Goal: Task Accomplishment & Management: Use online tool/utility

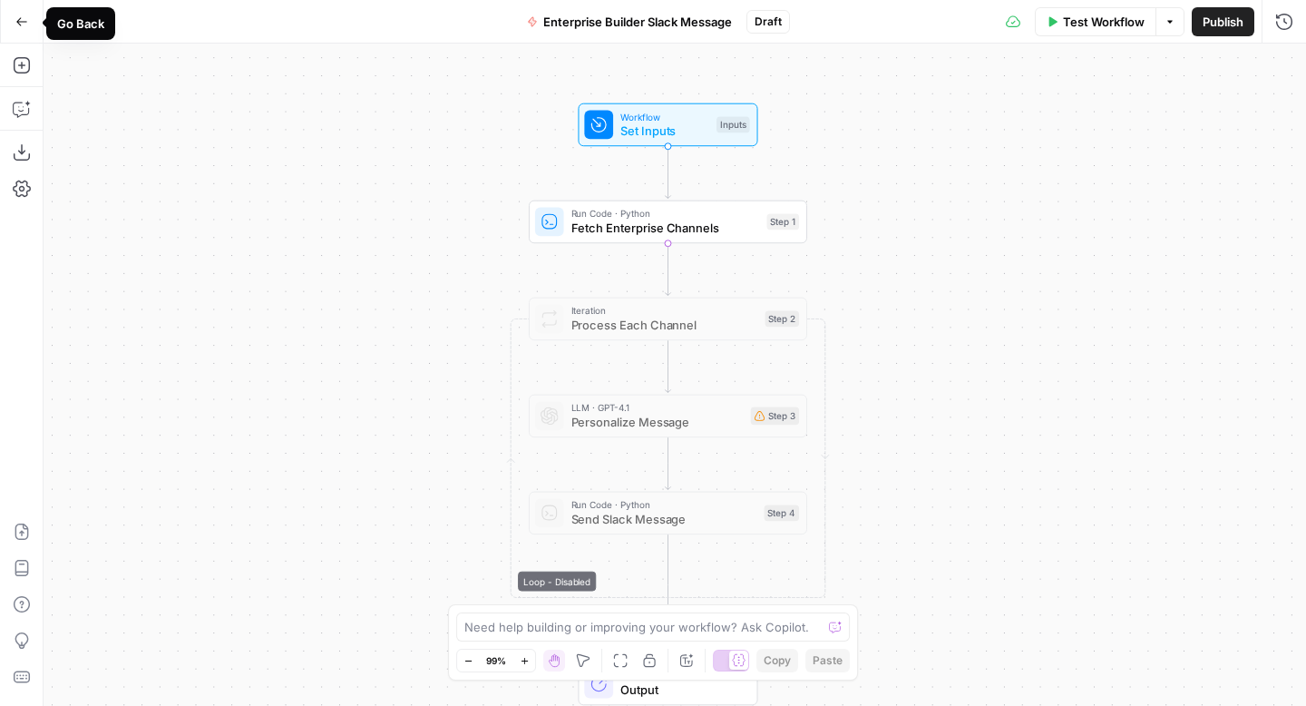
click at [25, 25] on icon "button" at bounding box center [21, 21] width 13 height 13
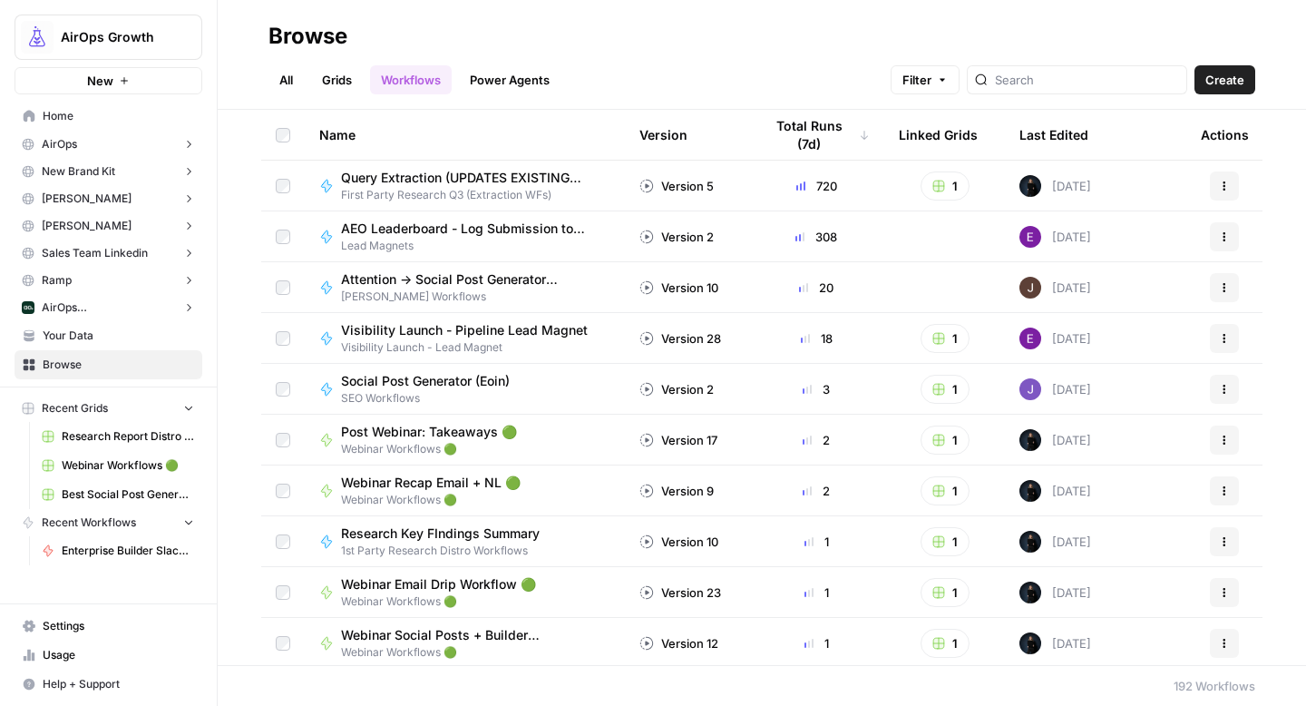
click at [115, 107] on link "Home" at bounding box center [109, 116] width 188 height 29
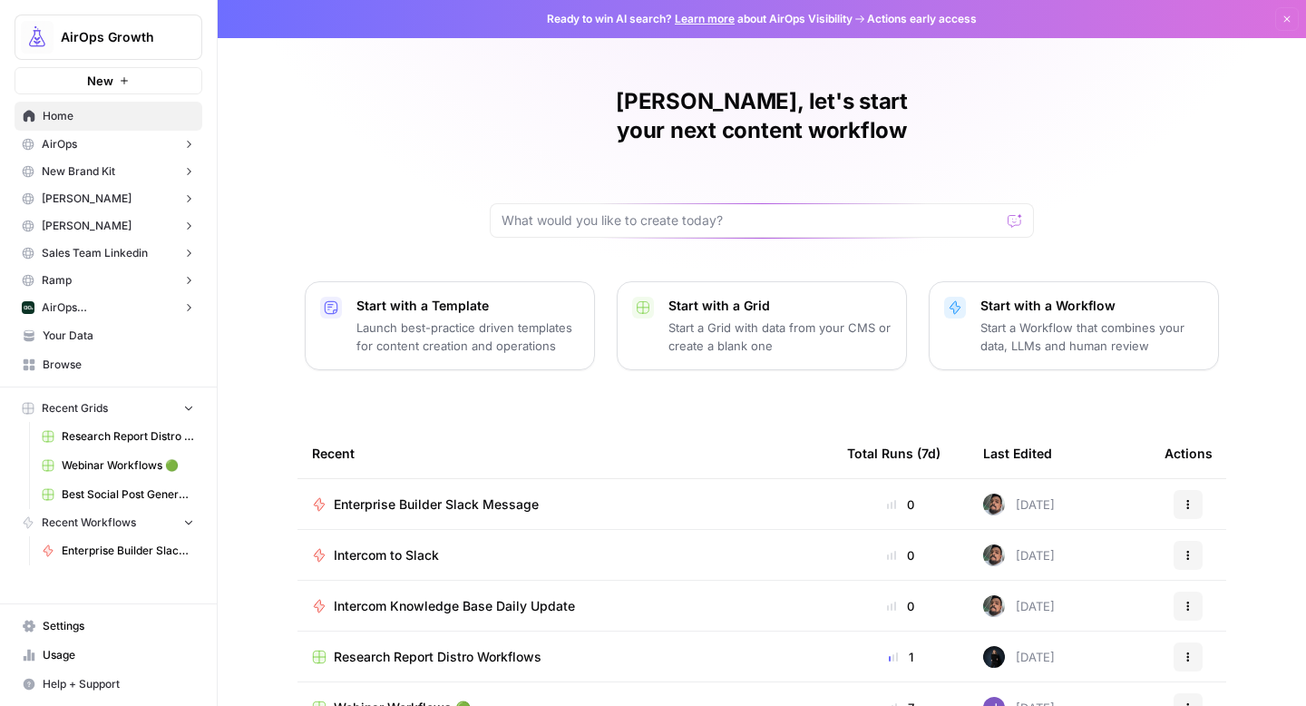
click at [1085, 318] on p "Start a Workflow that combines your data, LLMs and human review" at bounding box center [1092, 336] width 223 height 36
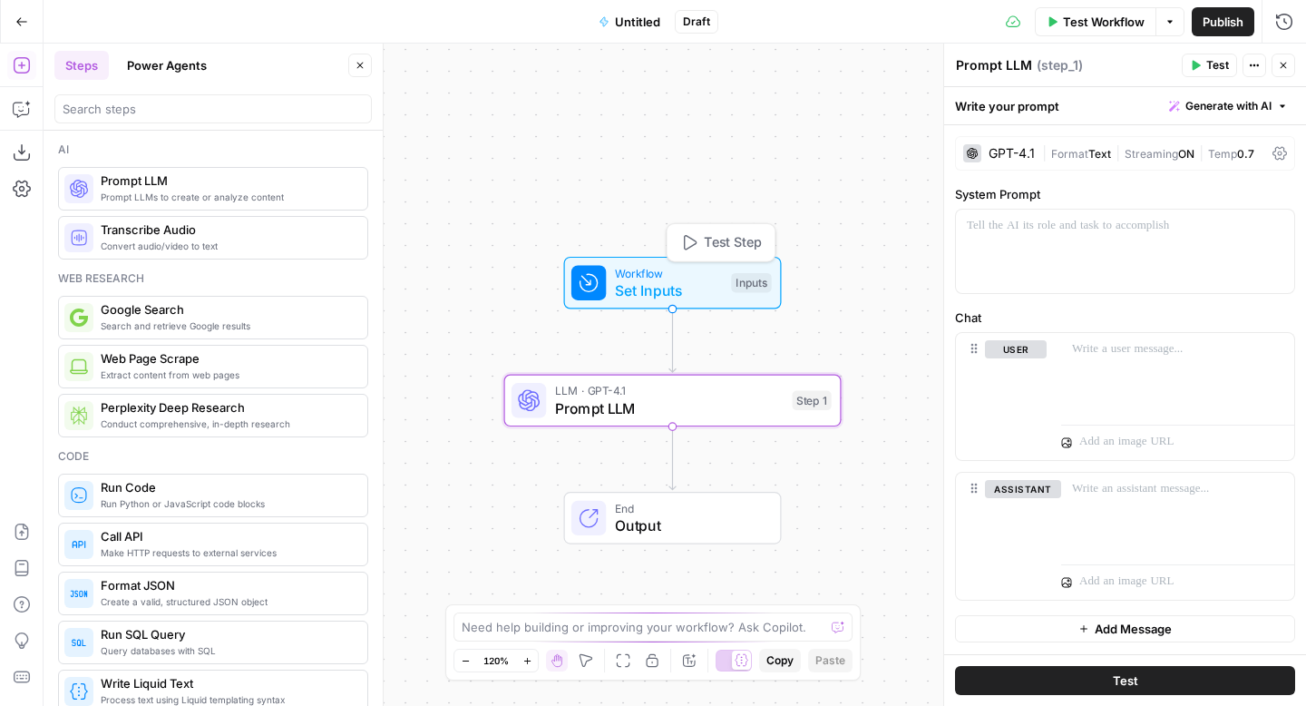
click at [687, 283] on span "Set Inputs" at bounding box center [669, 290] width 108 height 22
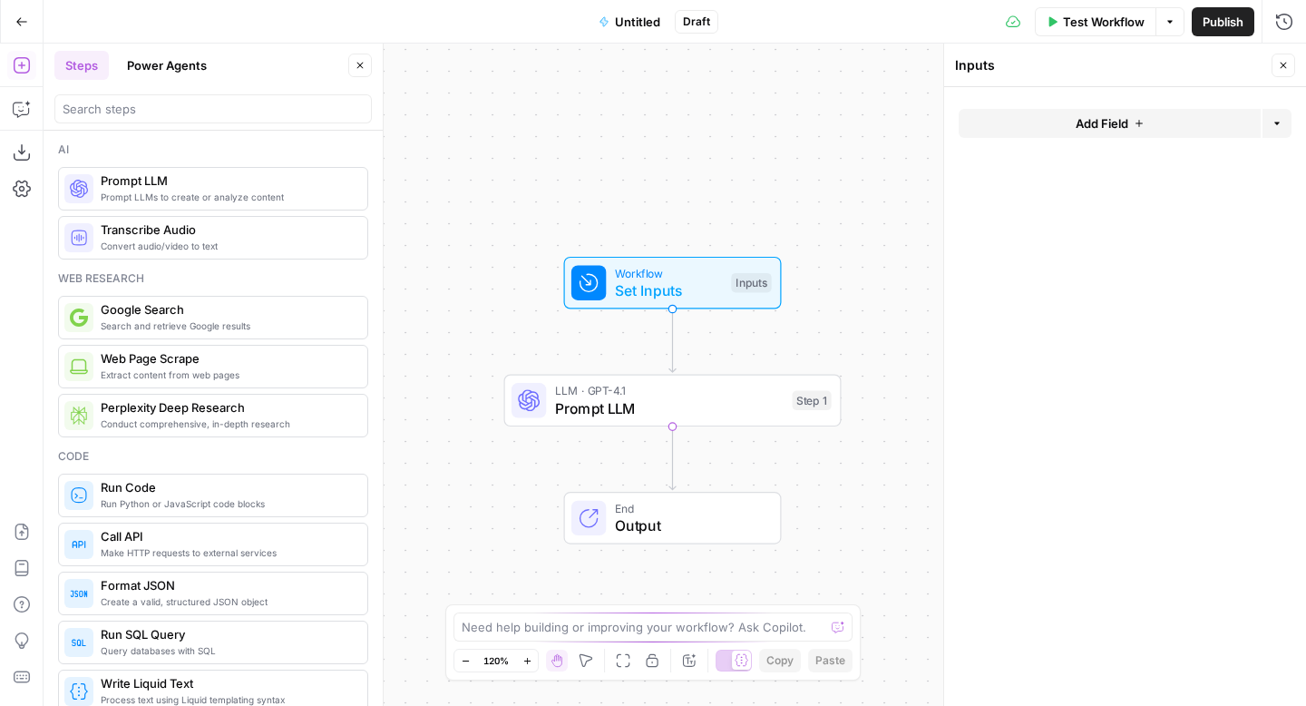
click at [1152, 114] on button "Add Field" at bounding box center [1110, 123] width 302 height 29
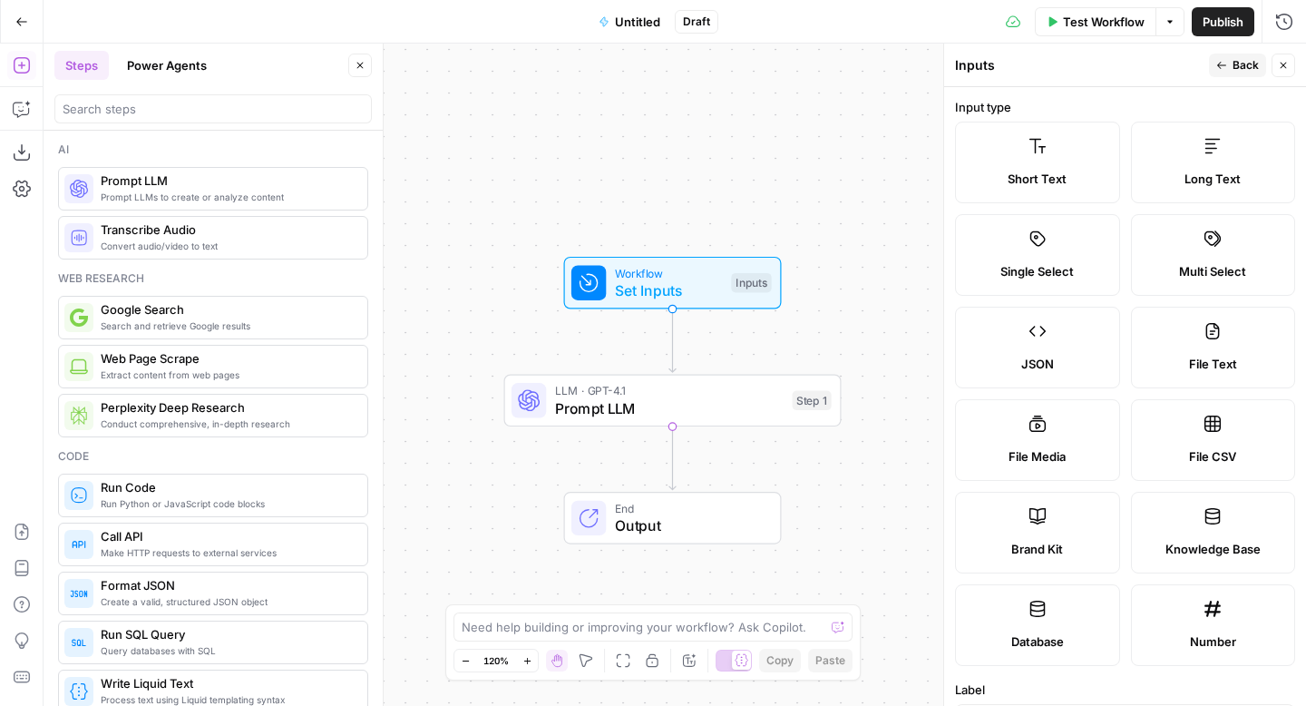
click at [1097, 166] on label "Short Text" at bounding box center [1037, 163] width 165 height 82
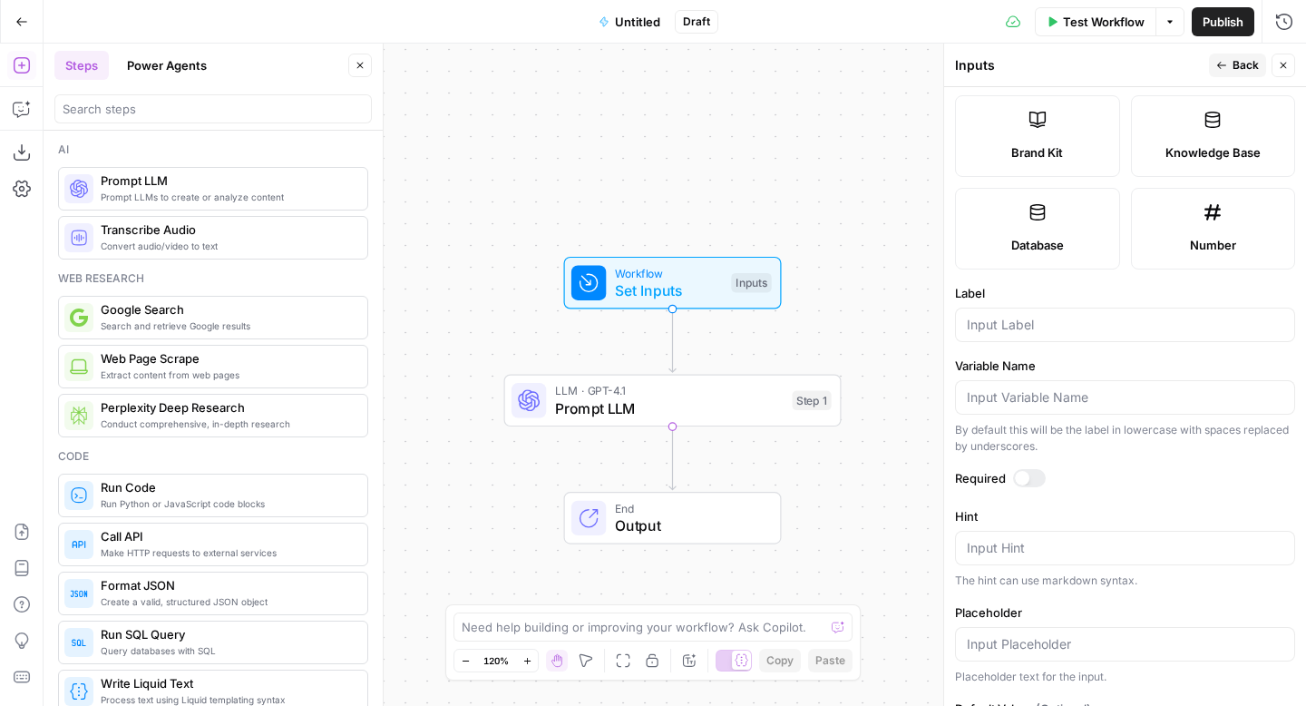
scroll to position [483, 0]
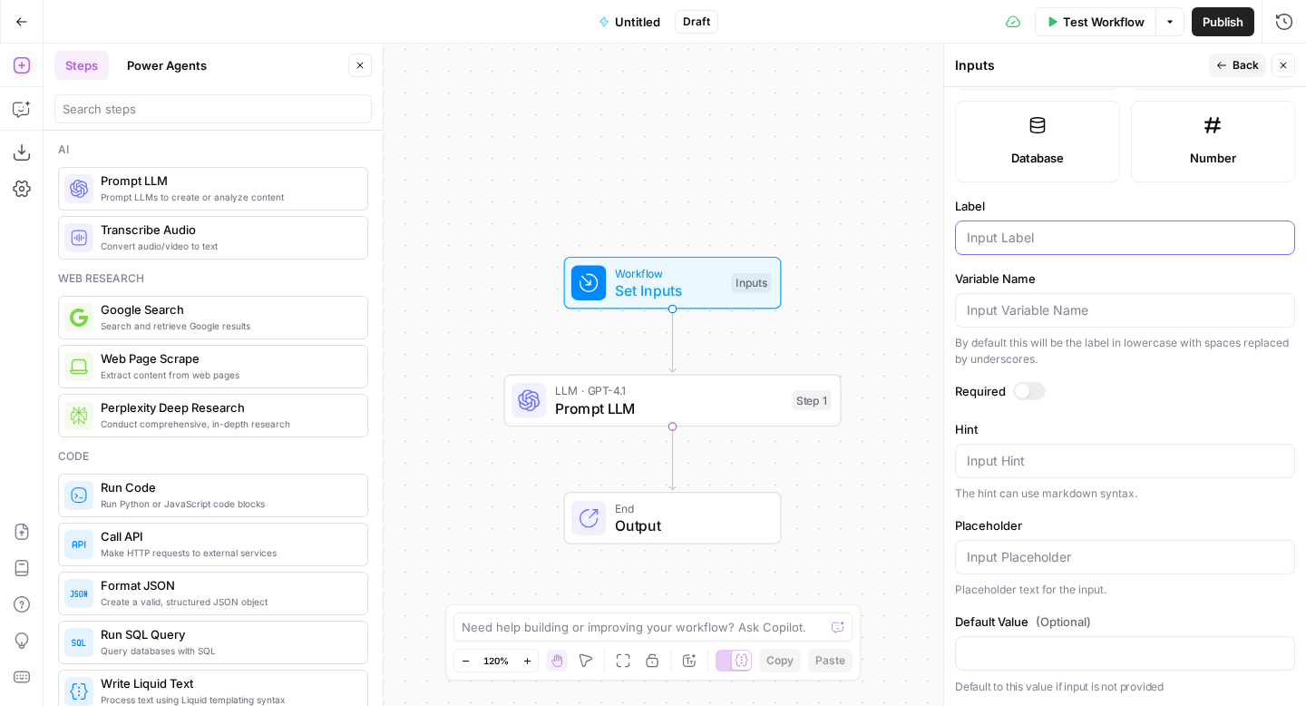
click at [1070, 241] on input "Label" at bounding box center [1125, 238] width 317 height 18
type input "Country Name"
click at [1018, 395] on div at bounding box center [1022, 391] width 15 height 15
click at [721, 405] on span "Prompt LLM" at bounding box center [669, 408] width 229 height 22
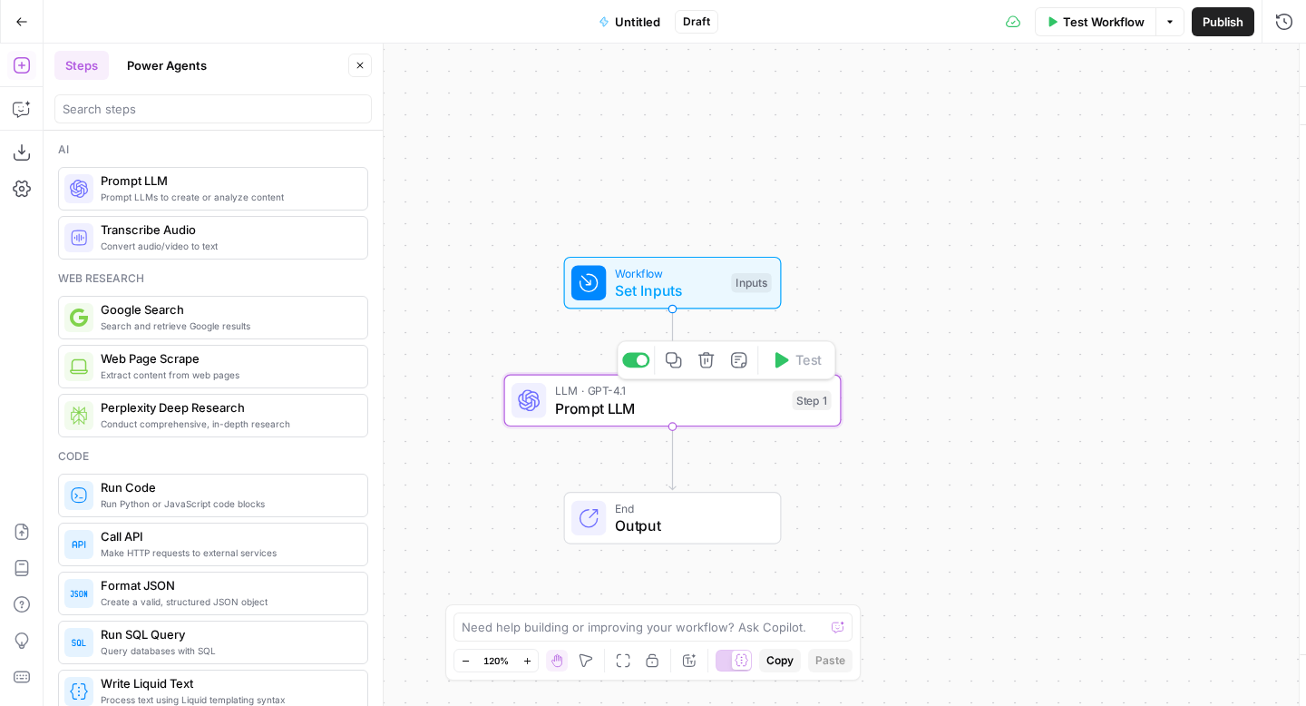
type textarea "Prompt LLM"
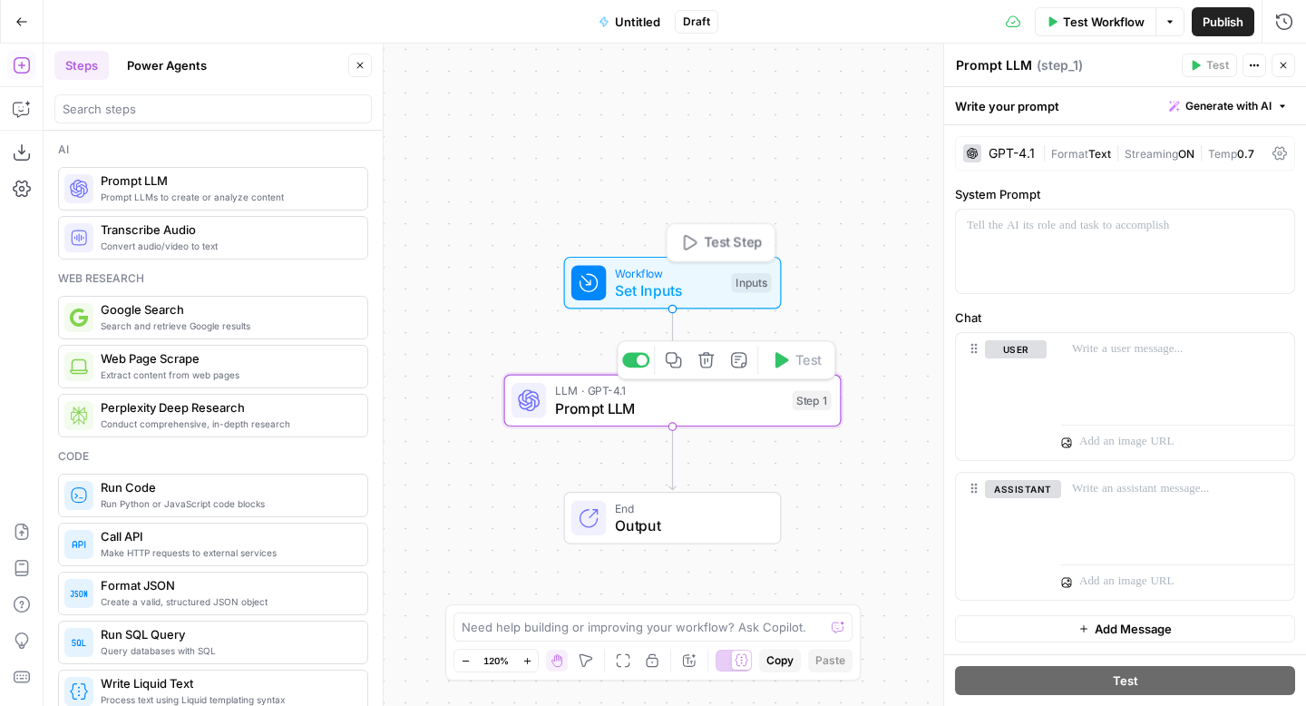
click at [717, 270] on span "Workflow" at bounding box center [669, 272] width 108 height 17
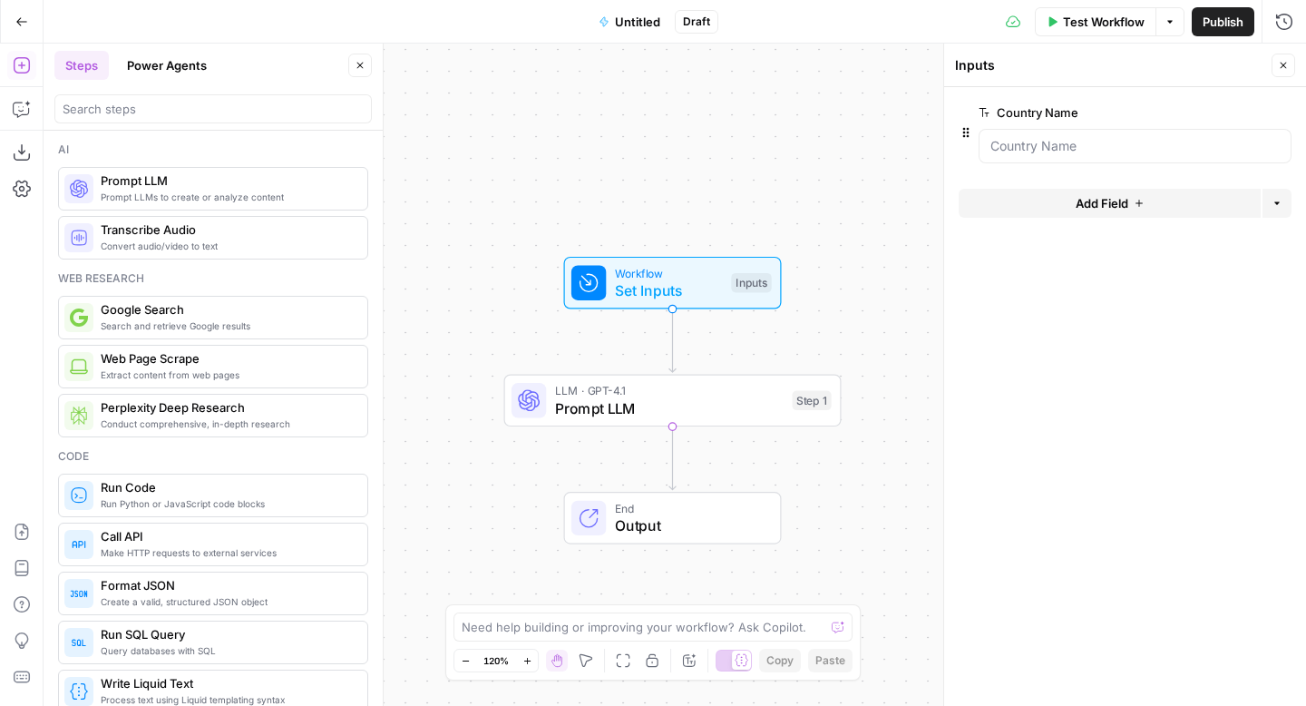
click at [692, 408] on span "Prompt LLM" at bounding box center [669, 408] width 229 height 22
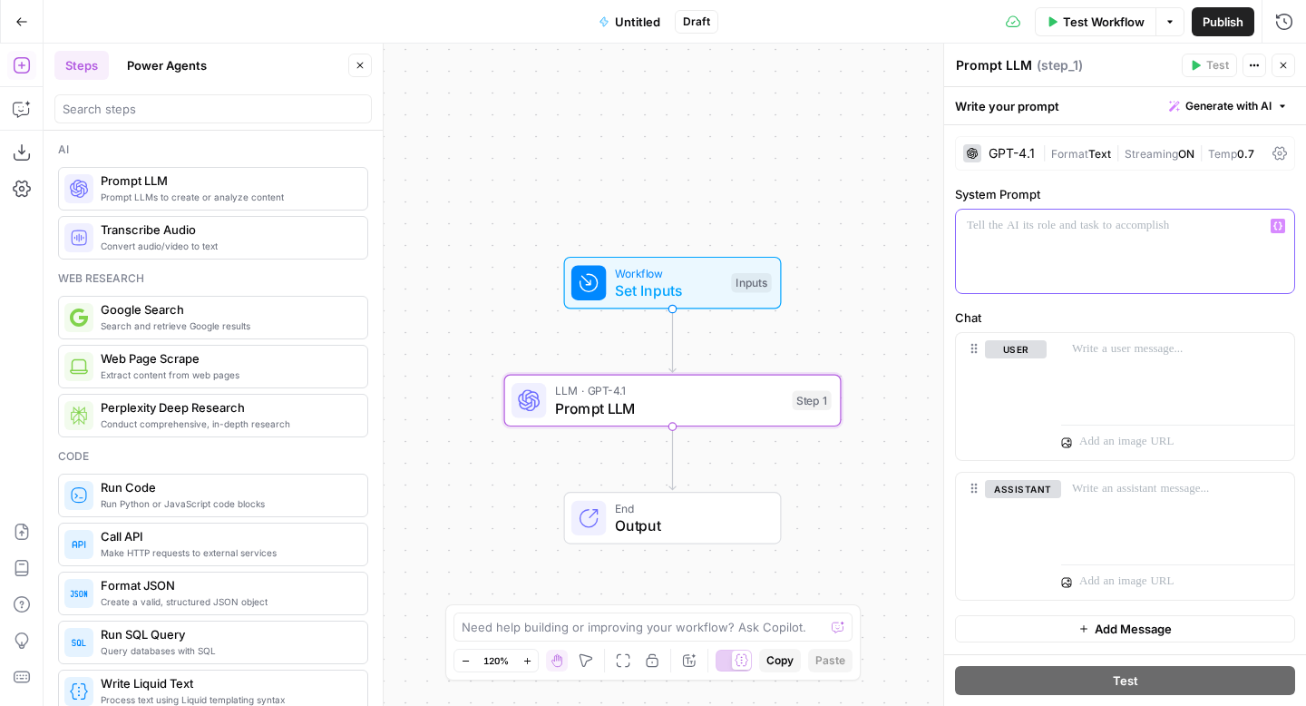
click at [1127, 249] on div at bounding box center [1125, 251] width 338 height 83
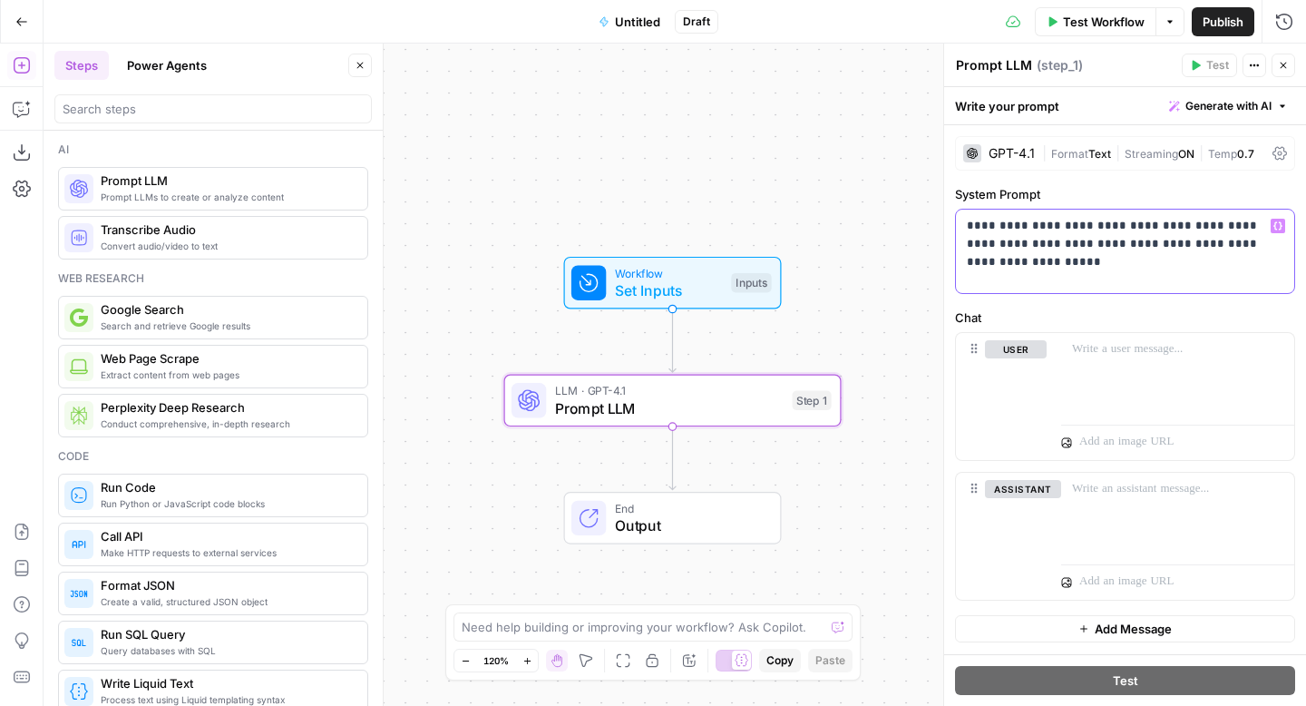
click at [1278, 219] on button "Variables Menu" at bounding box center [1278, 226] width 15 height 15
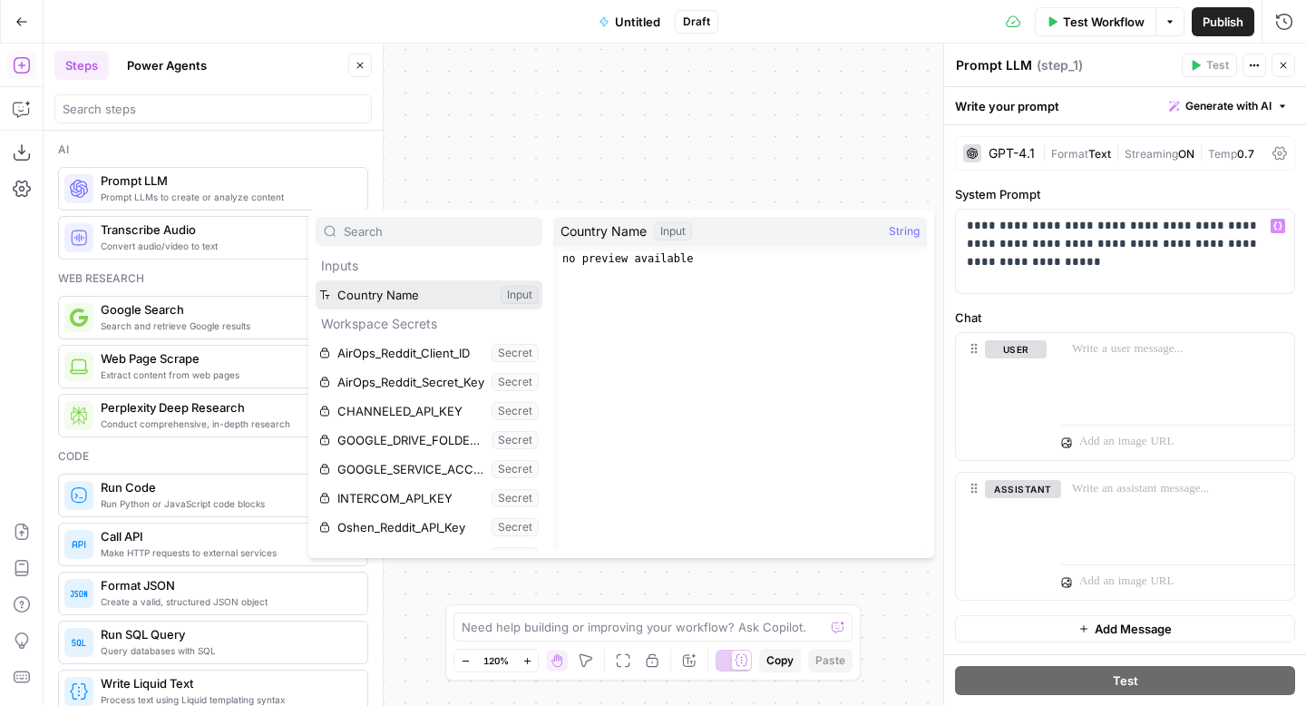
click at [462, 281] on button "Select variable Country Name" at bounding box center [429, 294] width 227 height 29
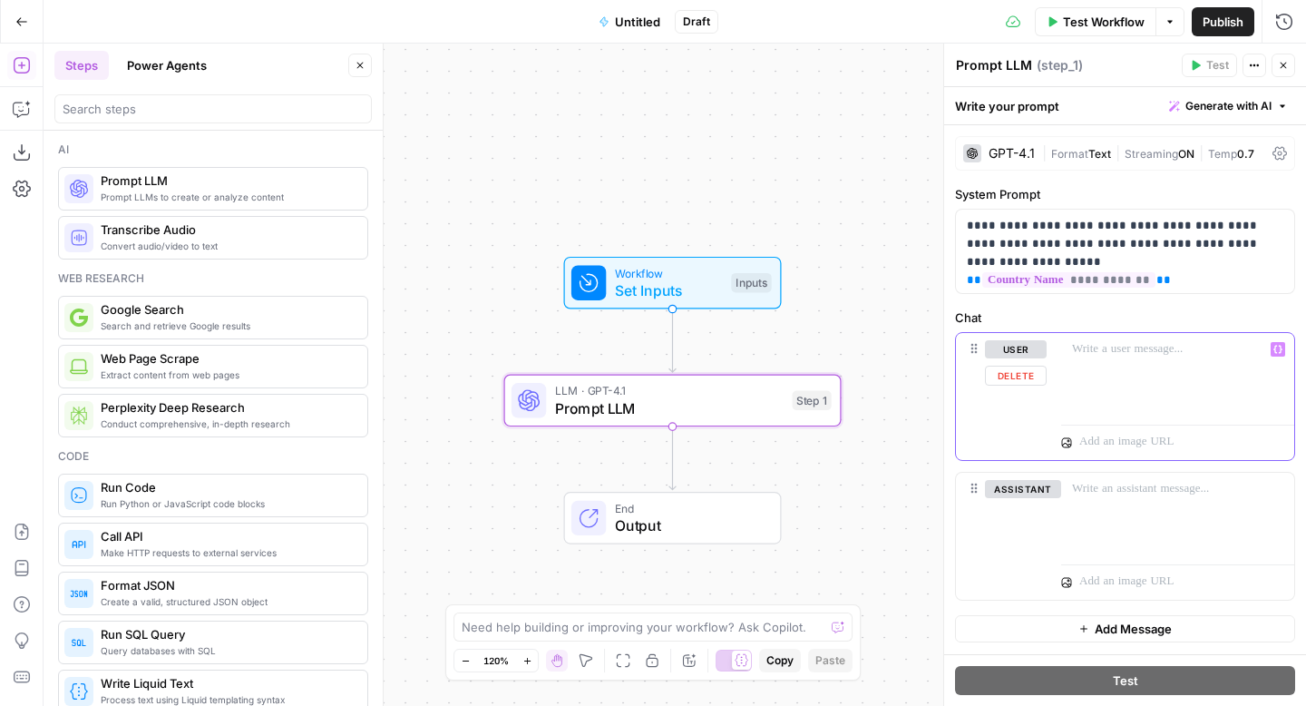
click at [1174, 365] on div at bounding box center [1177, 374] width 233 height 83
click at [25, 114] on icon "button" at bounding box center [20, 110] width 15 height 15
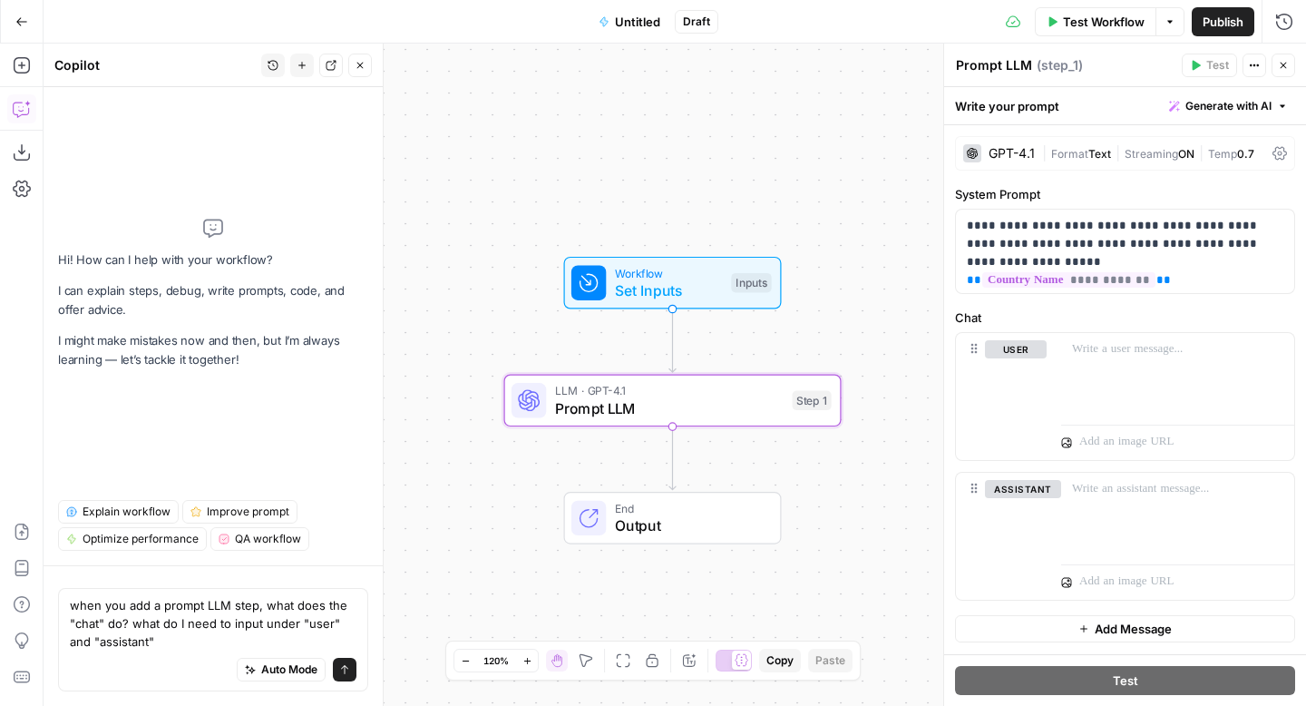
type textarea "when you add a prompt LLM step, what does the "chat" do? what do I need to inpu…"
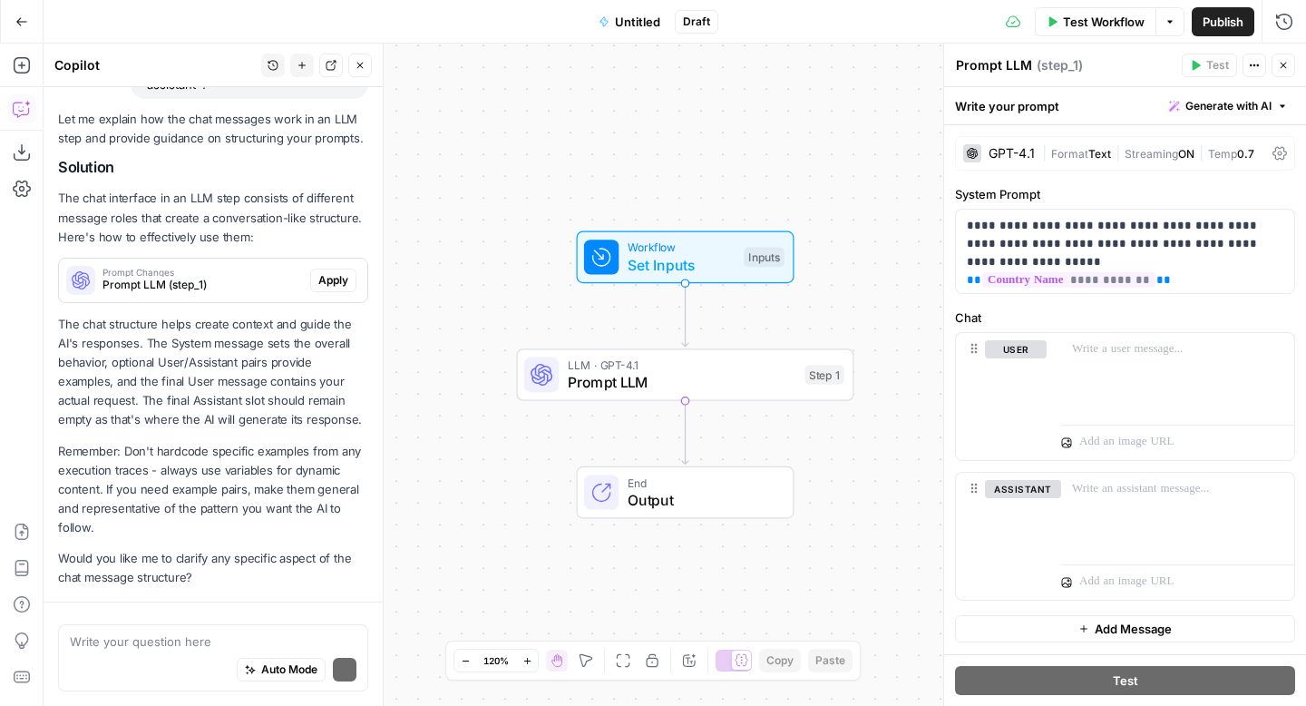
scroll to position [246, 0]
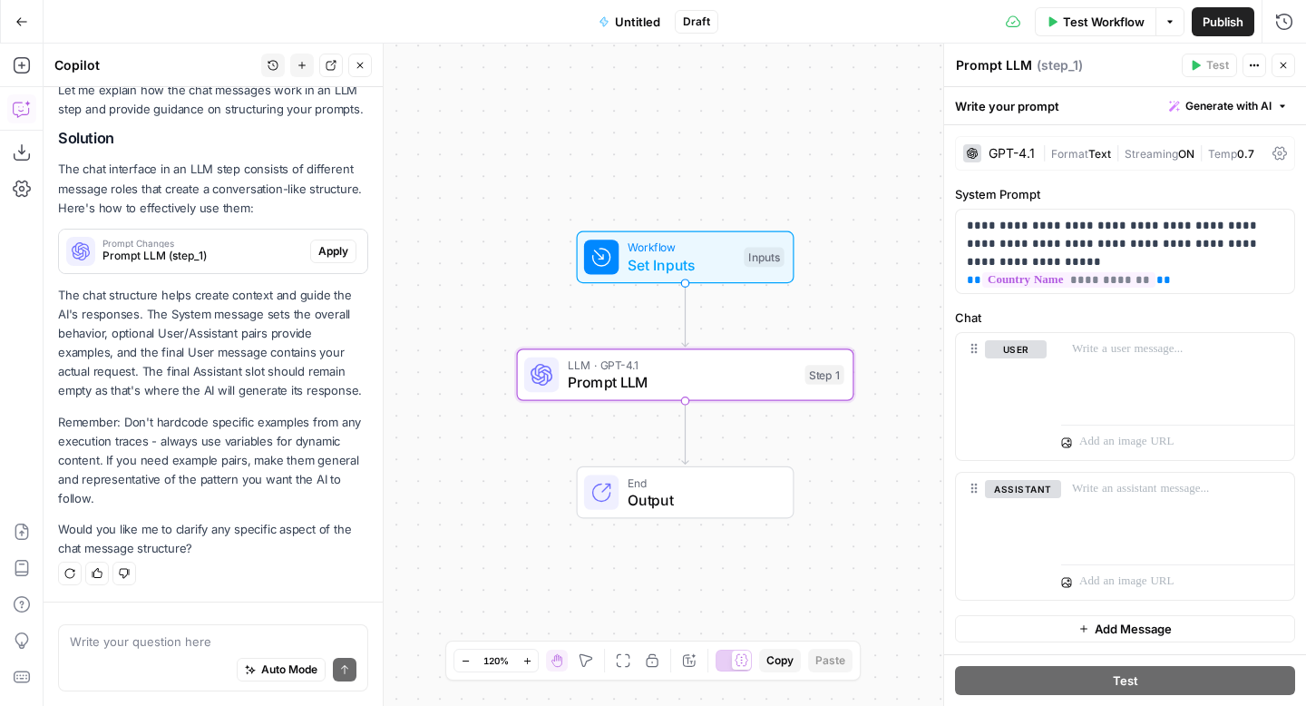
click at [341, 259] on span "Apply" at bounding box center [333, 251] width 30 height 16
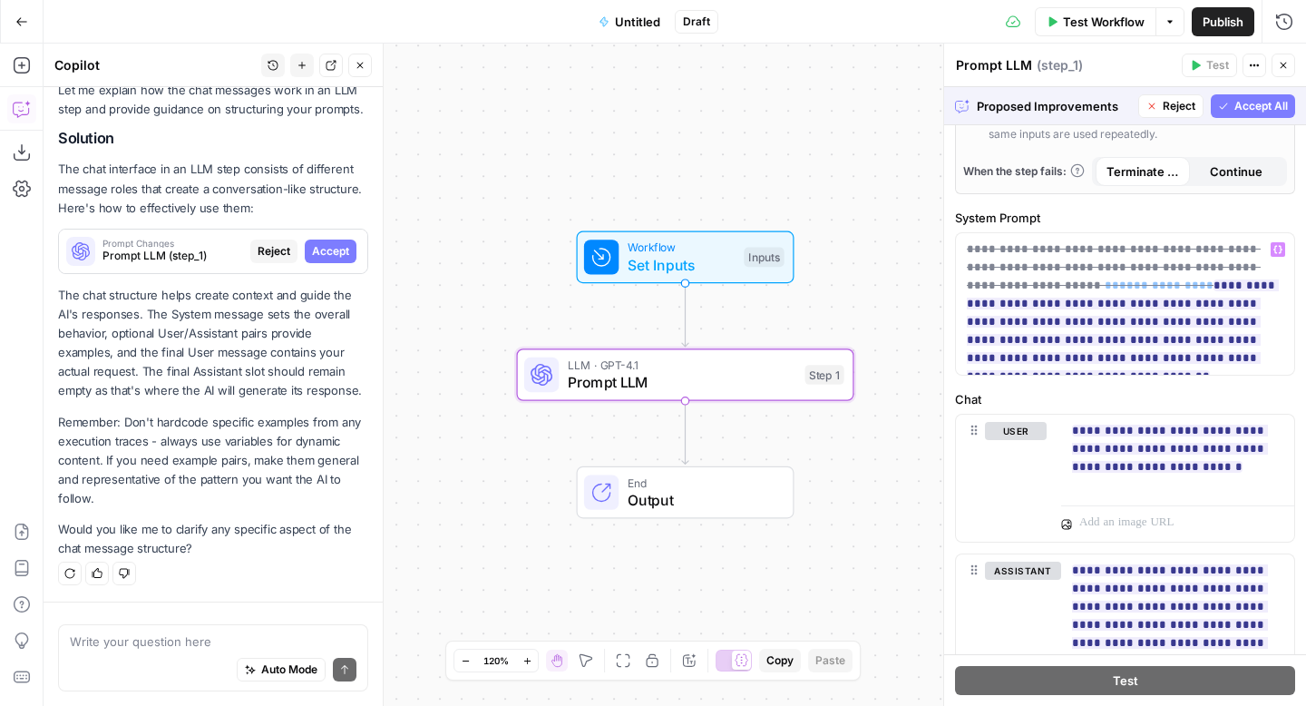
scroll to position [530, 0]
click at [1108, 475] on span "**********" at bounding box center [1170, 450] width 196 height 59
click at [1282, 431] on icon "button" at bounding box center [1278, 432] width 9 height 9
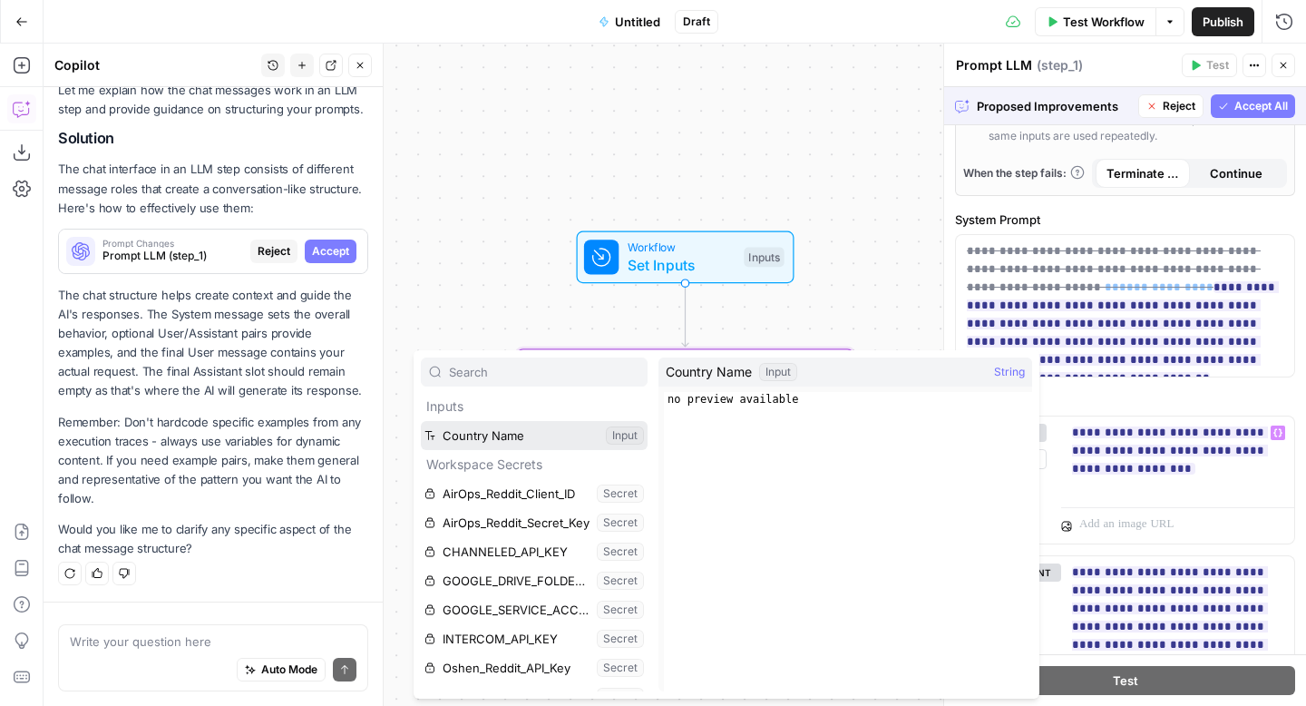
click at [579, 430] on button "Select variable Country Name" at bounding box center [534, 435] width 227 height 29
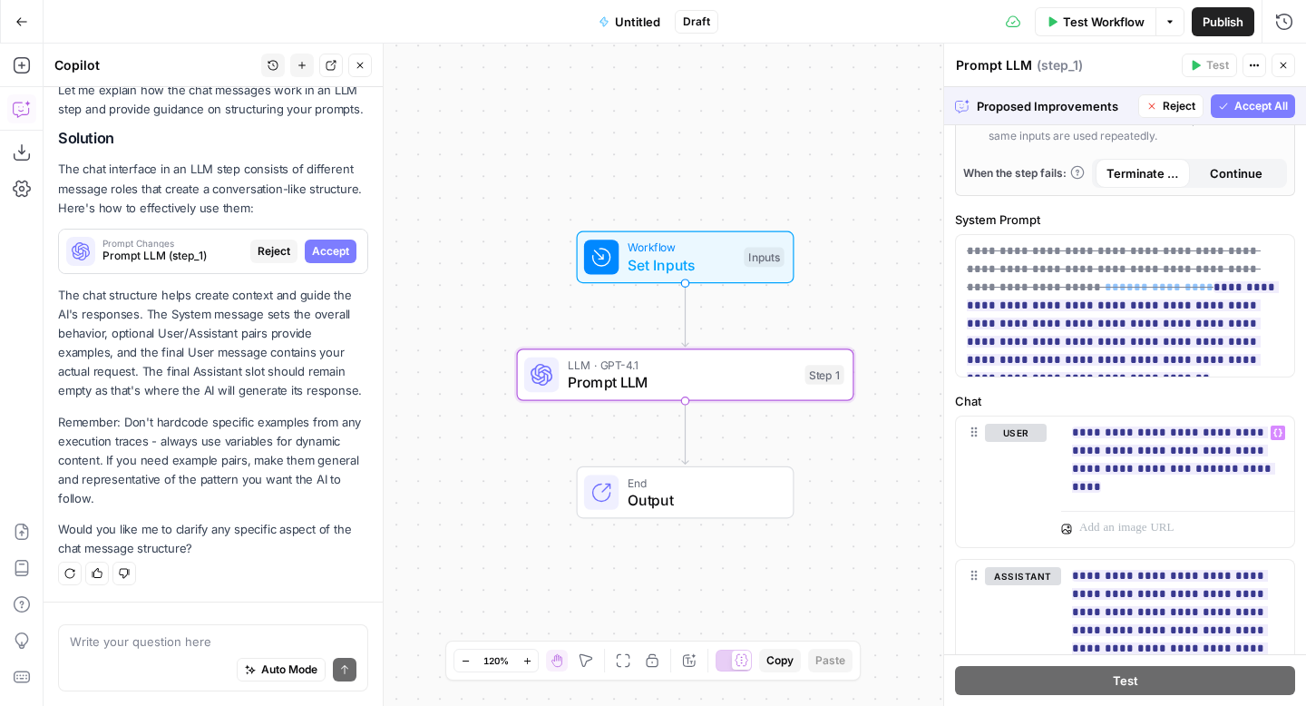
click at [1265, 99] on span "Accept All" at bounding box center [1262, 106] width 54 height 16
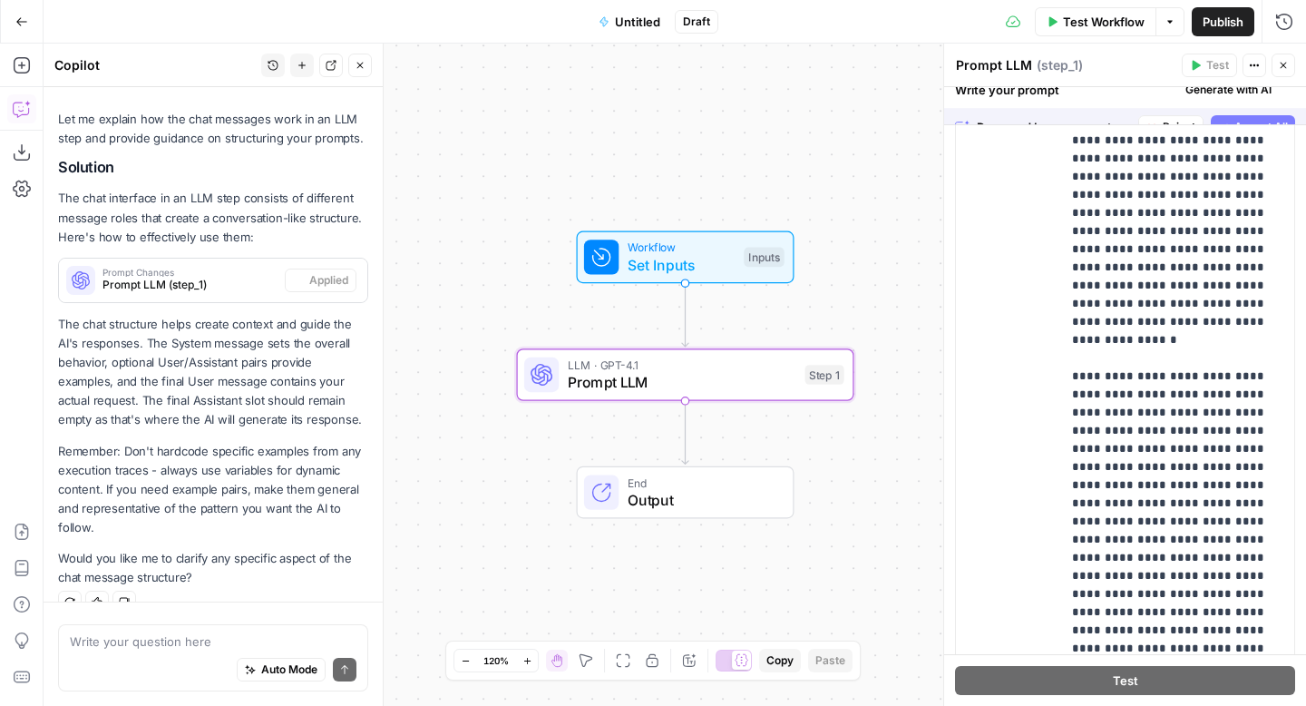
scroll to position [275, 0]
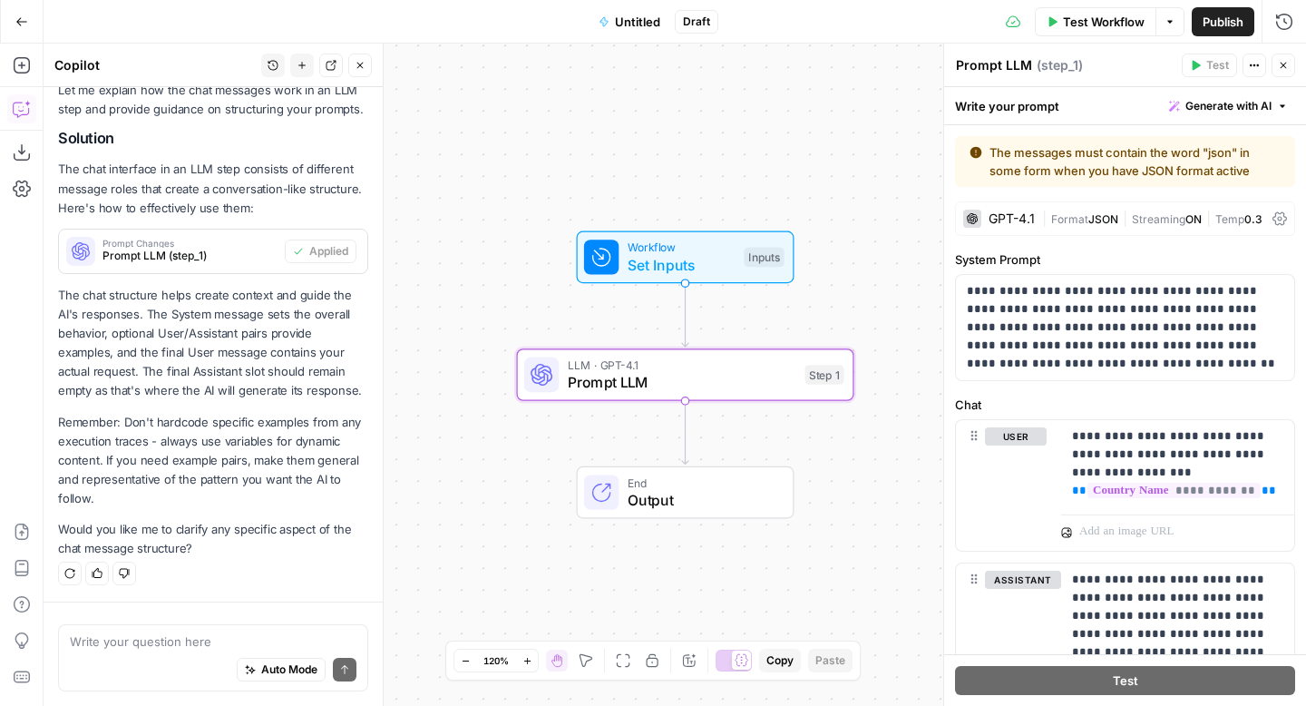
click at [1238, 163] on div "The messages must contain the word "json" in some form when you have JSON forma…" at bounding box center [1125, 161] width 311 height 36
click at [1079, 216] on span "Format" at bounding box center [1069, 219] width 37 height 14
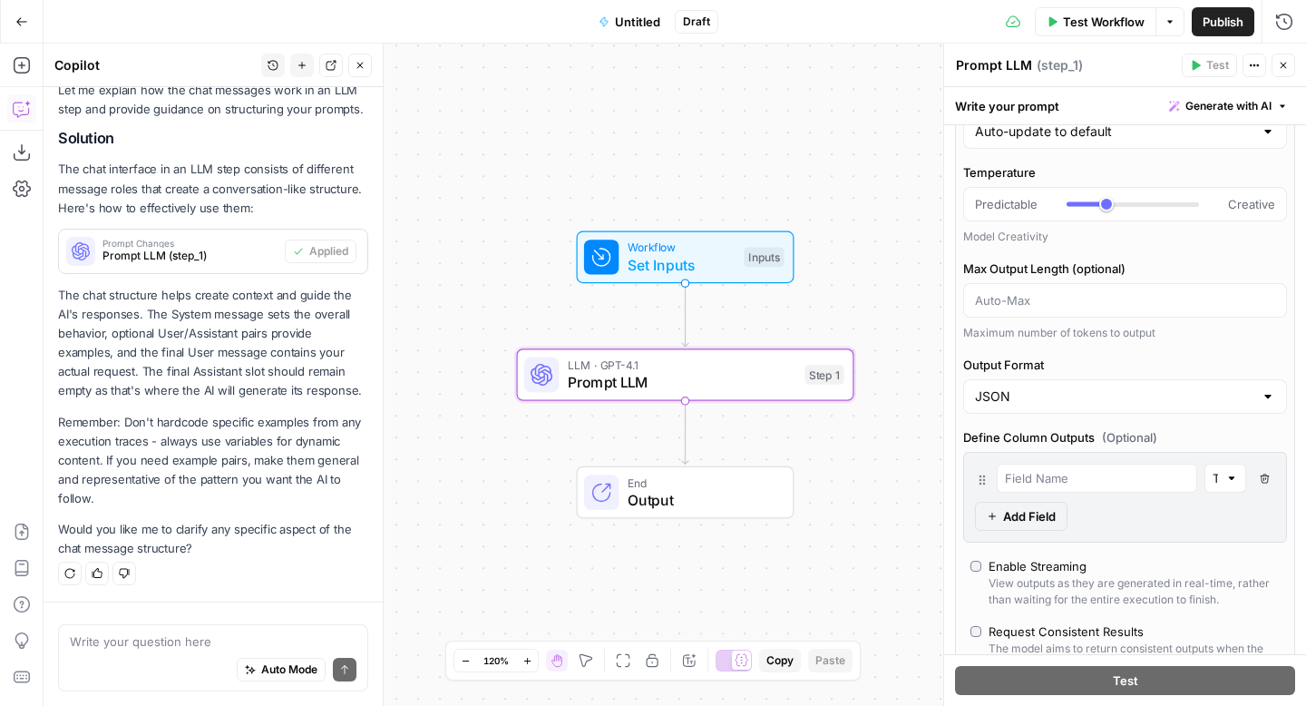
scroll to position [194, 0]
click at [1116, 385] on input "Output Format" at bounding box center [1114, 394] width 278 height 18
click at [1089, 435] on span "Text" at bounding box center [1122, 439] width 286 height 18
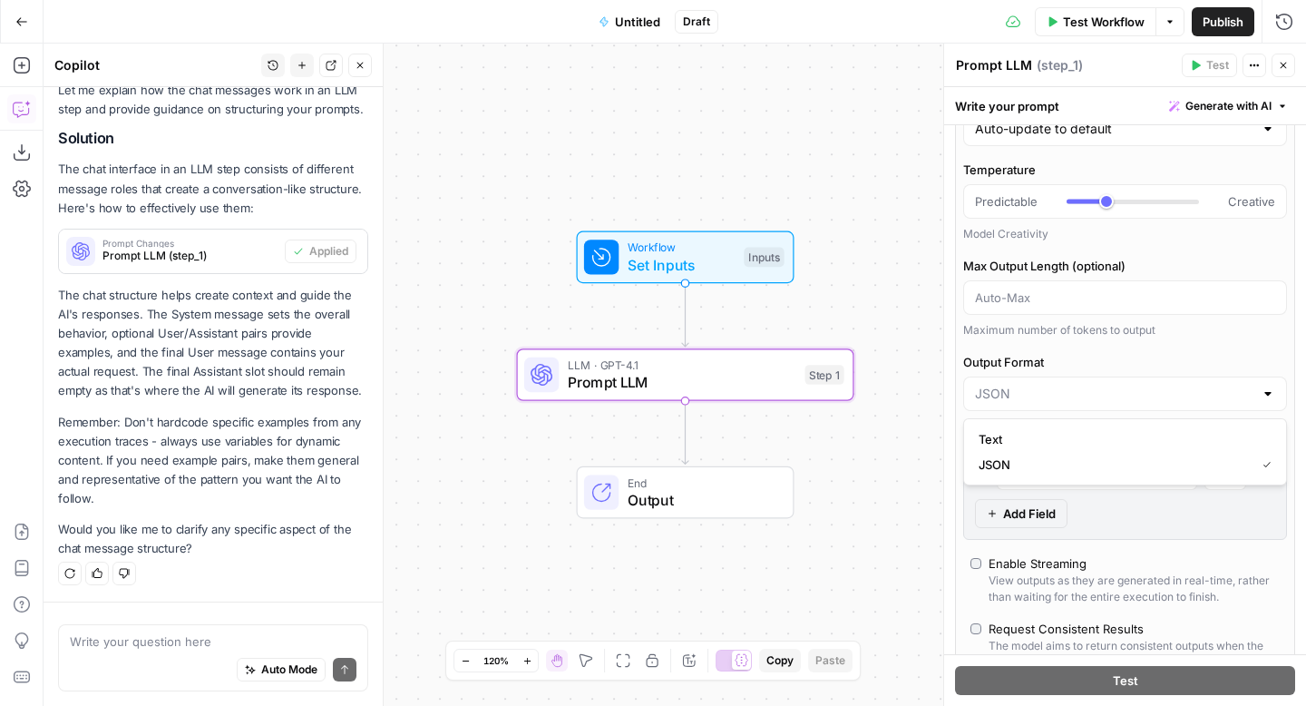
type input "Text"
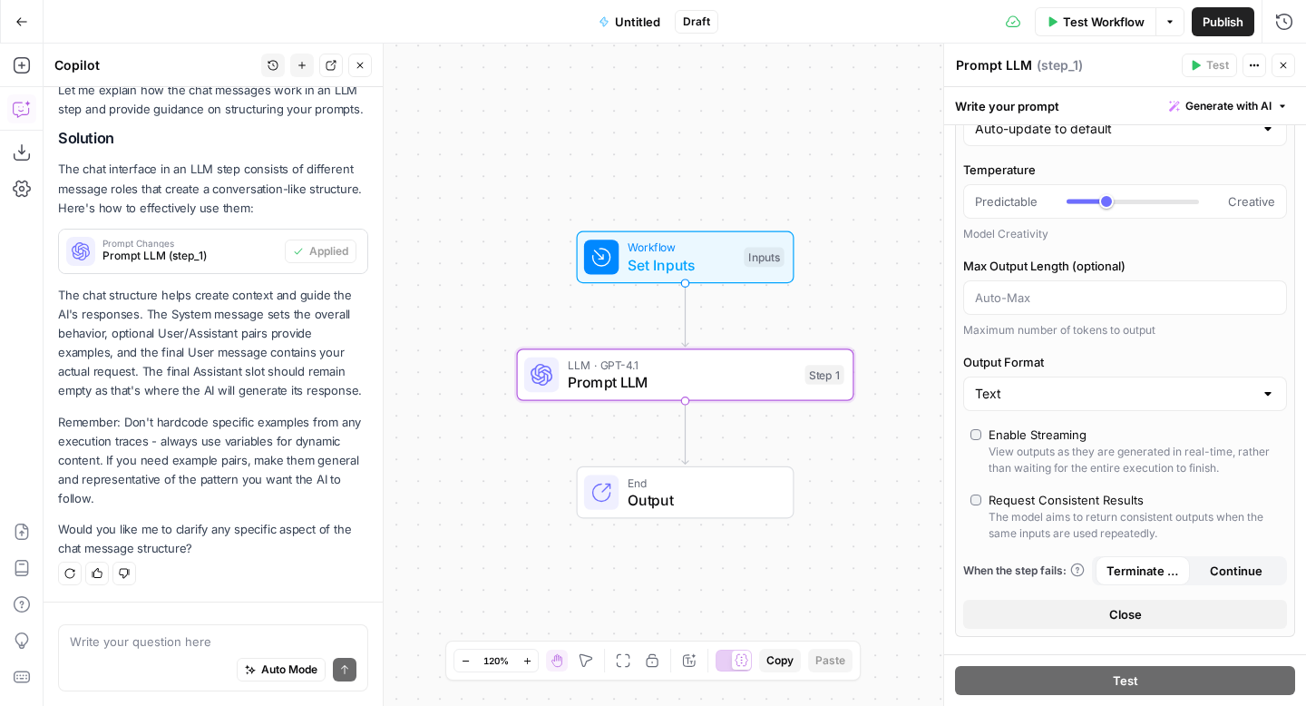
scroll to position [0, 0]
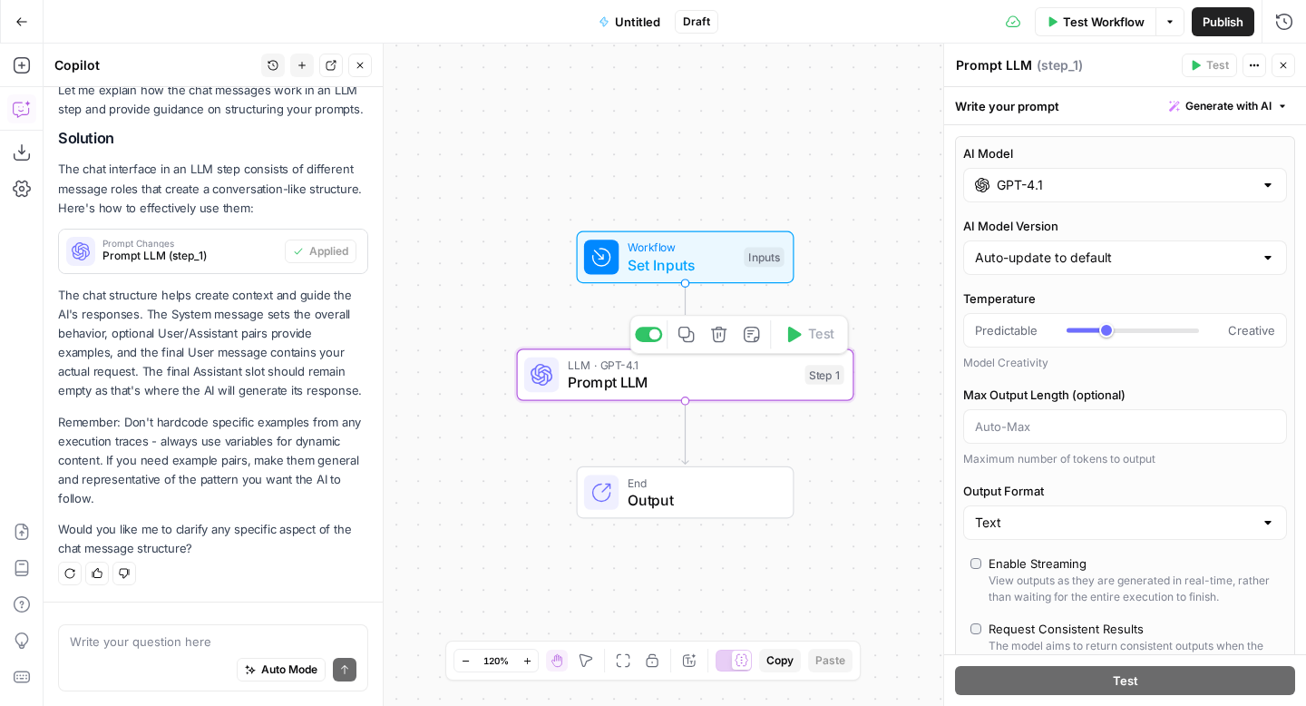
click at [691, 372] on span "Prompt LLM" at bounding box center [682, 382] width 229 height 22
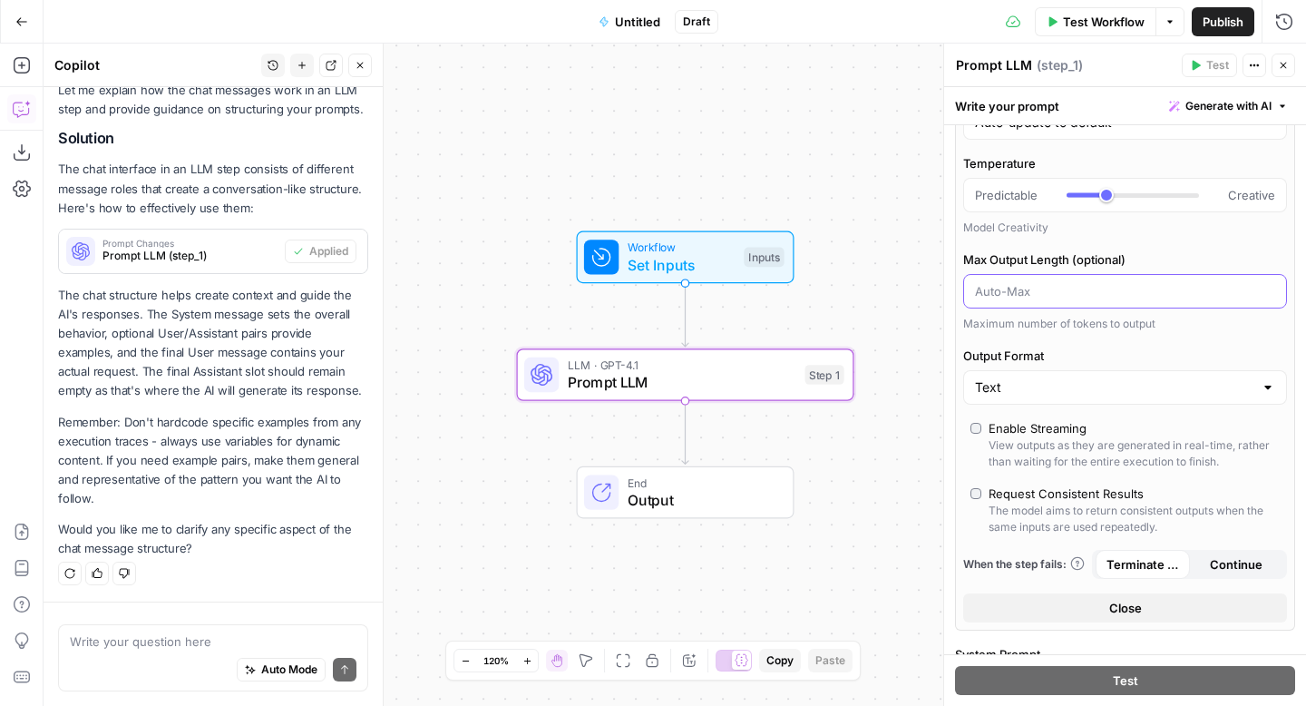
click at [1120, 284] on input "Max Output Length (optional)" at bounding box center [1125, 291] width 300 height 18
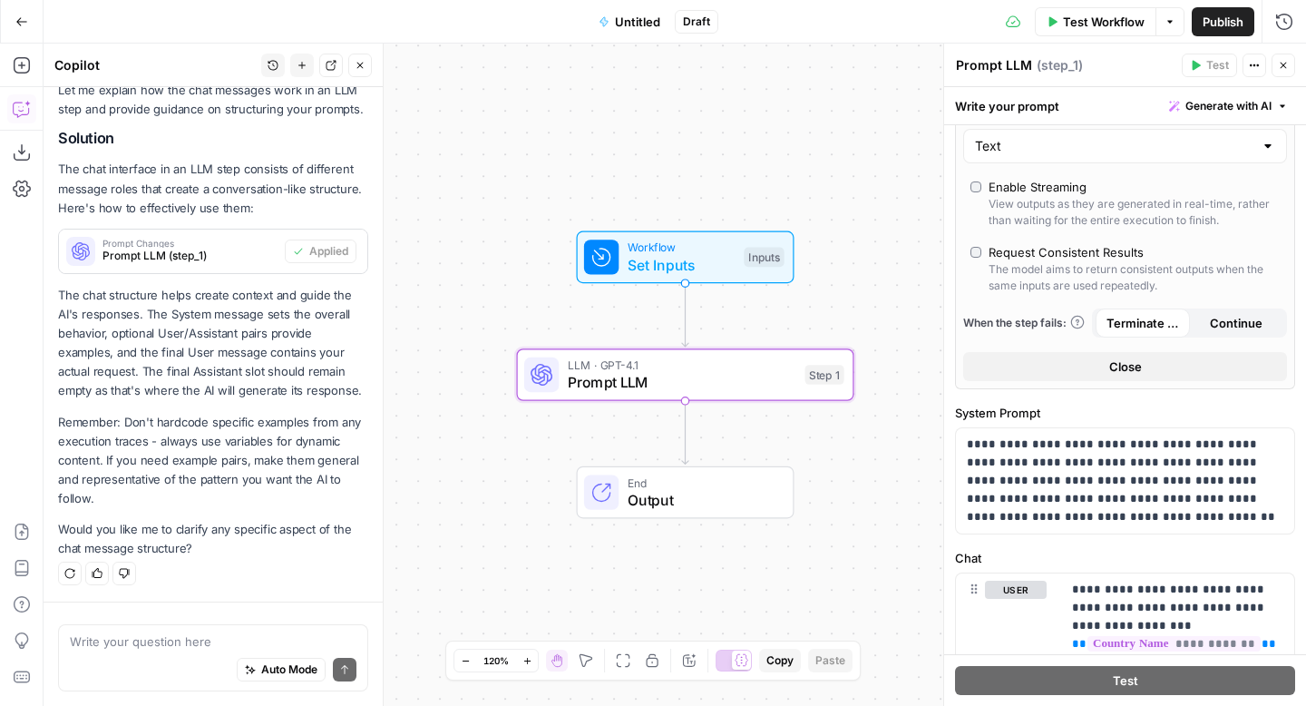
scroll to position [0, 0]
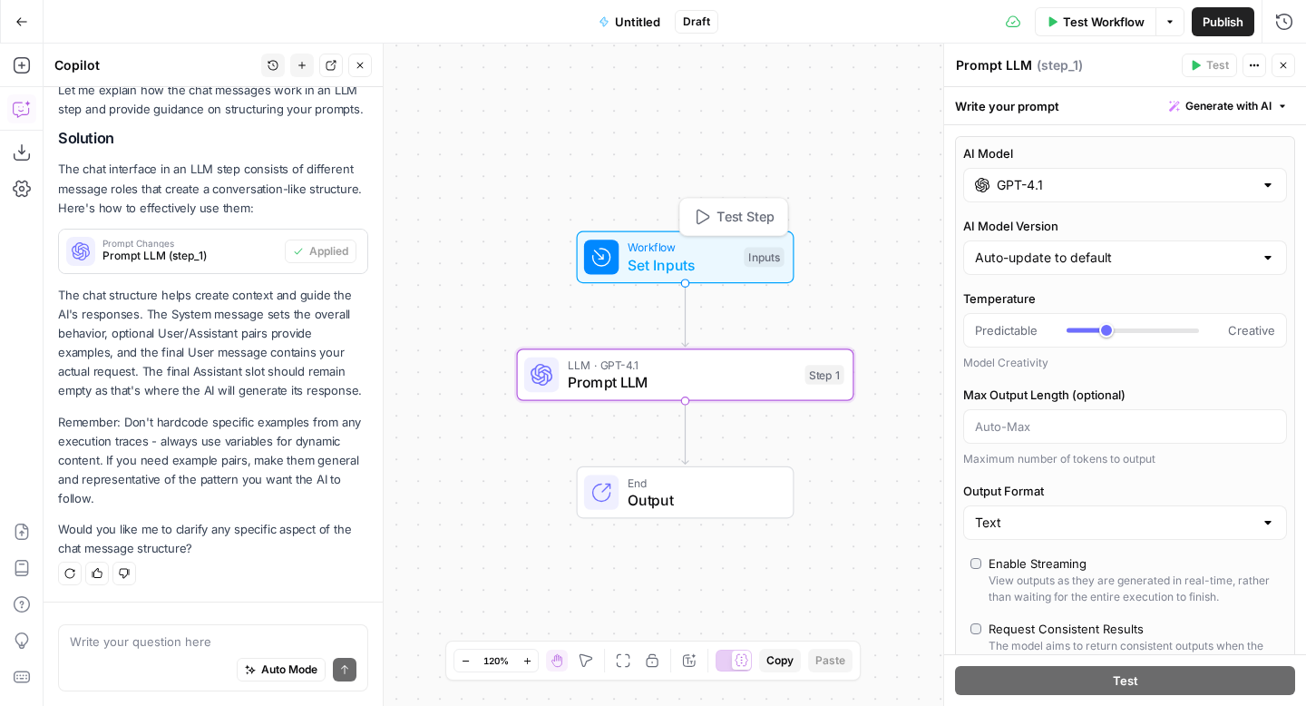
click at [681, 245] on span "Workflow" at bounding box center [682, 247] width 108 height 17
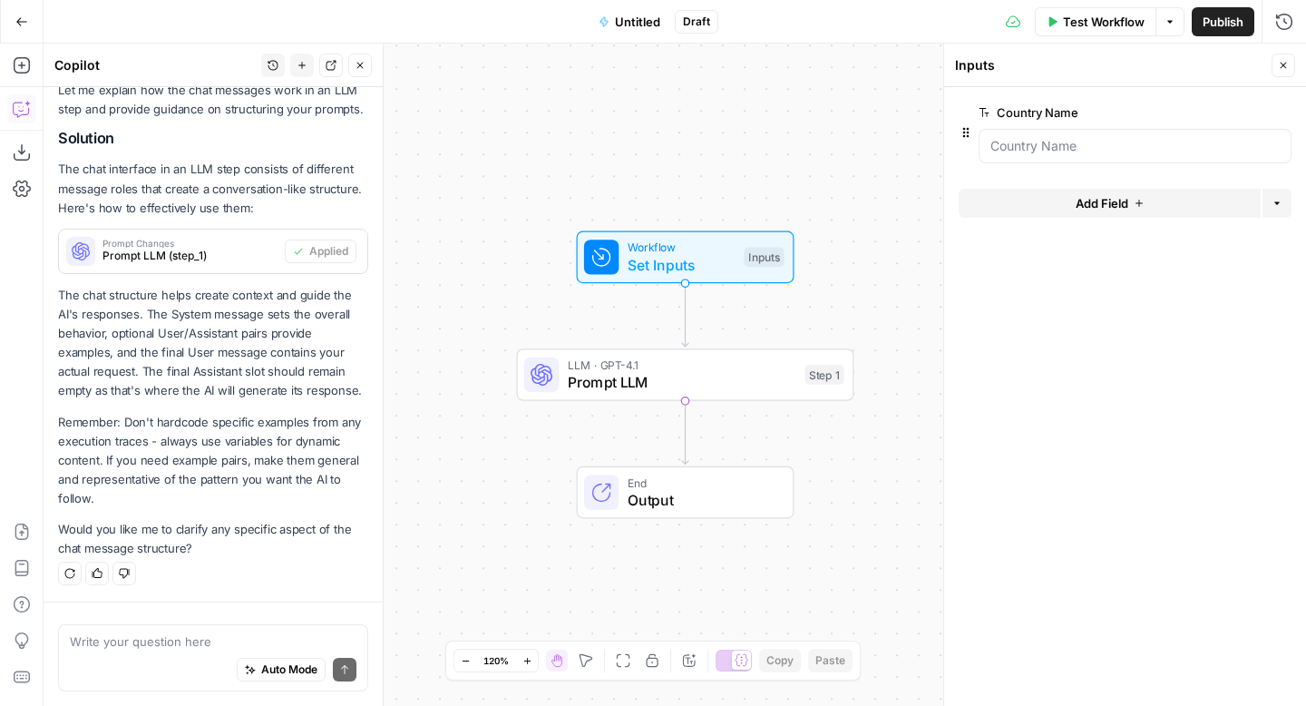
click at [1107, 159] on div at bounding box center [1135, 146] width 313 height 34
click at [1118, 25] on span "Test Workflow" at bounding box center [1104, 22] width 82 height 18
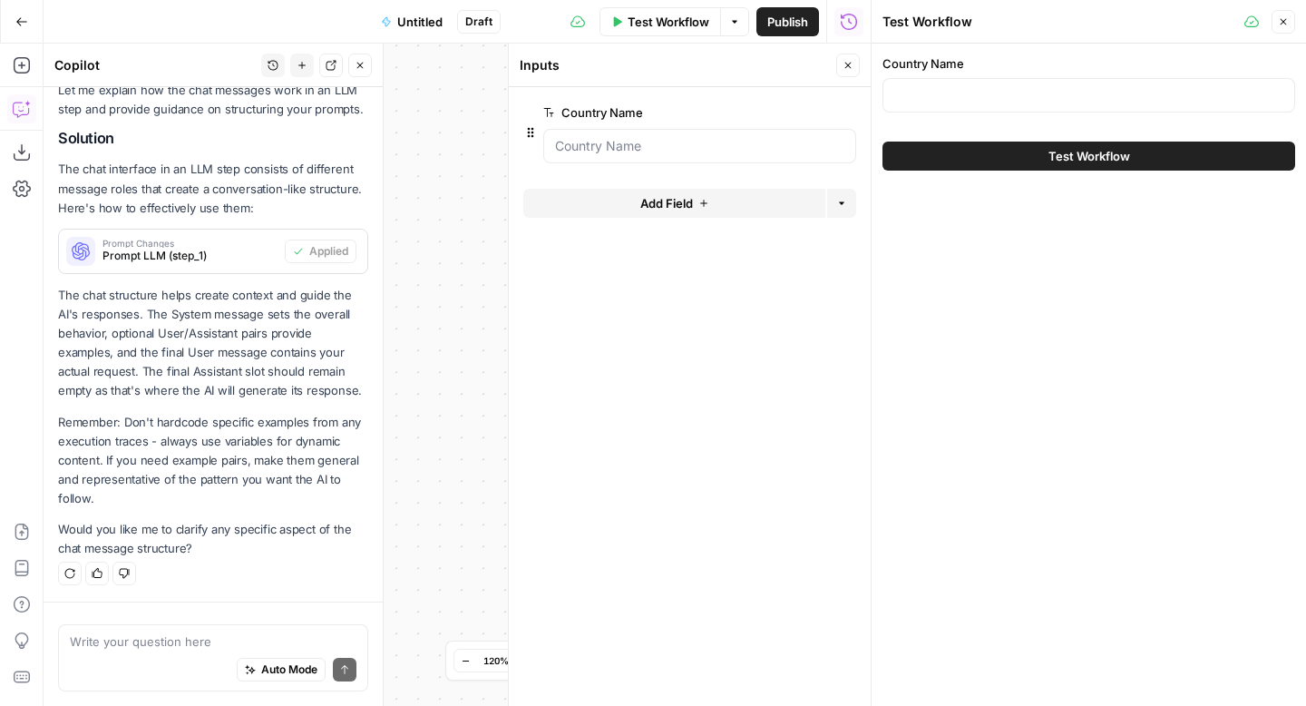
click at [1099, 81] on div at bounding box center [1089, 95] width 413 height 34
type input "p"
type input "Peru"
click at [1138, 148] on button "Test Workflow" at bounding box center [1089, 156] width 413 height 29
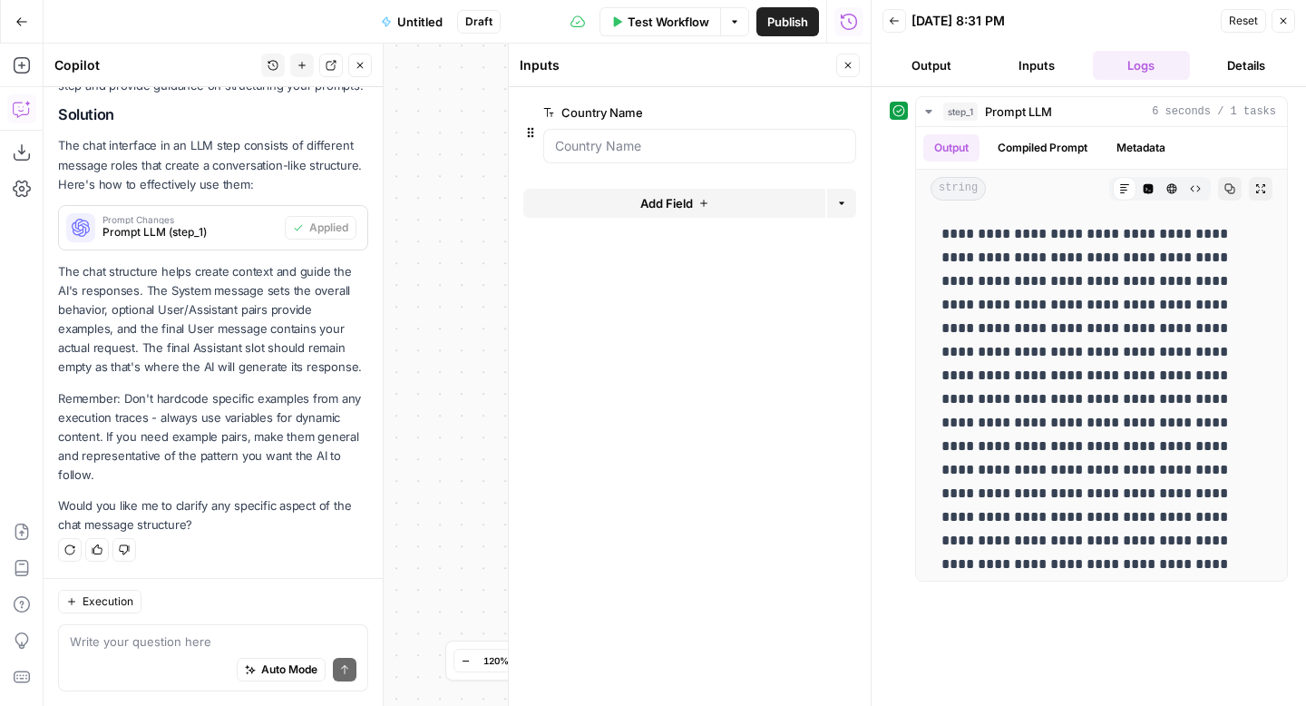
click at [894, 16] on icon "button" at bounding box center [894, 20] width 11 height 11
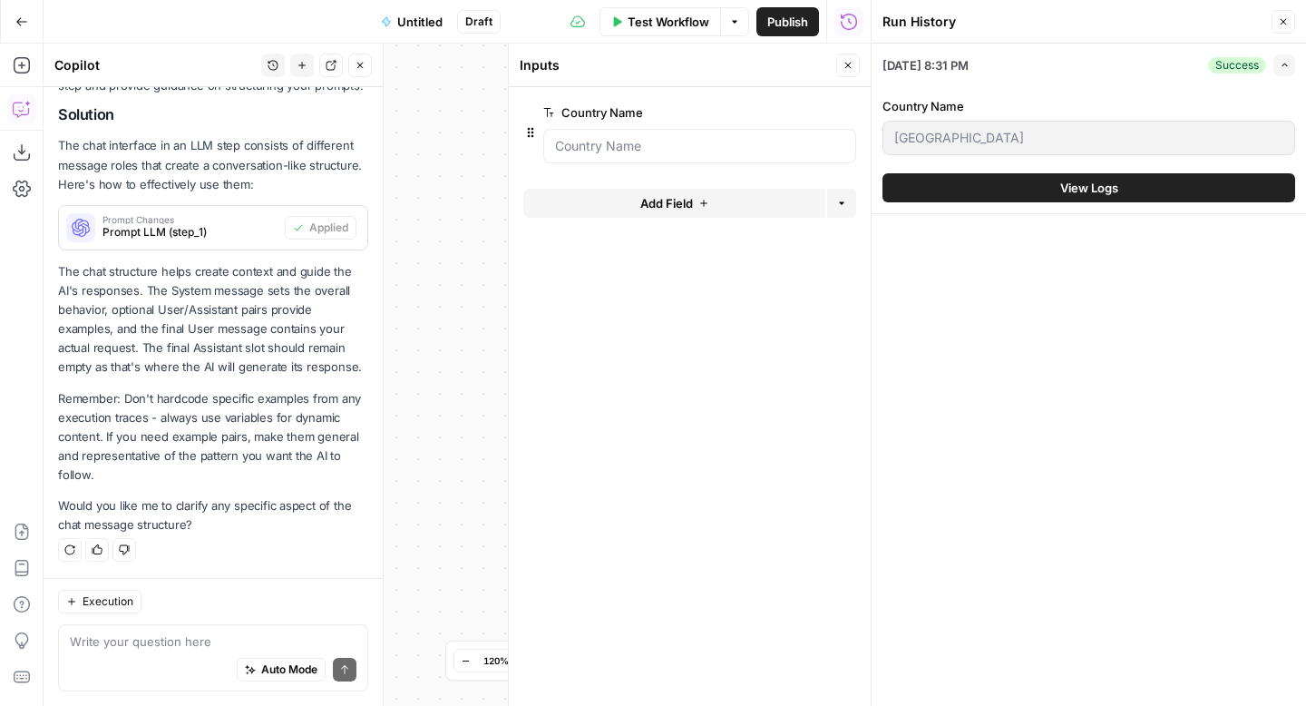
click at [845, 63] on icon "button" at bounding box center [848, 65] width 11 height 11
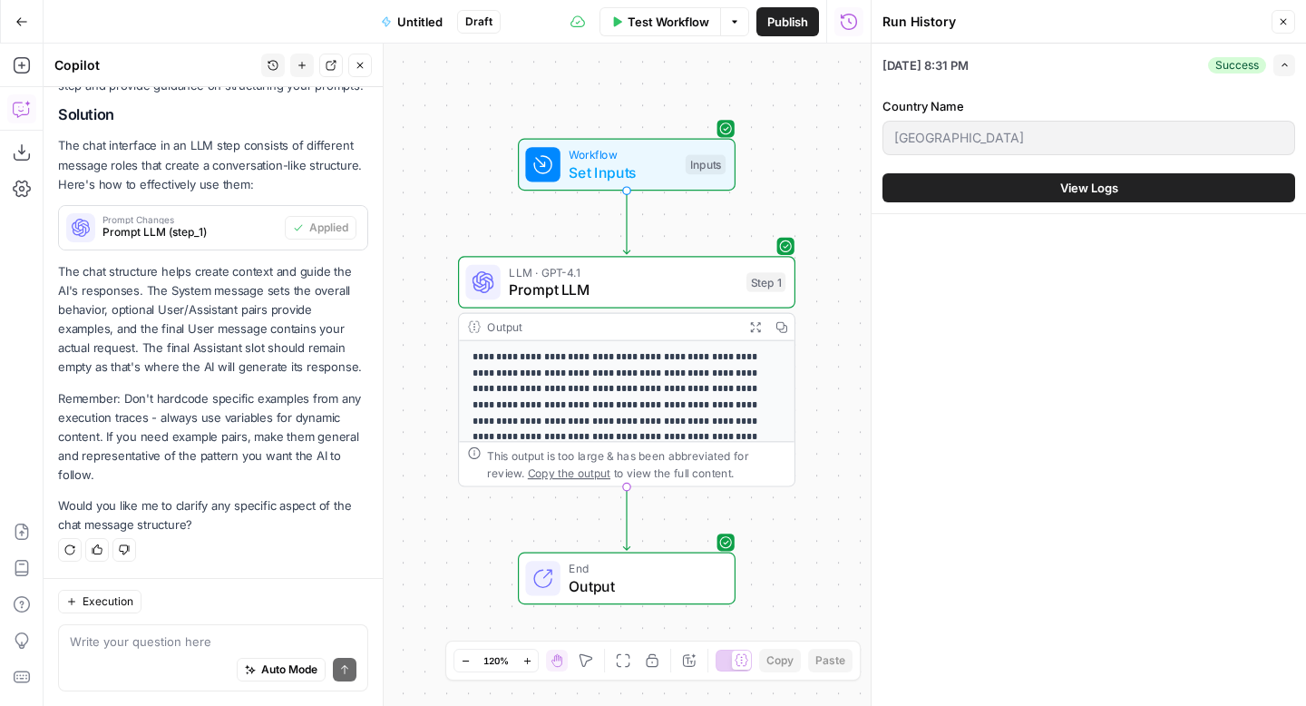
drag, startPoint x: 801, startPoint y: 187, endPoint x: 746, endPoint y: 102, distance: 101.7
click at [746, 102] on div "**********" at bounding box center [457, 375] width 827 height 662
click at [789, 32] on button "Publish" at bounding box center [788, 21] width 63 height 29
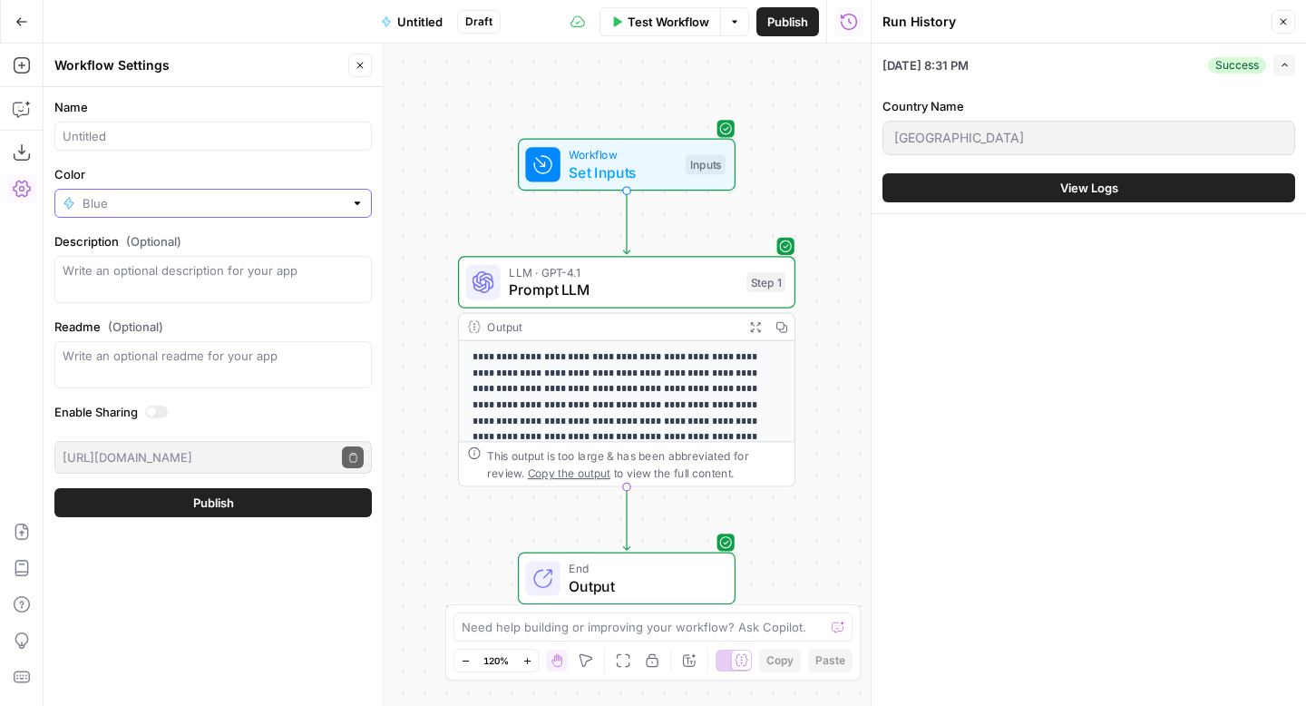
click at [206, 209] on input "Color" at bounding box center [213, 203] width 261 height 18
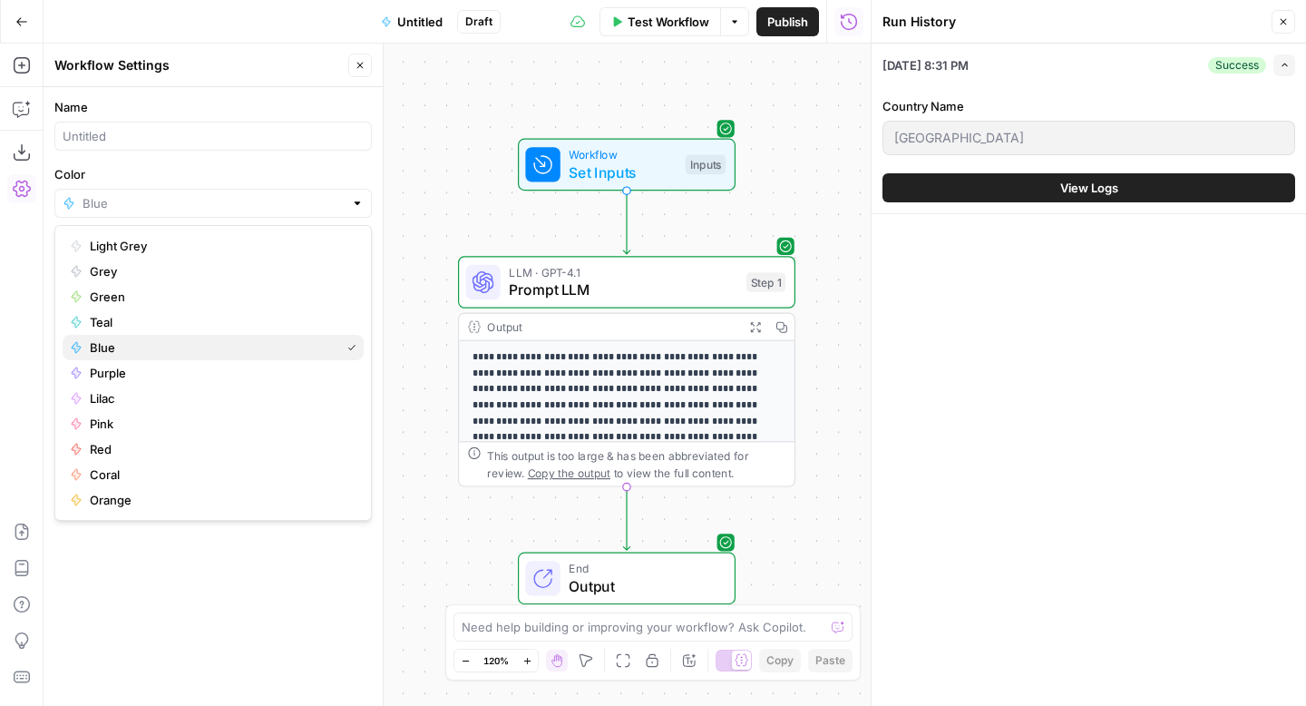
click at [174, 340] on span "Blue" at bounding box center [211, 347] width 243 height 18
type input "Blue"
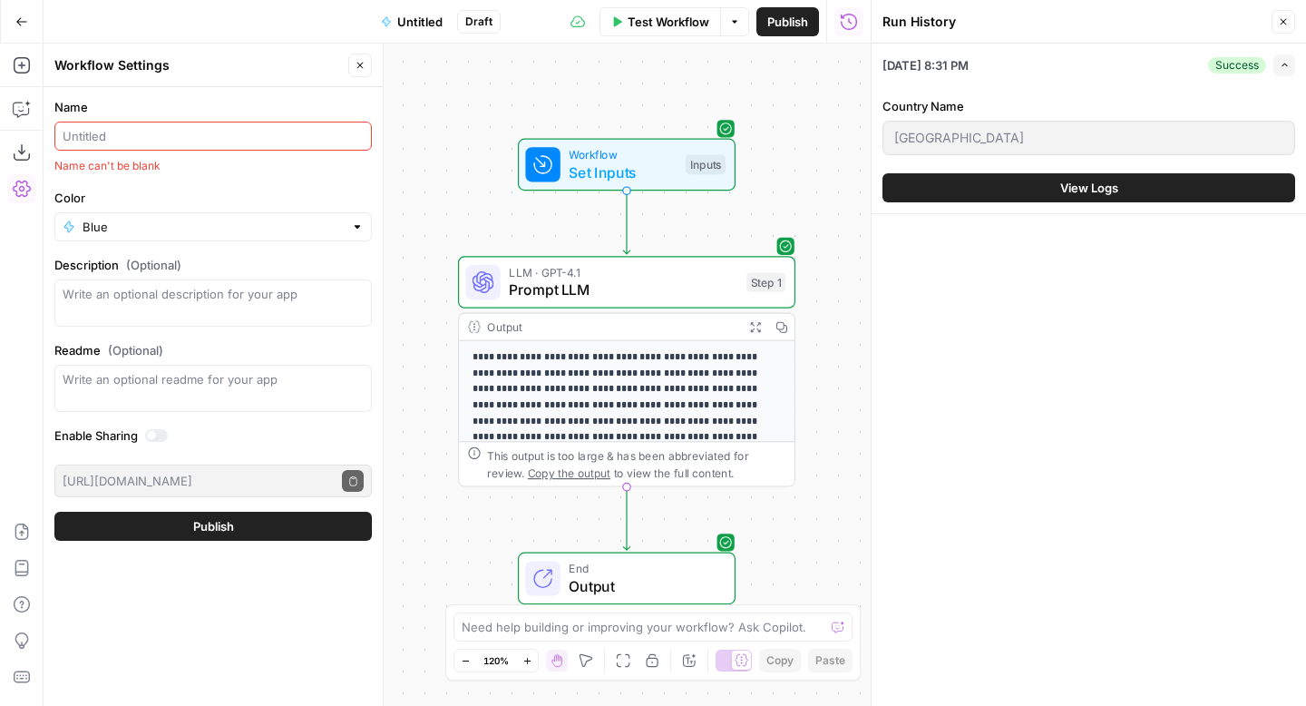
click at [202, 134] on input "Name" at bounding box center [213, 136] width 301 height 18
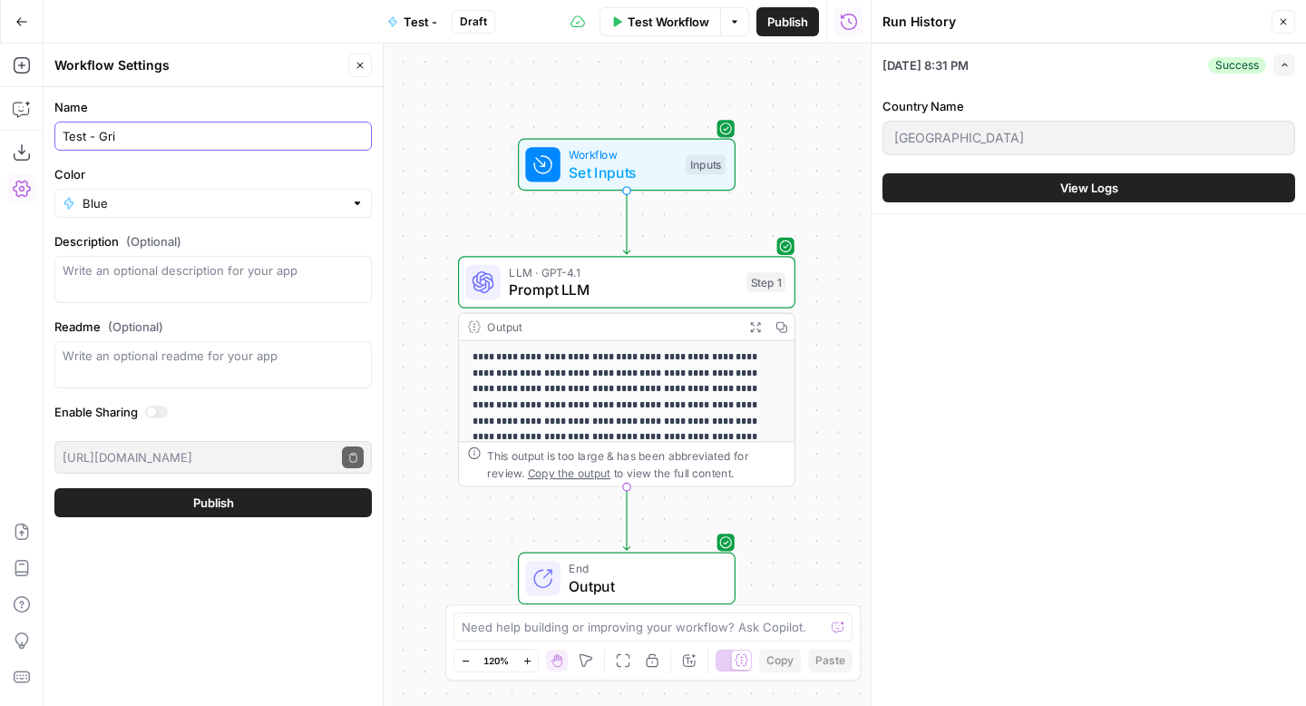
type input "Test - Grid"
type input "Manu Test (Countries) - Grid"
click at [288, 504] on button "Publish" at bounding box center [212, 502] width 317 height 29
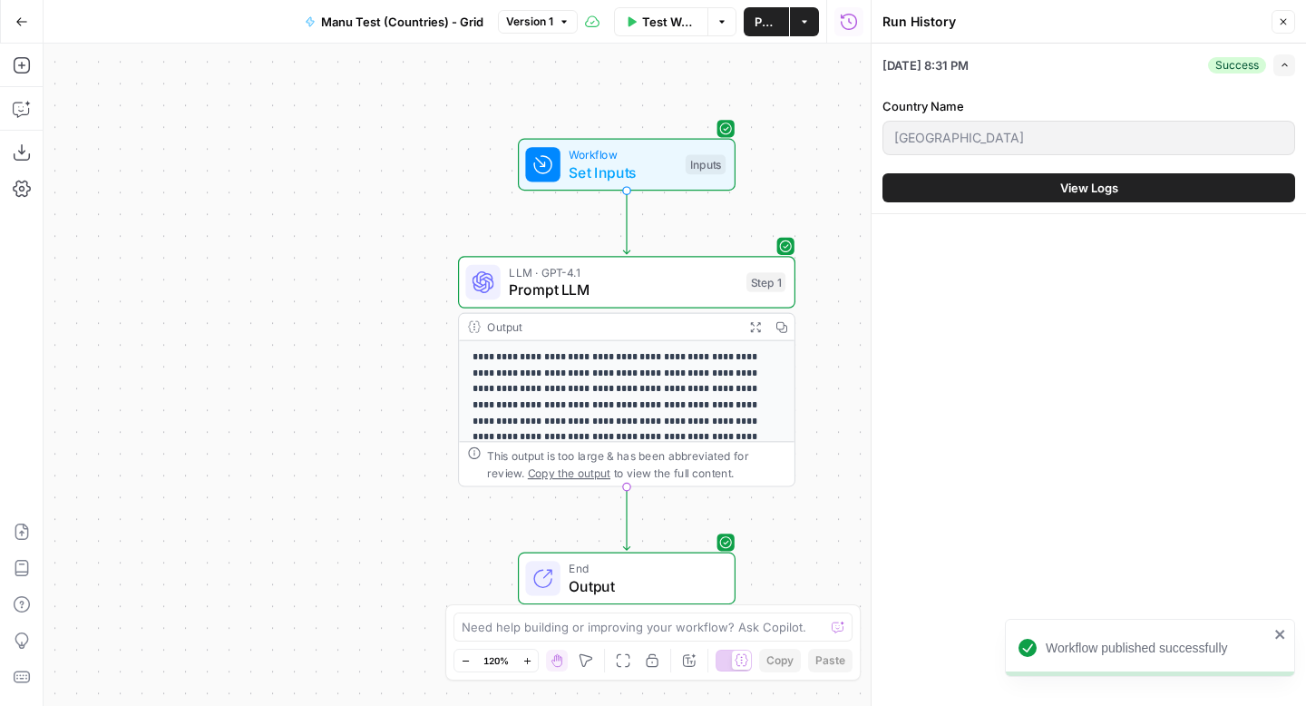
click at [806, 23] on icon "button" at bounding box center [804, 21] width 11 height 11
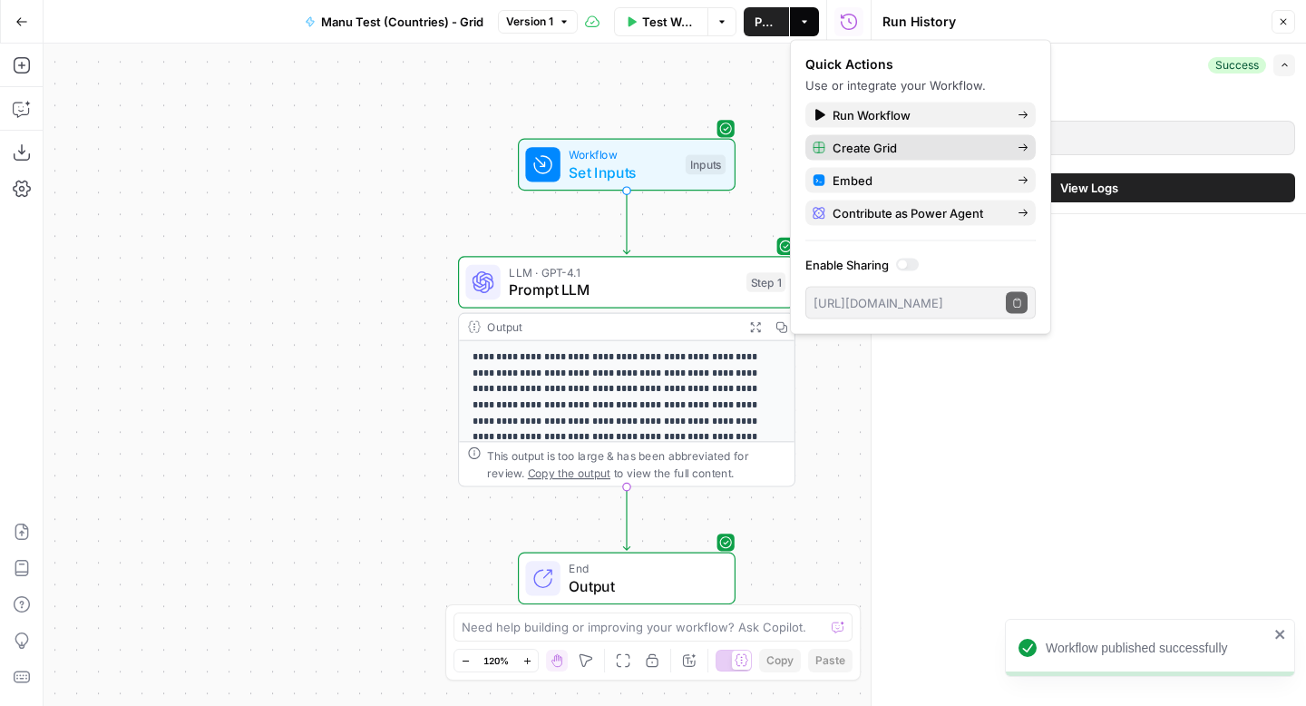
click at [876, 151] on span "Create Grid" at bounding box center [918, 148] width 171 height 18
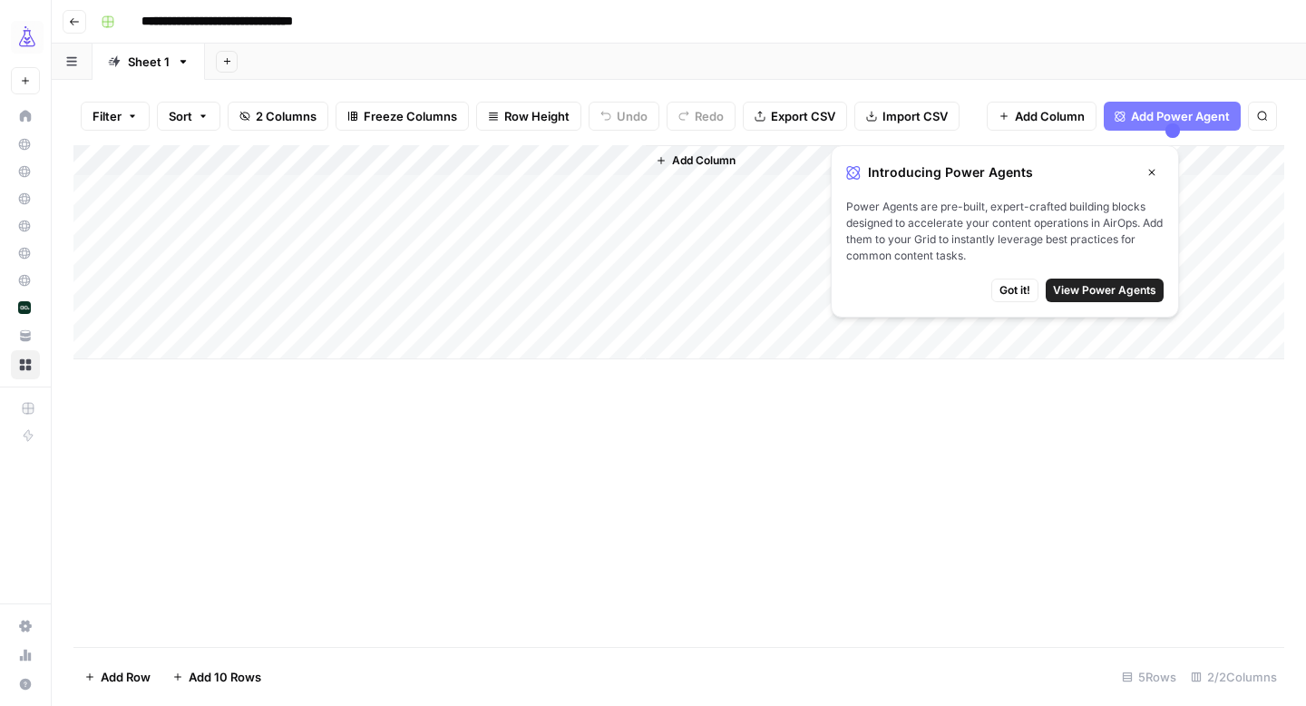
click at [320, 186] on div "Add Column" at bounding box center [678, 252] width 1211 height 214
click at [1149, 167] on icon "button" at bounding box center [1152, 172] width 11 height 11
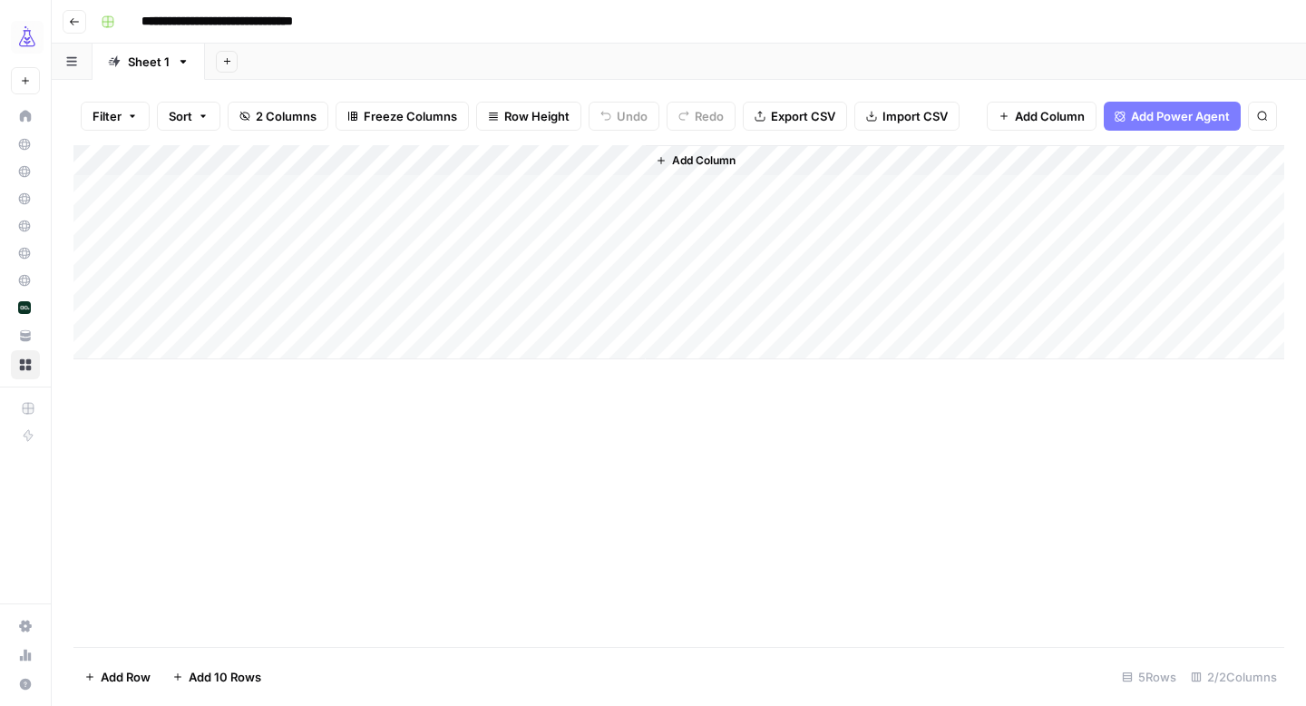
click at [288, 192] on div "Add Column" at bounding box center [678, 252] width 1211 height 214
type textarea "****"
click at [275, 212] on div "Add Column" at bounding box center [678, 252] width 1211 height 214
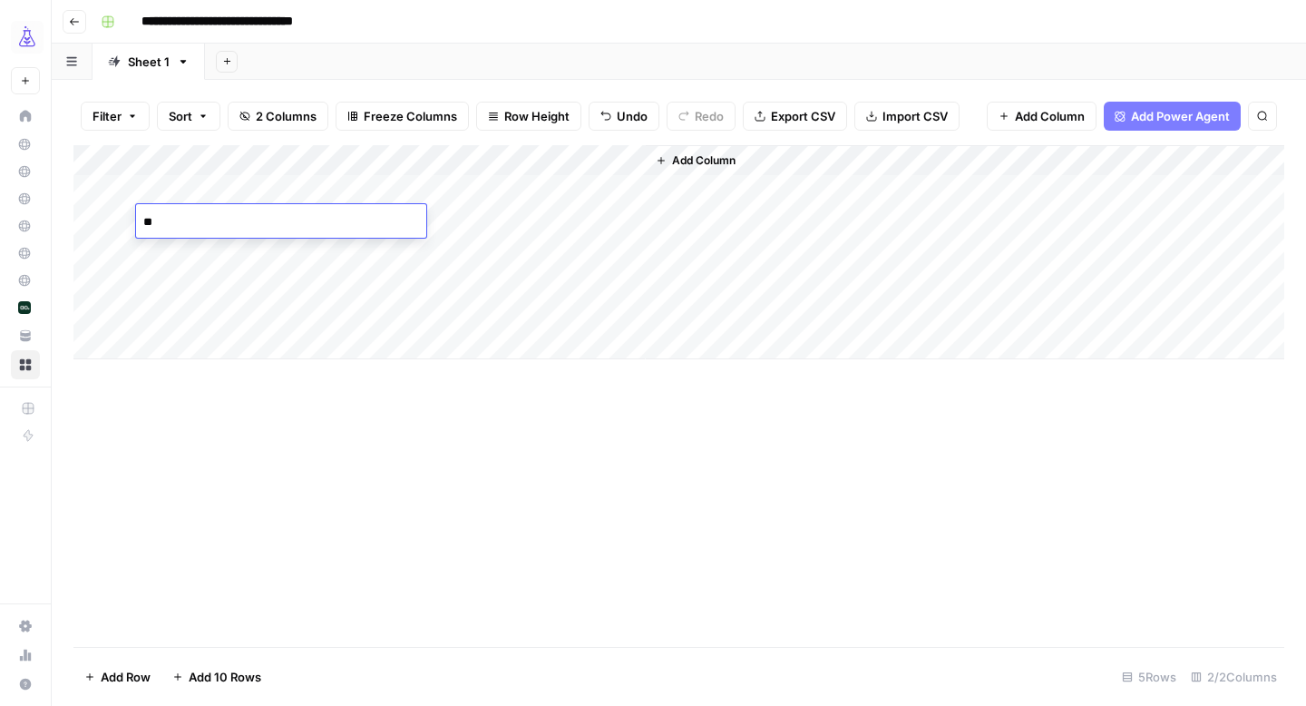
type textarea "*"
type textarea "********"
click at [192, 256] on div "Add Column" at bounding box center [678, 252] width 1211 height 214
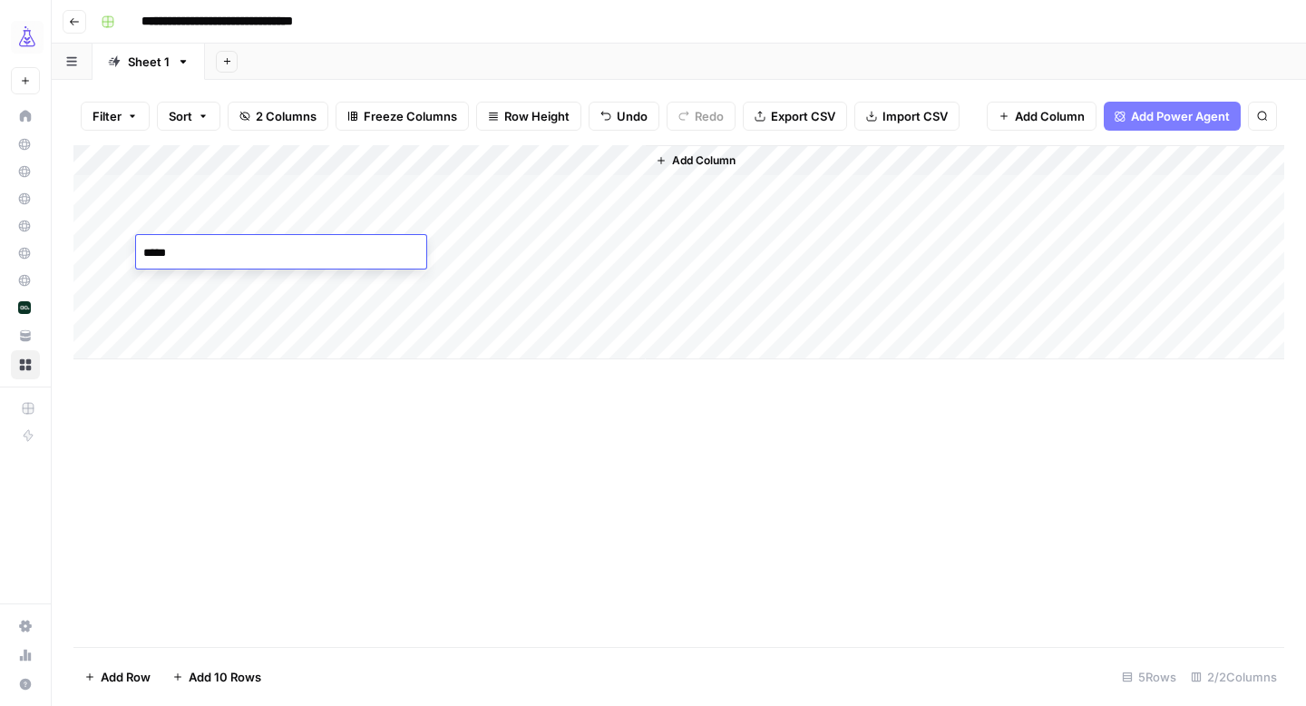
type textarea "******"
click at [169, 282] on div "Add Column" at bounding box center [678, 252] width 1211 height 214
type textarea "*"
type textarea "*******"
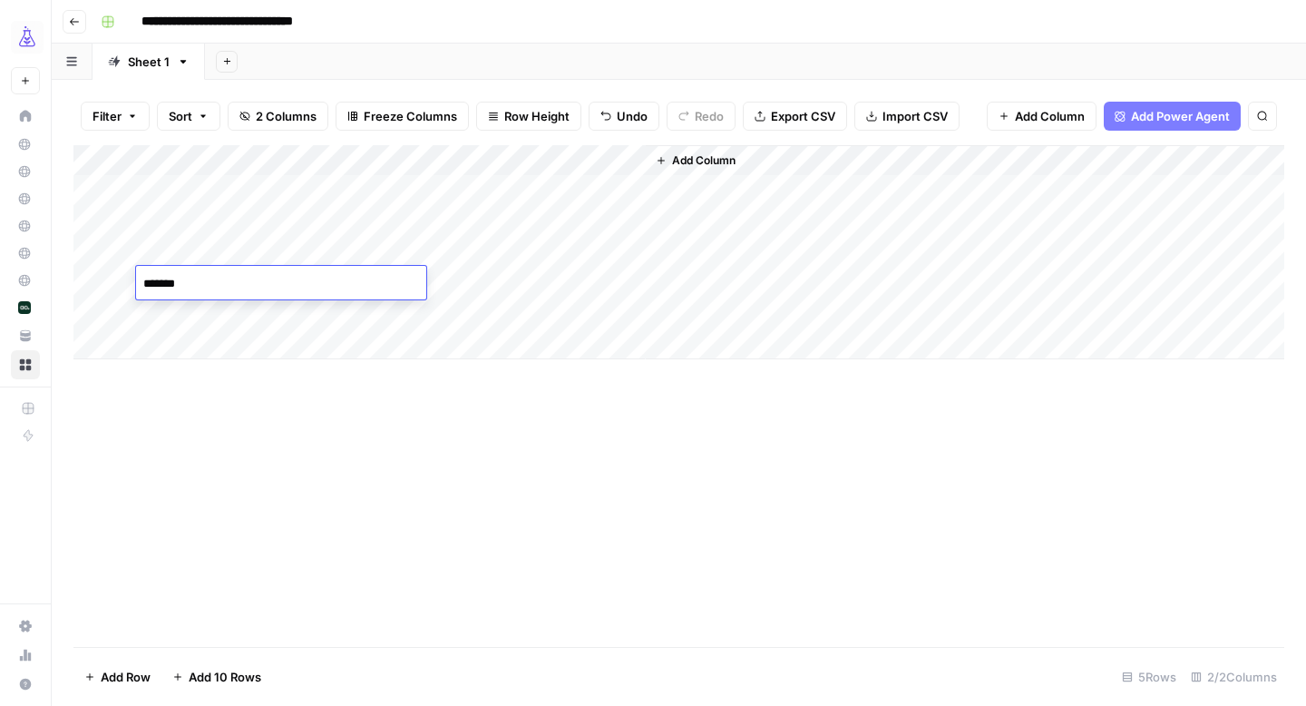
click at [167, 311] on div "Add Column" at bounding box center [678, 252] width 1211 height 214
type textarea "*******"
click at [441, 413] on div "Add Column" at bounding box center [678, 396] width 1211 height 502
click at [666, 164] on icon "button" at bounding box center [661, 160] width 11 height 11
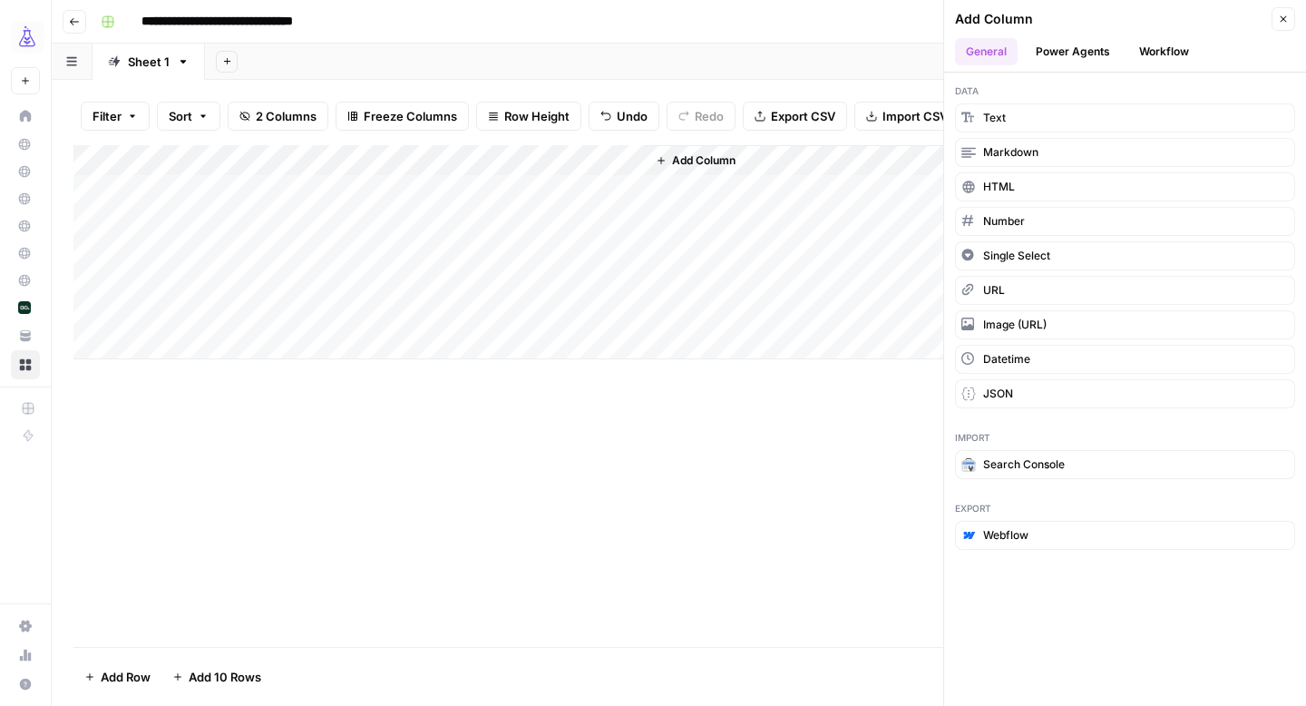
click at [806, 441] on div "Add Column" at bounding box center [678, 396] width 1211 height 502
click at [1285, 22] on icon "button" at bounding box center [1283, 19] width 11 height 11
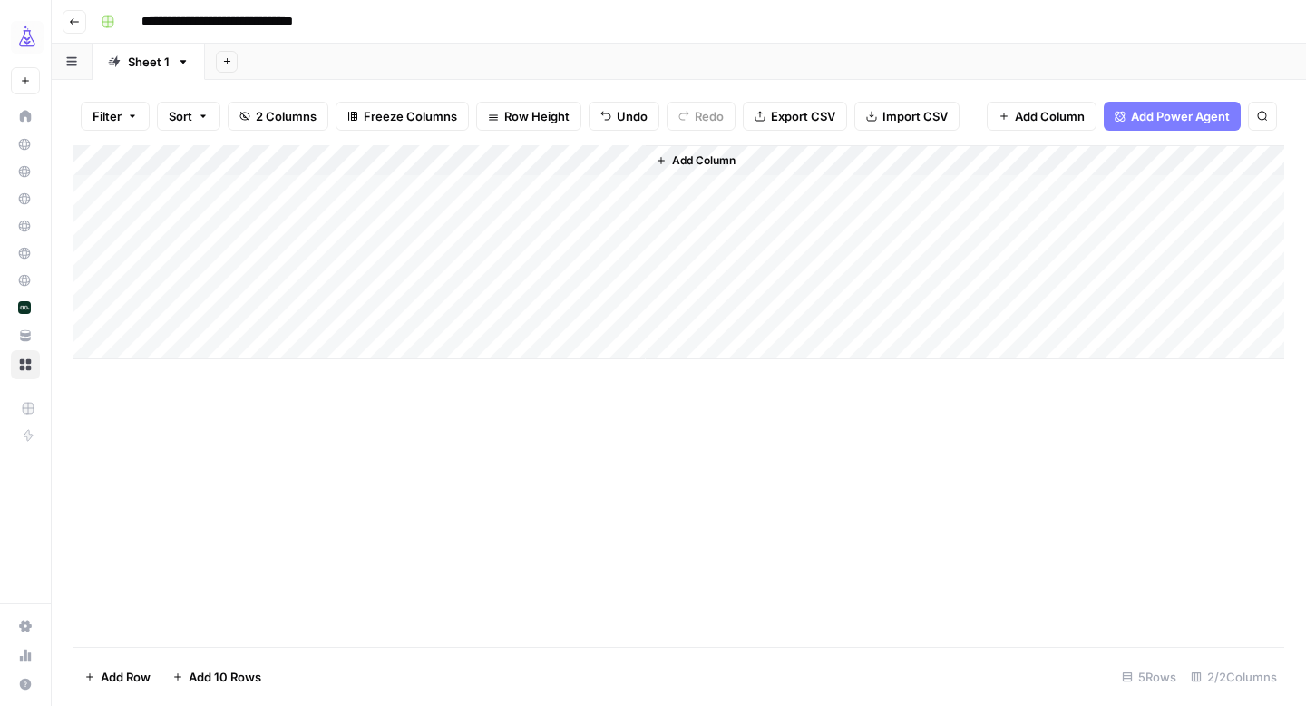
click at [609, 159] on div "Add Column" at bounding box center [678, 252] width 1211 height 214
click at [734, 415] on div "Add Column" at bounding box center [678, 396] width 1211 height 502
click at [707, 161] on span "Add Column" at bounding box center [703, 160] width 63 height 16
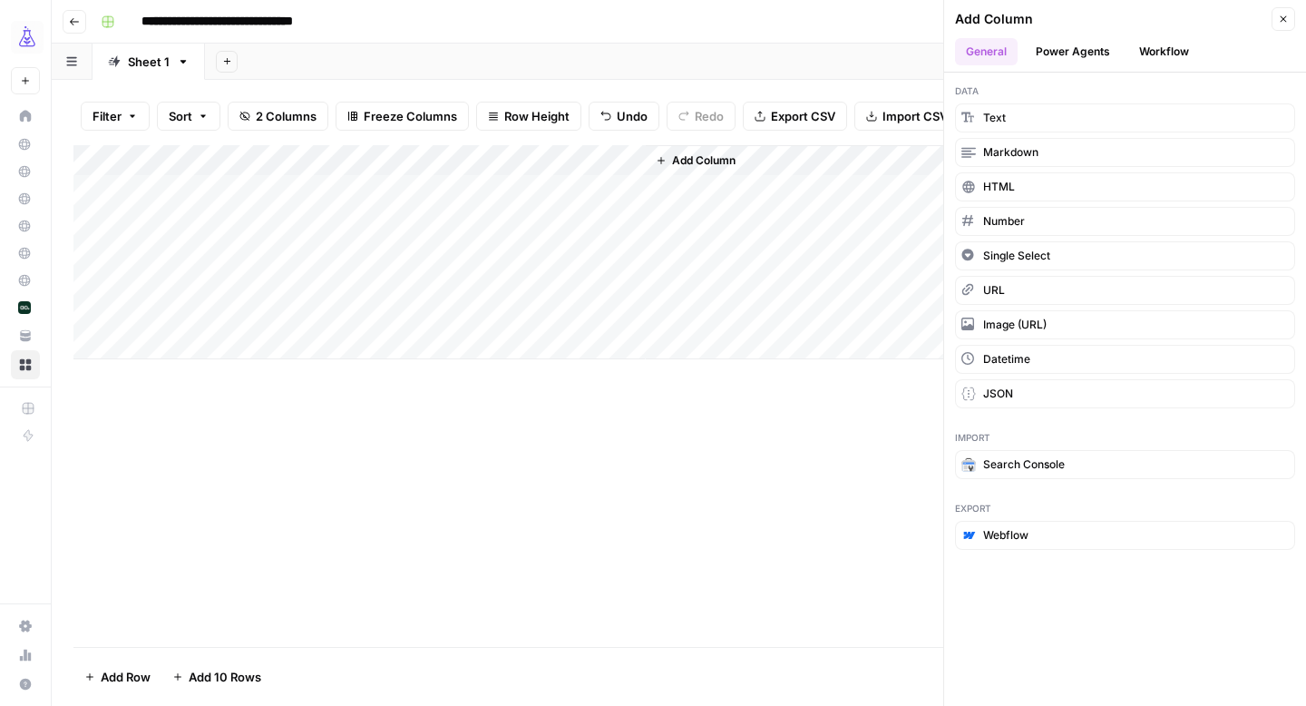
click at [1158, 54] on button "Workflow" at bounding box center [1164, 51] width 72 height 27
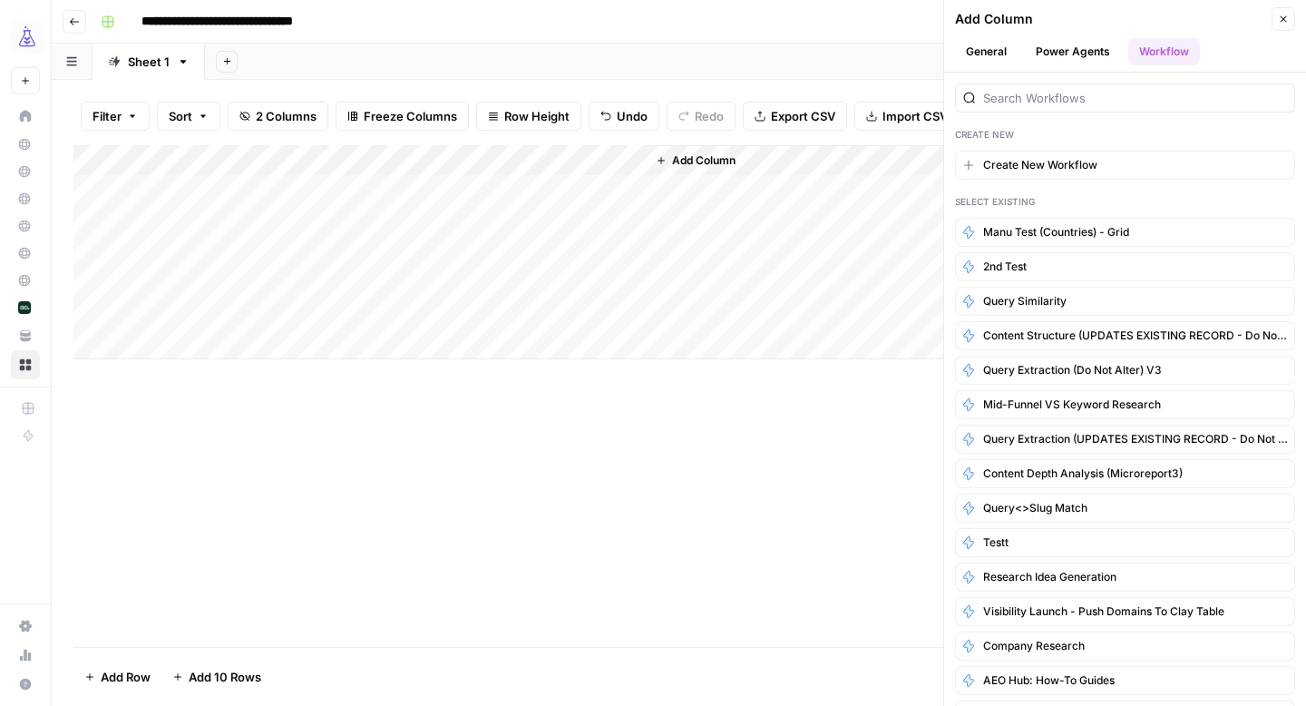
click at [1288, 21] on icon "button" at bounding box center [1283, 19] width 11 height 11
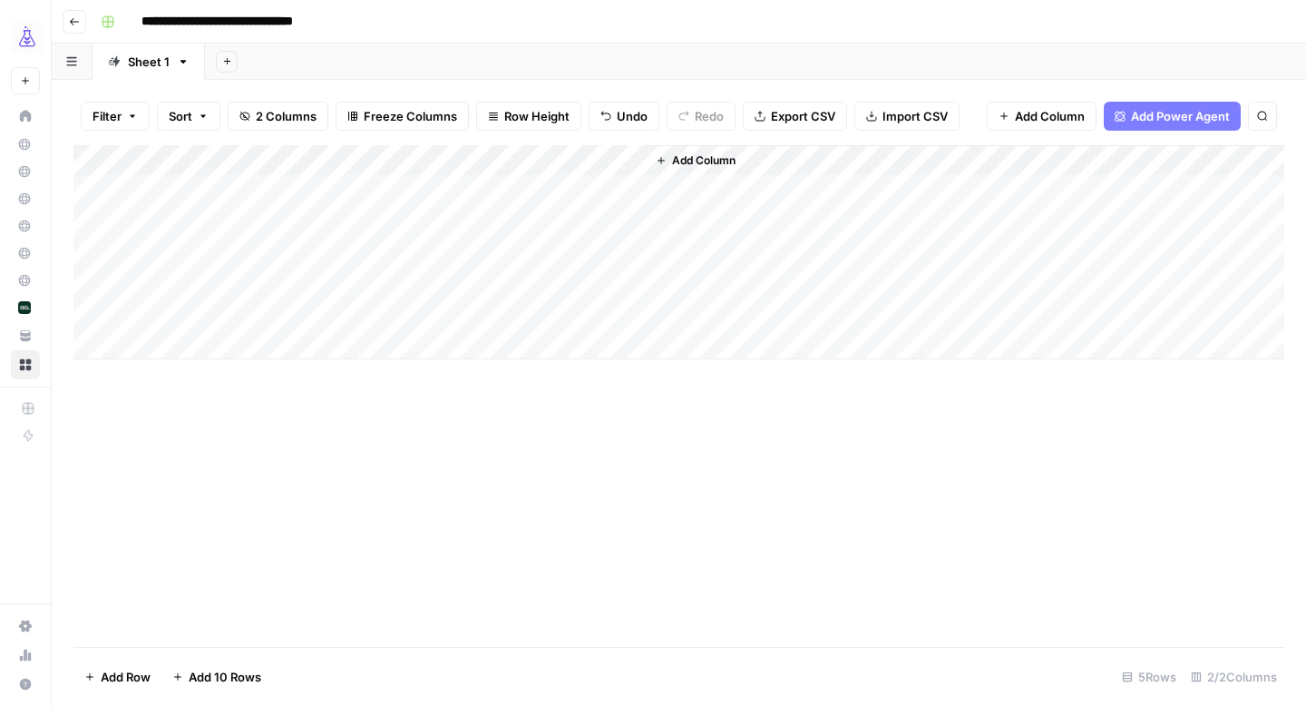
click at [631, 161] on div "Add Column" at bounding box center [678, 252] width 1211 height 214
click at [659, 193] on span "All Rows" at bounding box center [694, 202] width 114 height 18
drag, startPoint x: 807, startPoint y: 158, endPoint x: 937, endPoint y: 158, distance: 129.7
click at [937, 158] on div "Add Column" at bounding box center [1046, 252] width 476 height 214
click at [809, 161] on div "Add Column" at bounding box center [1046, 252] width 475 height 214
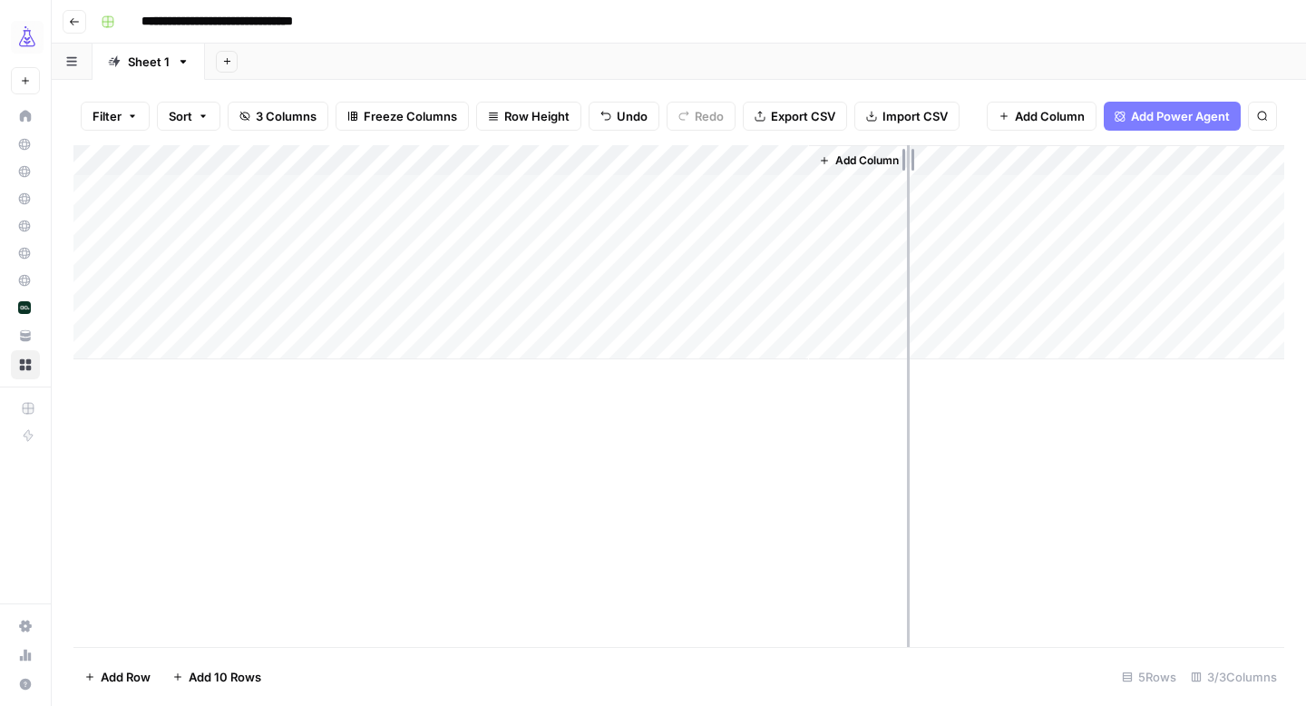
drag, startPoint x: 806, startPoint y: 161, endPoint x: 907, endPoint y: 153, distance: 101.9
click at [907, 153] on div "Add Column" at bounding box center [678, 252] width 1211 height 214
drag, startPoint x: 903, startPoint y: 160, endPoint x: 843, endPoint y: 157, distance: 60.8
click at [843, 157] on div "Add Column" at bounding box center [678, 252] width 1211 height 214
click at [932, 159] on span "Add Column" at bounding box center [901, 160] width 63 height 16
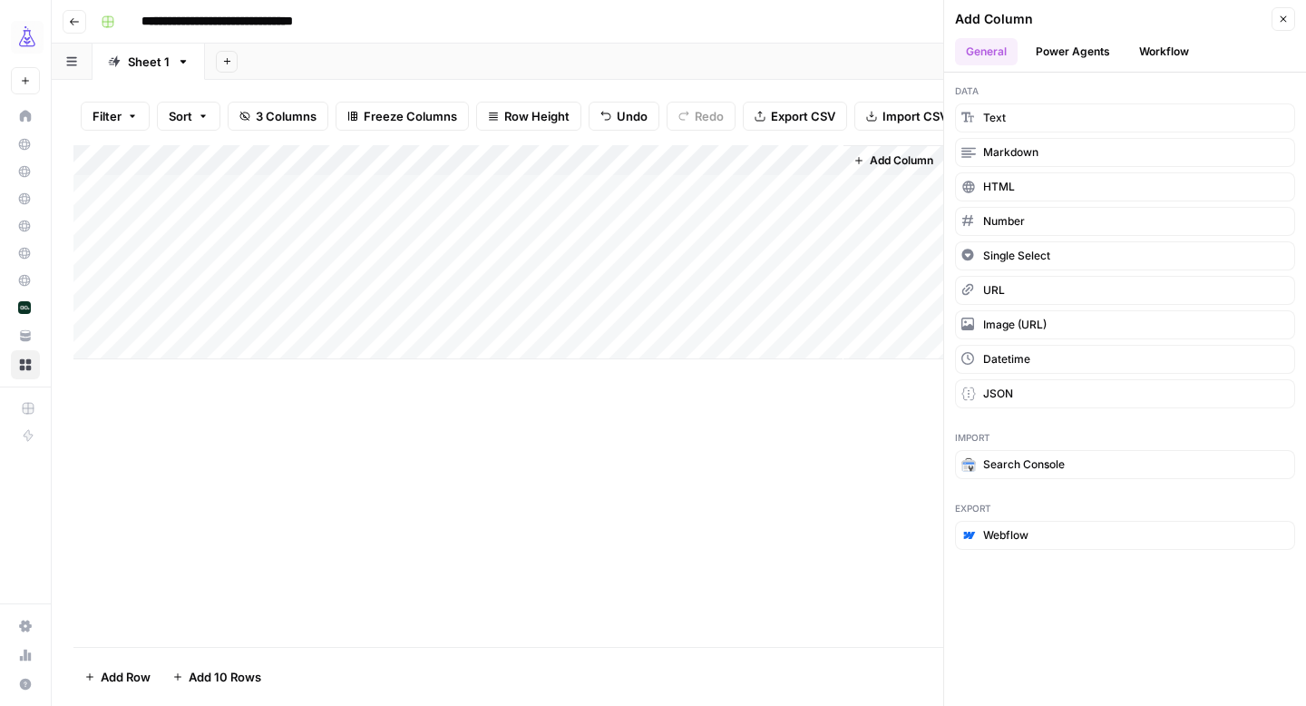
click at [1095, 61] on button "Power Agents" at bounding box center [1073, 51] width 96 height 27
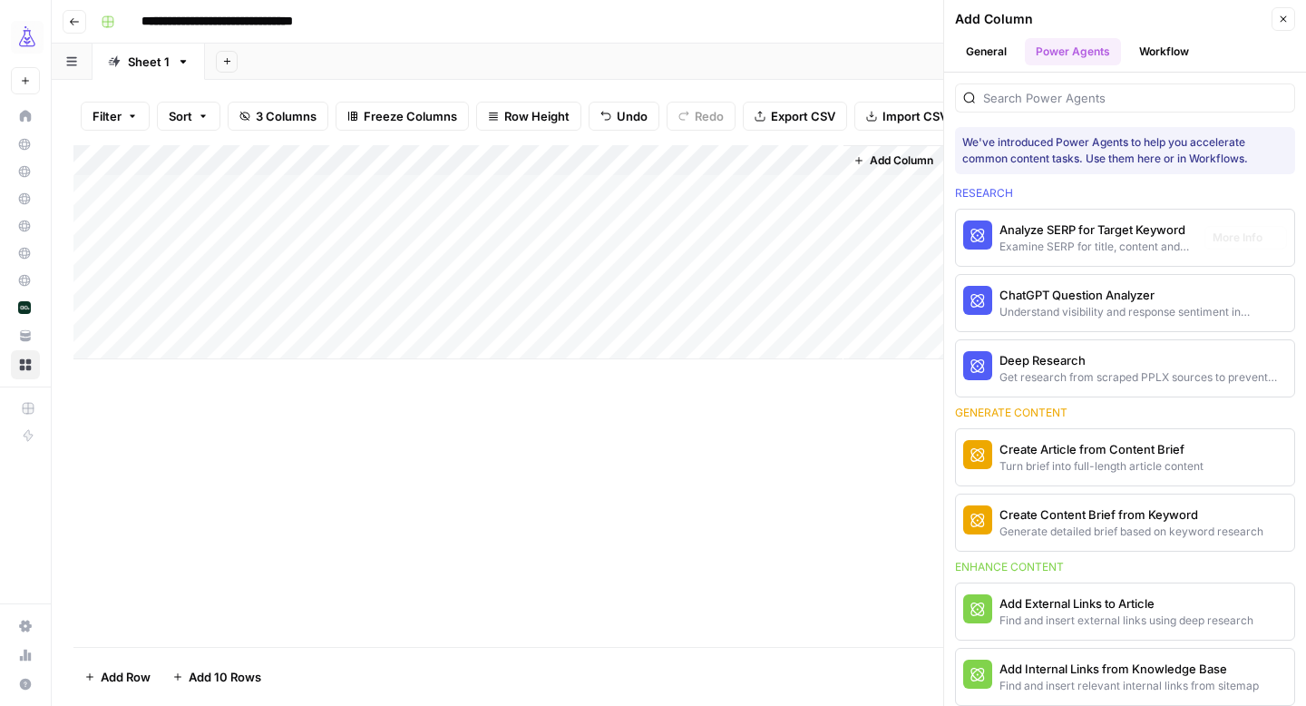
click at [1156, 53] on button "Workflow" at bounding box center [1164, 51] width 72 height 27
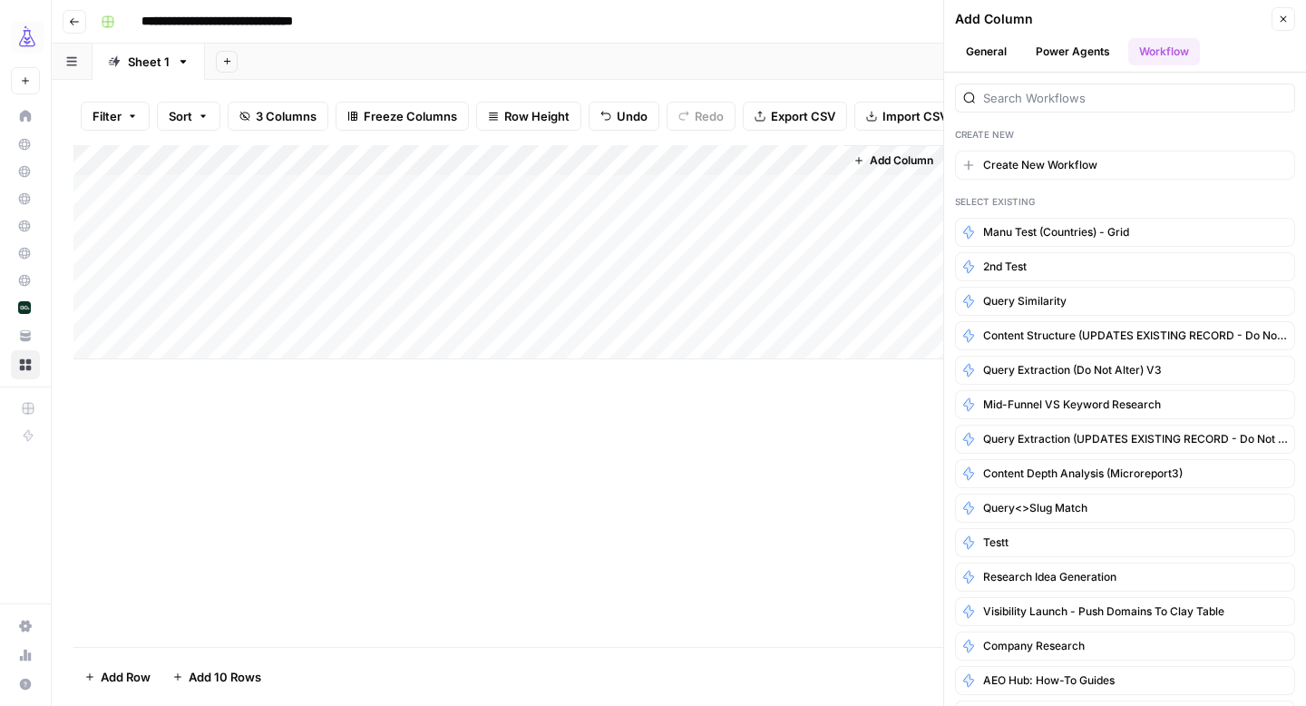
click at [985, 48] on button "General" at bounding box center [986, 51] width 63 height 27
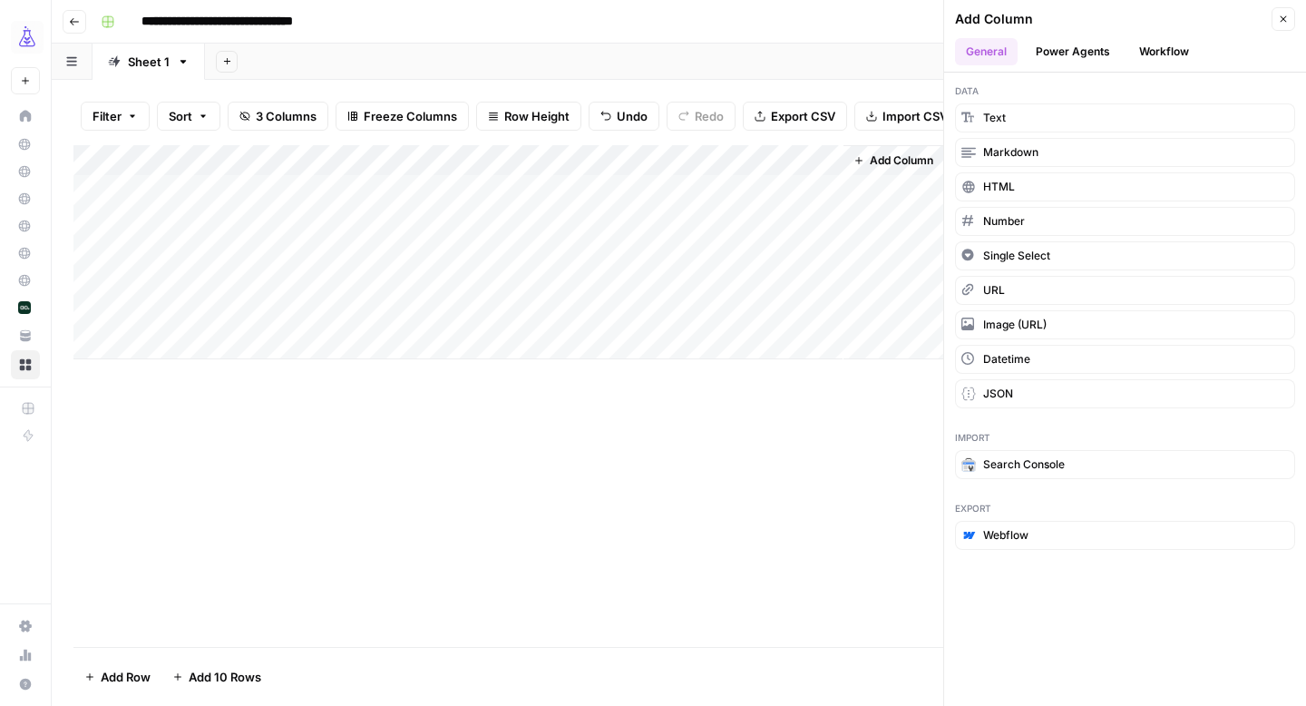
click at [857, 402] on div "Add Column" at bounding box center [678, 396] width 1211 height 502
click at [873, 81] on div "Filter Sort 3 Columns Freeze Columns Row Height Undo Redo Export CSV Import CSV…" at bounding box center [679, 393] width 1255 height 626
click at [1276, 20] on button "Close" at bounding box center [1284, 19] width 24 height 24
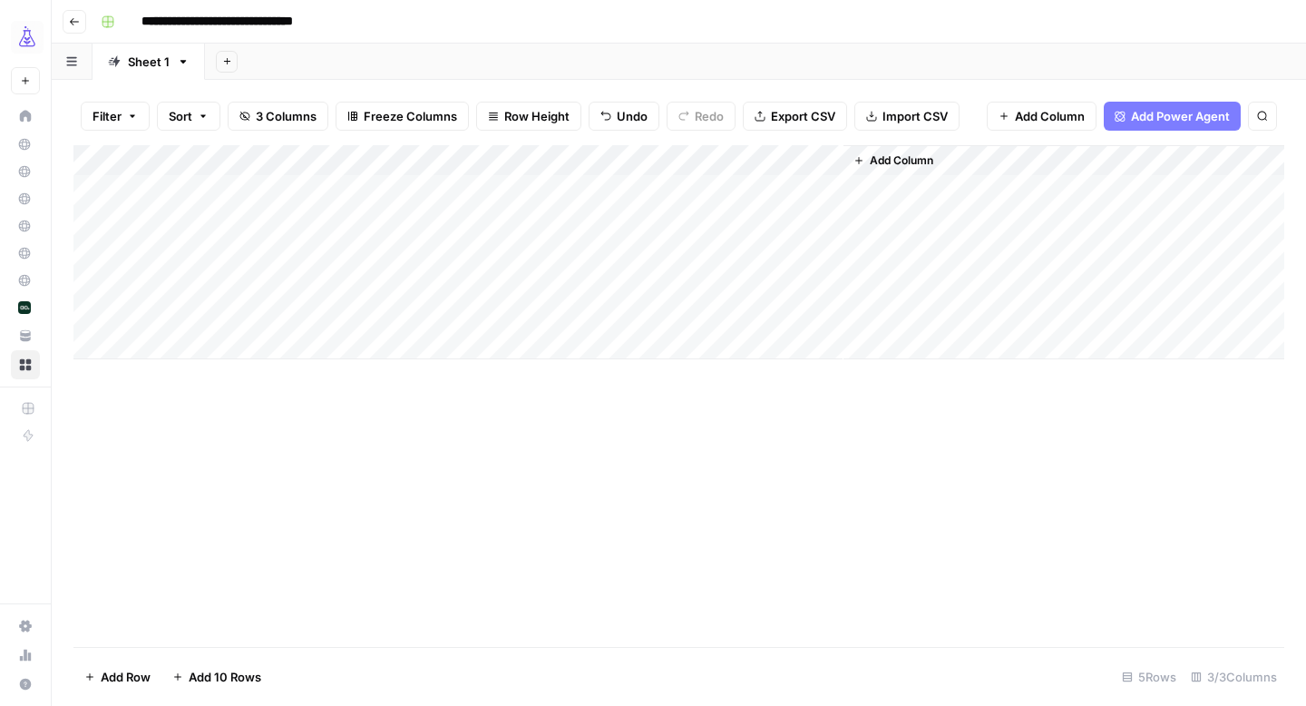
click at [1044, 196] on div "Add Column" at bounding box center [1064, 252] width 441 height 214
click at [152, 72] on link "Sheet 1" at bounding box center [149, 62] width 112 height 36
type input "*"
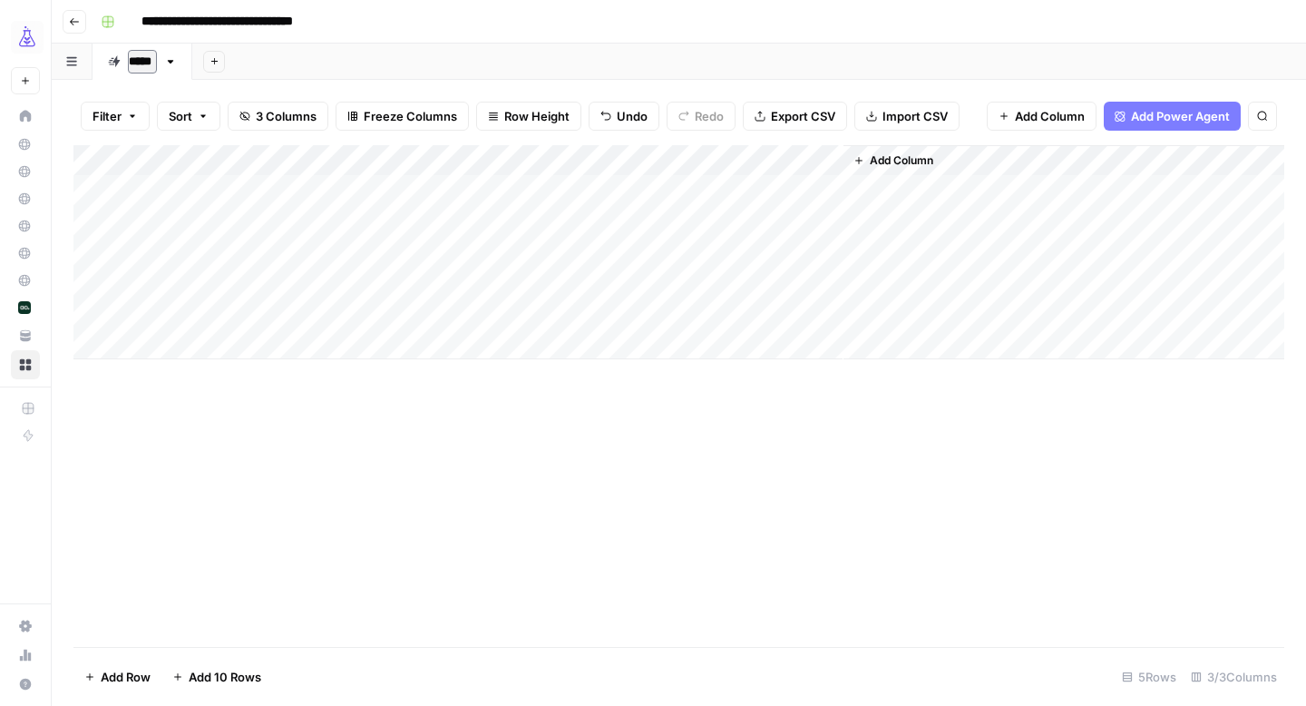
type input "******"
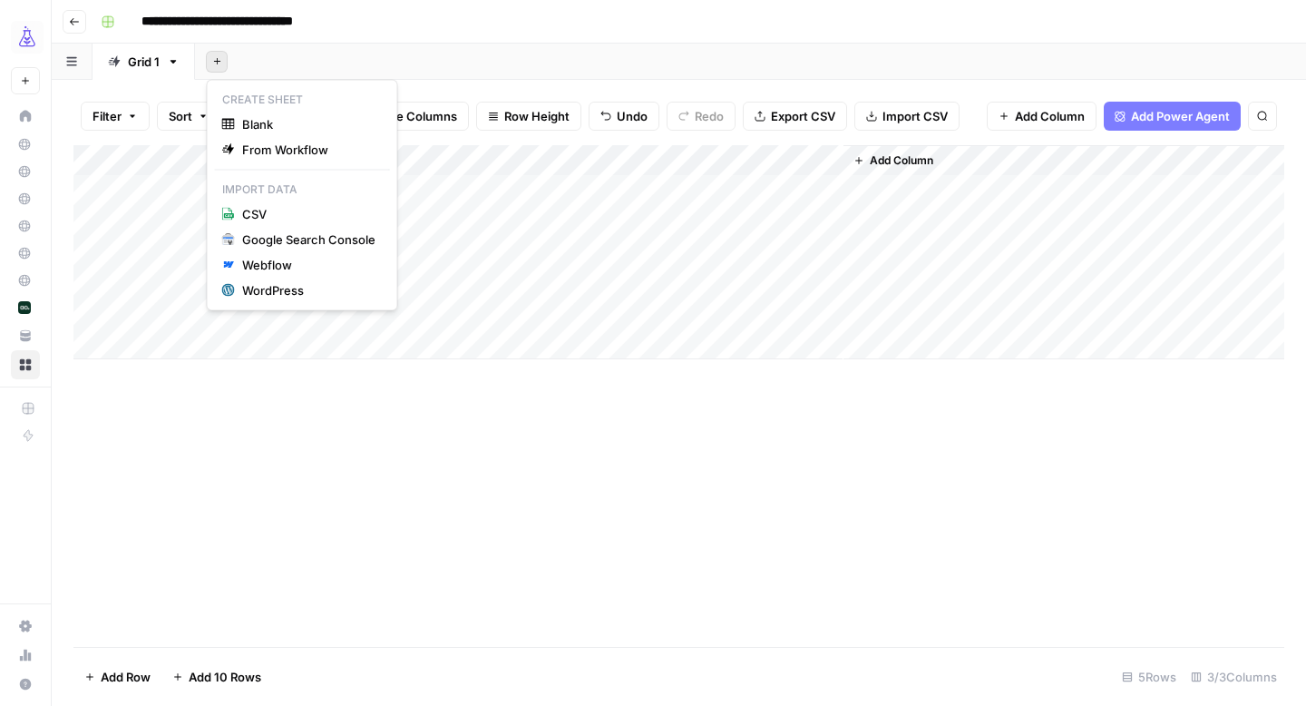
click at [220, 59] on icon "button" at bounding box center [217, 61] width 10 height 10
click at [256, 150] on span "From Workflow" at bounding box center [308, 150] width 133 height 18
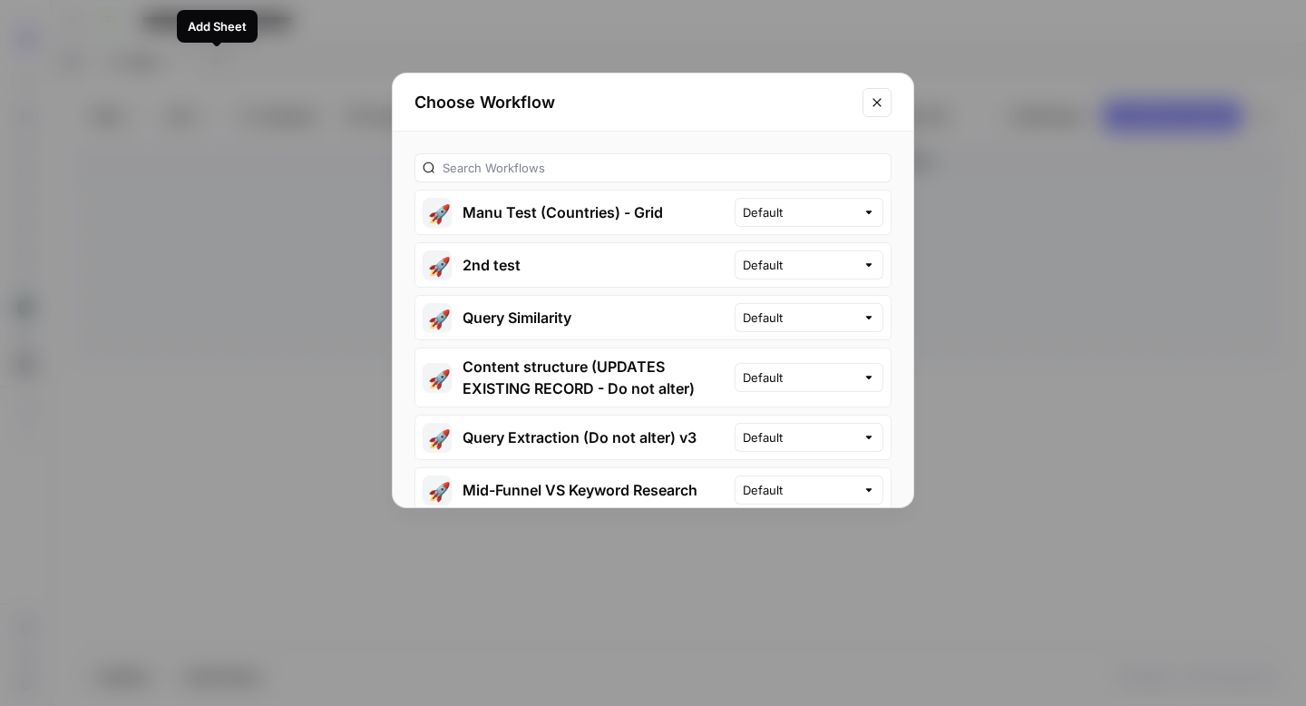
click at [884, 95] on icon "Close modal" at bounding box center [877, 102] width 15 height 15
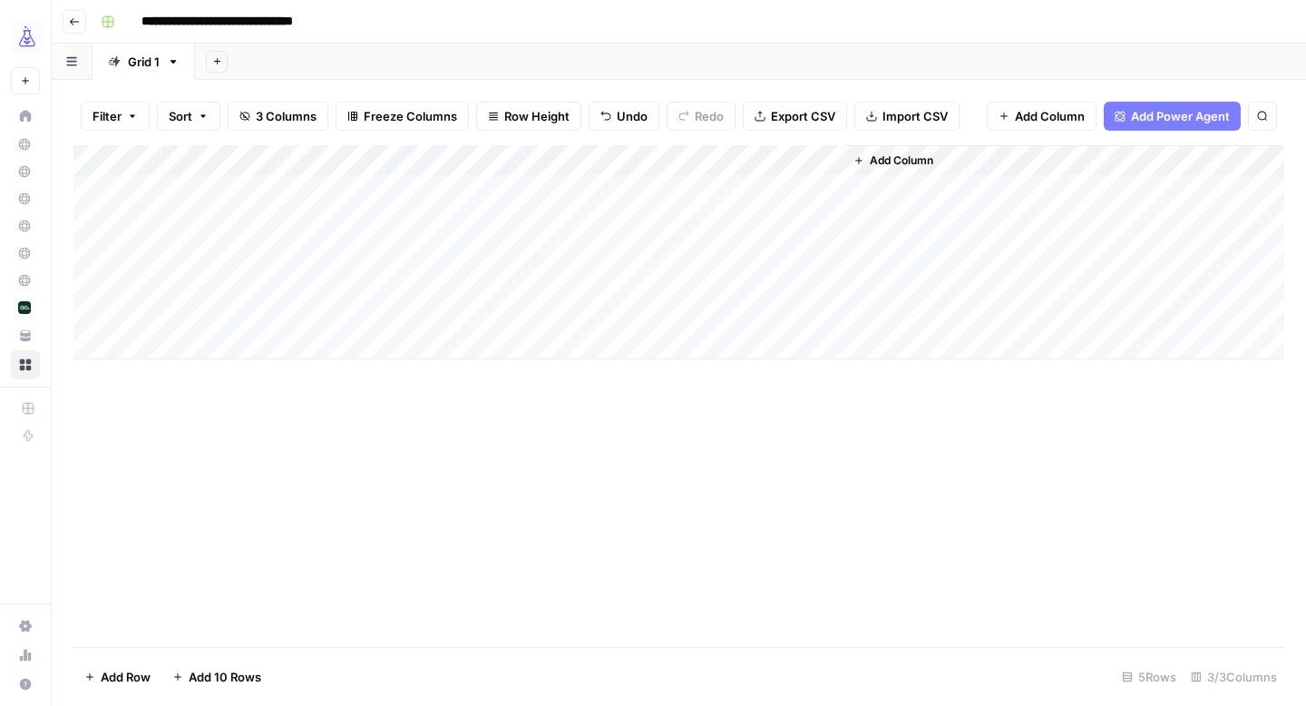
click at [217, 62] on icon "button" at bounding box center [216, 61] width 6 height 6
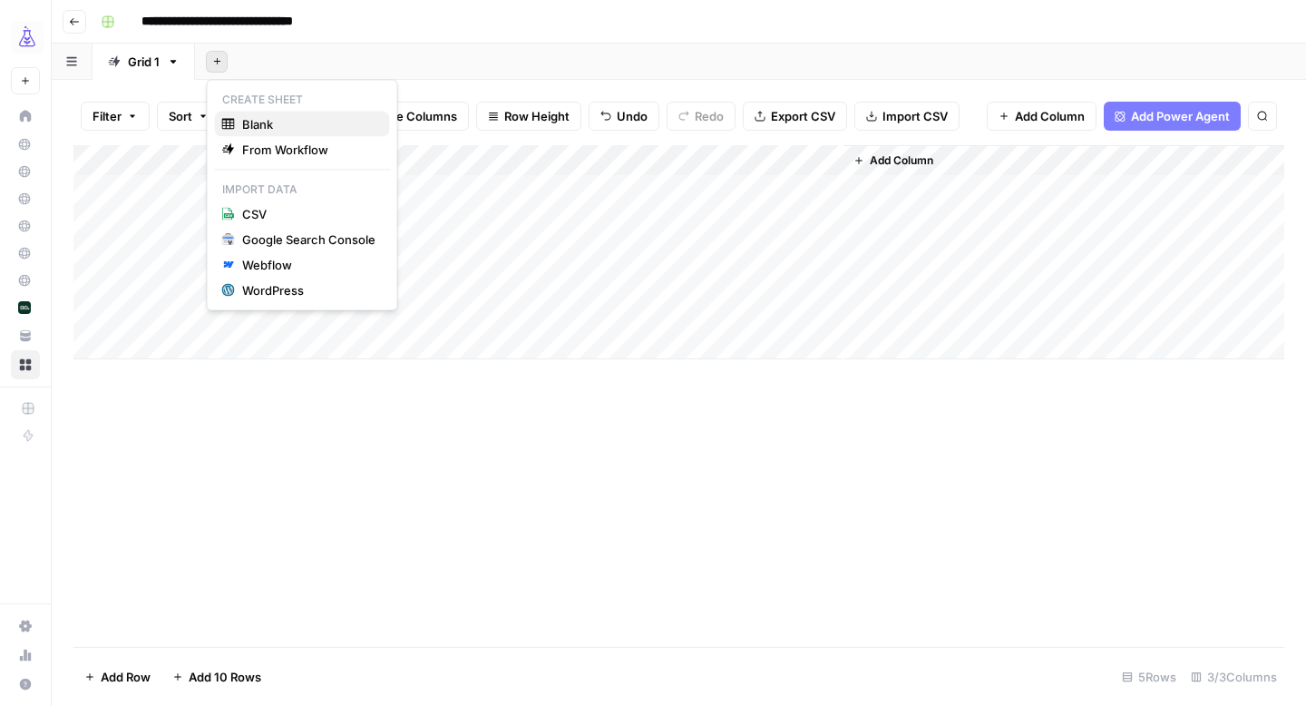
click at [238, 117] on div "Blank" at bounding box center [302, 124] width 161 height 18
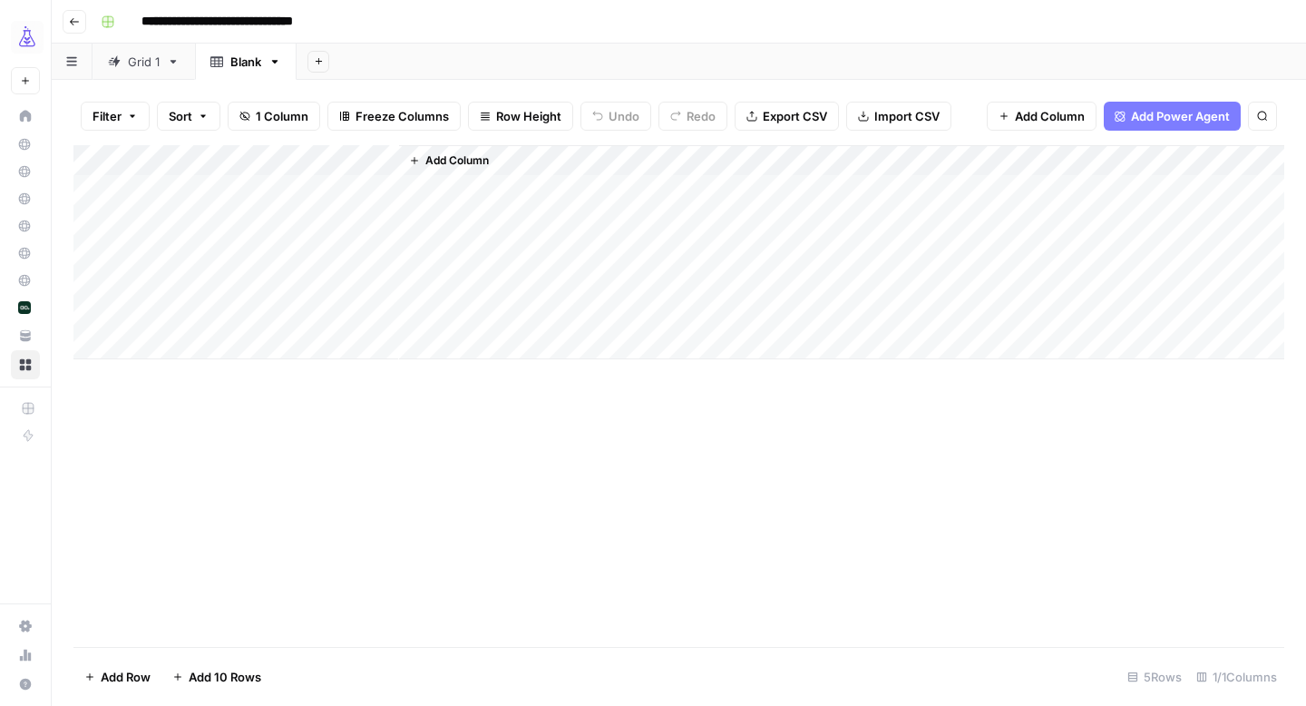
click at [451, 159] on span "Add Column" at bounding box center [456, 160] width 63 height 16
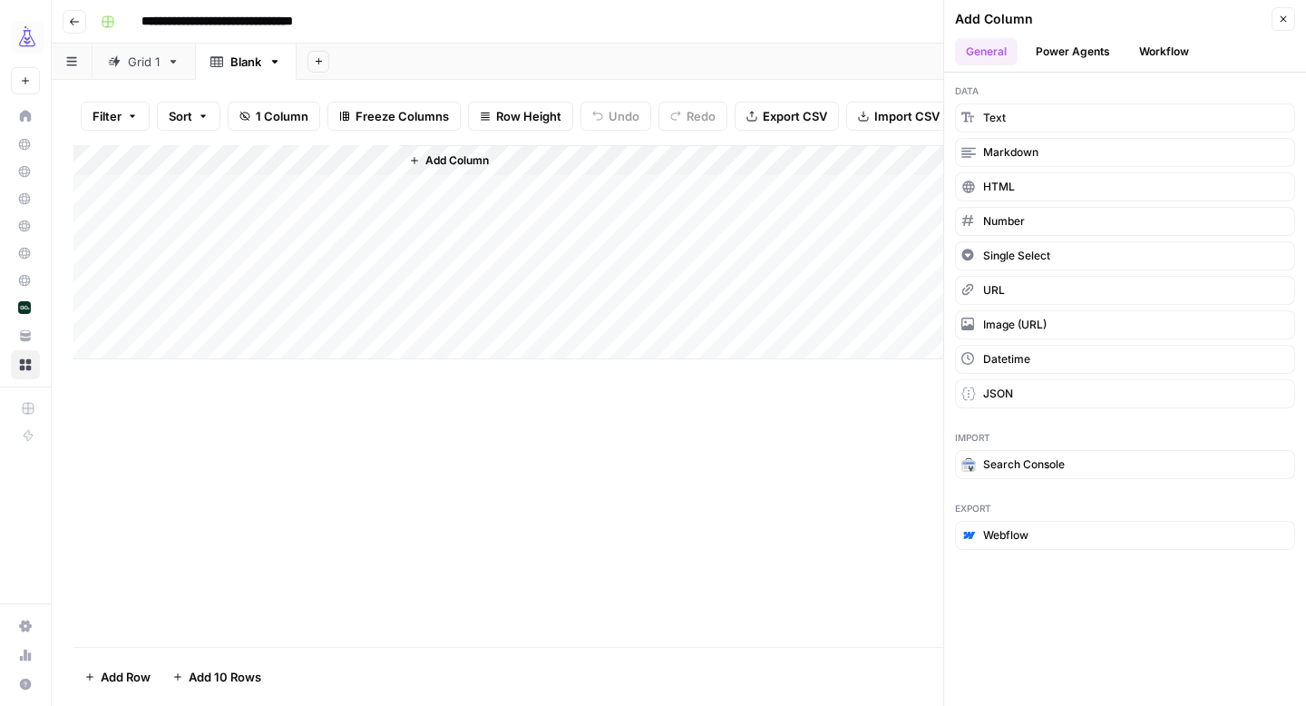
click at [1164, 44] on button "Workflow" at bounding box center [1164, 51] width 72 height 27
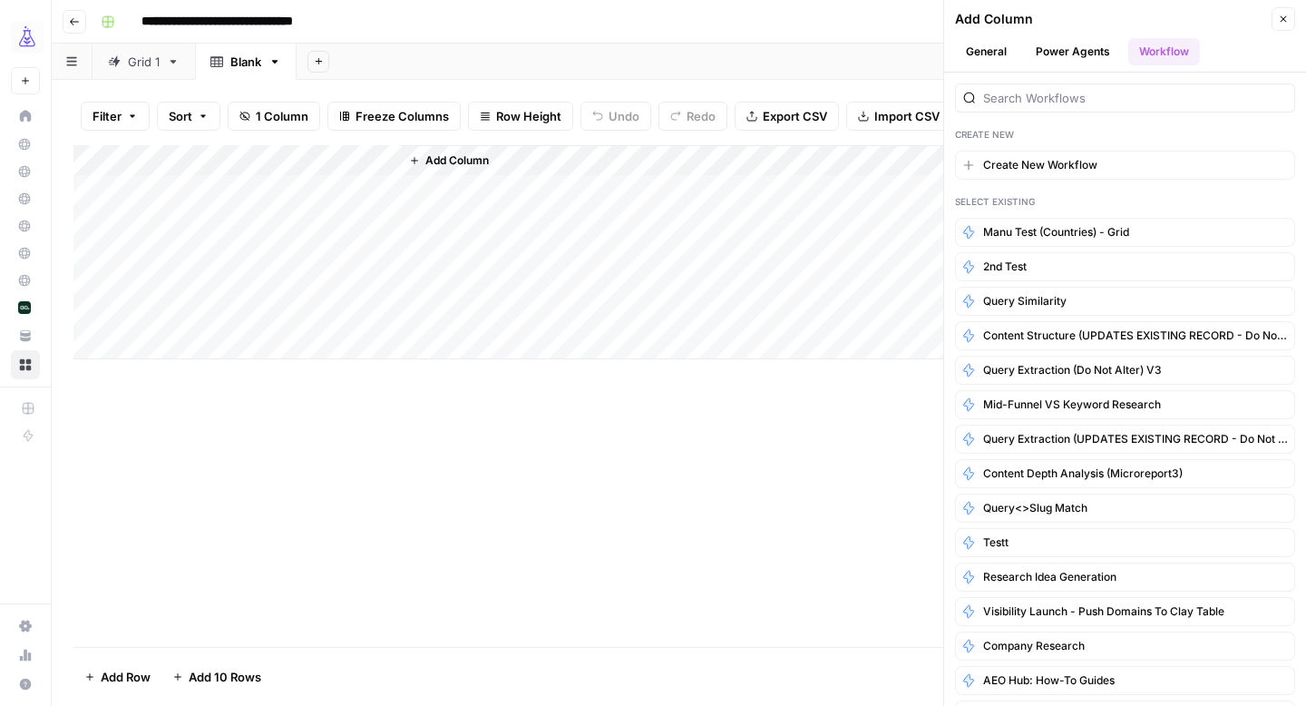
click at [1067, 149] on div "Create New Create New Workflow Select Existing Manu Test (Countries) - Grid 2nd…" at bounding box center [1125, 389] width 362 height 633
click at [1058, 167] on span "Create New Workflow" at bounding box center [1040, 165] width 114 height 16
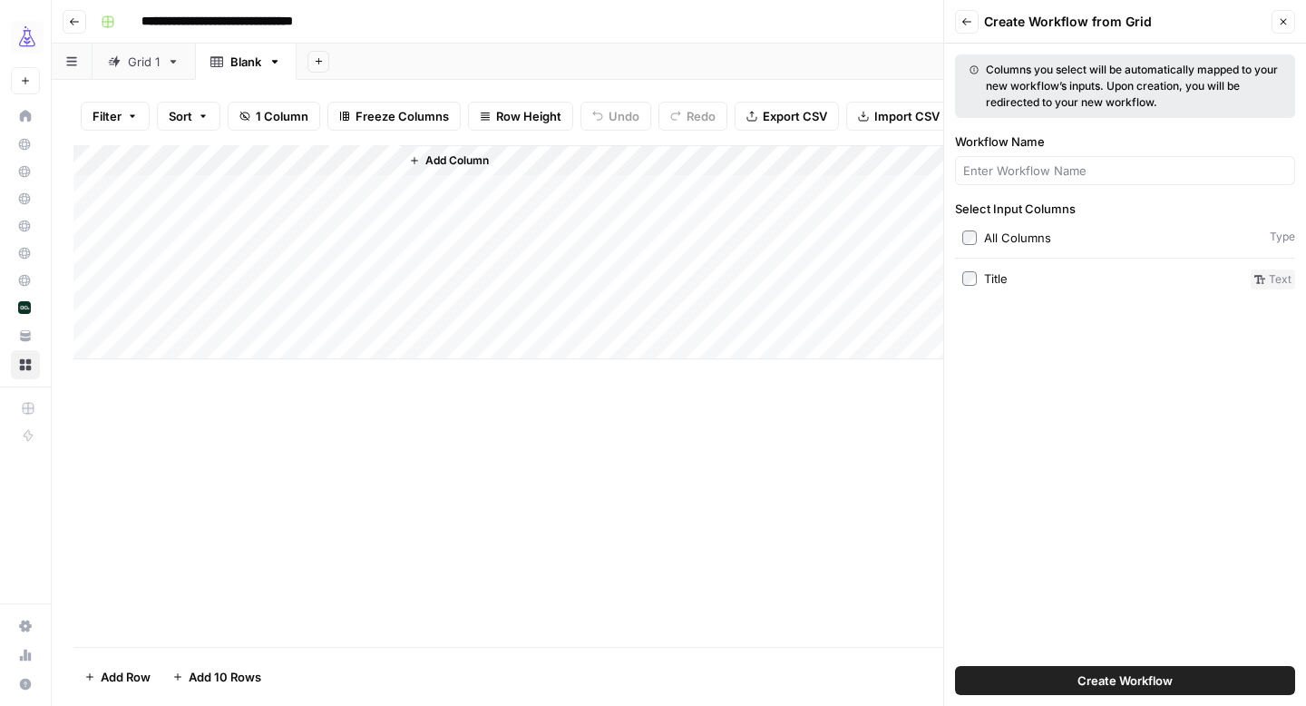
click at [1016, 272] on label "Title" at bounding box center [1102, 279] width 281 height 20
click at [1095, 677] on span "Create Workflow" at bounding box center [1125, 680] width 95 height 18
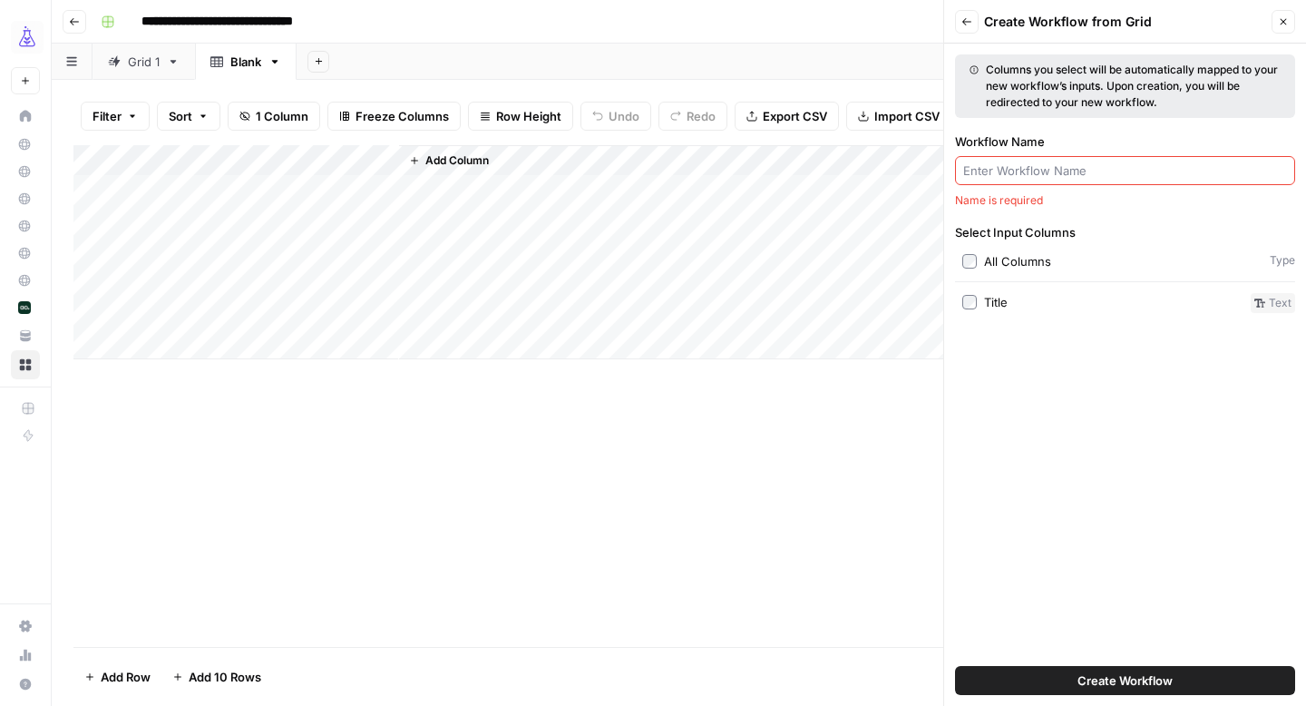
click at [1122, 175] on input "Workflow Name" at bounding box center [1125, 170] width 324 height 18
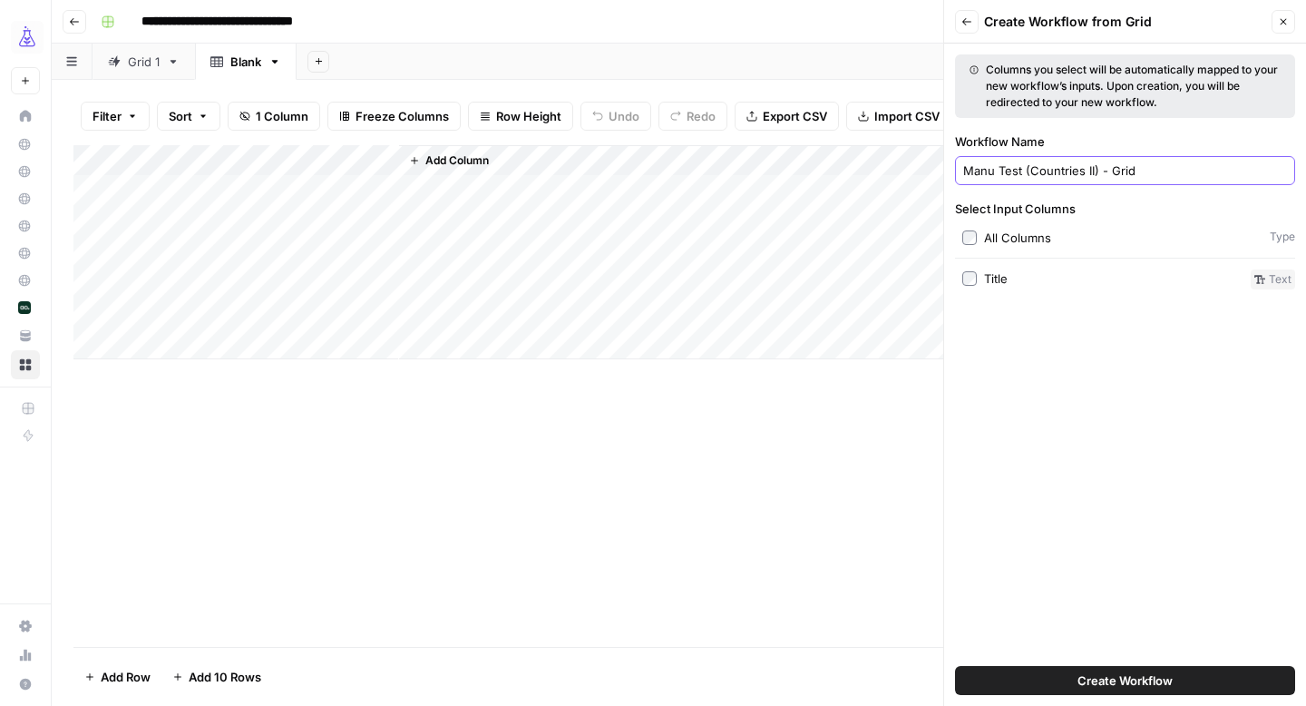
type input "Manu Test (Countries II) - Grid"
click at [1232, 679] on button "Create Workflow" at bounding box center [1125, 680] width 340 height 29
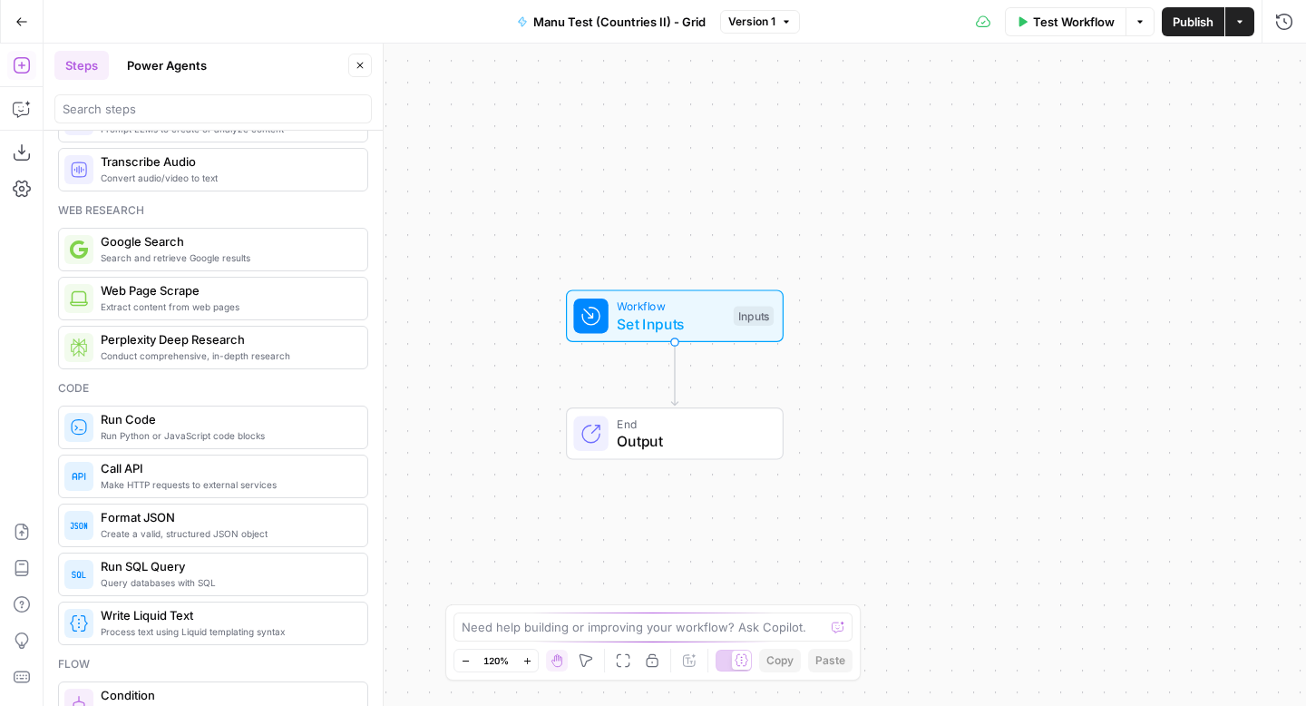
scroll to position [23, 0]
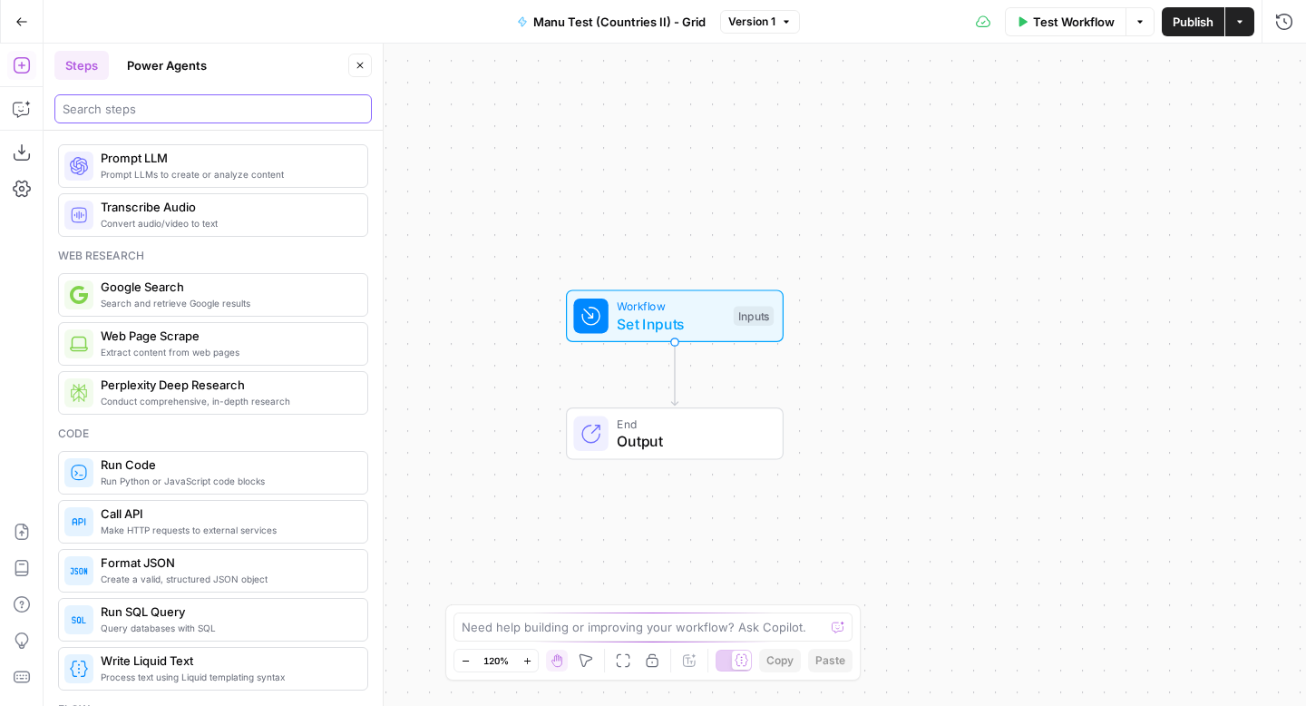
click at [282, 101] on input "search" at bounding box center [213, 109] width 301 height 18
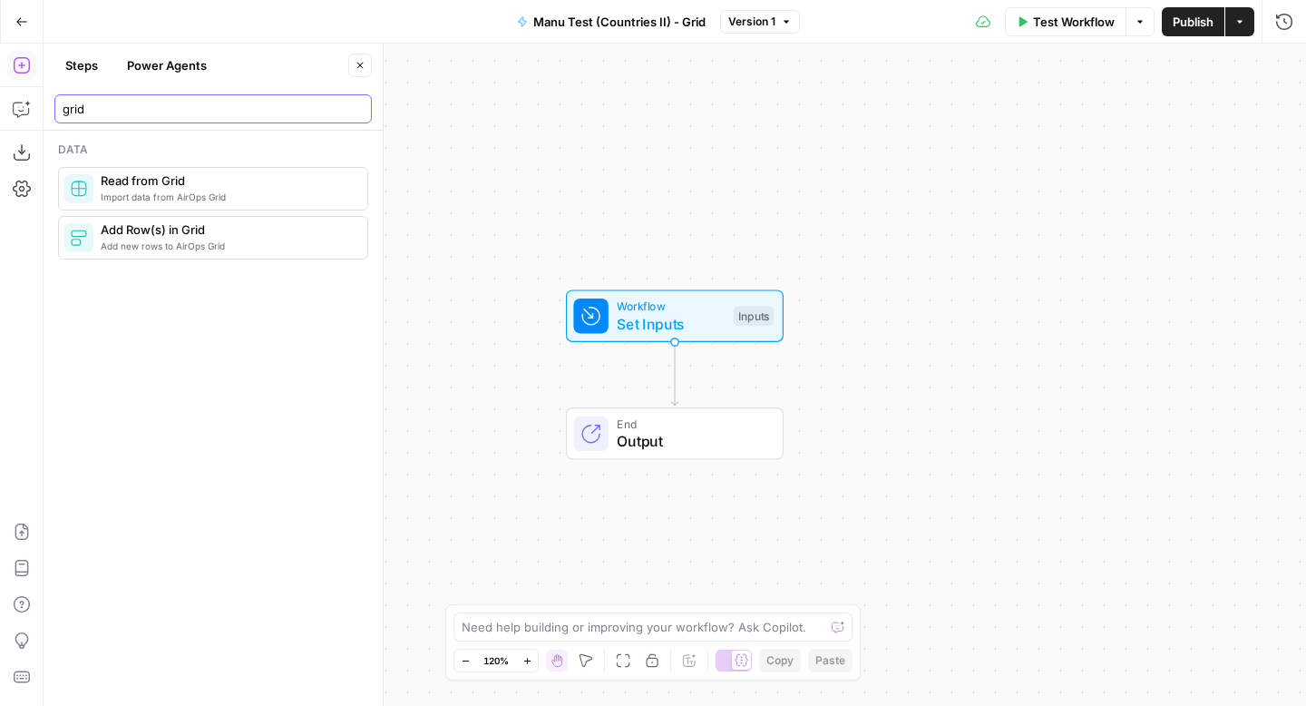
type input "grid"
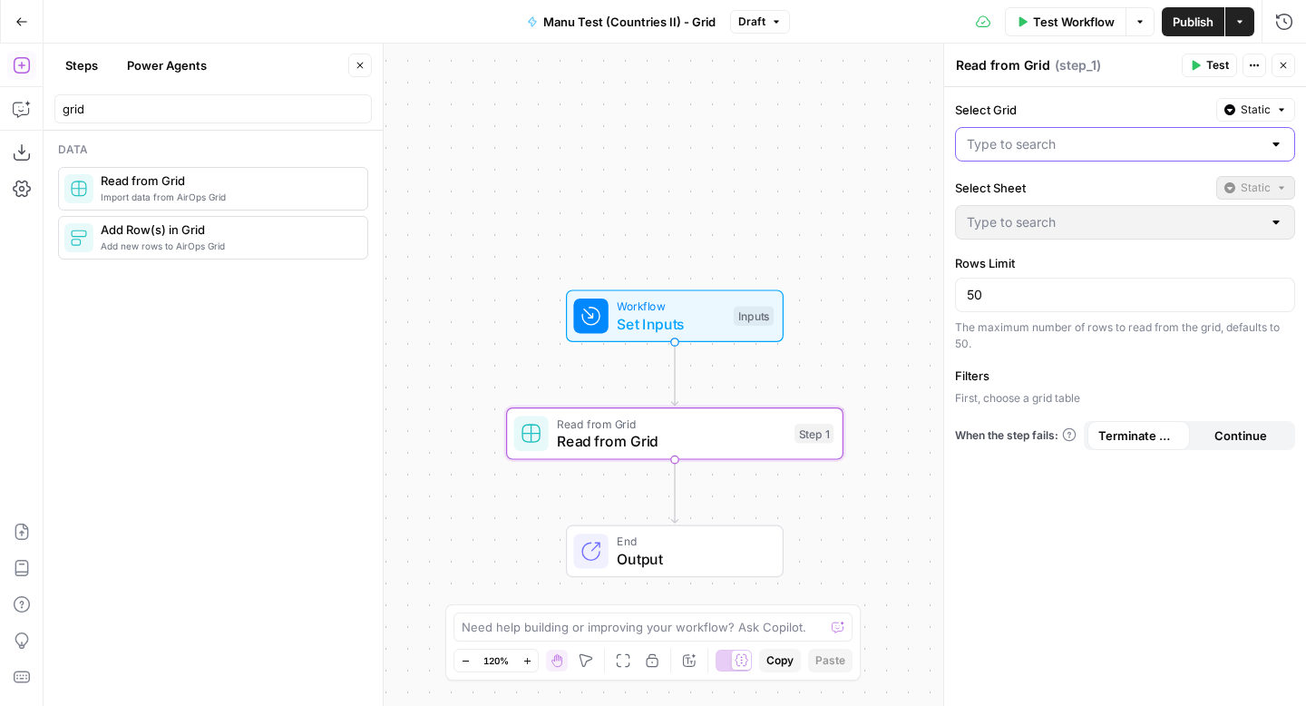
click at [1126, 147] on input "Select Grid" at bounding box center [1114, 144] width 295 height 18
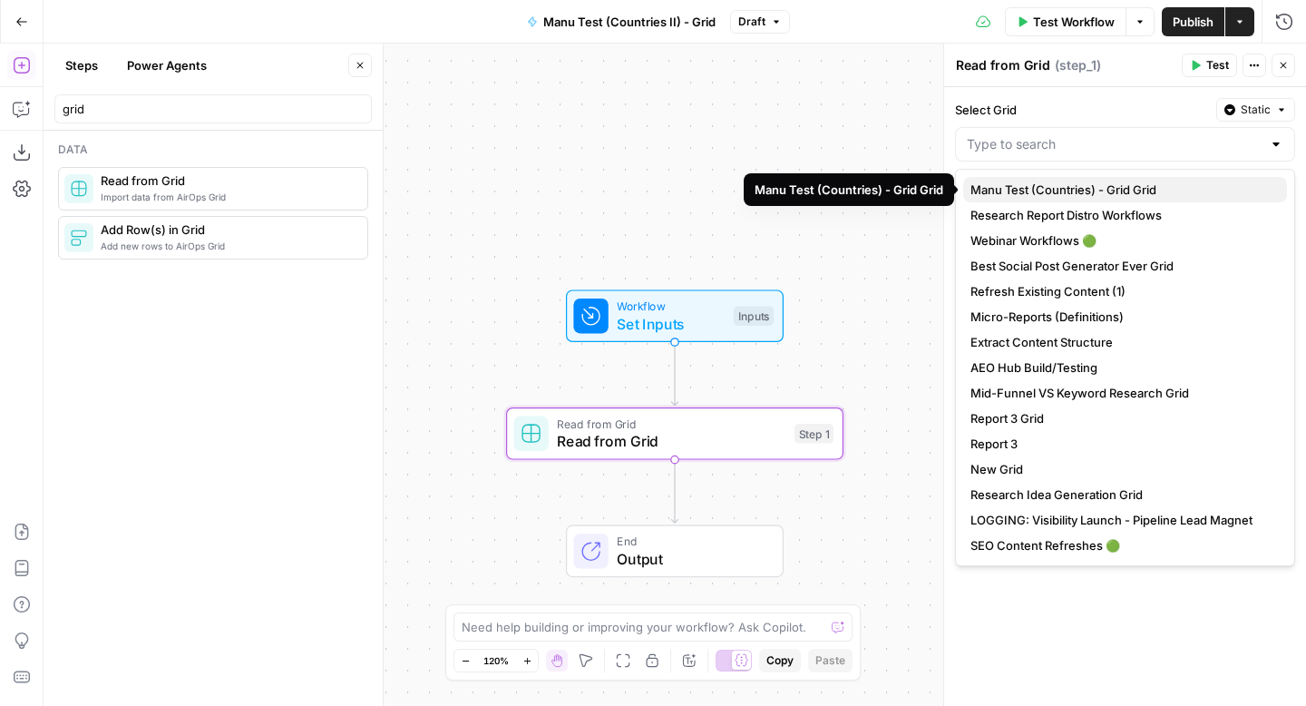
click at [1119, 190] on span "Manu Test (Countries) - Grid Grid" at bounding box center [1122, 190] width 302 height 18
type input "Manu Test (Countries) - Grid Grid"
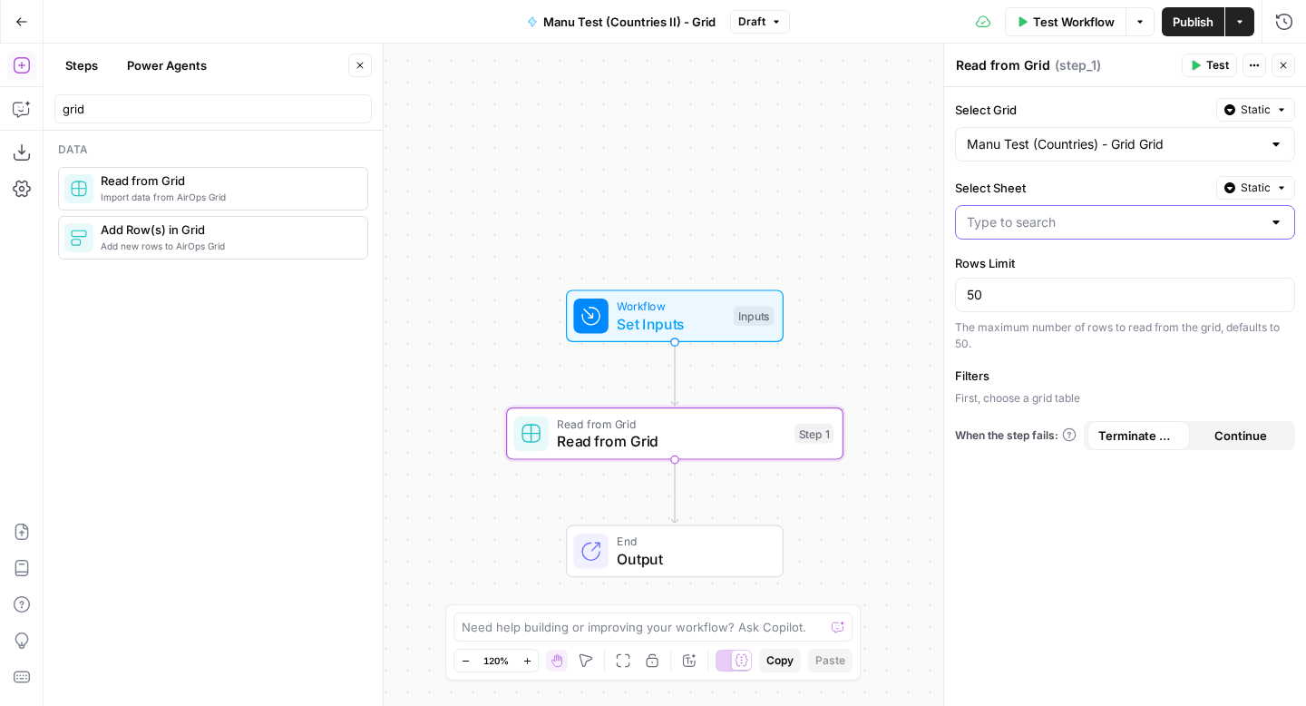
click at [1105, 223] on input "Select Sheet" at bounding box center [1114, 222] width 295 height 18
click at [1082, 269] on span "Grid 1" at bounding box center [1122, 268] width 302 height 18
type input "Grid 1"
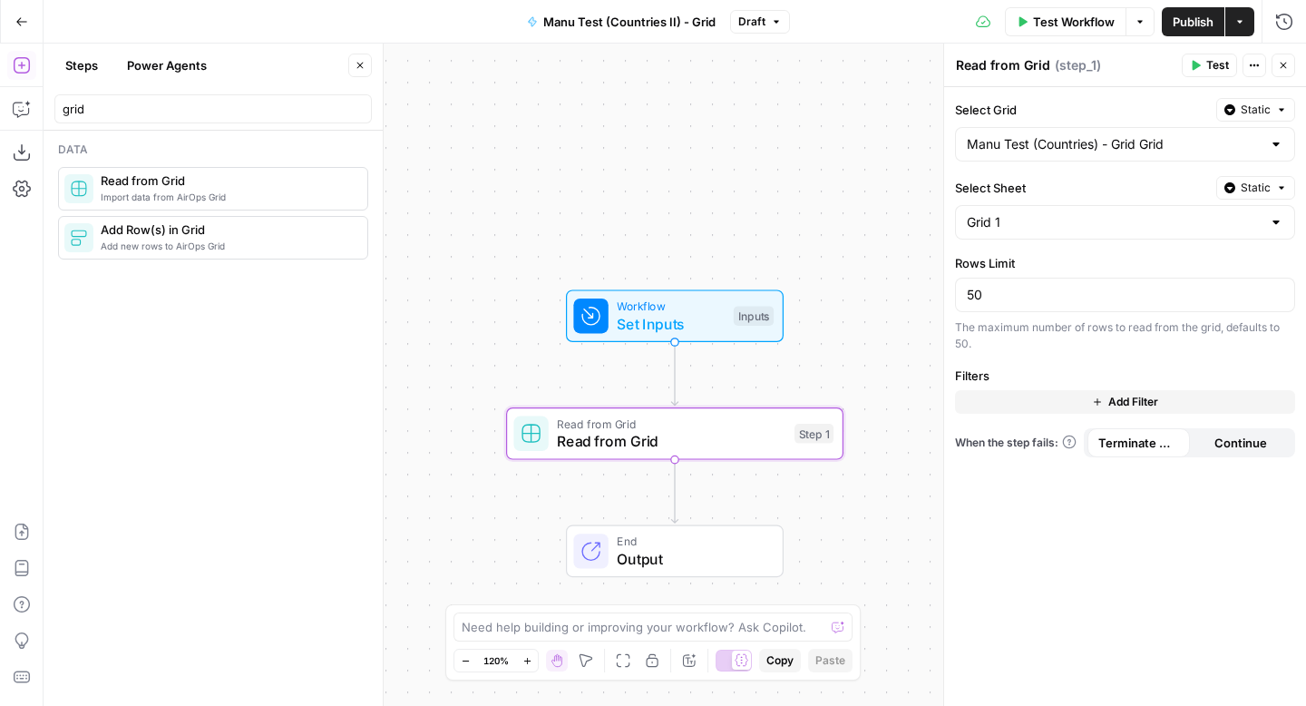
click at [1188, 388] on div "Filters Add Filter" at bounding box center [1125, 389] width 340 height 47
click at [1179, 401] on button "Add Filter" at bounding box center [1125, 402] width 340 height 24
click at [1287, 409] on icon "button" at bounding box center [1283, 407] width 11 height 11
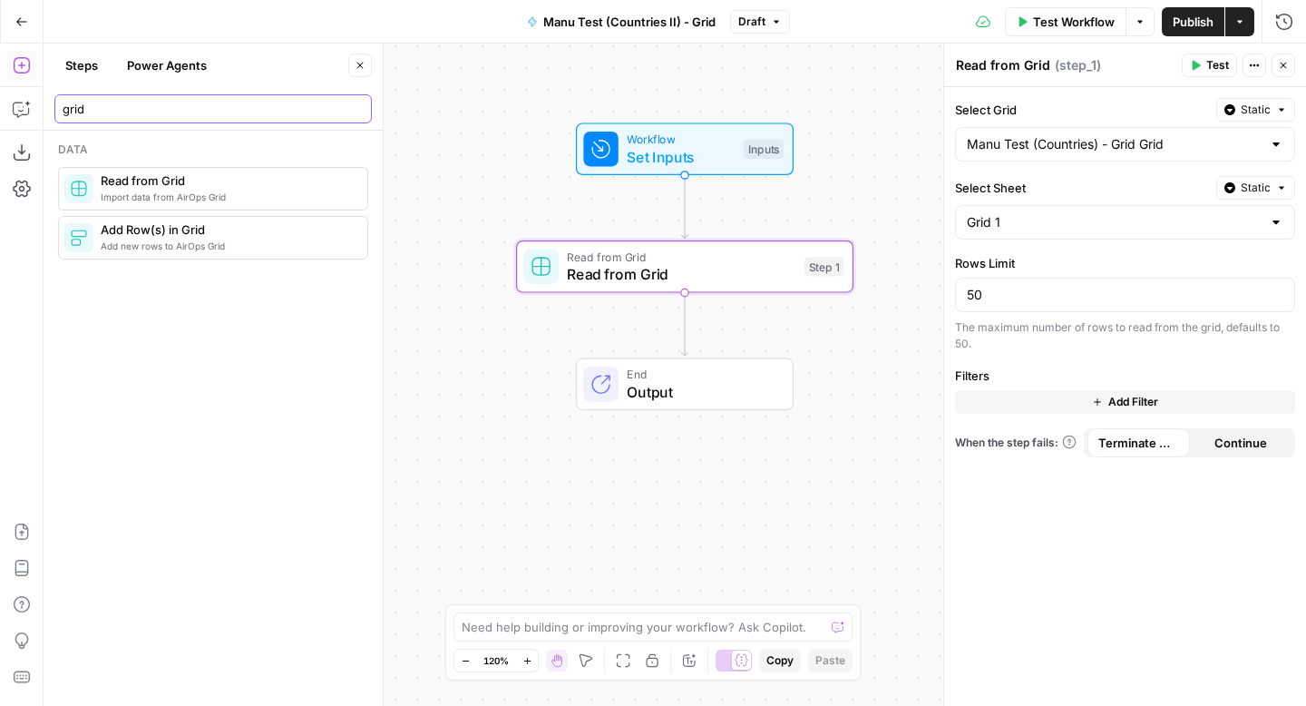
click at [220, 112] on input "grid" at bounding box center [213, 109] width 301 height 18
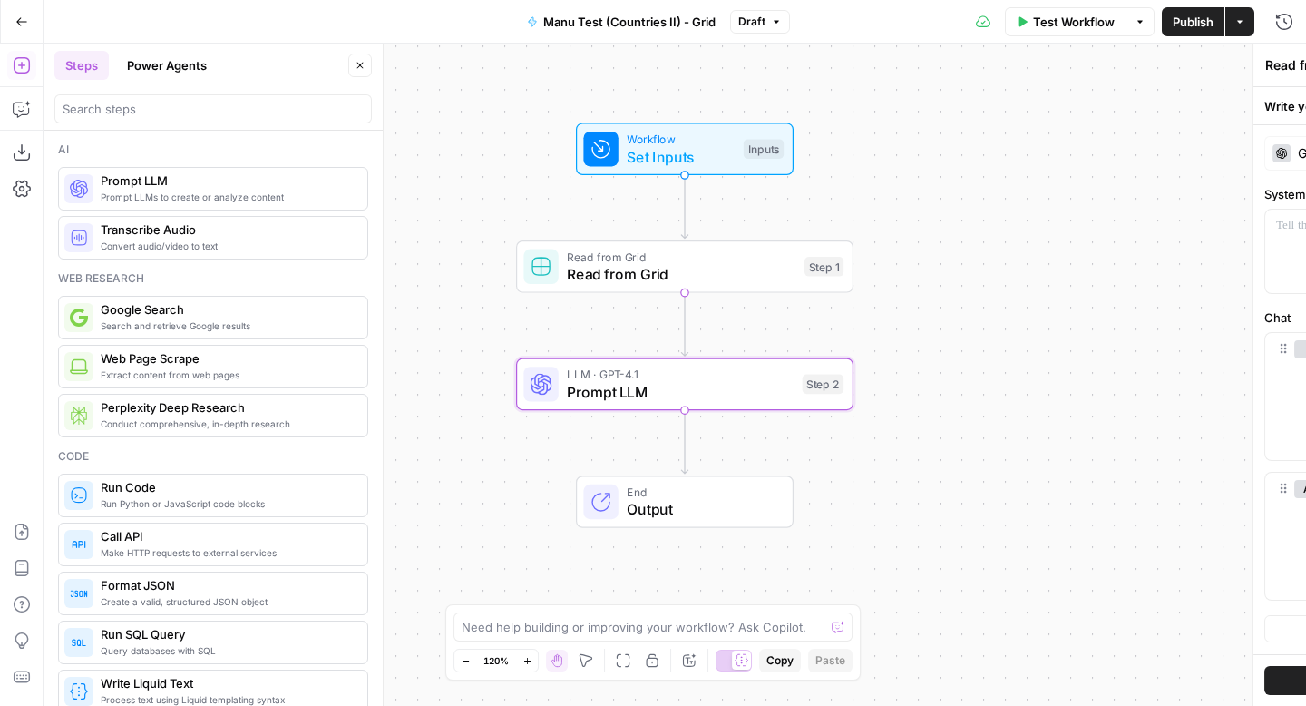
type textarea "Prompt LLM"
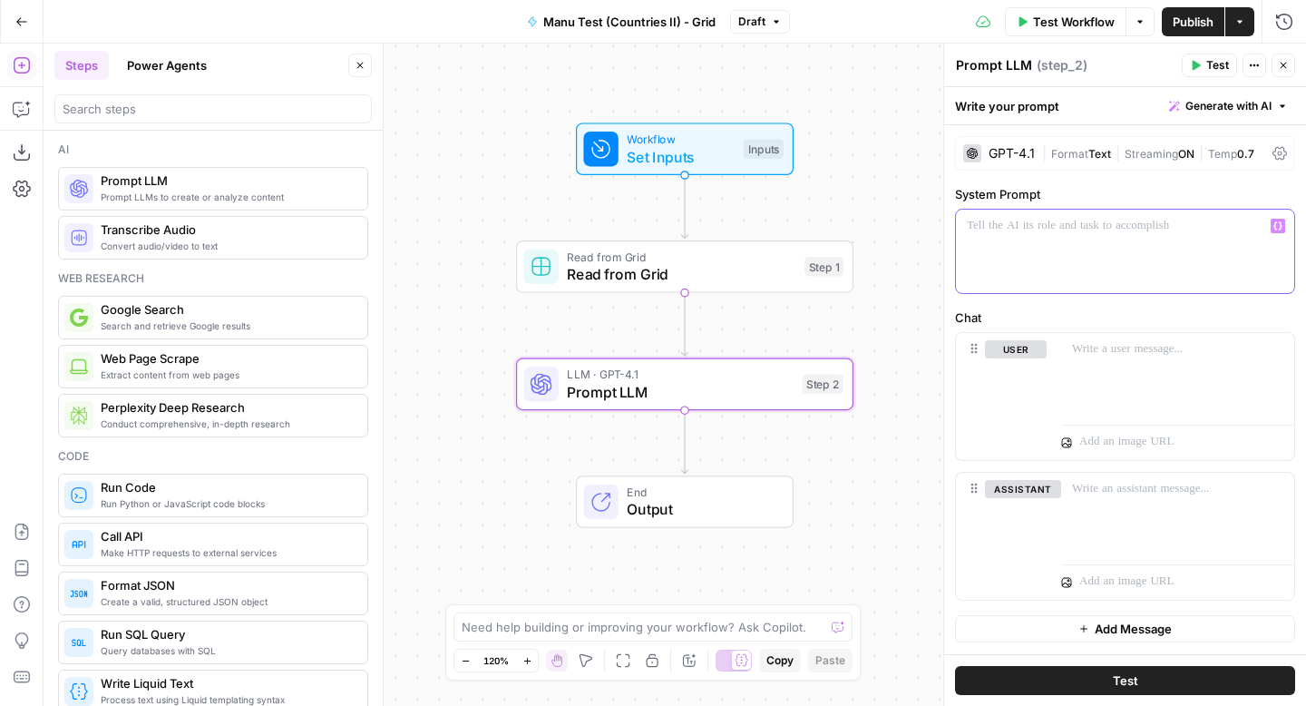
click at [1063, 258] on div at bounding box center [1125, 251] width 338 height 83
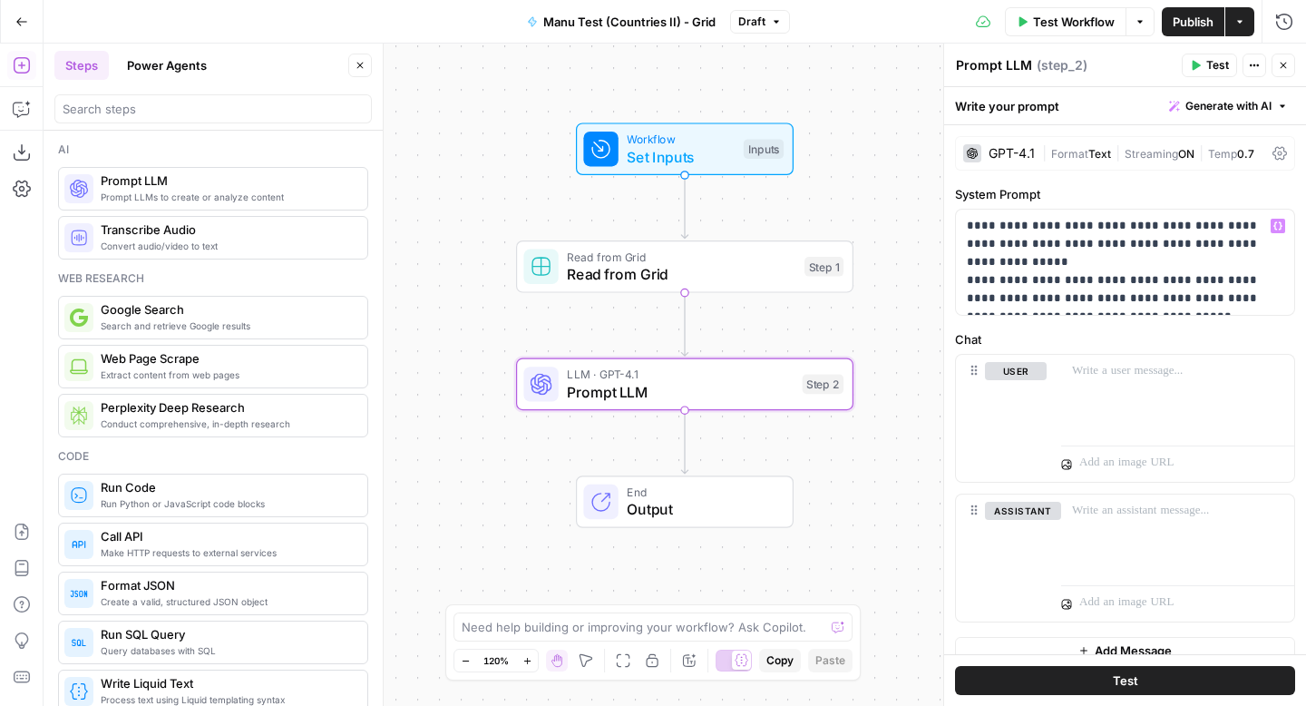
click at [1199, 65] on icon "button" at bounding box center [1197, 66] width 8 height 10
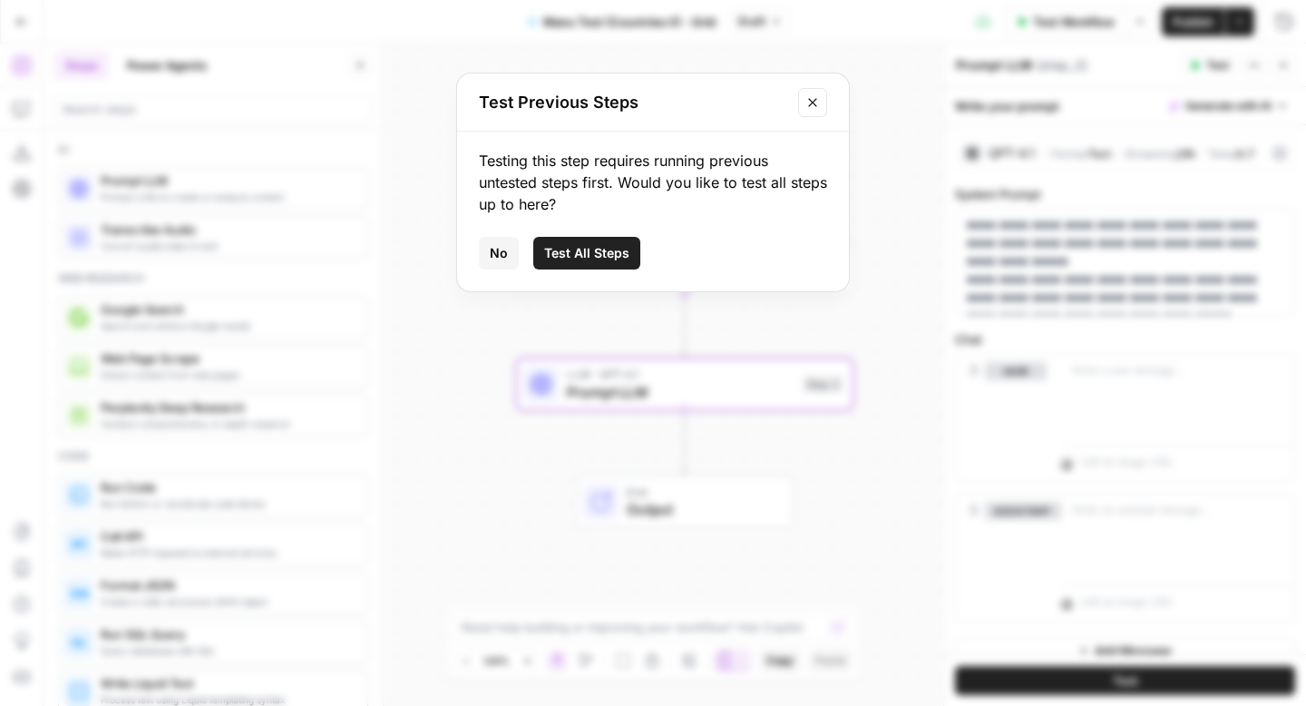
click at [610, 239] on button "Test All Steps" at bounding box center [586, 253] width 107 height 33
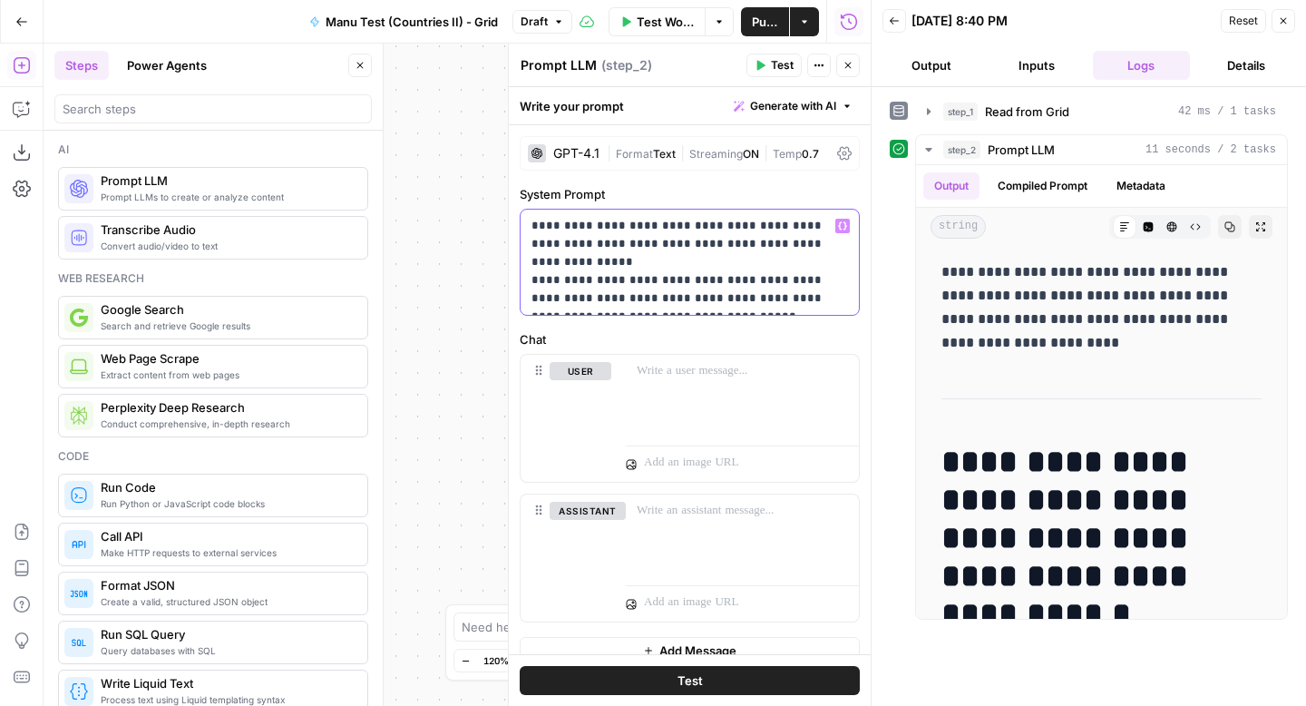
click at [786, 295] on p "**********" at bounding box center [690, 262] width 317 height 91
click at [803, 242] on p "**********" at bounding box center [690, 262] width 317 height 91
click at [816, 247] on p "**********" at bounding box center [690, 262] width 317 height 91
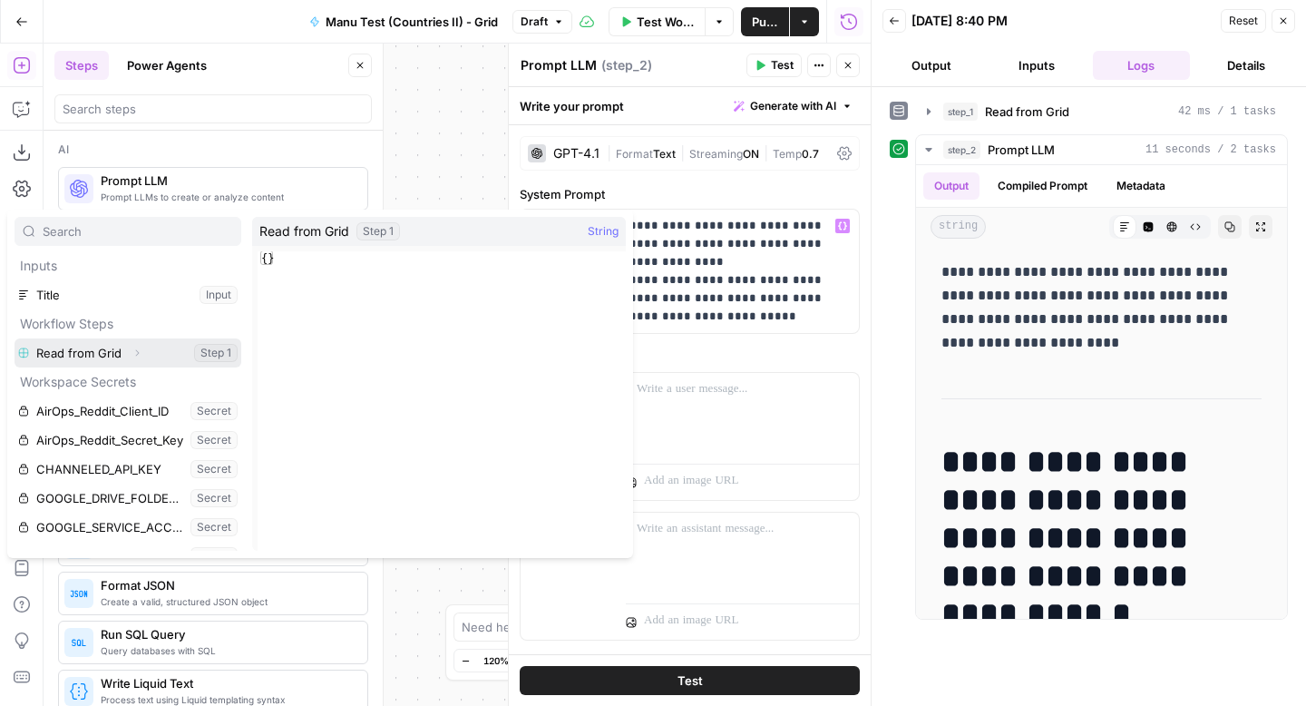
click at [169, 351] on button "Select variable Read from Grid" at bounding box center [128, 352] width 227 height 29
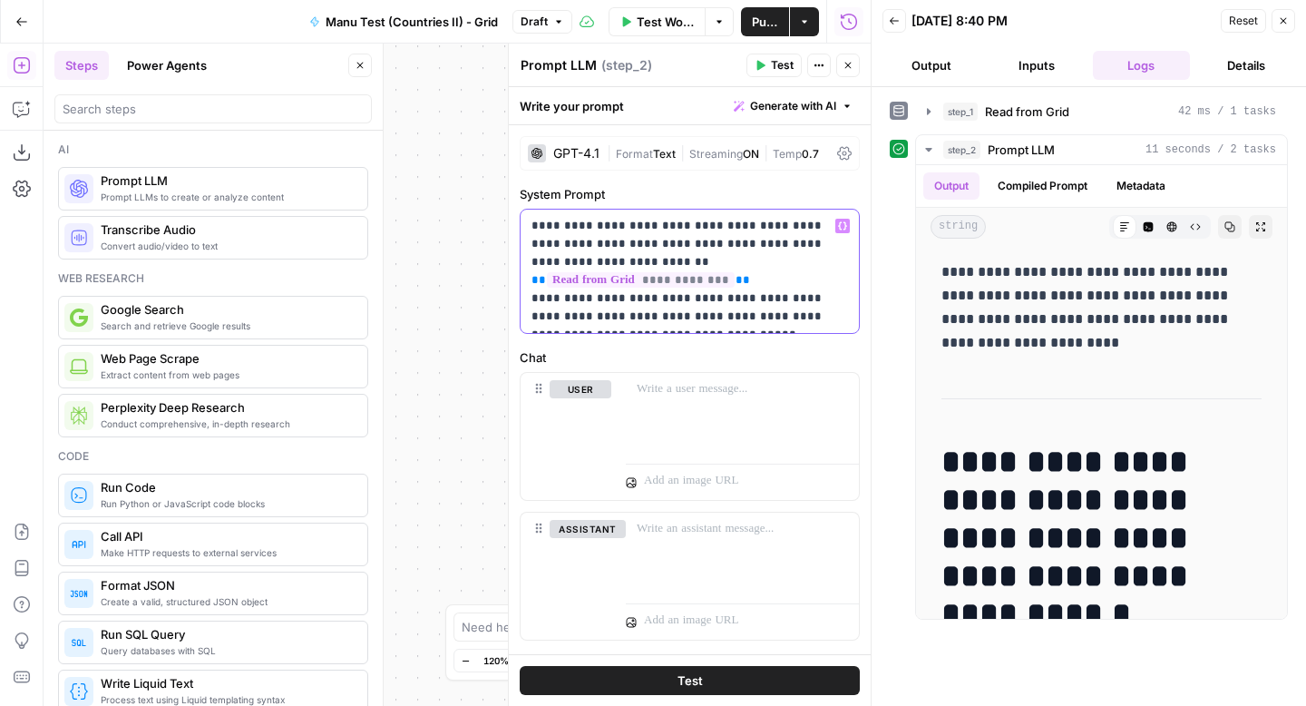
click at [825, 315] on p "**********" at bounding box center [690, 271] width 317 height 109
click at [782, 66] on span "Test" at bounding box center [782, 65] width 23 height 16
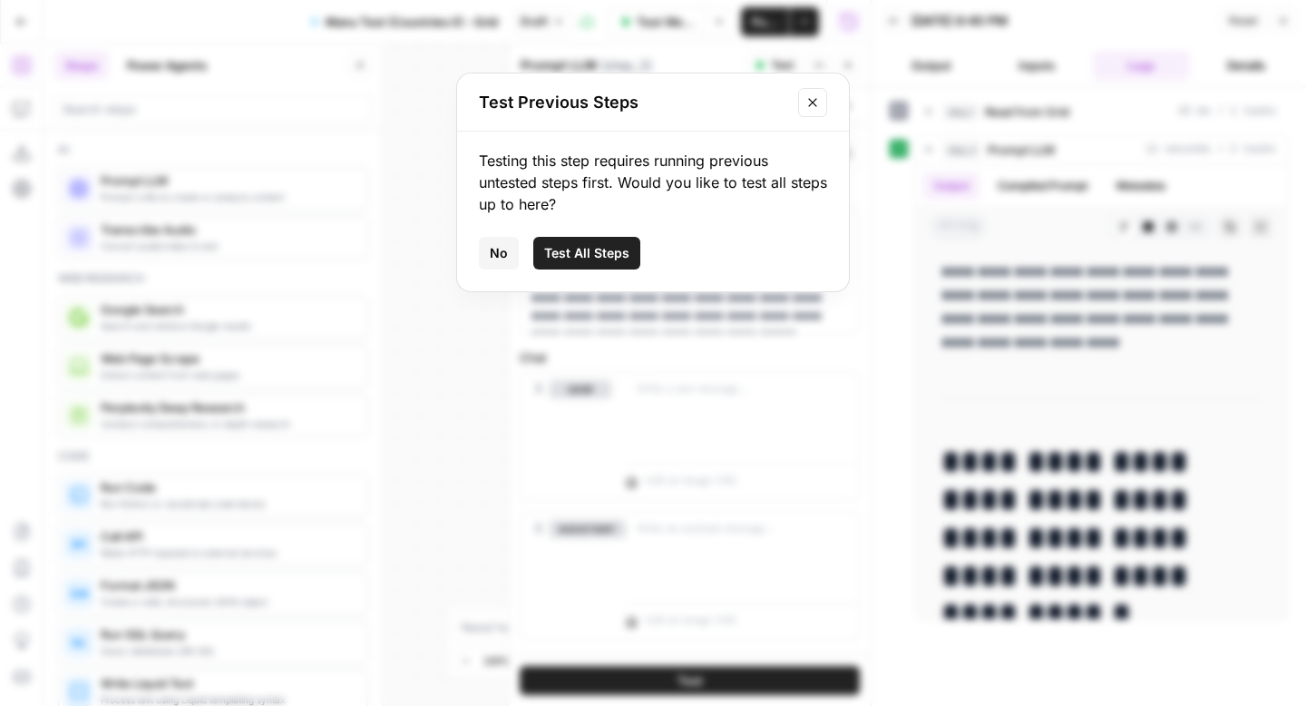
click at [630, 251] on button "Test All Steps" at bounding box center [586, 253] width 107 height 33
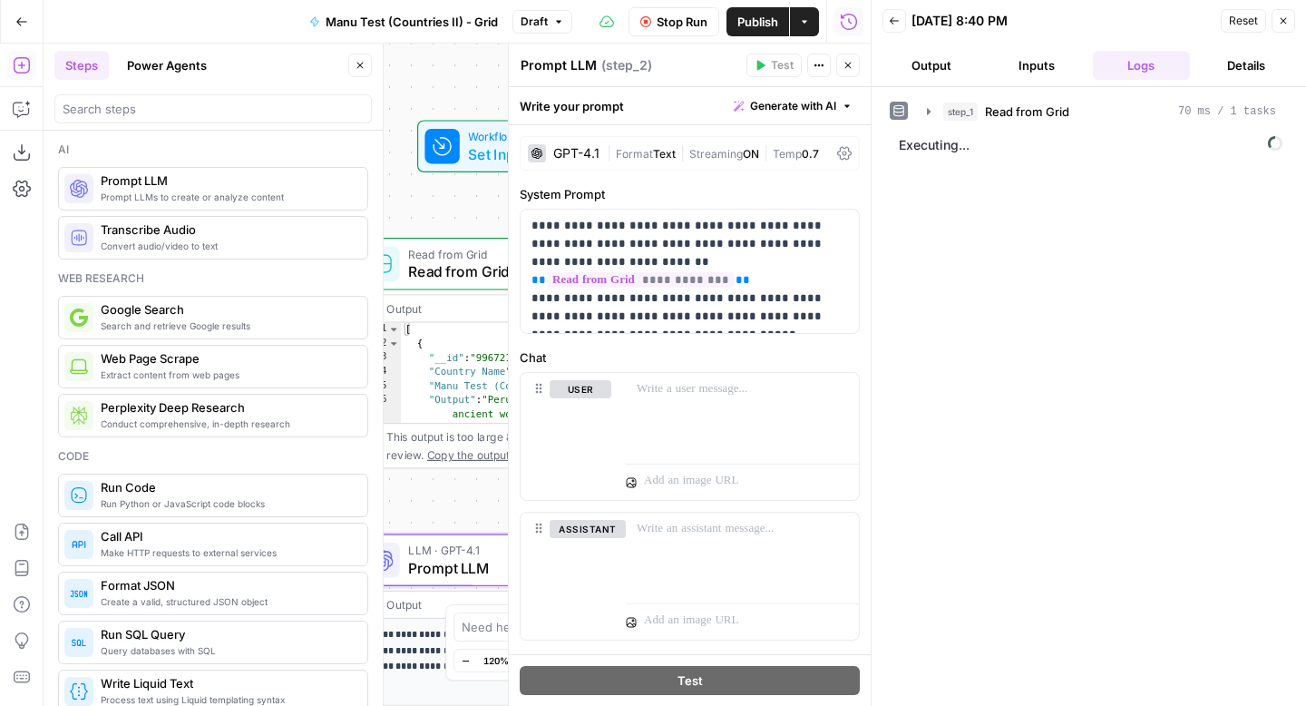
drag, startPoint x: 436, startPoint y: 217, endPoint x: 278, endPoint y: 214, distance: 158.8
click at [278, 214] on body "AirOps Growth New Home AirOps Insights Opportunities New Brand Kit Insights Opp…" at bounding box center [653, 353] width 1306 height 706
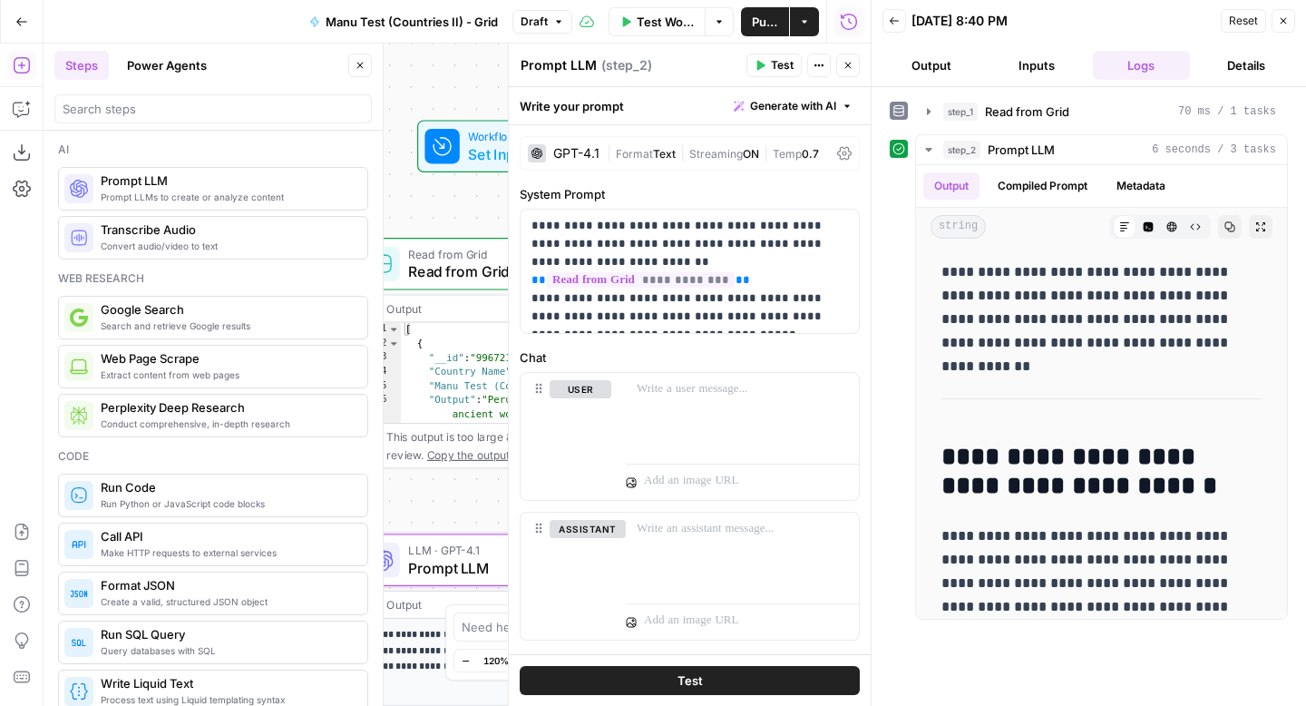
click at [463, 64] on div "Workflow Set Inputs Inputs Read from Grid Read from Grid Step 1 Output Expand O…" at bounding box center [457, 375] width 827 height 662
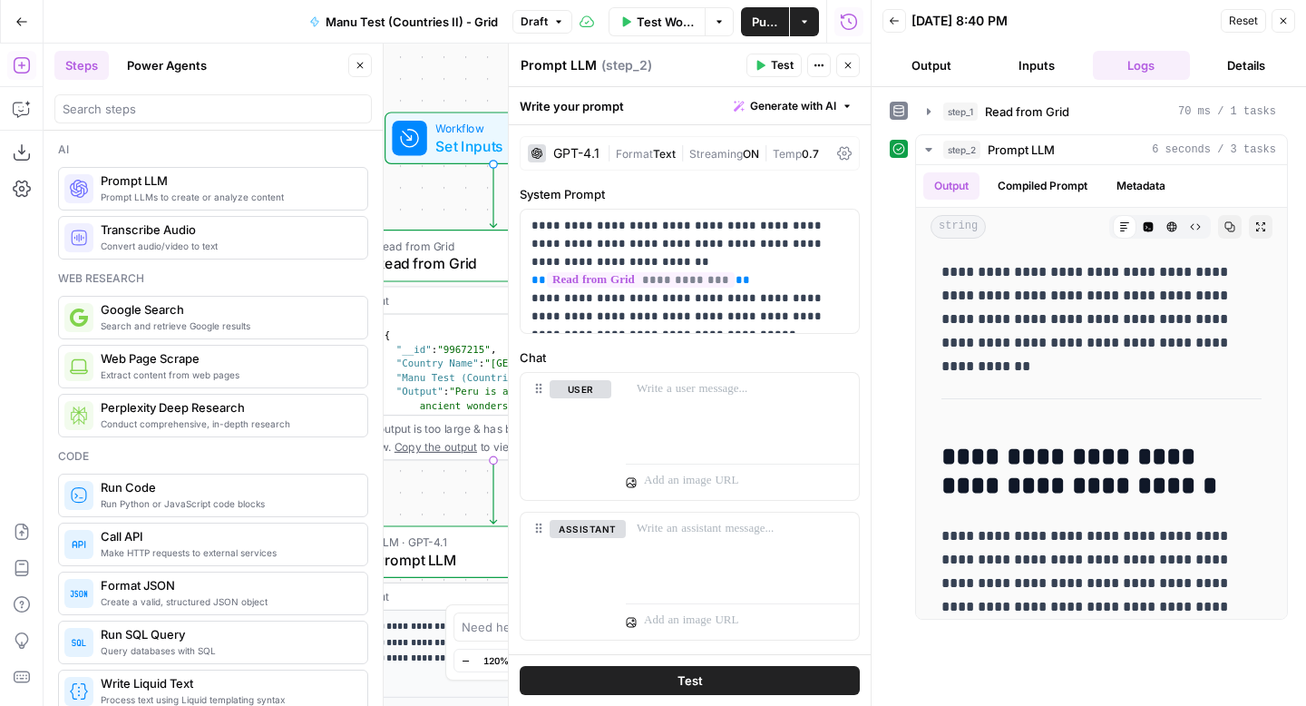
drag, startPoint x: 454, startPoint y: 68, endPoint x: 422, endPoint y: 61, distance: 33.5
click at [422, 61] on div "Workflow Set Inputs Inputs Read from Grid Read from Grid Step 1 Output Expand O…" at bounding box center [457, 375] width 827 height 662
click at [462, 268] on span "Read from Grid" at bounding box center [490, 264] width 229 height 22
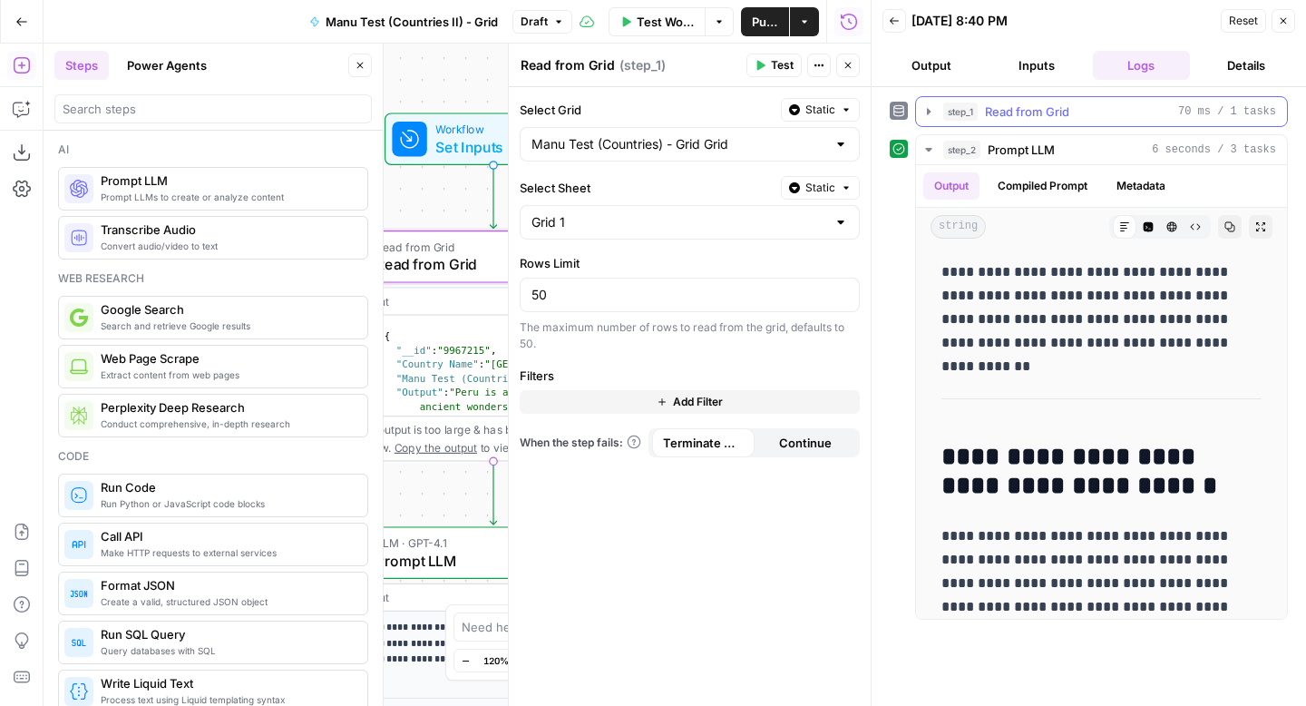
click at [929, 109] on icon "button" at bounding box center [929, 111] width 15 height 15
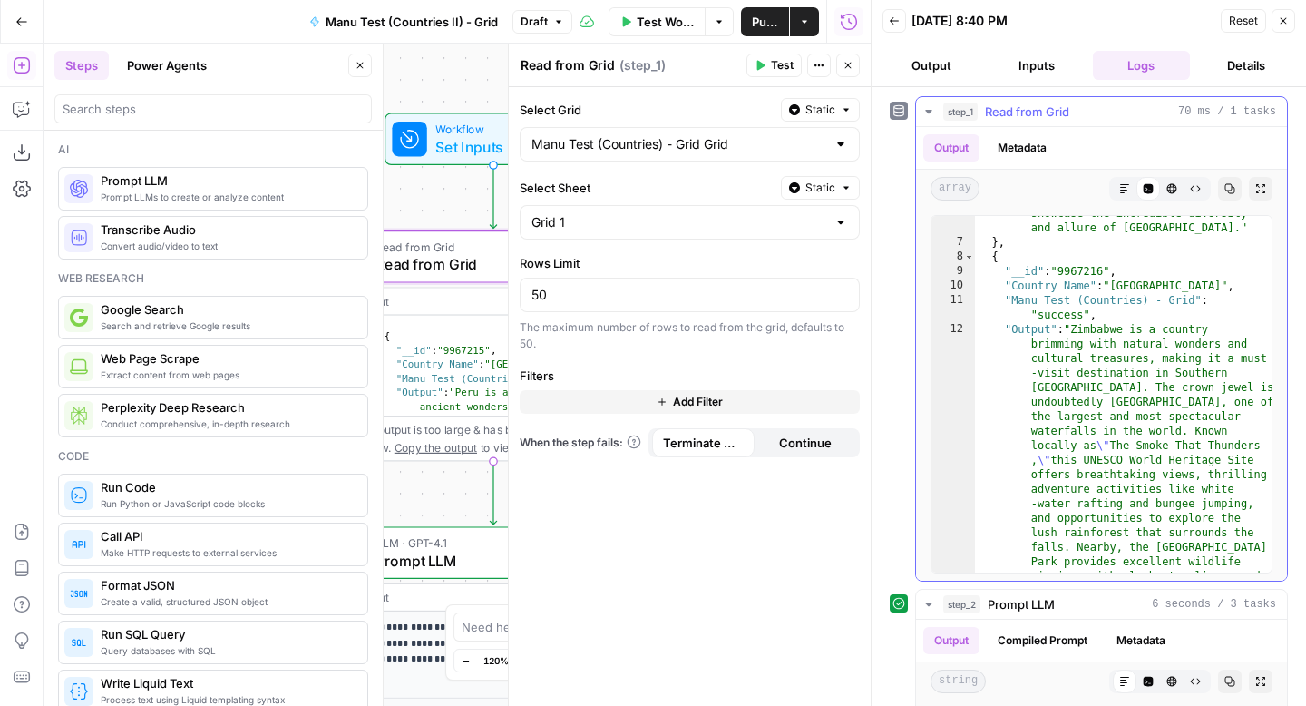
scroll to position [637, 0]
click at [465, 71] on div "Workflow Set Inputs Inputs Read from Grid Read from Grid Step 1 Output Expand O…" at bounding box center [457, 375] width 827 height 662
click at [461, 75] on div "Workflow Set Inputs Inputs Read from Grid Read from Grid Step 1 Output Expand O…" at bounding box center [457, 375] width 827 height 662
click at [229, 116] on input "search" at bounding box center [213, 109] width 301 height 18
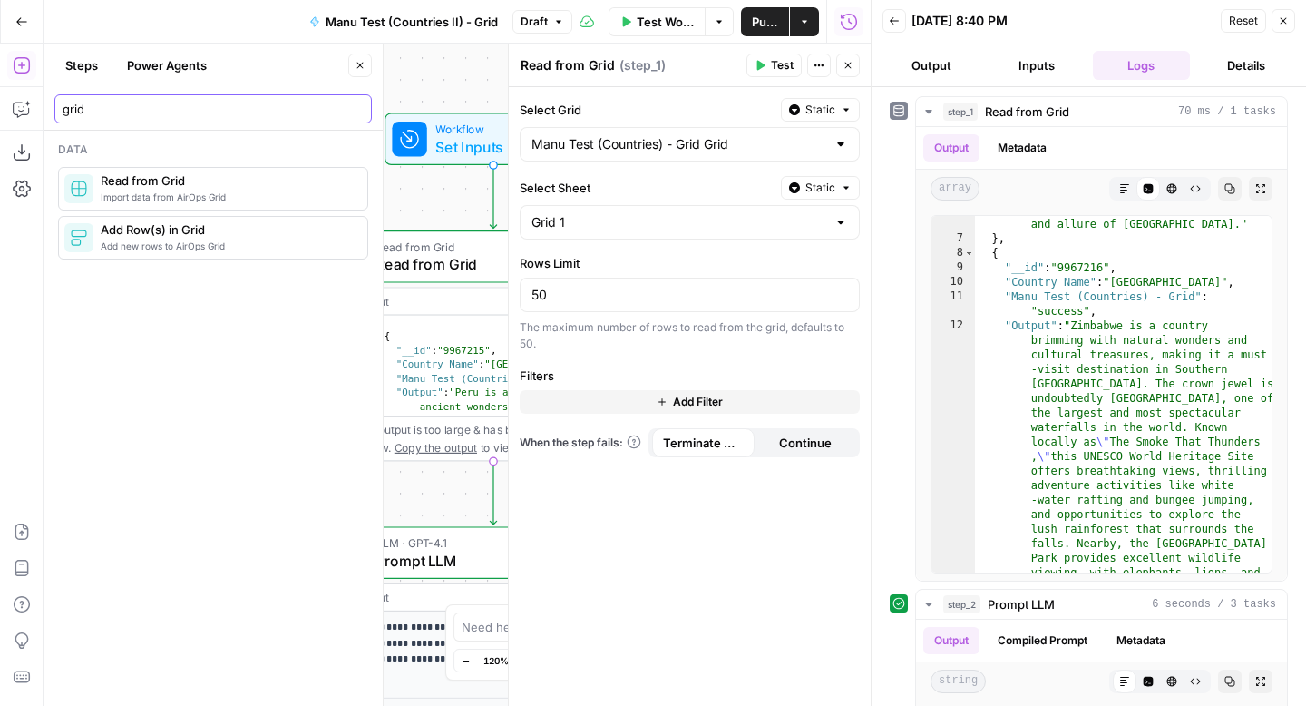
type input "grid"
click at [851, 72] on button "Close" at bounding box center [848, 66] width 24 height 24
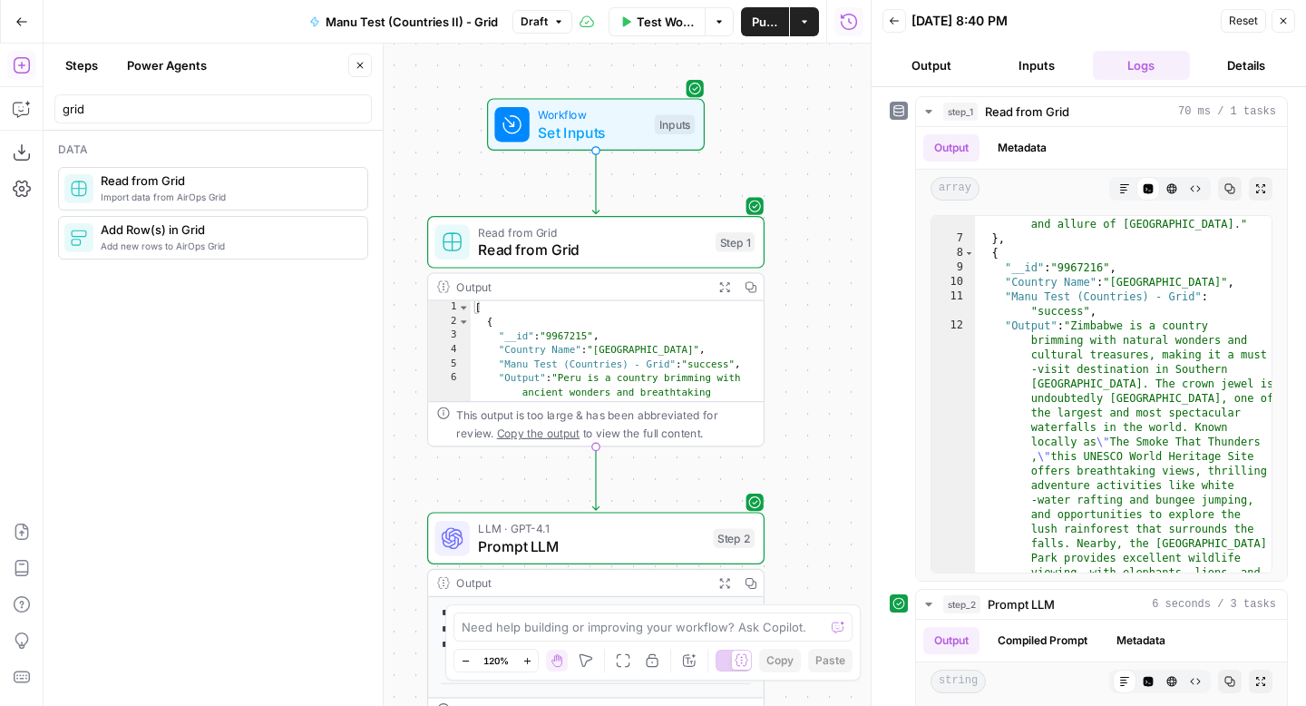
drag, startPoint x: 787, startPoint y: 282, endPoint x: 889, endPoint y: 268, distance: 102.6
click at [889, 268] on body "AirOps Growth New Home AirOps Insights Opportunities New Brand Kit Insights Opp…" at bounding box center [653, 353] width 1306 height 706
click at [764, 24] on span "Publish" at bounding box center [765, 22] width 26 height 18
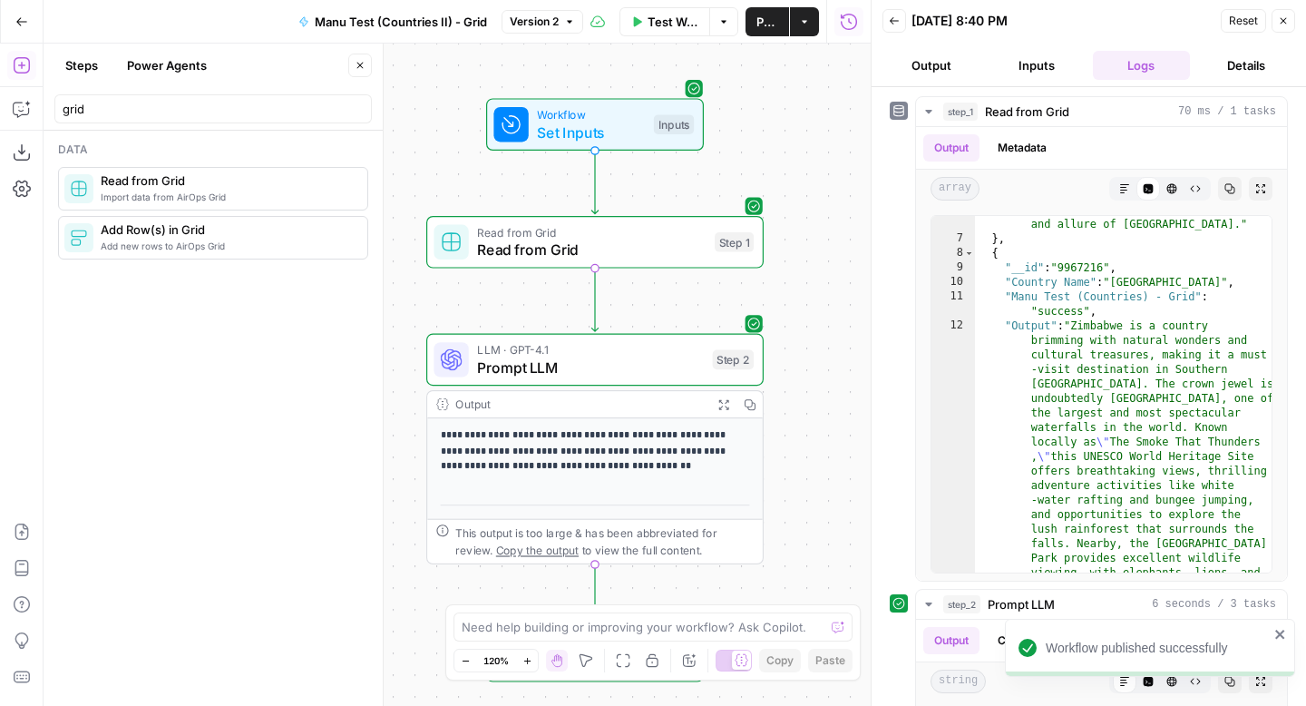
click at [740, 70] on div "**********" at bounding box center [457, 375] width 827 height 662
click at [1287, 16] on icon "button" at bounding box center [1283, 20] width 11 height 11
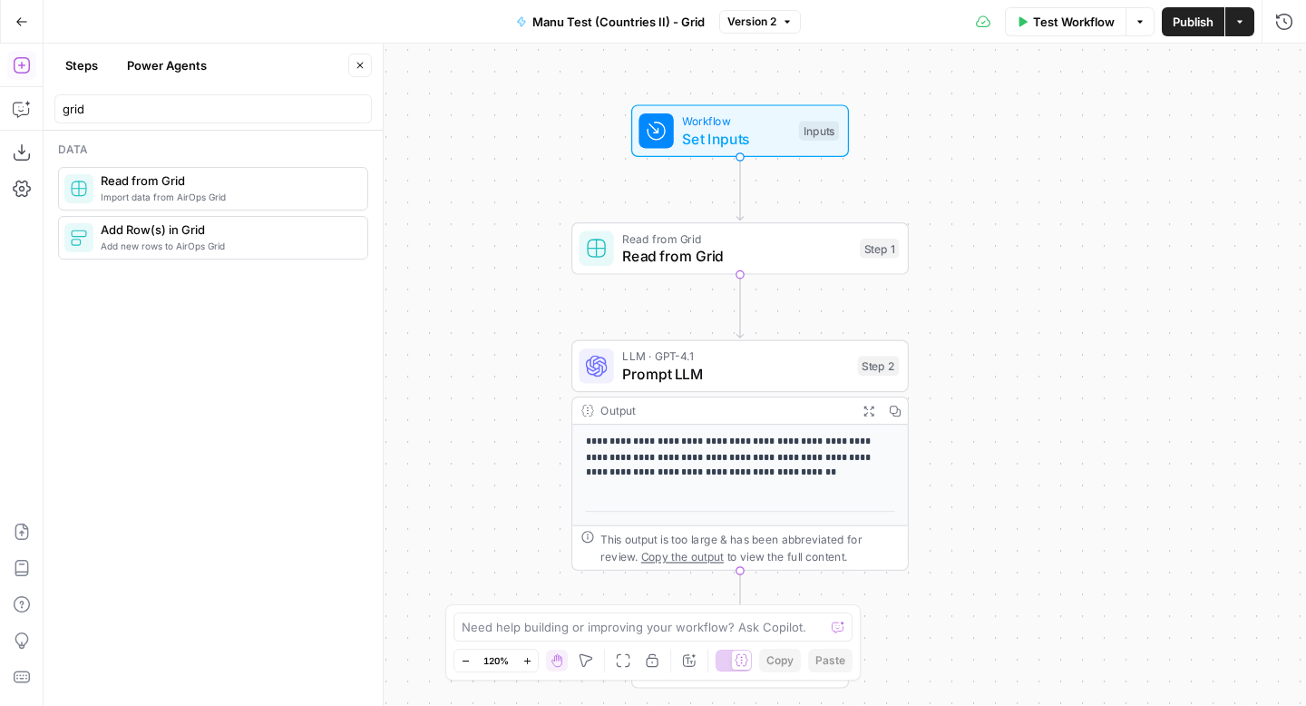
drag, startPoint x: 887, startPoint y: 164, endPoint x: 1032, endPoint y: 171, distance: 145.3
click at [1032, 171] on div "**********" at bounding box center [675, 375] width 1263 height 662
click at [27, 24] on button "Go Back" at bounding box center [21, 21] width 33 height 33
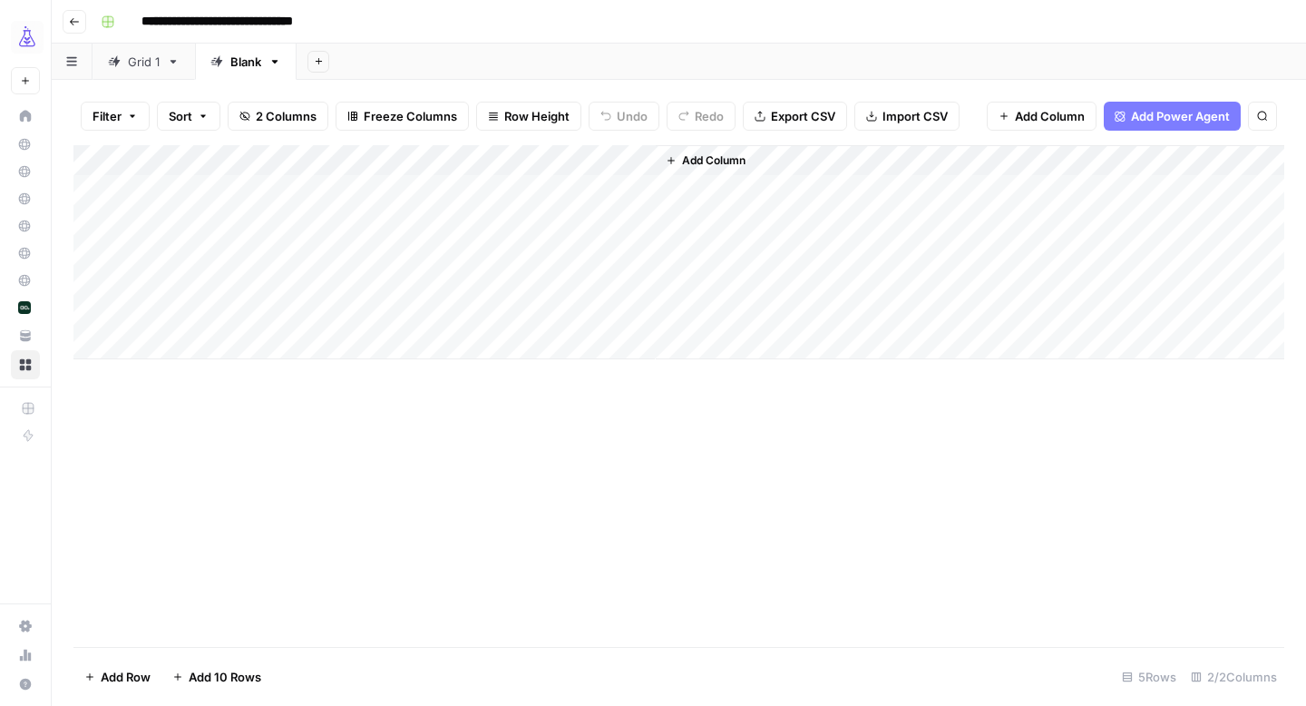
click at [245, 60] on div "Blank" at bounding box center [245, 62] width 31 height 18
type input "*"
type input "*******"
click at [580, 397] on div "Add Column" at bounding box center [678, 396] width 1211 height 502
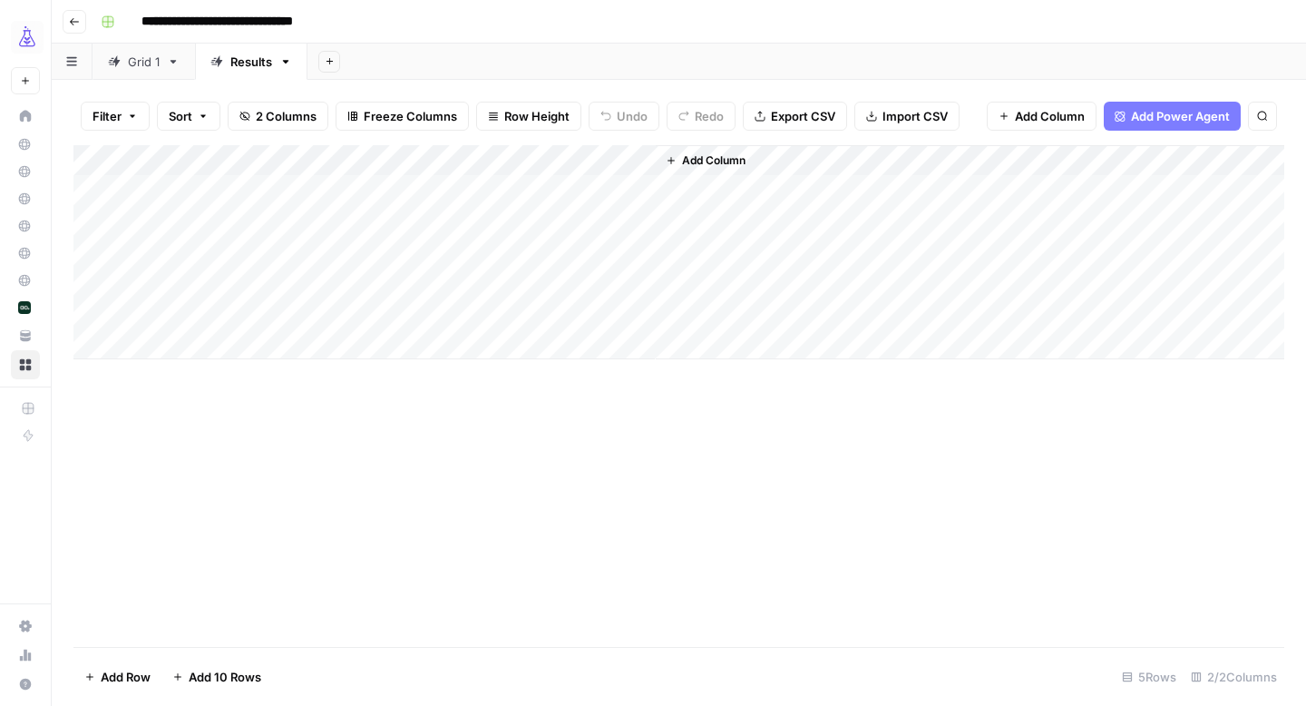
click at [616, 162] on div "Add Column" at bounding box center [678, 252] width 1211 height 214
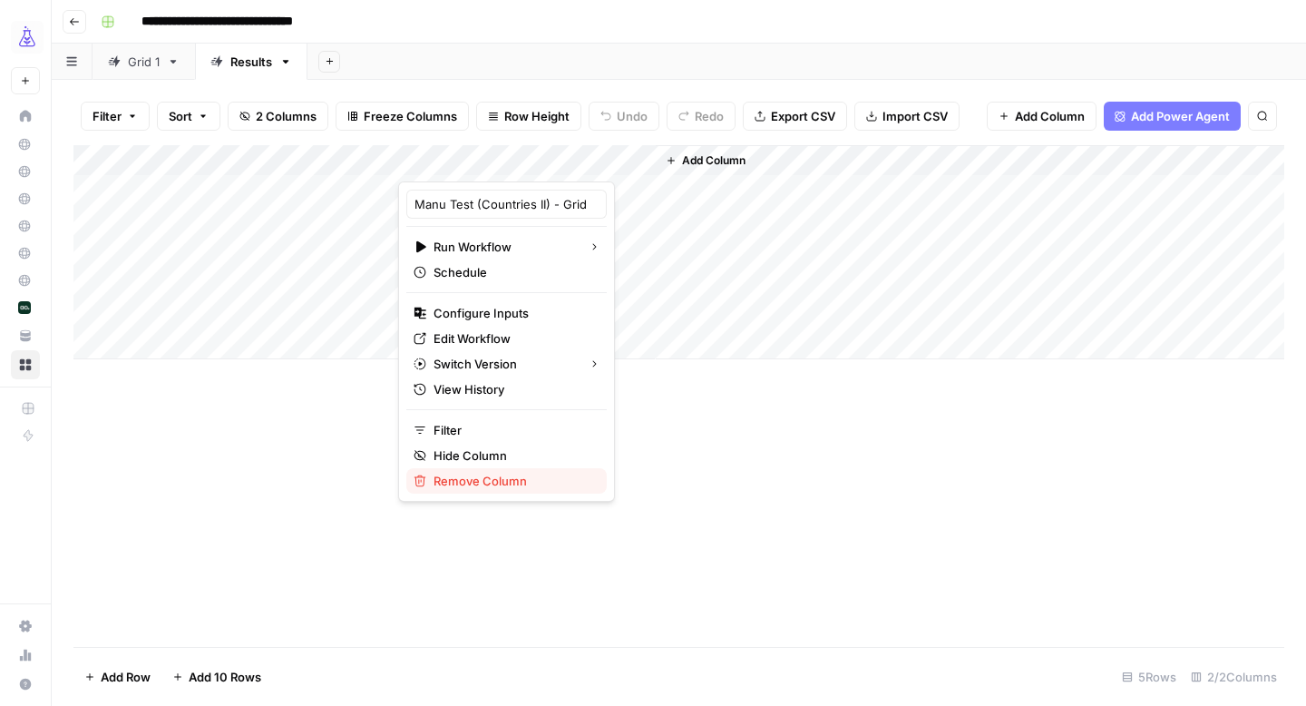
click at [484, 489] on span "Remove Column" at bounding box center [513, 481] width 159 height 18
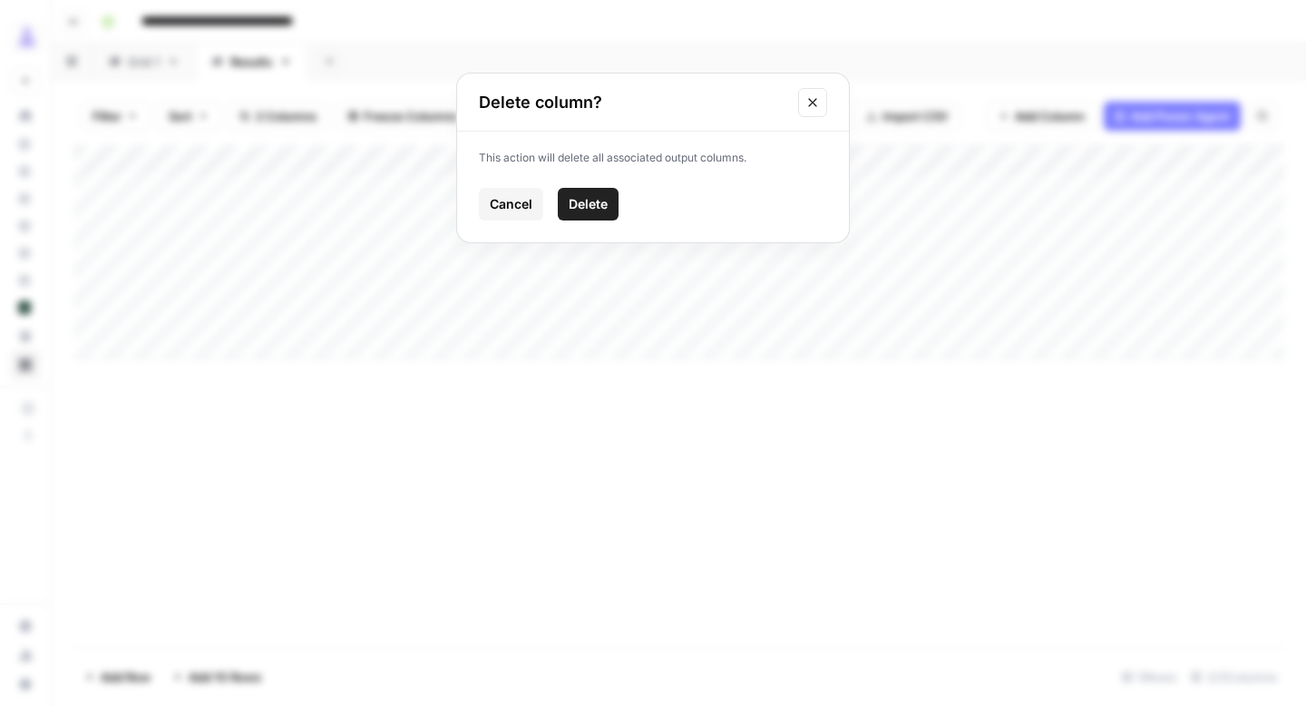
click at [590, 200] on span "Delete" at bounding box center [588, 204] width 39 height 18
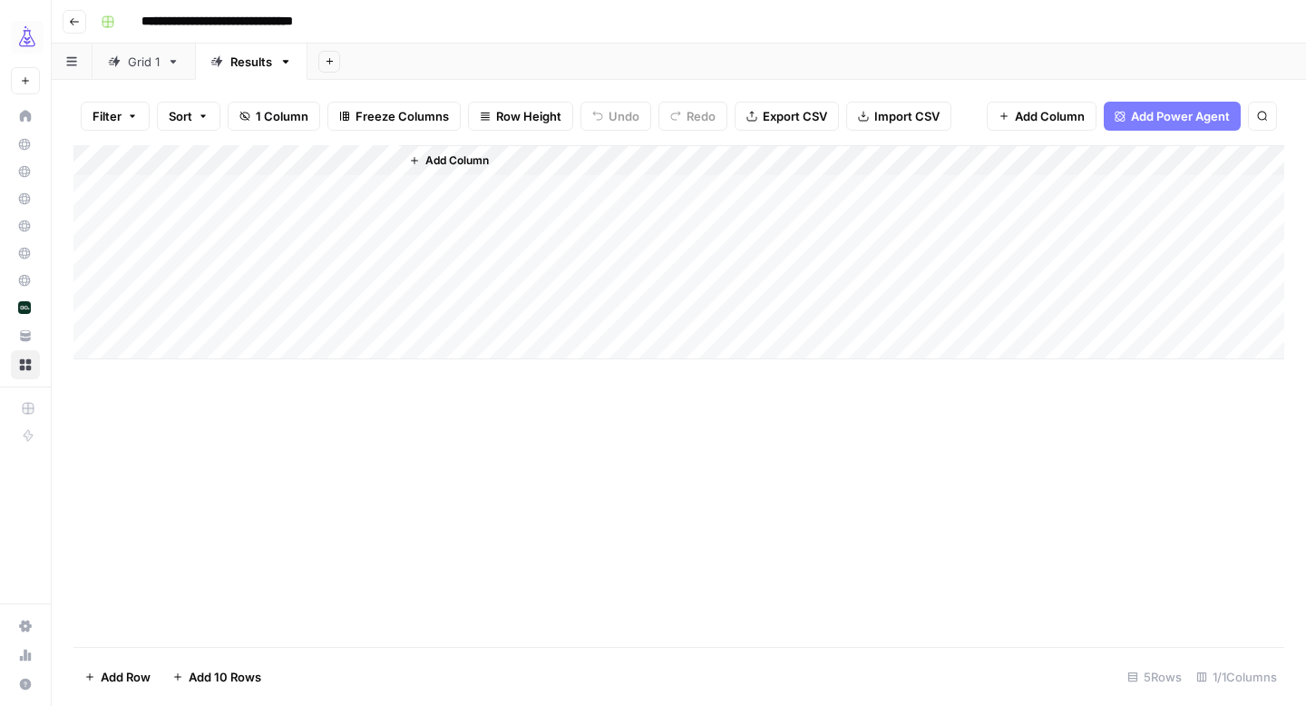
click at [337, 156] on div "Add Column" at bounding box center [678, 252] width 1211 height 214
click at [213, 204] on input "Title" at bounding box center [245, 204] width 184 height 18
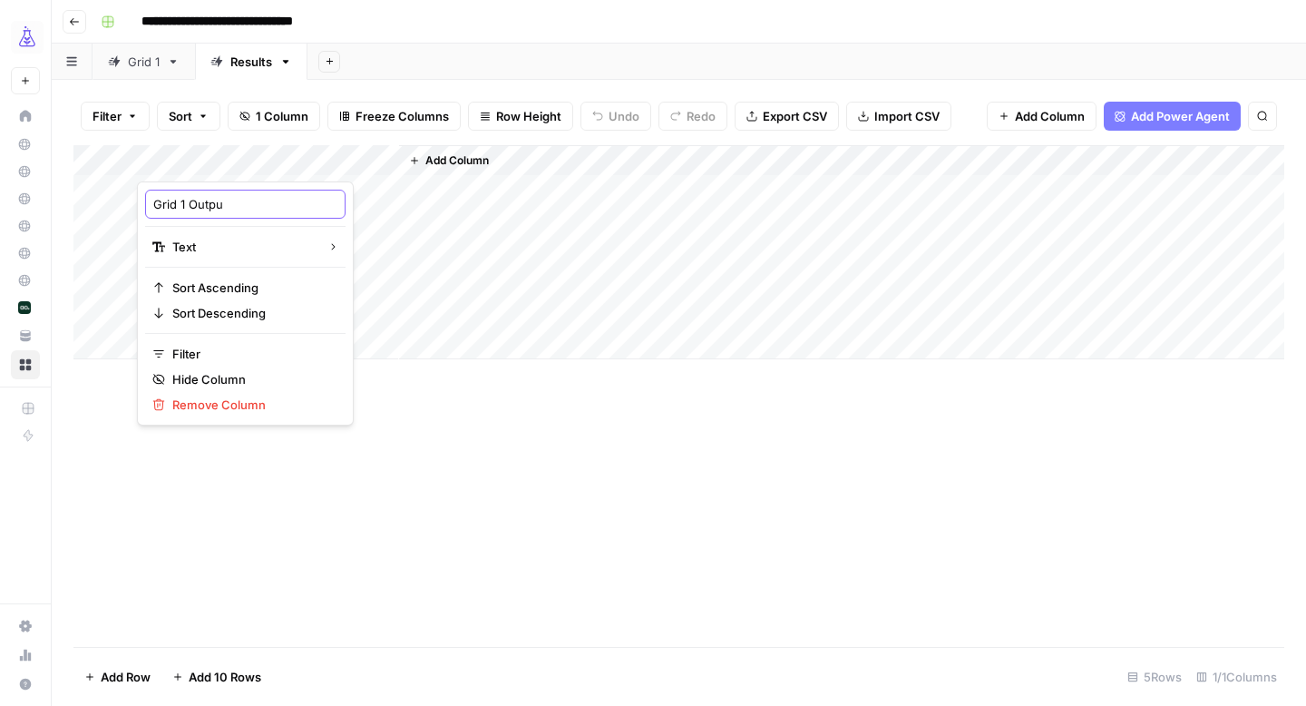
type input "Grid 1 Output"
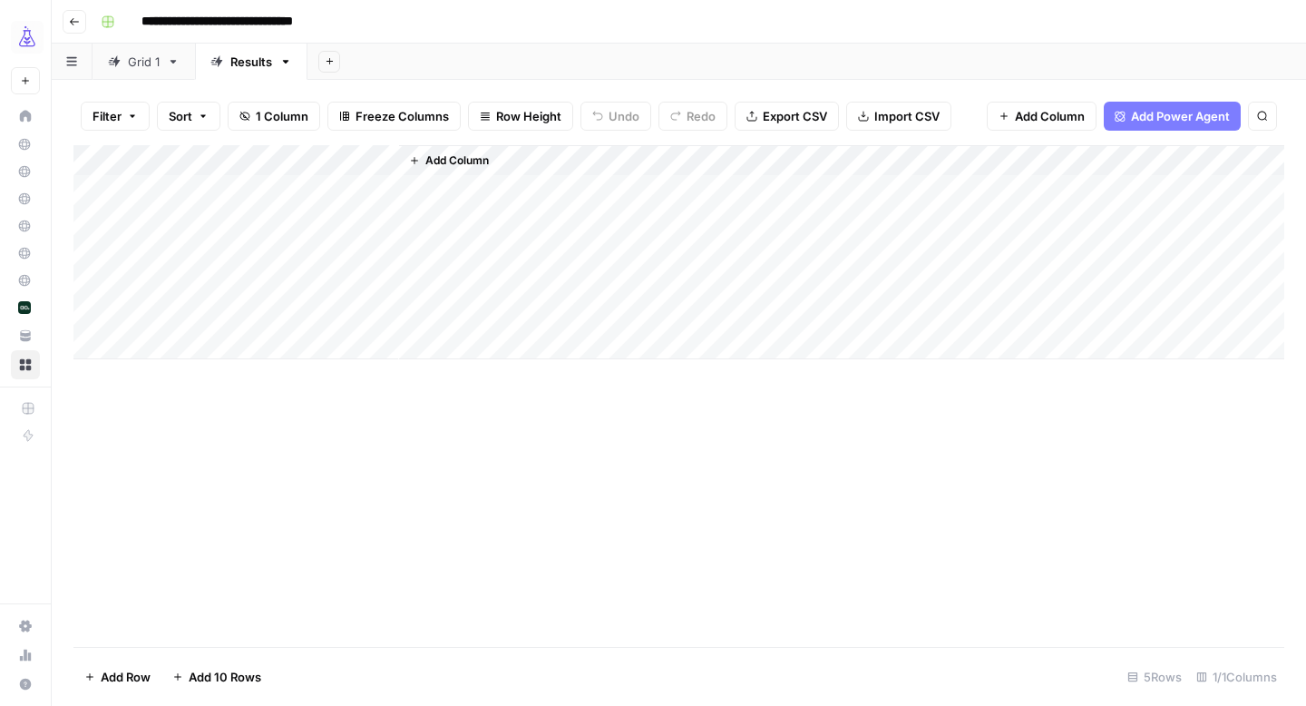
click at [378, 387] on div "Add Column" at bounding box center [678, 396] width 1211 height 502
click at [236, 57] on div "Results" at bounding box center [251, 62] width 42 height 18
type input "*"
type input "******"
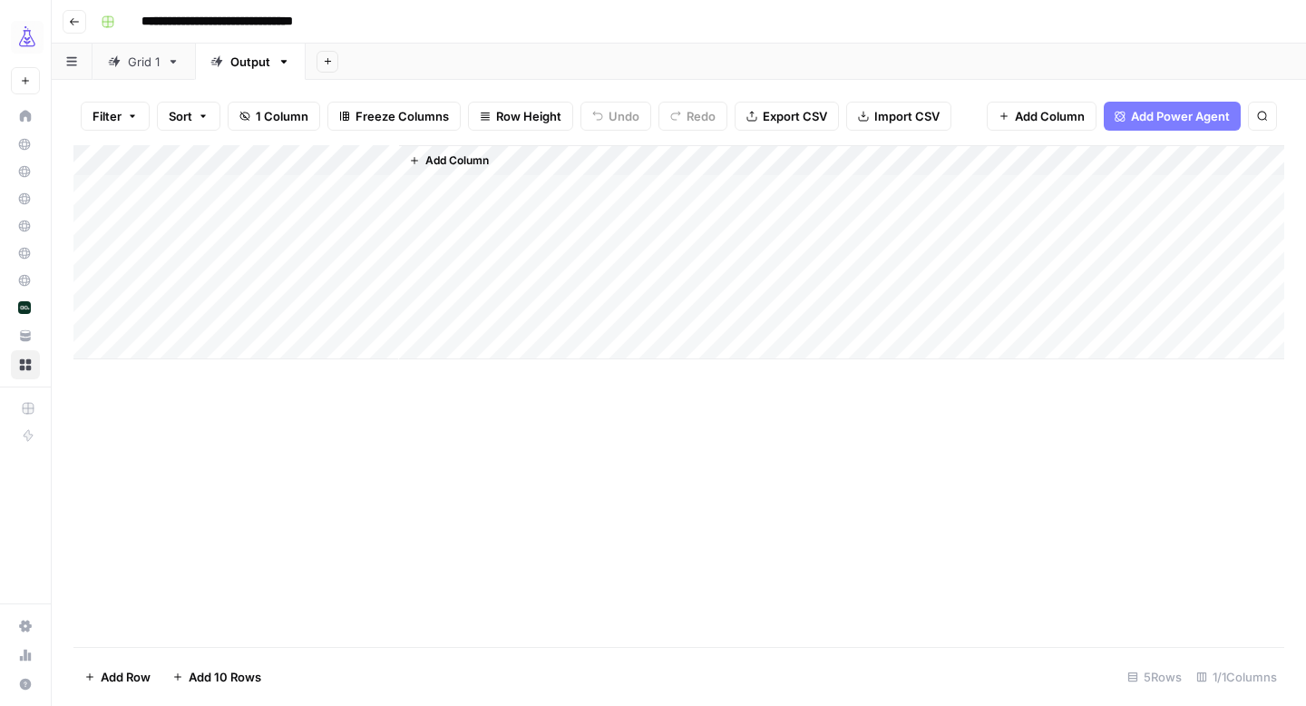
click at [734, 39] on header "**********" at bounding box center [679, 22] width 1255 height 44
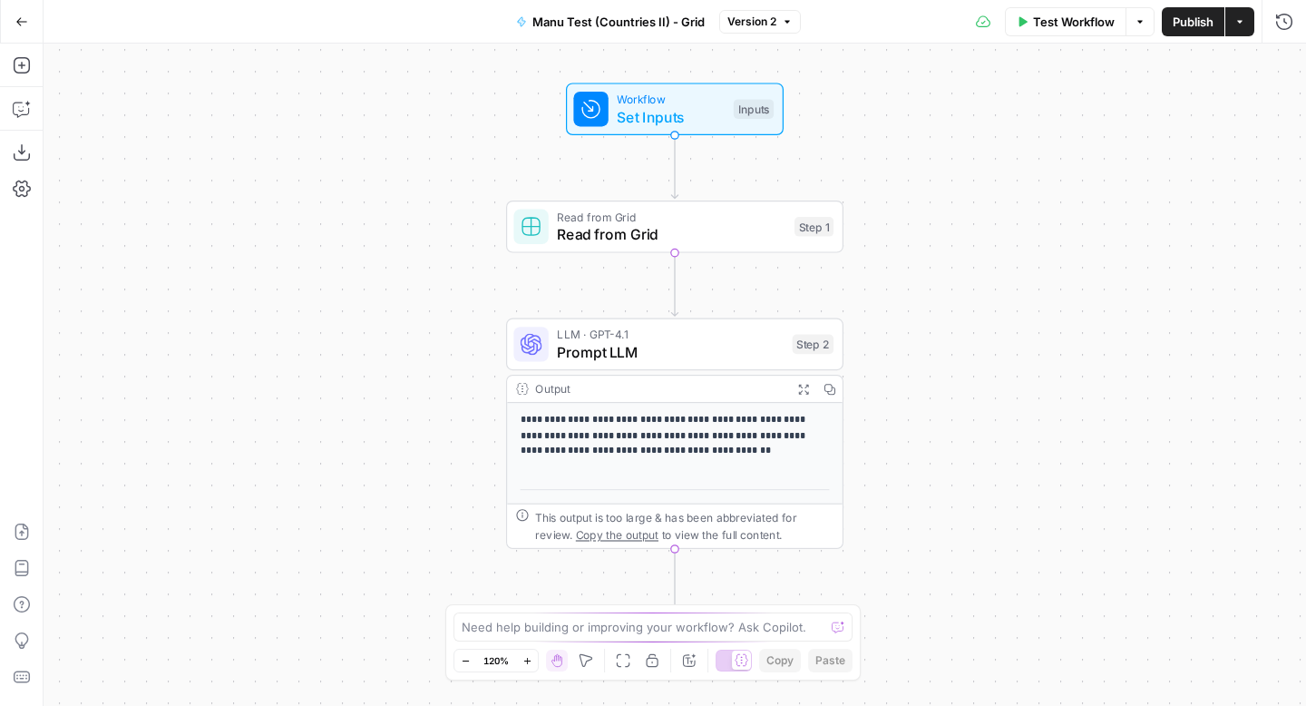
click at [19, 17] on icon "button" at bounding box center [21, 21] width 11 height 8
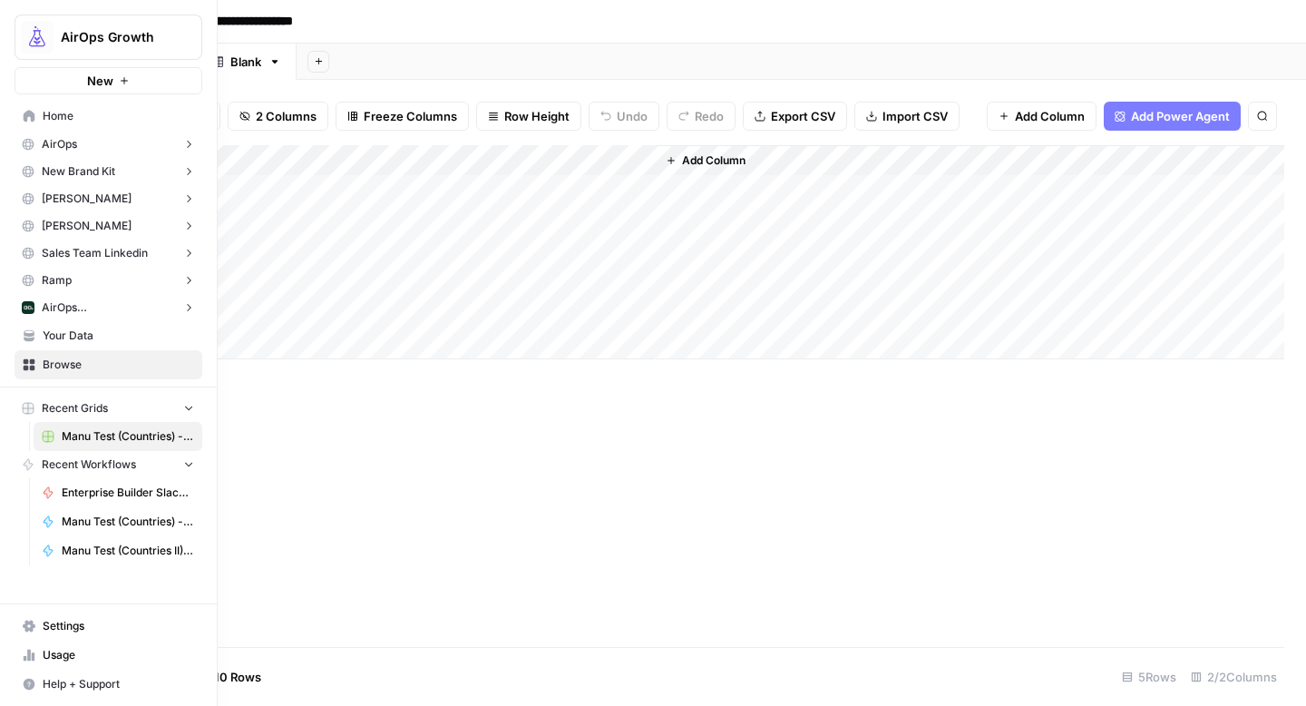
click at [29, 44] on img "Workspace: AirOps Growth" at bounding box center [37, 37] width 33 height 33
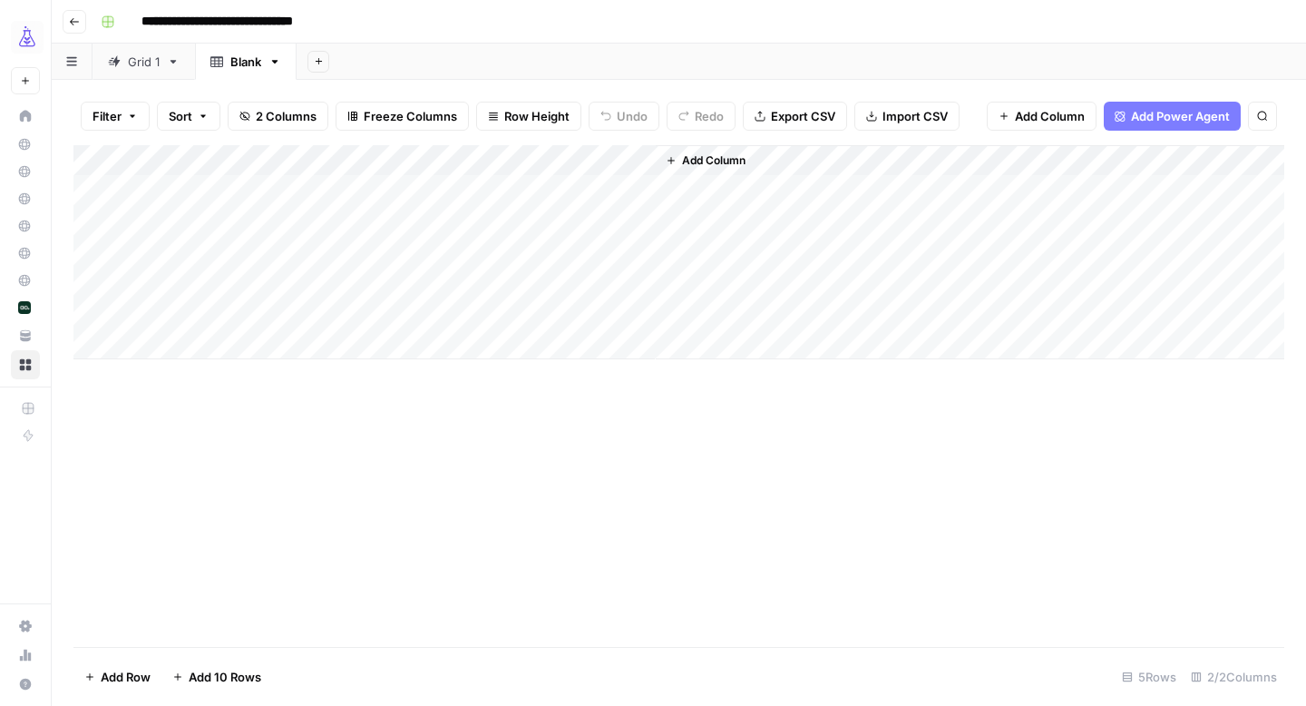
click at [416, 443] on div "Add Column" at bounding box center [678, 396] width 1211 height 502
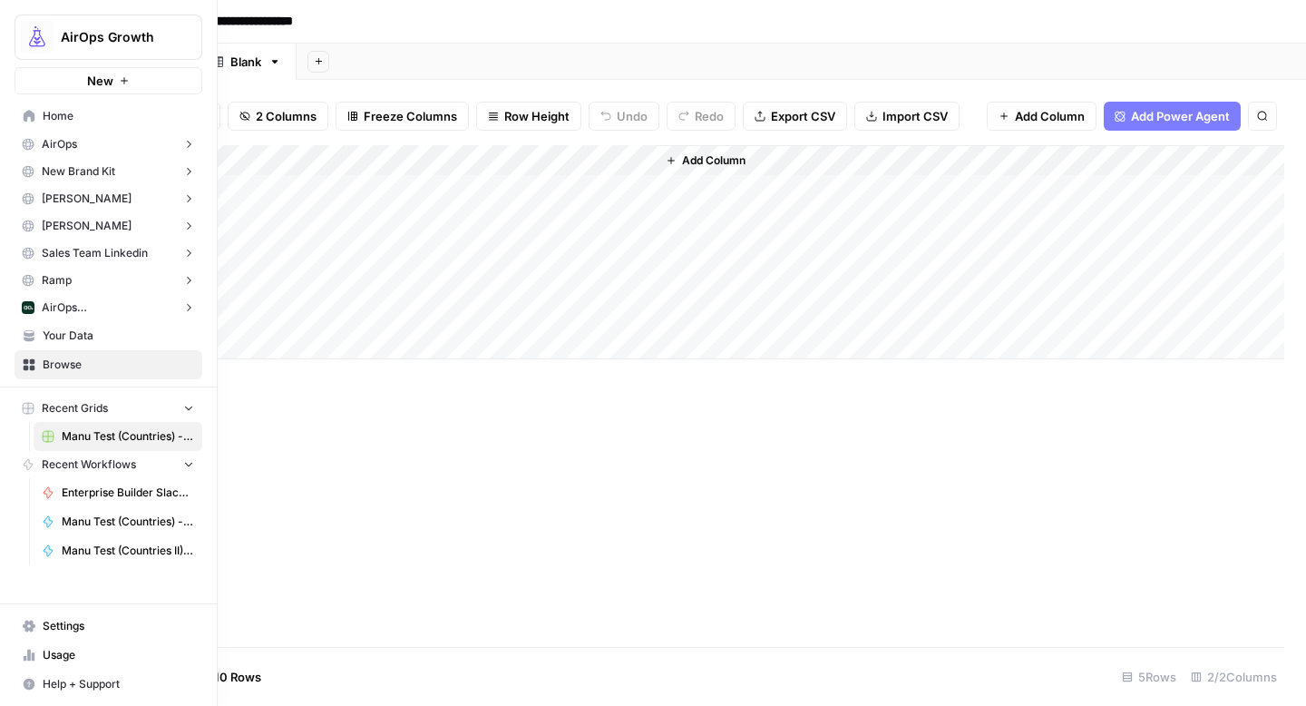
click at [63, 112] on span "Home" at bounding box center [118, 116] width 151 height 16
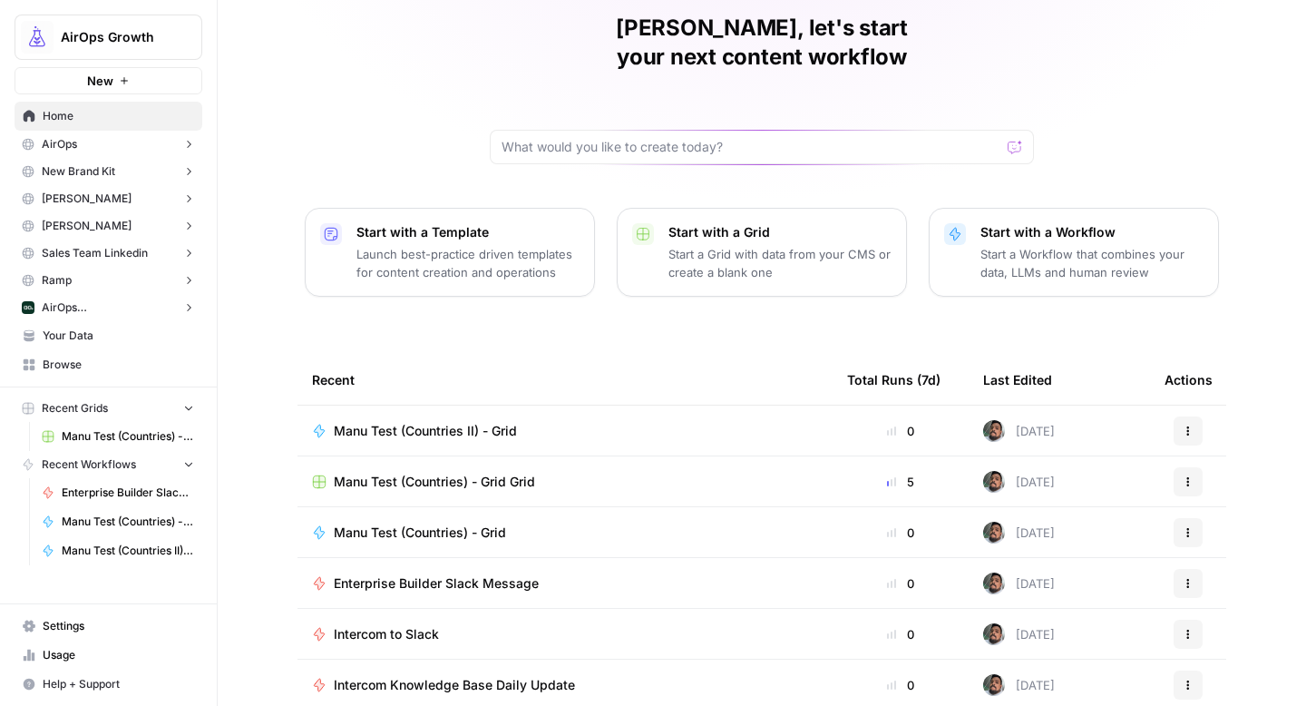
scroll to position [129, 0]
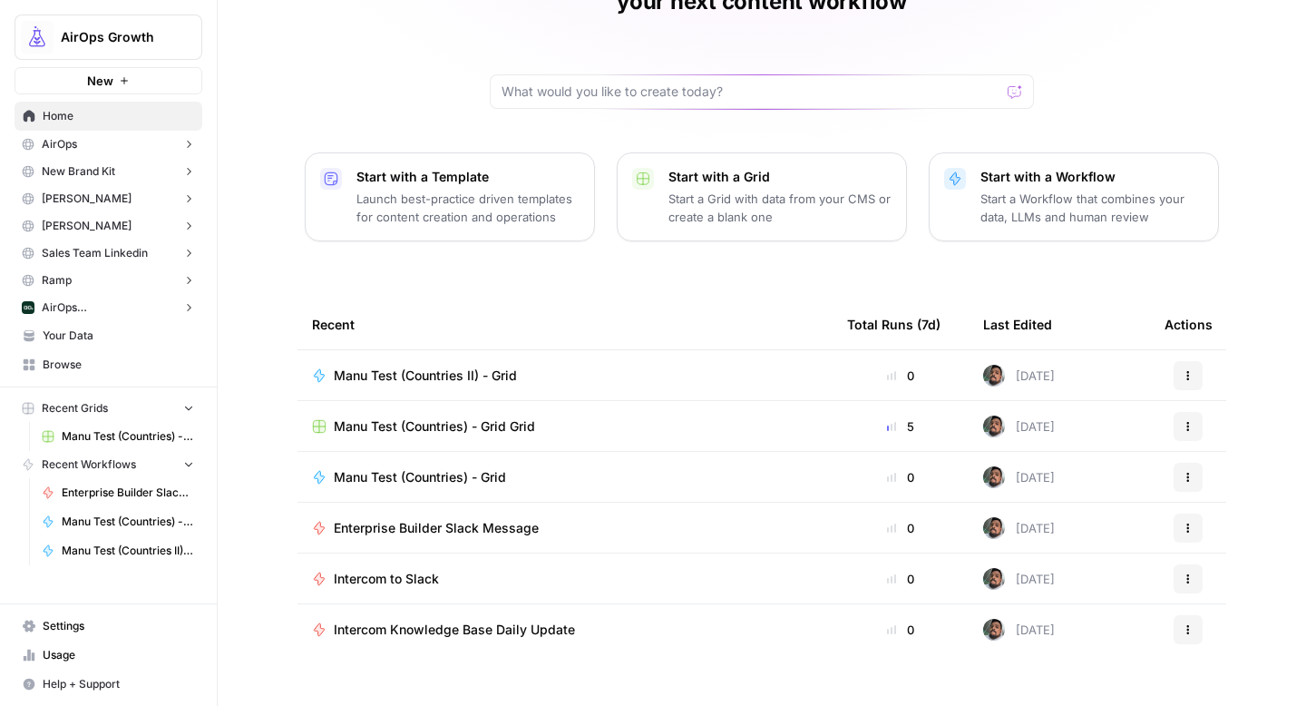
click at [542, 468] on div "Manu Test (Countries) - Grid" at bounding box center [565, 477] width 506 height 18
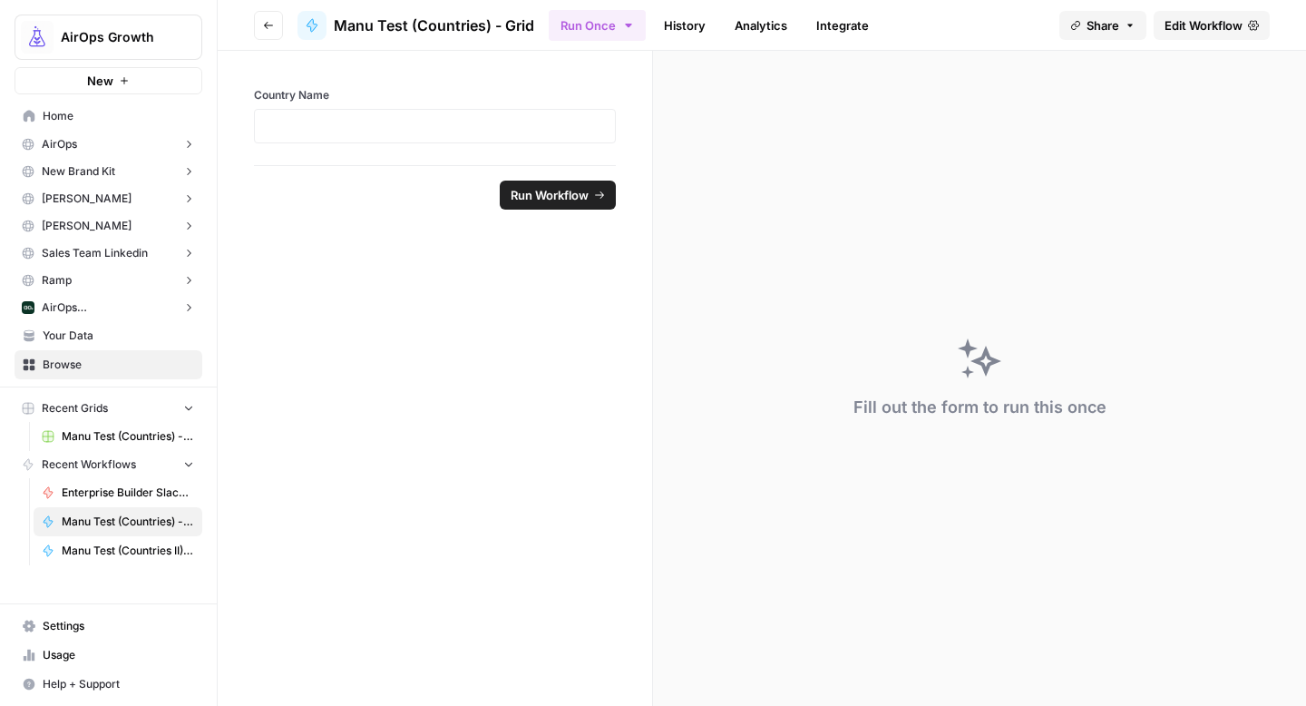
click at [1206, 25] on span "Edit Workflow" at bounding box center [1204, 25] width 78 height 18
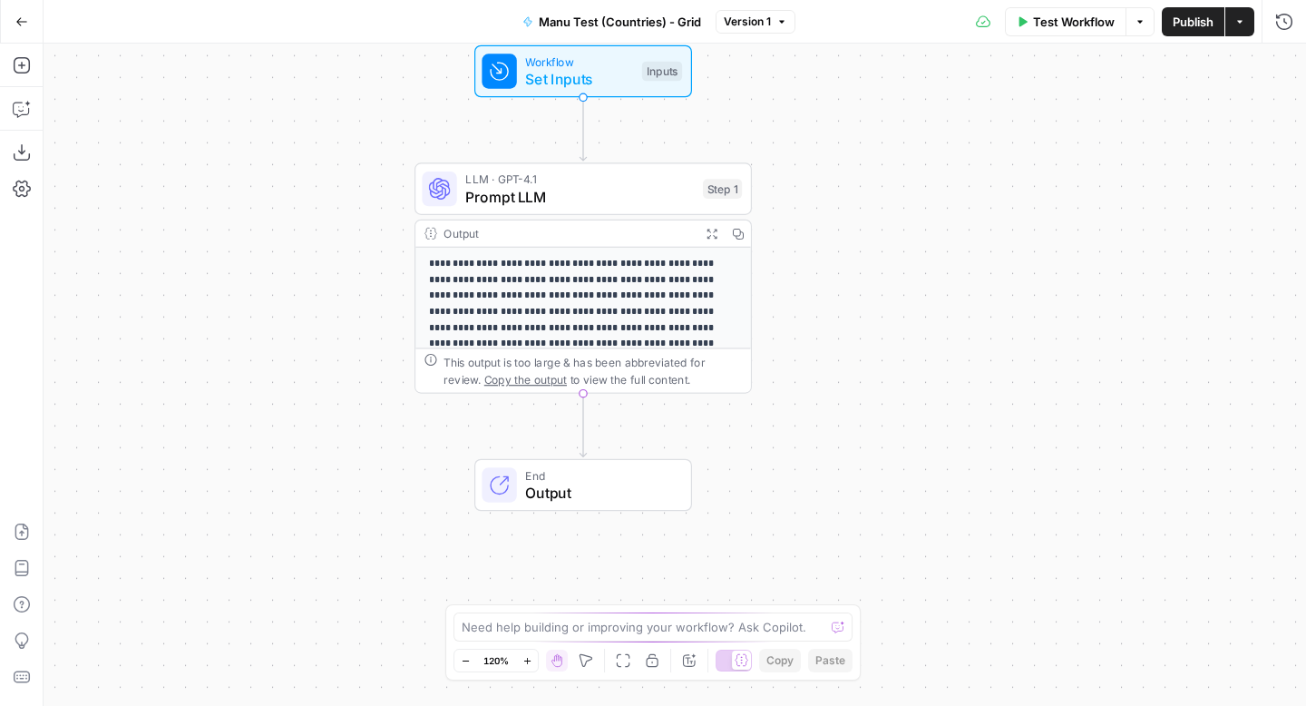
drag, startPoint x: 913, startPoint y: 187, endPoint x: 824, endPoint y: 149, distance: 97.6
click at [824, 149] on div "**********" at bounding box center [675, 375] width 1263 height 662
click at [33, 69] on button "Add Steps" at bounding box center [21, 65] width 29 height 29
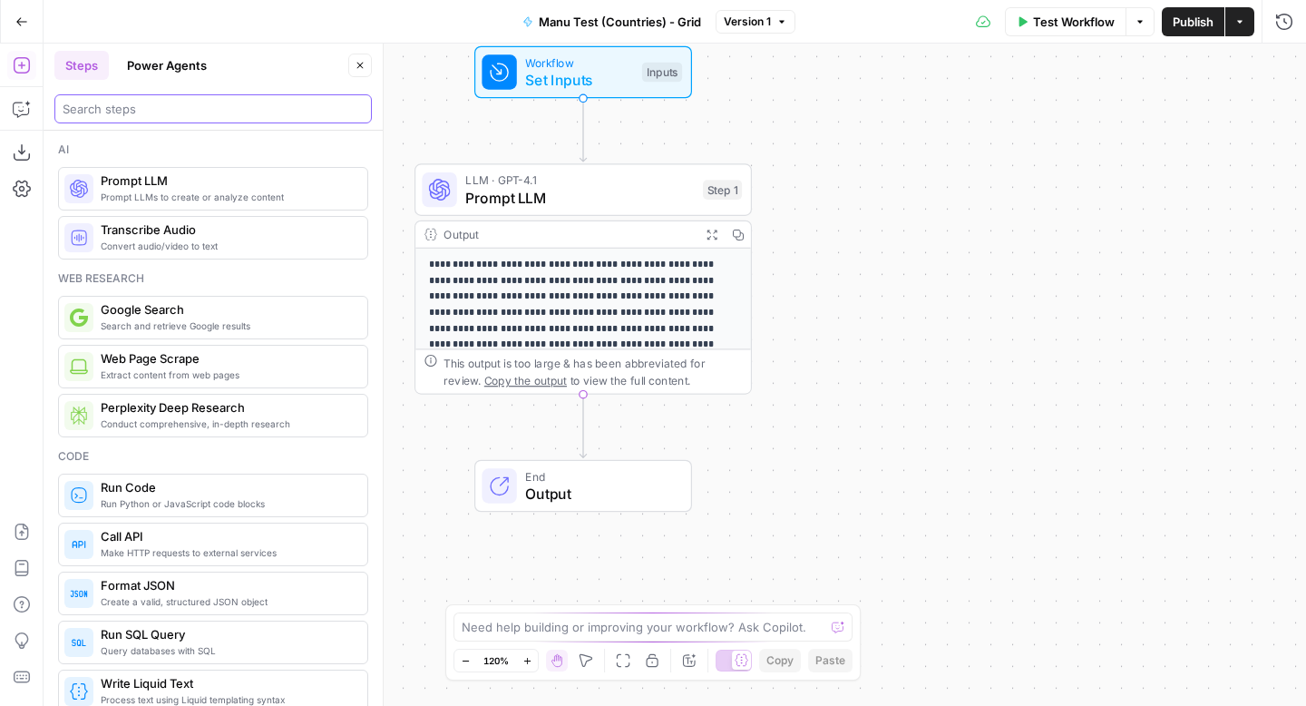
click at [120, 114] on input "search" at bounding box center [213, 109] width 301 height 18
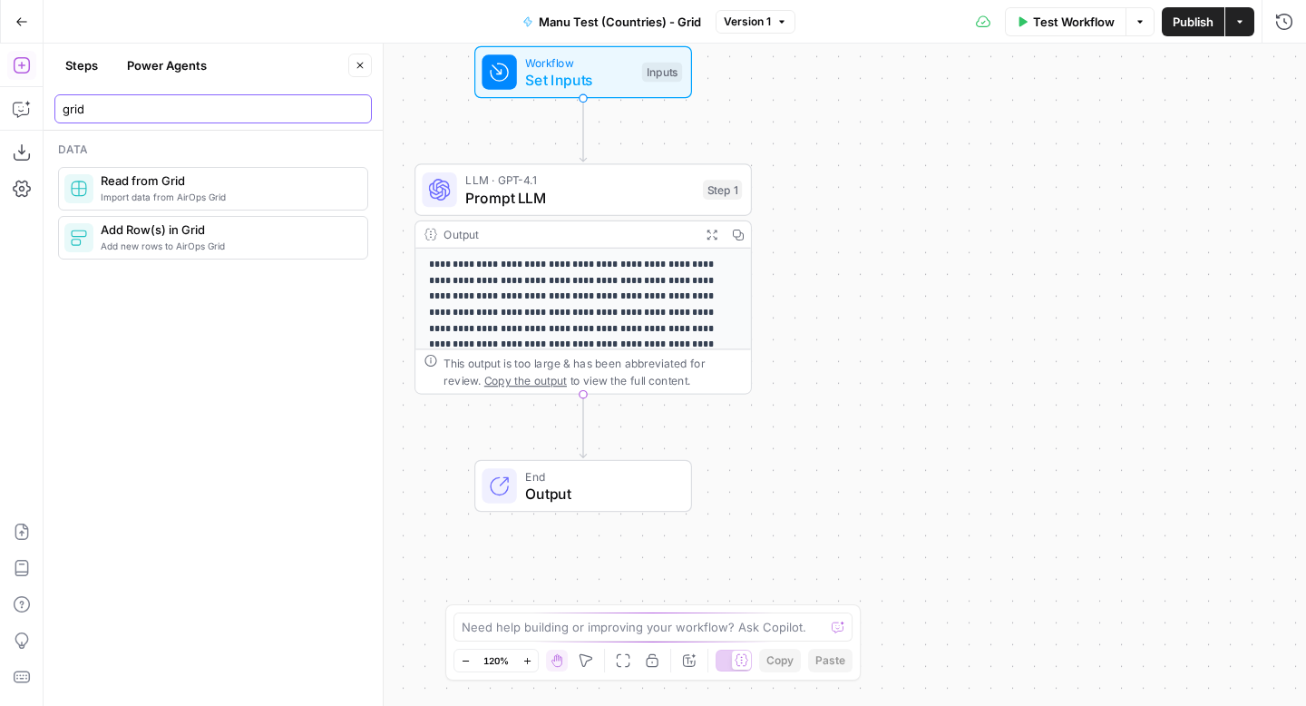
type input "grid"
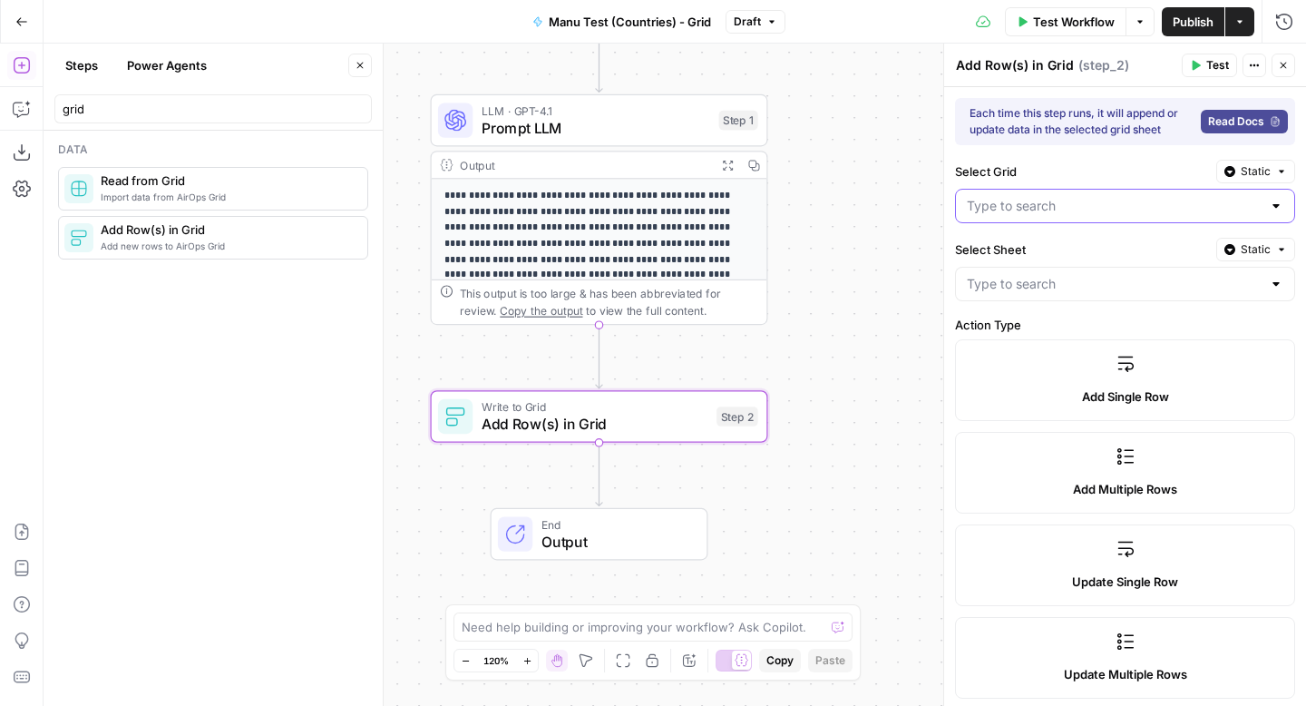
click at [1153, 210] on input "Select Grid" at bounding box center [1114, 206] width 295 height 18
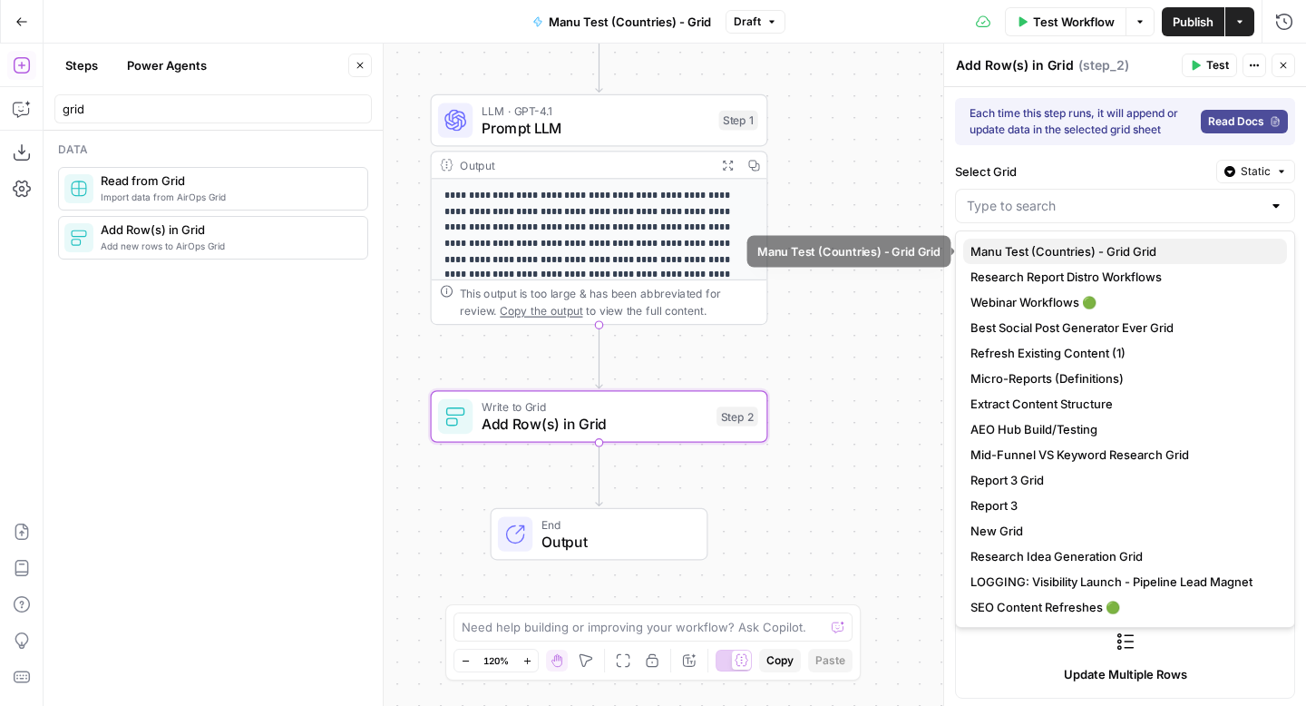
click at [1134, 245] on span "Manu Test (Countries) - Grid Grid" at bounding box center [1122, 251] width 302 height 18
type input "Manu Test (Countries) - Grid Grid"
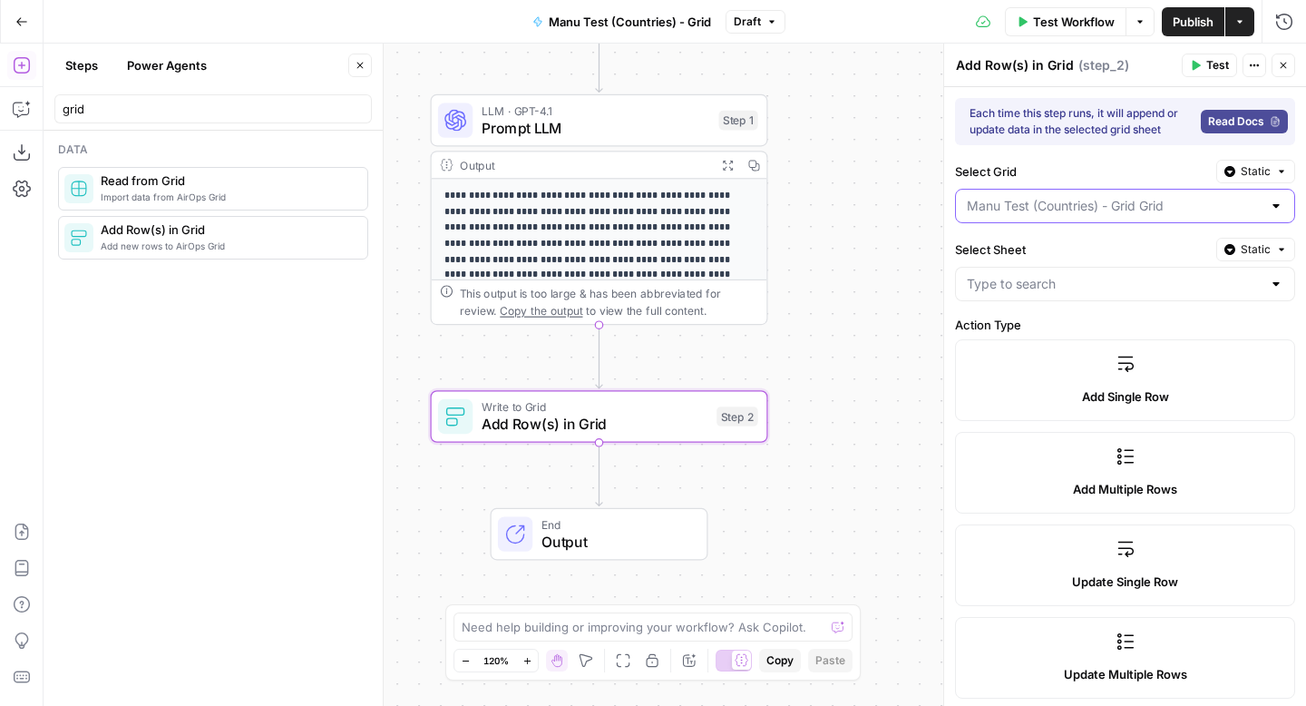
click at [1141, 208] on input "Select Grid" at bounding box center [1114, 206] width 295 height 18
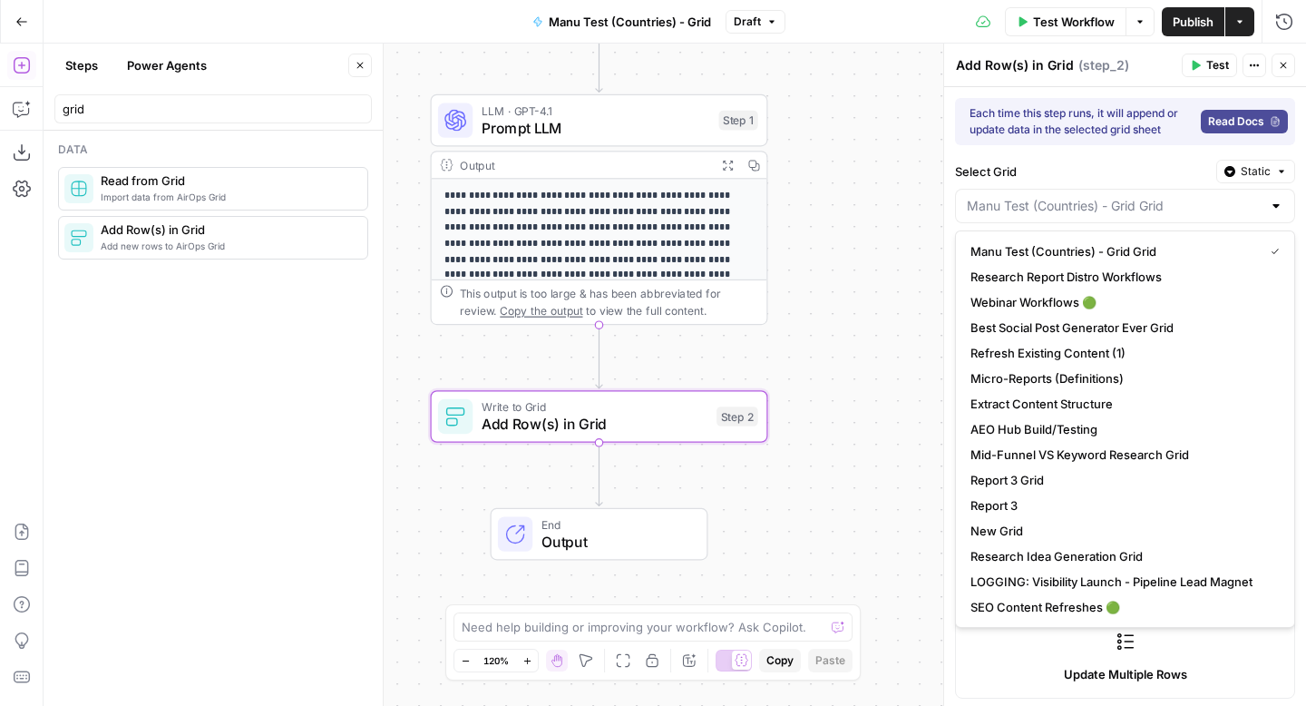
type input "Manu Test (Countries) - Grid Grid"
click at [1046, 174] on label "Select Grid" at bounding box center [1082, 171] width 254 height 18
click at [1046, 197] on input "Manu Test (Countries) - Grid Grid" at bounding box center [1114, 206] width 295 height 18
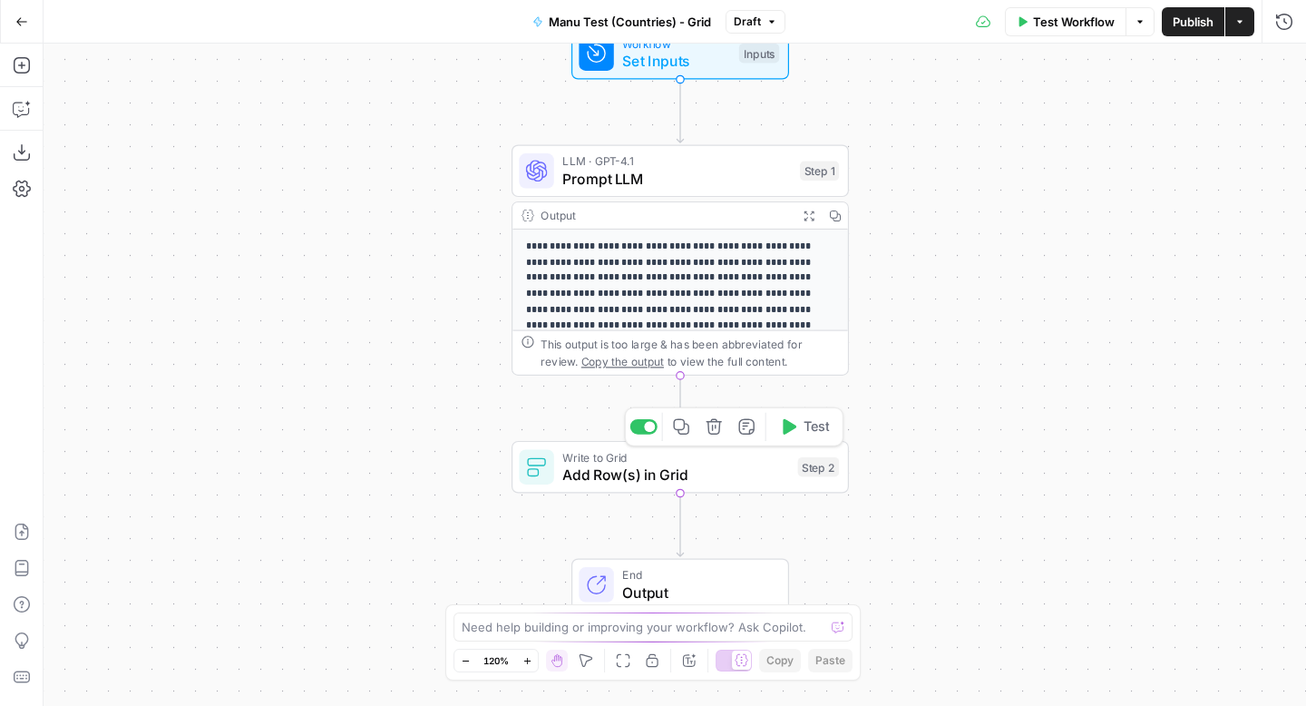
click at [738, 464] on span "Add Row(s) in Grid" at bounding box center [675, 475] width 227 height 22
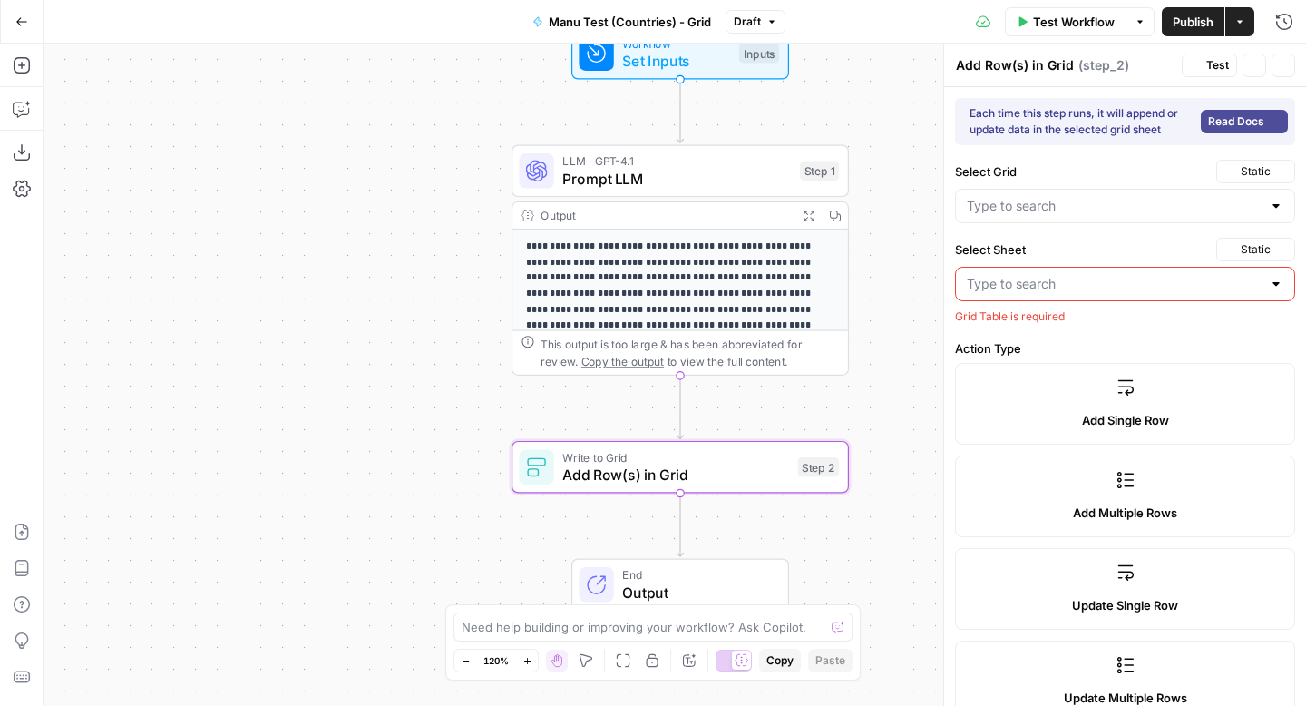
type input "Manu Test (Countries) - Grid Grid"
click at [1113, 200] on input "Select Grid" at bounding box center [1114, 206] width 295 height 18
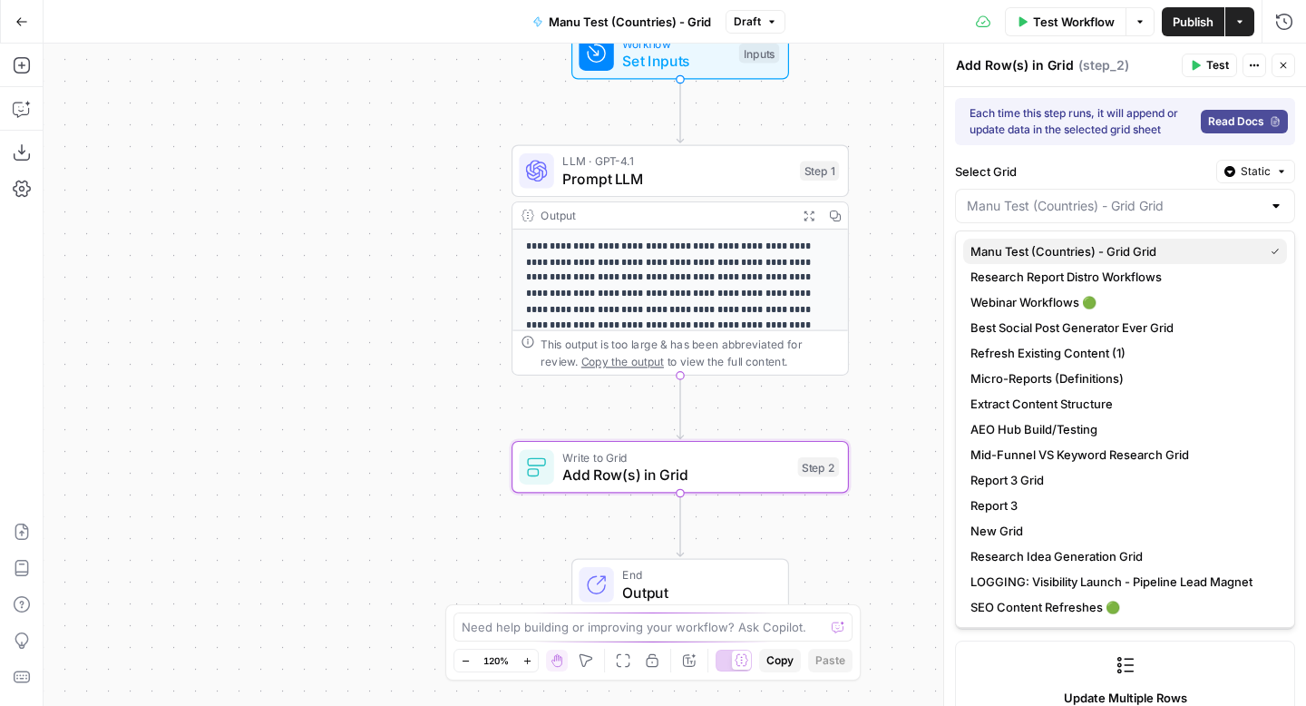
click at [1066, 257] on span "Manu Test (Countries) - Grid Grid" at bounding box center [1114, 251] width 286 height 18
type input "Manu Test (Countries) - Grid Grid"
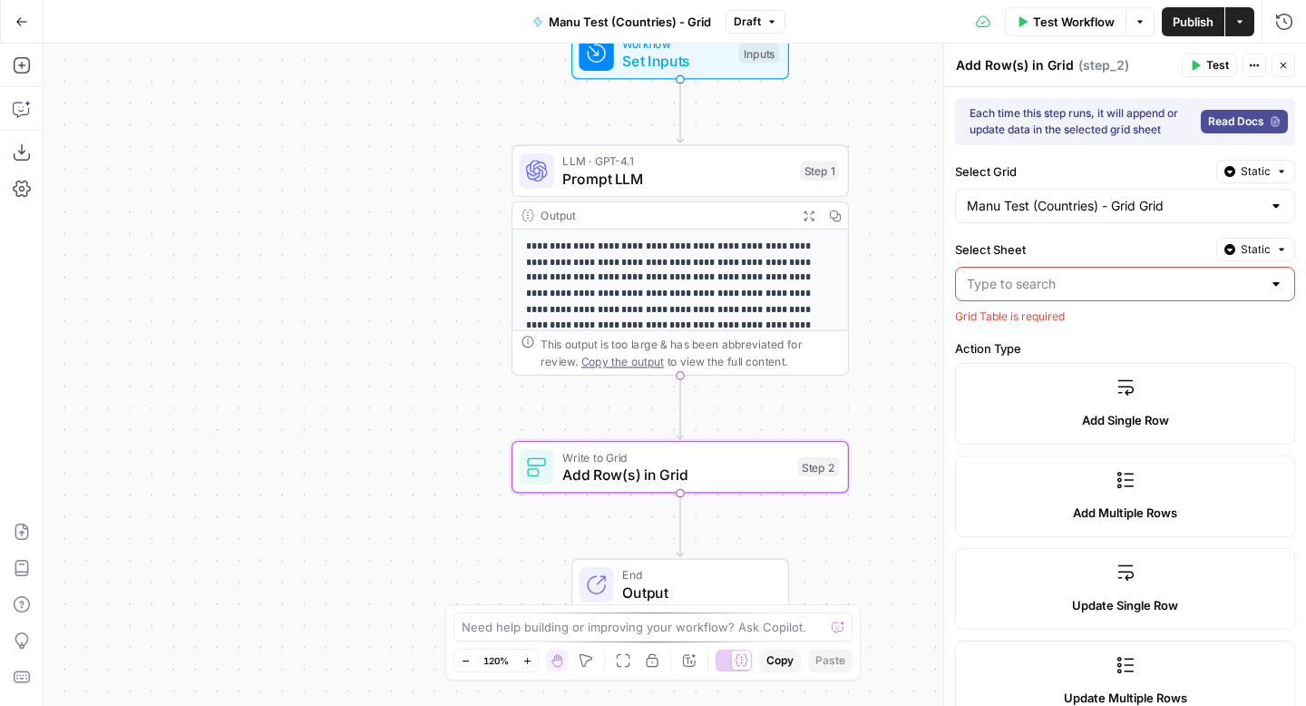
click at [1062, 288] on input "Select Sheet" at bounding box center [1114, 284] width 295 height 18
click at [1046, 355] on span "Results" at bounding box center [1122, 355] width 302 height 18
type input "Results"
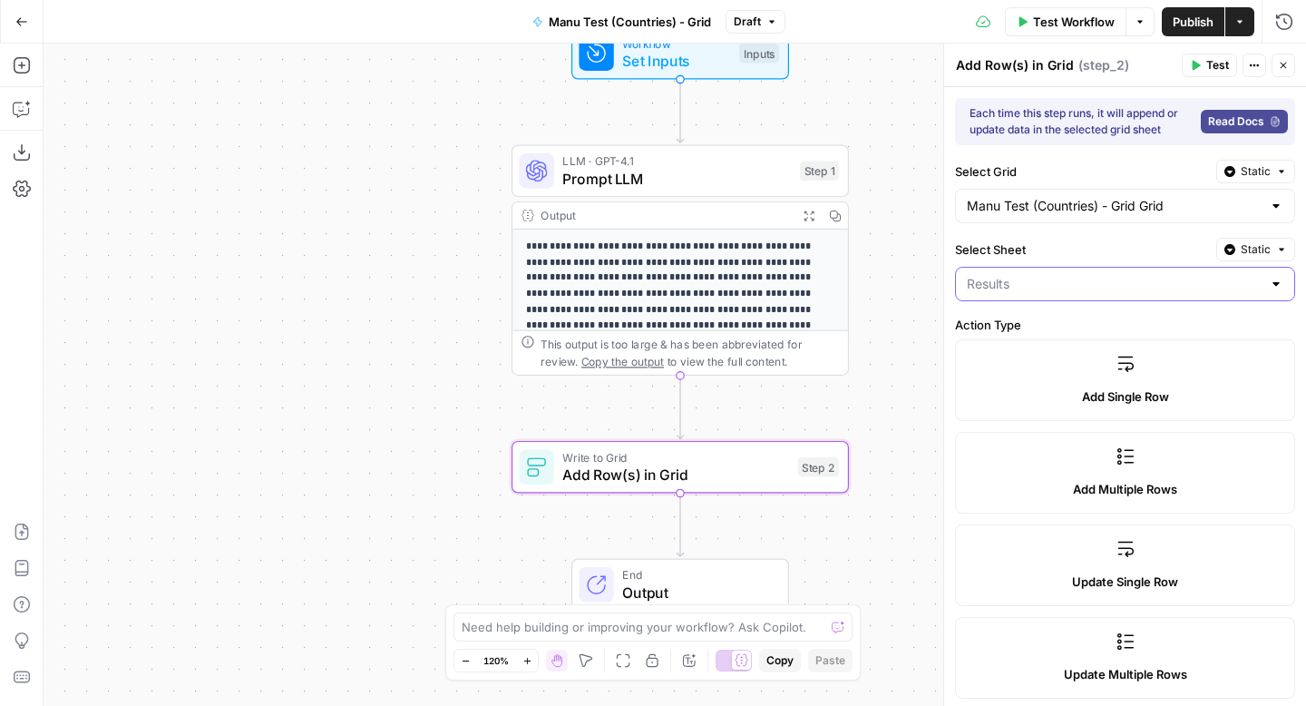
click at [1118, 288] on input "Select Sheet" at bounding box center [1114, 284] width 295 height 18
click at [1075, 347] on span "Results" at bounding box center [1114, 355] width 286 height 18
type input "Results"
click at [1071, 283] on input "Select Sheet" at bounding box center [1114, 284] width 295 height 18
click at [1025, 327] on span "Grid 1" at bounding box center [1122, 329] width 302 height 18
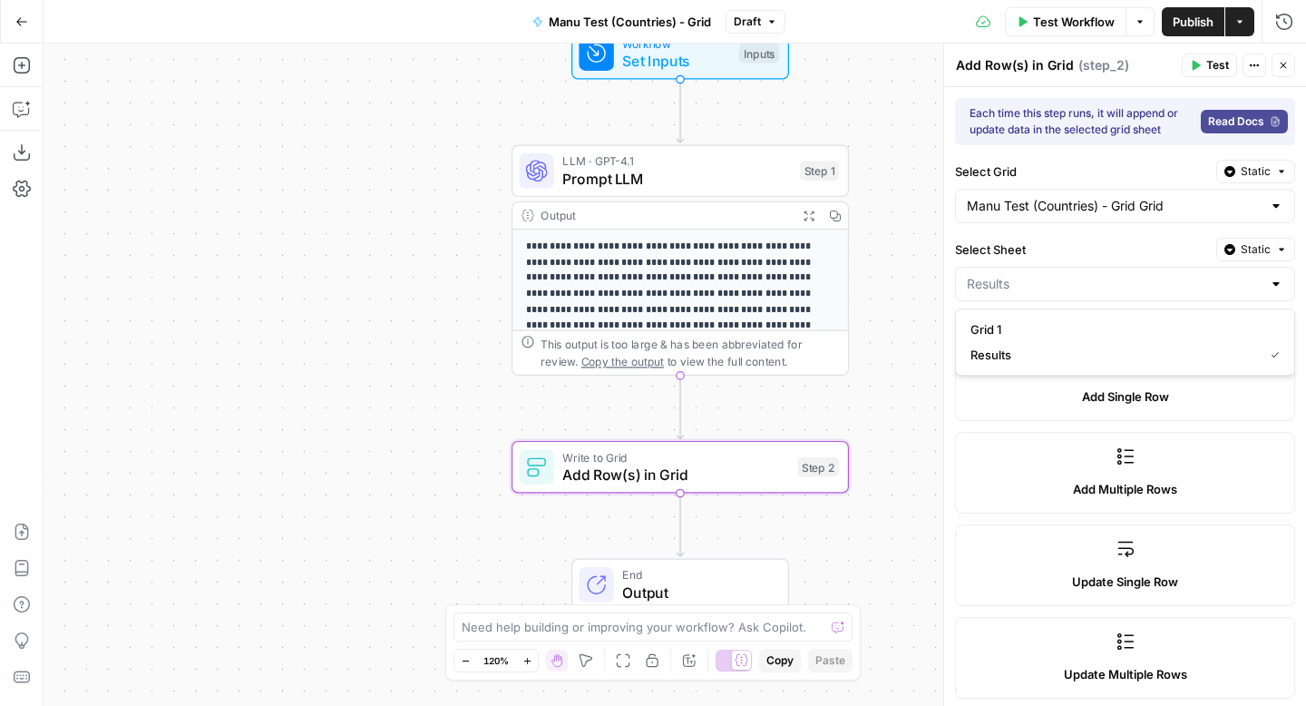
type input "Grid 1"
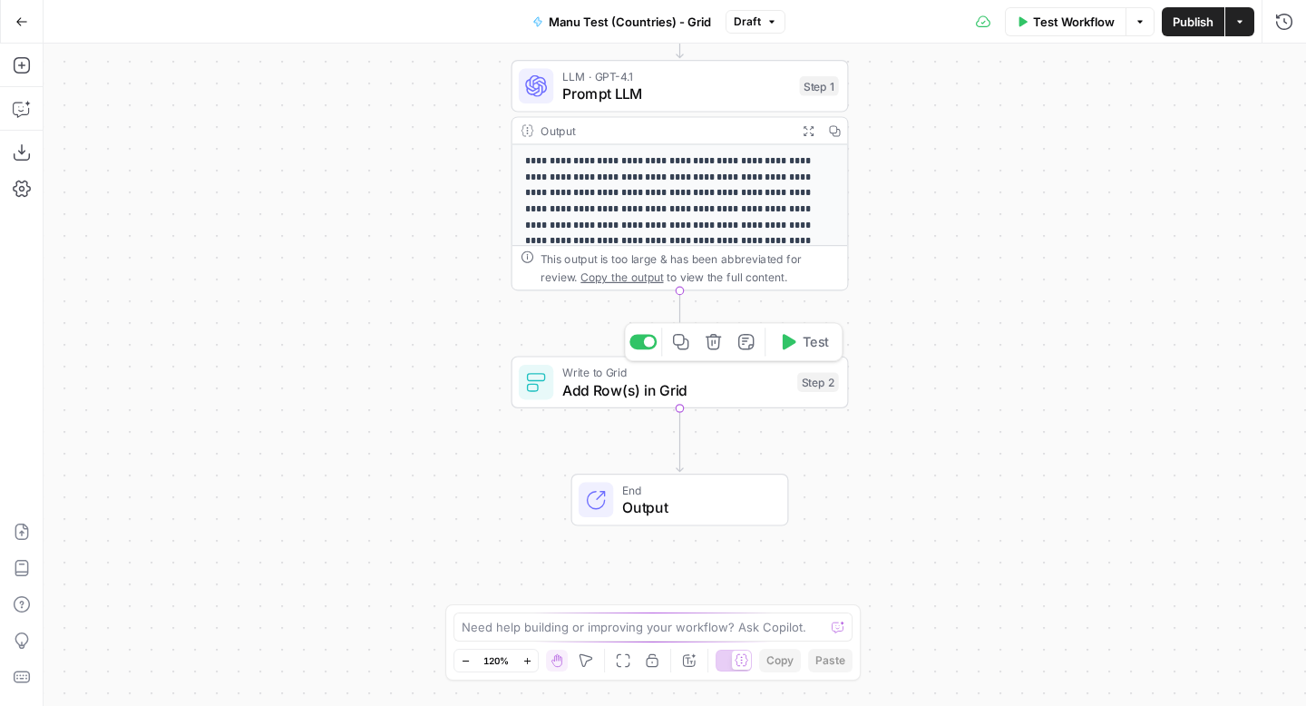
click at [738, 386] on span "Add Row(s) in Grid" at bounding box center [675, 390] width 227 height 22
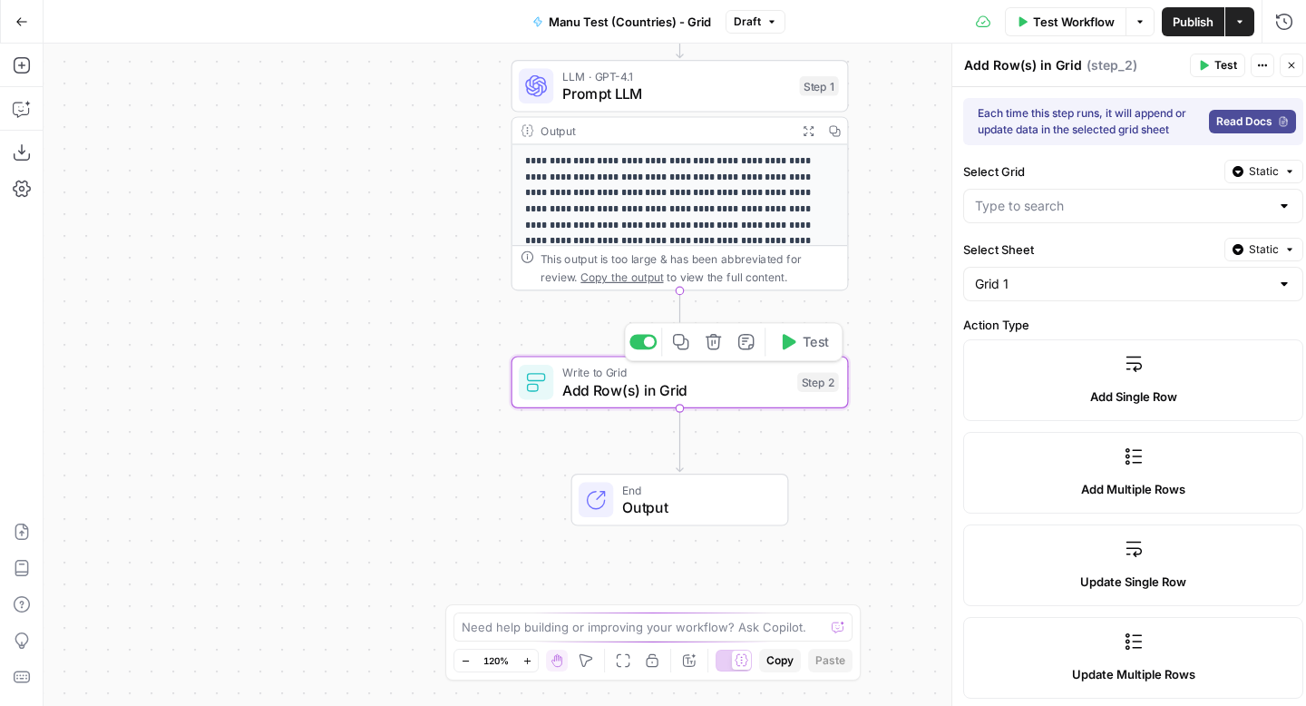
type input "Manu Test (Countries) - Grid Grid"
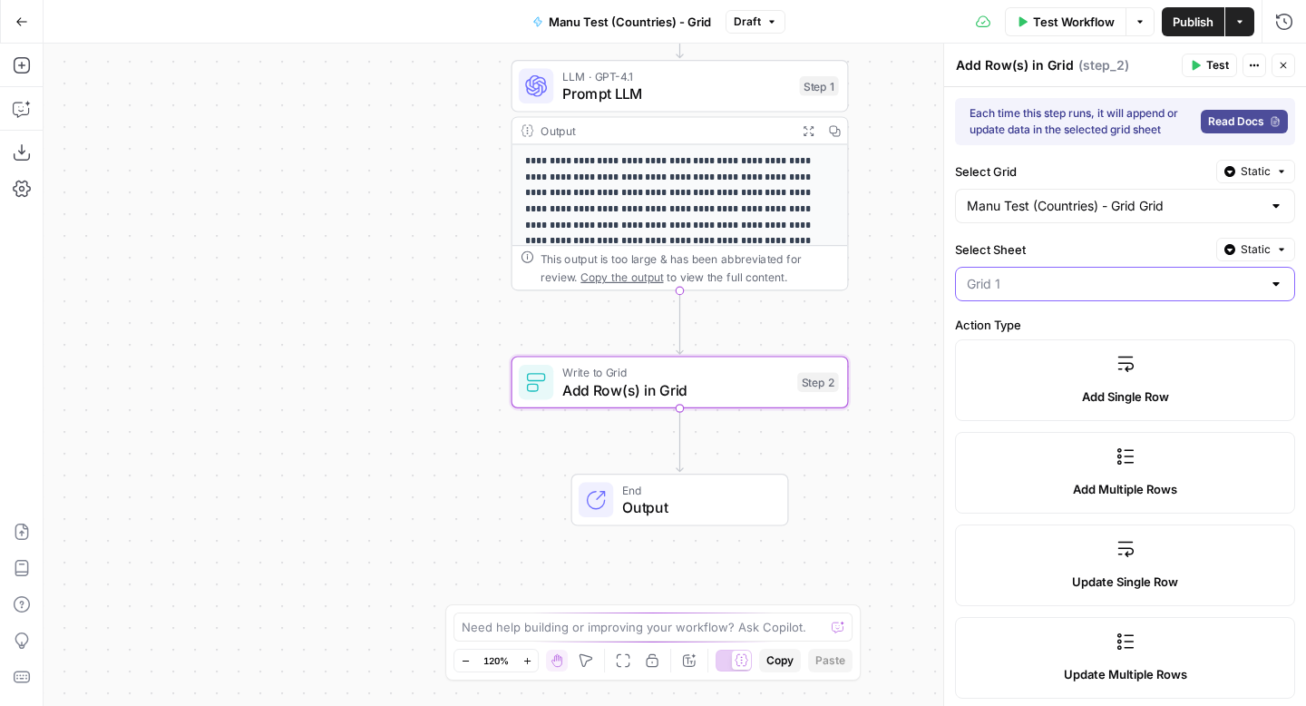
click at [1122, 283] on input "Select Sheet" at bounding box center [1114, 284] width 295 height 18
click at [1035, 359] on span "Output" at bounding box center [1122, 355] width 302 height 18
type input "Output"
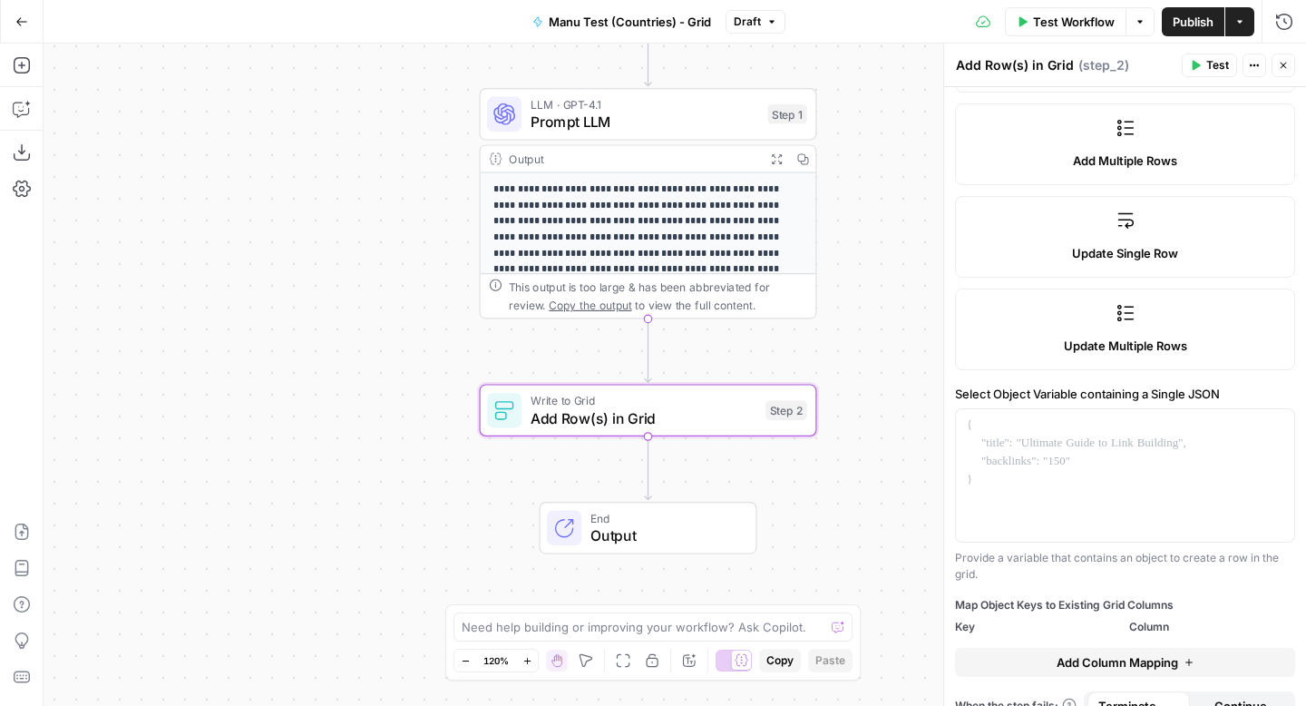
scroll to position [354, 0]
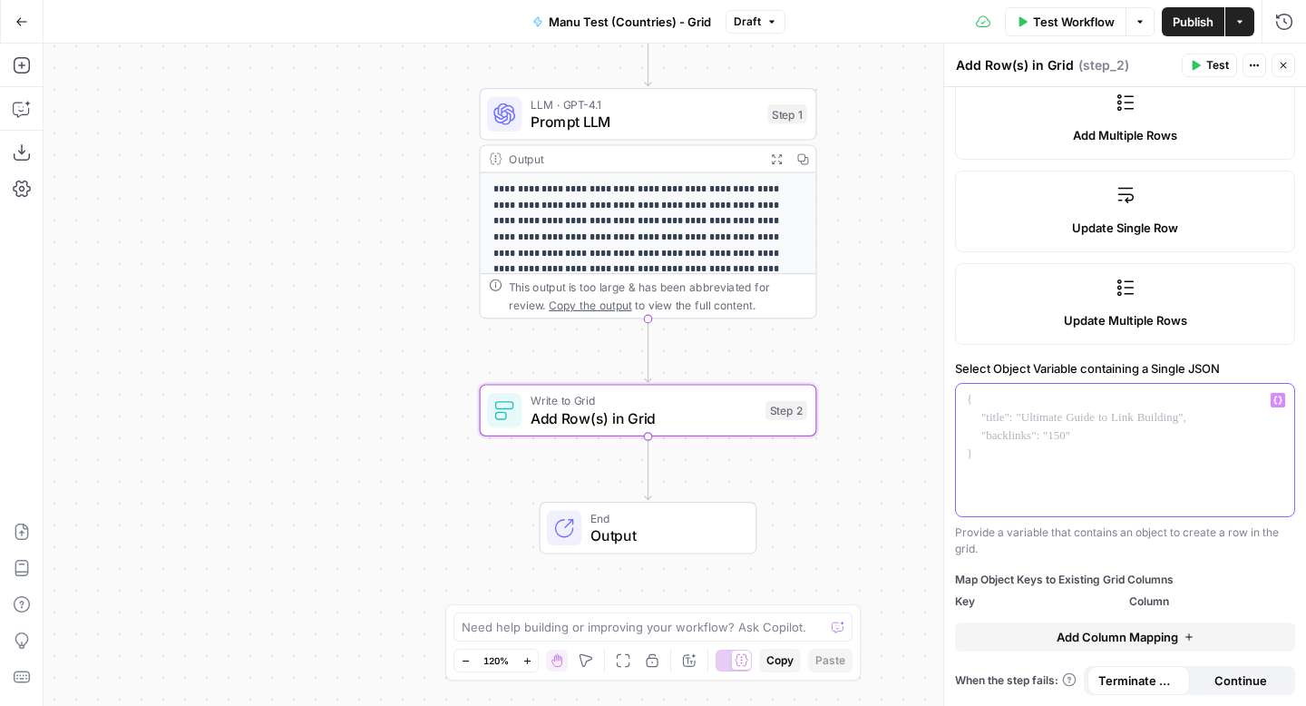
click at [1068, 423] on div at bounding box center [1125, 450] width 338 height 132
click at [1281, 404] on icon "button" at bounding box center [1278, 400] width 9 height 8
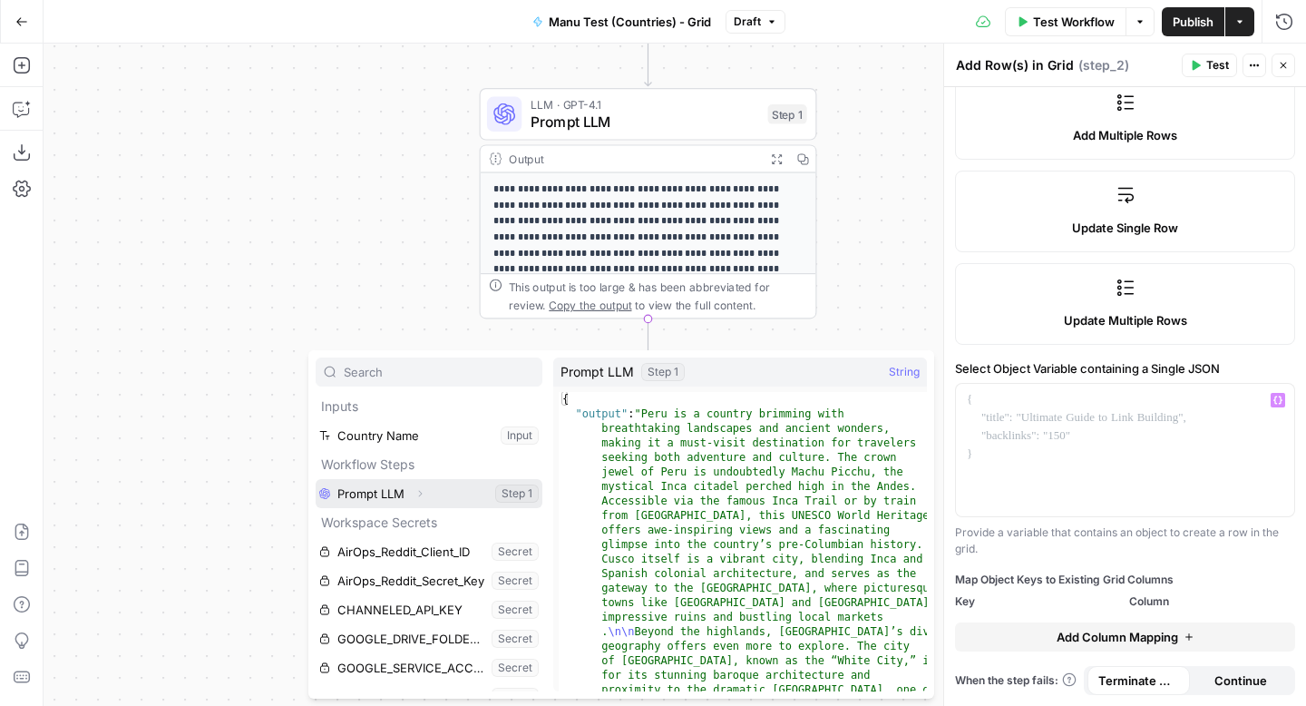
click at [443, 487] on button "Select variable Prompt LLM" at bounding box center [429, 493] width 227 height 29
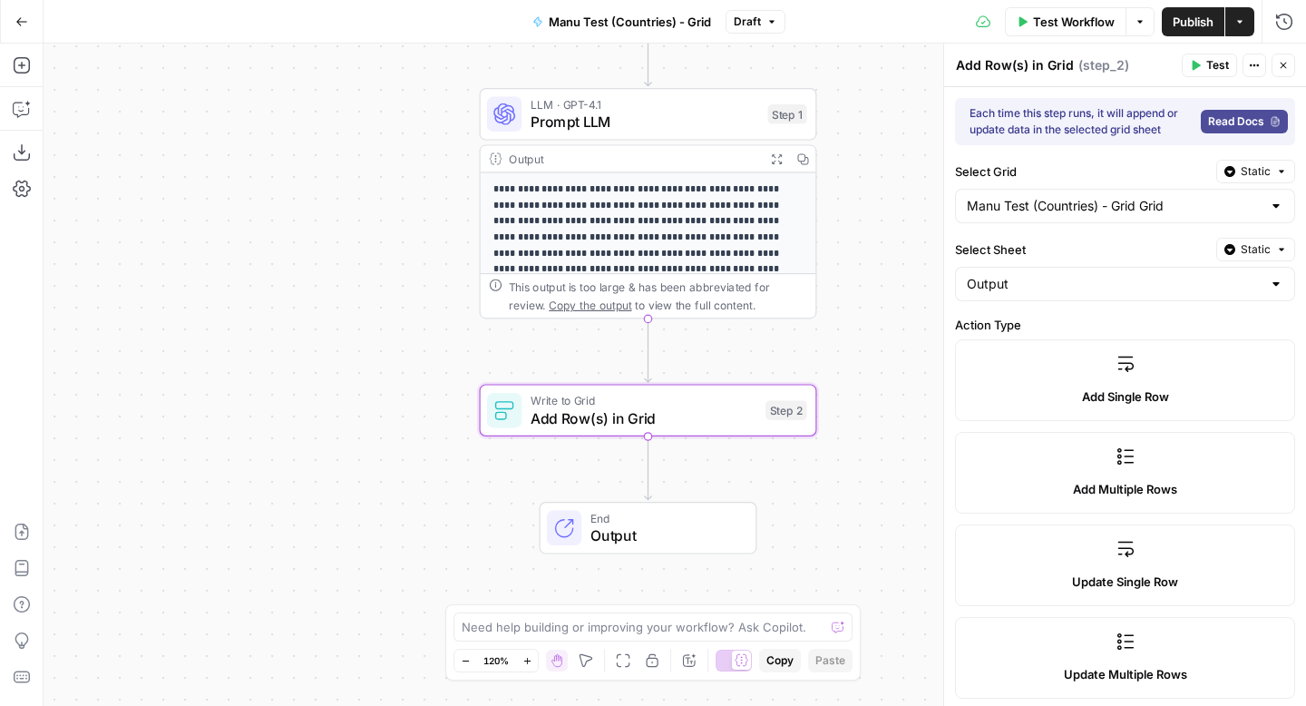
scroll to position [370, 0]
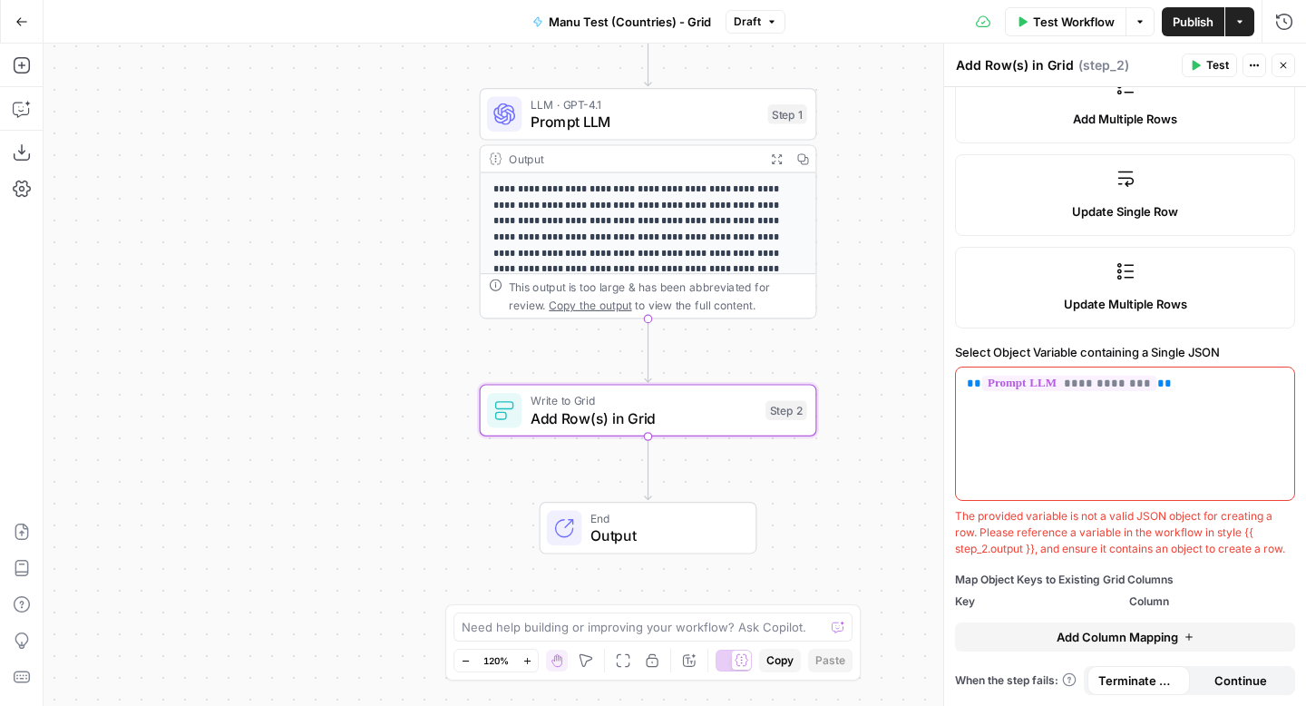
click at [698, 239] on p "**********" at bounding box center [648, 268] width 310 height 175
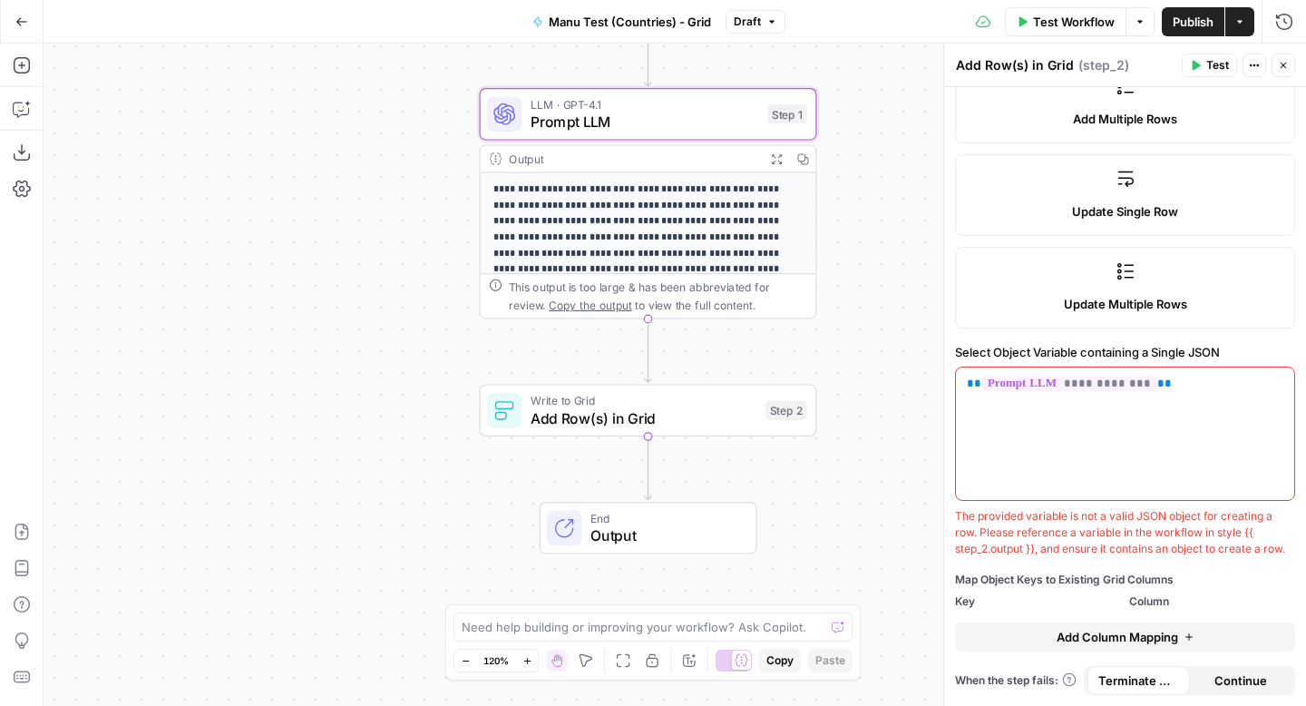
click at [698, 239] on p "**********" at bounding box center [648, 268] width 310 height 175
click at [709, 117] on span "Prompt LLM" at bounding box center [645, 122] width 229 height 22
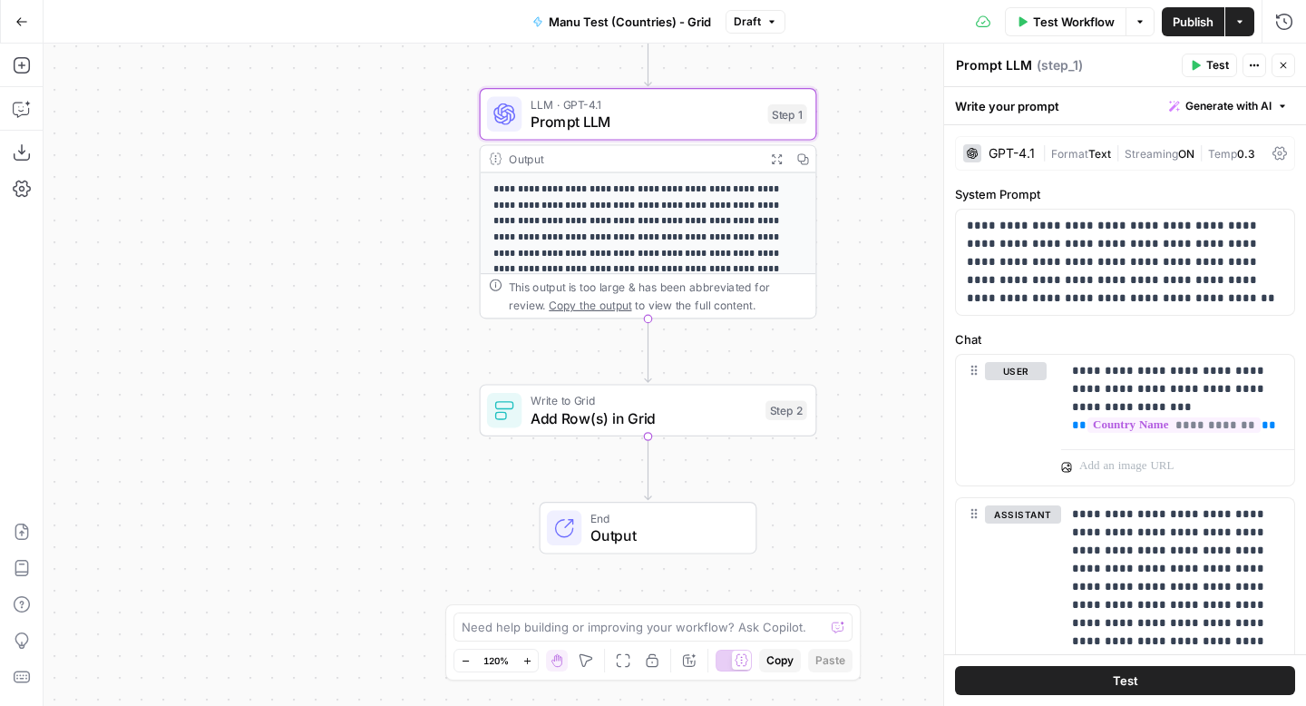
click at [1162, 156] on span "Streaming" at bounding box center [1152, 154] width 54 height 14
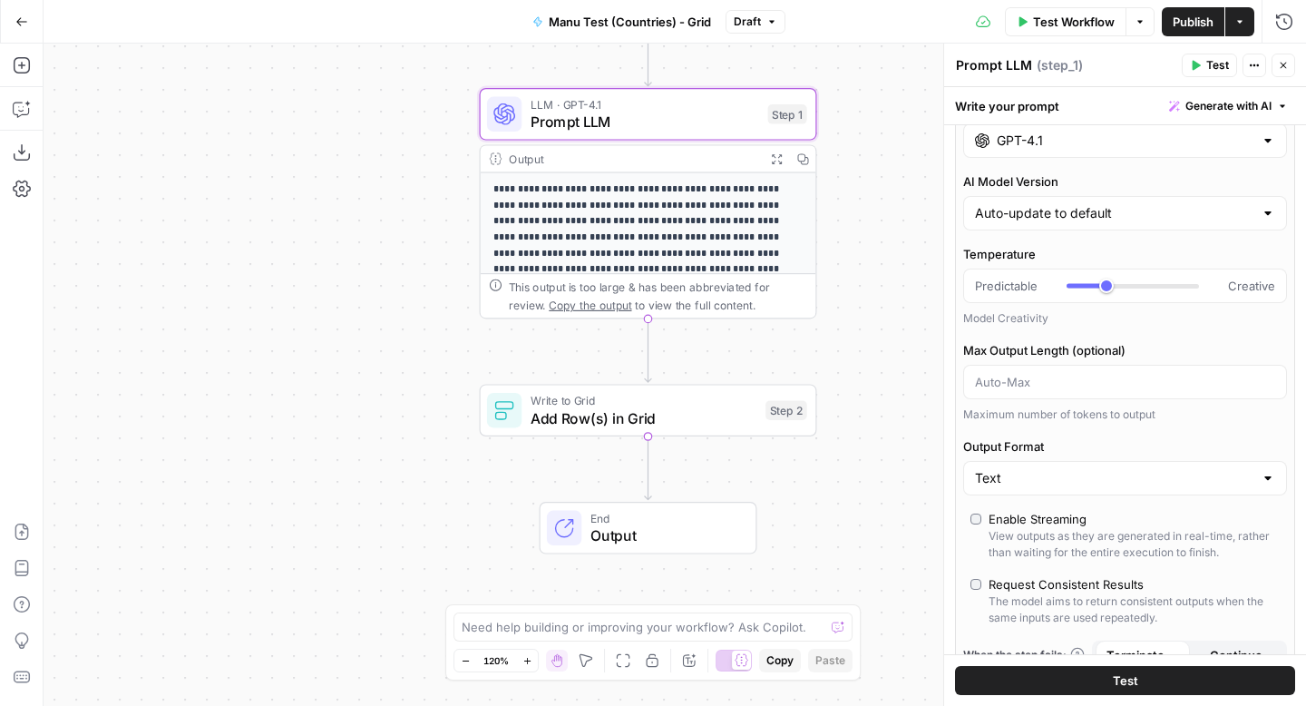
scroll to position [51, 0]
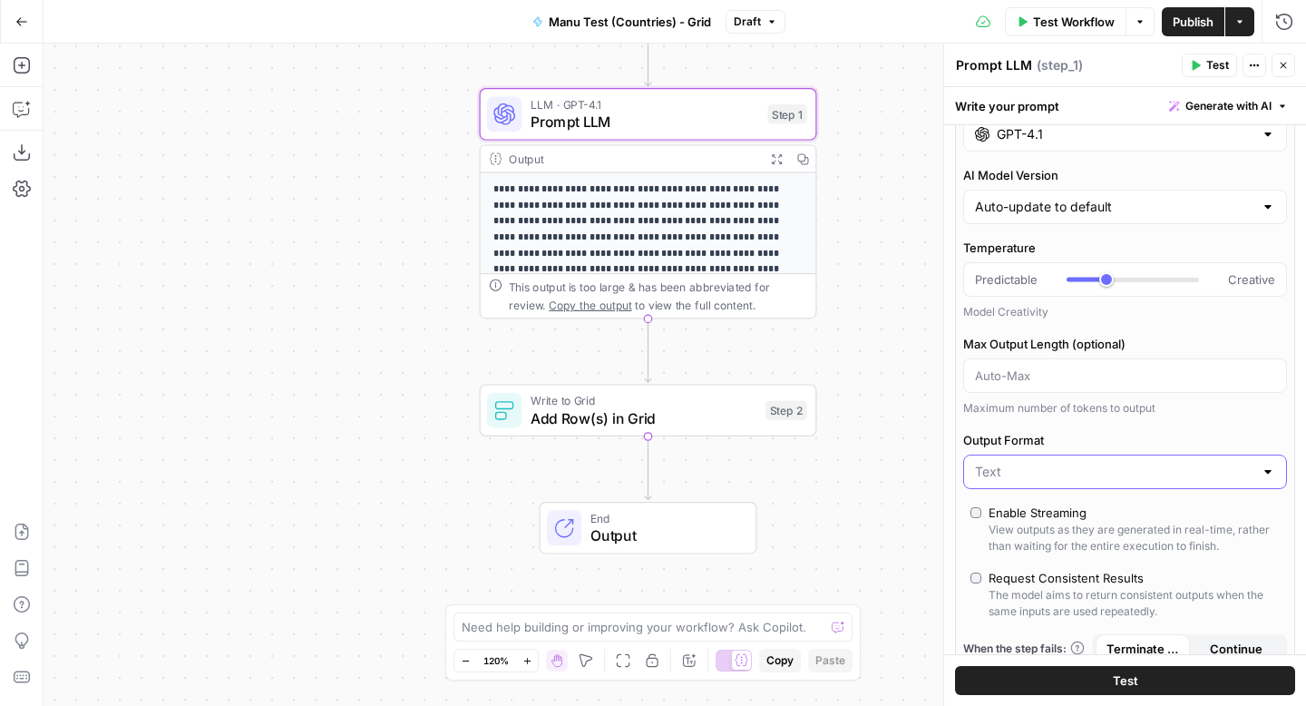
click at [1105, 475] on input "Output Format" at bounding box center [1114, 472] width 278 height 18
click at [1084, 547] on span "JSON" at bounding box center [1122, 542] width 286 height 18
type input "JSON"
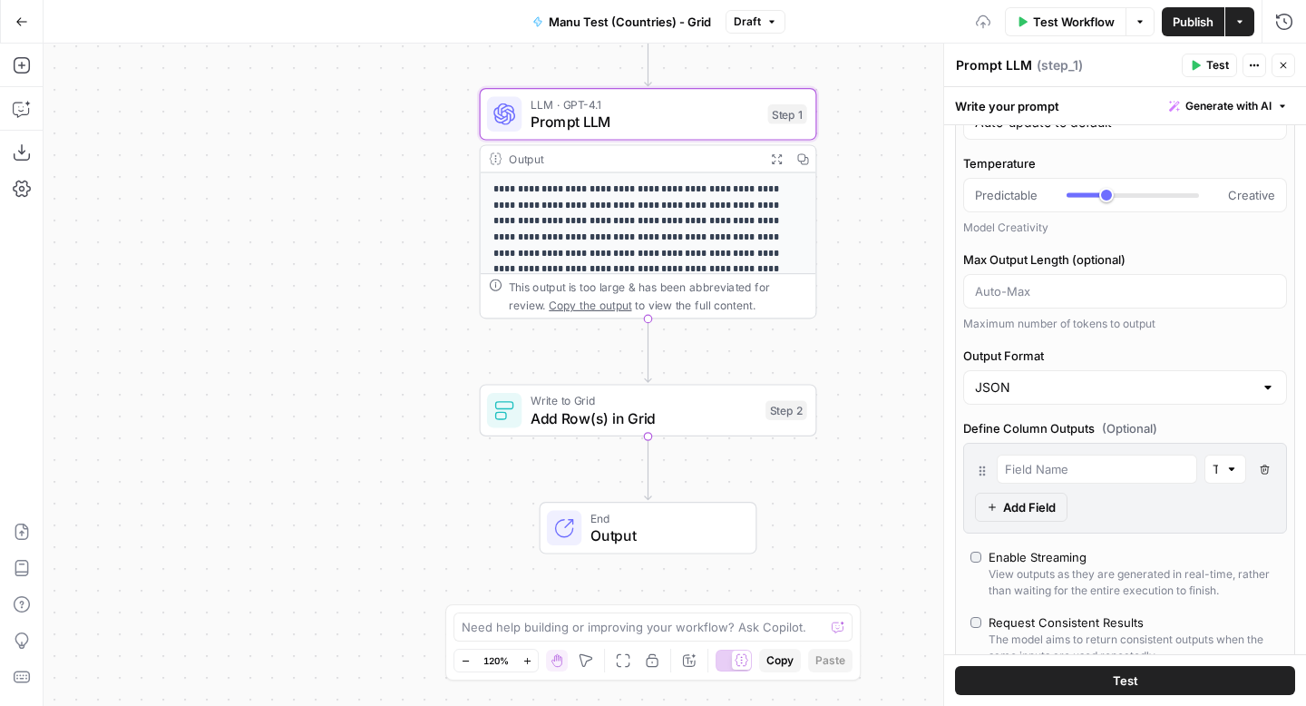
scroll to position [307, 0]
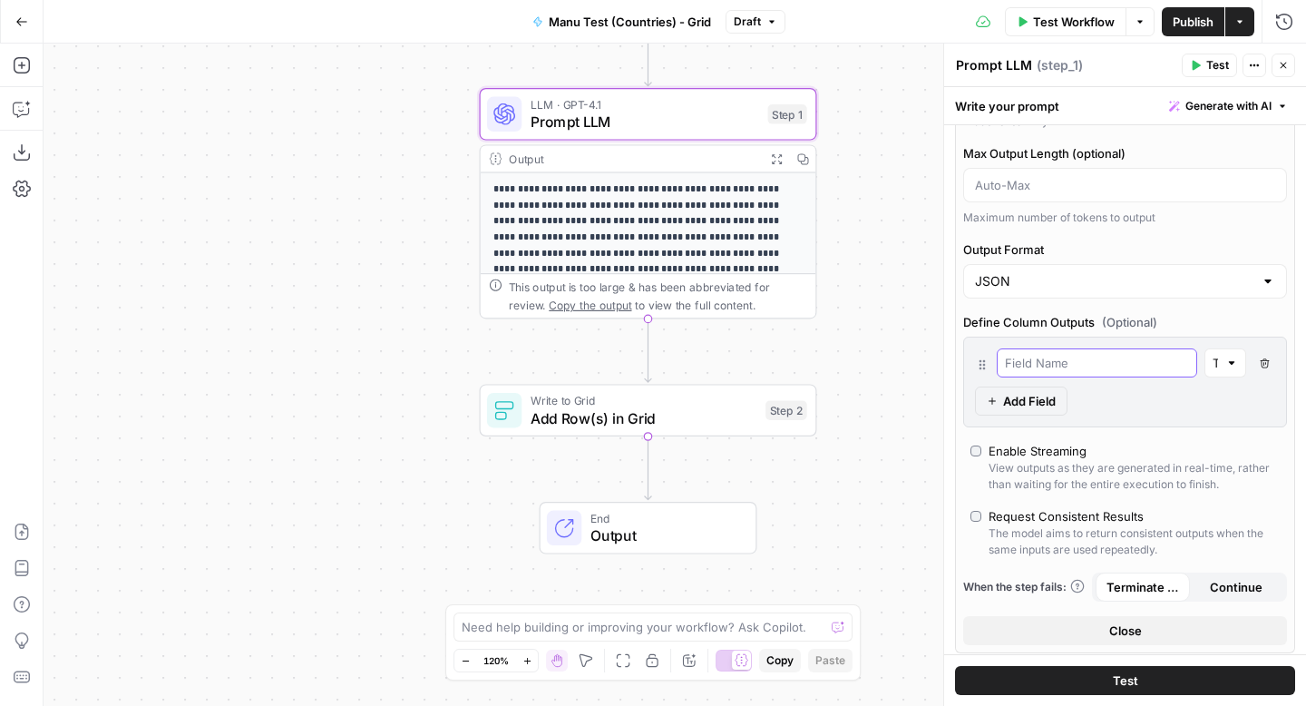
click at [1120, 367] on input "text" at bounding box center [1097, 363] width 184 height 18
click at [1272, 367] on button "Delete Field" at bounding box center [1265, 362] width 22 height 29
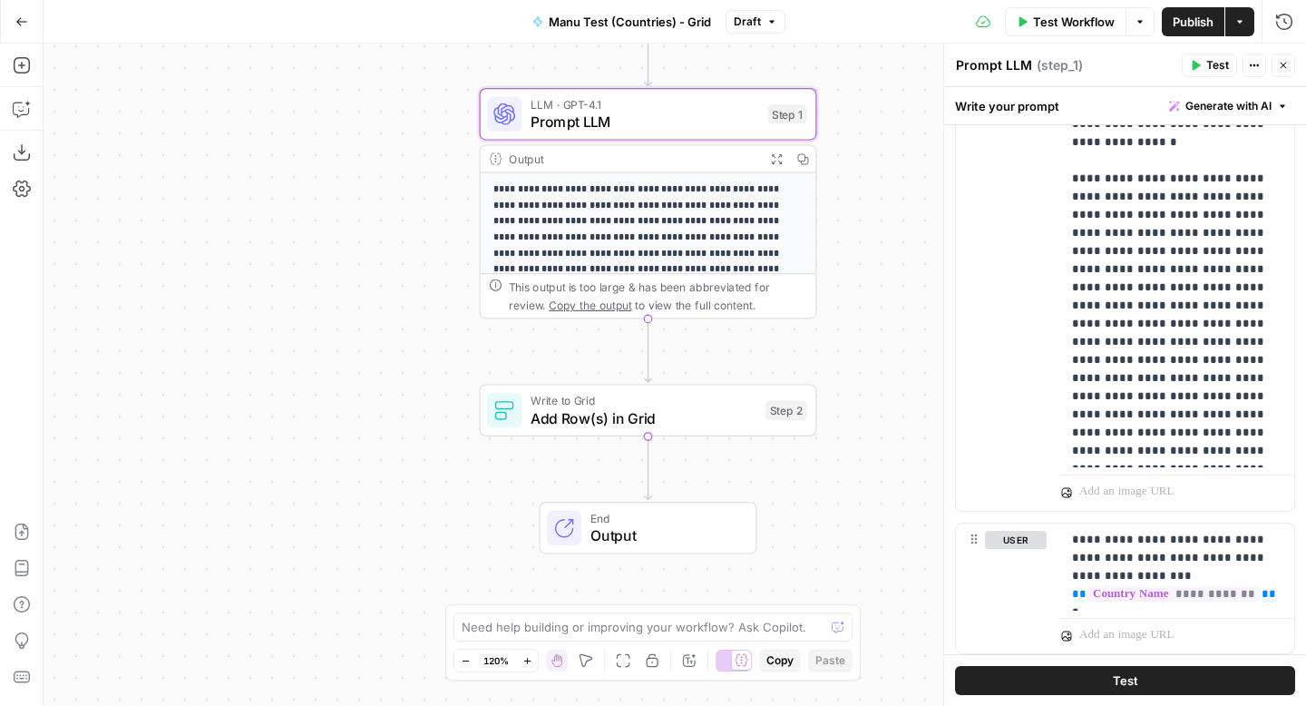
scroll to position [1606, 0]
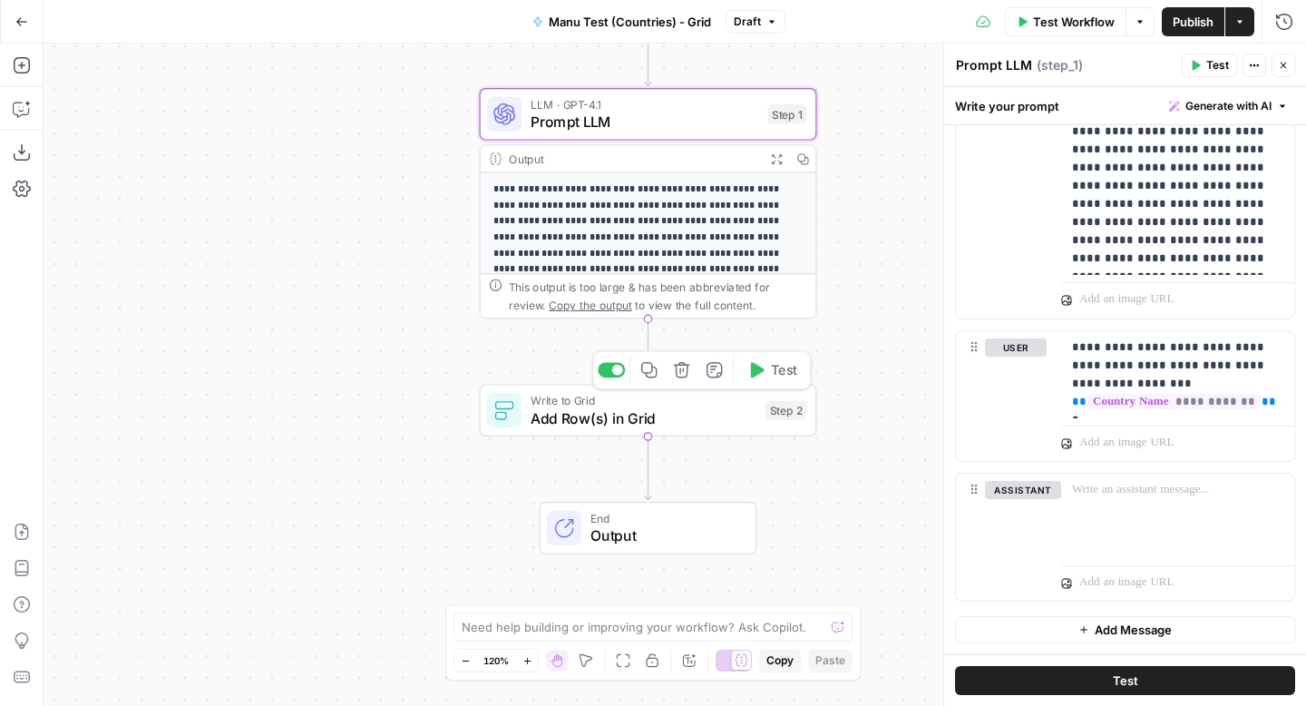
click at [701, 404] on span "Write to Grid" at bounding box center [644, 400] width 227 height 17
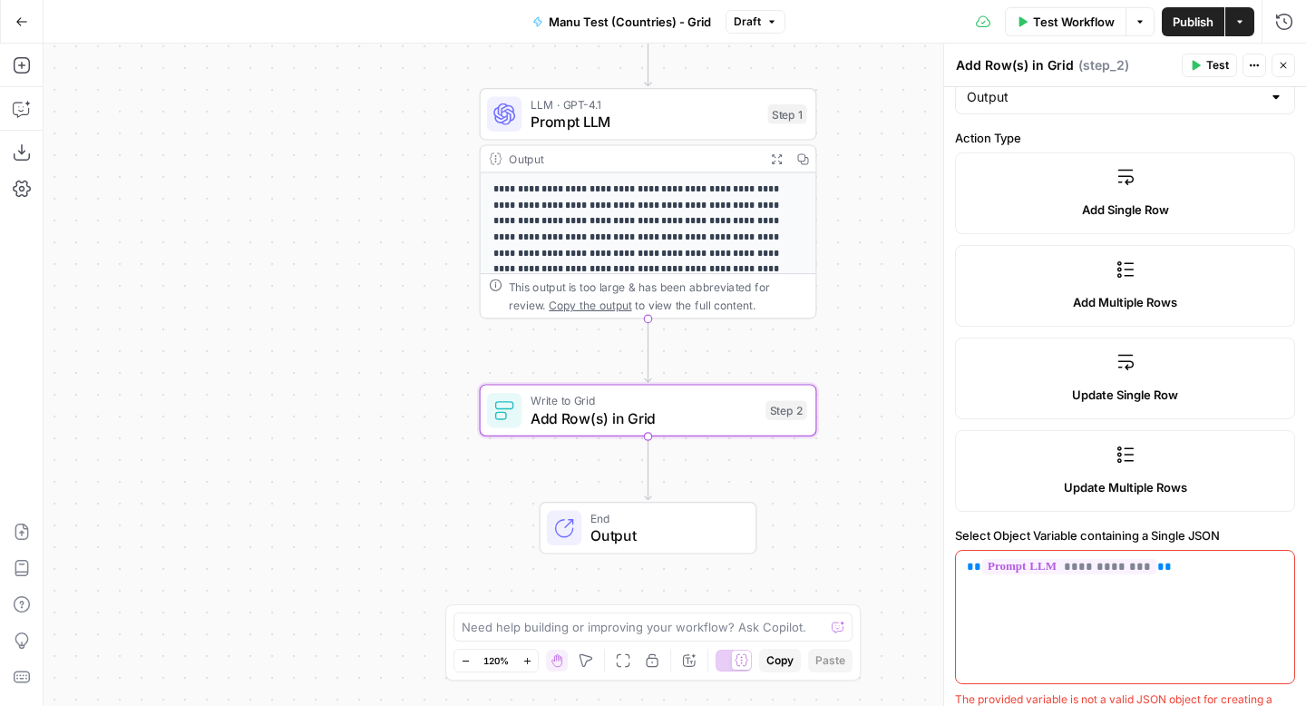
scroll to position [370, 0]
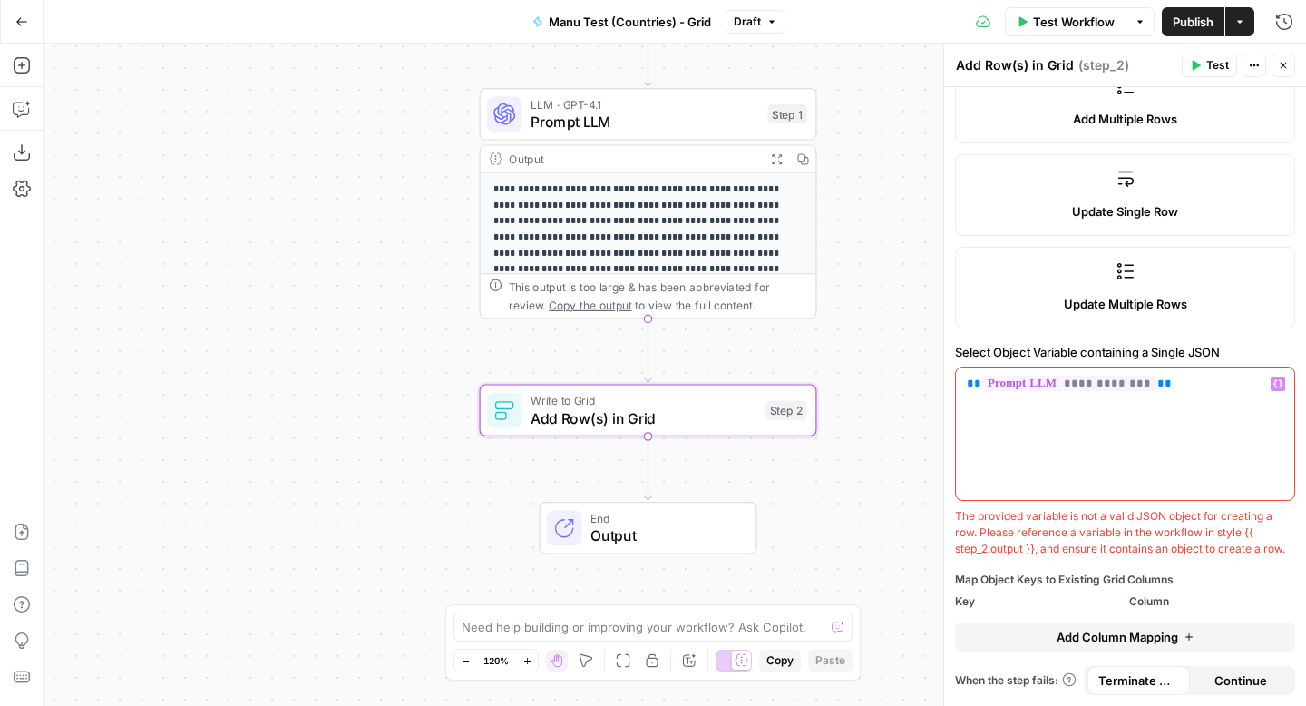
click at [1177, 391] on p "**********" at bounding box center [1125, 384] width 317 height 18
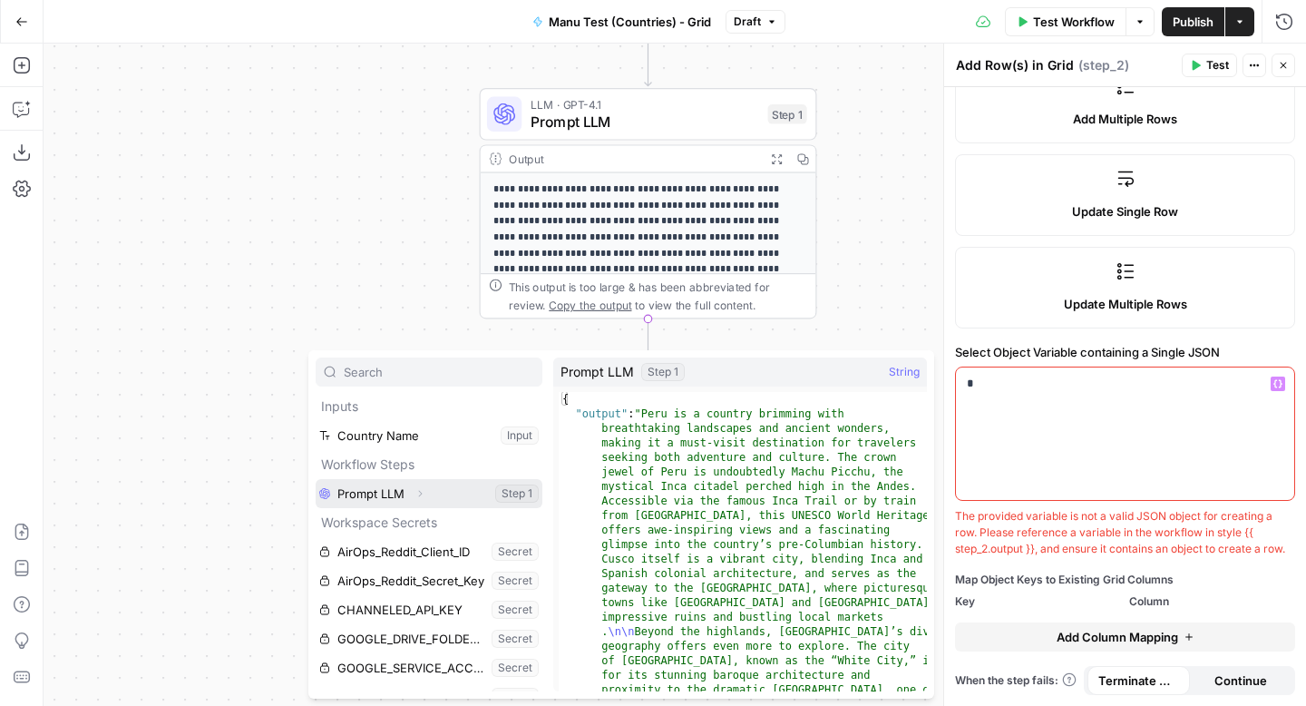
click at [442, 493] on button "Select variable Prompt LLM" at bounding box center [429, 493] width 227 height 29
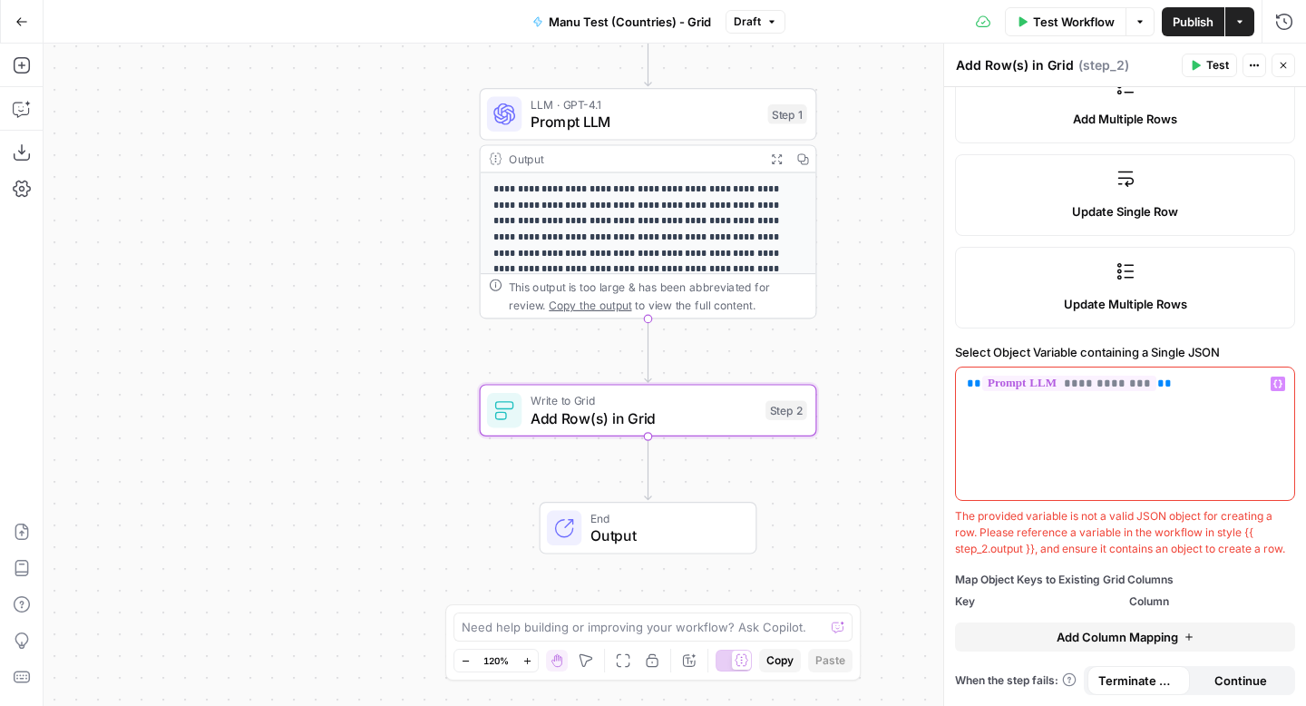
click at [1073, 15] on span "Test Workflow" at bounding box center [1074, 22] width 82 height 18
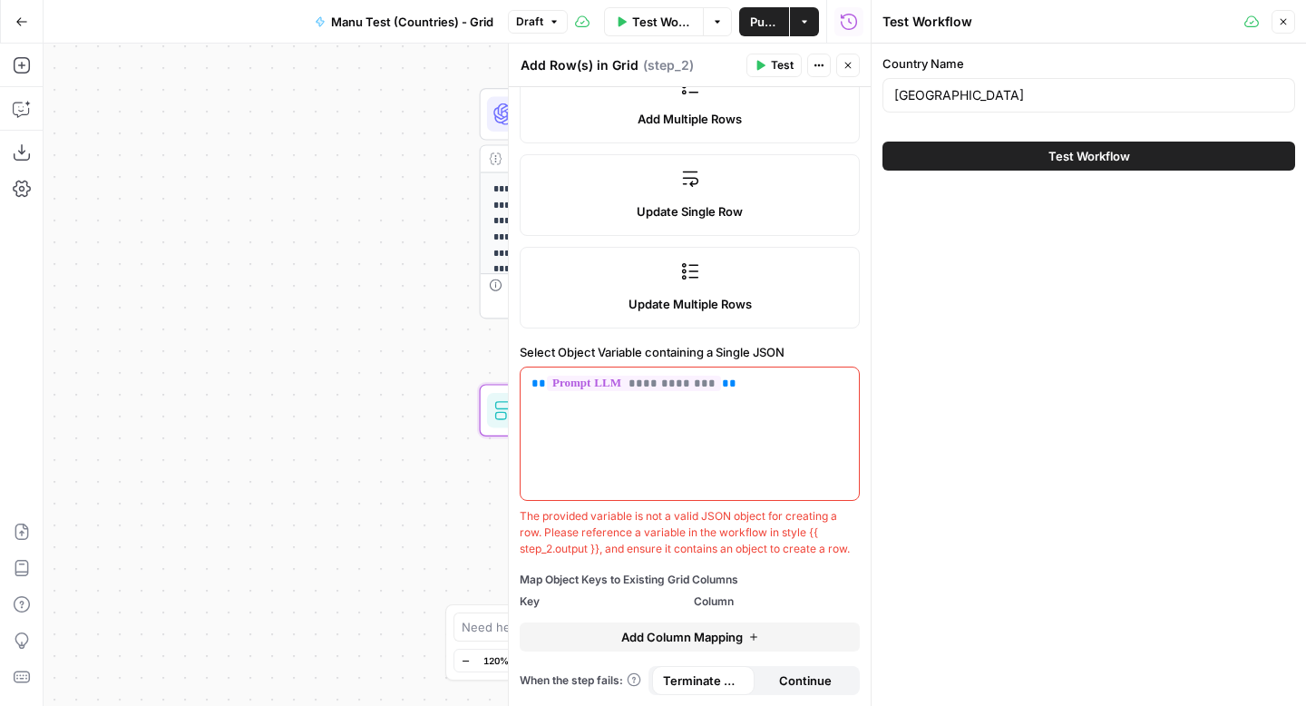
click at [842, 54] on button "Close" at bounding box center [848, 66] width 24 height 24
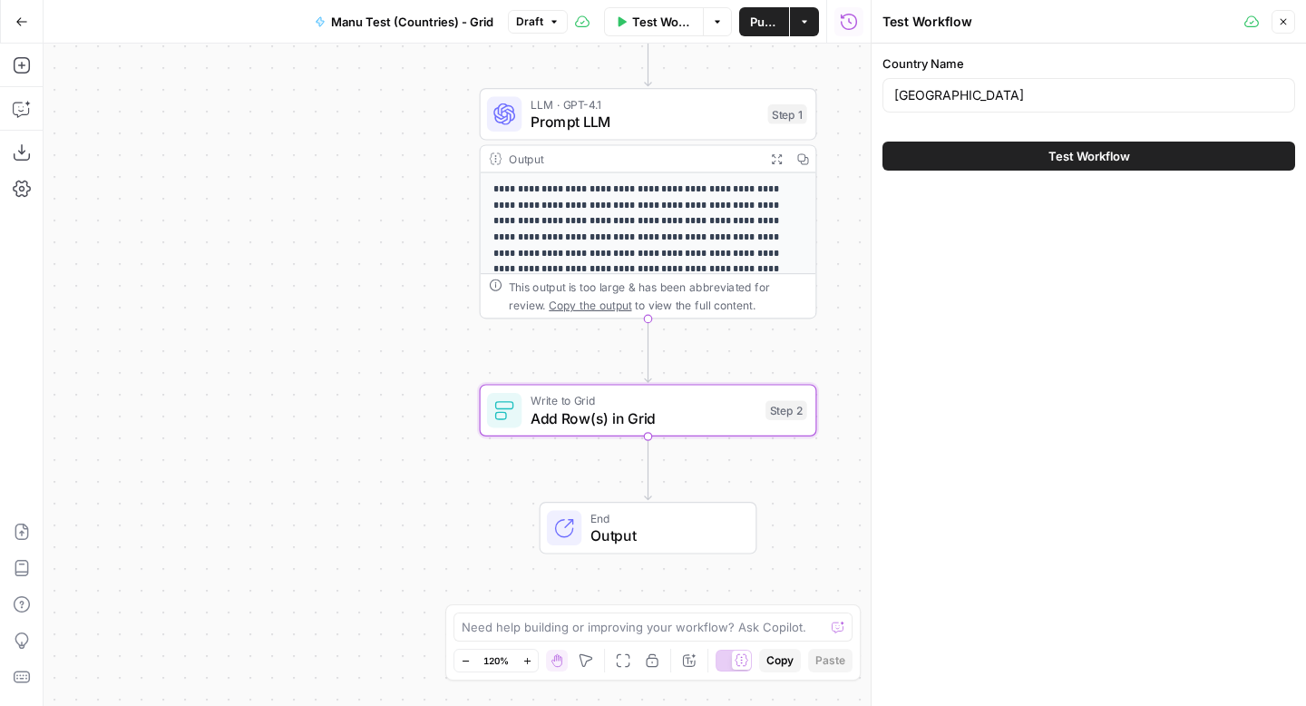
click at [1027, 159] on button "Test Workflow" at bounding box center [1089, 156] width 413 height 29
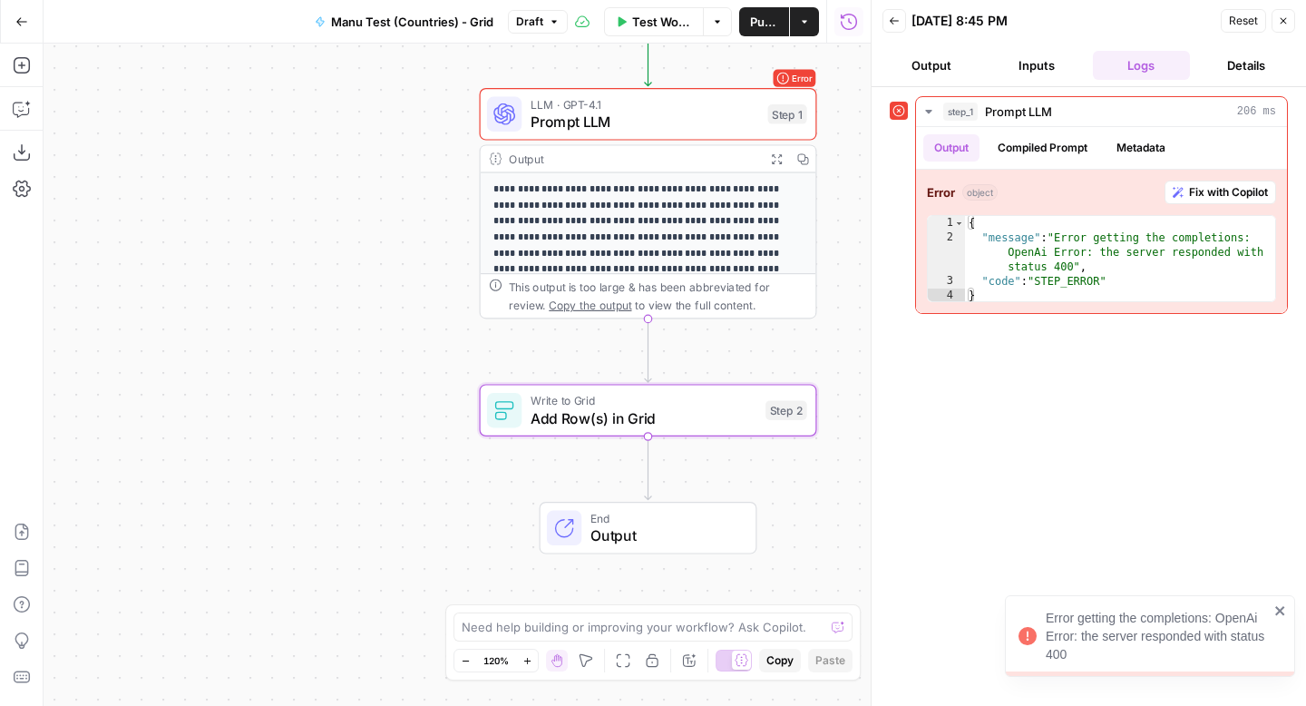
click at [711, 114] on span "Prompt LLM" at bounding box center [645, 122] width 229 height 22
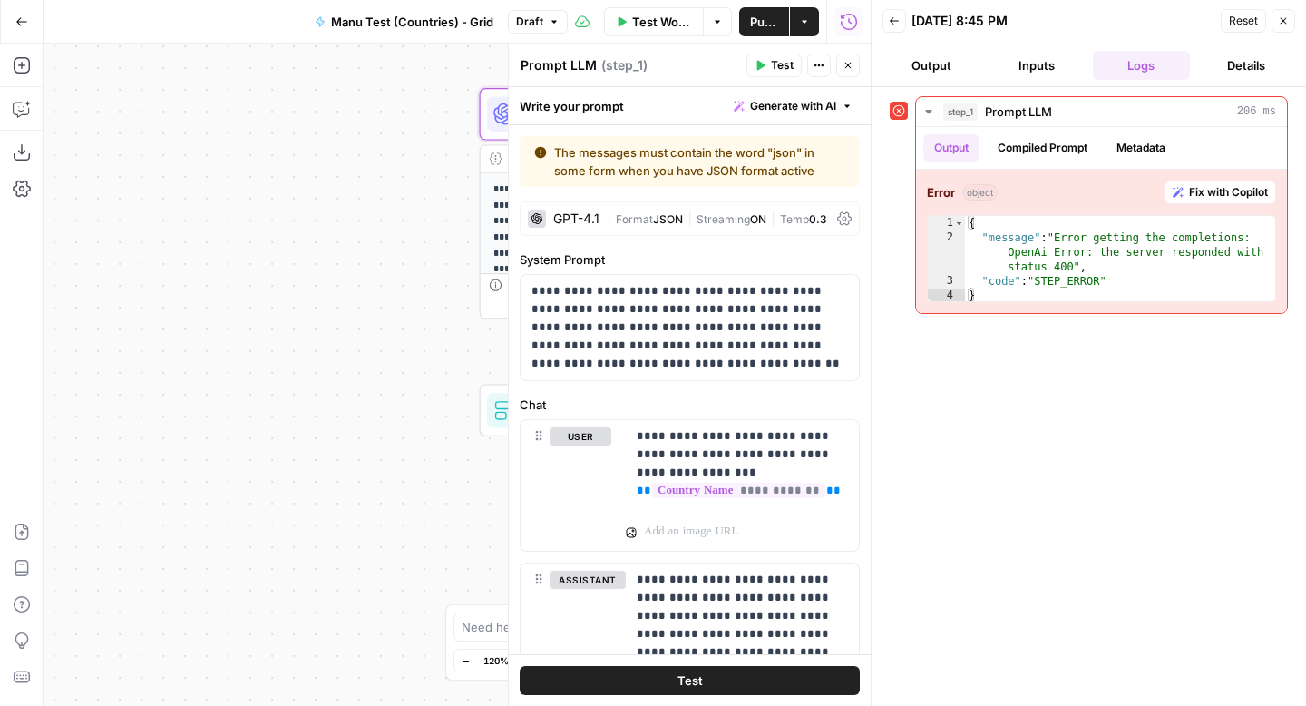
drag, startPoint x: 821, startPoint y: 172, endPoint x: 546, endPoint y: 149, distance: 275.9
click at [546, 149] on div "The messages must contain the word "json" in some form when you have JSON forma…" at bounding box center [689, 161] width 311 height 36
copy div "The messages must contain the word "json" in some form when you have JSON forma…"
click at [18, 111] on icon "button" at bounding box center [20, 111] width 5 height 1
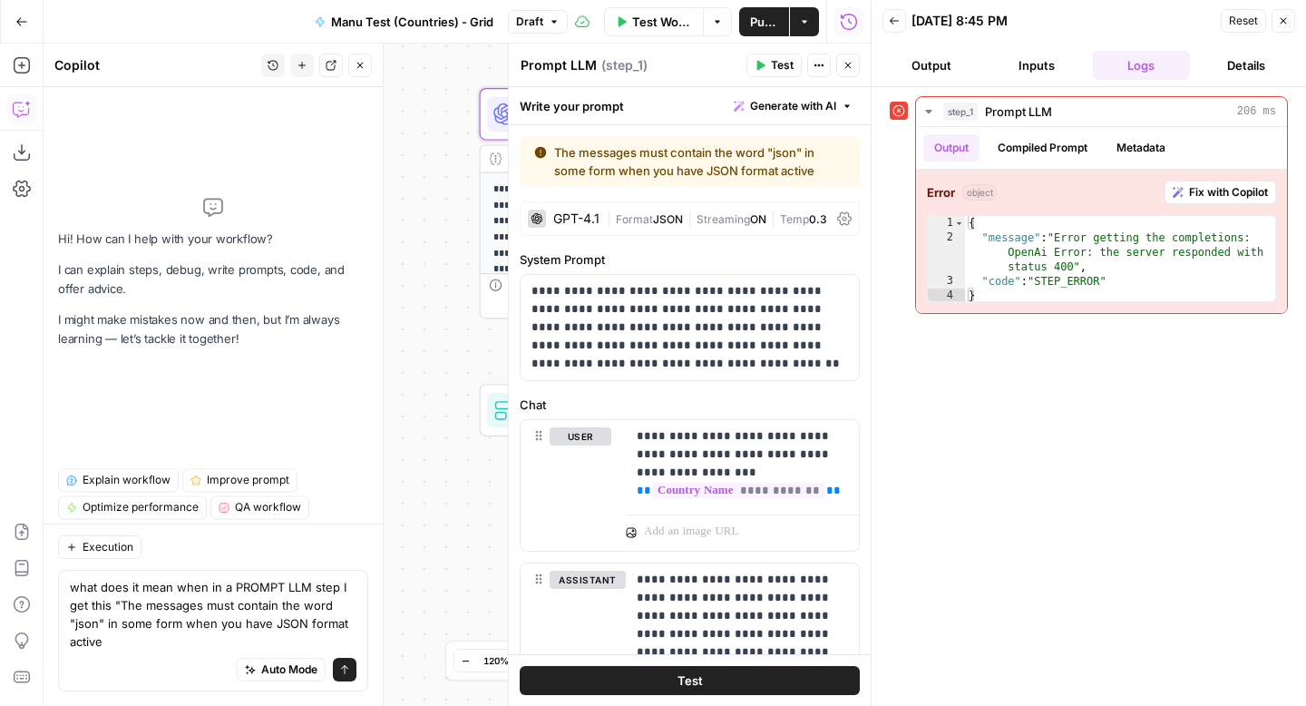
type textarea "what does it mean when in a PROMPT LLM step I get this "The messages must conta…"
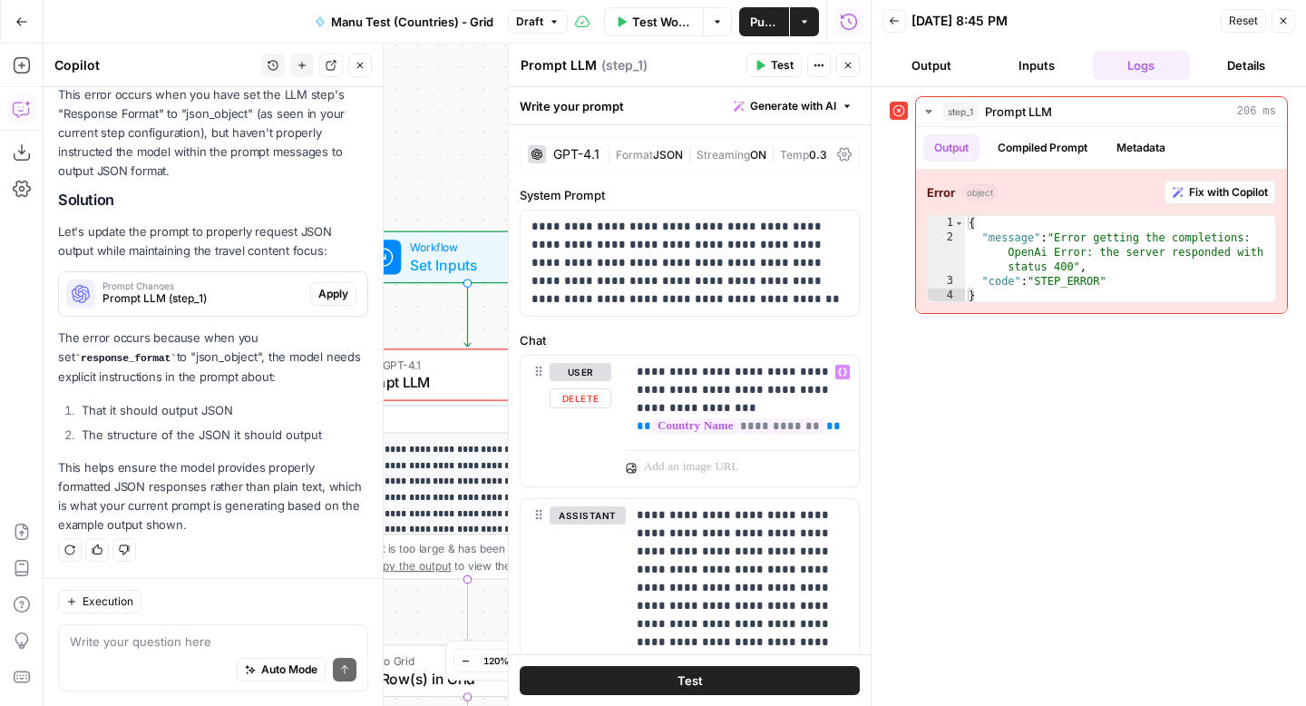
scroll to position [71, 0]
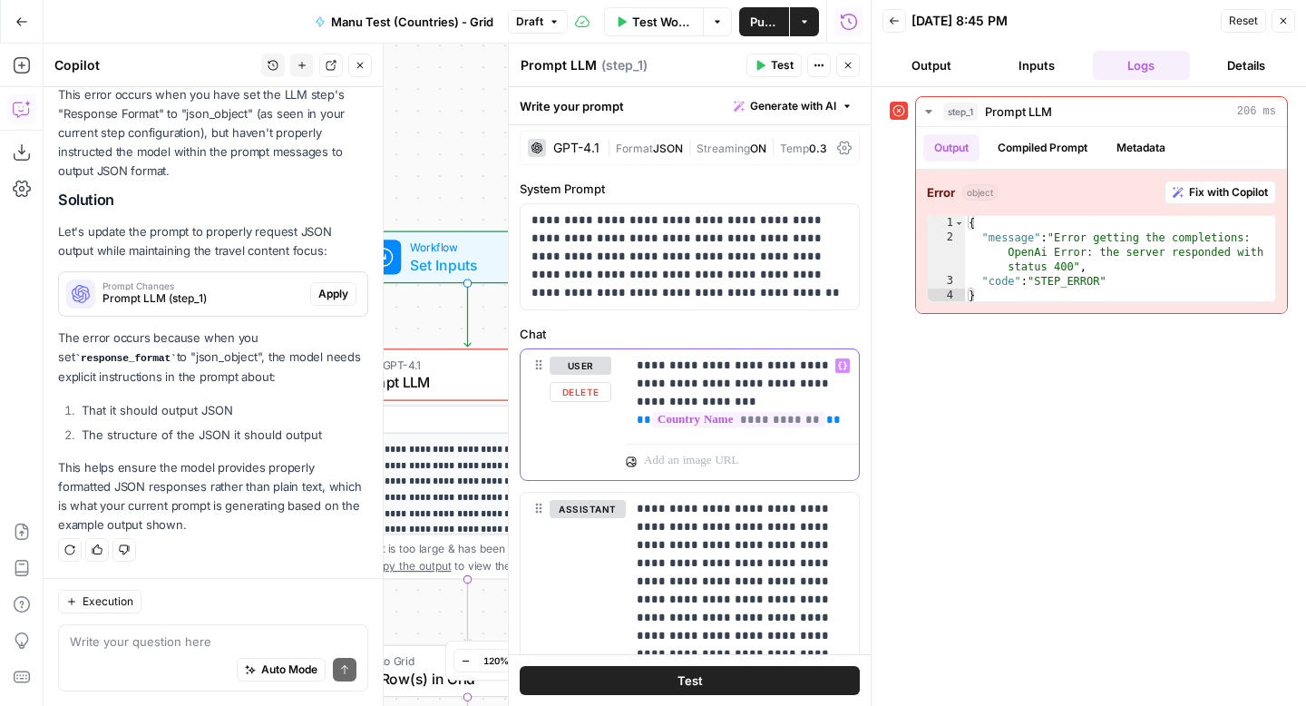
click at [849, 421] on div "**********" at bounding box center [742, 392] width 233 height 87
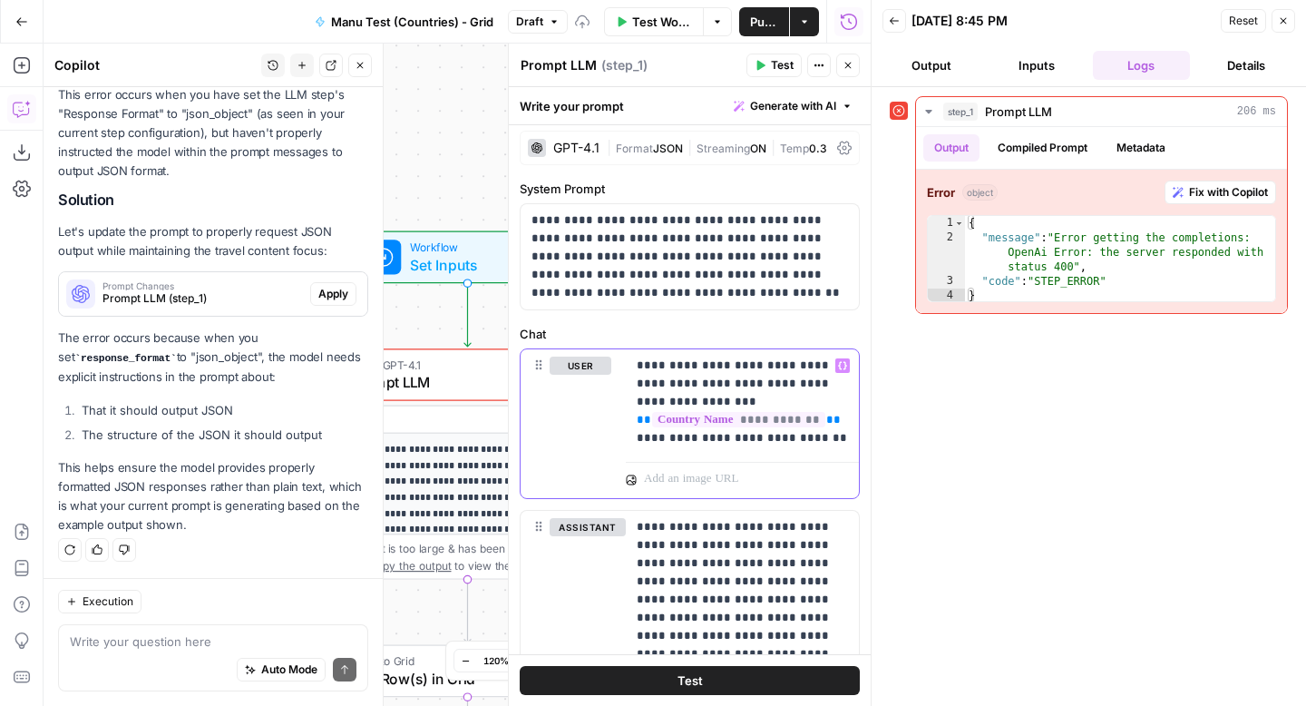
scroll to position [0, 0]
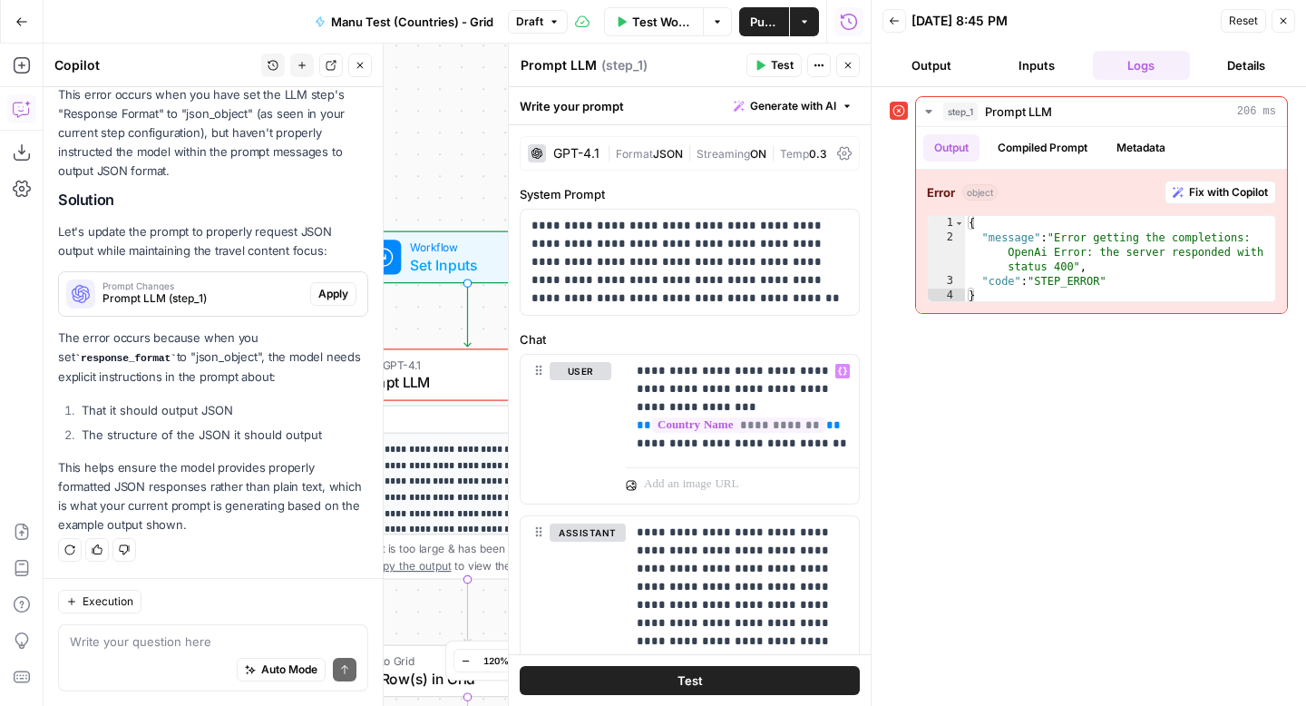
click at [663, 17] on span "Test Workflow" at bounding box center [662, 22] width 61 height 18
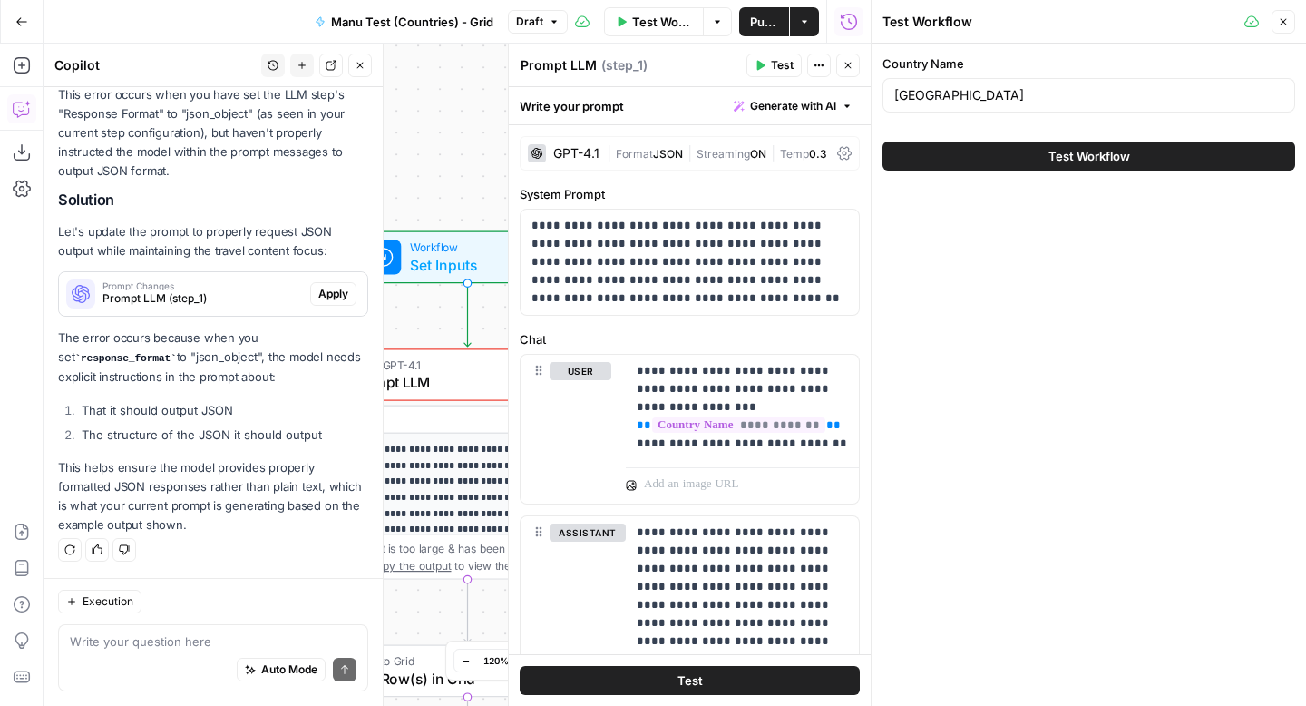
click at [1090, 160] on span "Test Workflow" at bounding box center [1090, 156] width 82 height 18
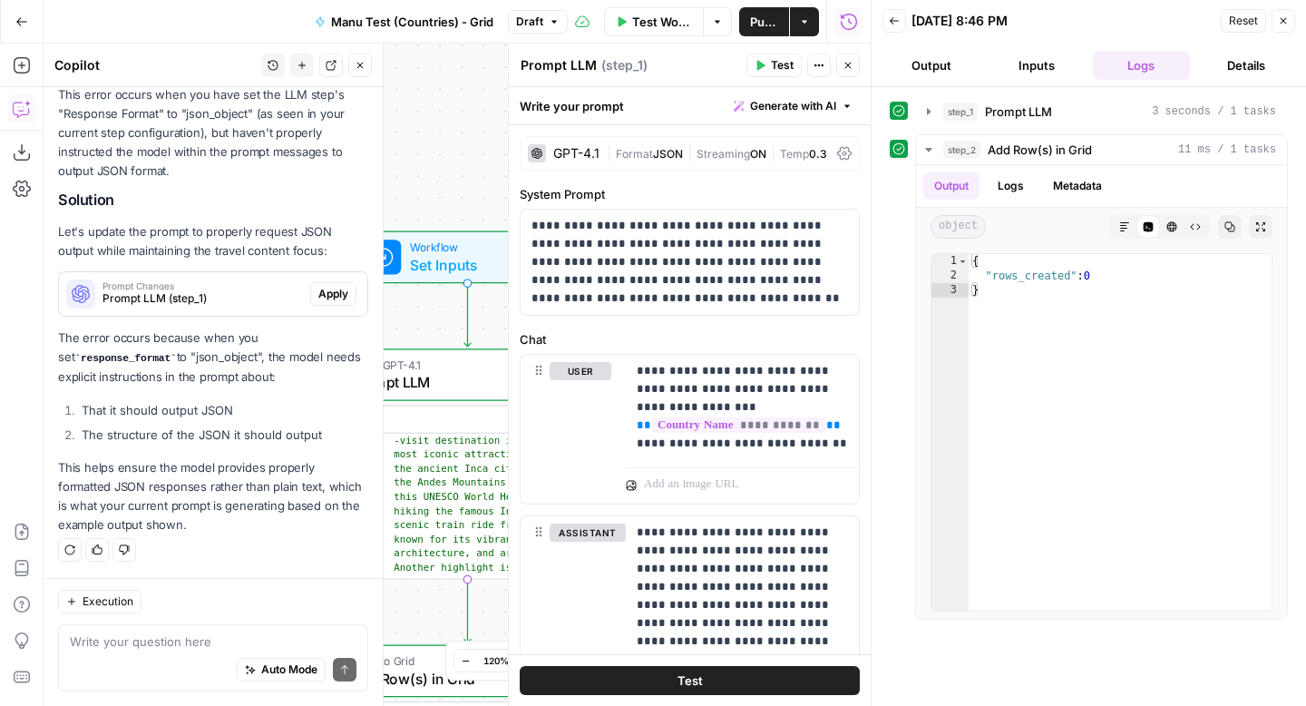
scroll to position [195, 0]
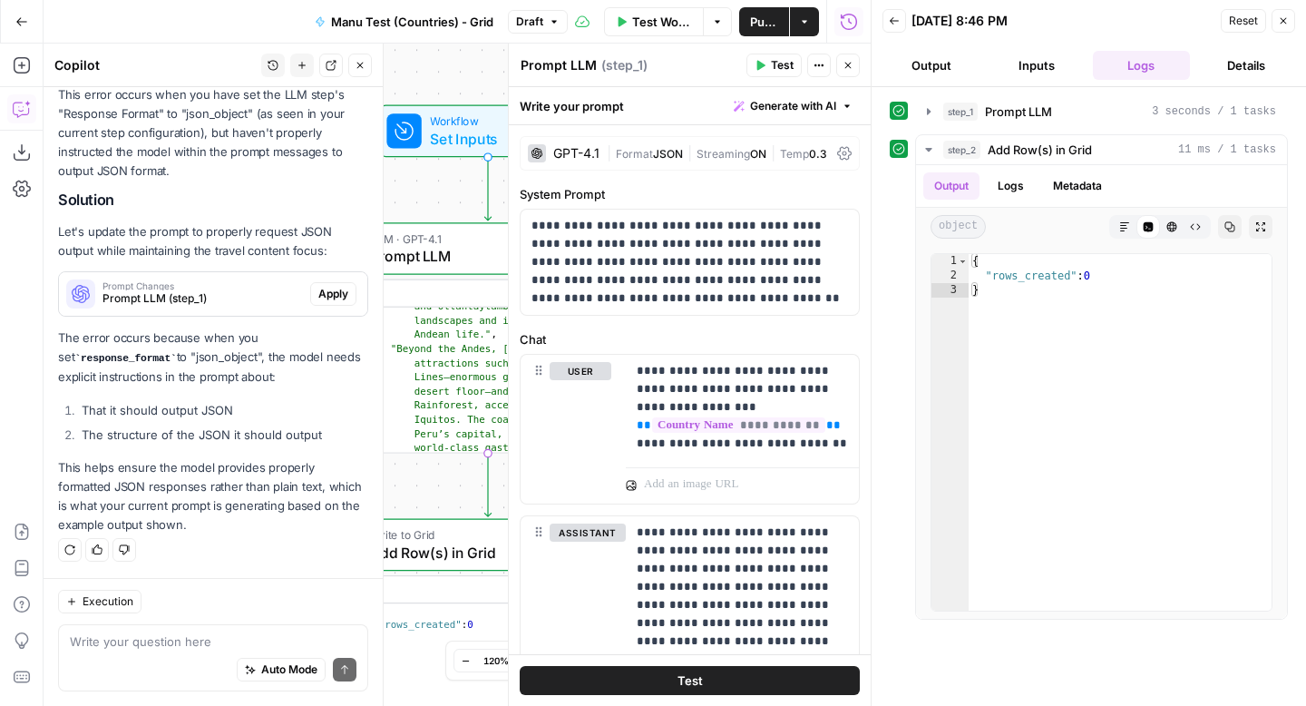
click at [450, 554] on span "Add Row(s) in Grid" at bounding box center [483, 553] width 227 height 22
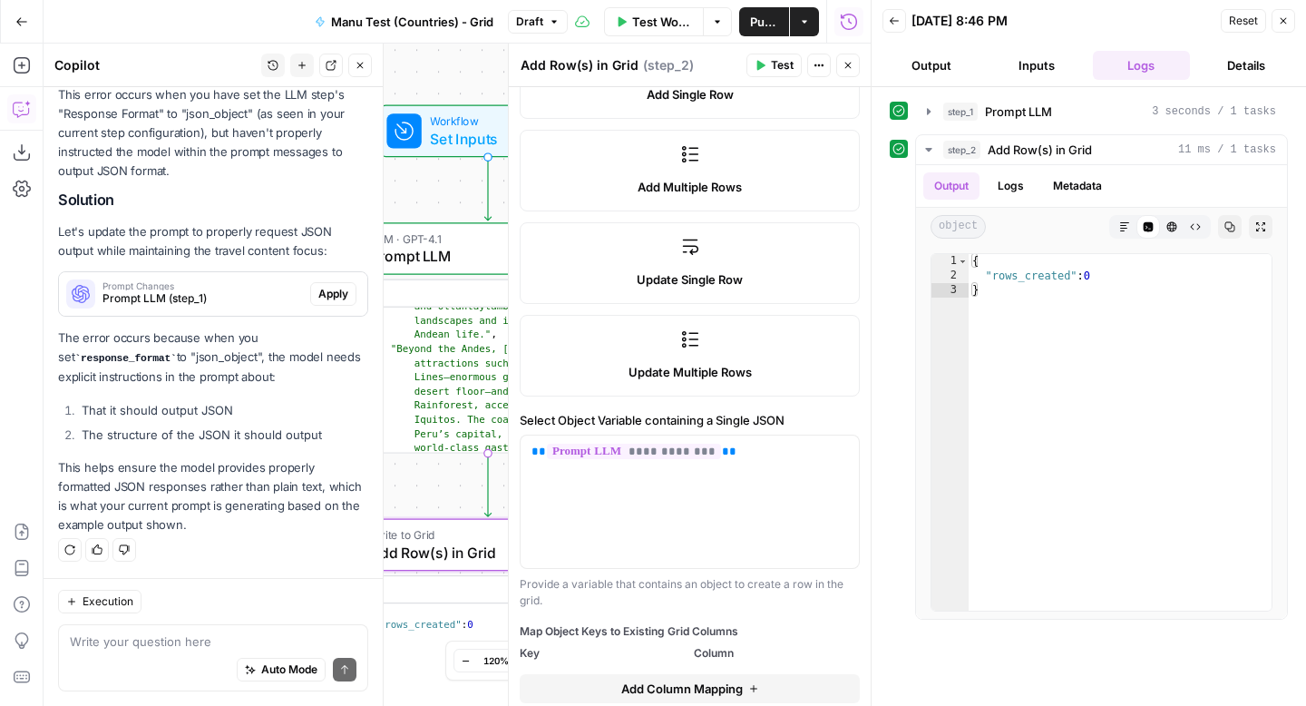
scroll to position [354, 0]
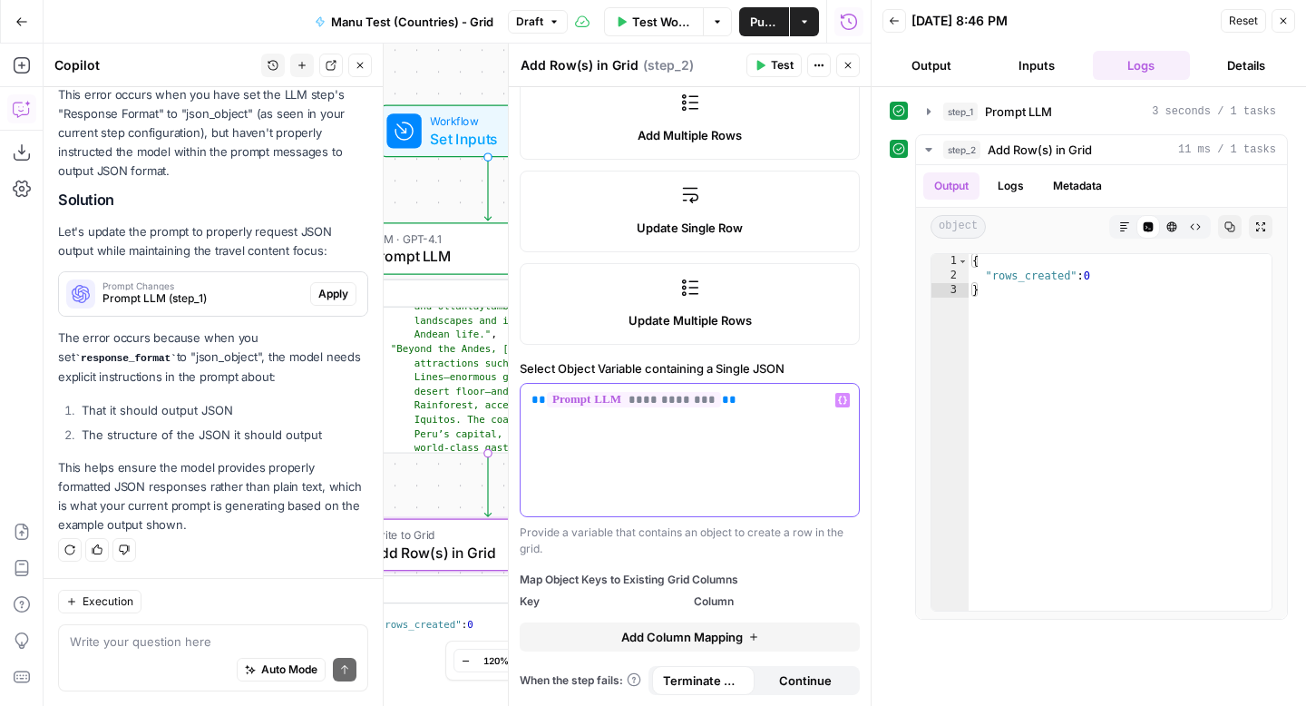
click at [742, 398] on p "**********" at bounding box center [690, 400] width 317 height 18
click at [934, 110] on icon "button" at bounding box center [929, 111] width 15 height 15
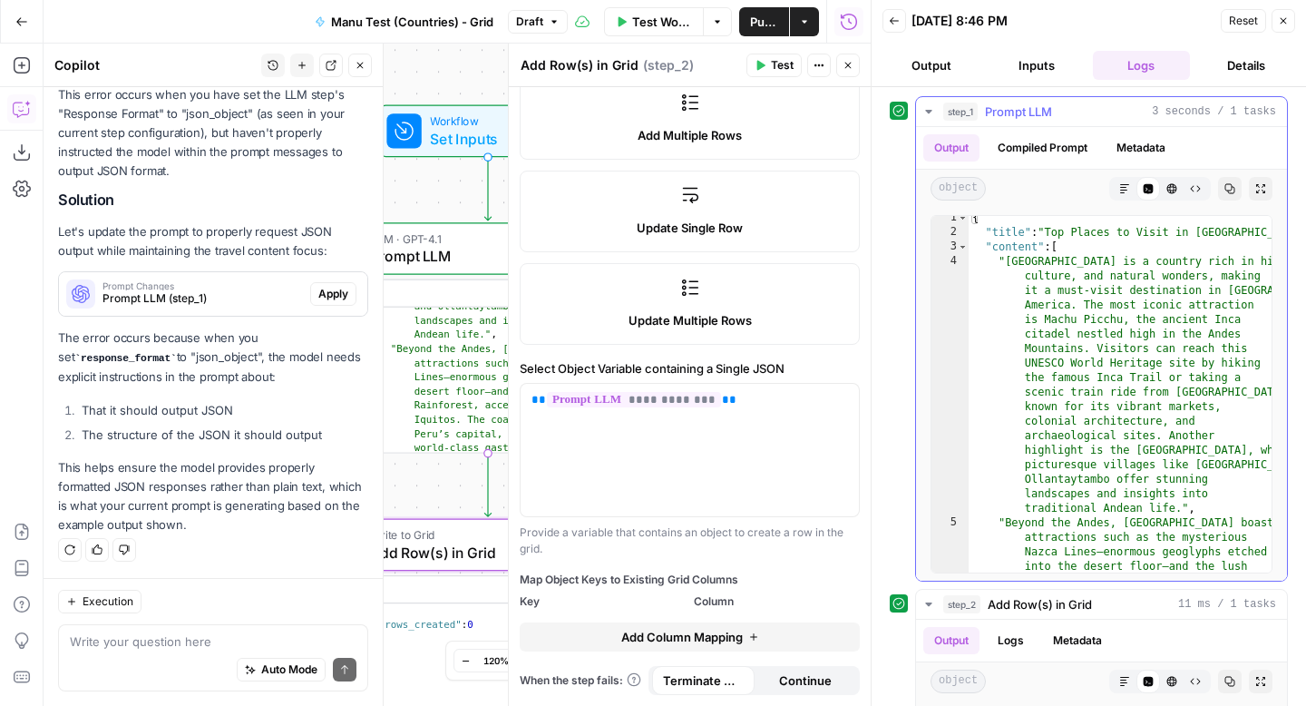
scroll to position [0, 0]
click at [934, 111] on icon "button" at bounding box center [929, 111] width 15 height 15
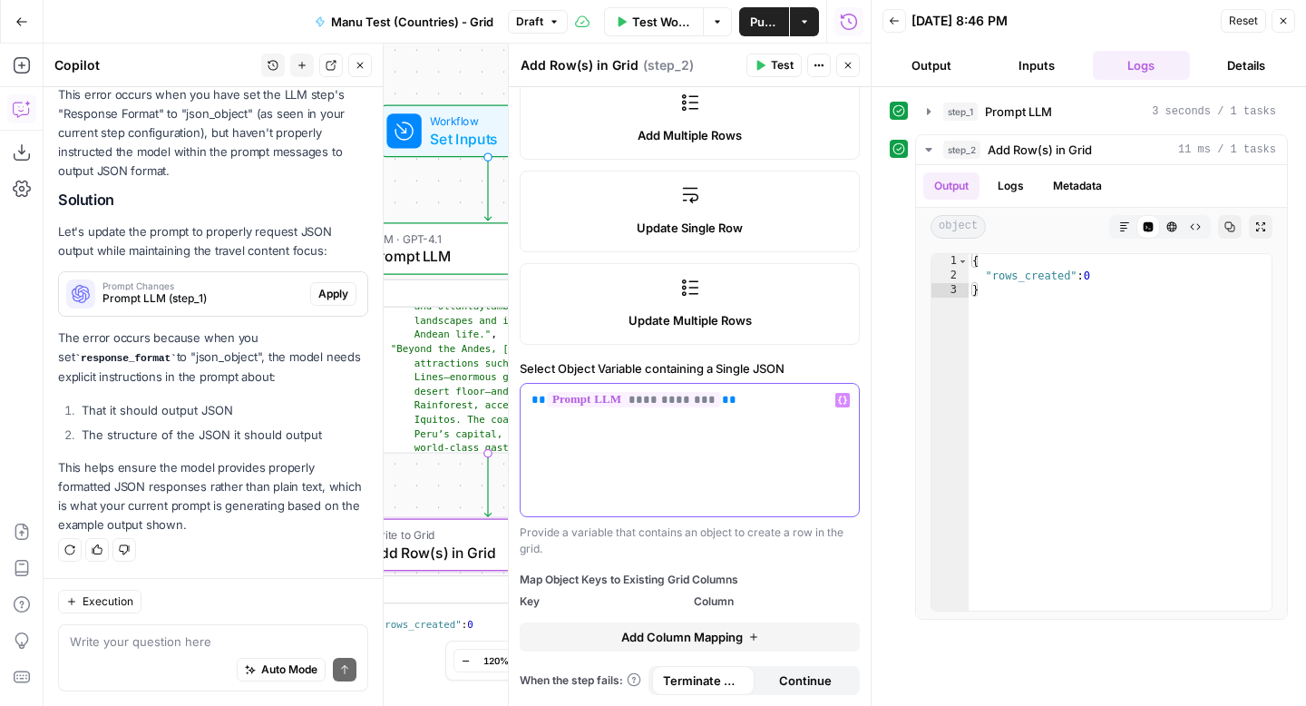
click at [781, 396] on p "**********" at bounding box center [690, 400] width 317 height 18
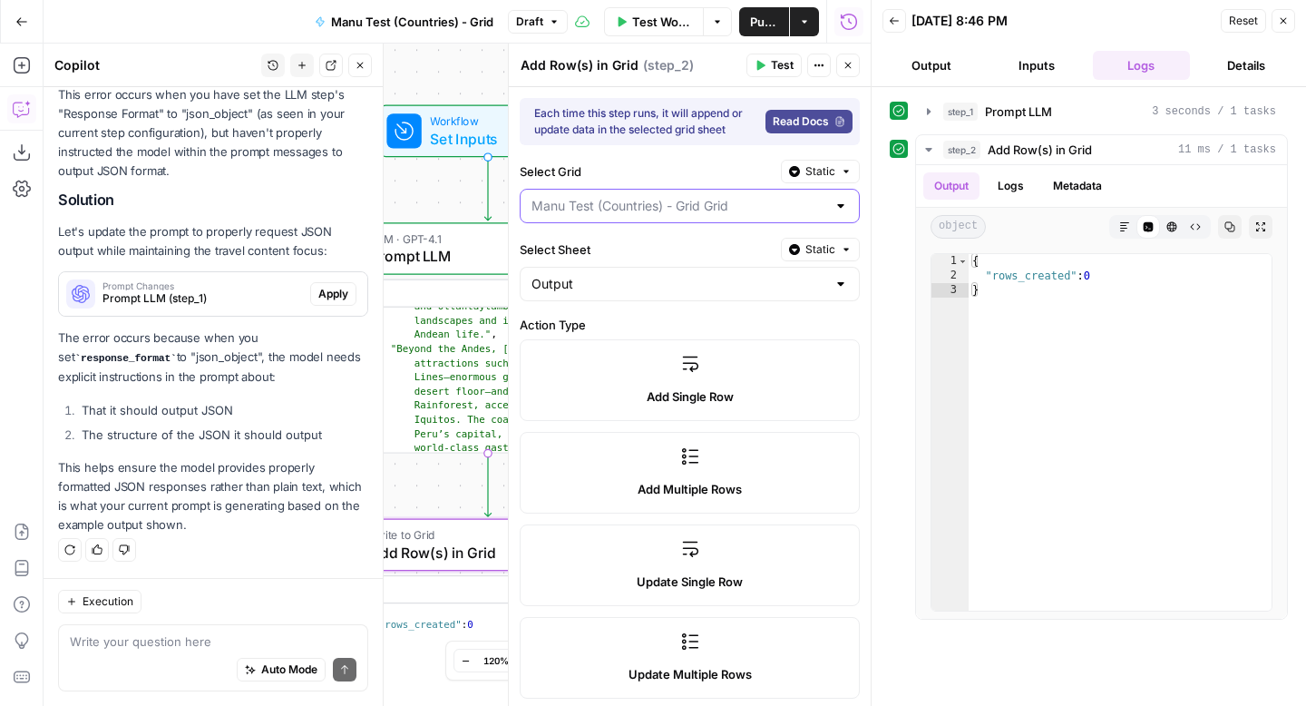
click at [752, 212] on input "Select Grid" at bounding box center [679, 206] width 295 height 18
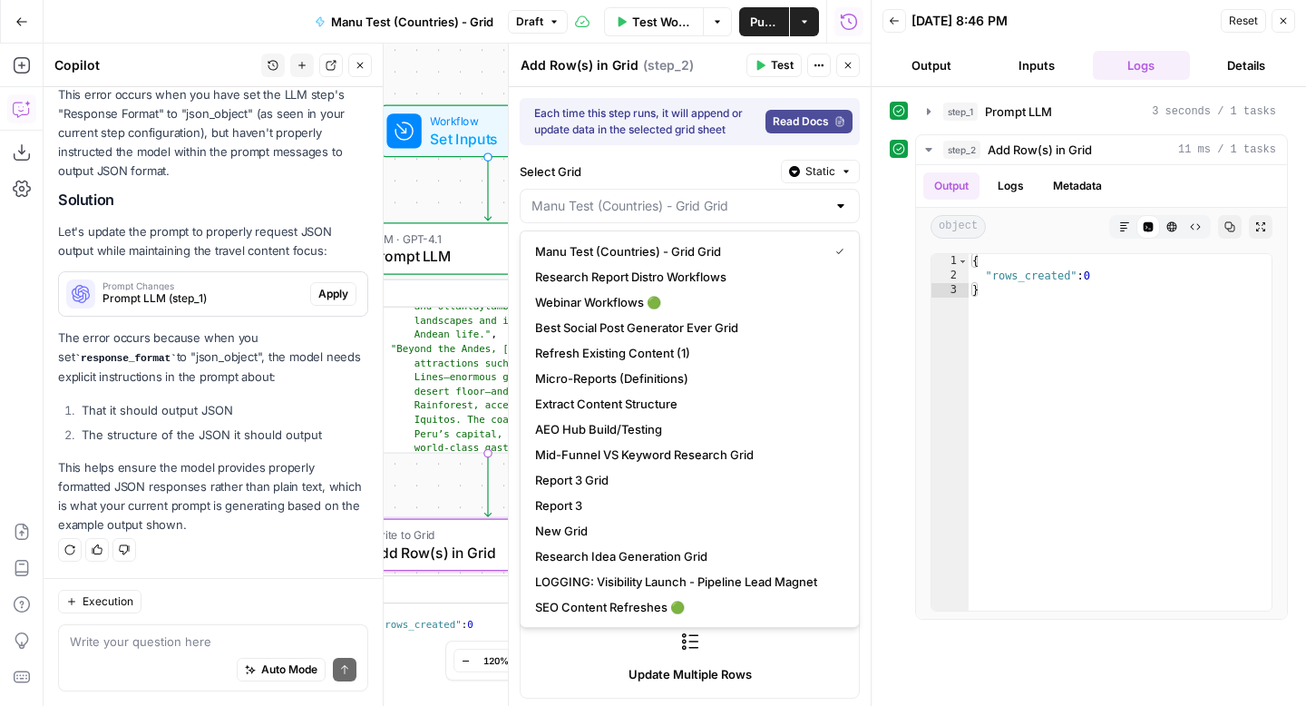
type input "Manu Test (Countries) - Grid Grid"
click at [869, 271] on div at bounding box center [872, 353] width 18 height 706
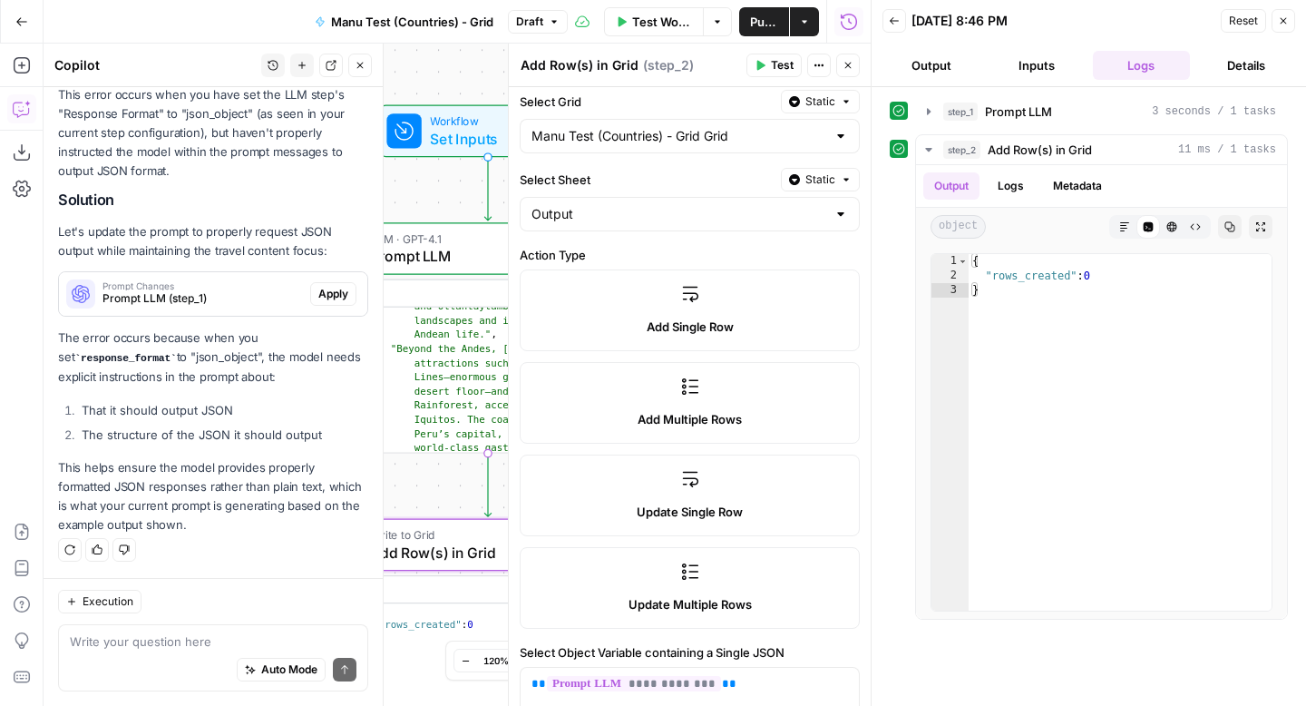
scroll to position [179, 0]
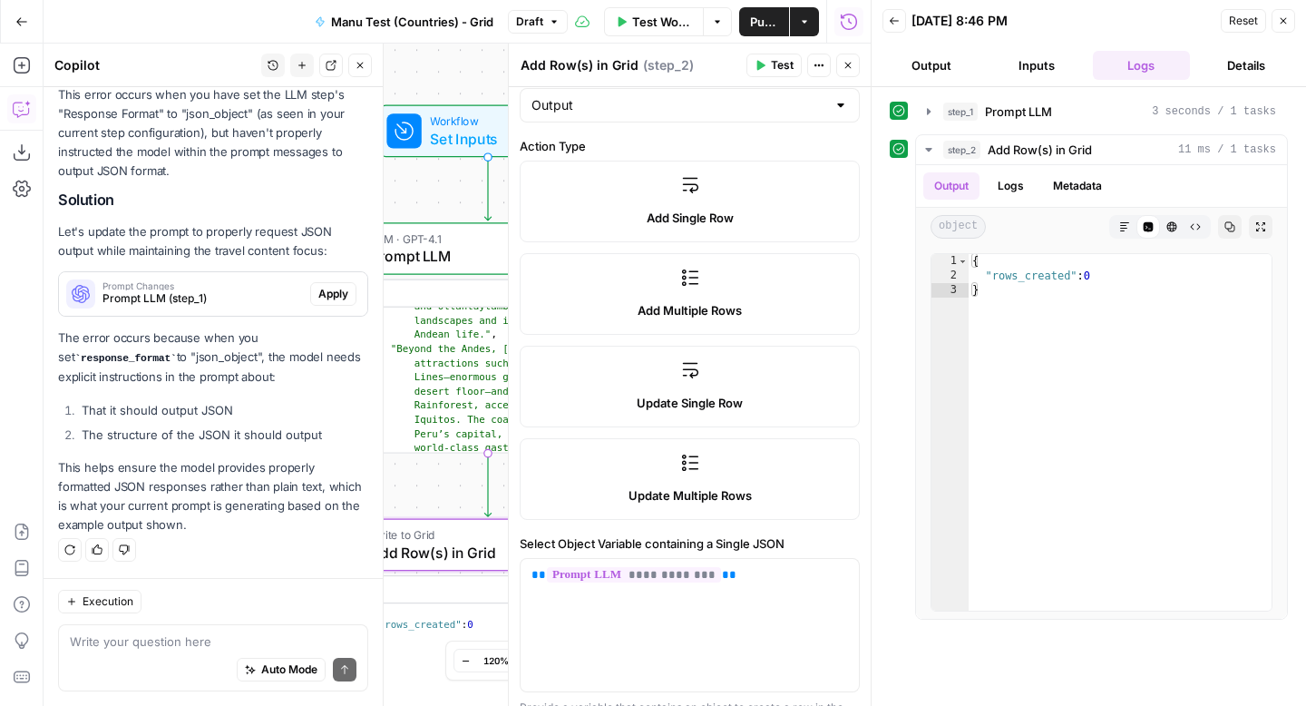
click at [771, 290] on label "Add Multiple Rows" at bounding box center [690, 294] width 340 height 82
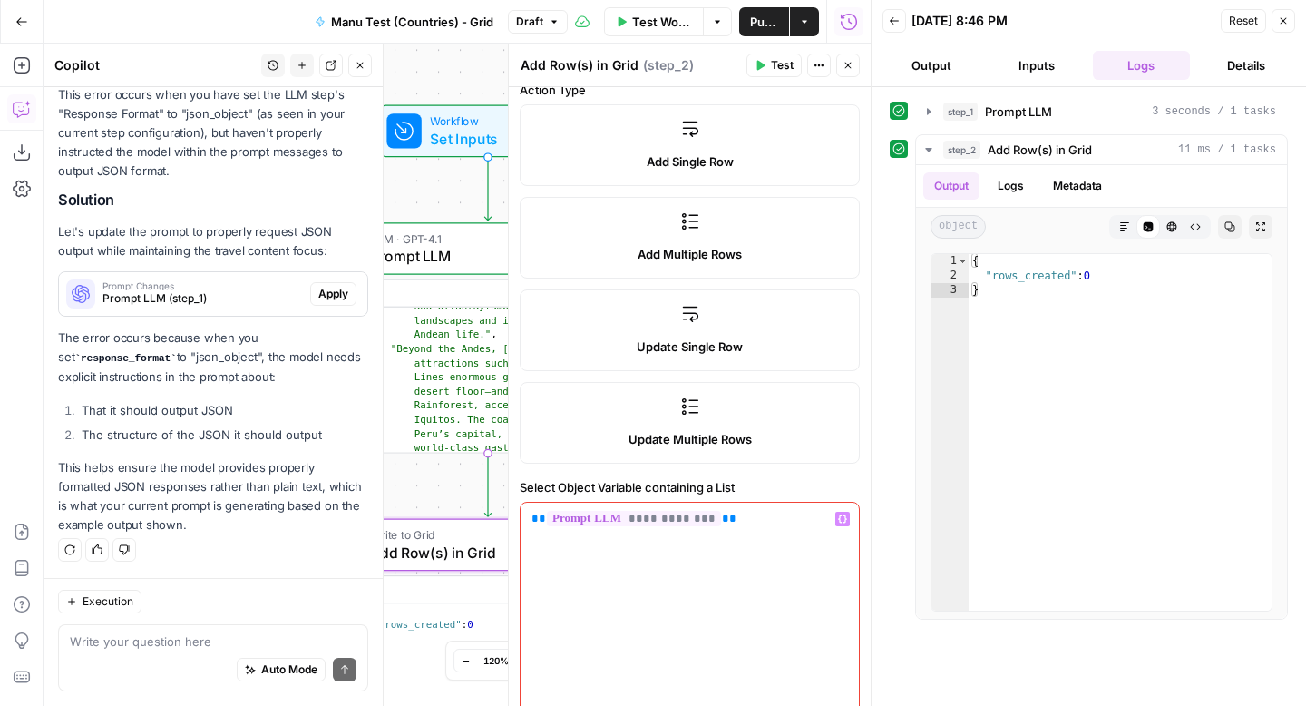
scroll to position [210, 0]
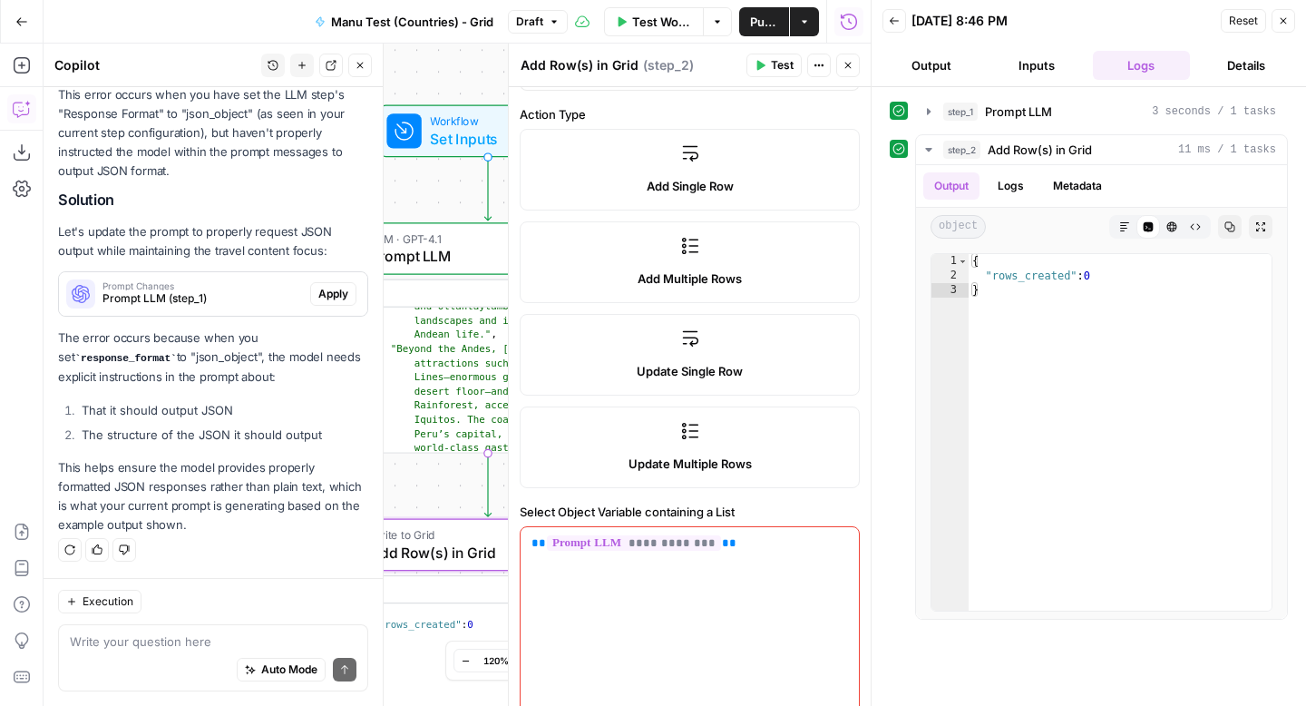
click at [787, 189] on div "Add Single Row" at bounding box center [689, 186] width 309 height 18
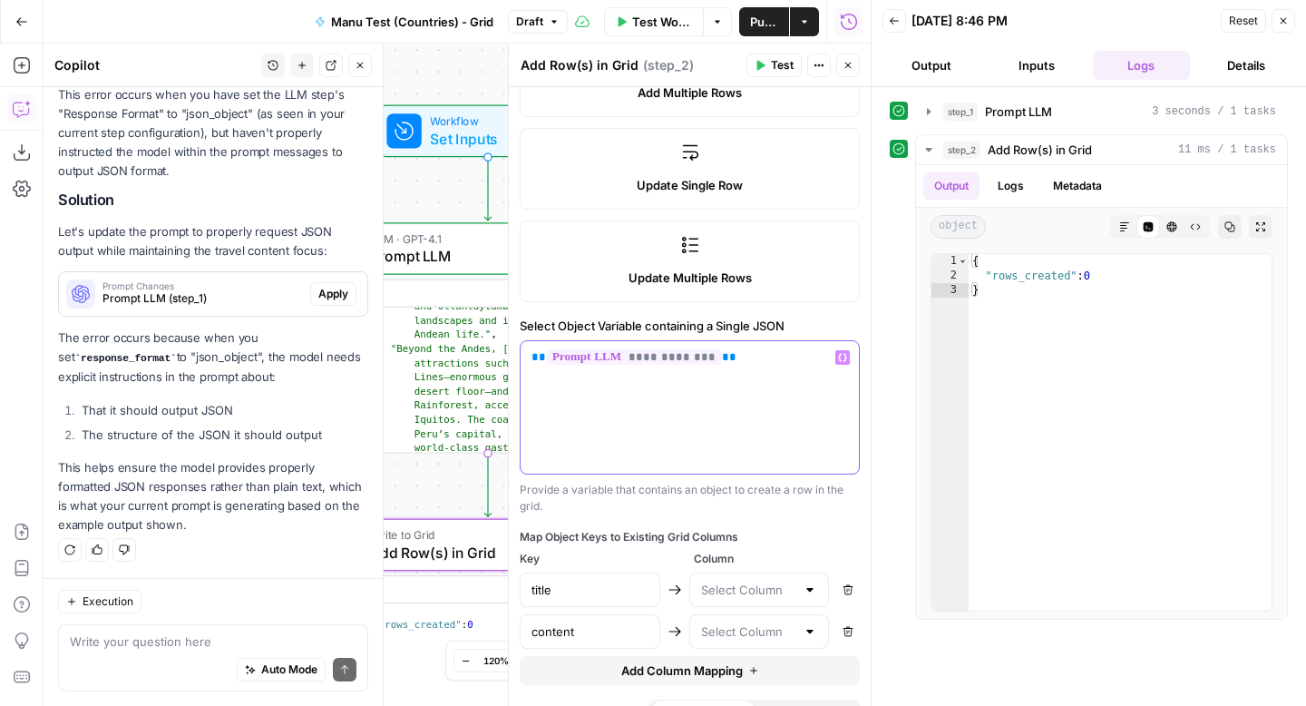
click at [789, 388] on div "**********" at bounding box center [690, 407] width 338 height 132
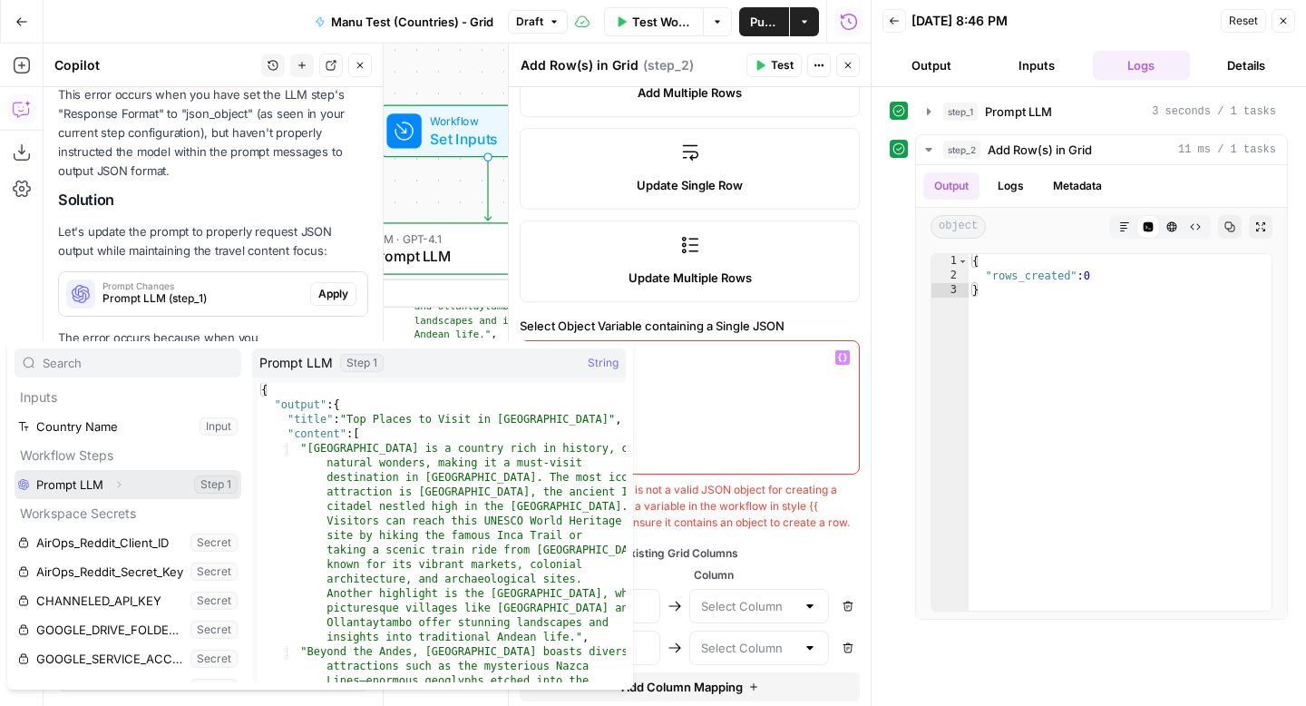
click at [80, 482] on button "Select variable Prompt LLM" at bounding box center [128, 484] width 227 height 29
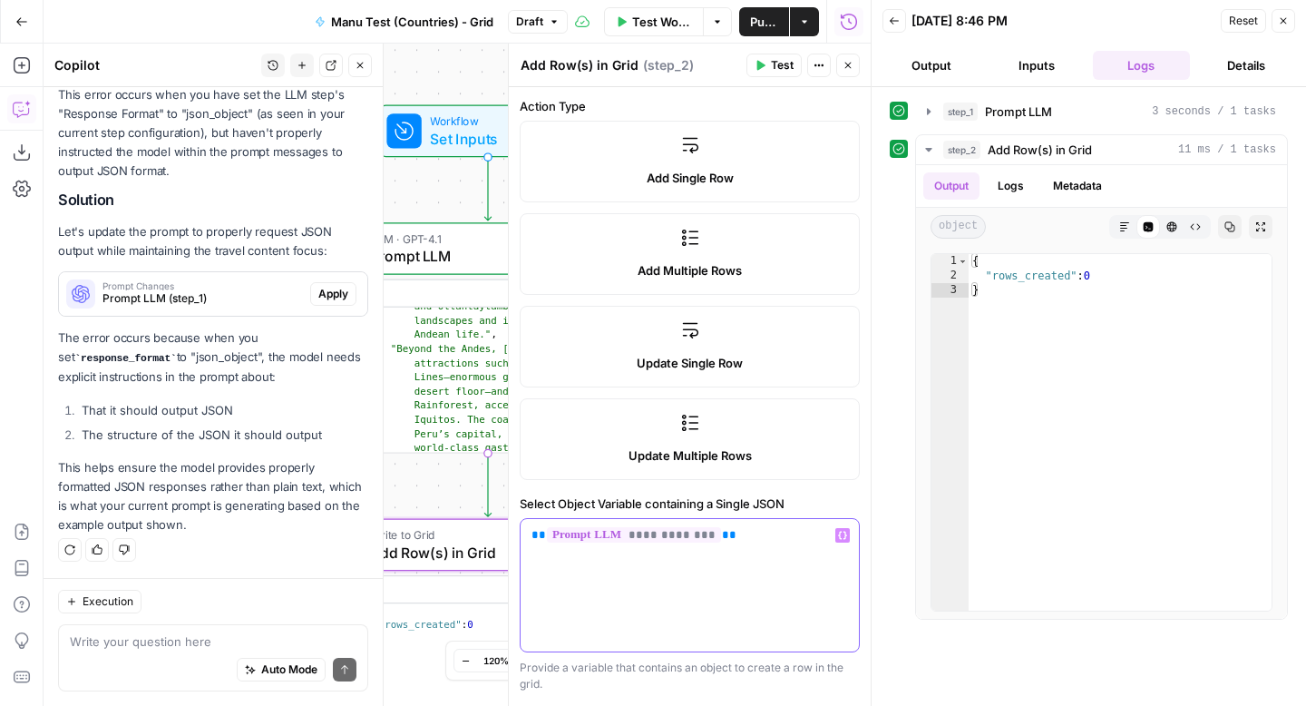
scroll to position [0, 0]
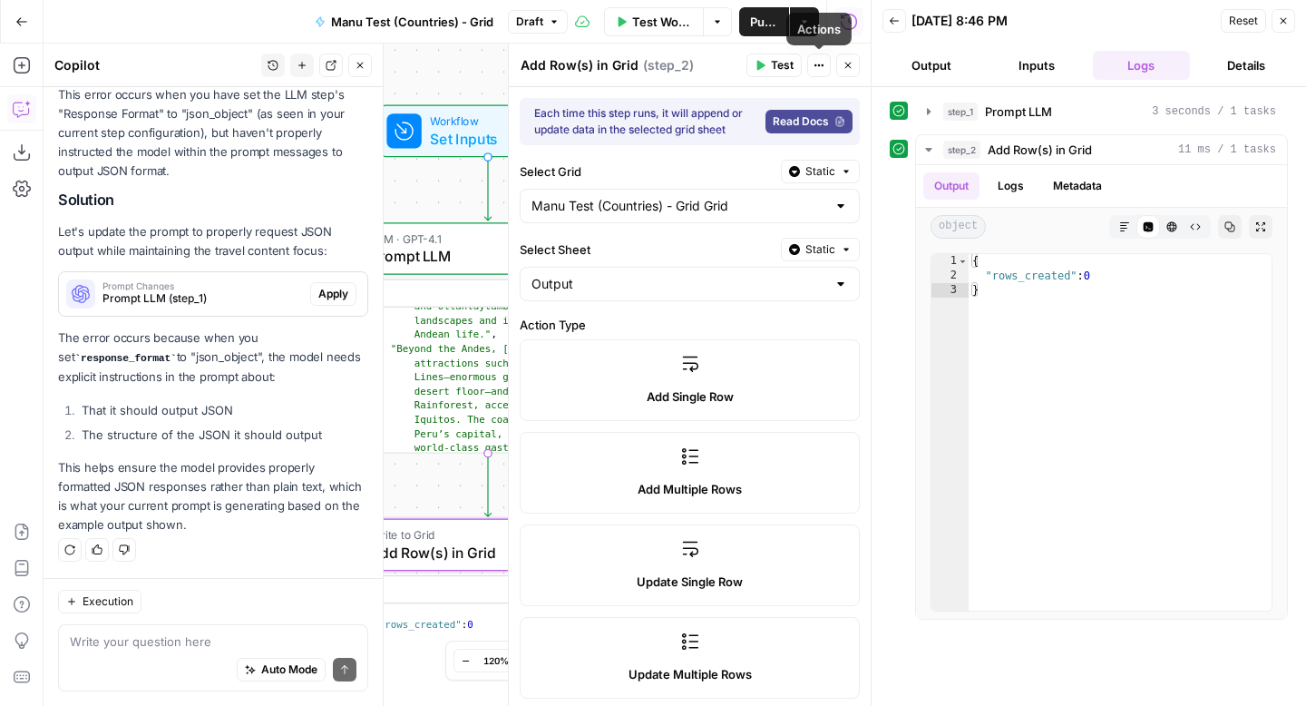
click at [782, 62] on span "Test" at bounding box center [782, 65] width 23 height 16
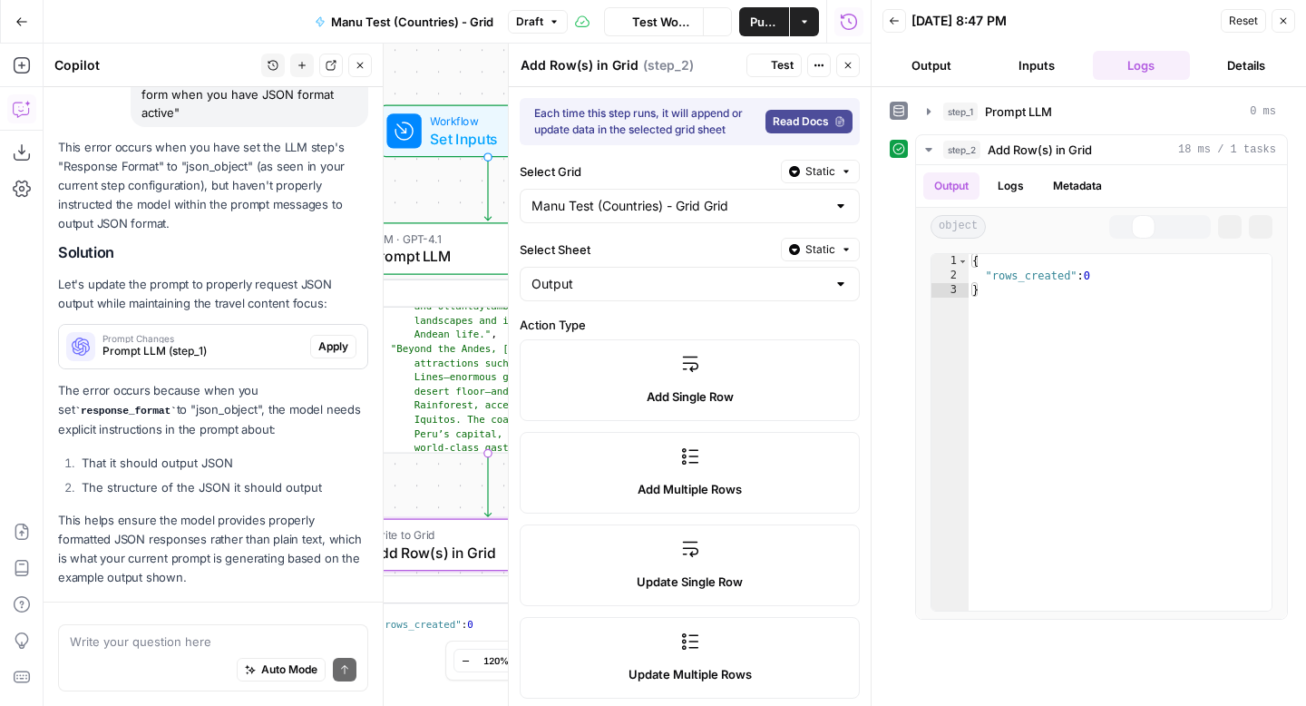
scroll to position [288, 0]
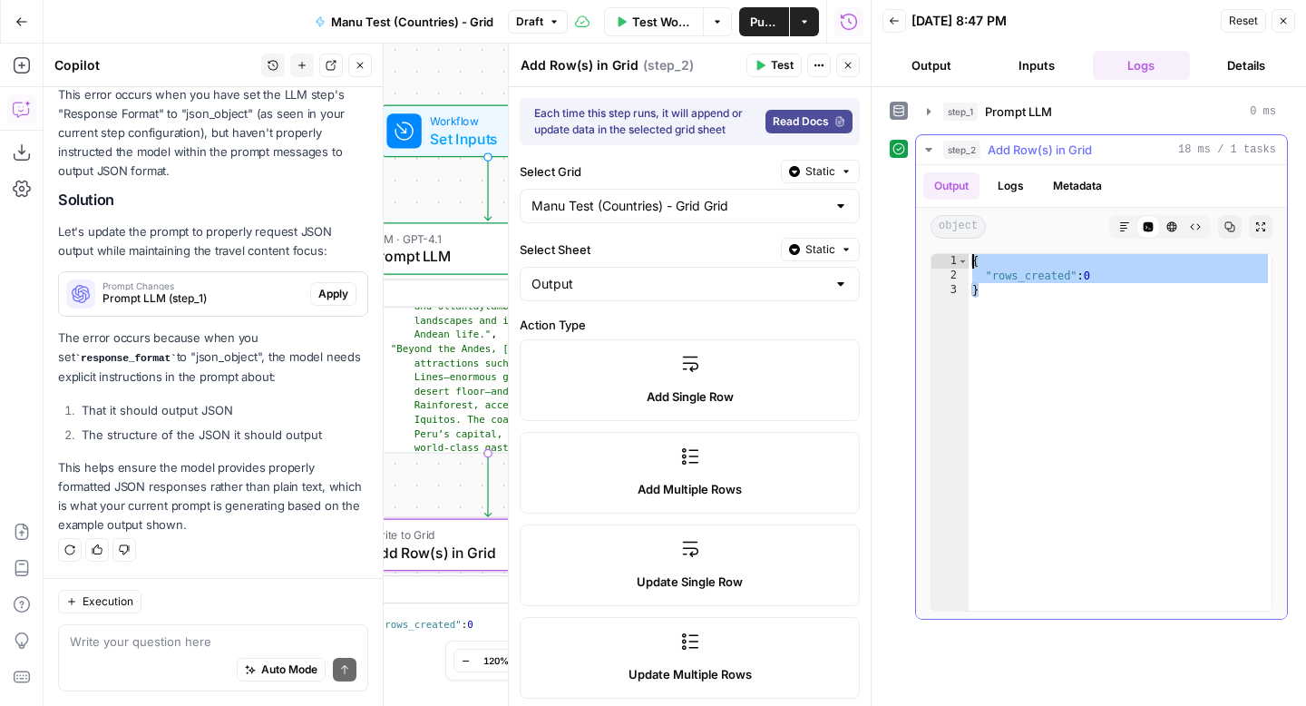
drag, startPoint x: 995, startPoint y: 295, endPoint x: 956, endPoint y: 255, distance: 55.8
click at [956, 255] on div "* 1 2 3 { "rows_created" : 0 } XXXXXXXXXXXXXXXXXXXXXXXXXXXXXXXXXXXXXXXXXXXXXXXX…" at bounding box center [1102, 432] width 342 height 358
type textarea "**********"
click at [240, 650] on textarea at bounding box center [213, 641] width 287 height 18
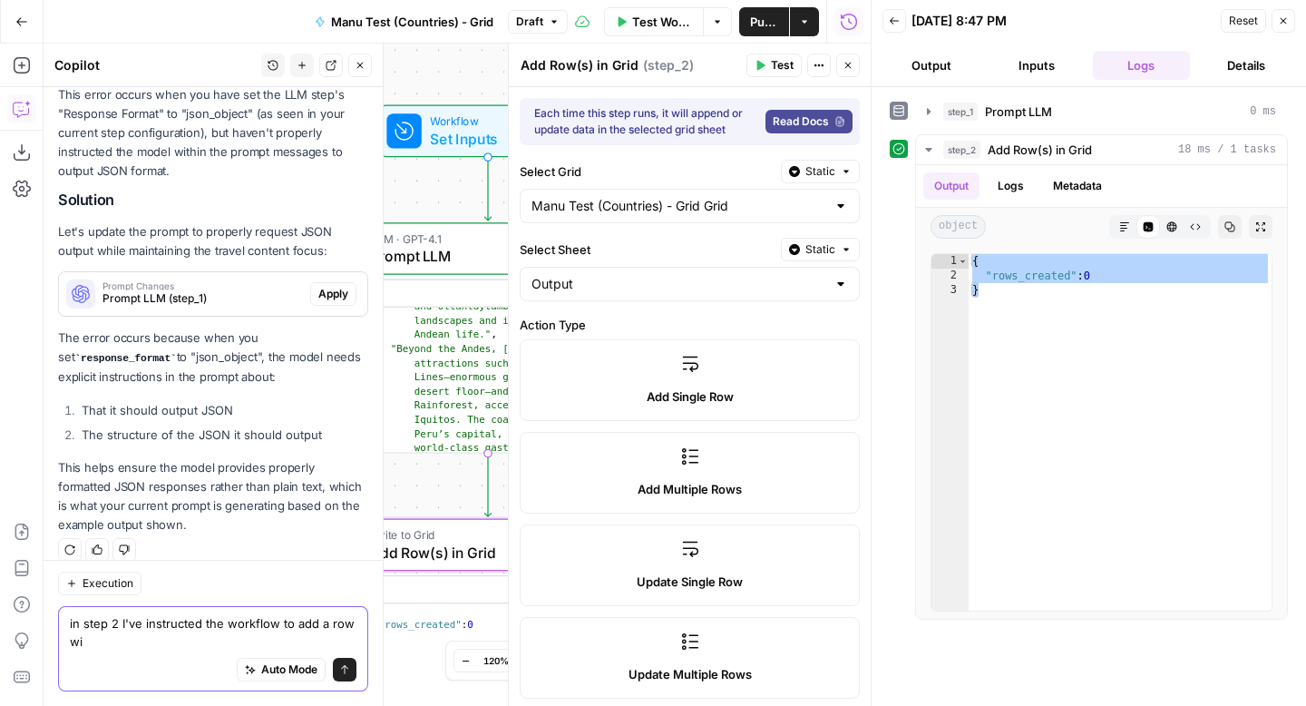
scroll to position [307, 0]
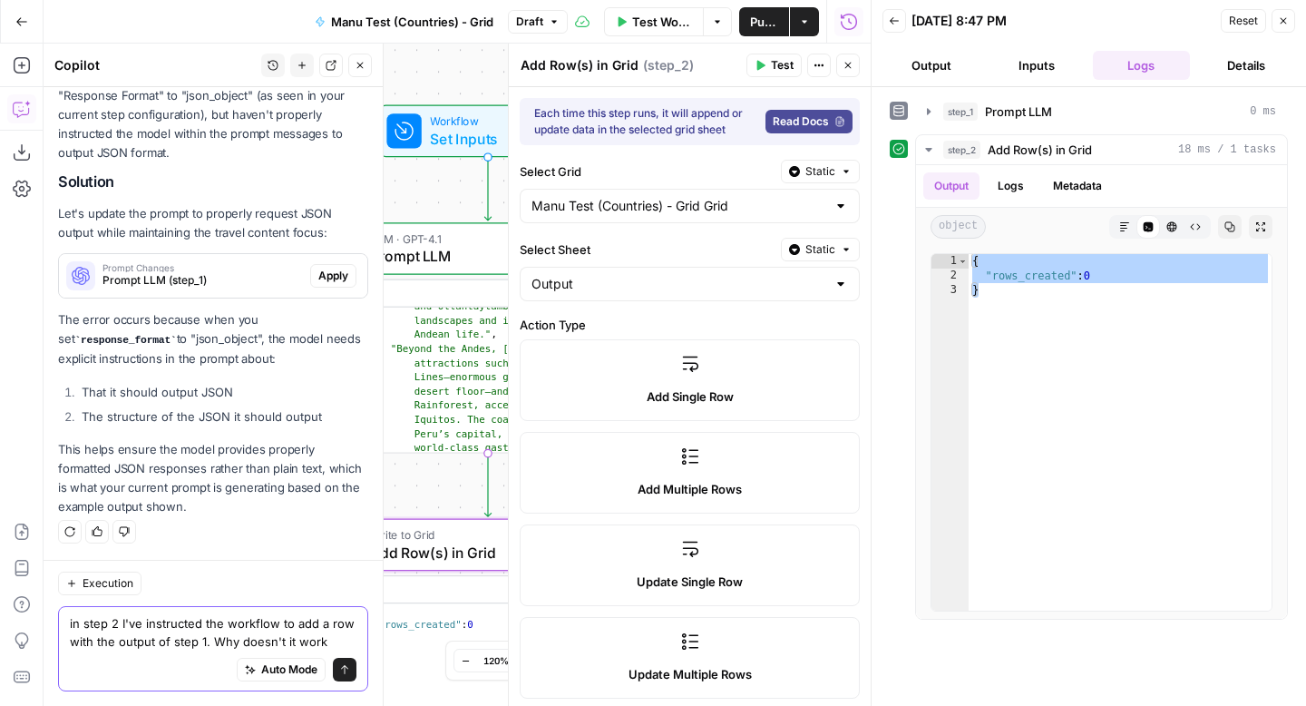
type textarea "in step 2 I've instructed the workflow to add a row with the output of step 1. …"
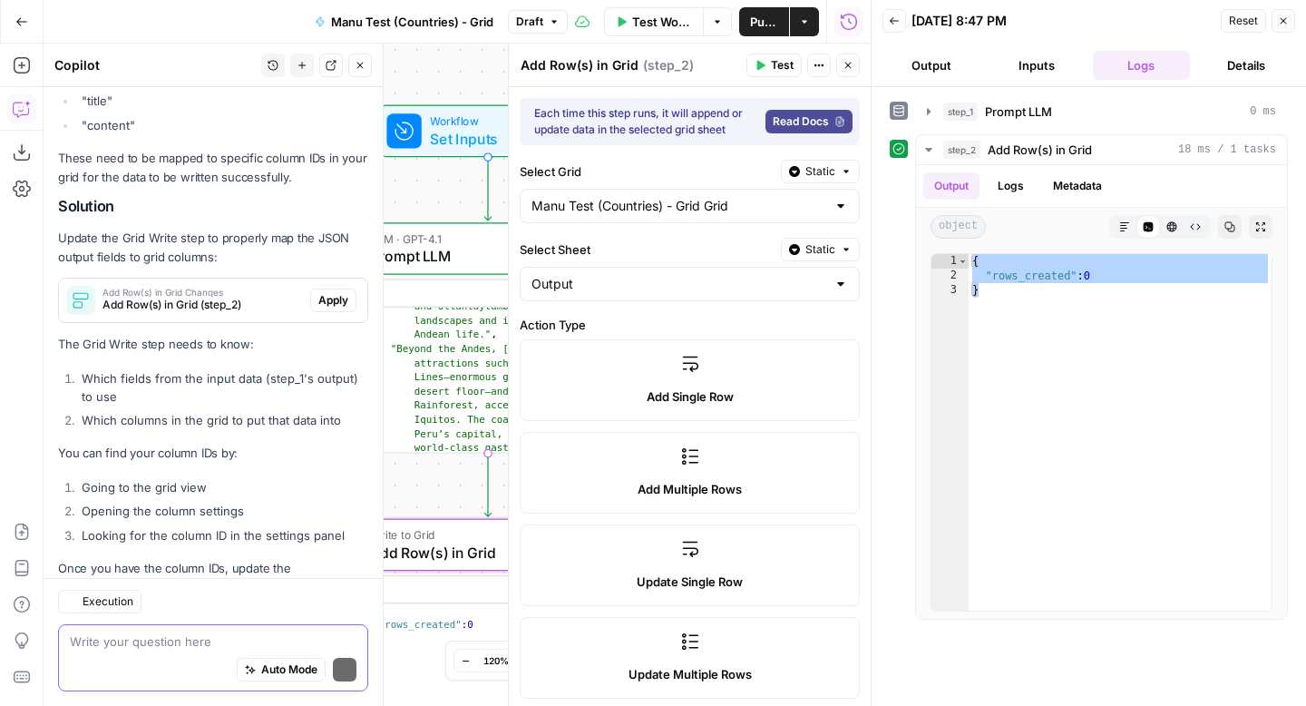
scroll to position [1041, 0]
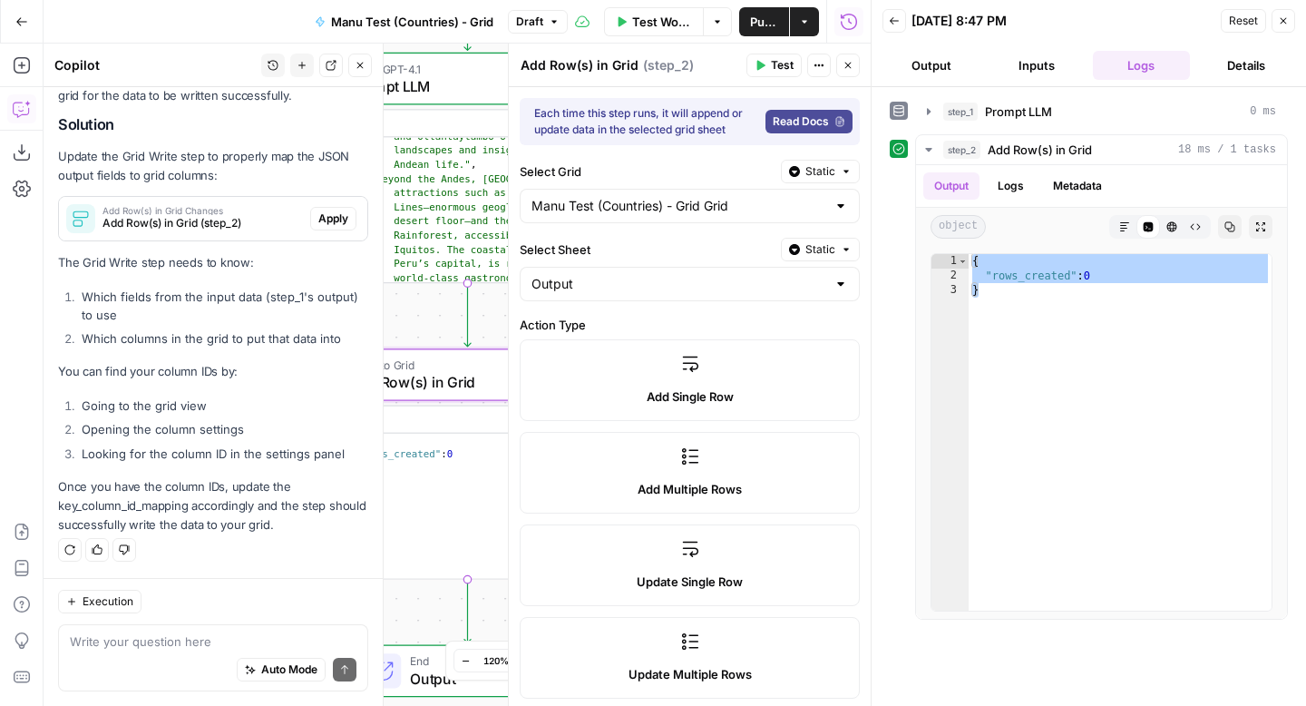
click at [262, 214] on span "Add Row(s) in Grid Changes" at bounding box center [203, 210] width 200 height 9
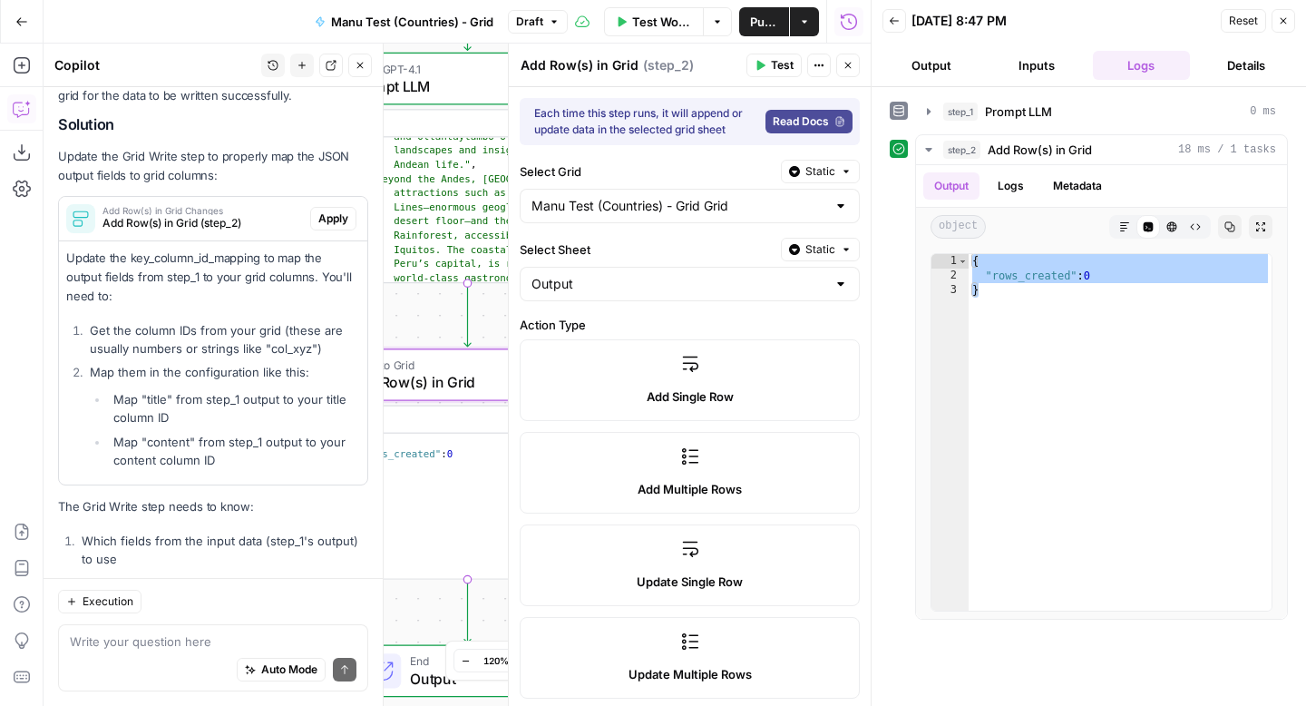
scroll to position [1266, 0]
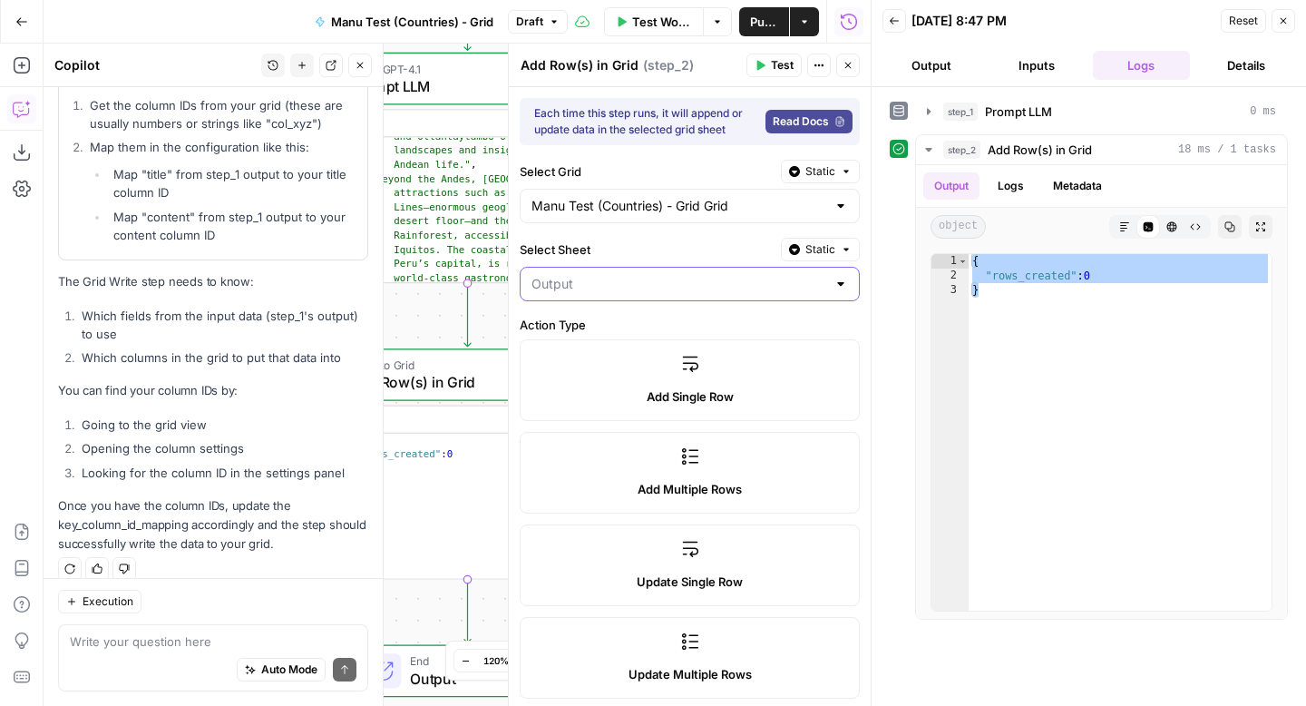
click at [655, 291] on input "Select Sheet" at bounding box center [679, 284] width 295 height 18
type input "Output"
click at [687, 252] on label "Select Sheet" at bounding box center [647, 249] width 254 height 18
click at [687, 275] on input "Output" at bounding box center [679, 284] width 295 height 18
type input "Output"
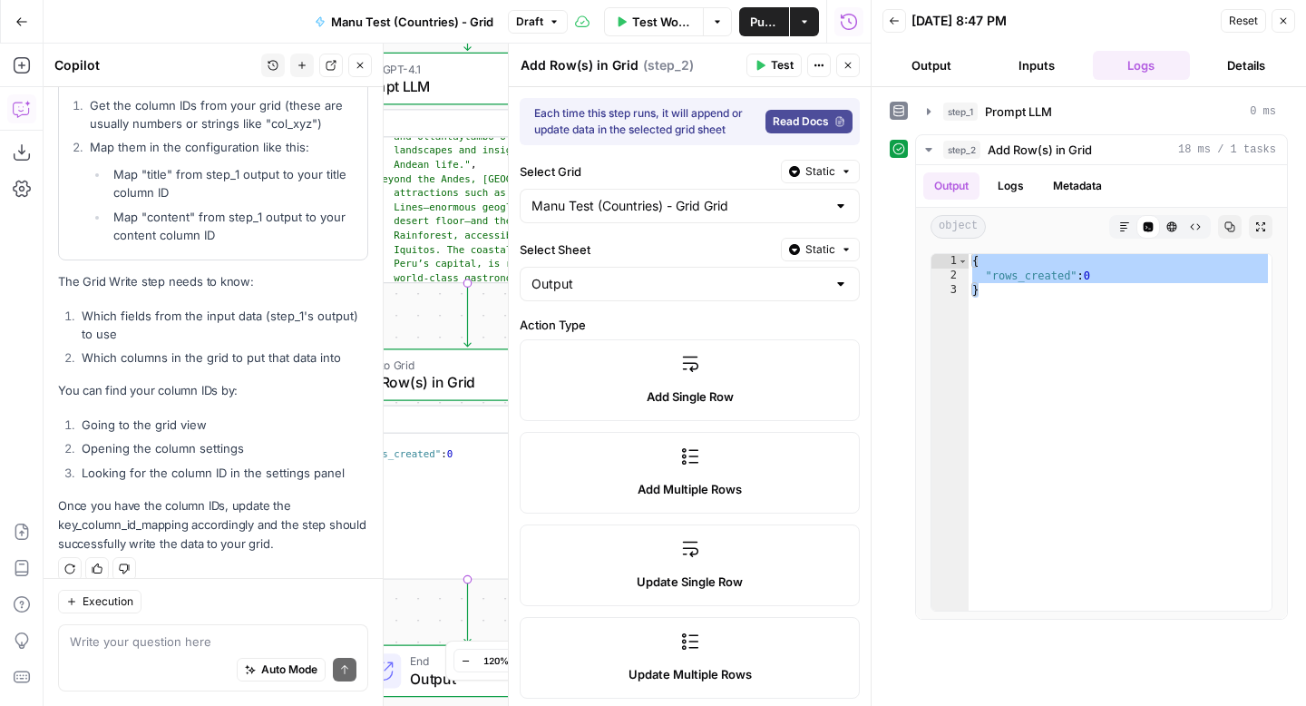
click at [895, 282] on div "**********" at bounding box center [1089, 376] width 398 height 485
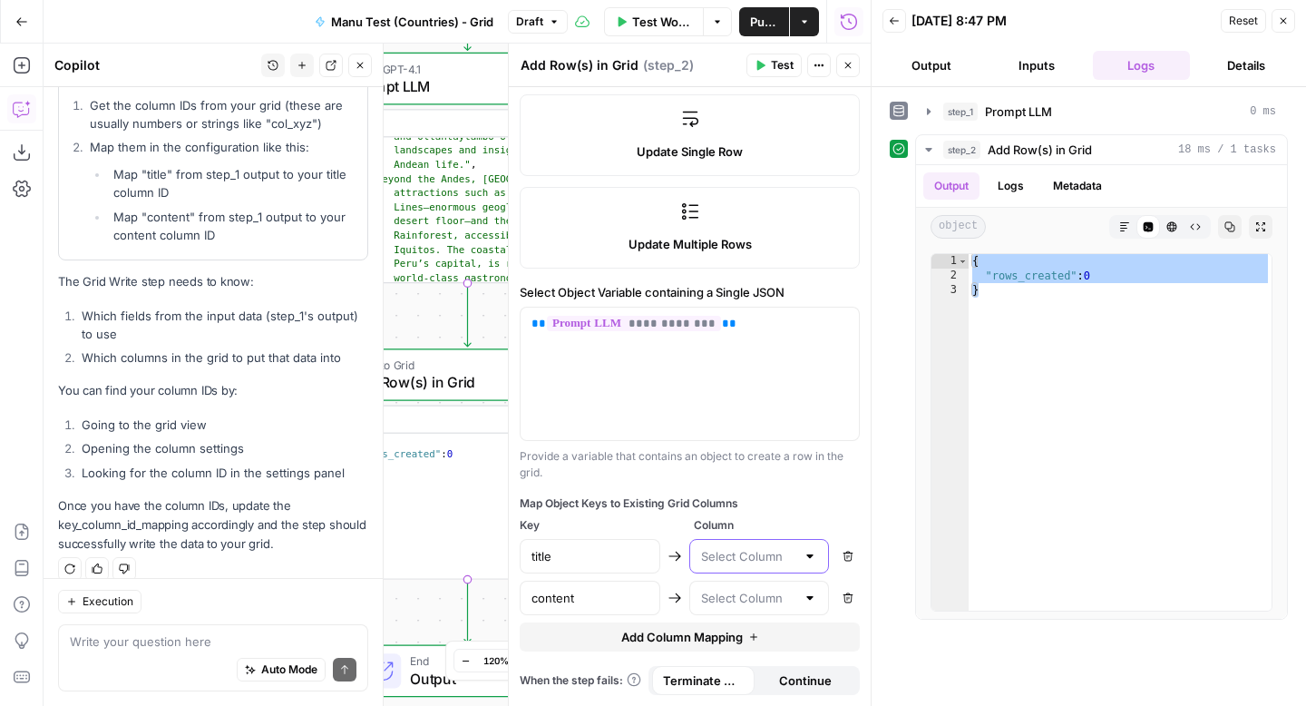
click at [784, 551] on input "text" at bounding box center [748, 556] width 95 height 18
click at [817, 491] on div "**********" at bounding box center [690, 181] width 362 height 1049
click at [796, 549] on div at bounding box center [759, 556] width 141 height 34
click at [781, 599] on span "Grid 1 Output" at bounding box center [756, 601] width 103 height 18
type input "Grid 1 Output"
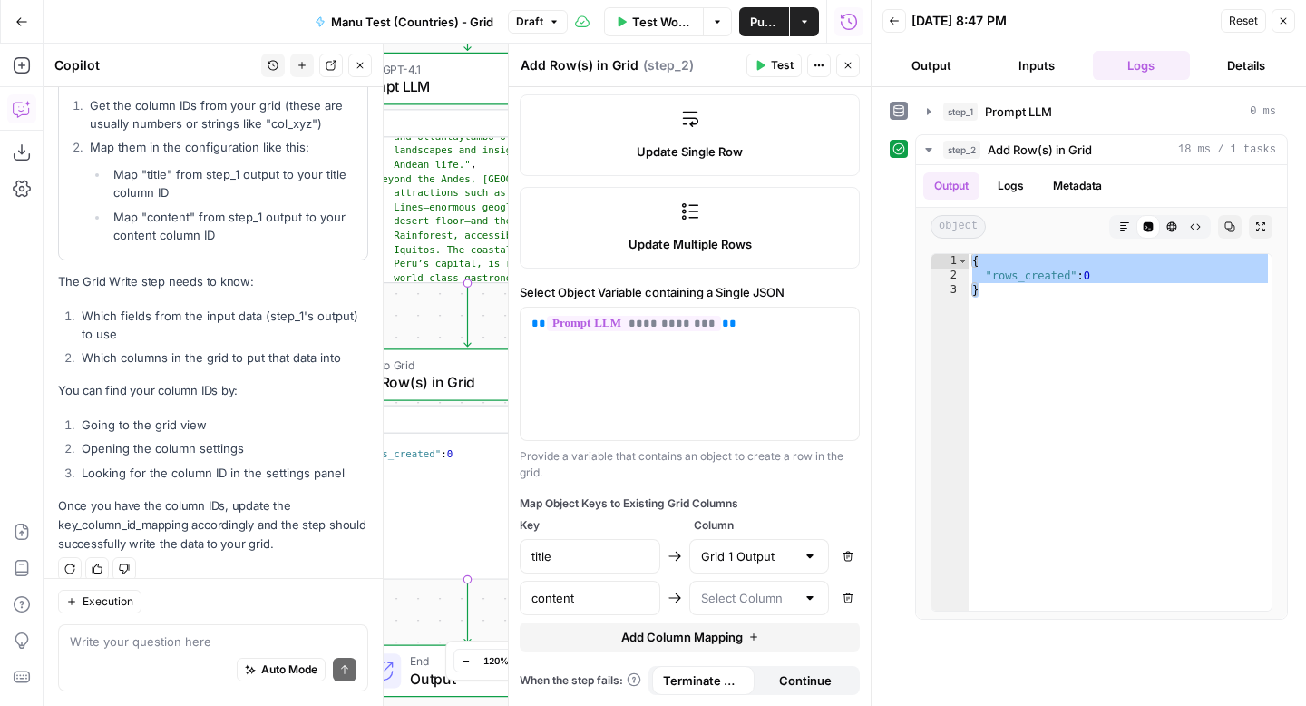
scroll to position [1295, 0]
click at [792, 596] on input "text" at bounding box center [748, 598] width 95 height 18
click at [839, 488] on div "**********" at bounding box center [690, 181] width 362 height 1049
click at [781, 596] on input "text" at bounding box center [748, 598] width 95 height 18
click at [773, 637] on span "Grid 1 Output" at bounding box center [756, 643] width 103 height 18
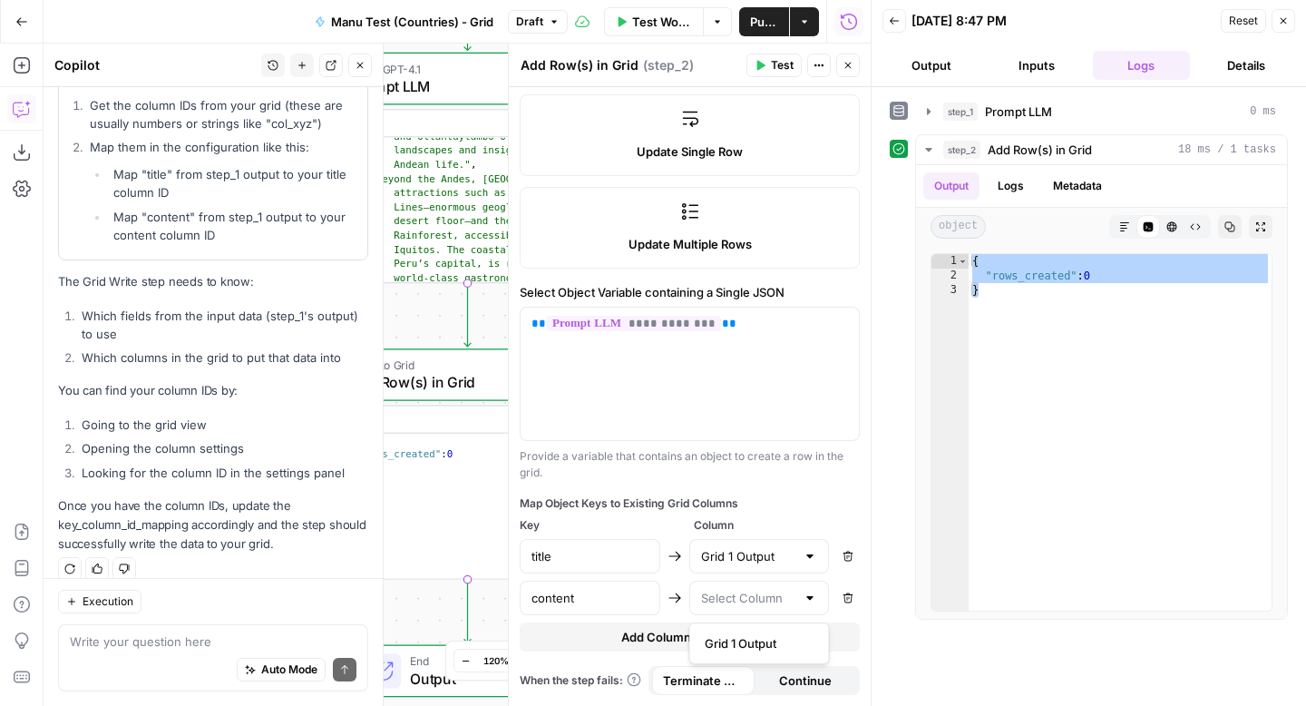
type input "Grid 1 Output"
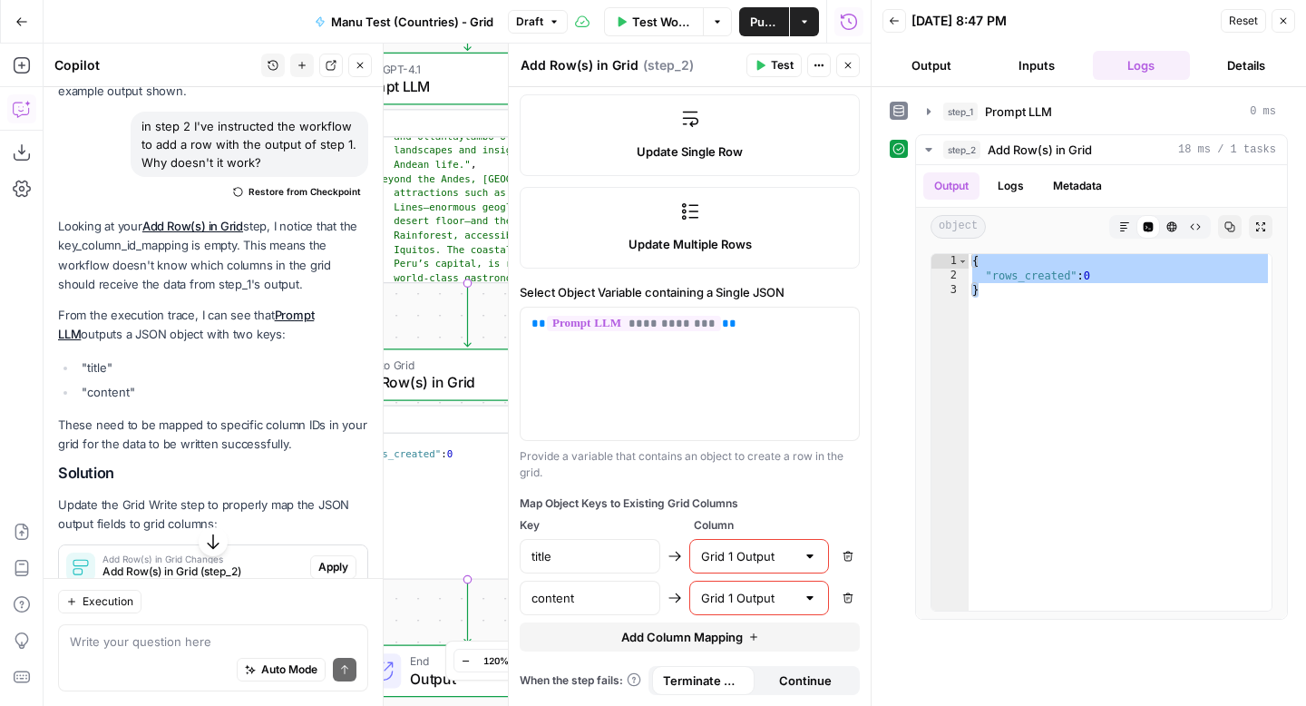
scroll to position [724, 0]
click at [818, 597] on div "Grid 1 Output" at bounding box center [759, 598] width 141 height 34
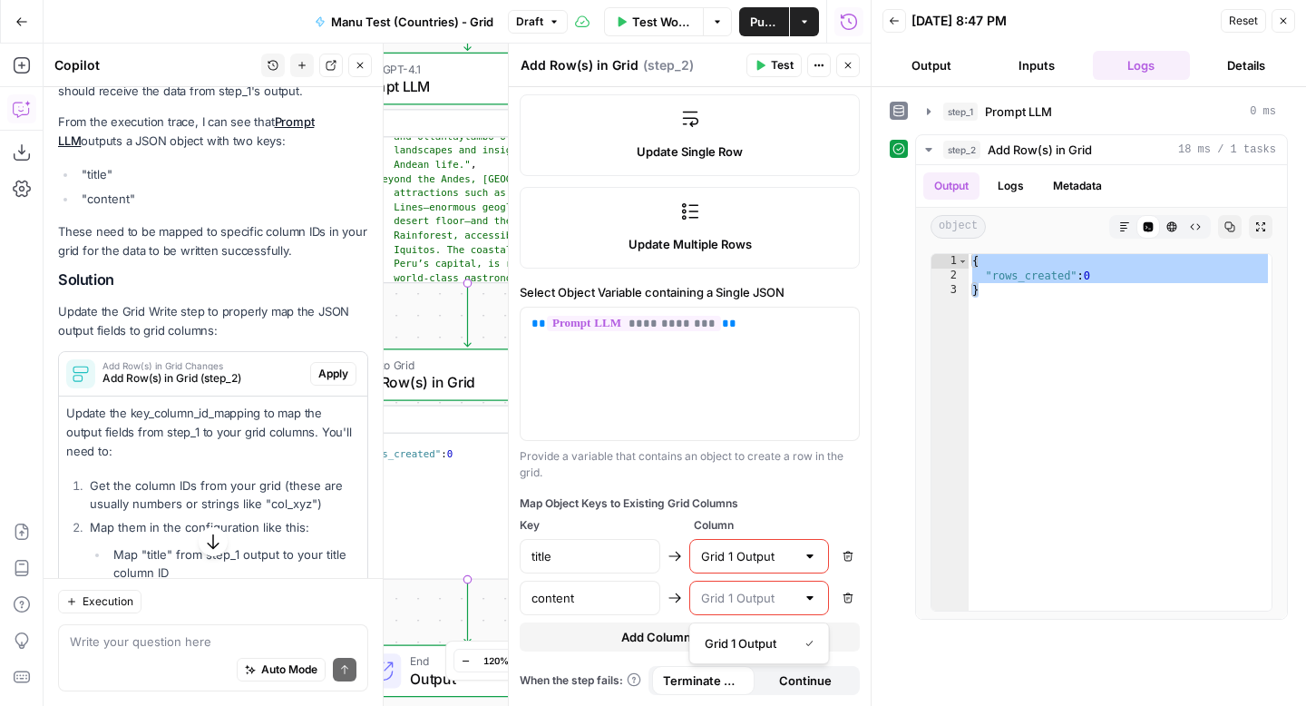
scroll to position [938, 0]
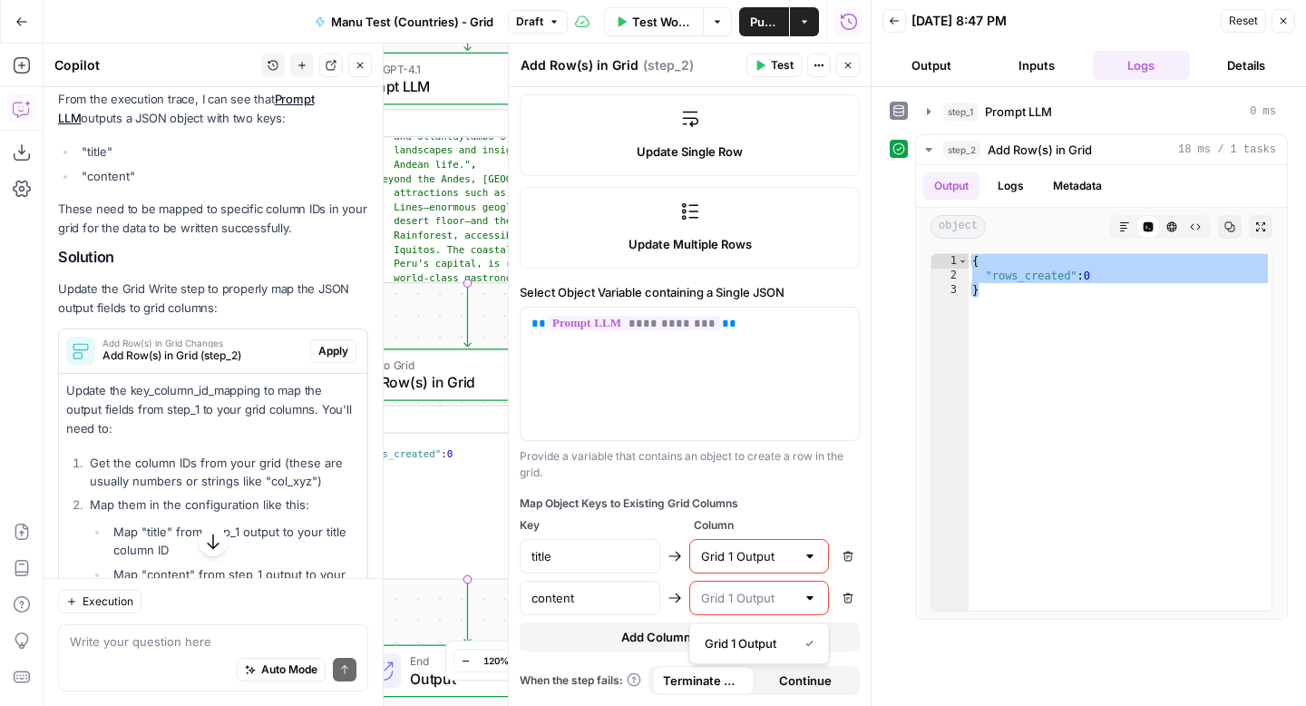
type input "Grid 1 Output"
click at [812, 561] on div at bounding box center [810, 556] width 15 height 18
click at [789, 601] on span "Grid 1 Output" at bounding box center [748, 601] width 86 height 18
type input "Grid 1 Output"
click at [849, 554] on icon "button" at bounding box center [848, 556] width 11 height 11
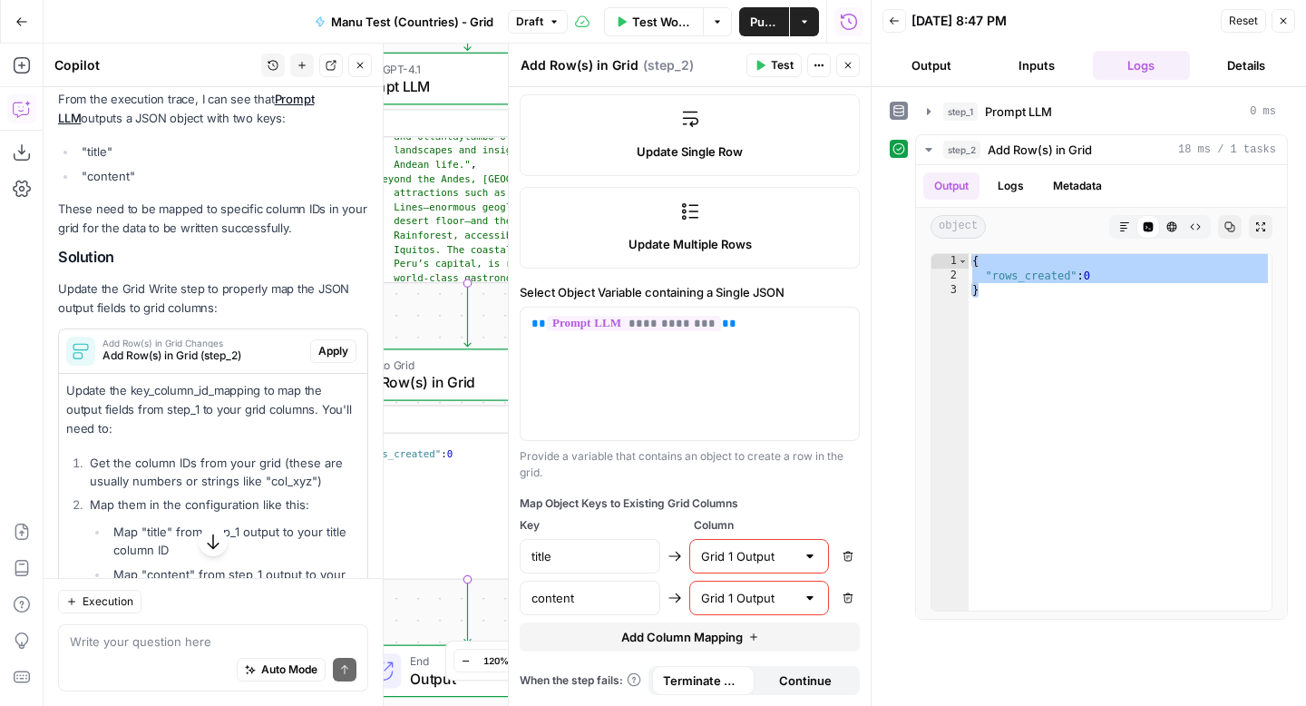
type input "content"
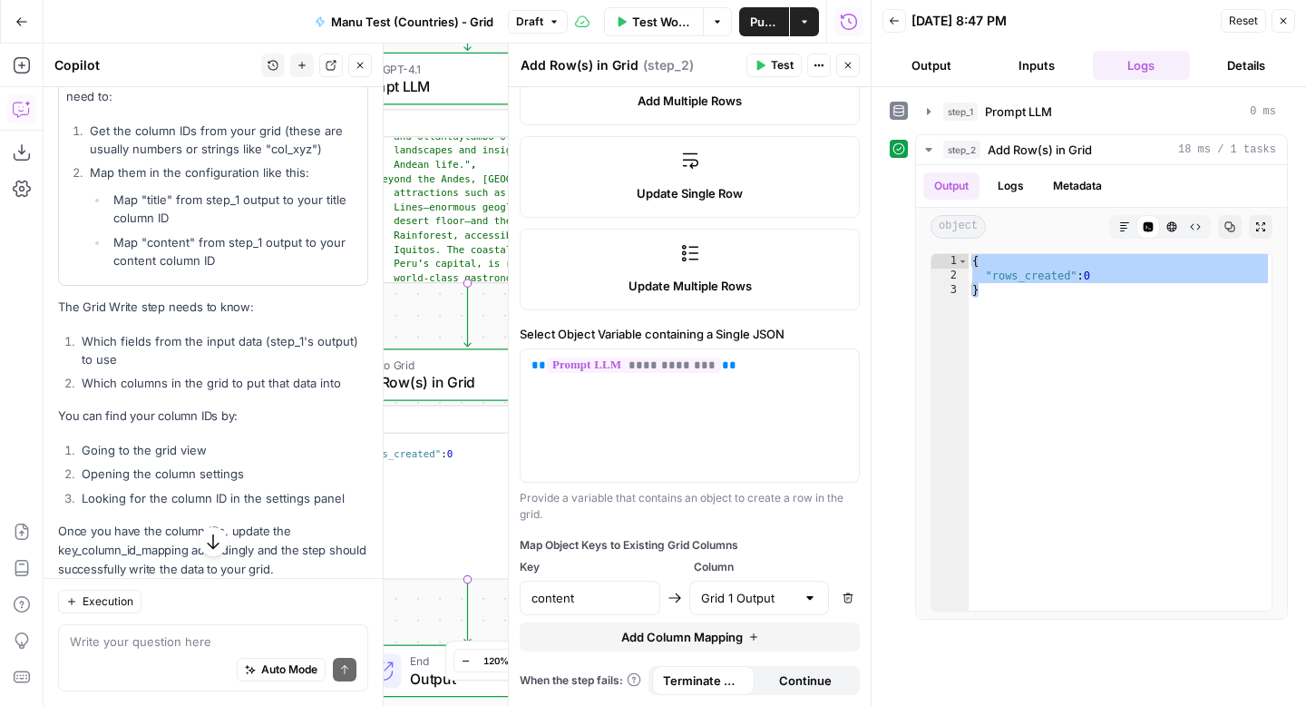
scroll to position [1295, 0]
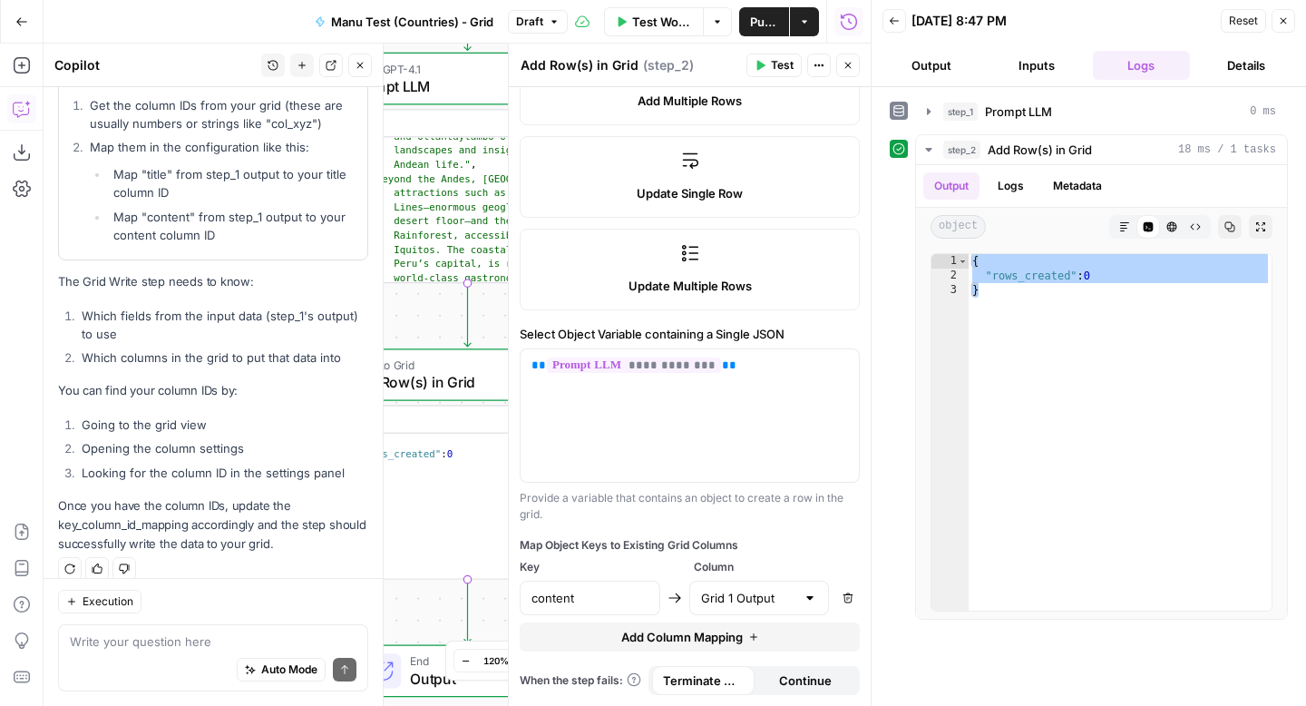
click at [786, 66] on span "Test" at bounding box center [782, 65] width 23 height 16
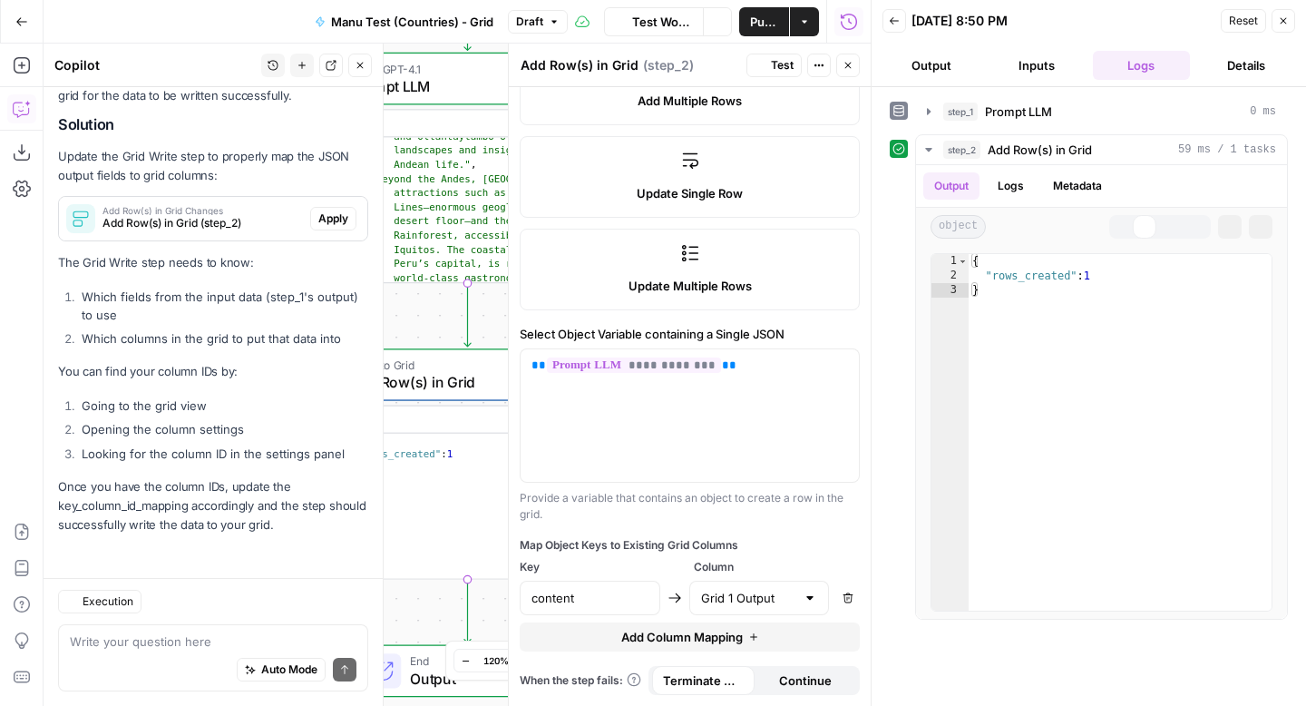
scroll to position [1070, 0]
click at [237, 591] on div "Execution" at bounding box center [213, 602] width 310 height 24
click at [235, 647] on textarea at bounding box center [213, 641] width 287 height 18
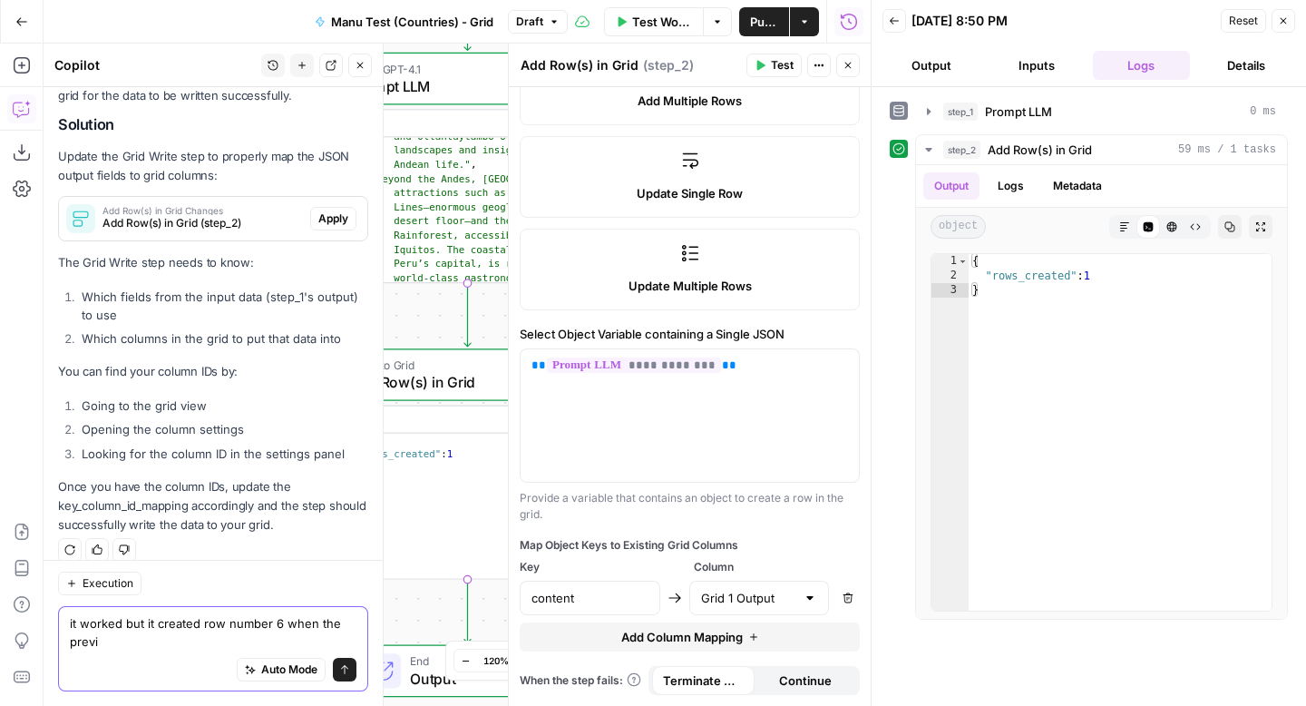
scroll to position [1089, 0]
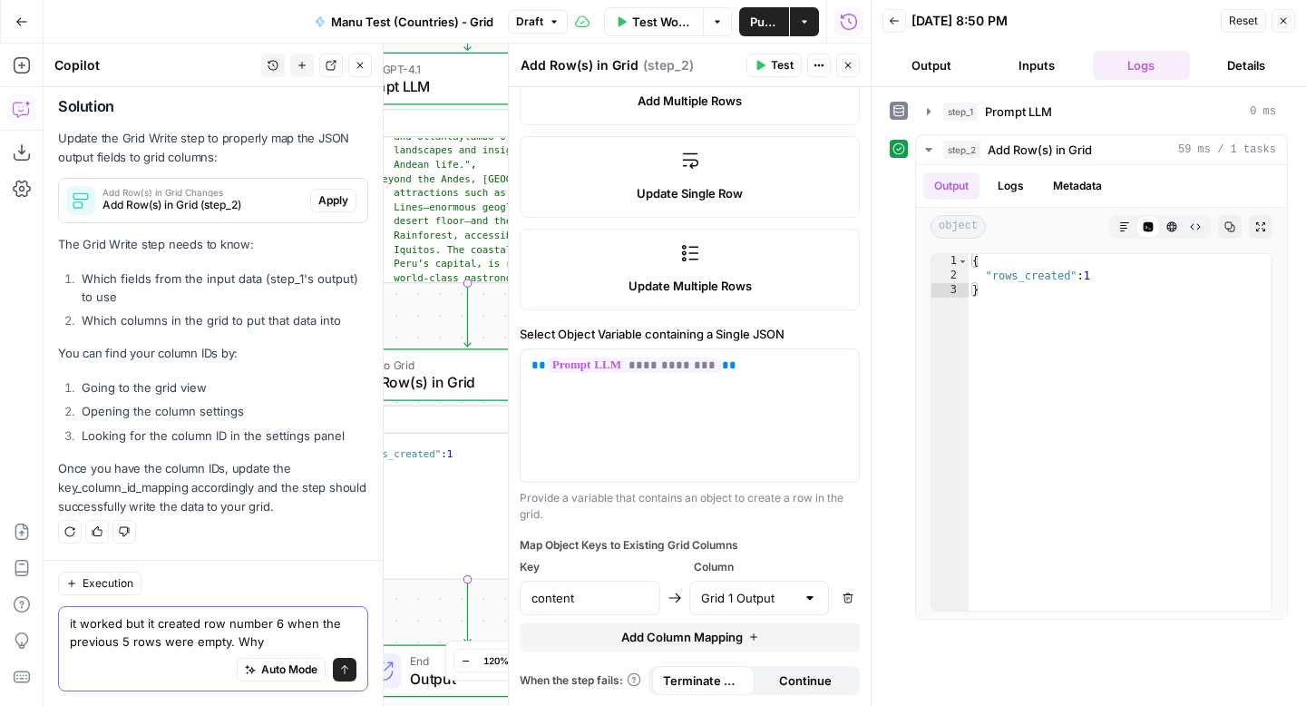
type textarea "it worked but it created row number 6 when the previous 5 rows were empty. Why?"
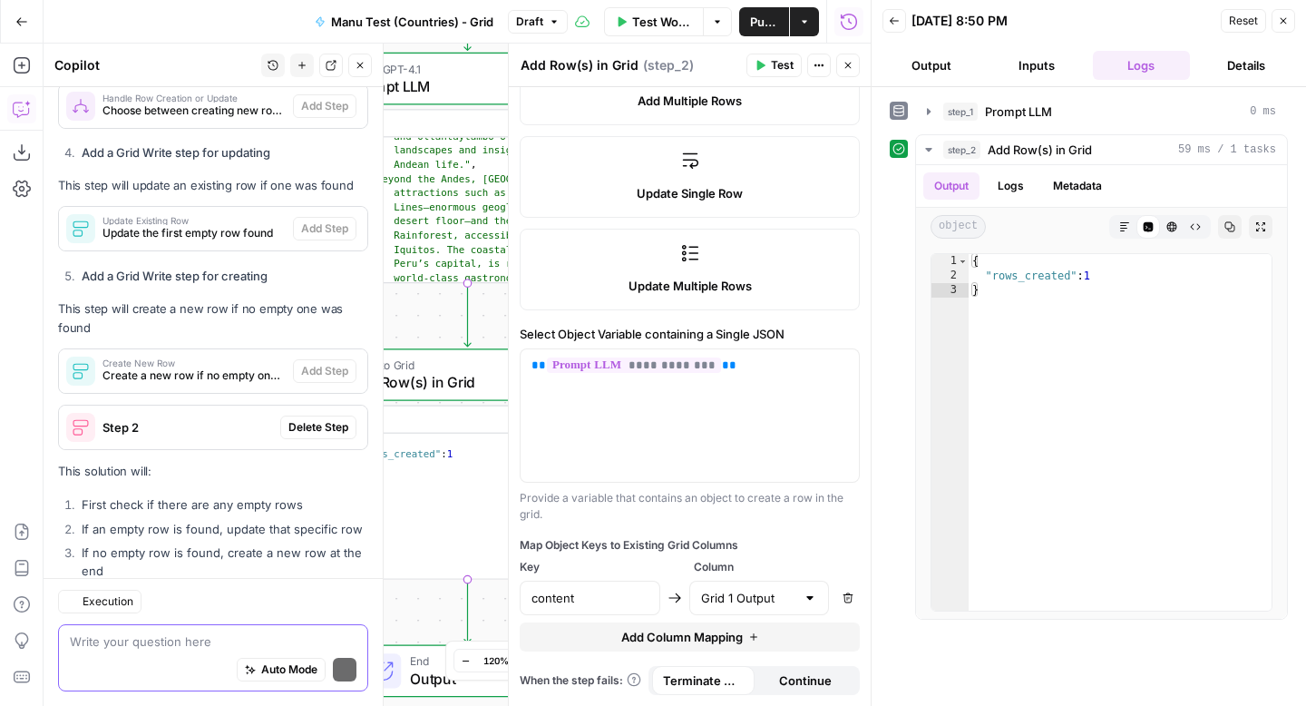
scroll to position [2467, 0]
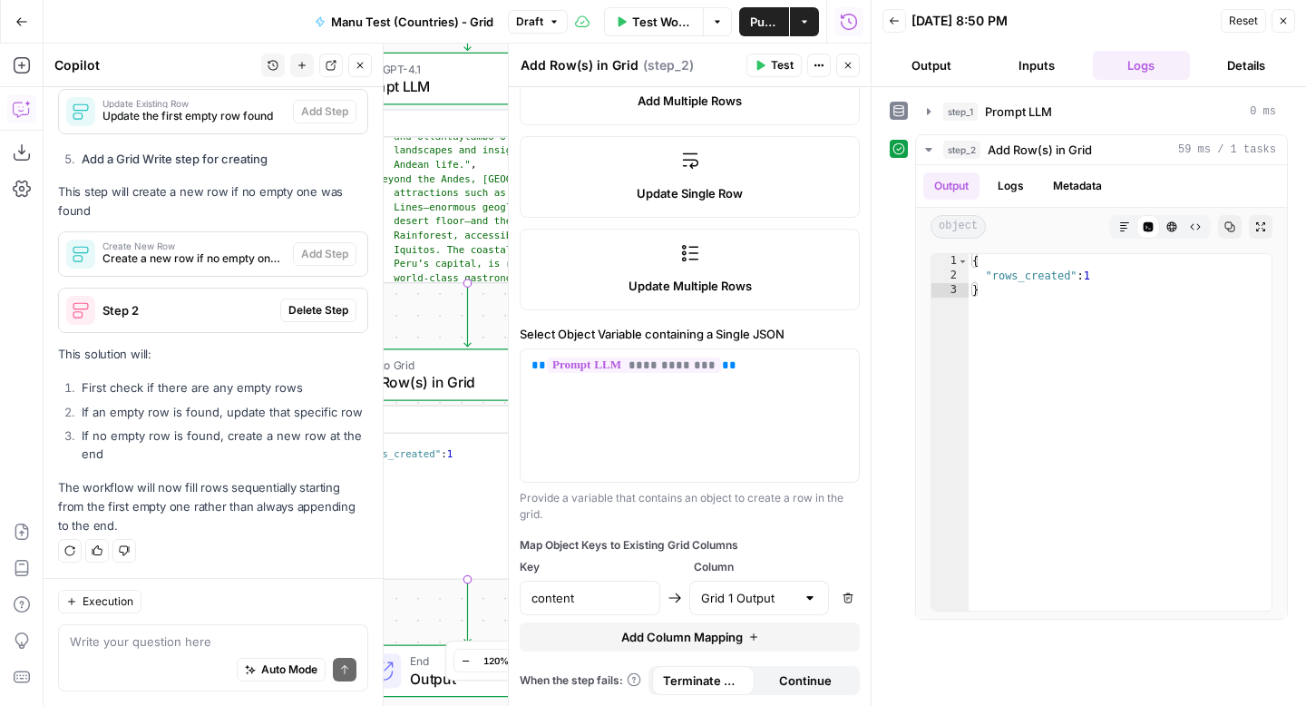
click at [1285, 23] on icon "button" at bounding box center [1284, 21] width 6 height 6
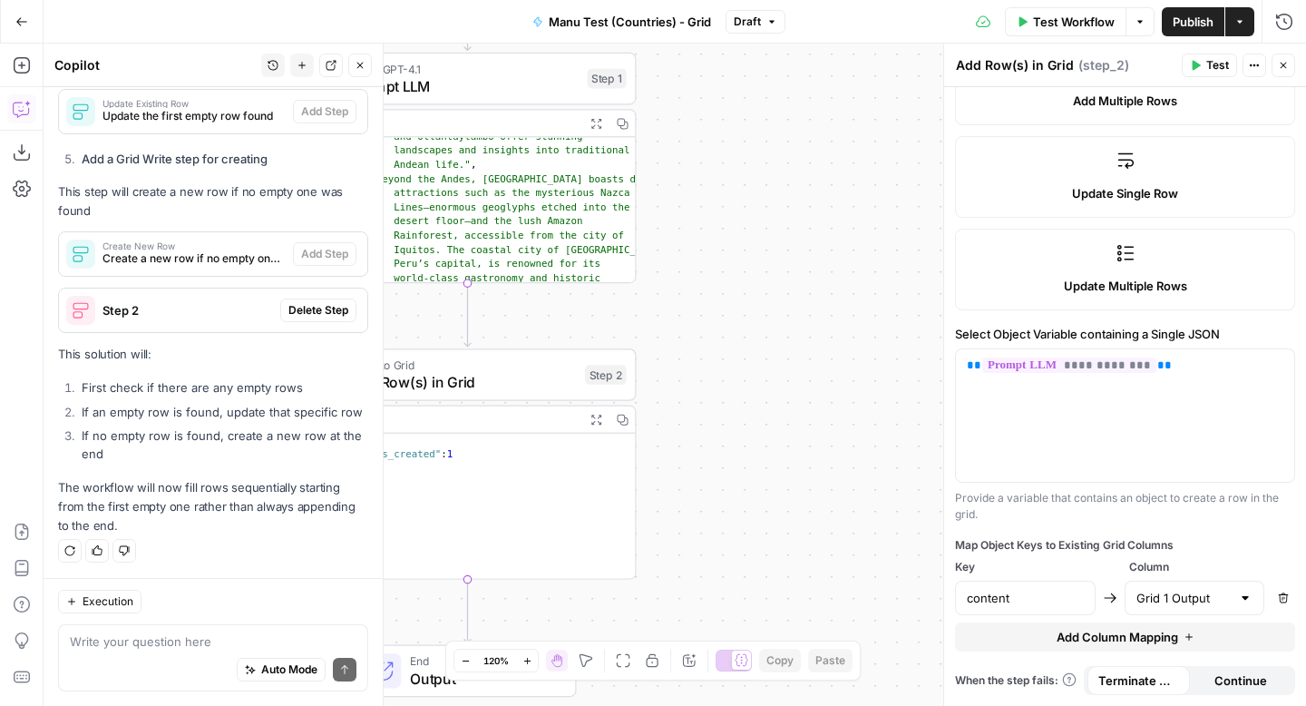
click at [357, 62] on icon "button" at bounding box center [360, 65] width 11 height 11
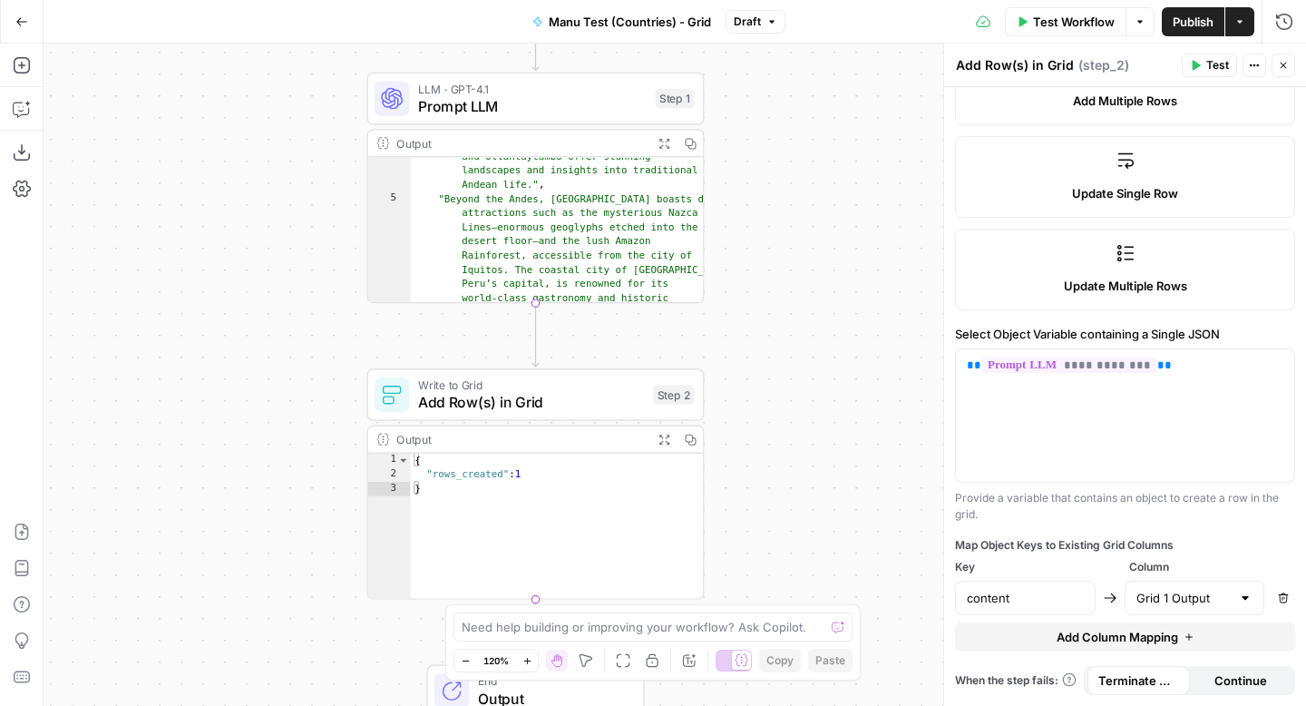
drag, startPoint x: 690, startPoint y: 216, endPoint x: 757, endPoint y: 224, distance: 67.6
click at [757, 224] on div "Workflow Set Inputs Inputs LLM · GPT-4.1 Prompt LLM Step 1 Output Expand Output…" at bounding box center [675, 375] width 1263 height 662
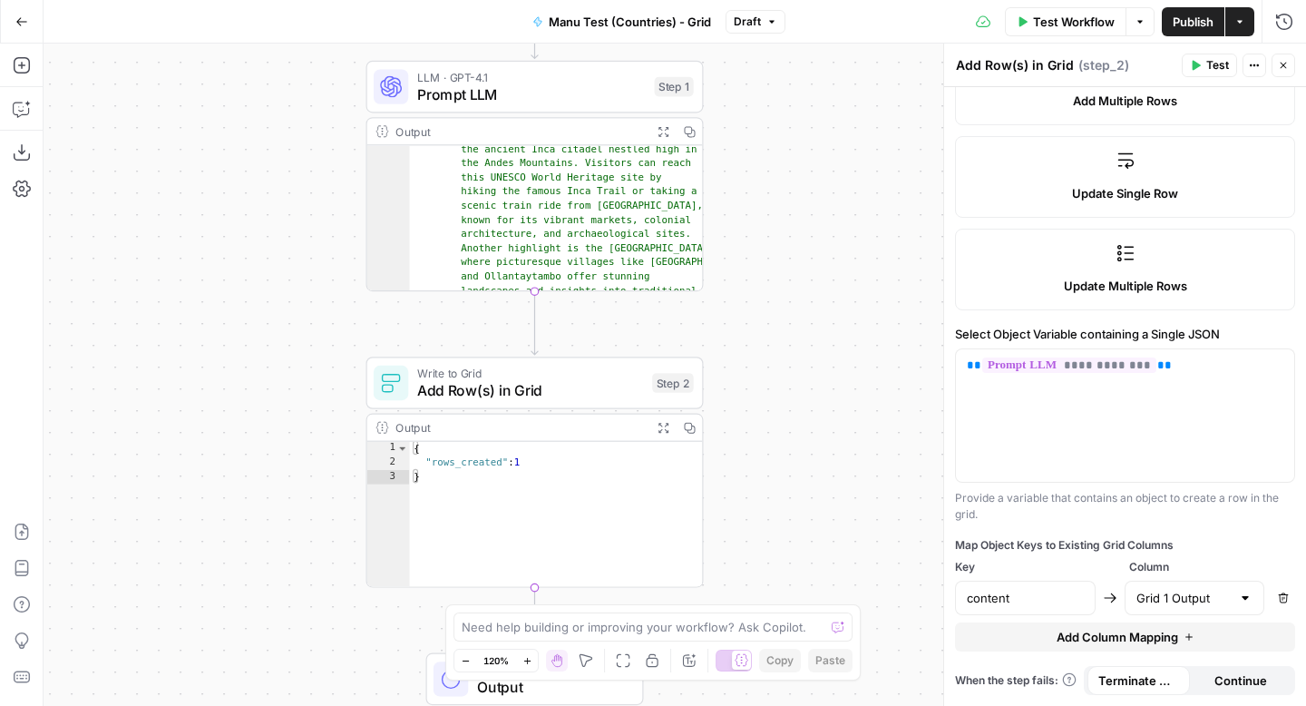
scroll to position [85, 0]
click at [579, 95] on span "Prompt LLM" at bounding box center [531, 94] width 229 height 22
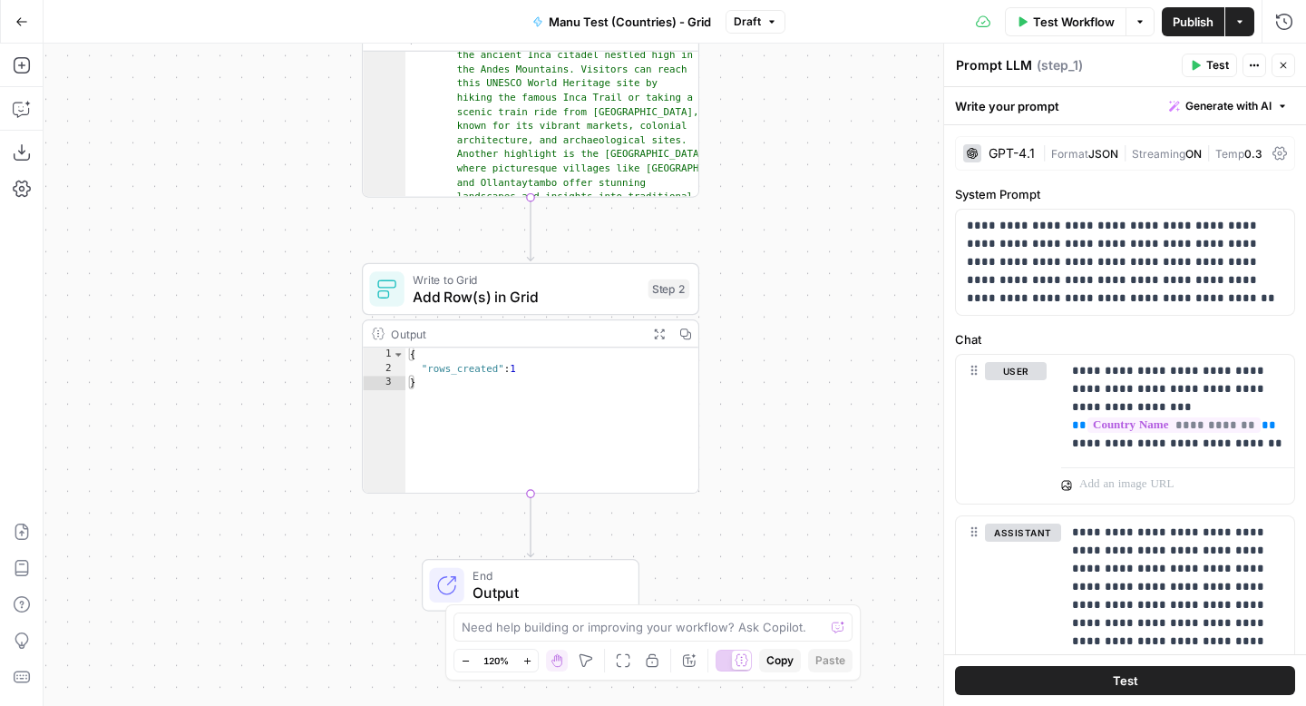
click at [554, 294] on span "Add Row(s) in Grid" at bounding box center [526, 297] width 227 height 22
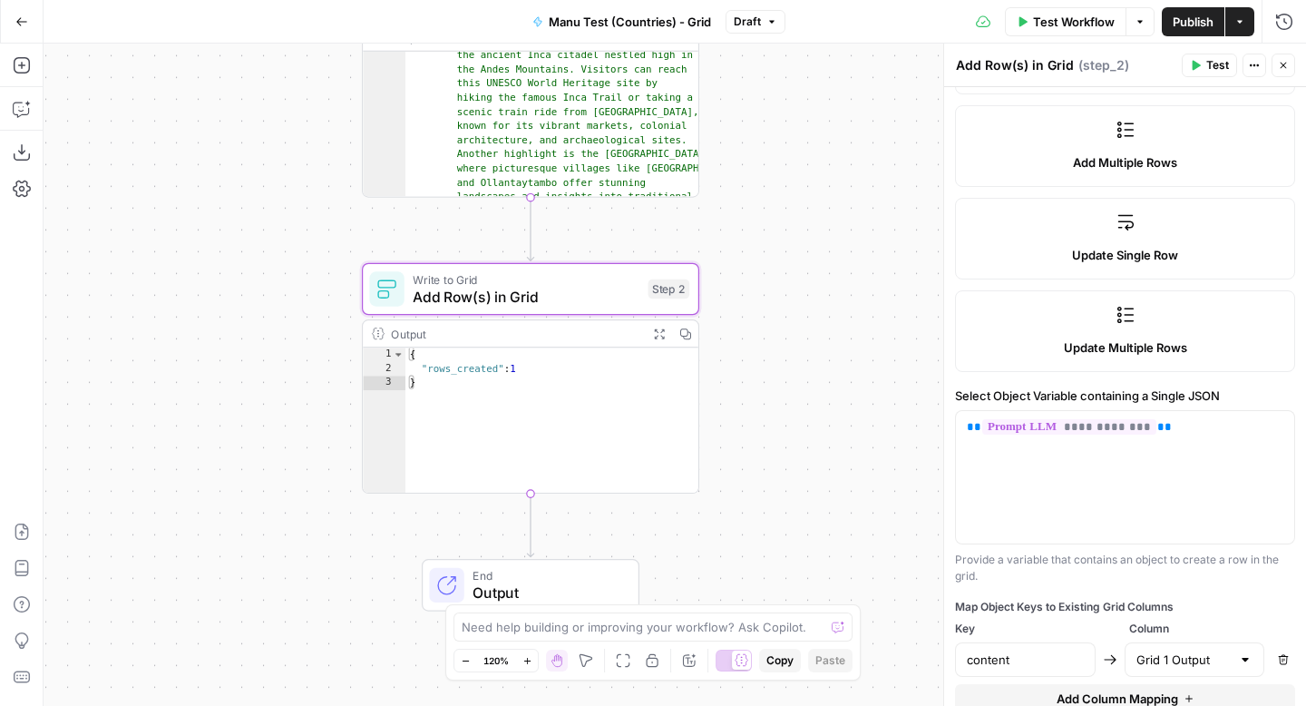
scroll to position [388, 0]
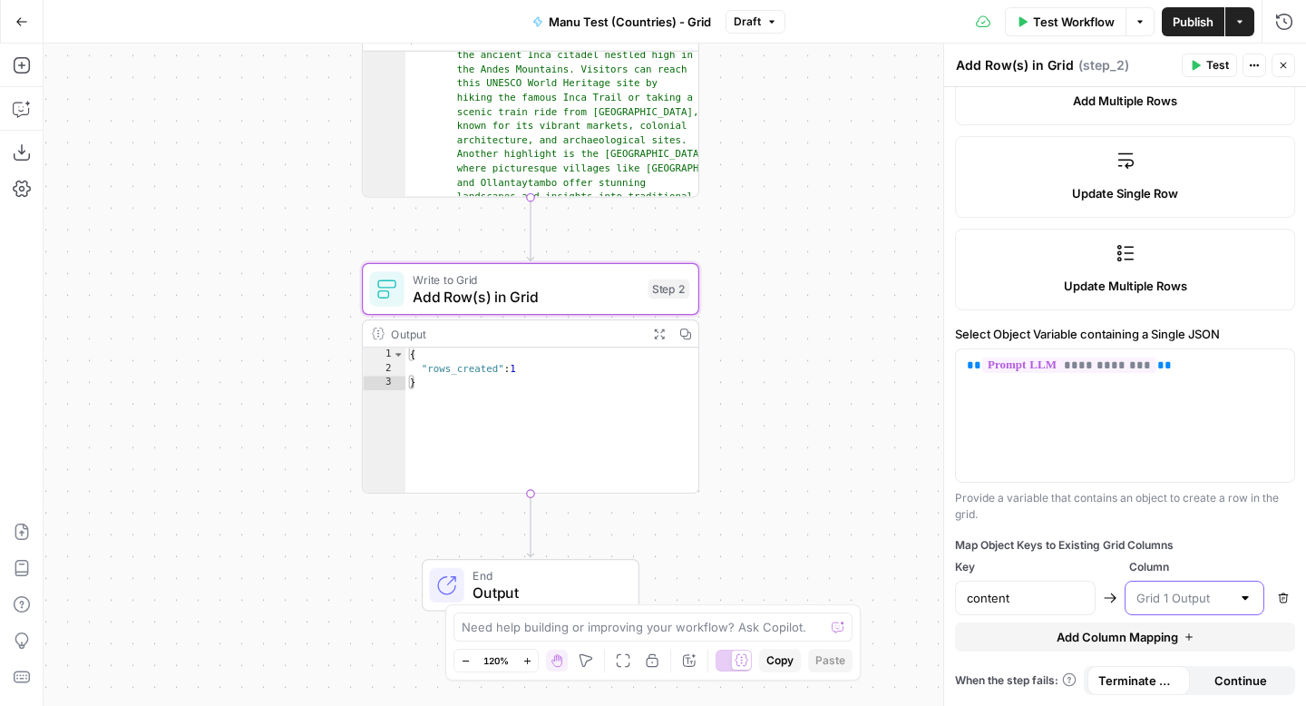
click at [1174, 596] on input "text" at bounding box center [1184, 598] width 95 height 18
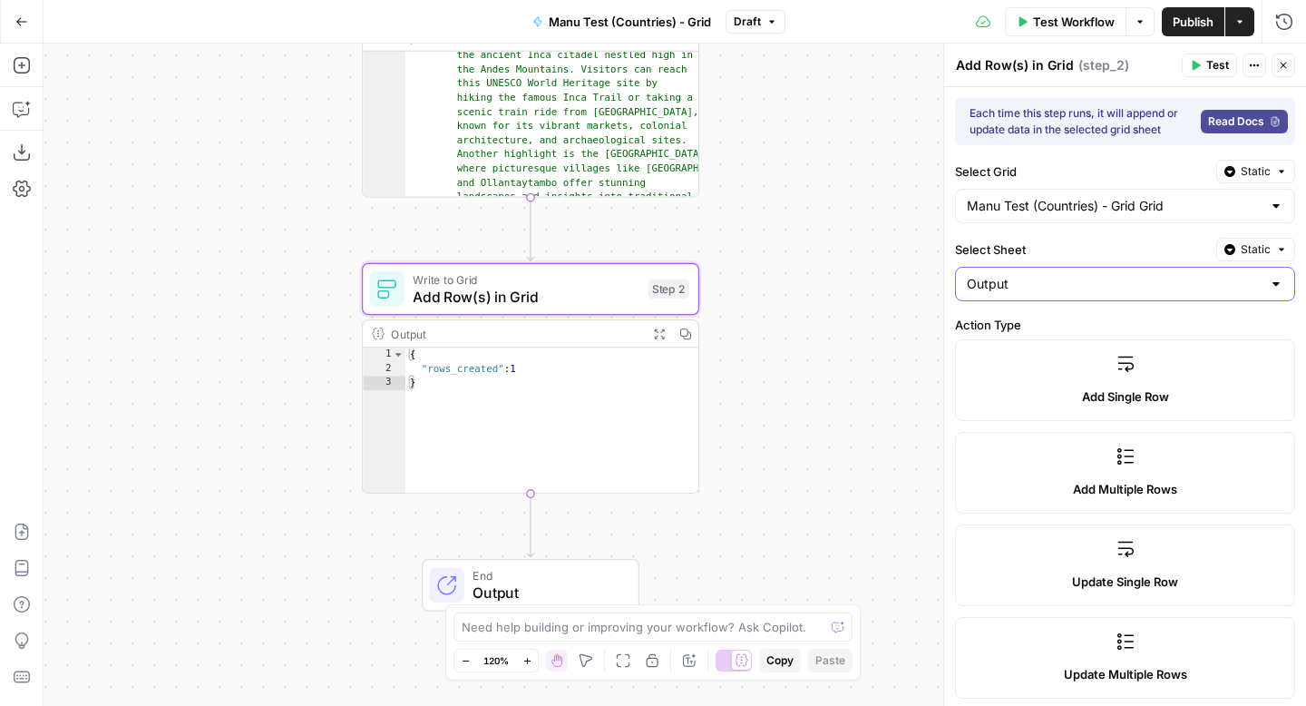
type input "Grid 1 Output"
click at [1157, 280] on input "Select Sheet" at bounding box center [1114, 284] width 295 height 18
type input "Output"
click at [953, 237] on div "**********" at bounding box center [1125, 590] width 362 height 1007
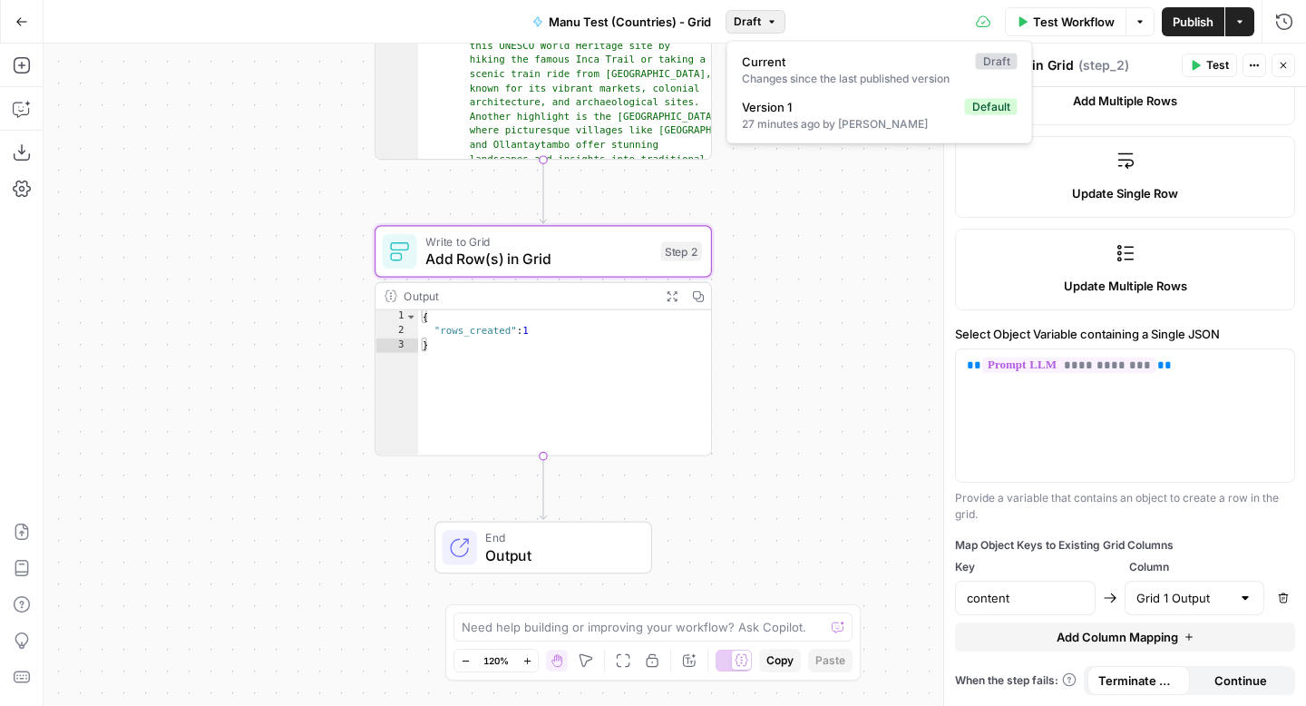
click at [762, 24] on button "Draft" at bounding box center [756, 22] width 60 height 24
click at [1189, 23] on span "Publish" at bounding box center [1193, 22] width 41 height 18
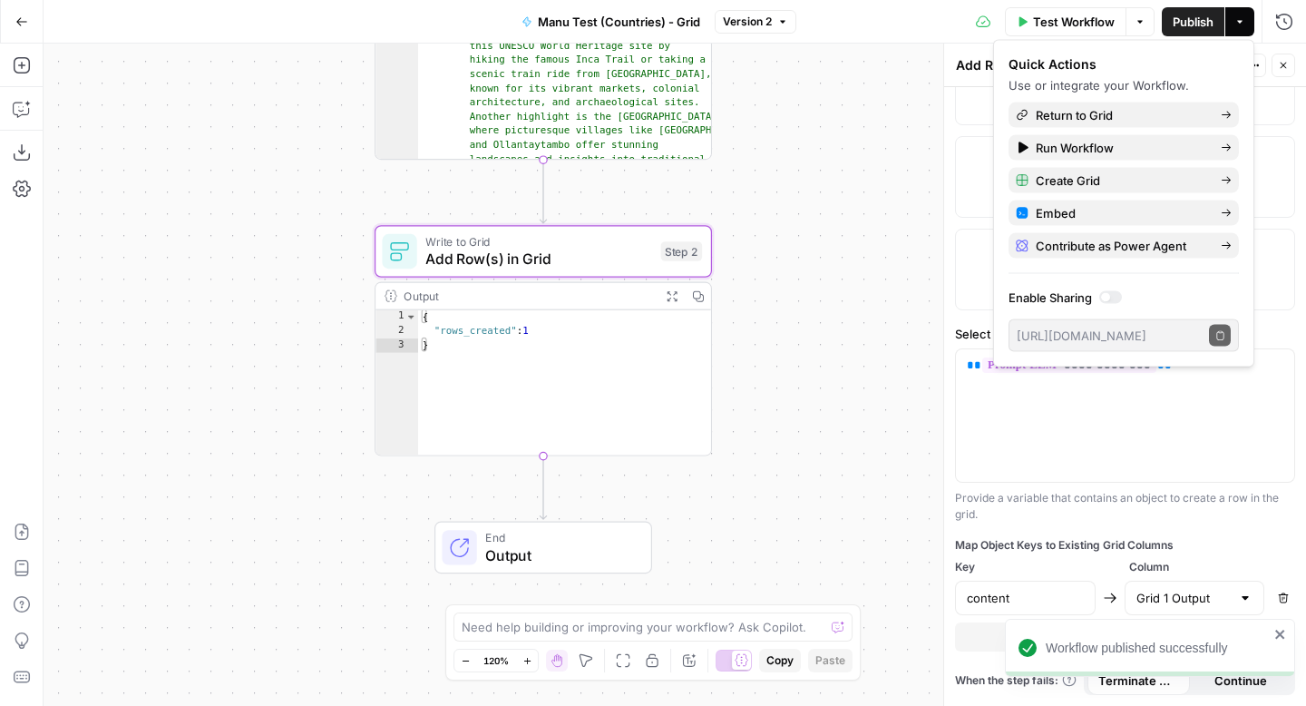
click at [865, 140] on div "Workflow Set Inputs Inputs LLM · GPT-4.1 Prompt LLM Step 1 Output Expand Output…" at bounding box center [675, 375] width 1263 height 662
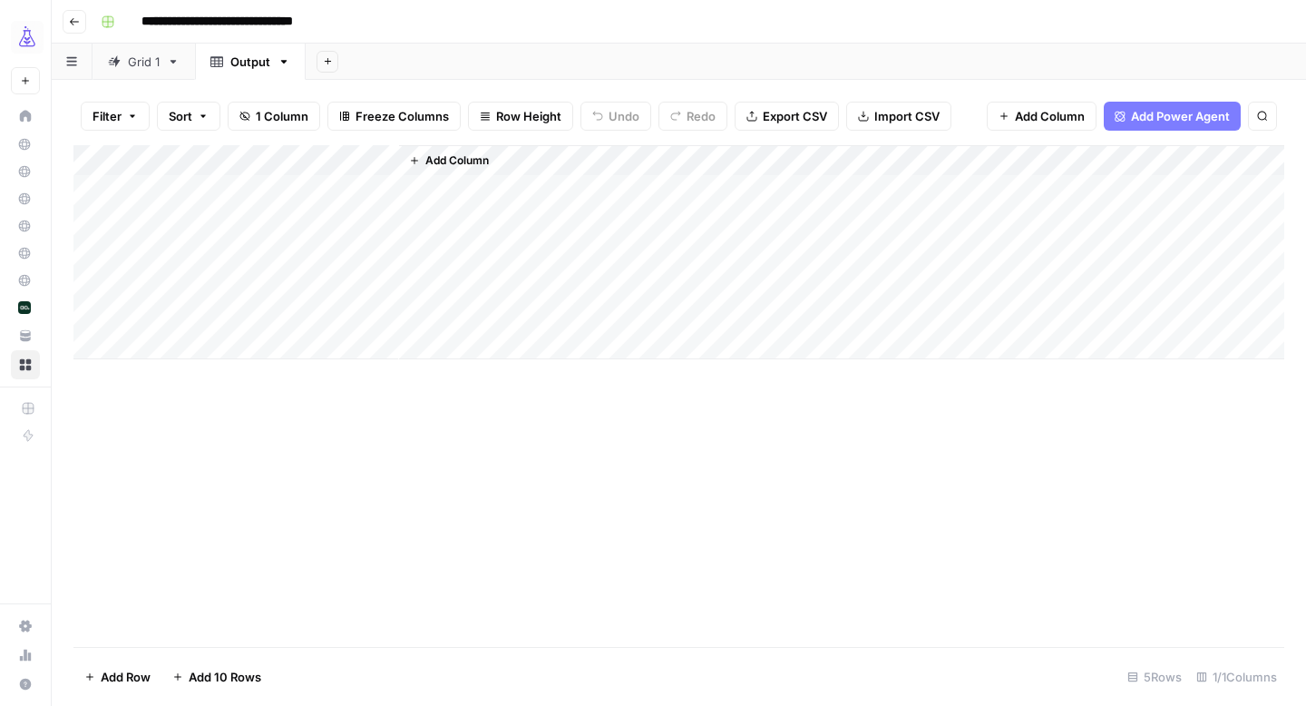
click at [386, 159] on div "Add Column" at bounding box center [678, 252] width 1211 height 214
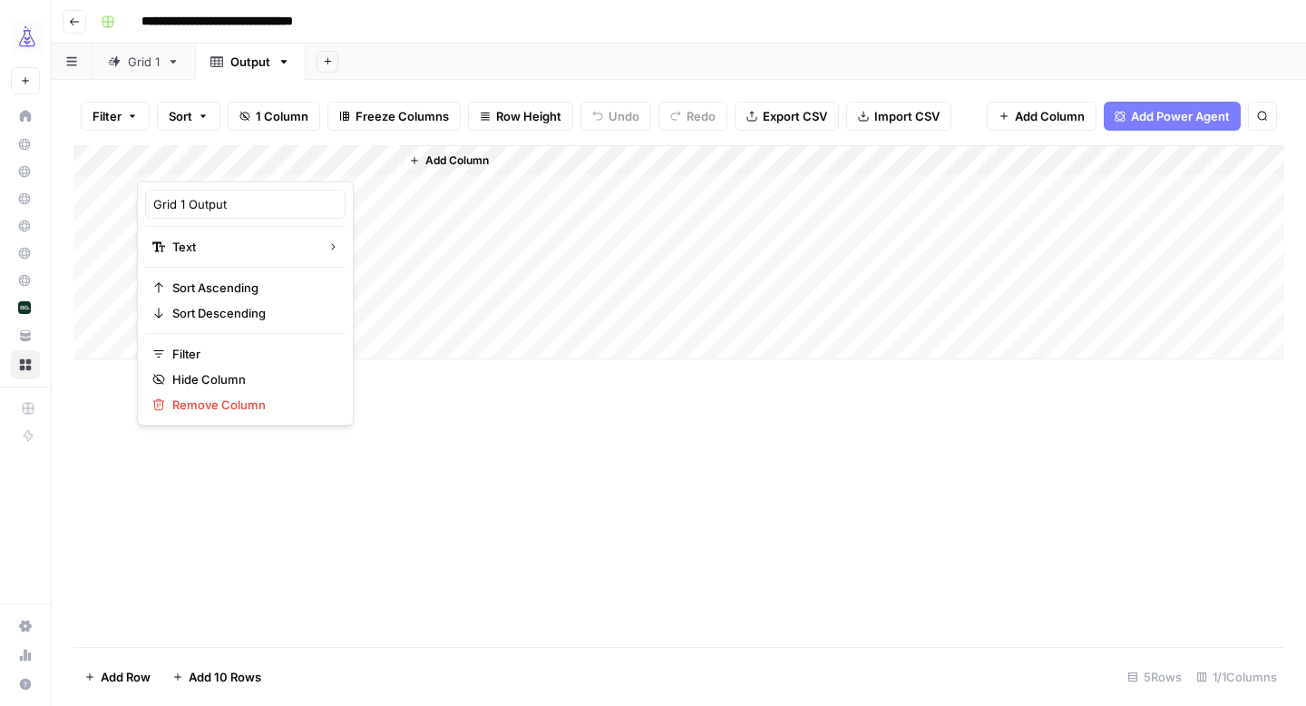
click at [469, 493] on div "Add Column" at bounding box center [678, 396] width 1211 height 502
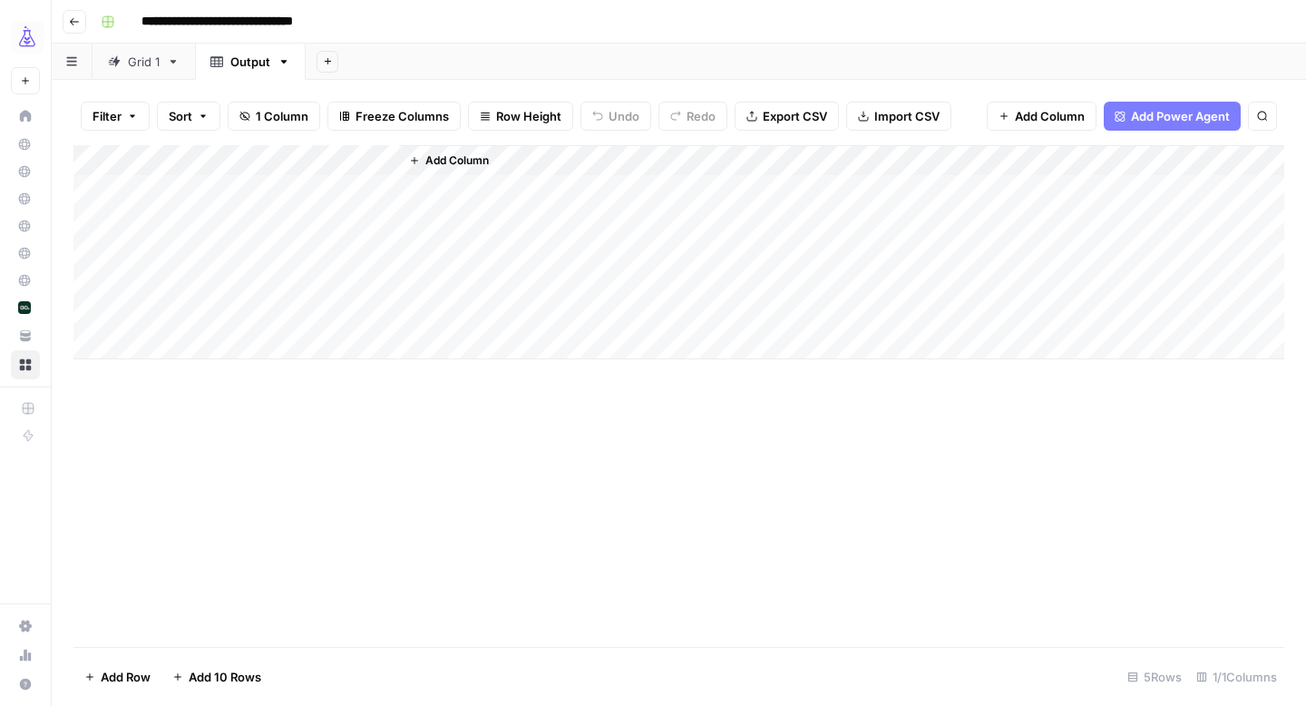
click at [347, 197] on div "Add Column" at bounding box center [678, 252] width 1211 height 214
click at [482, 402] on div "Add Column" at bounding box center [678, 396] width 1211 height 502
click at [384, 158] on div "Add Column" at bounding box center [678, 252] width 1211 height 214
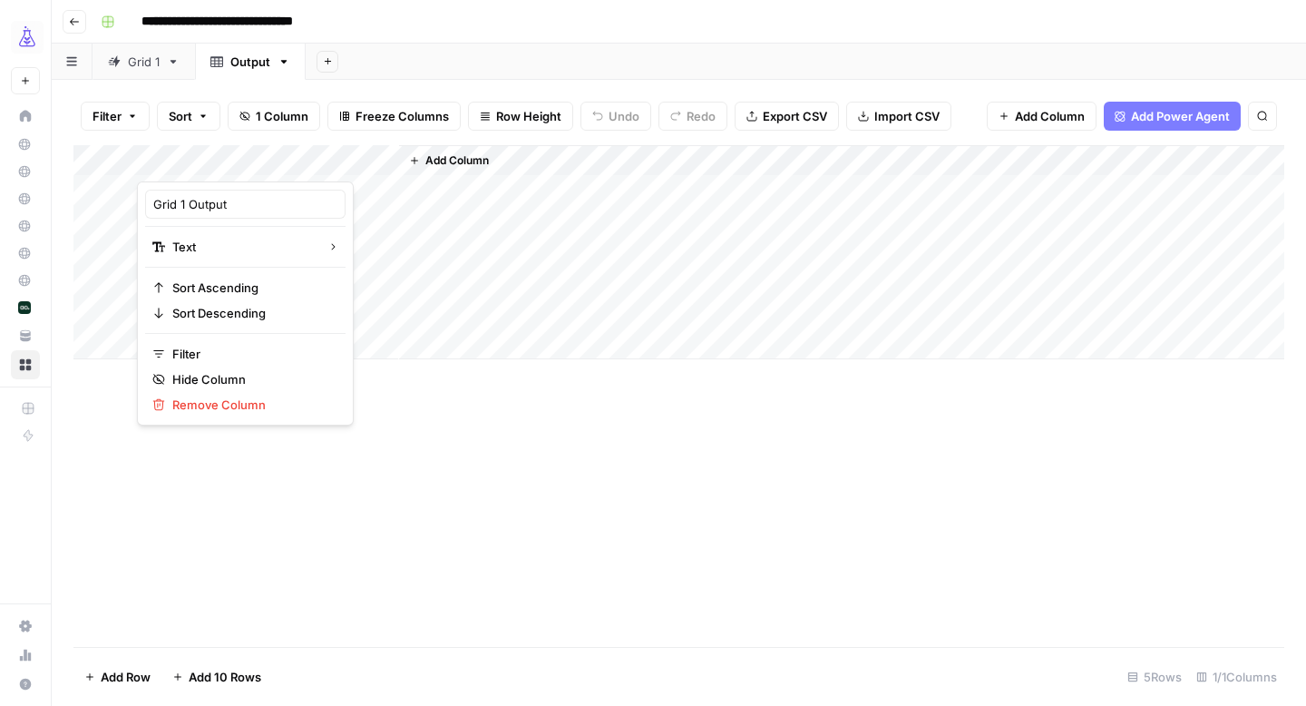
click at [345, 390] on div "Add Column" at bounding box center [678, 396] width 1211 height 502
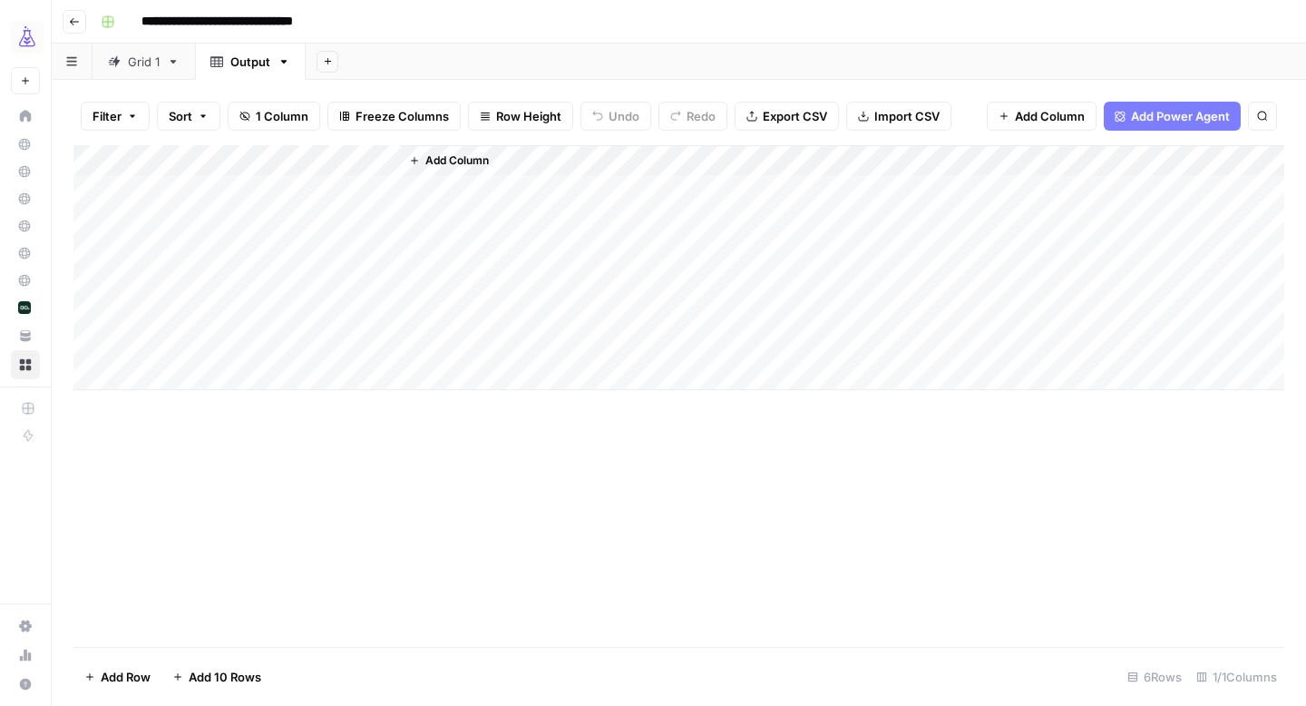
click at [84, 309] on div "Add Column" at bounding box center [678, 267] width 1211 height 245
click at [112, 190] on div "Add Column" at bounding box center [678, 267] width 1211 height 245
click at [151, 678] on span "Delete 1 Row" at bounding box center [120, 677] width 73 height 18
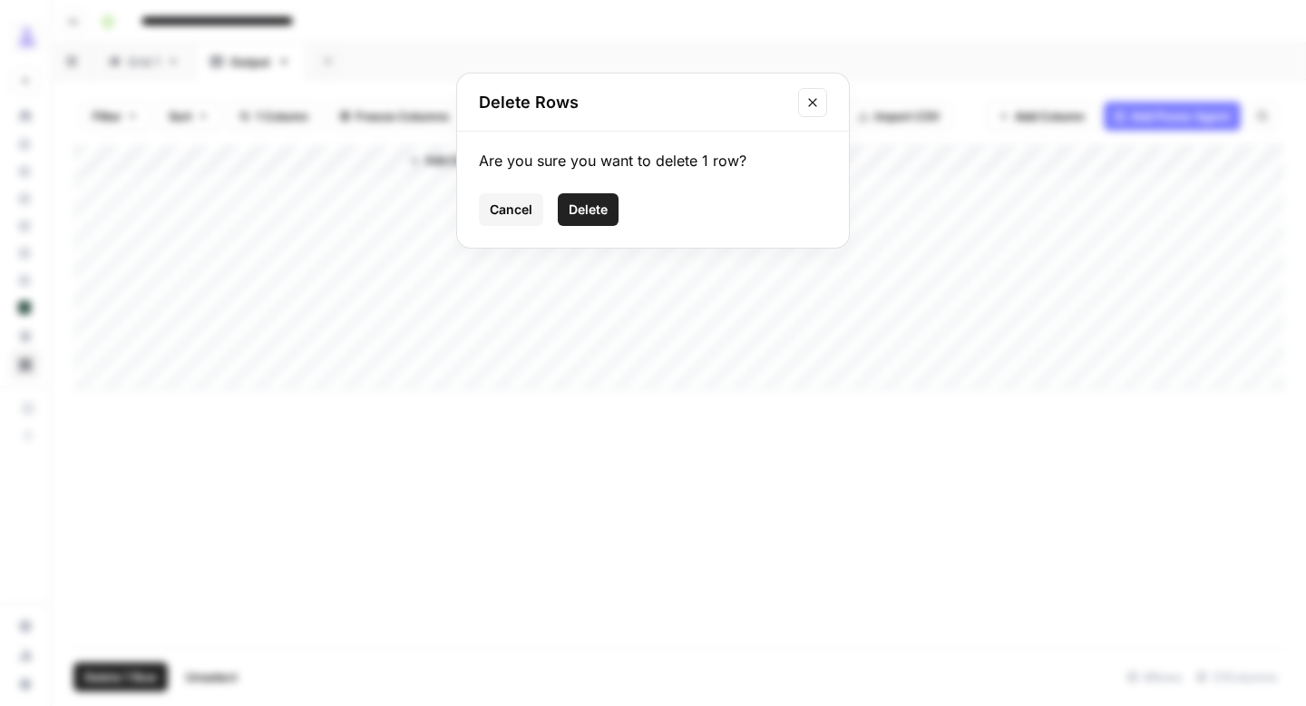
click at [595, 215] on span "Delete" at bounding box center [588, 209] width 39 height 18
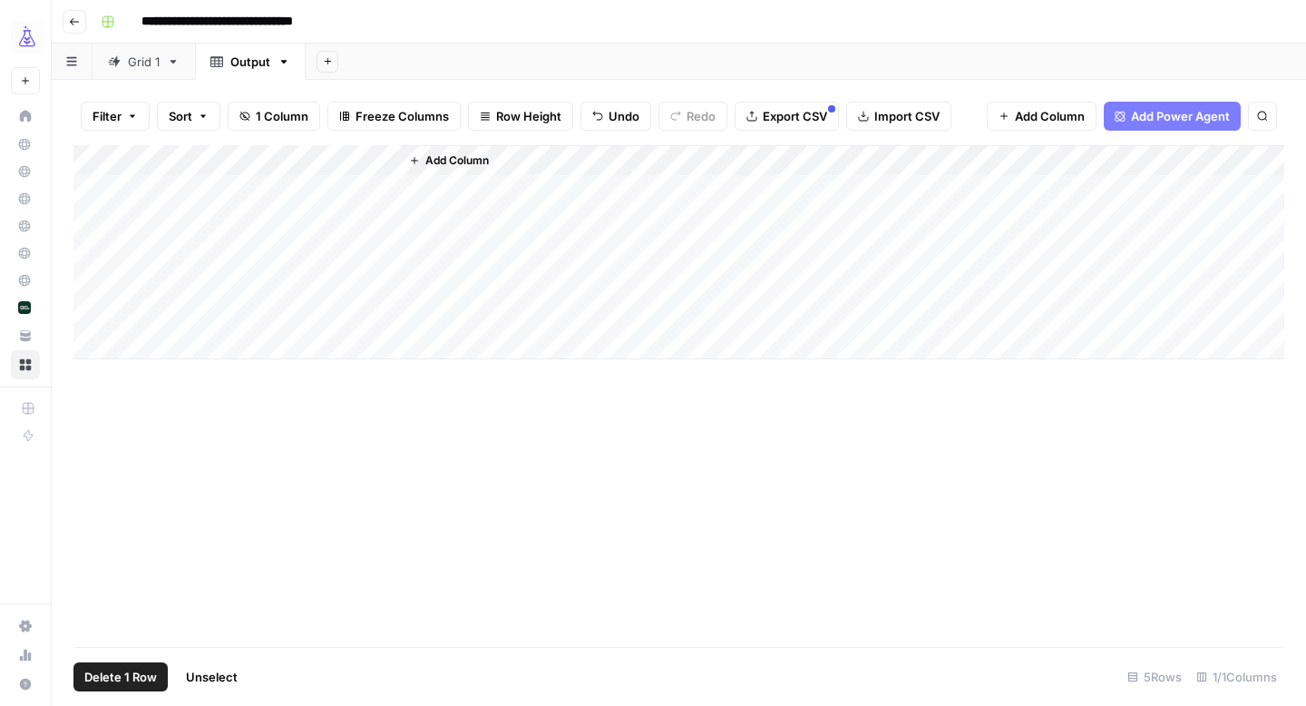
click at [108, 195] on div "Add Column" at bounding box center [678, 252] width 1211 height 214
click at [126, 674] on span "Delete 1 Row" at bounding box center [120, 677] width 73 height 18
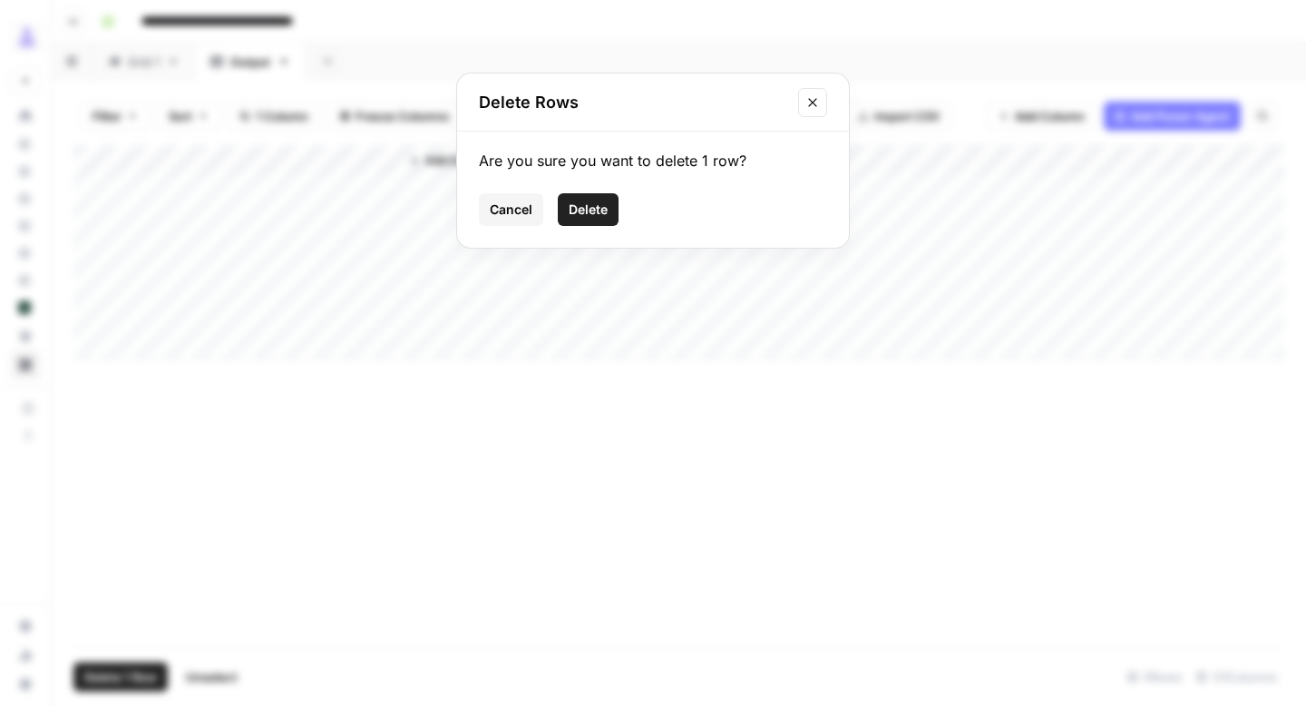
click at [590, 209] on span "Delete" at bounding box center [588, 209] width 39 height 18
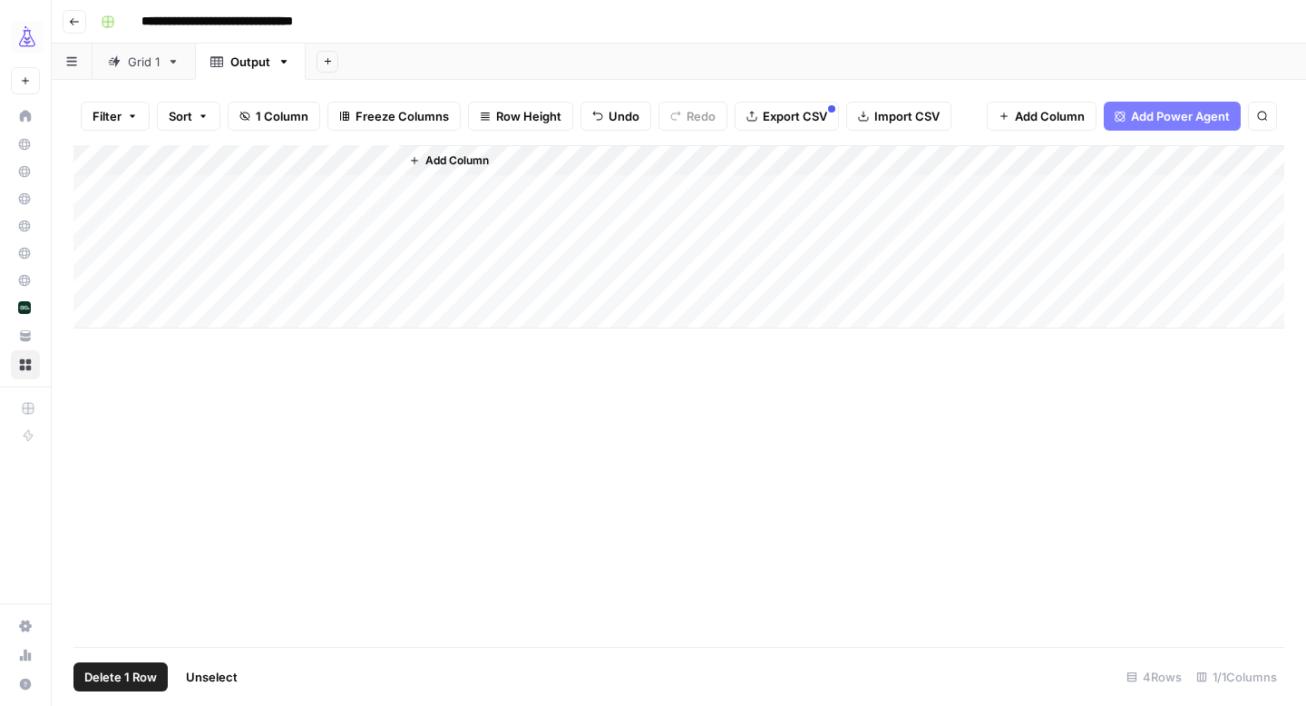
click at [114, 185] on div "Add Column" at bounding box center [678, 236] width 1211 height 183
click at [132, 669] on span "Delete 1 Row" at bounding box center [120, 677] width 73 height 18
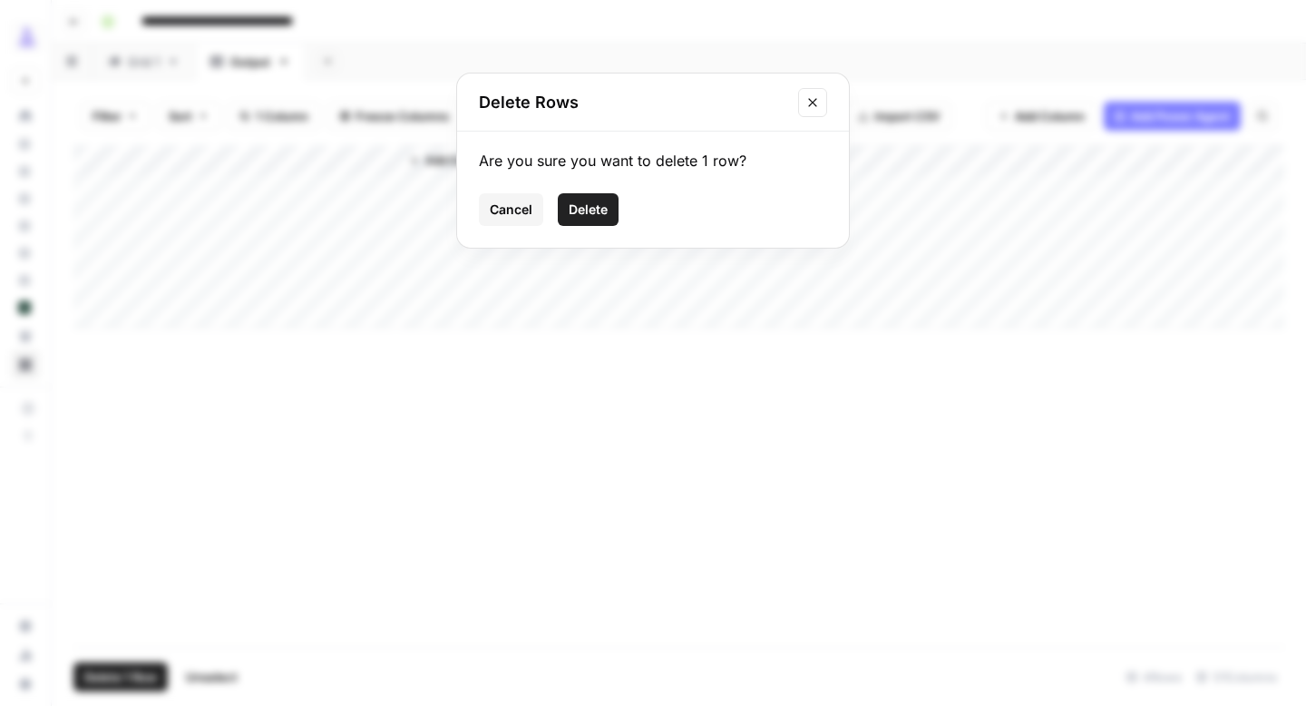
click at [583, 211] on span "Delete" at bounding box center [588, 209] width 39 height 18
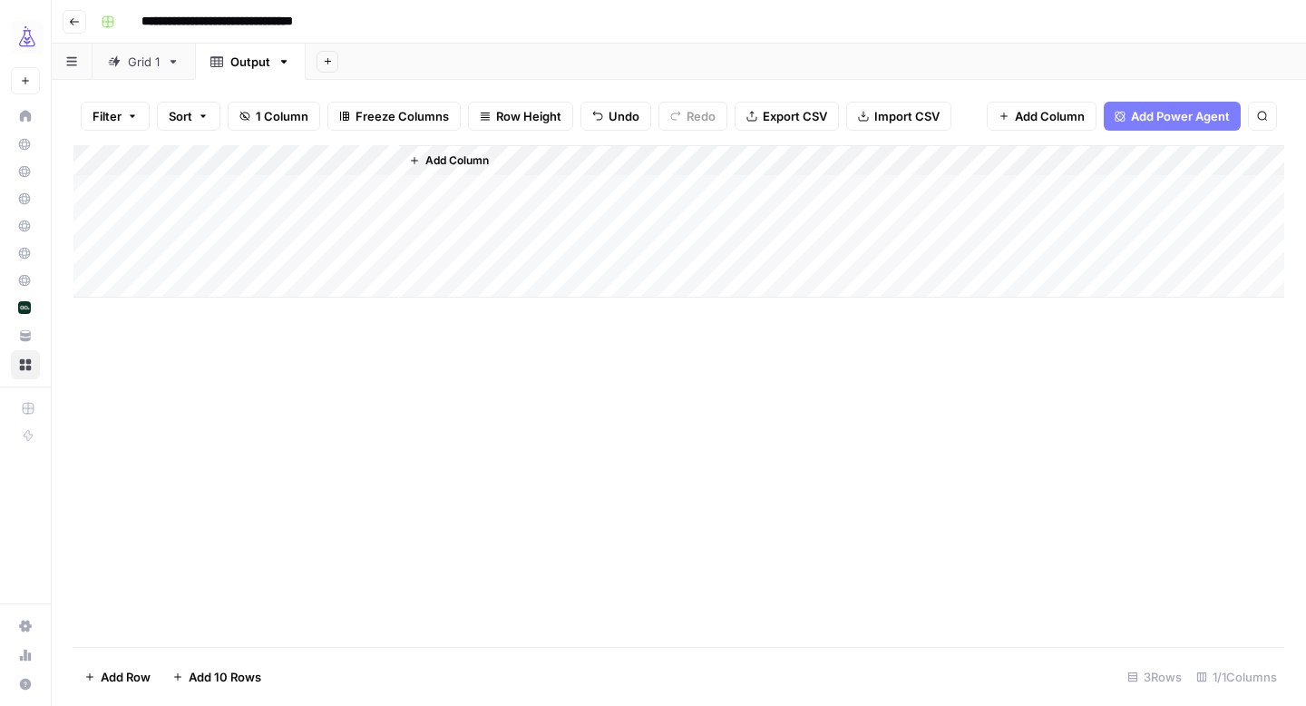
click at [97, 190] on div "Add Column" at bounding box center [678, 221] width 1211 height 152
click at [108, 190] on div "Add Column" at bounding box center [678, 221] width 1211 height 152
click at [114, 676] on span "Delete 1 Row" at bounding box center [120, 677] width 73 height 18
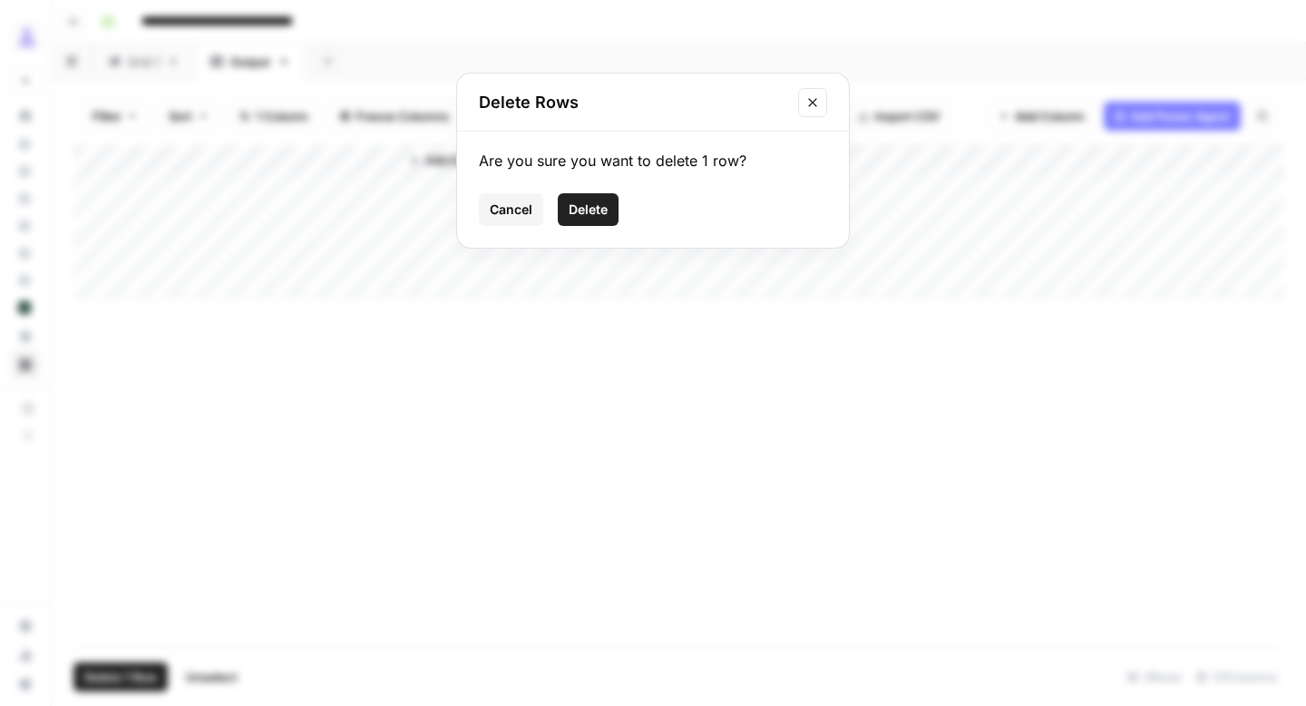
click at [610, 205] on button "Delete" at bounding box center [588, 209] width 61 height 33
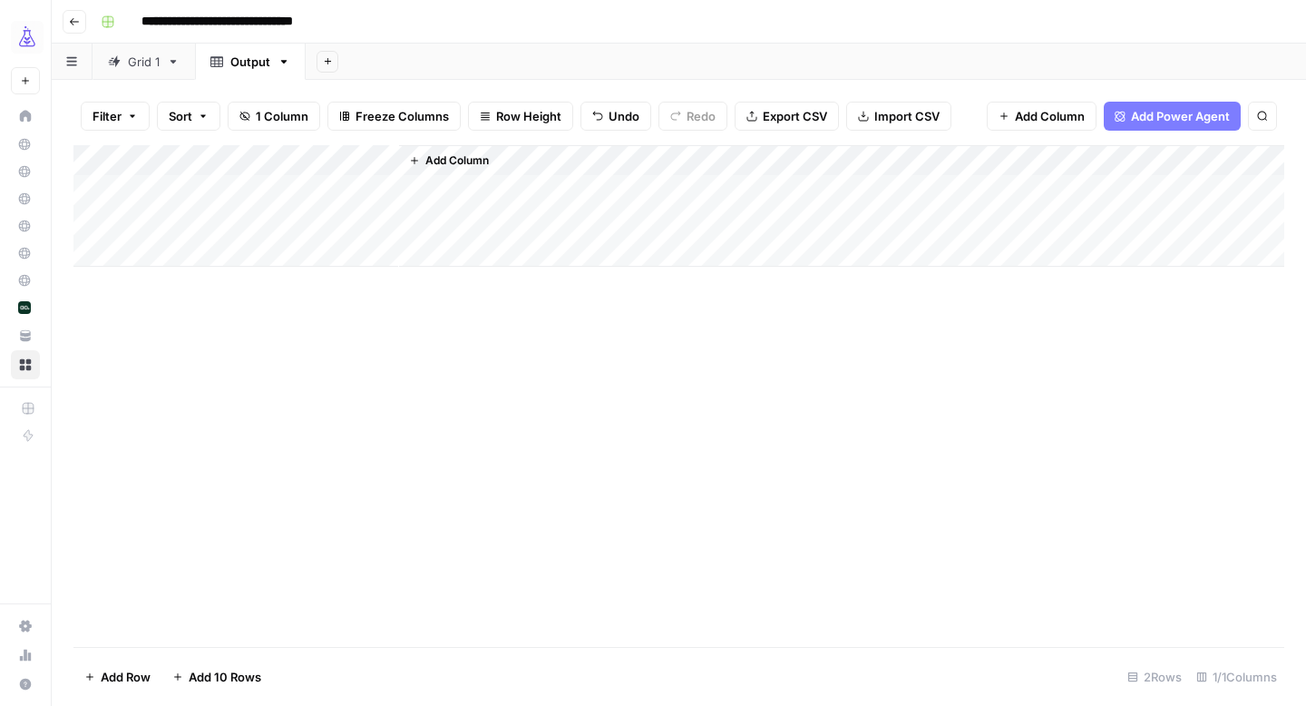
click at [112, 187] on div "Add Column" at bounding box center [678, 206] width 1211 height 122
click at [126, 686] on button "Delete 1 Row" at bounding box center [120, 676] width 94 height 29
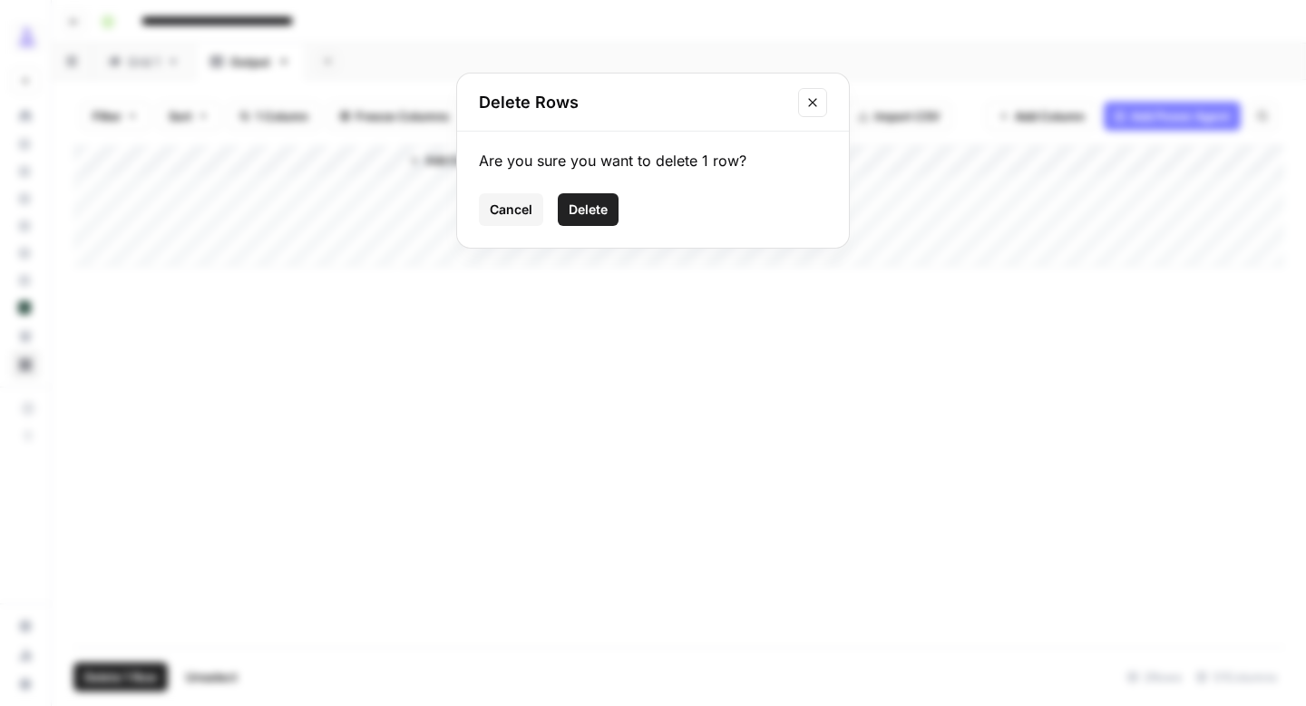
click at [590, 196] on button "Delete" at bounding box center [588, 209] width 61 height 33
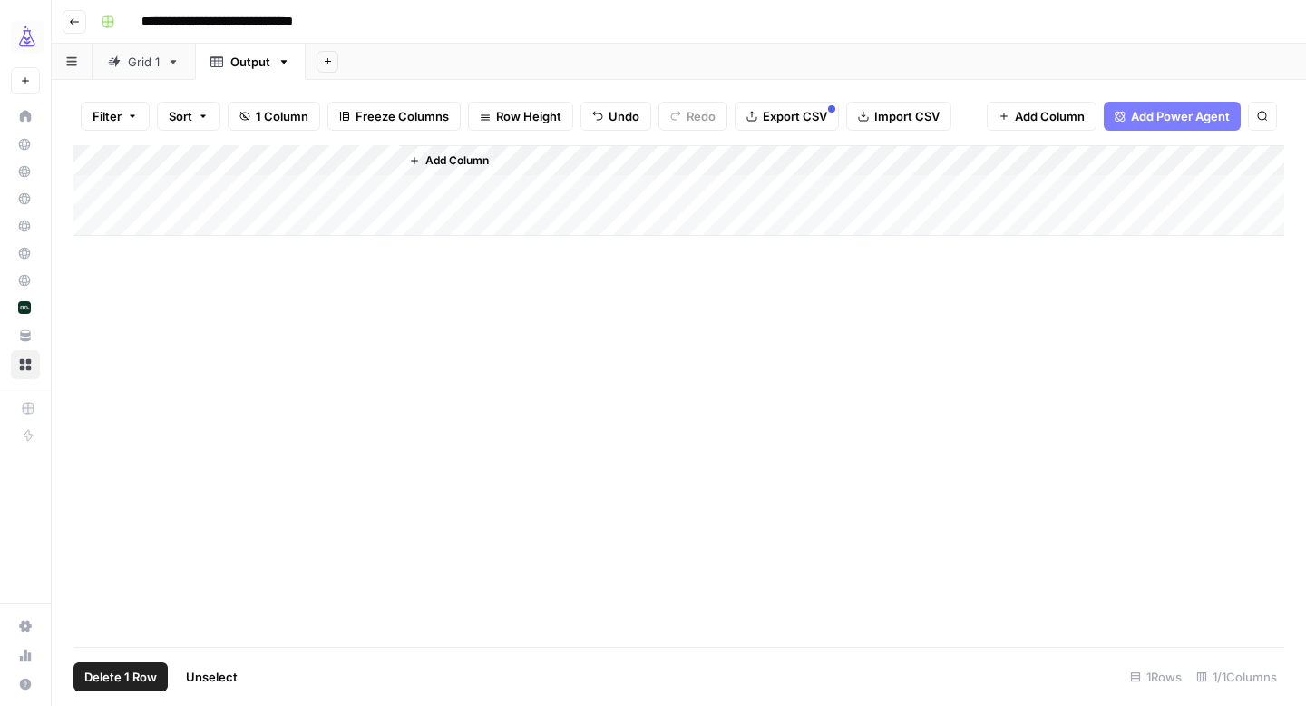
click at [103, 188] on div "Add Column" at bounding box center [678, 190] width 1211 height 91
click at [132, 677] on span "Delete 1 Row" at bounding box center [120, 677] width 73 height 18
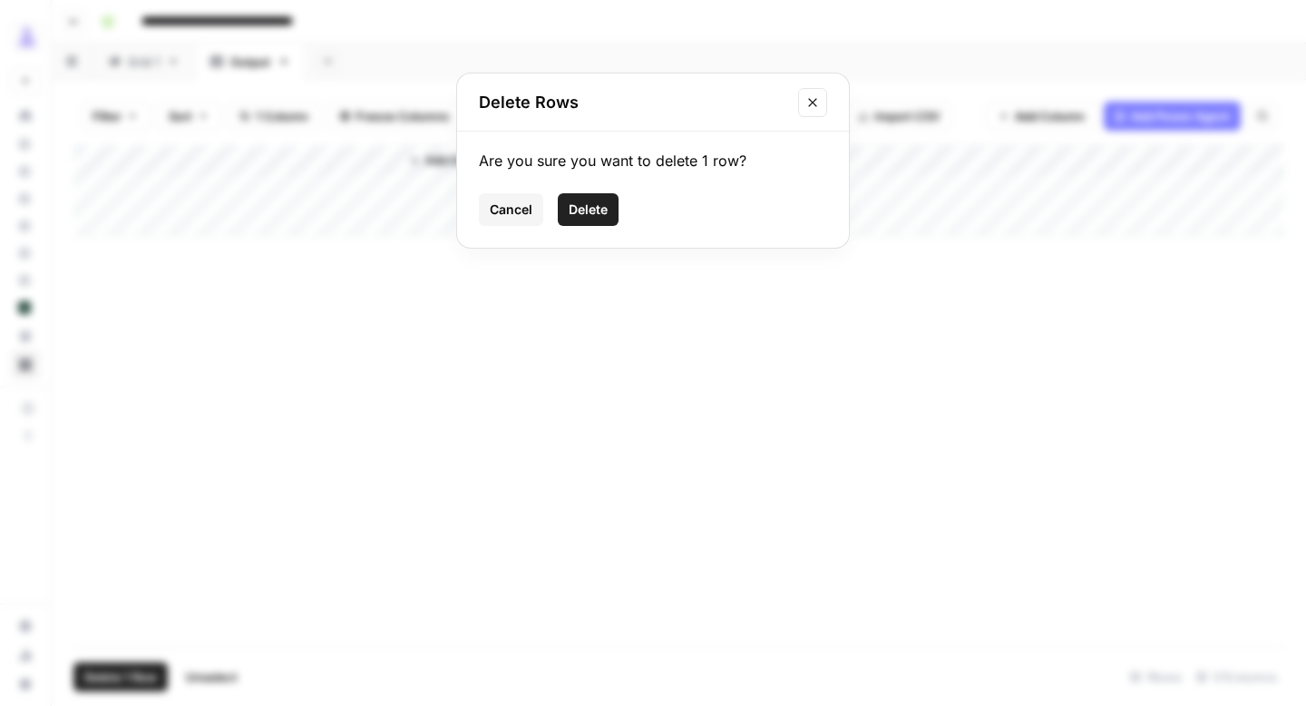
click at [601, 202] on span "Delete" at bounding box center [588, 209] width 39 height 18
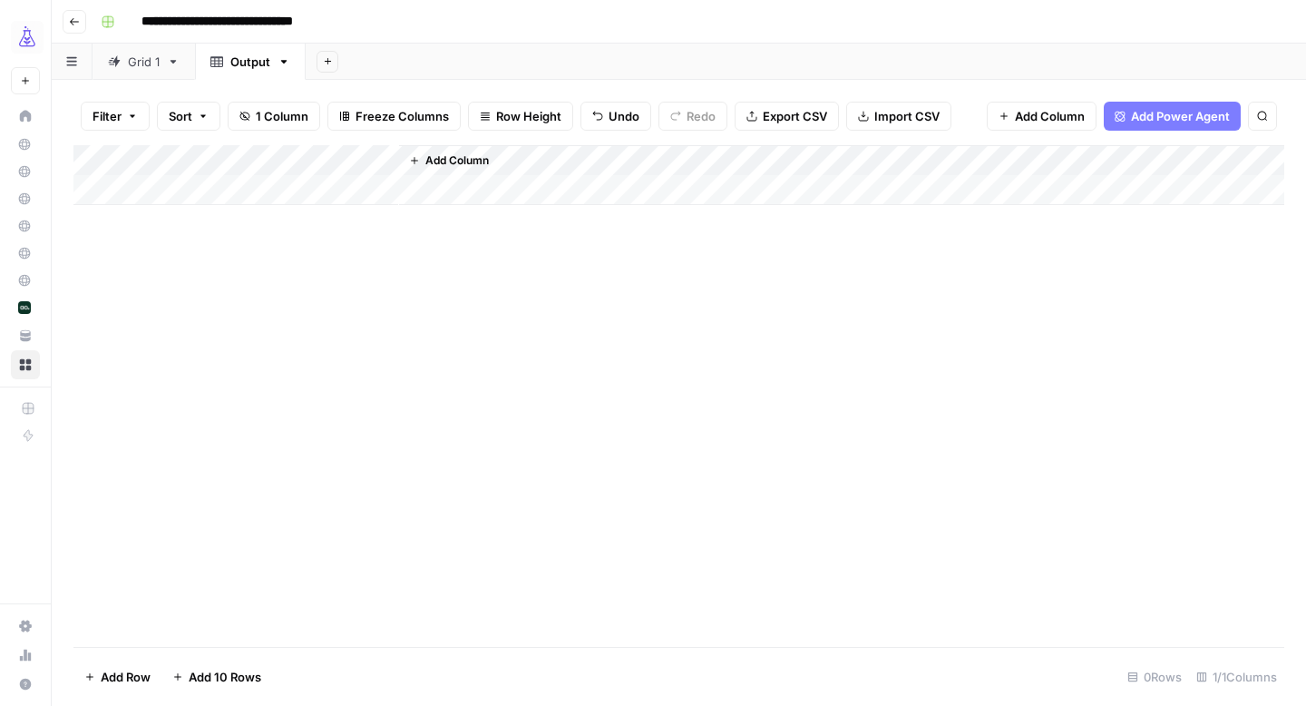
click at [129, 57] on div "Grid 1" at bounding box center [144, 62] width 32 height 18
click at [914, 159] on span "Add Column" at bounding box center [901, 160] width 63 height 16
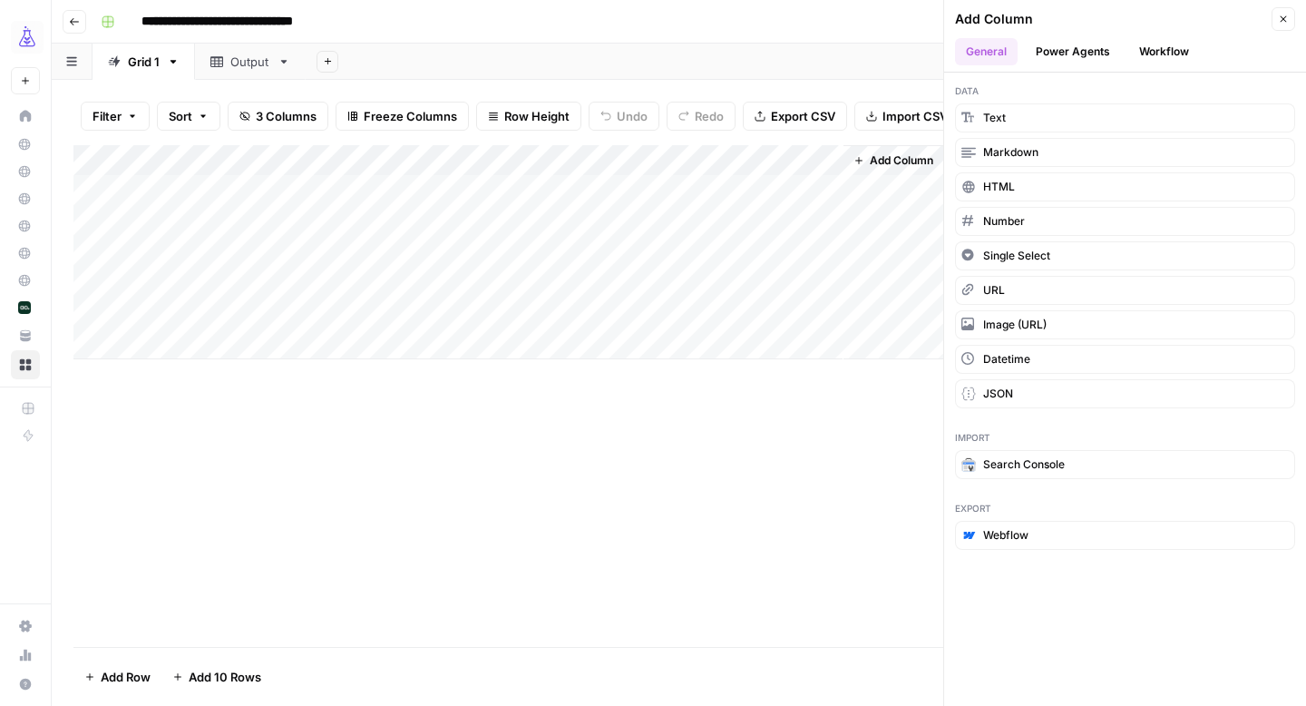
click at [1163, 52] on button "Workflow" at bounding box center [1164, 51] width 72 height 27
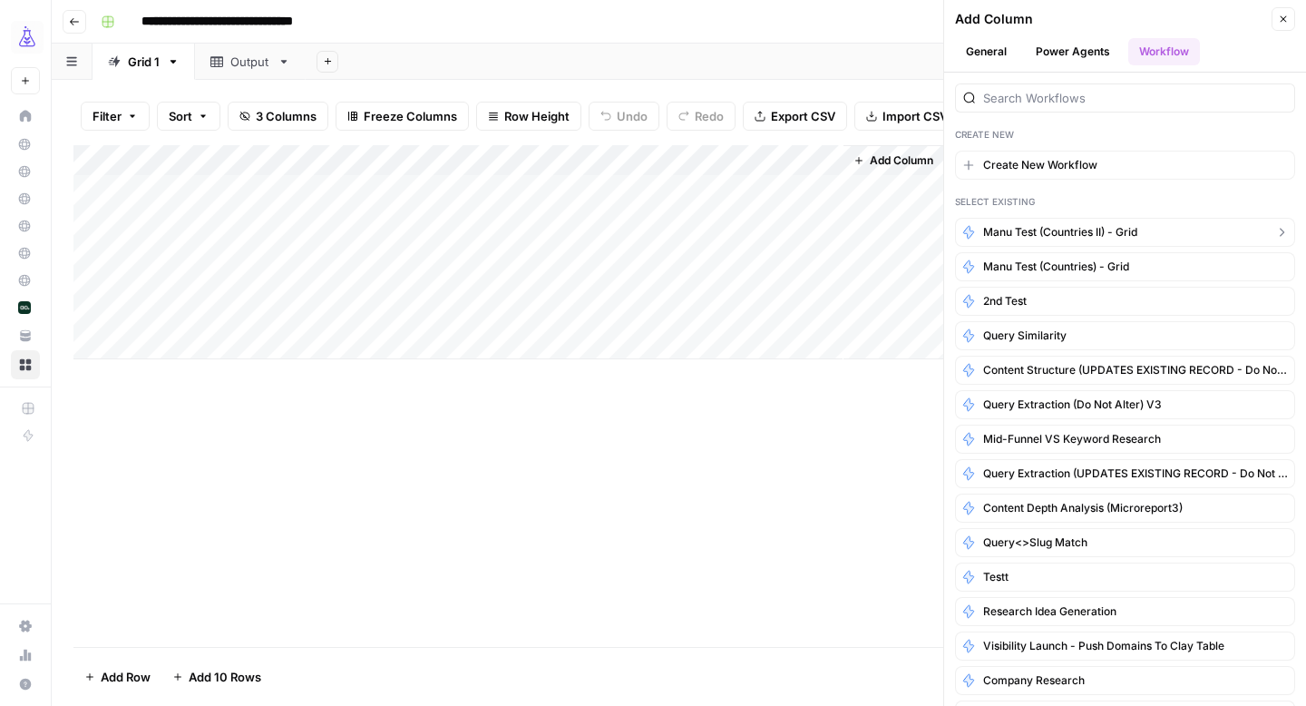
click at [1105, 230] on span "Manu Test (Countries II) - Grid" at bounding box center [1060, 232] width 154 height 16
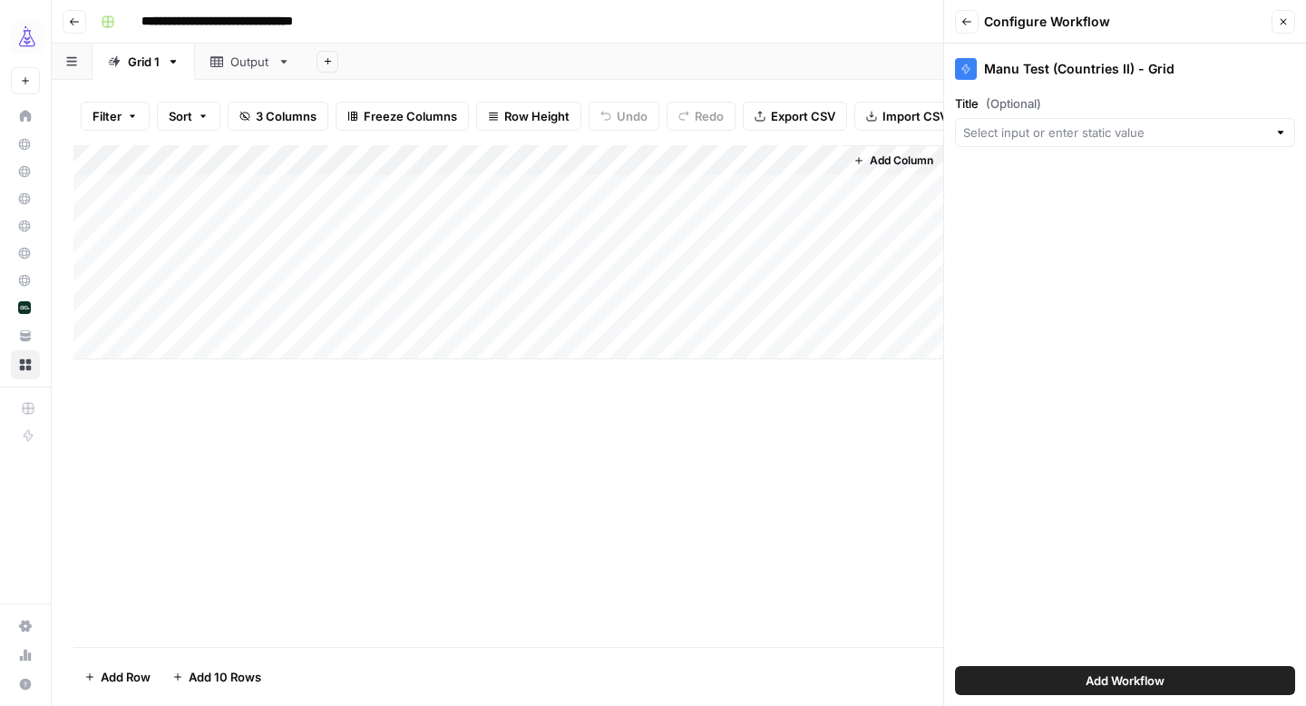
click at [1117, 142] on div at bounding box center [1125, 132] width 340 height 29
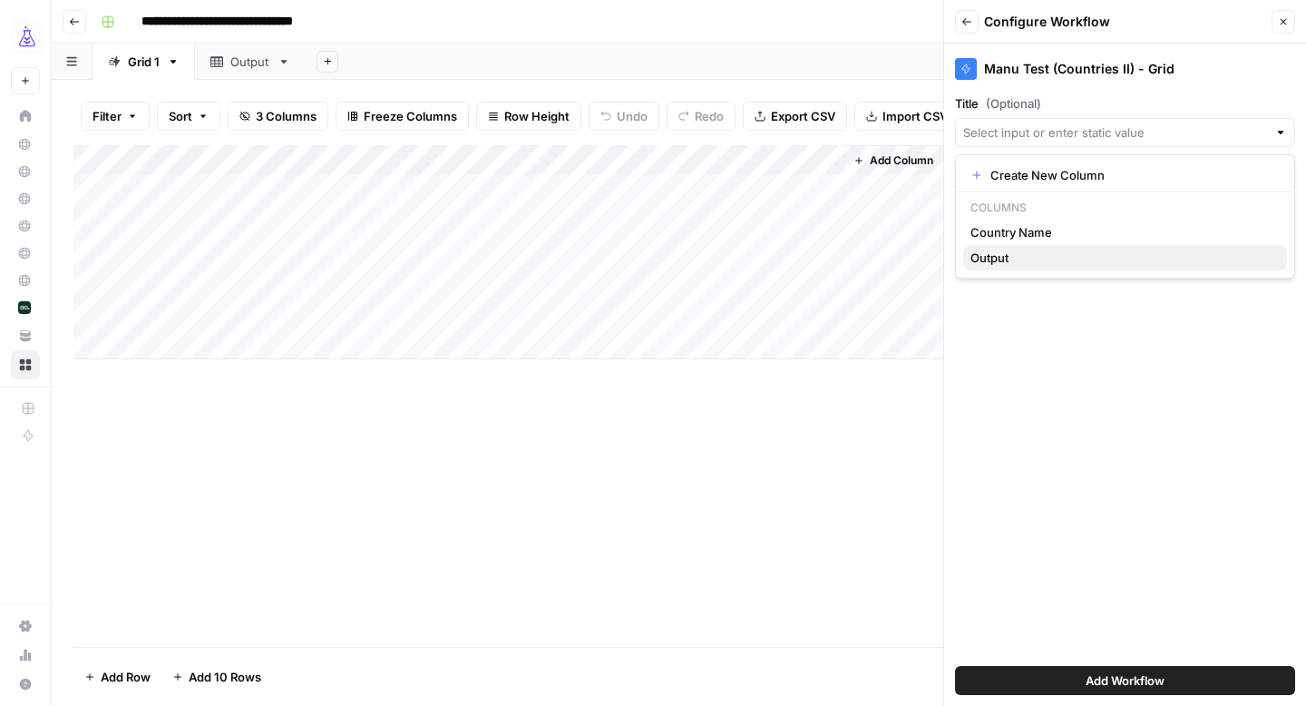
click at [1079, 253] on span "Output" at bounding box center [1122, 258] width 302 height 18
type input "Output"
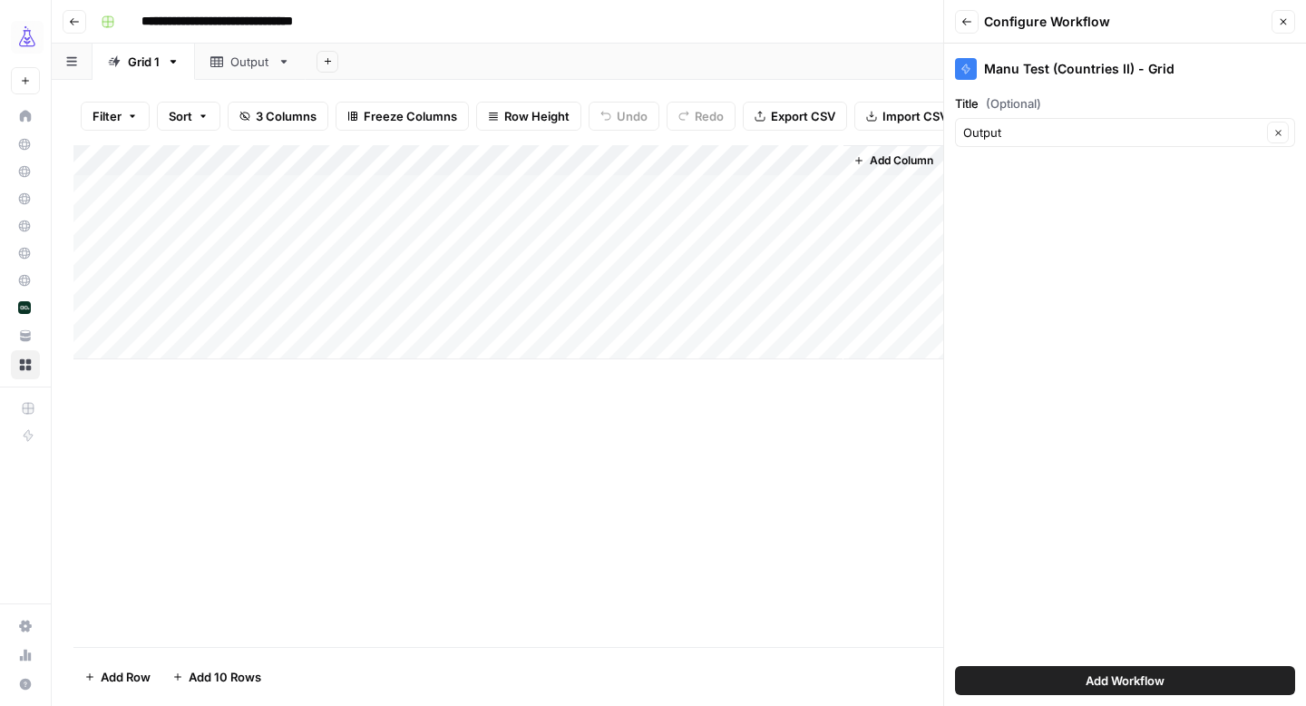
click at [1126, 669] on button "Add Workflow" at bounding box center [1125, 680] width 340 height 29
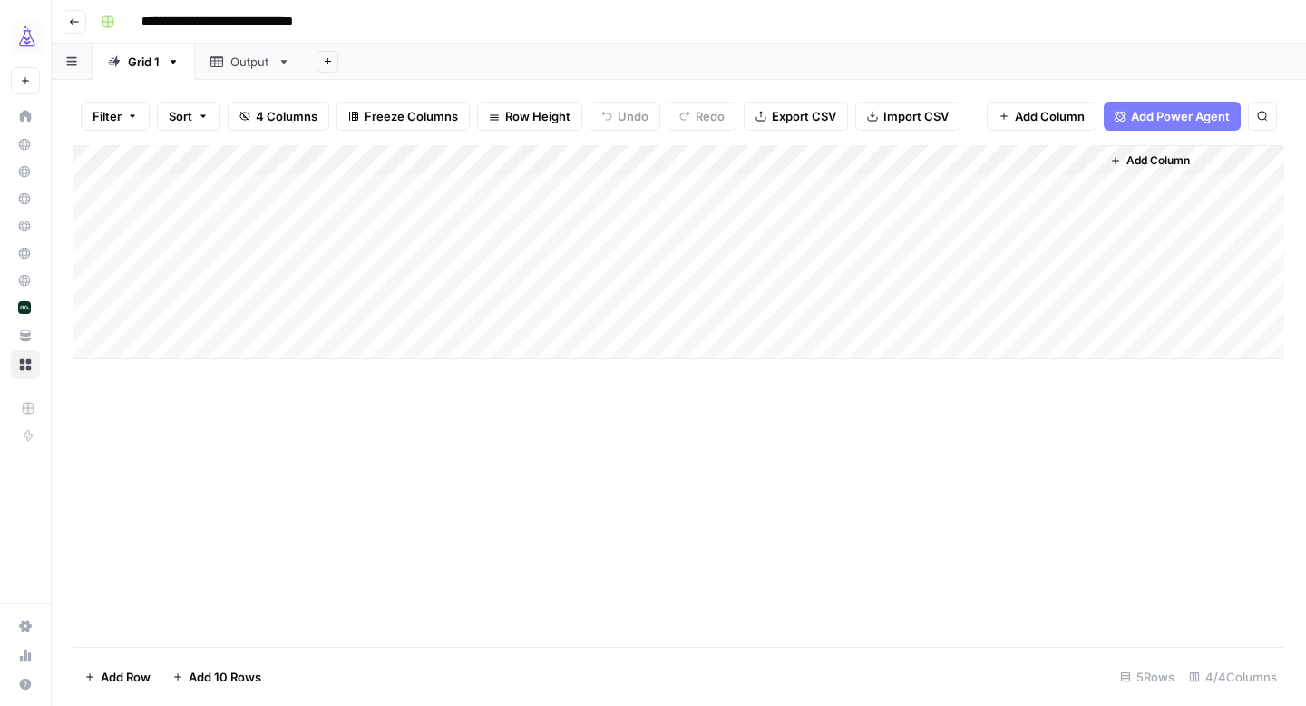
click at [263, 55] on div "Output" at bounding box center [250, 62] width 40 height 18
click at [151, 58] on div "Grid 1" at bounding box center [144, 62] width 32 height 18
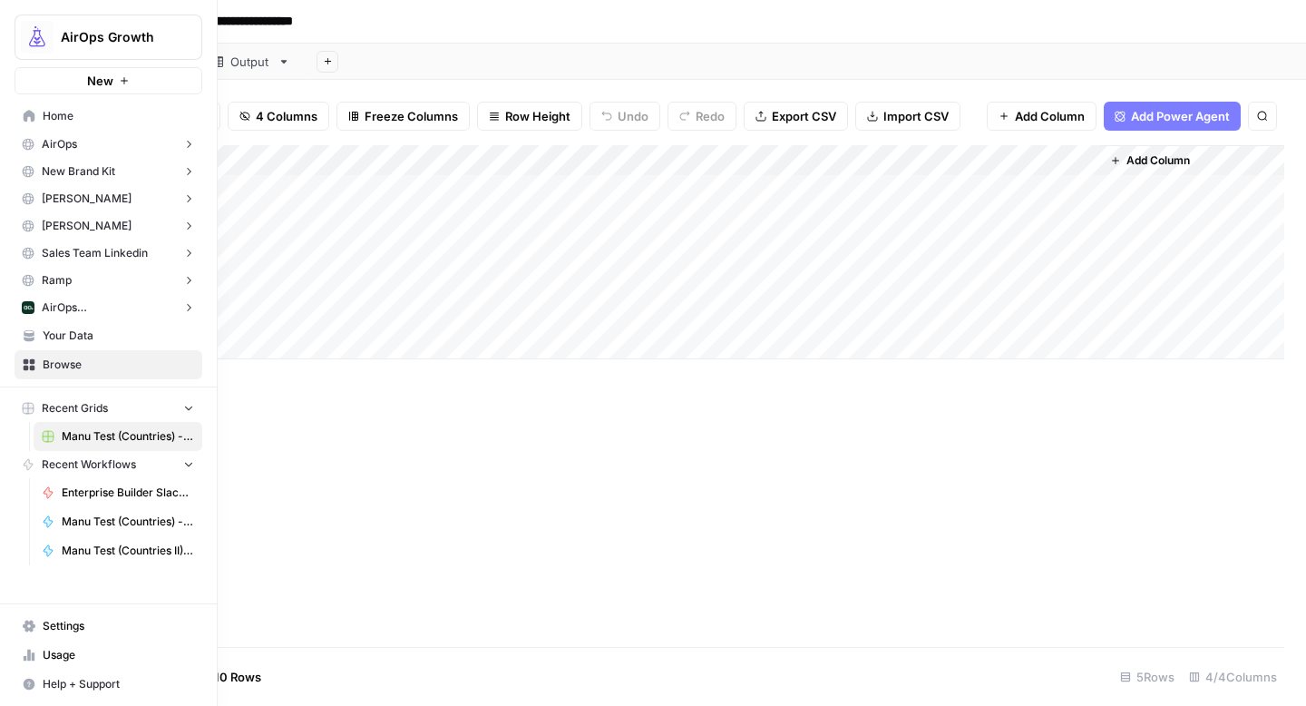
click at [55, 116] on span "Home" at bounding box center [118, 116] width 151 height 16
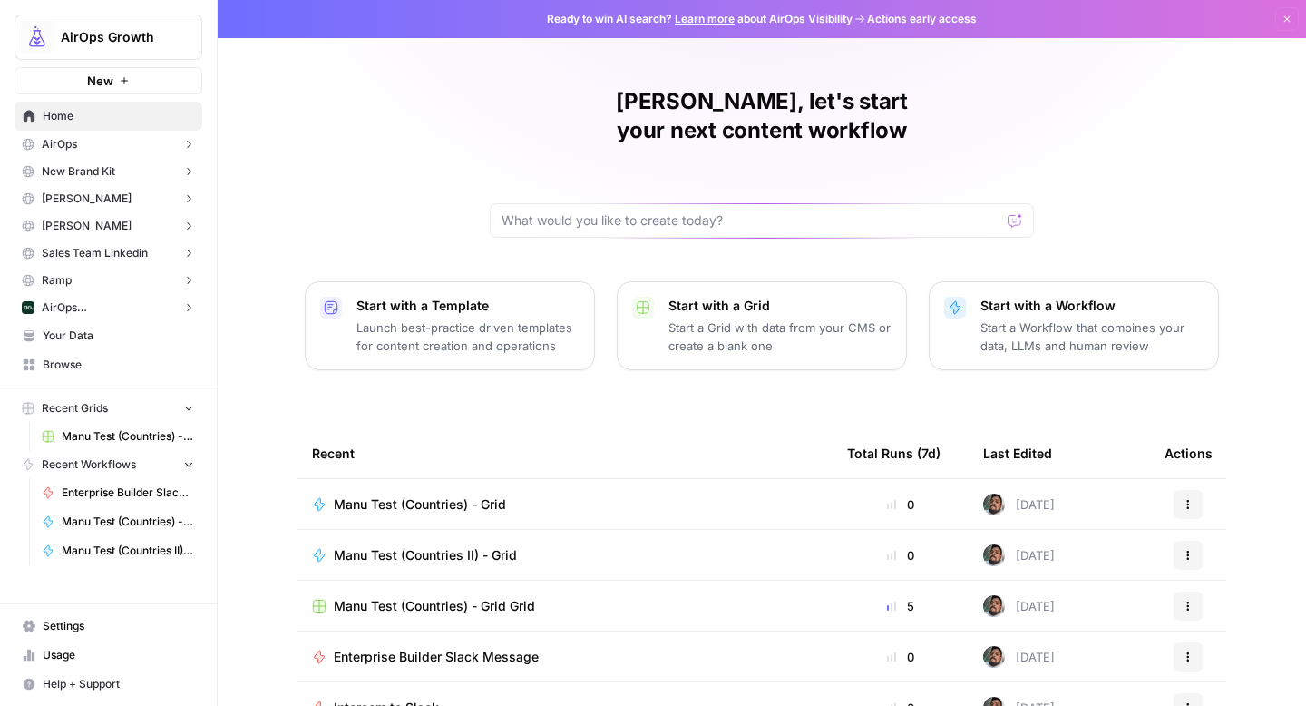
click at [471, 546] on span "Manu Test (Countries II) - Grid" at bounding box center [425, 555] width 183 height 18
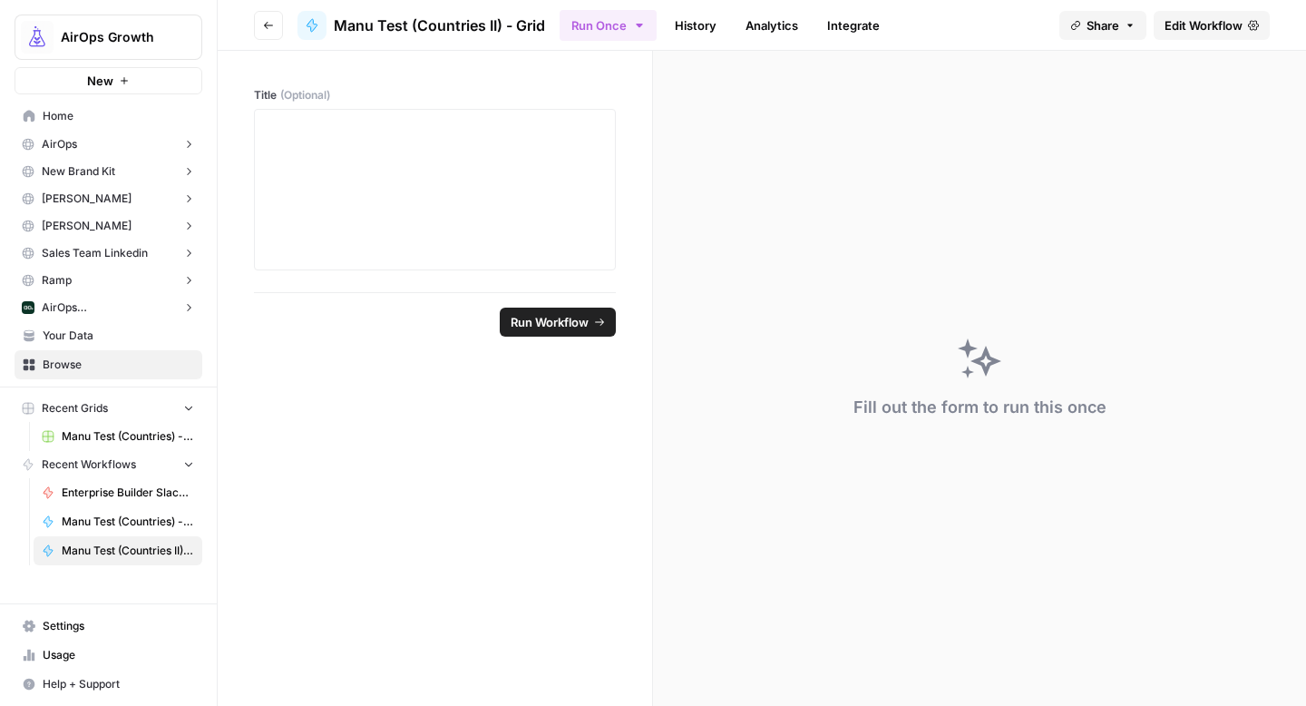
click at [1204, 35] on link "Edit Workflow" at bounding box center [1212, 25] width 116 height 29
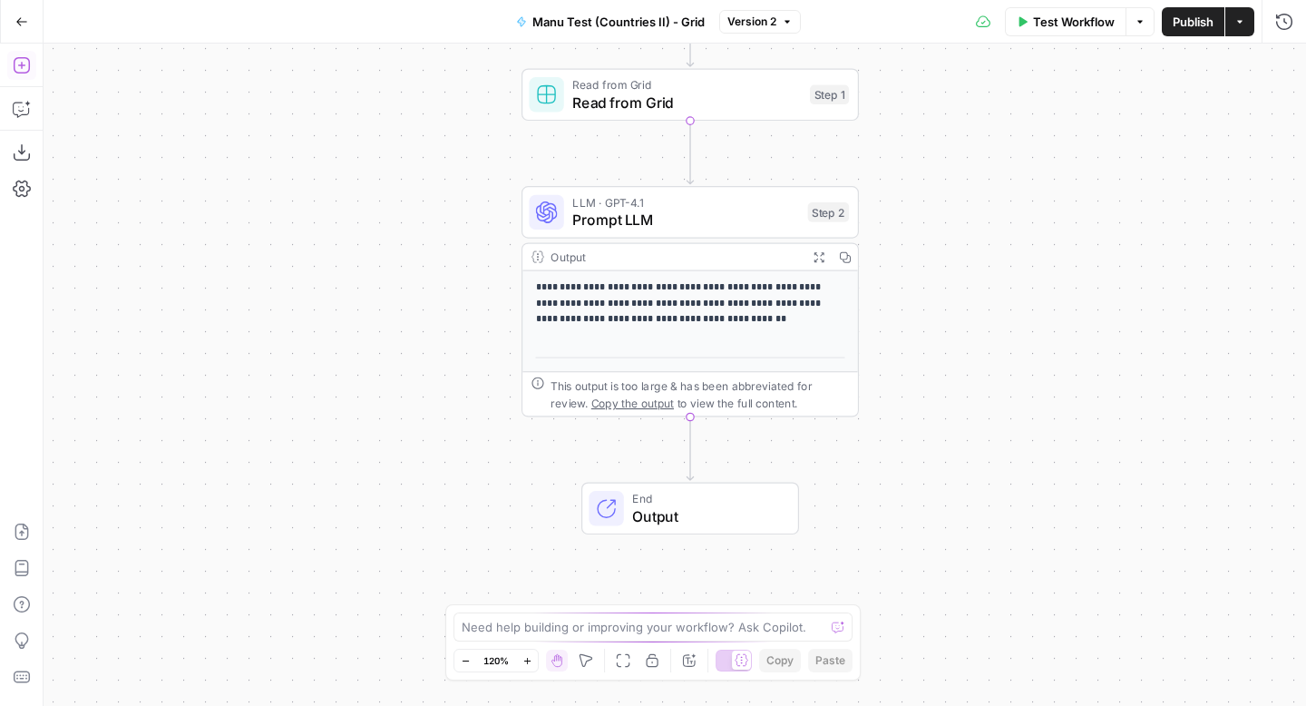
click at [34, 70] on button "Add Steps" at bounding box center [21, 65] width 29 height 29
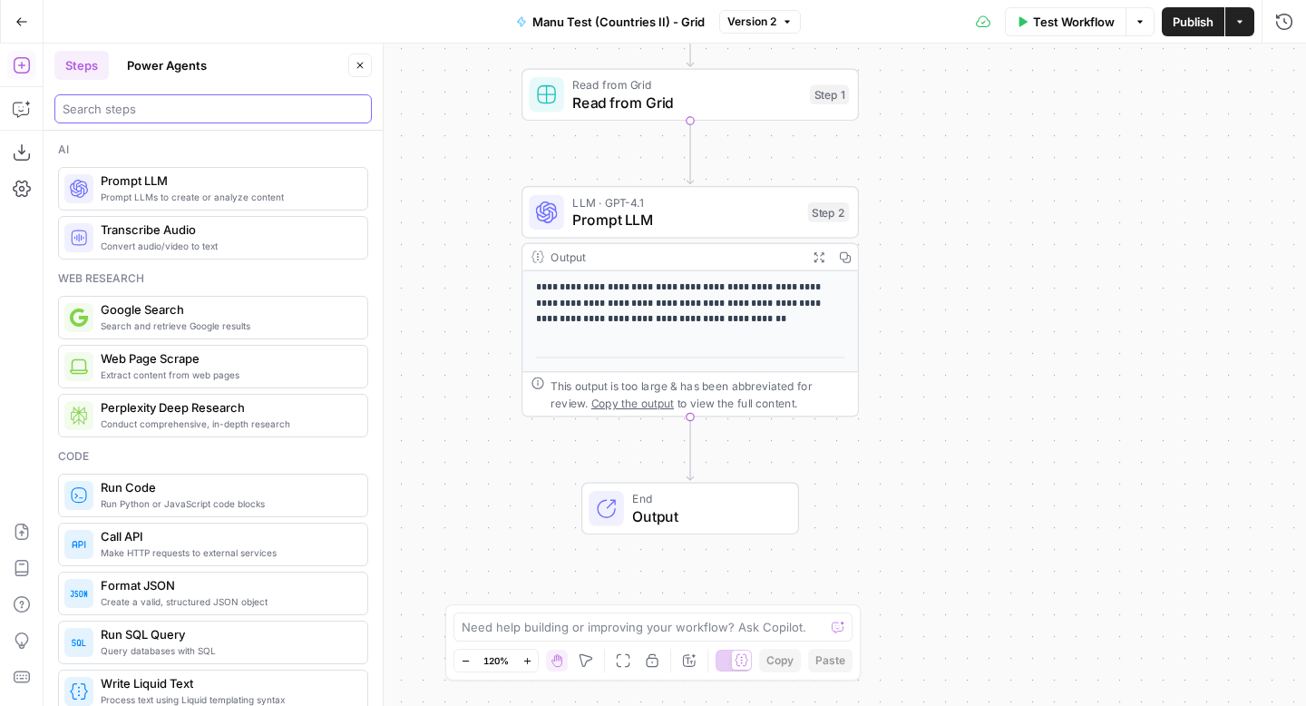
click at [173, 103] on input "search" at bounding box center [213, 109] width 301 height 18
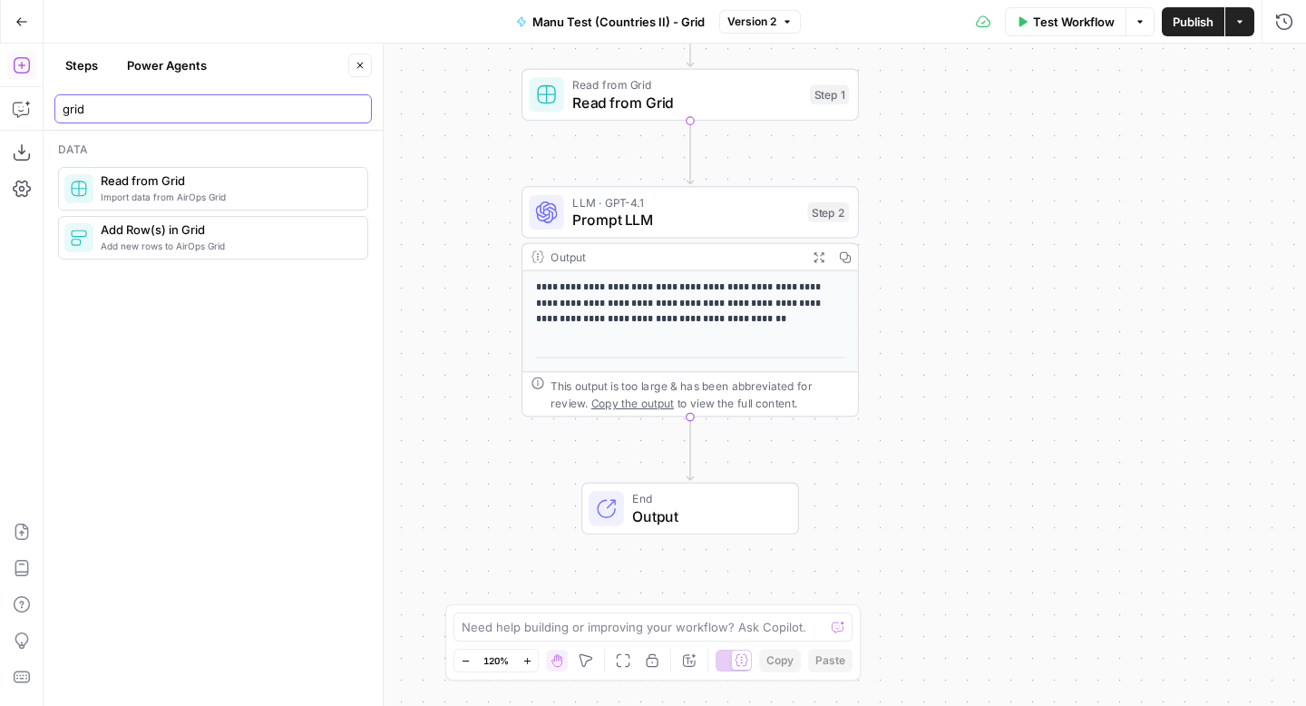
type input "grid"
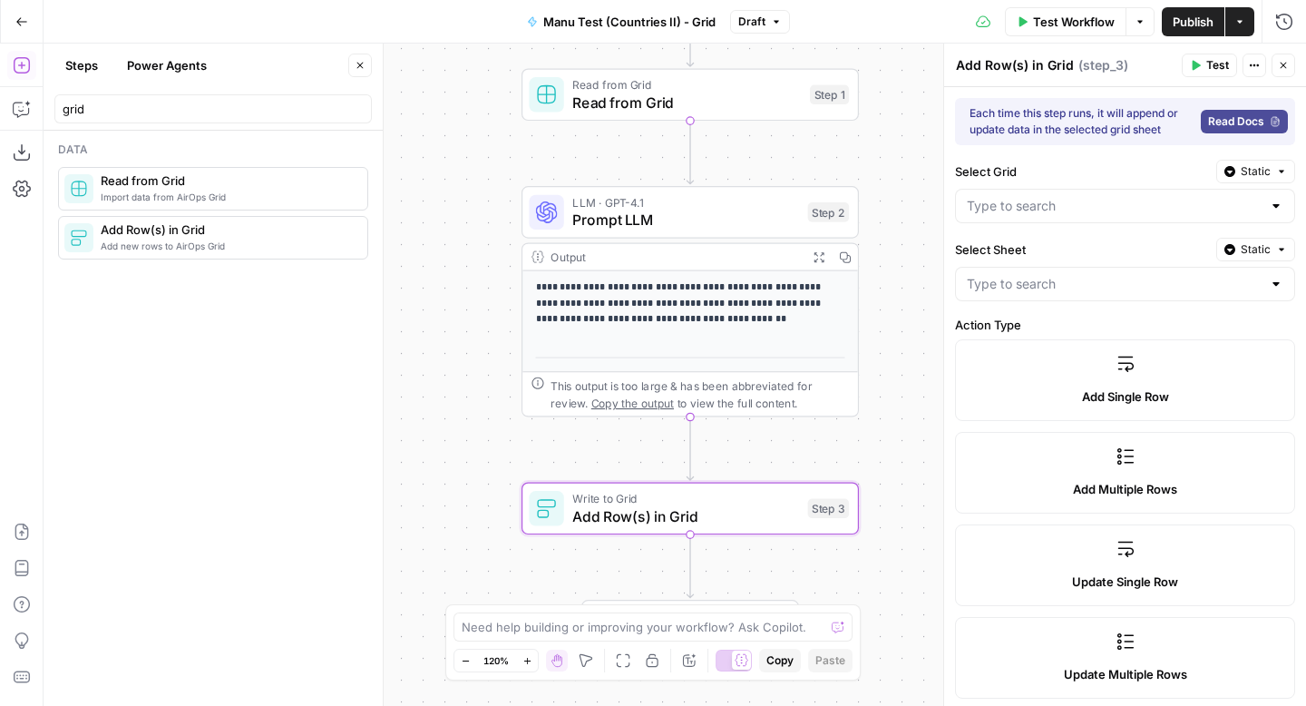
click at [1147, 225] on div "Each time this step runs, it will append or update data in the selected grid sh…" at bounding box center [1125, 573] width 362 height 972
click at [1147, 220] on div at bounding box center [1125, 206] width 340 height 34
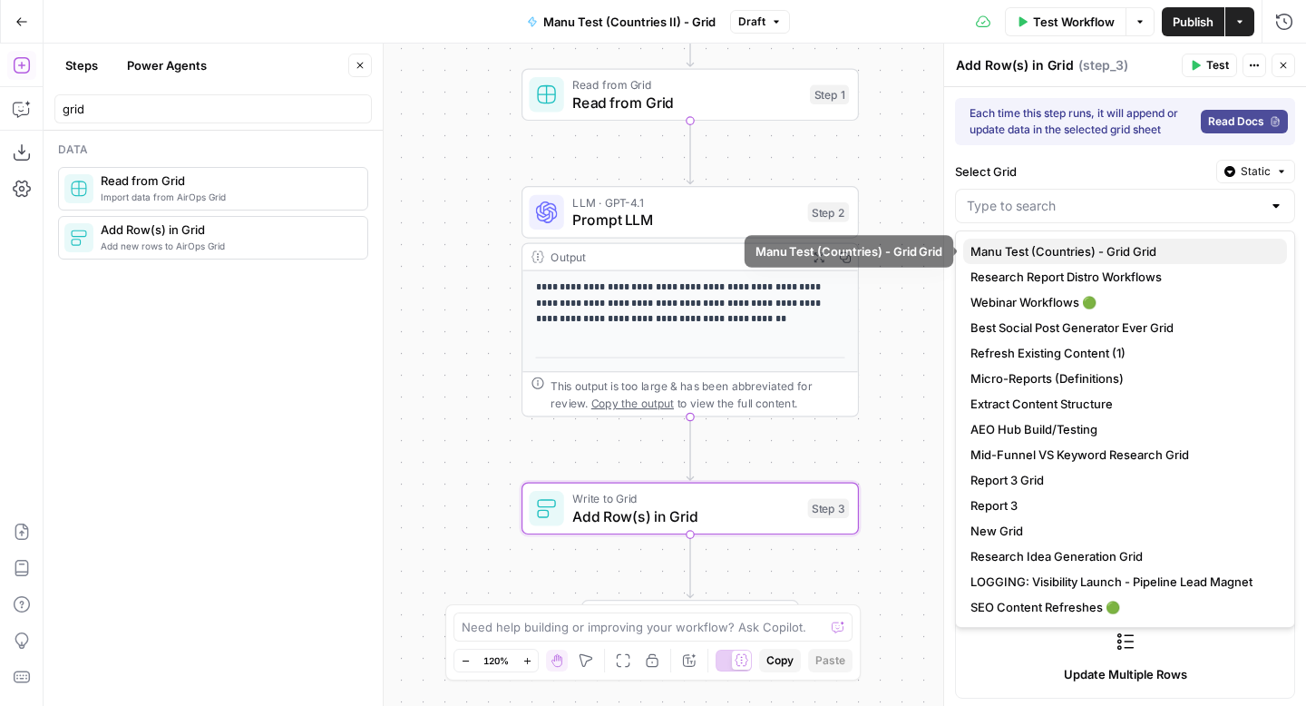
click at [1131, 249] on span "Manu Test (Countries) - Grid Grid" at bounding box center [1122, 251] width 302 height 18
type input "Manu Test (Countries) - Grid Grid"
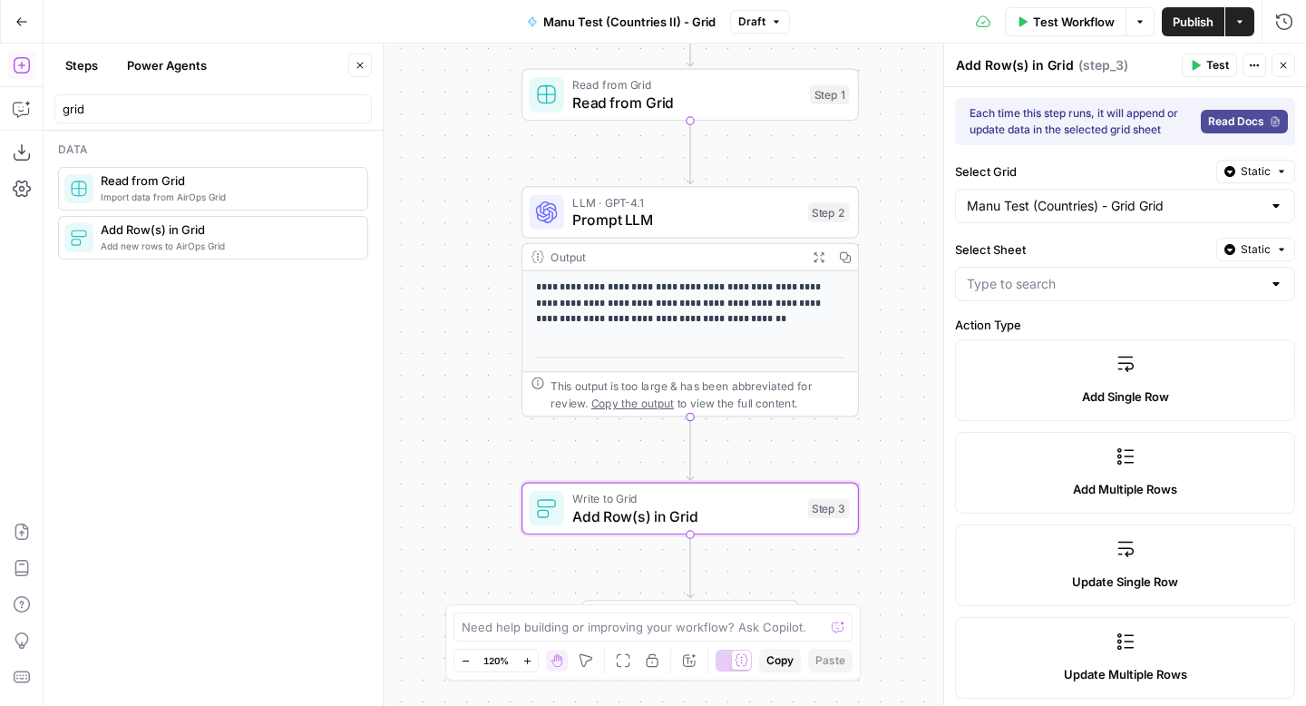
click at [1111, 298] on div at bounding box center [1125, 284] width 340 height 34
click at [1084, 332] on span "Grid 1" at bounding box center [1122, 329] width 302 height 18
type input "Grid 1"
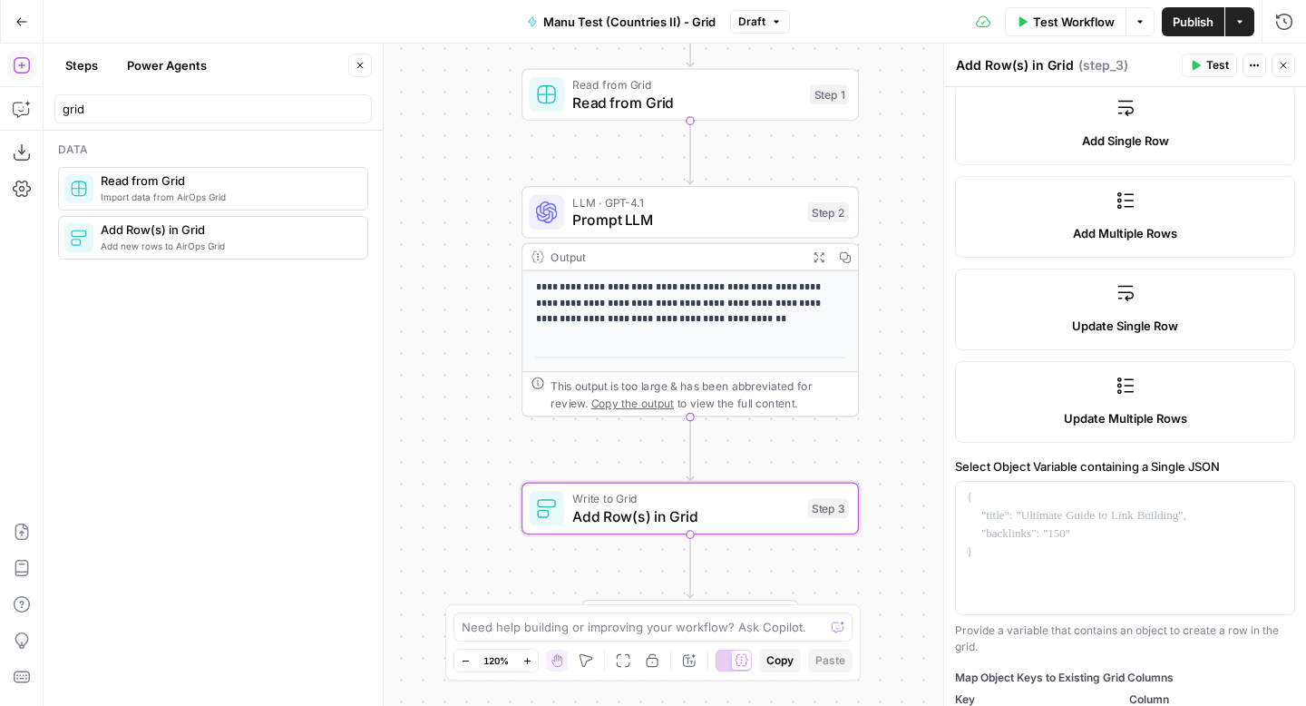
scroll to position [260, 0]
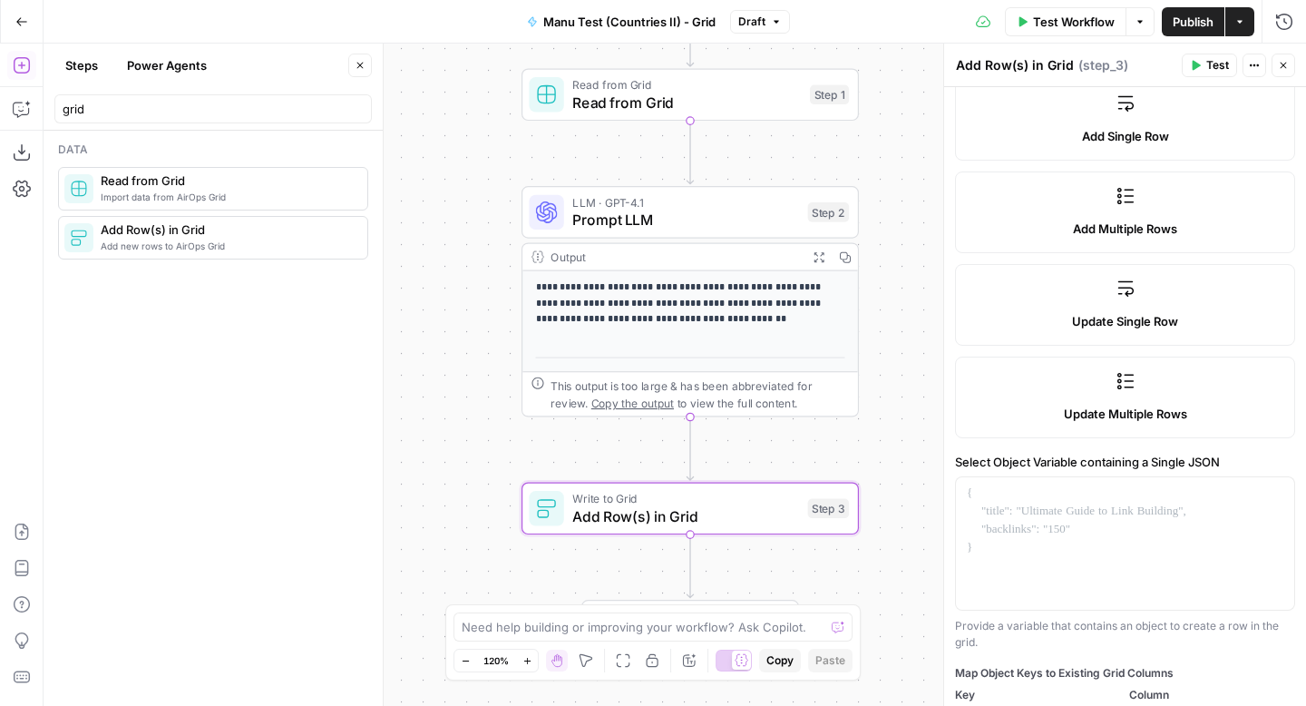
click at [800, 299] on p "**********" at bounding box center [691, 303] width 310 height 48
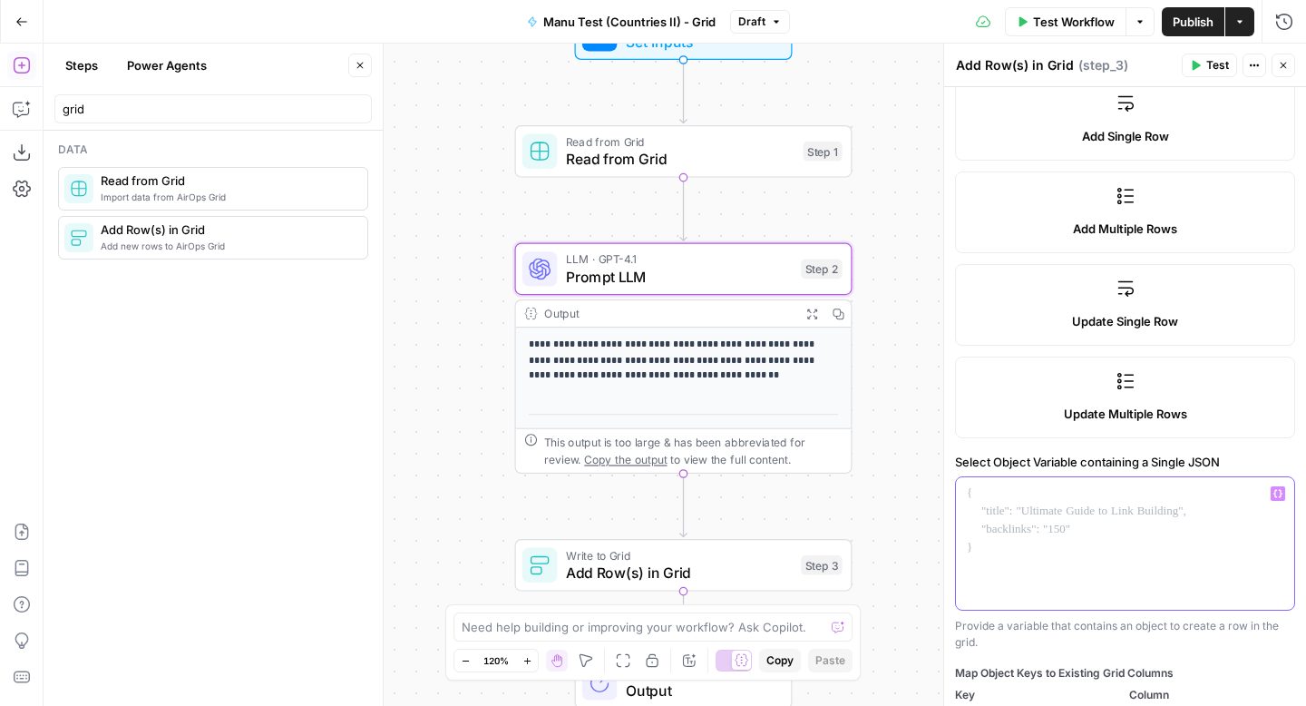
click at [1204, 544] on div at bounding box center [1125, 543] width 338 height 132
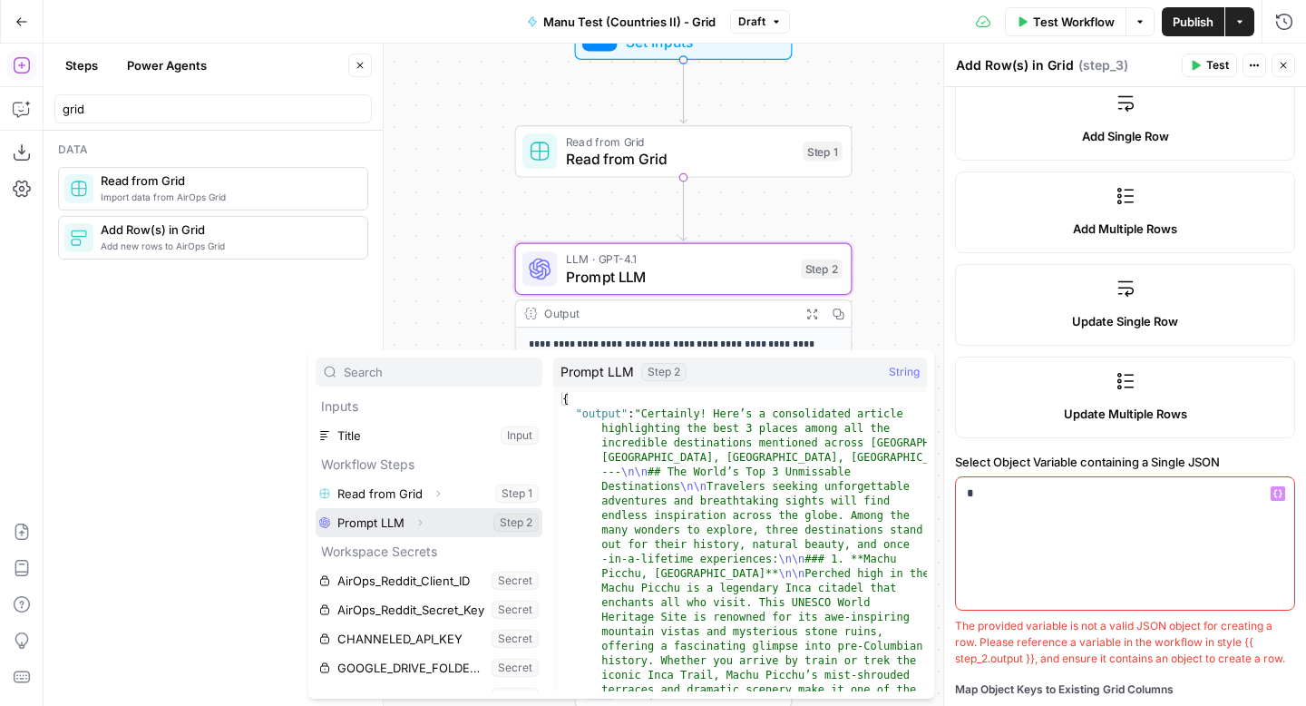
click at [440, 521] on button "Select variable Prompt LLM" at bounding box center [429, 522] width 227 height 29
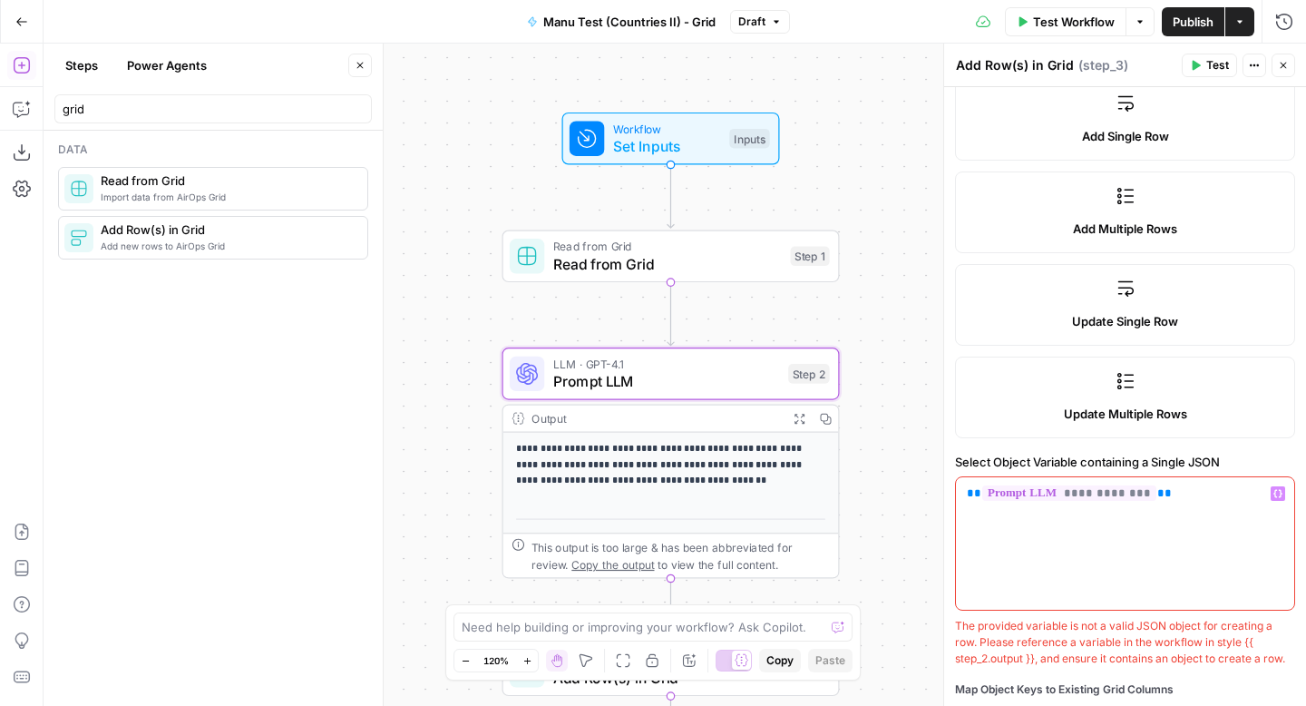
click at [732, 369] on span "LLM · GPT-4.1" at bounding box center [666, 364] width 227 height 17
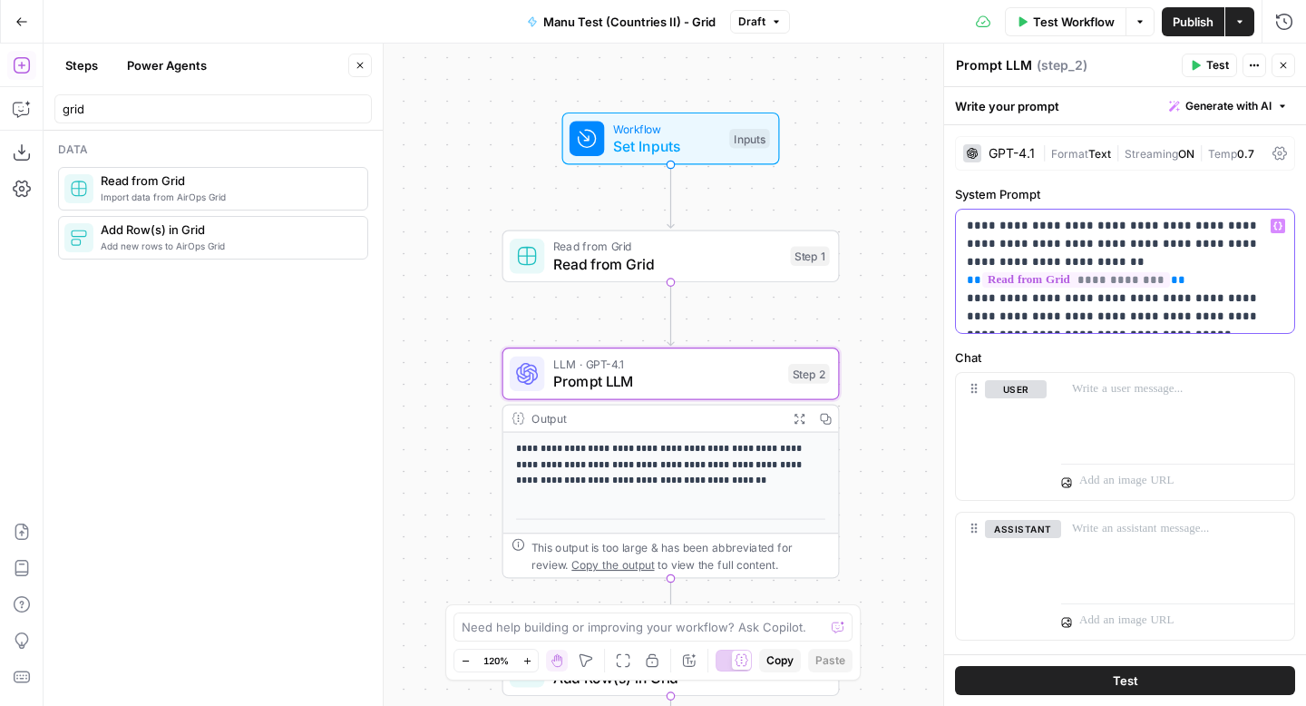
click at [1176, 317] on p "**********" at bounding box center [1125, 271] width 317 height 109
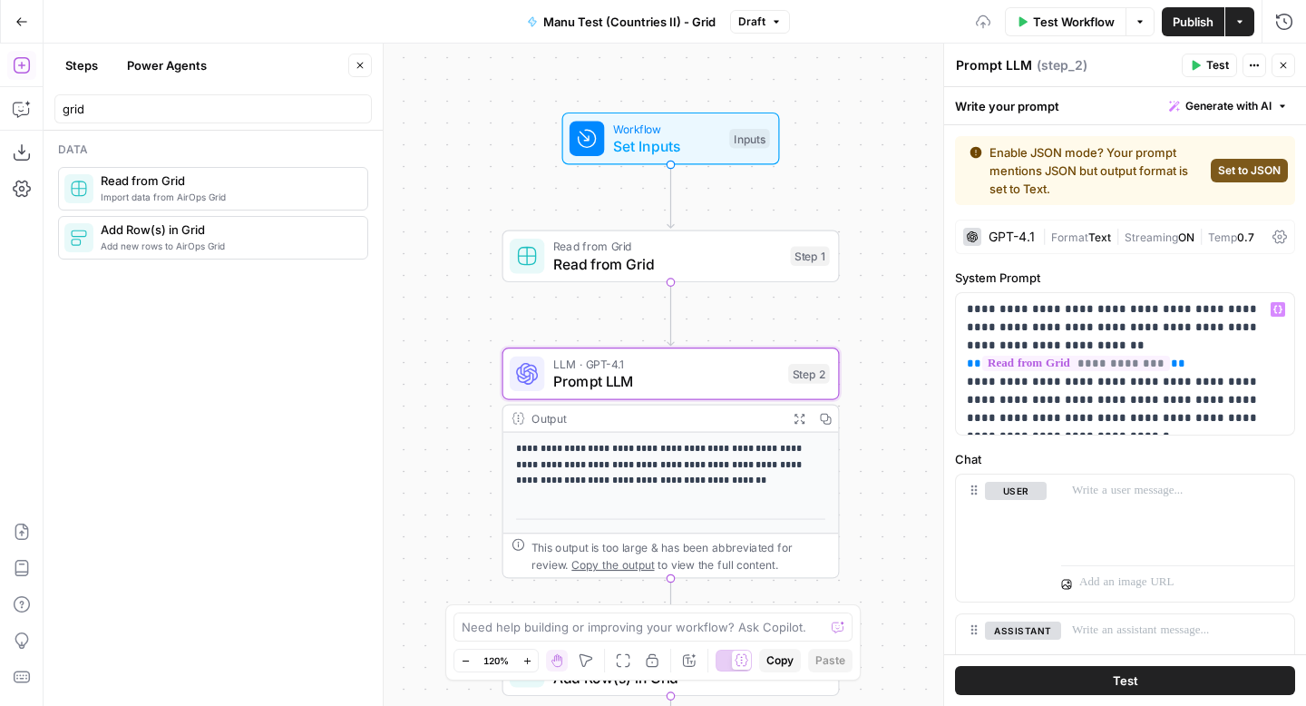
click at [1091, 239] on span "Text" at bounding box center [1100, 237] width 23 height 14
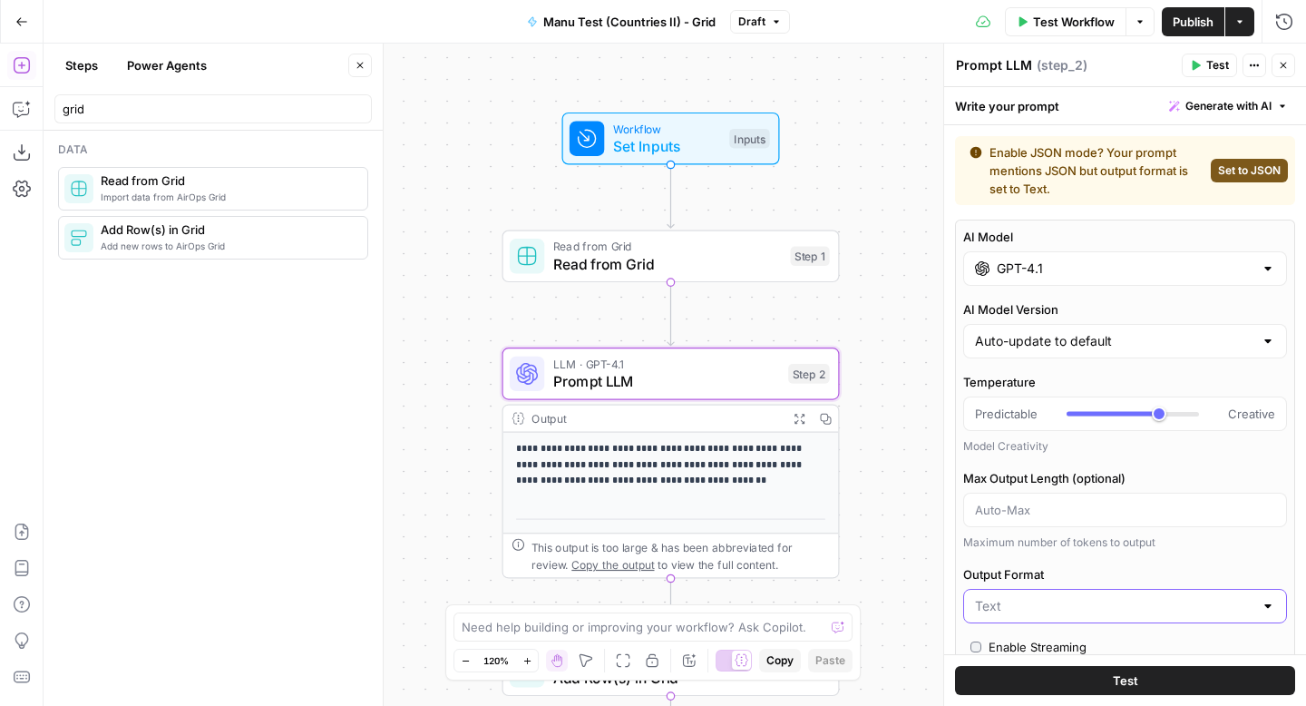
click at [1044, 611] on input "Output Format" at bounding box center [1114, 606] width 278 height 18
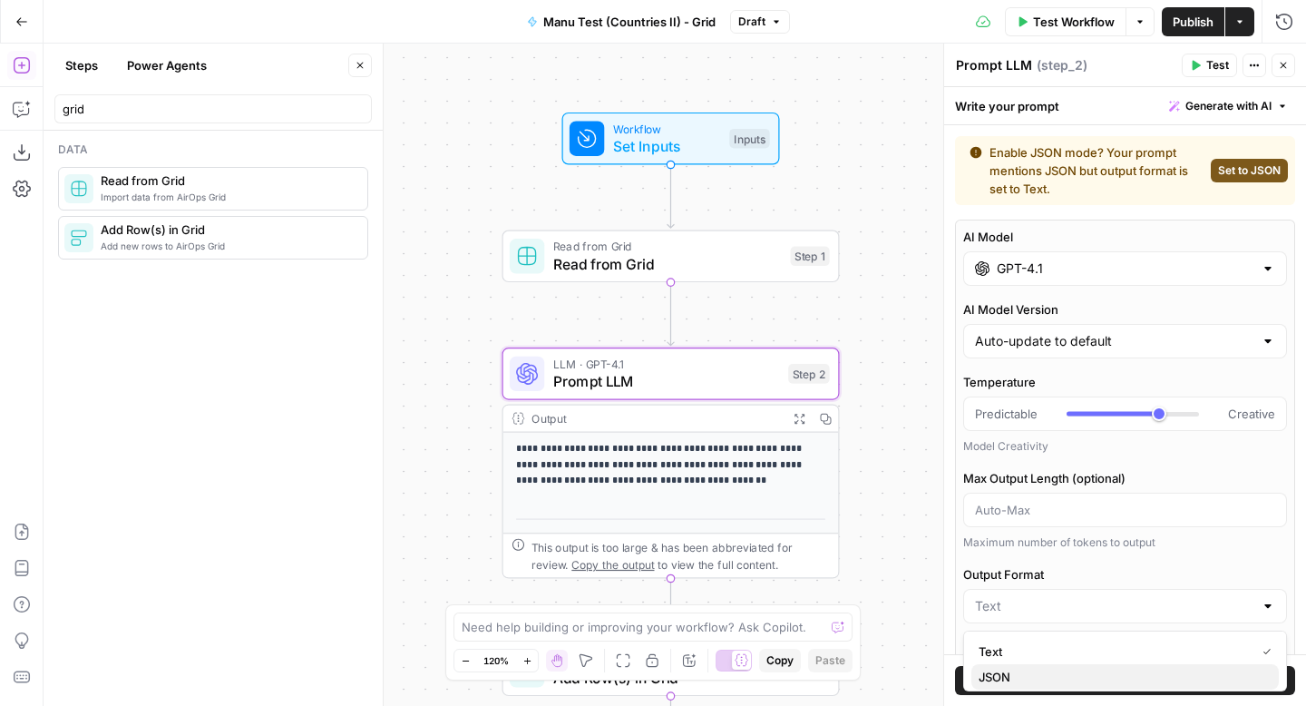
click at [1025, 675] on span "JSON" at bounding box center [1122, 677] width 286 height 18
type input "JSON"
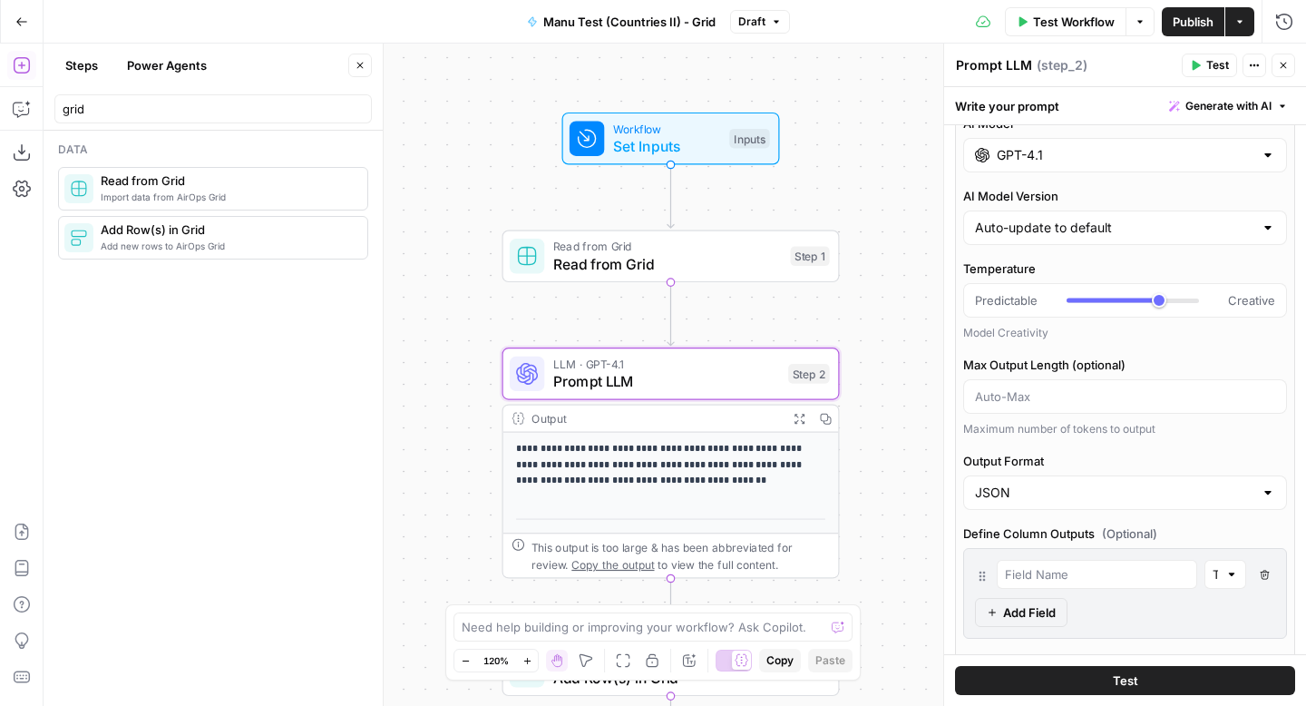
scroll to position [0, 0]
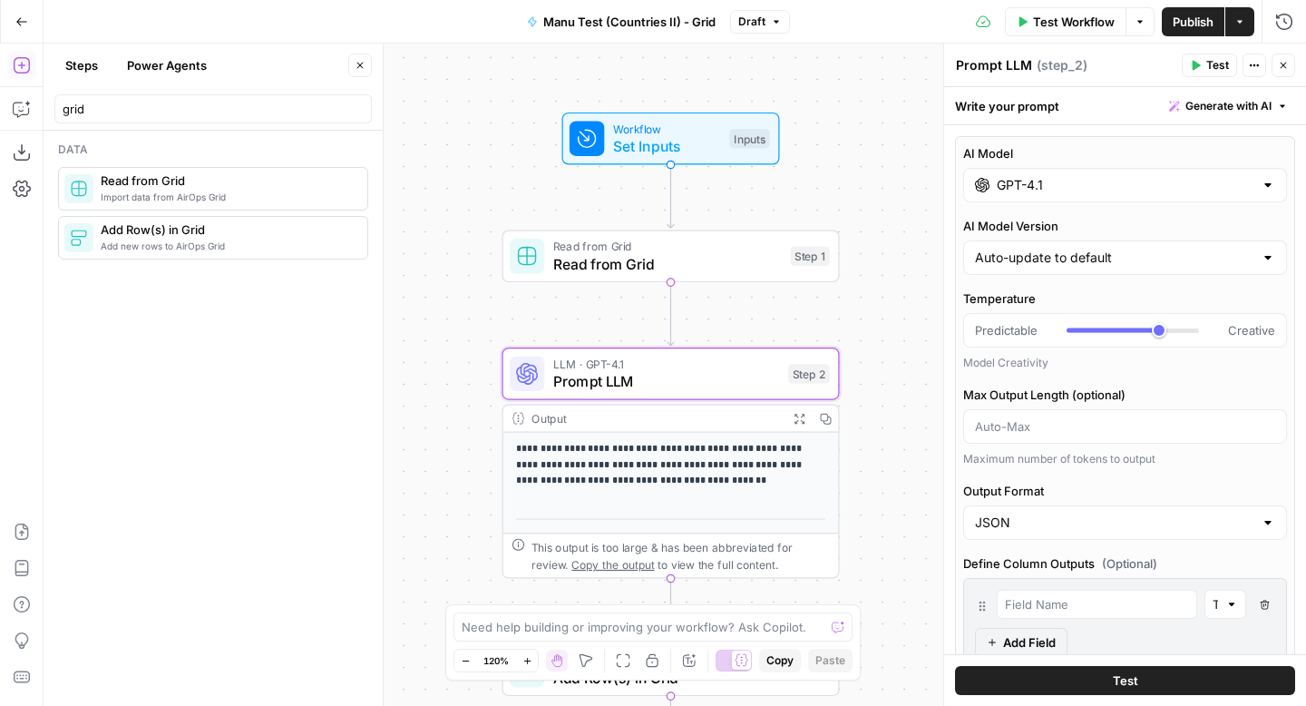
click at [1079, 24] on span "Test Workflow" at bounding box center [1074, 22] width 82 height 18
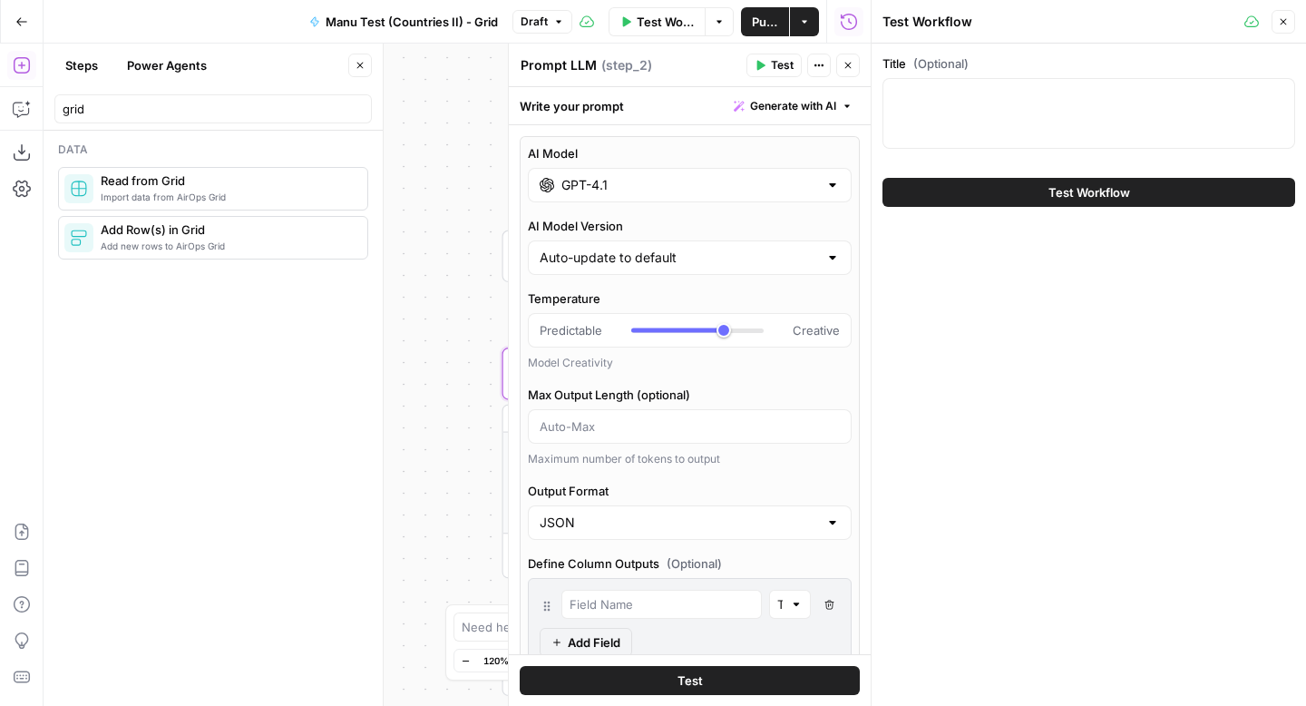
click at [1290, 18] on button "Close" at bounding box center [1284, 22] width 24 height 24
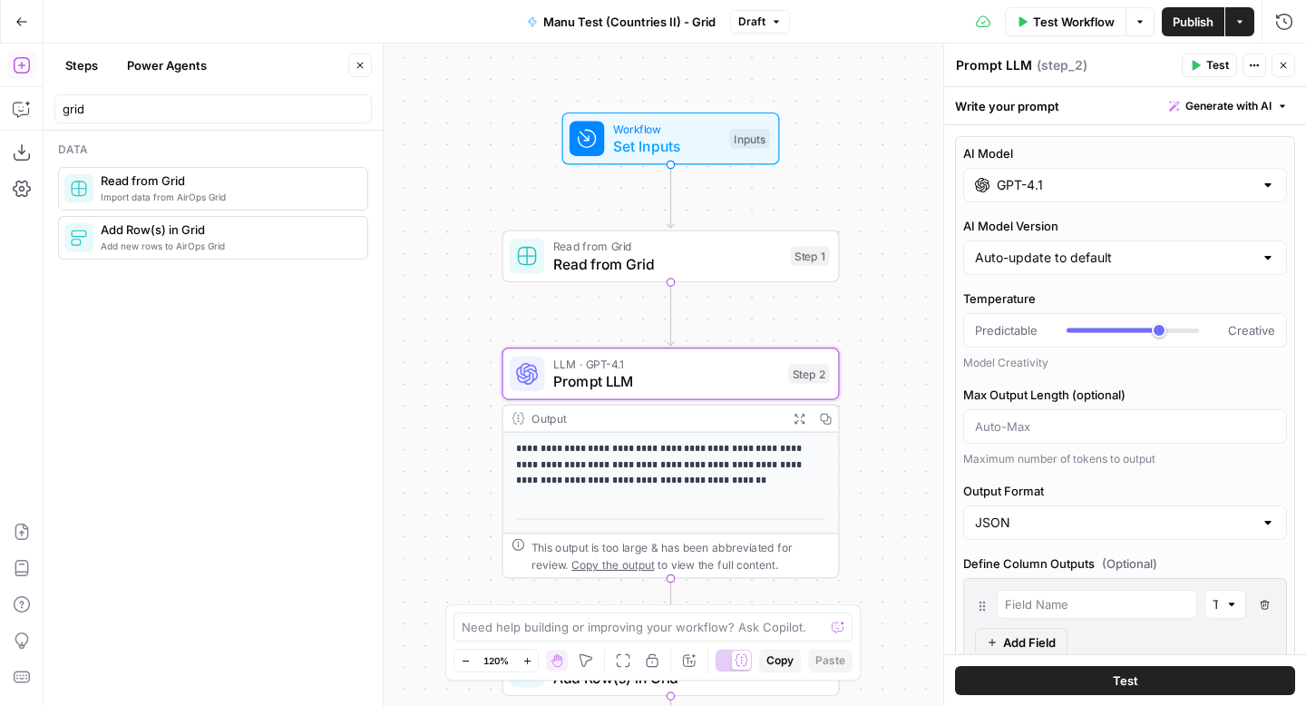
click at [668, 143] on span "Set Inputs" at bounding box center [667, 146] width 108 height 22
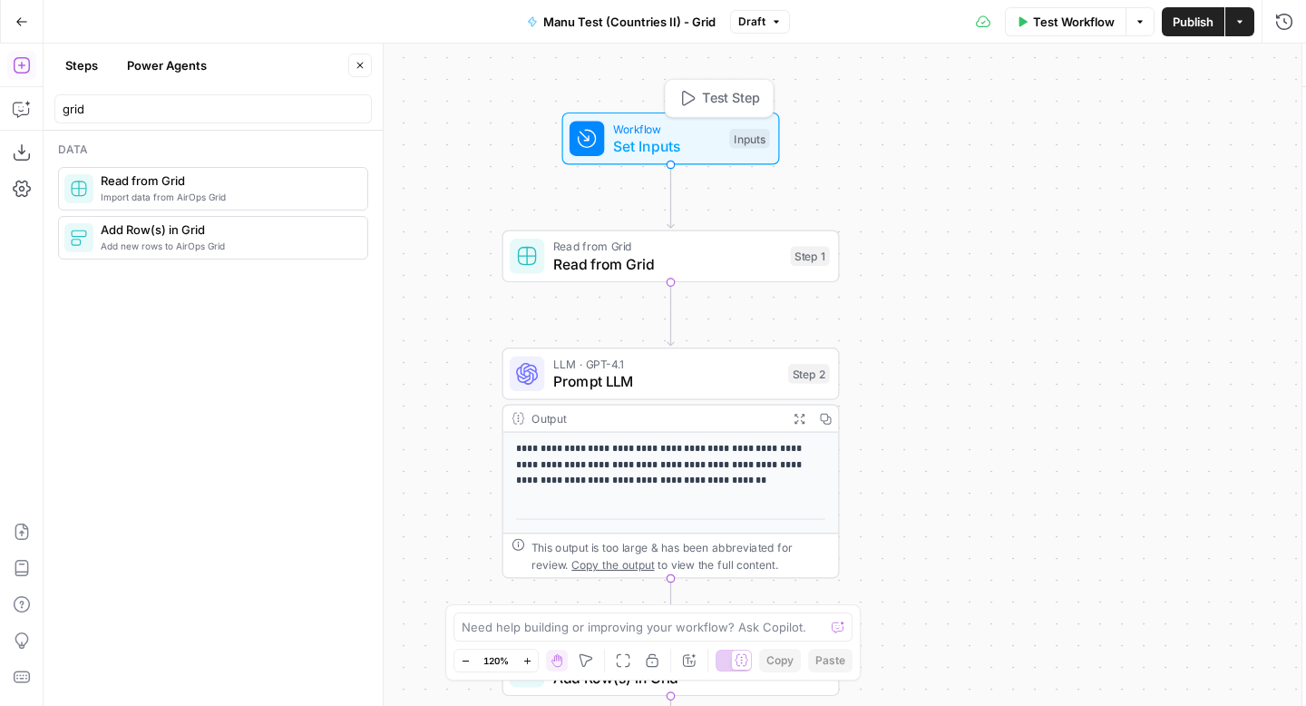
click at [668, 143] on span "Set Inputs" at bounding box center [667, 146] width 108 height 22
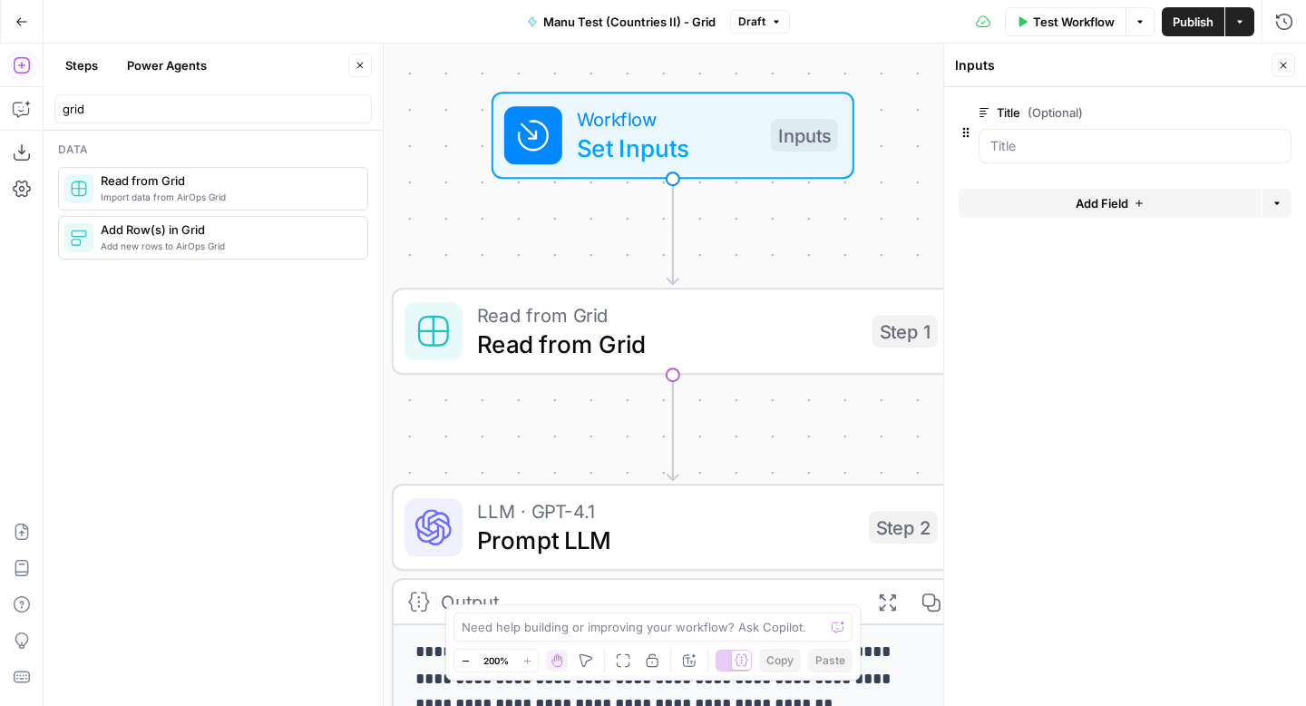
click at [1284, 108] on icon "button" at bounding box center [1281, 113] width 10 height 10
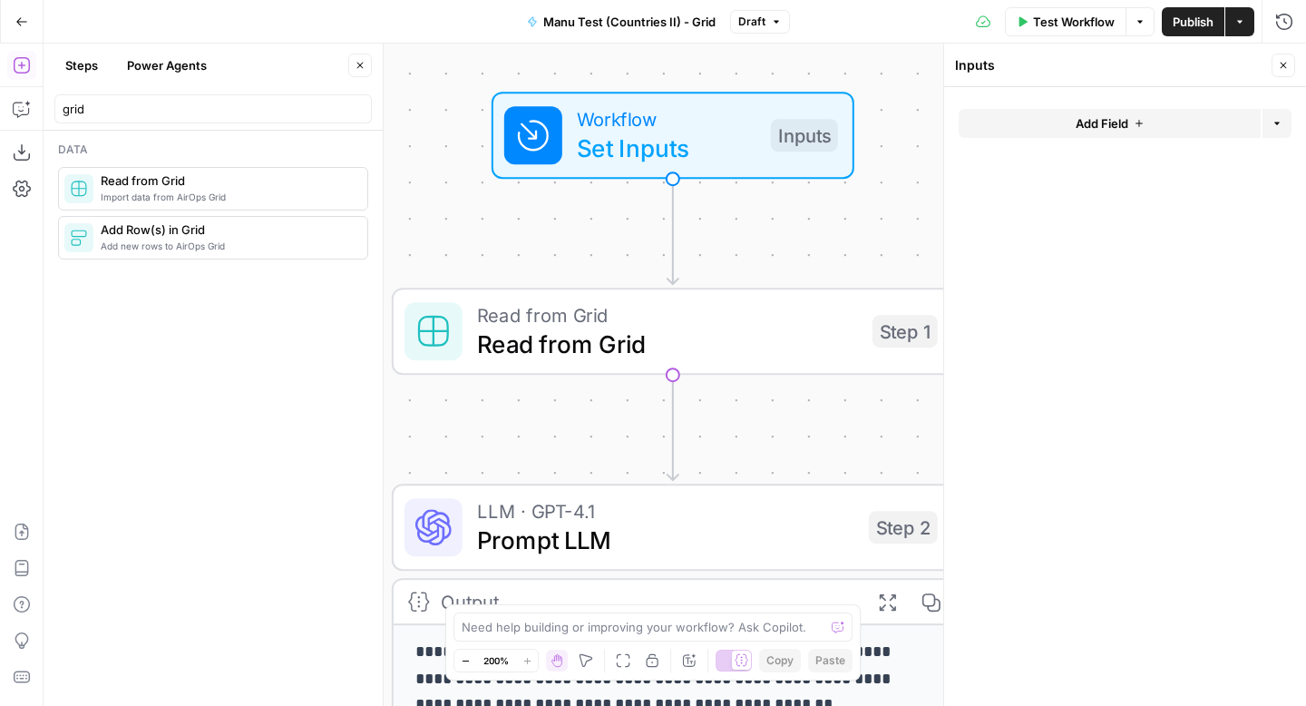
click at [1065, 25] on span "Test Workflow" at bounding box center [1074, 22] width 82 height 18
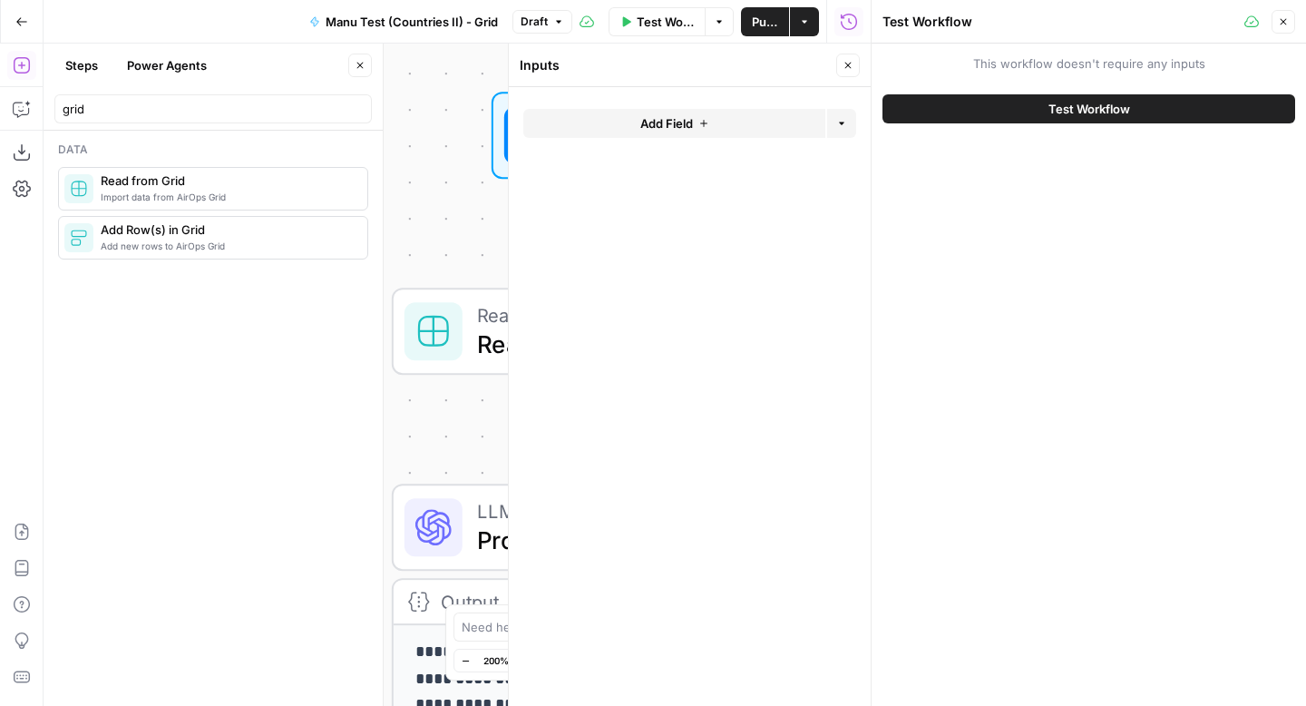
click at [1162, 104] on button "Test Workflow" at bounding box center [1089, 108] width 413 height 29
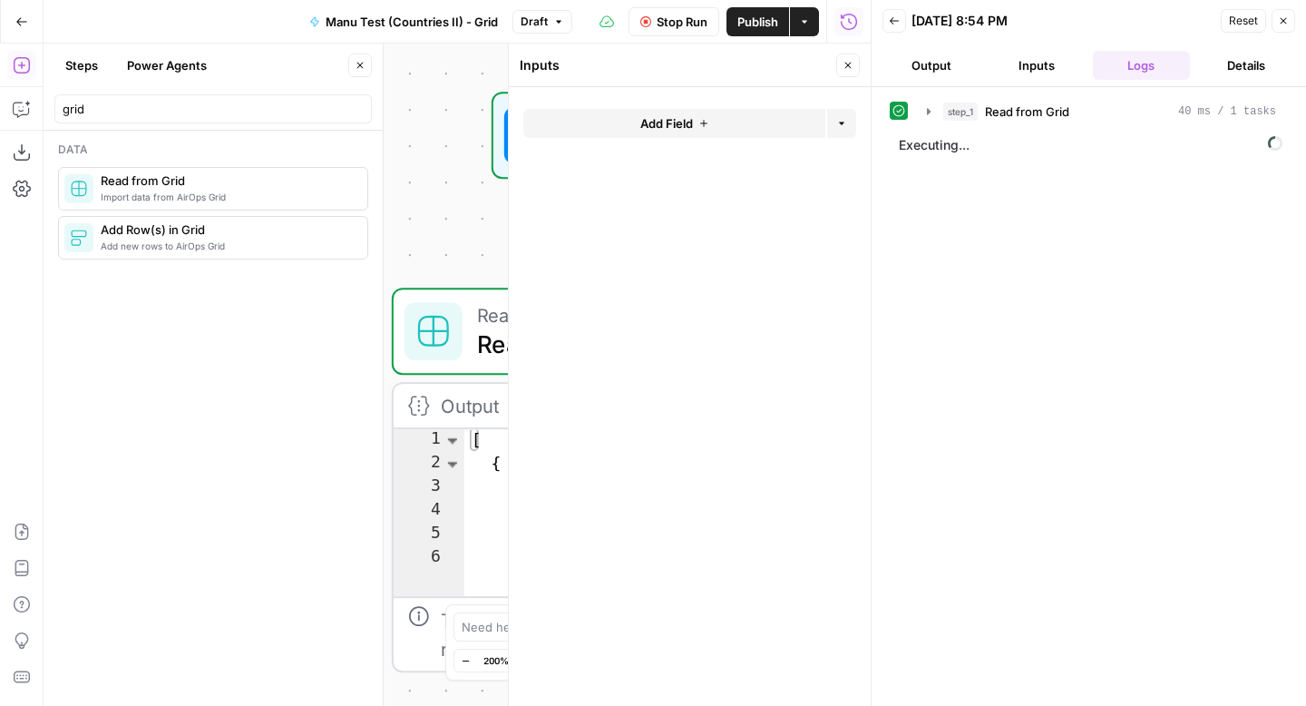
click at [453, 155] on div "Workflow Set Inputs Inputs" at bounding box center [673, 135] width 562 height 87
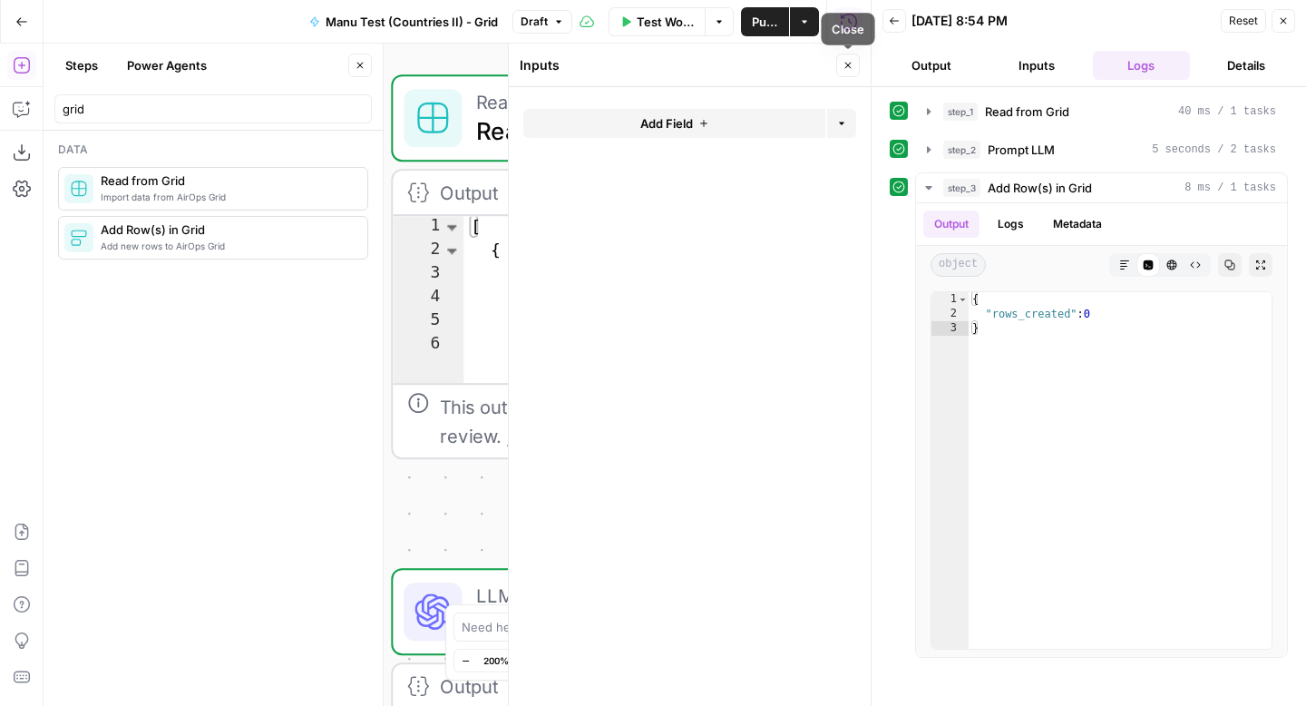
click at [854, 63] on button "Close" at bounding box center [848, 66] width 24 height 24
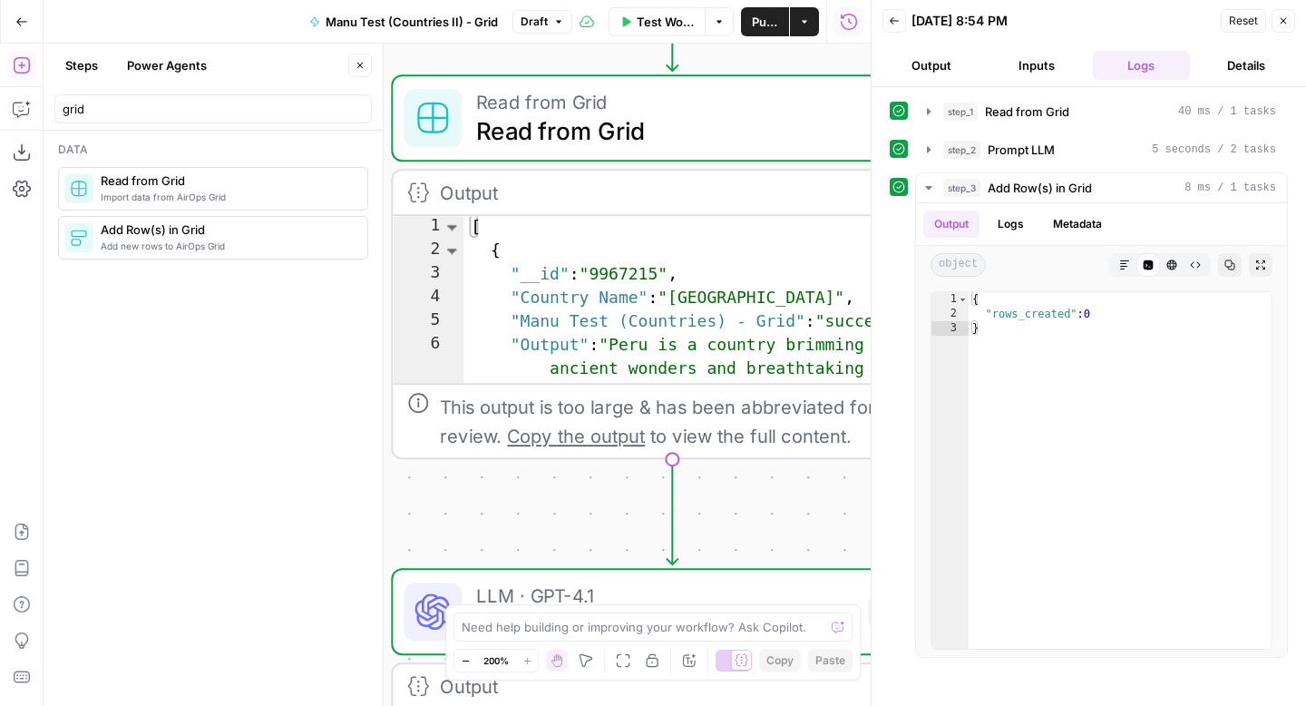
click at [753, 486] on div "Workflow Set Inputs Inputs Read from Grid Read from Grid Step 1 Output Expand O…" at bounding box center [457, 375] width 827 height 662
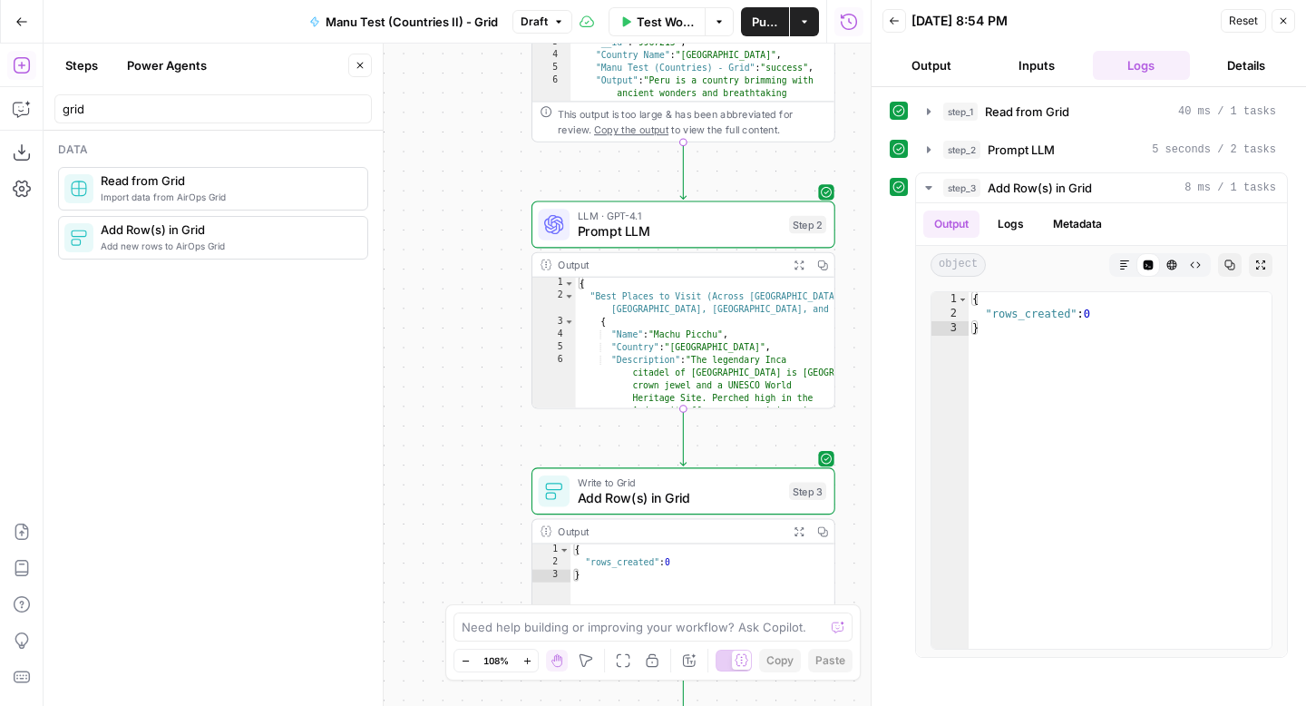
click at [745, 495] on span "Add Row(s) in Grid" at bounding box center [680, 498] width 204 height 20
click at [745, 495] on div "**********" at bounding box center [689, 375] width 363 height 662
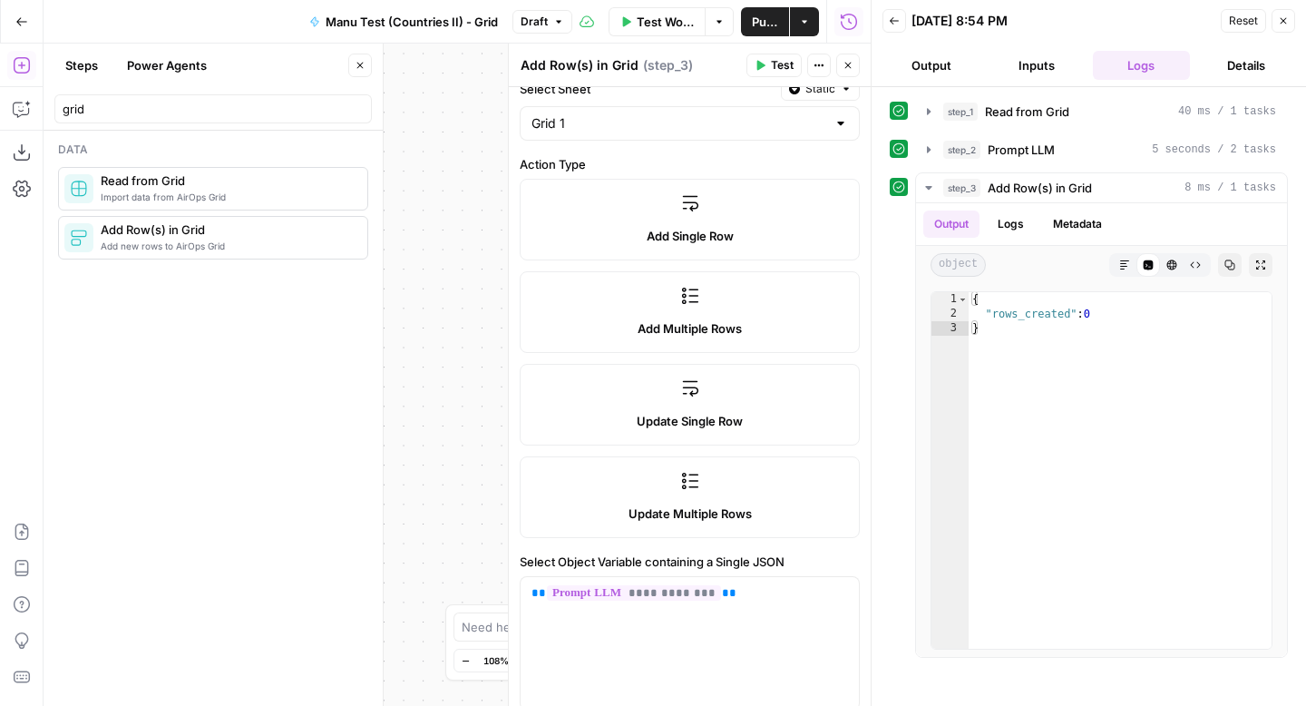
scroll to position [354, 0]
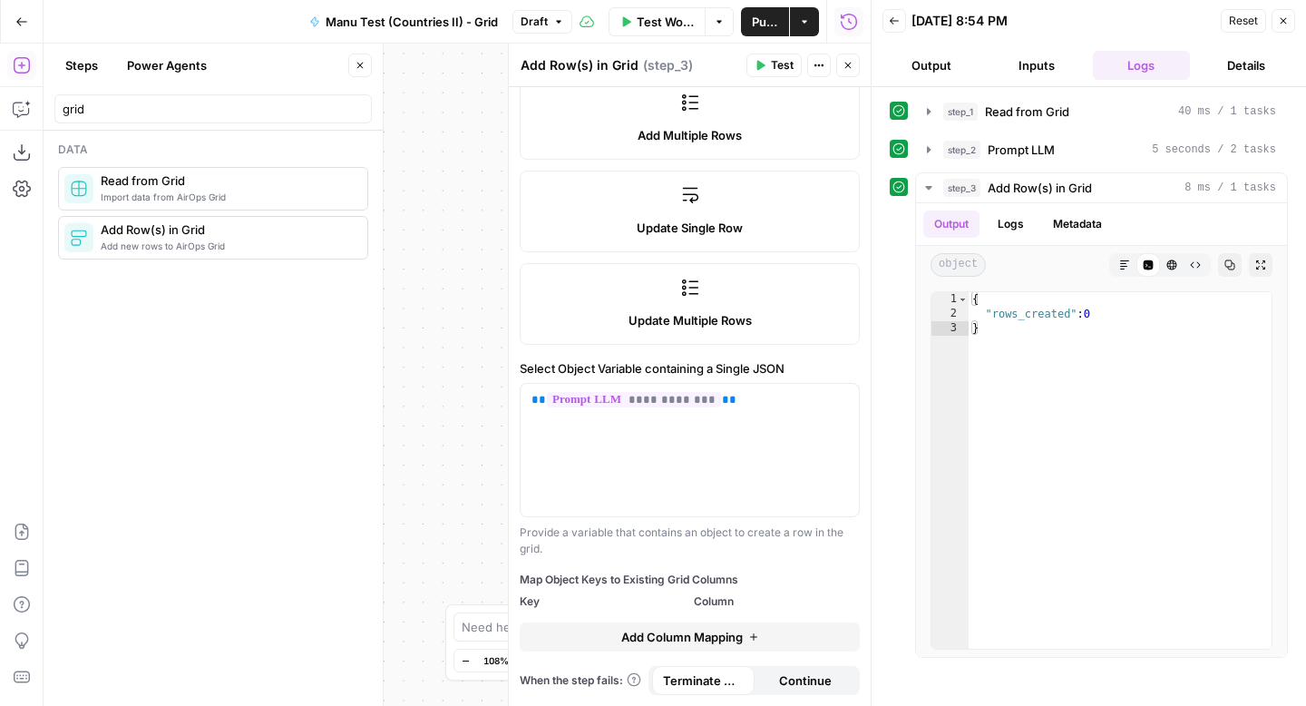
click at [719, 633] on span "Add Column Mapping" at bounding box center [682, 637] width 122 height 18
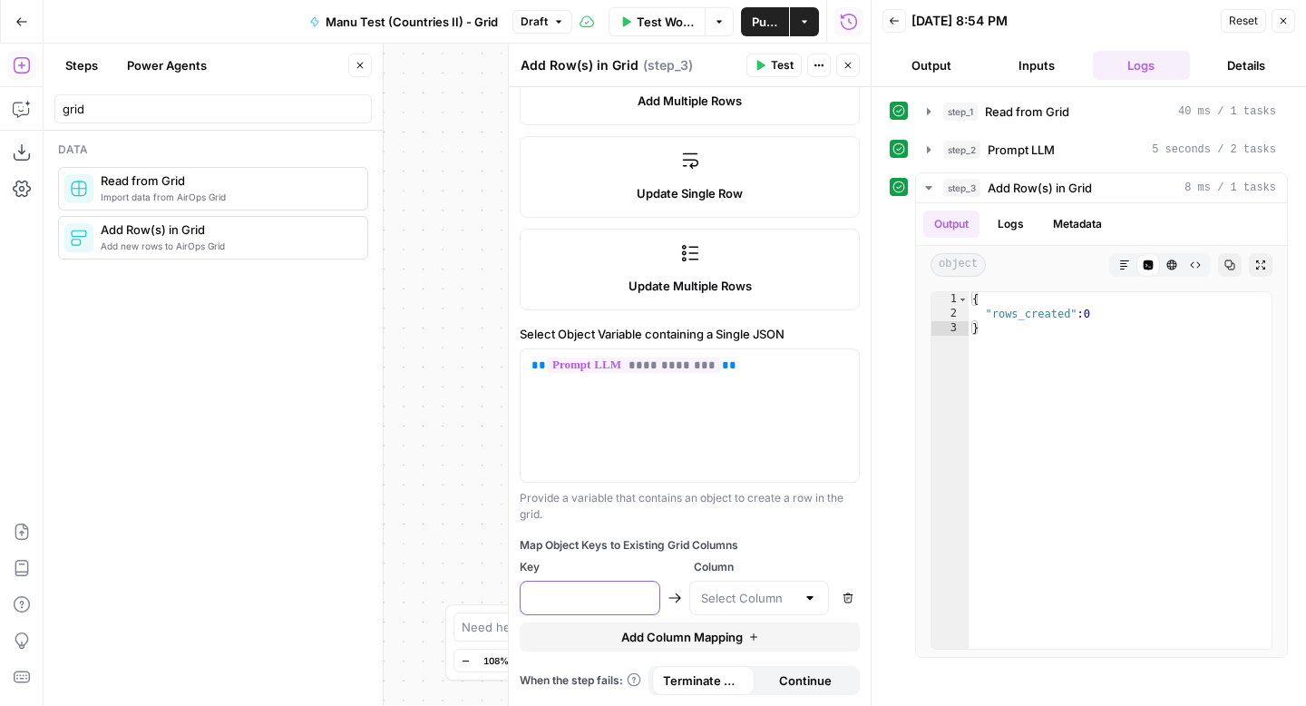
click at [612, 594] on input "text" at bounding box center [590, 598] width 117 height 18
click at [775, 599] on input "text" at bounding box center [748, 598] width 95 height 18
click at [737, 374] on p "**********" at bounding box center [690, 366] width 317 height 18
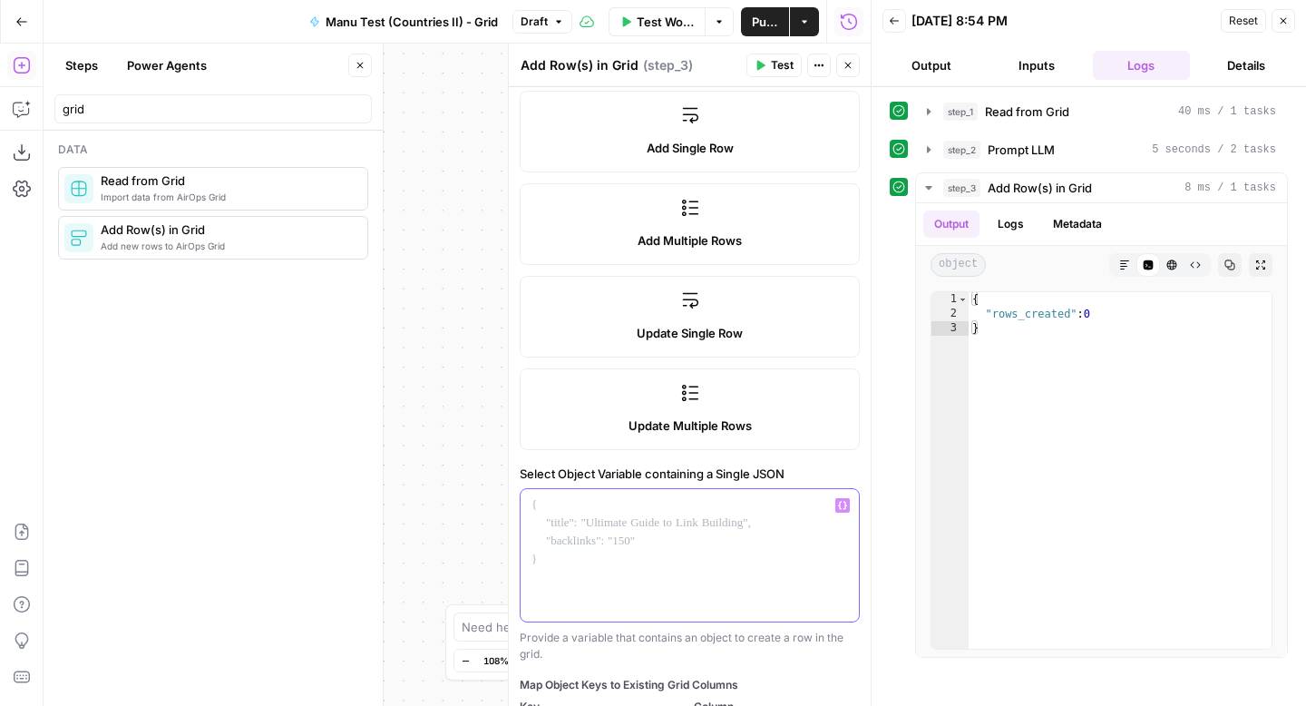
scroll to position [374, 0]
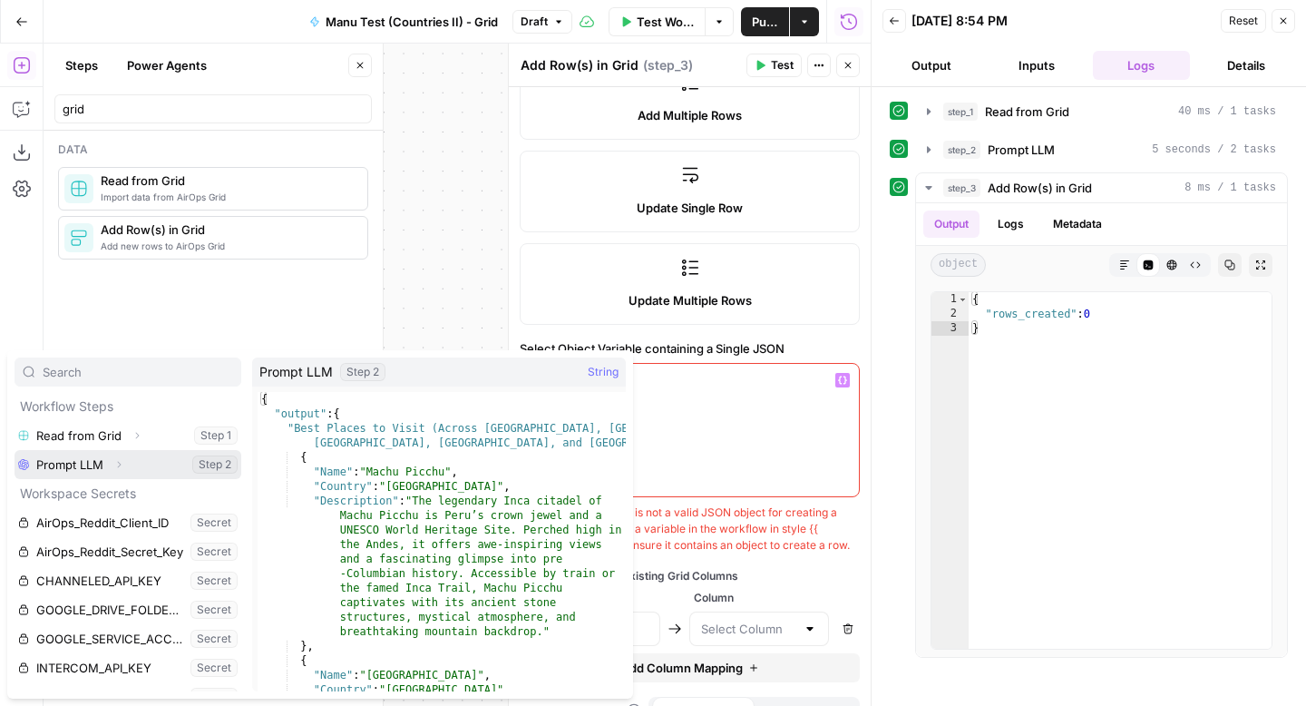
click at [100, 462] on button "Select variable Prompt LLM" at bounding box center [128, 464] width 227 height 29
type input "Best Places to Visit (Across [GEOGRAPHIC_DATA], [GEOGRAPHIC_DATA], [GEOGRAPHIC_…"
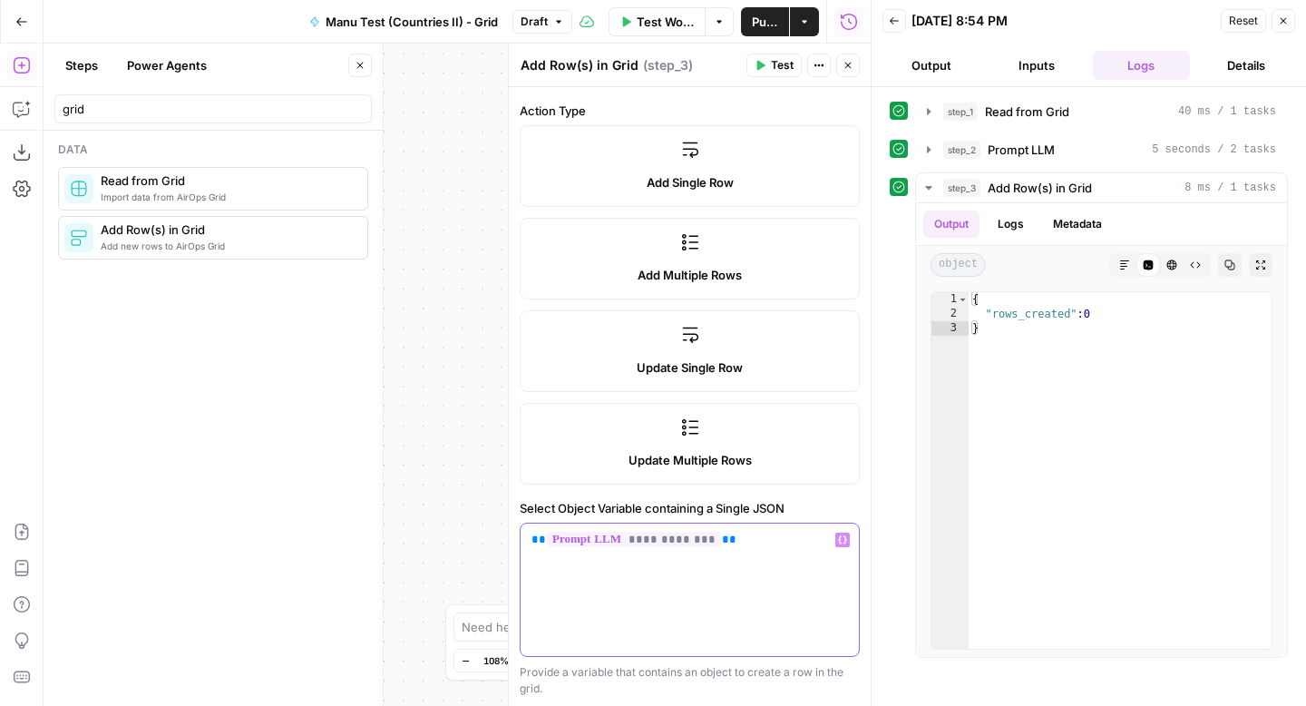
scroll to position [0, 0]
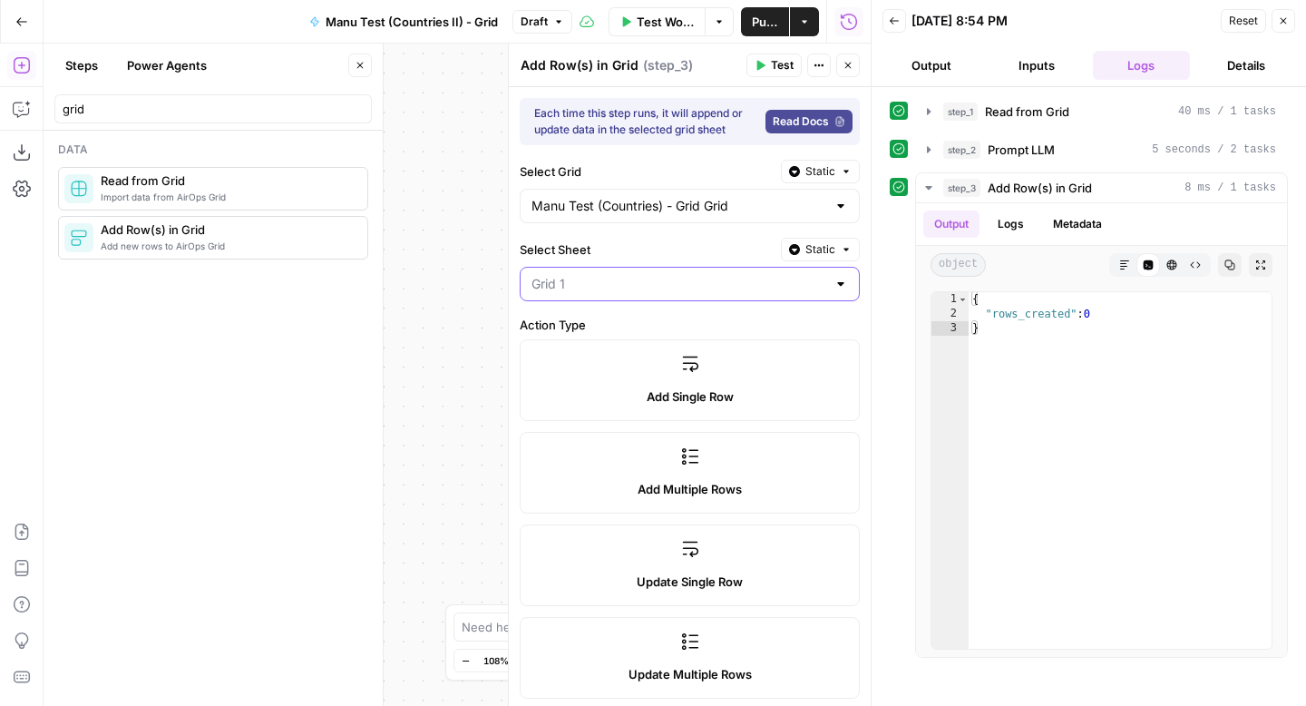
click at [663, 288] on input "Select Sheet" at bounding box center [679, 284] width 295 height 18
click at [642, 330] on span "Grid 1" at bounding box center [678, 329] width 286 height 18
type input "Grid 1"
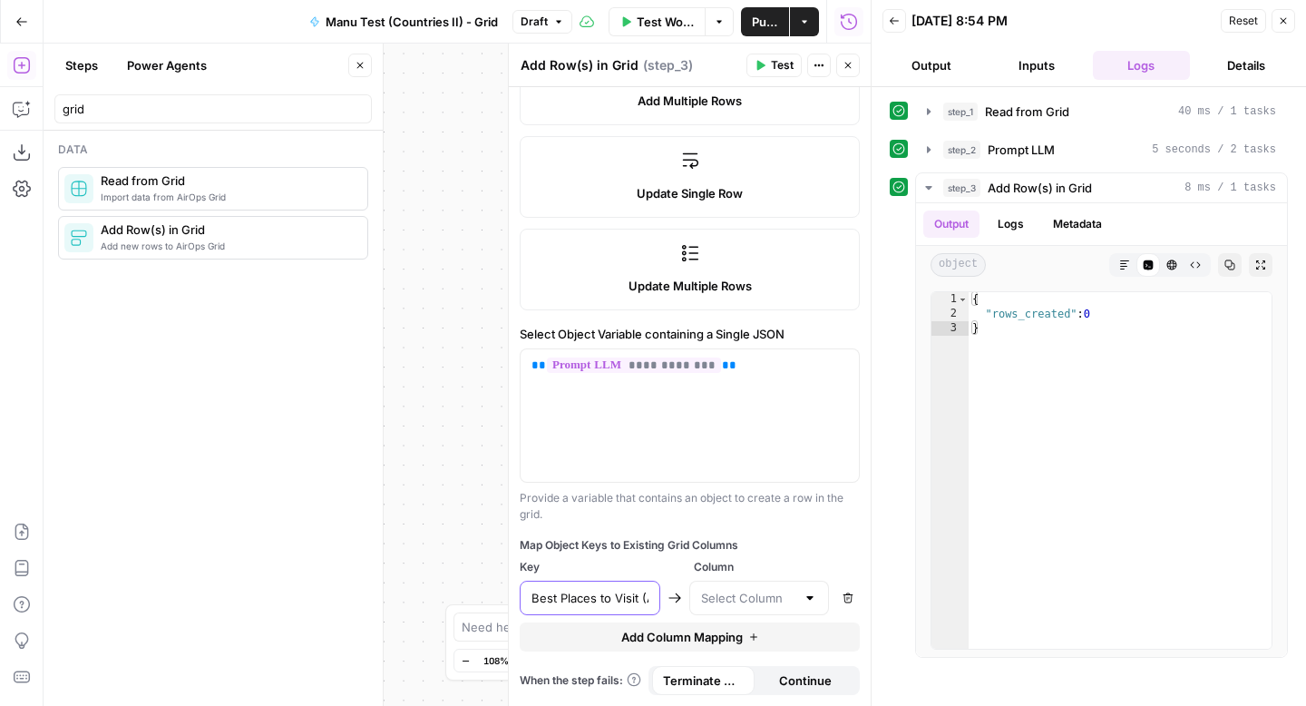
click at [639, 598] on input "Best Places to Visit (Across [GEOGRAPHIC_DATA], [GEOGRAPHIC_DATA], [GEOGRAPHIC_…" at bounding box center [590, 598] width 117 height 18
click at [713, 593] on input "text" at bounding box center [748, 598] width 95 height 18
click at [808, 646] on div "Country Name" at bounding box center [760, 643] width 110 height 18
type input "Country Name"
click at [668, 16] on span "Test Workflow" at bounding box center [665, 22] width 57 height 18
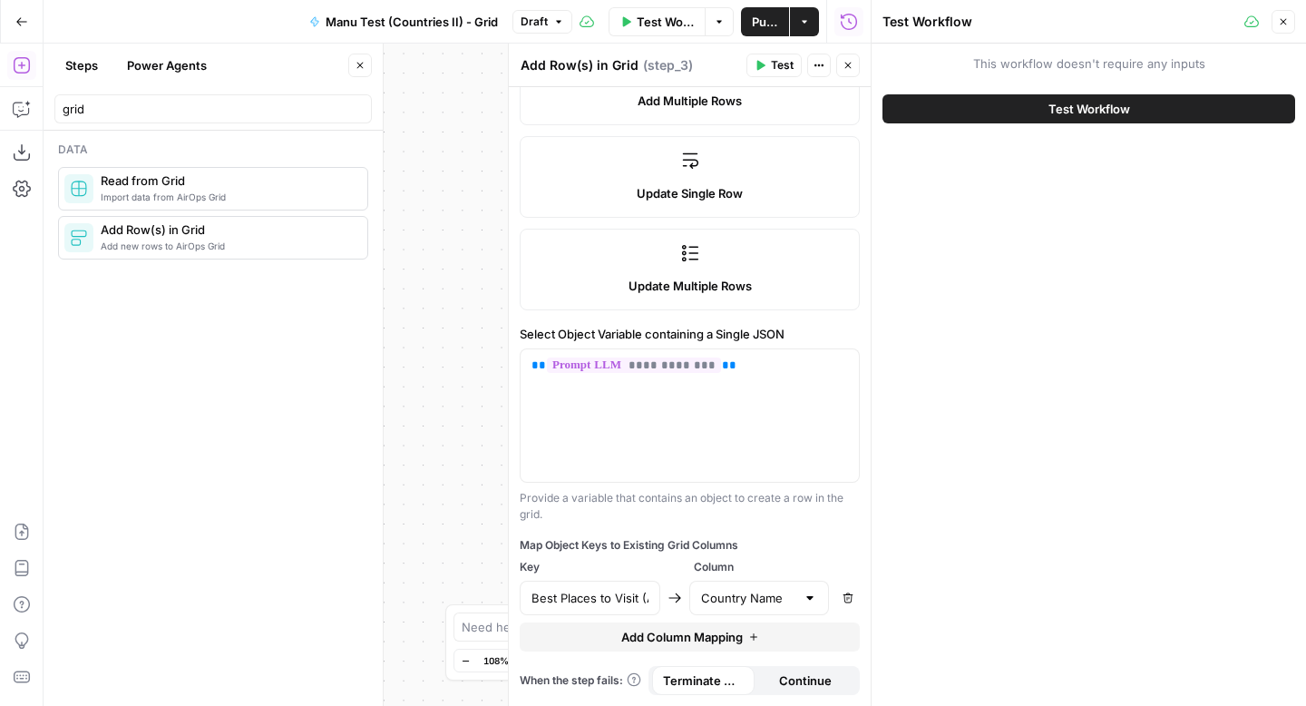
click at [1044, 102] on button "Test Workflow" at bounding box center [1089, 108] width 413 height 29
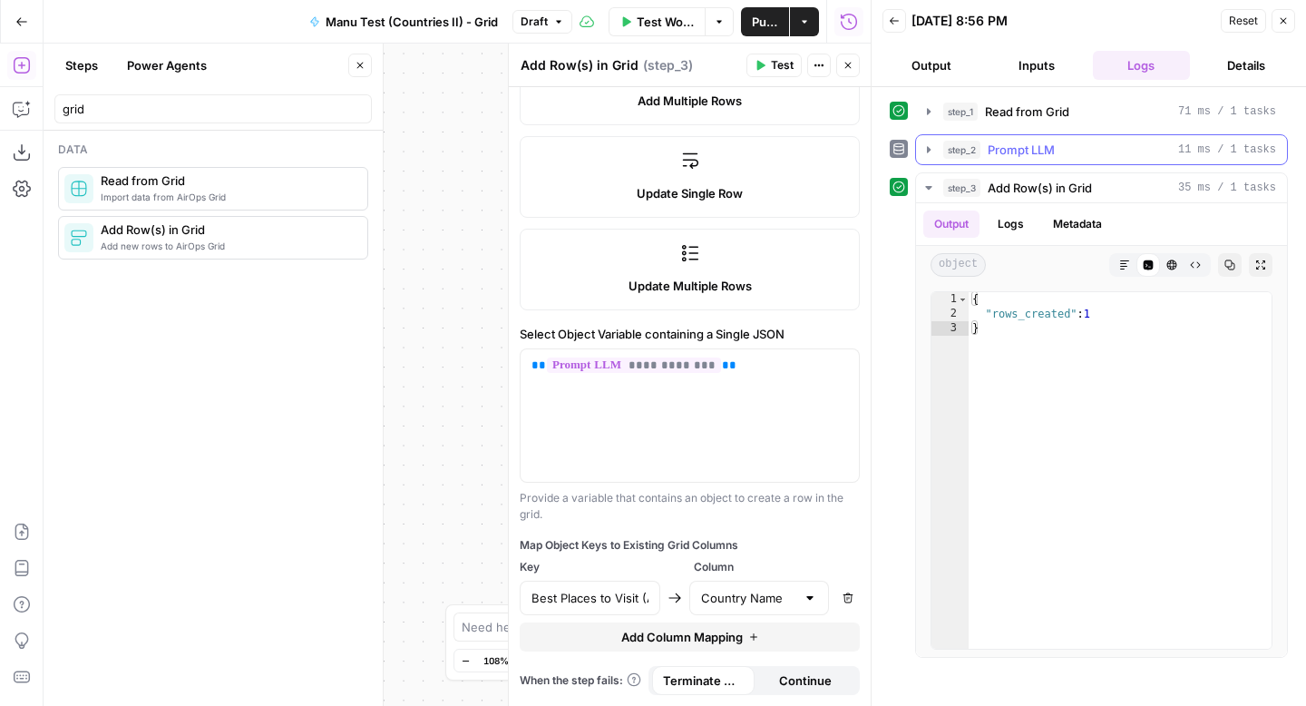
click at [925, 149] on icon "button" at bounding box center [929, 149] width 15 height 15
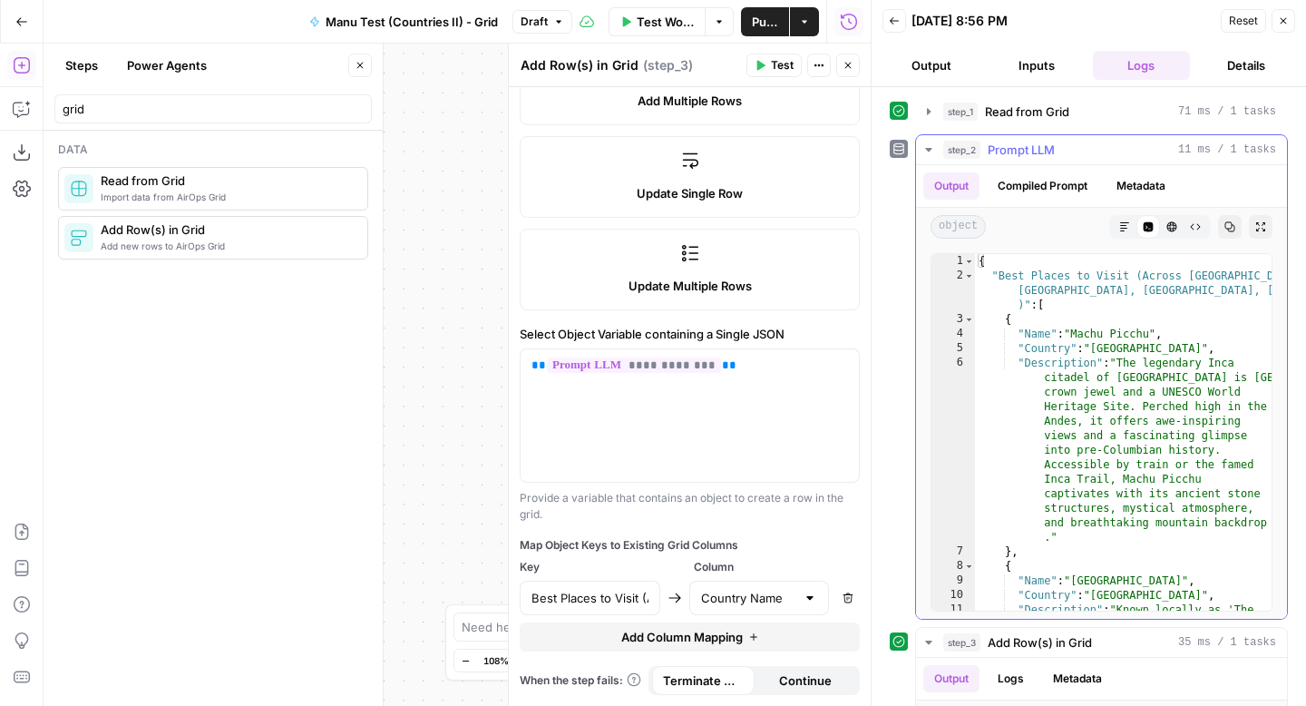
click at [925, 150] on icon "button" at bounding box center [929, 149] width 15 height 15
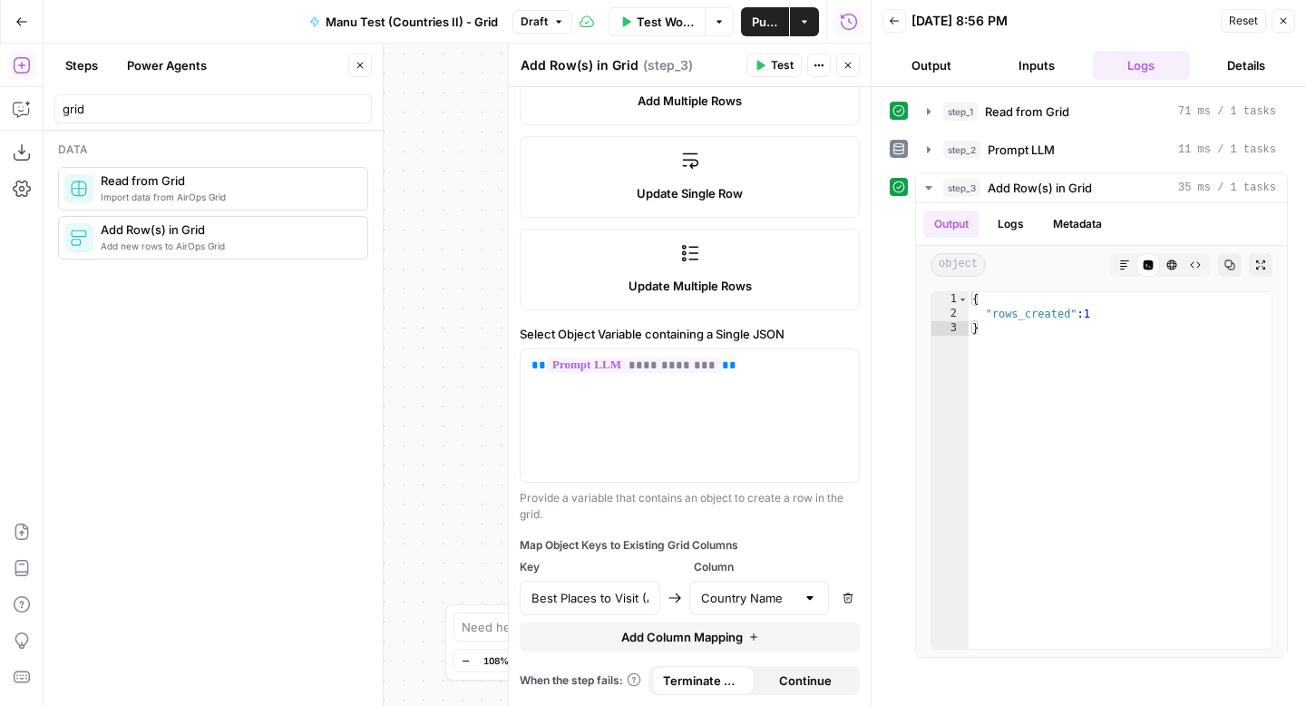
click at [1284, 18] on icon "button" at bounding box center [1283, 20] width 11 height 11
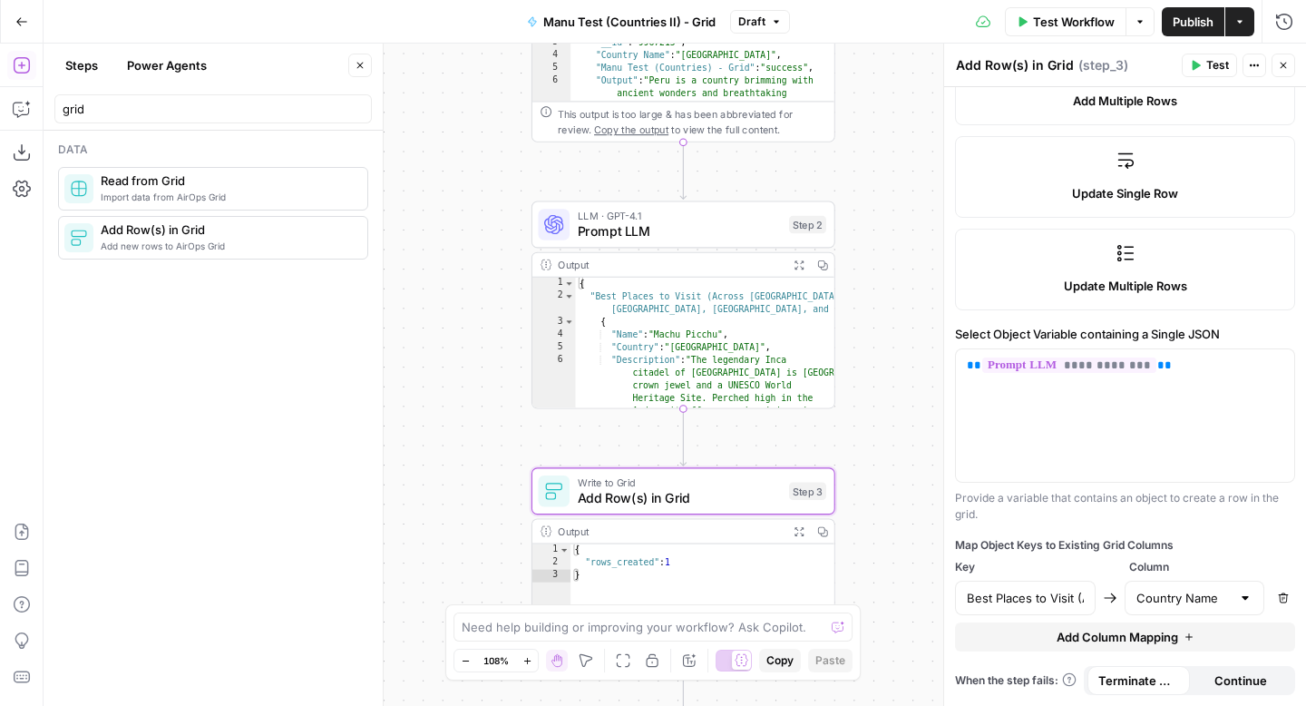
click at [679, 19] on span "Manu Test (Countries II) - Grid" at bounding box center [629, 22] width 172 height 18
click at [668, 21] on span "Manu Test (Countries II) - Grid" at bounding box center [629, 22] width 172 height 18
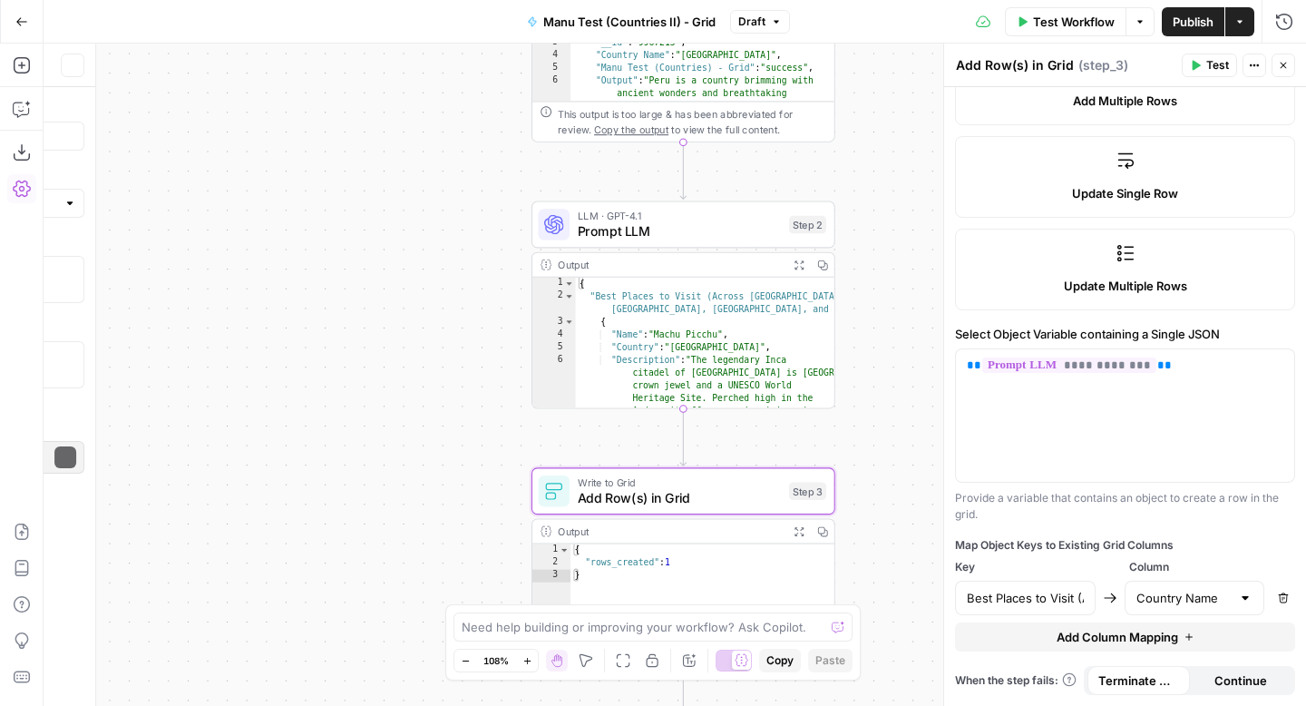
click at [668, 21] on span "Manu Test (Countries II) - Grid" at bounding box center [629, 22] width 172 height 18
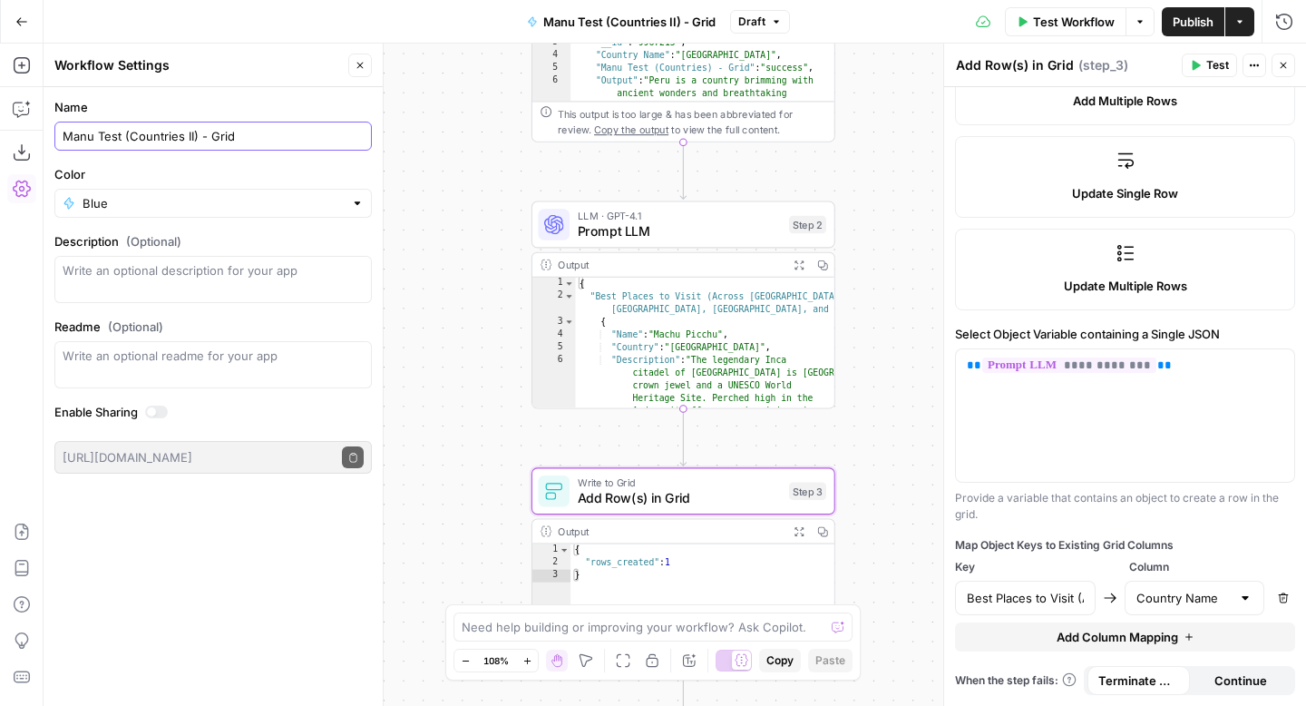
click at [179, 132] on input "Manu Test (Countries II) - Grid" at bounding box center [213, 136] width 301 height 18
type input "Manu Test (Countries #2) - Grid"
click at [906, 110] on div "Workflow Set Inputs Inputs Read from Grid Read from Grid Step 1 Output Expand O…" at bounding box center [675, 375] width 1263 height 662
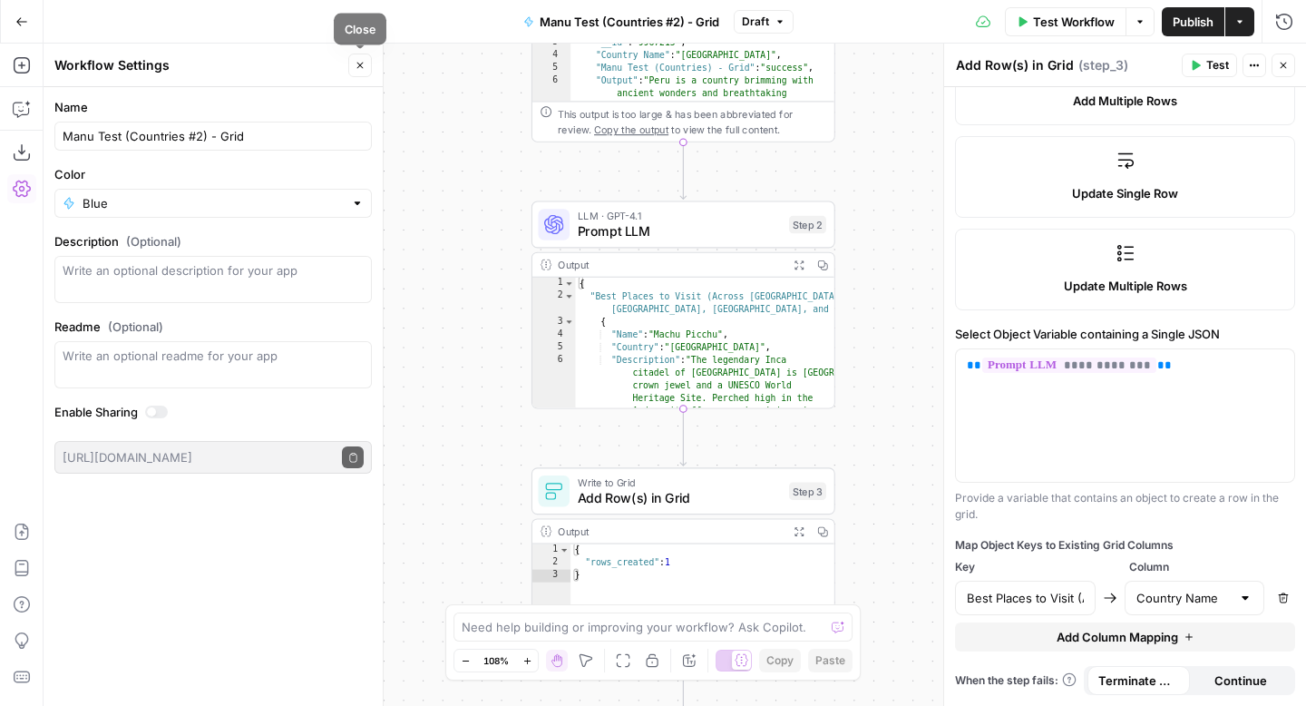
click at [363, 66] on icon "button" at bounding box center [360, 65] width 11 height 11
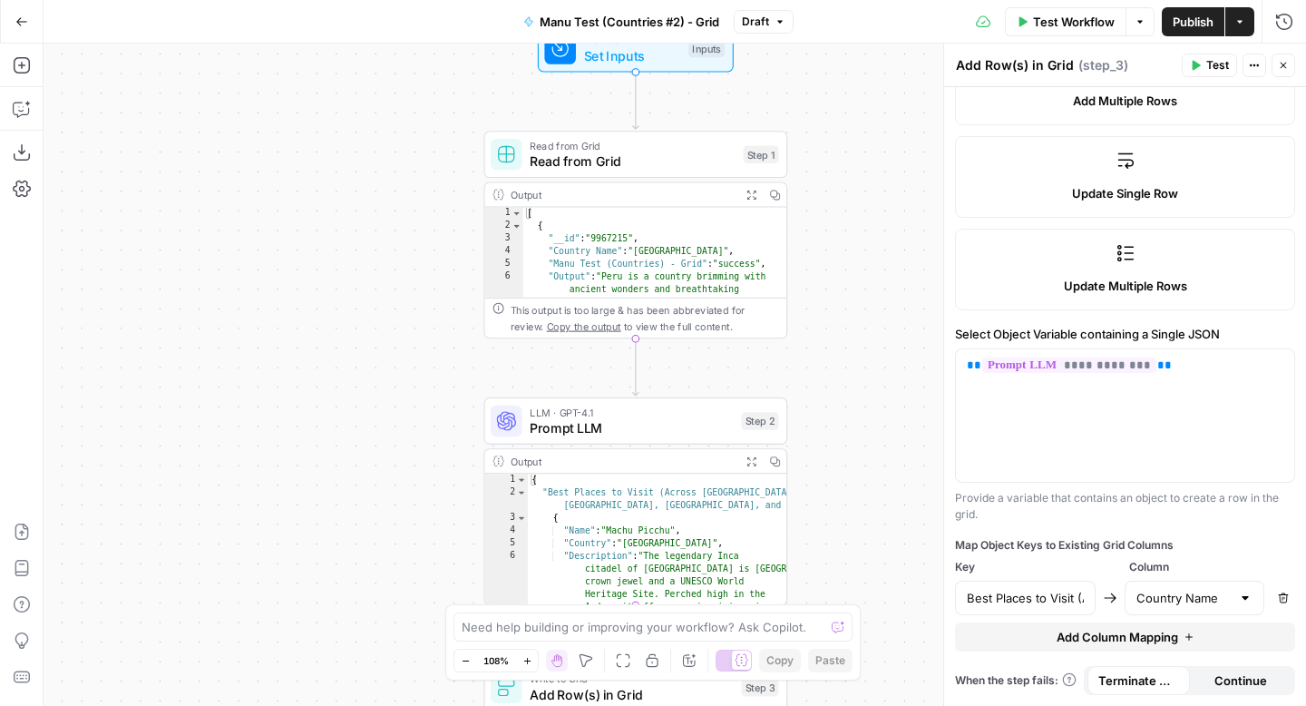
click at [642, 142] on span "Read from Grid" at bounding box center [633, 145] width 206 height 15
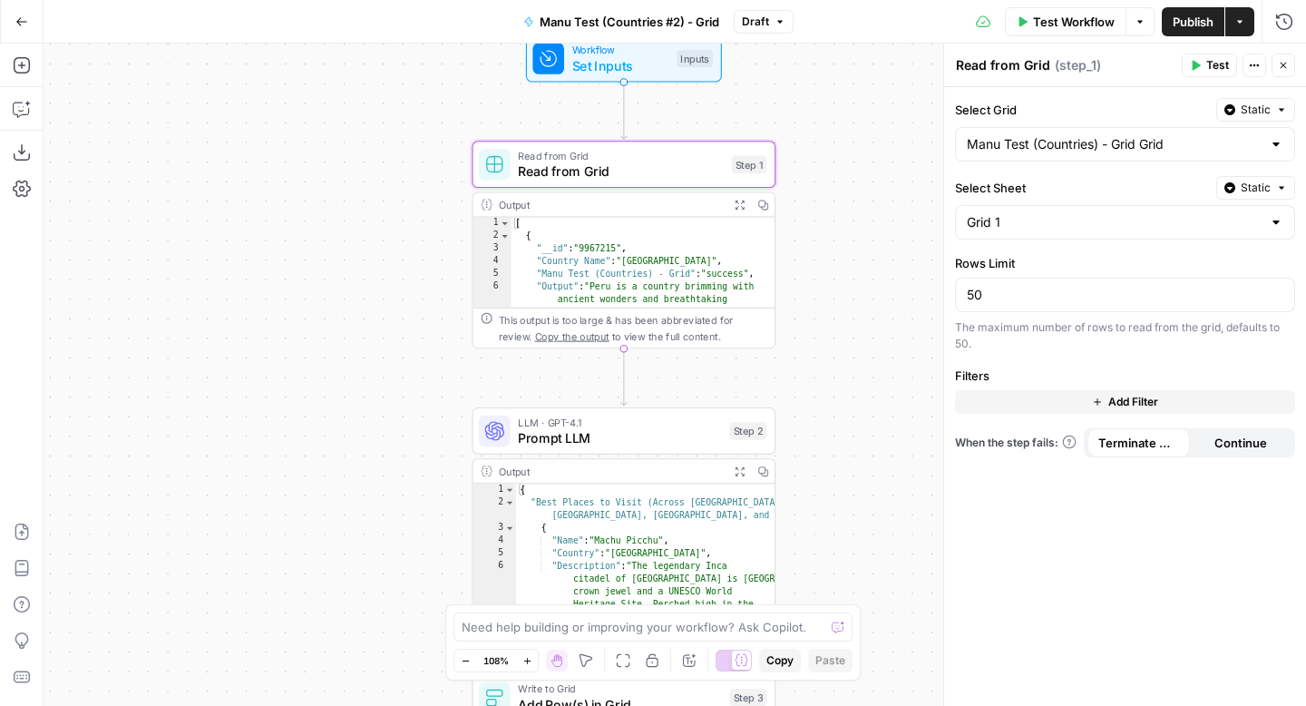
click at [655, 164] on span "Read from Grid" at bounding box center [621, 171] width 206 height 20
click at [1060, 220] on input "Select Sheet" at bounding box center [1114, 222] width 295 height 18
type input "Grid 1"
click at [921, 220] on div "Workflow Set Inputs Inputs Read from Grid Read from Grid Step 1 Output Expand O…" at bounding box center [675, 375] width 1263 height 662
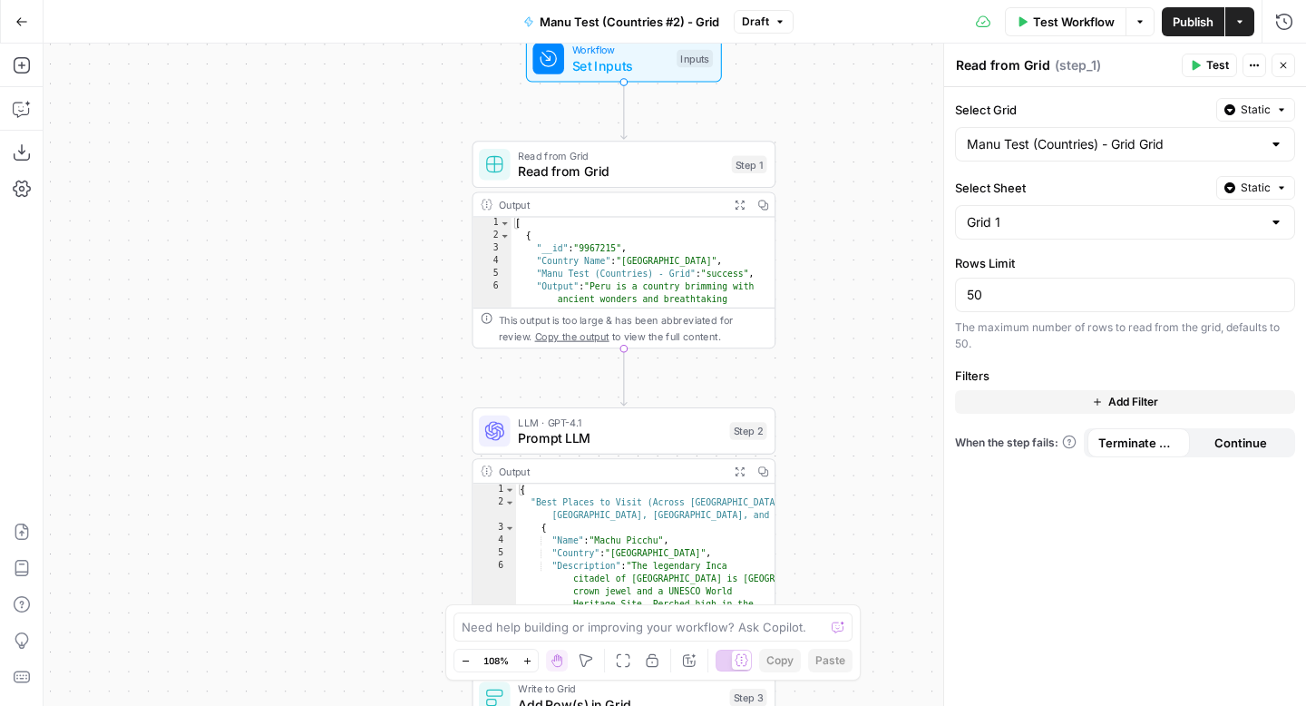
click at [1158, 398] on span "Add Filter" at bounding box center [1134, 402] width 50 height 16
click at [1030, 409] on div at bounding box center [1036, 407] width 15 height 18
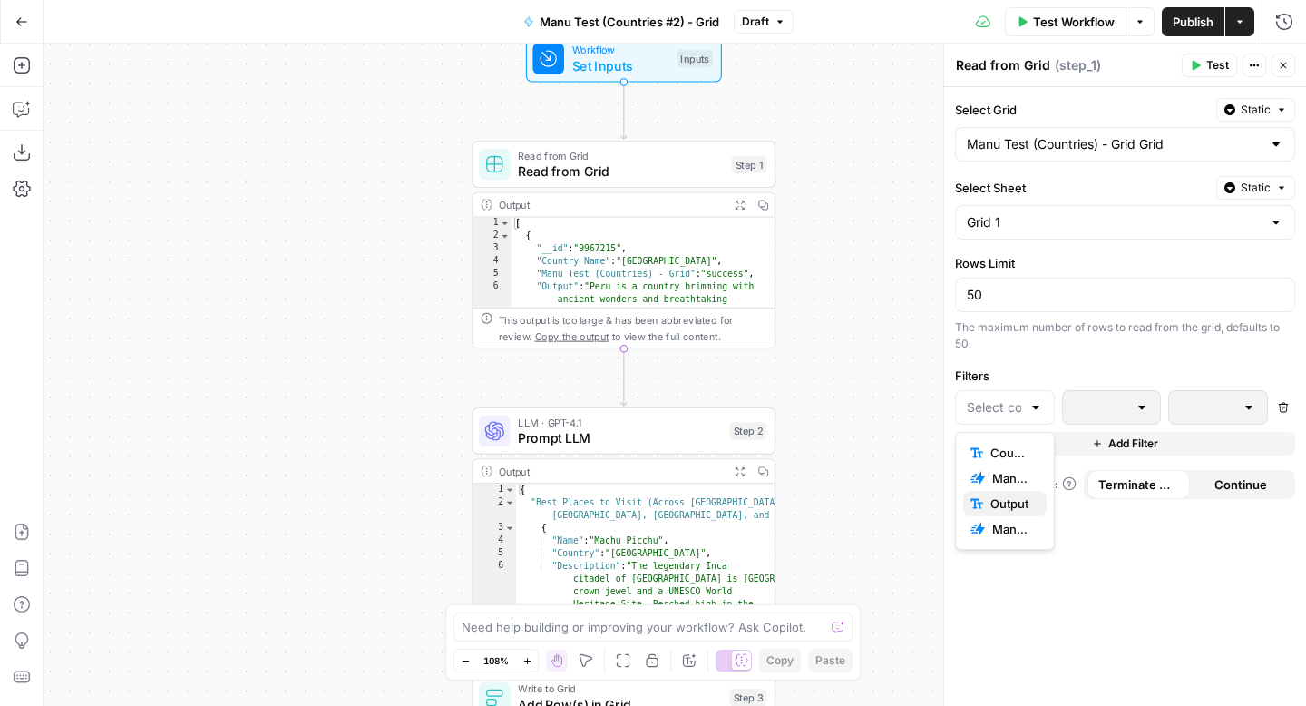
click at [1027, 503] on span "Output" at bounding box center [1012, 503] width 42 height 18
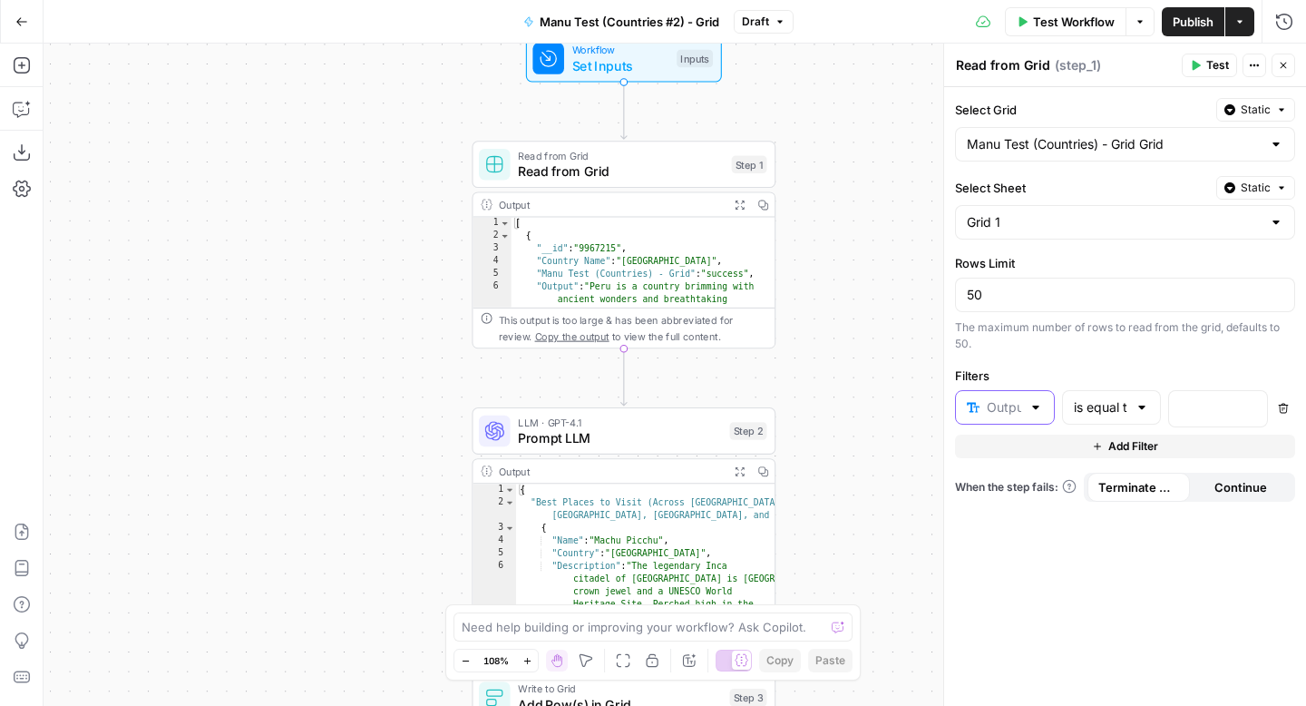
click at [994, 404] on input "text" at bounding box center [1004, 407] width 34 height 18
click at [1021, 507] on div "Output" at bounding box center [1005, 506] width 69 height 18
click at [1279, 404] on icon "button" at bounding box center [1283, 408] width 11 height 11
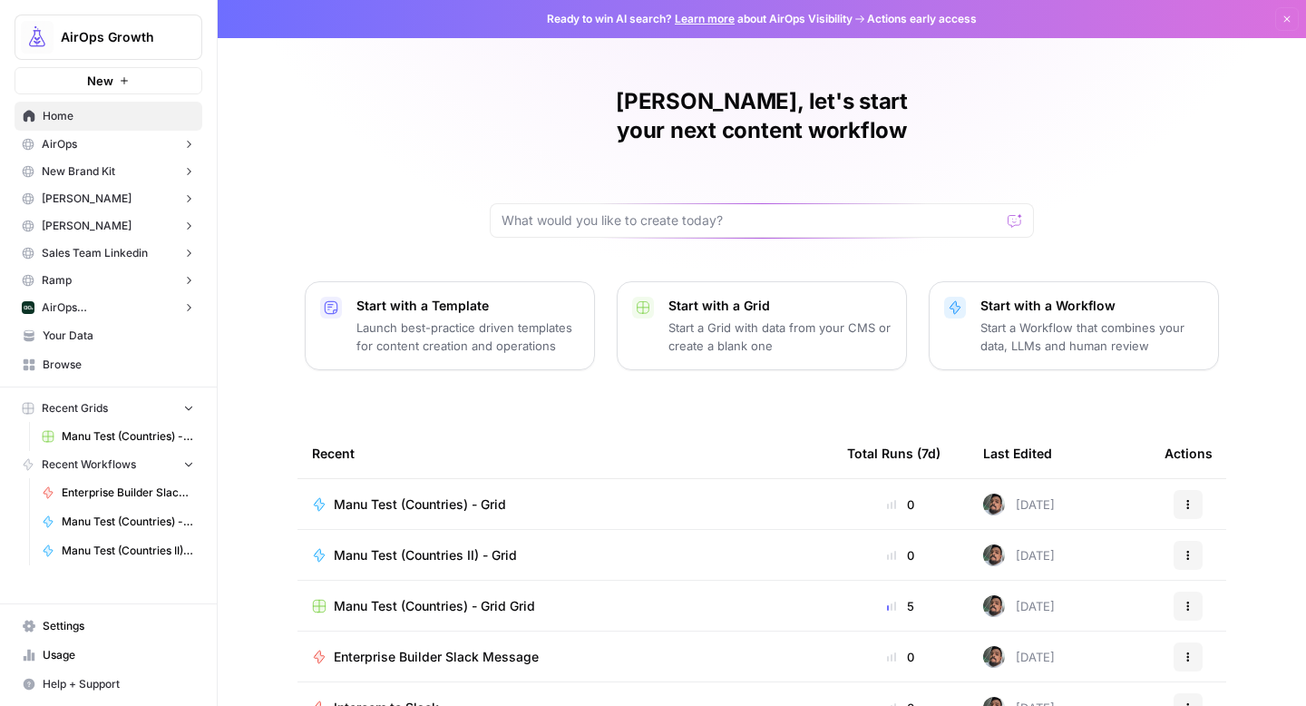
click at [443, 597] on span "Manu Test (Countries) - Grid Grid" at bounding box center [434, 606] width 201 height 18
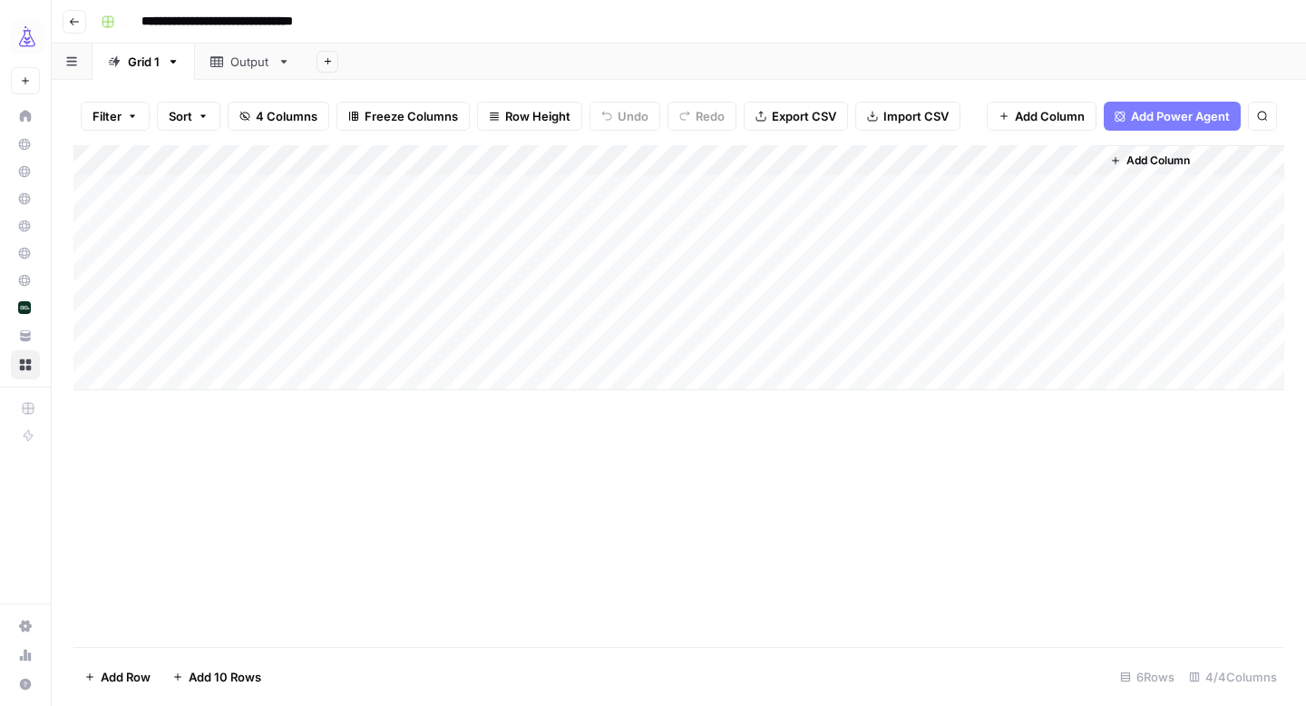
click at [292, 339] on div "Add Column" at bounding box center [678, 267] width 1211 height 245
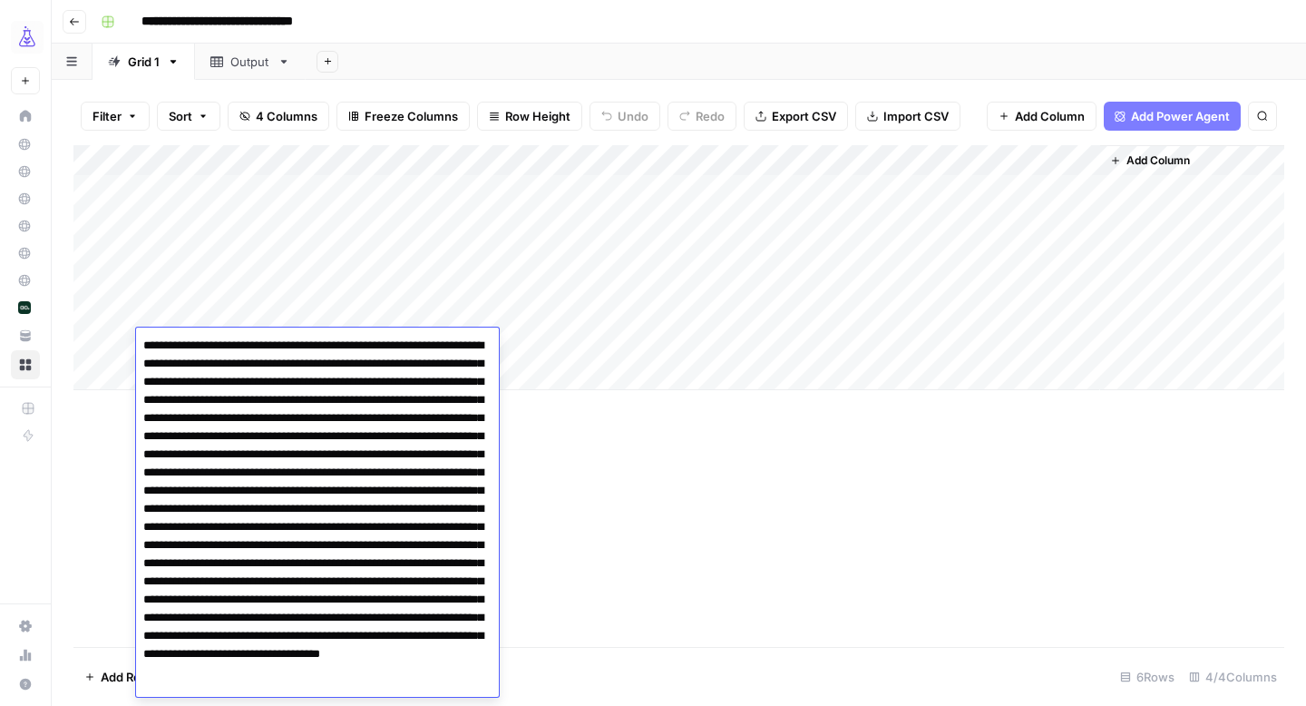
click at [292, 339] on textarea at bounding box center [317, 563] width 363 height 461
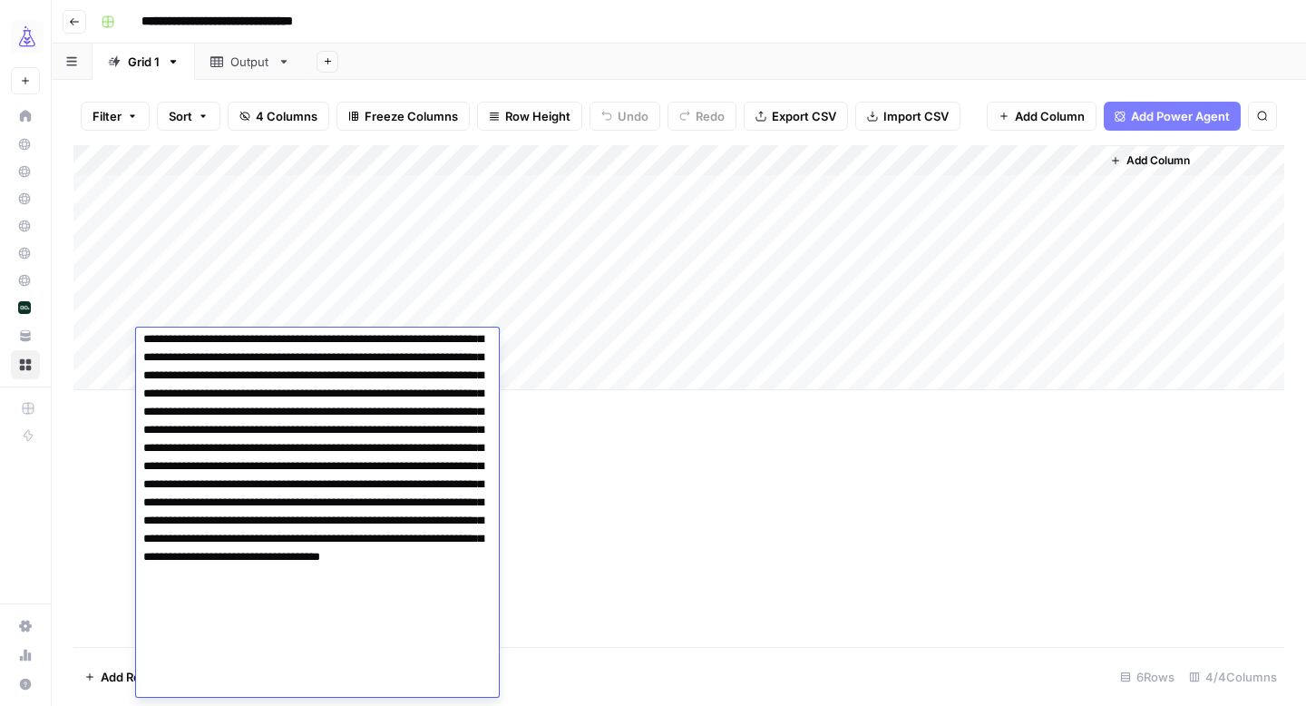
click at [288, 376] on textarea at bounding box center [317, 466] width 363 height 461
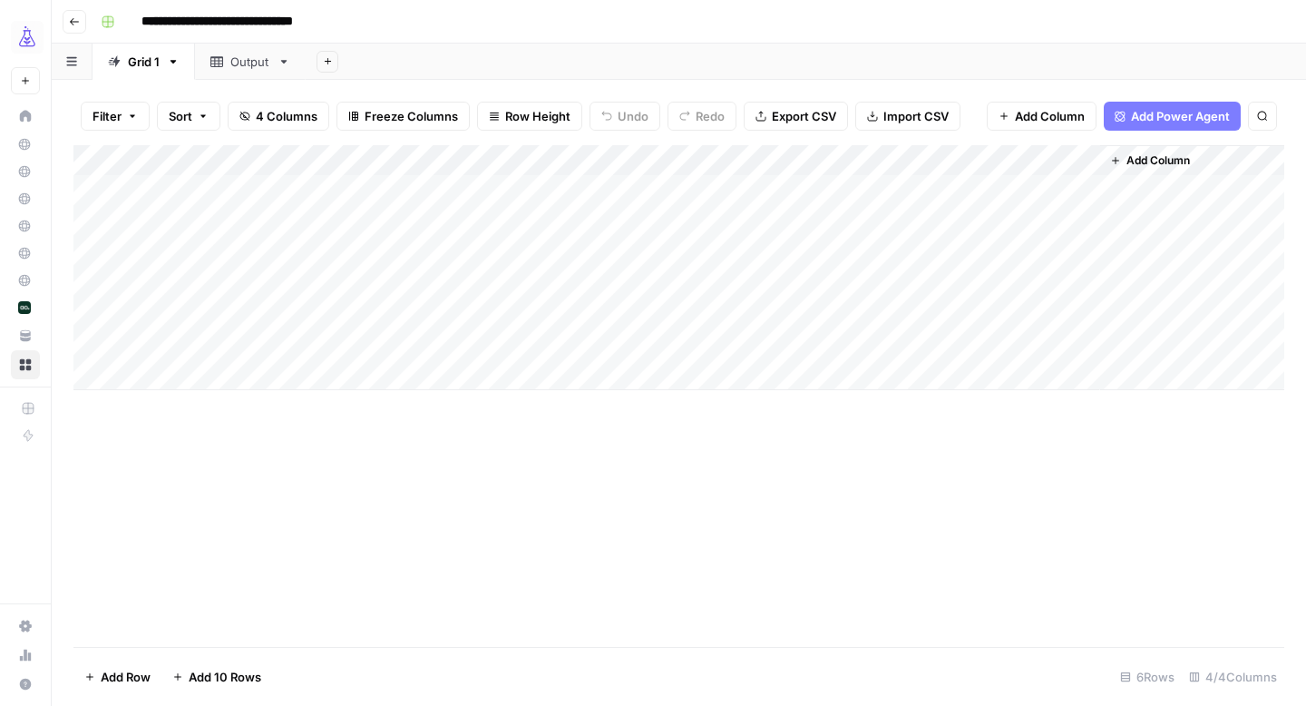
click at [544, 508] on div "Add Column" at bounding box center [678, 396] width 1211 height 502
click at [249, 65] on div "Output" at bounding box center [250, 62] width 40 height 18
click at [151, 63] on div "Grid 1" at bounding box center [144, 62] width 32 height 18
click at [309, 340] on div "Add Column" at bounding box center [678, 267] width 1211 height 245
click at [94, 343] on div "Add Column" at bounding box center [678, 267] width 1211 height 245
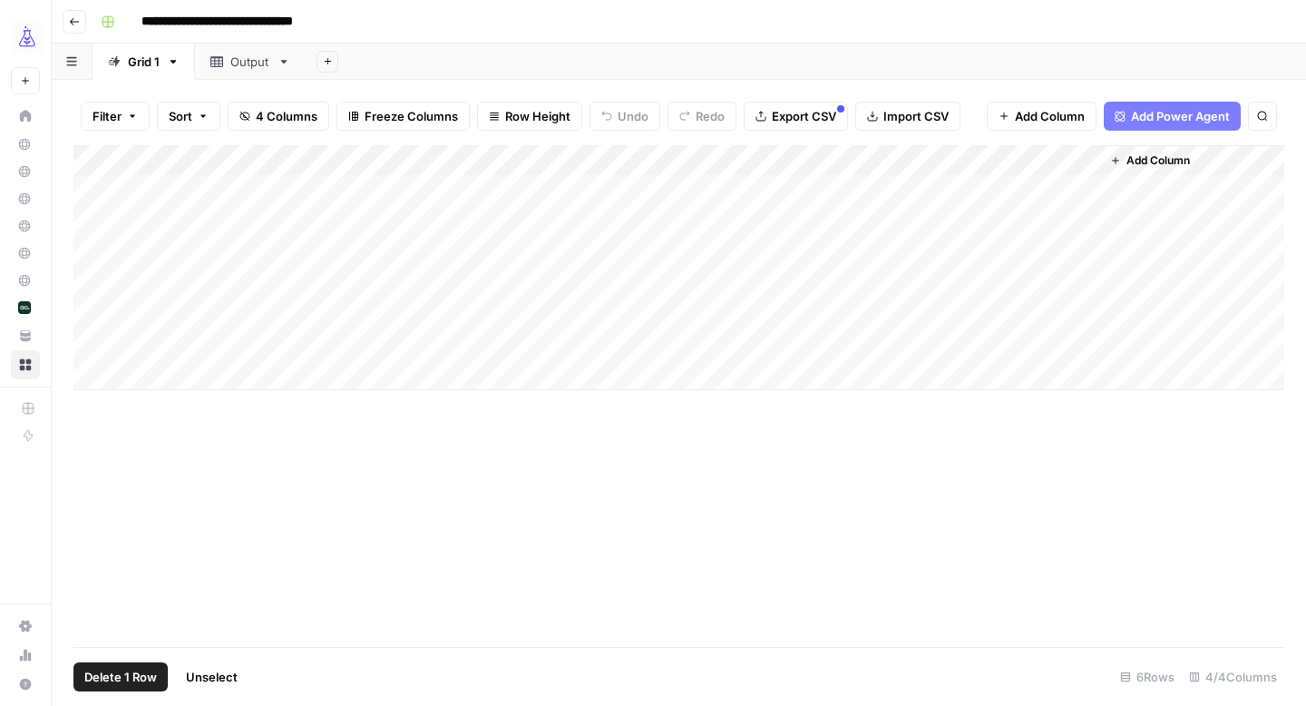
click at [122, 687] on button "Delete 1 Row" at bounding box center [120, 676] width 94 height 29
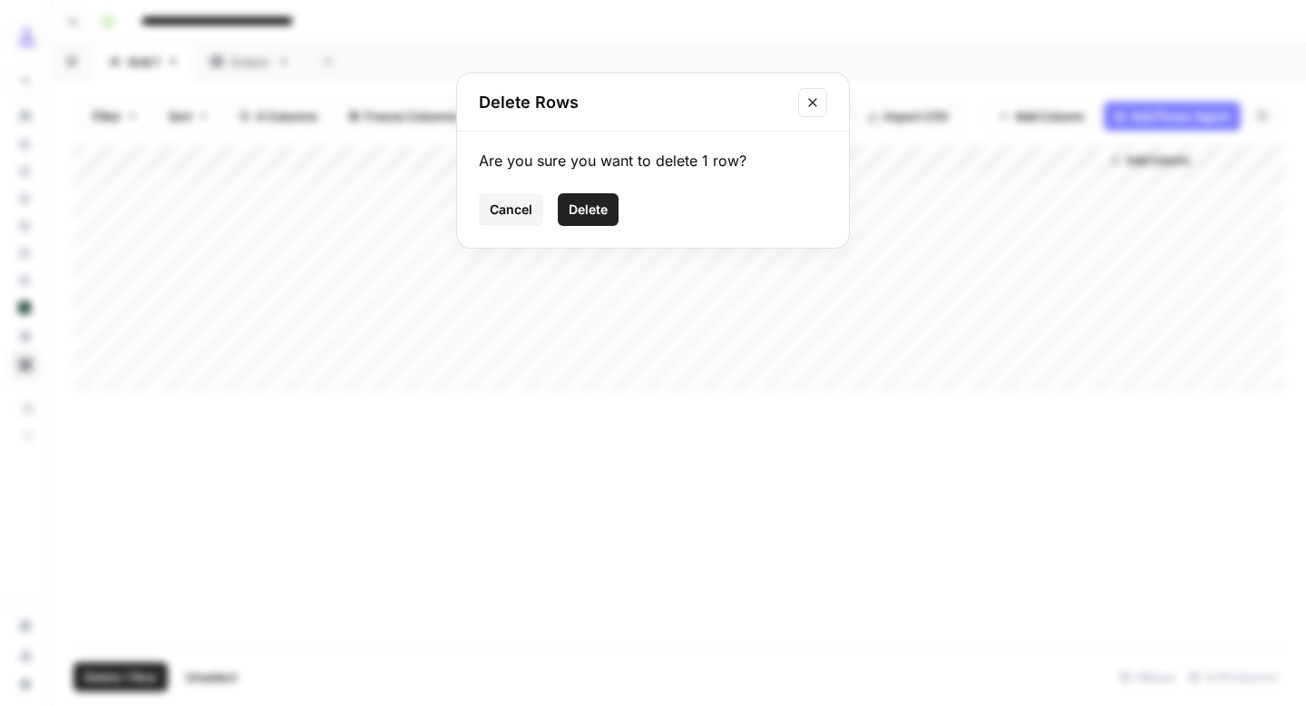
click at [606, 207] on span "Delete" at bounding box center [588, 209] width 39 height 18
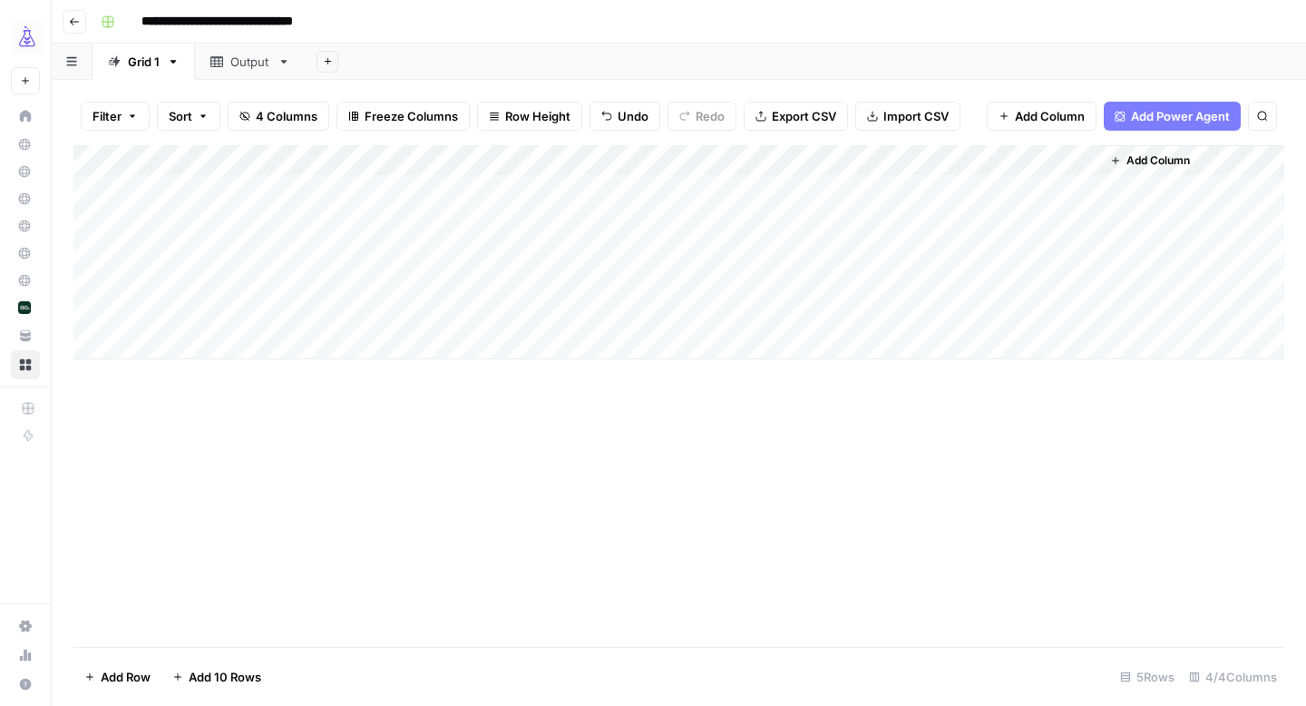
click at [250, 59] on div "Output" at bounding box center [250, 62] width 40 height 18
click at [142, 61] on div "Grid 1" at bounding box center [144, 62] width 32 height 18
click at [239, 60] on div "Output" at bounding box center [250, 62] width 40 height 18
click at [136, 63] on div "Grid 1" at bounding box center [144, 62] width 32 height 18
click at [639, 161] on div "Add Column" at bounding box center [678, 252] width 1211 height 214
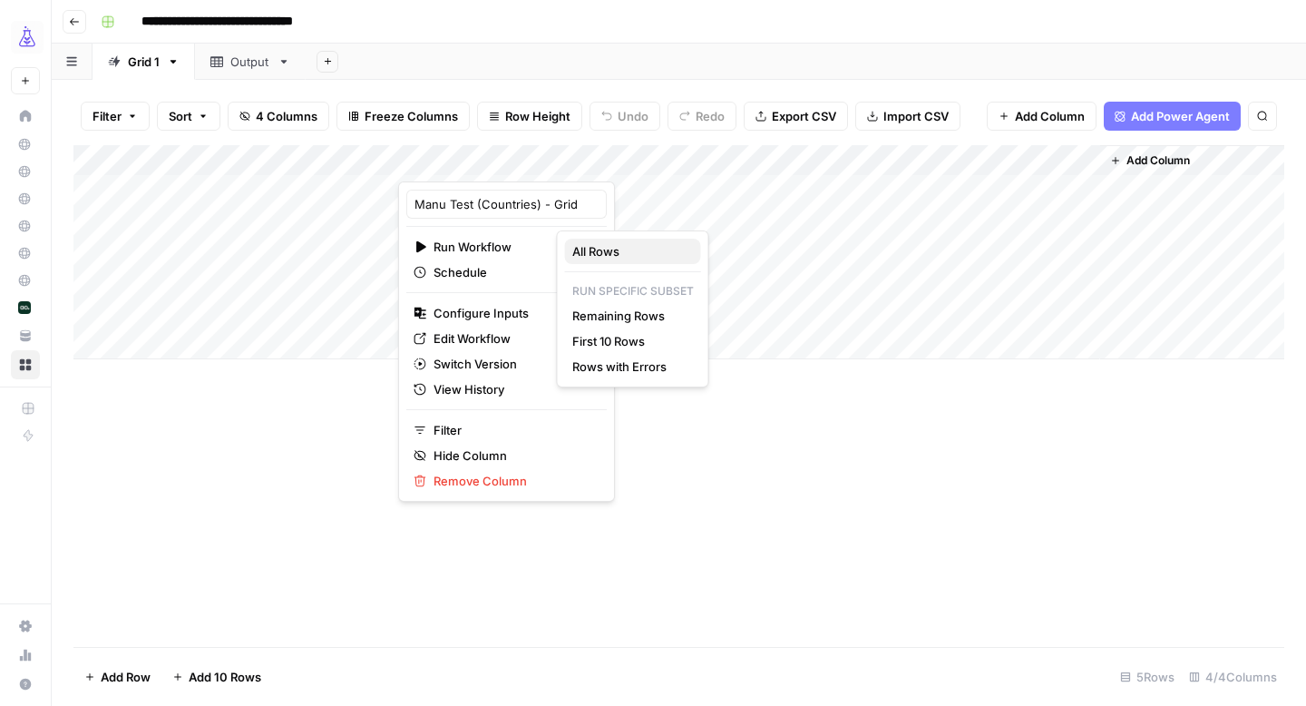
click at [593, 252] on span "All Rows" at bounding box center [629, 251] width 114 height 18
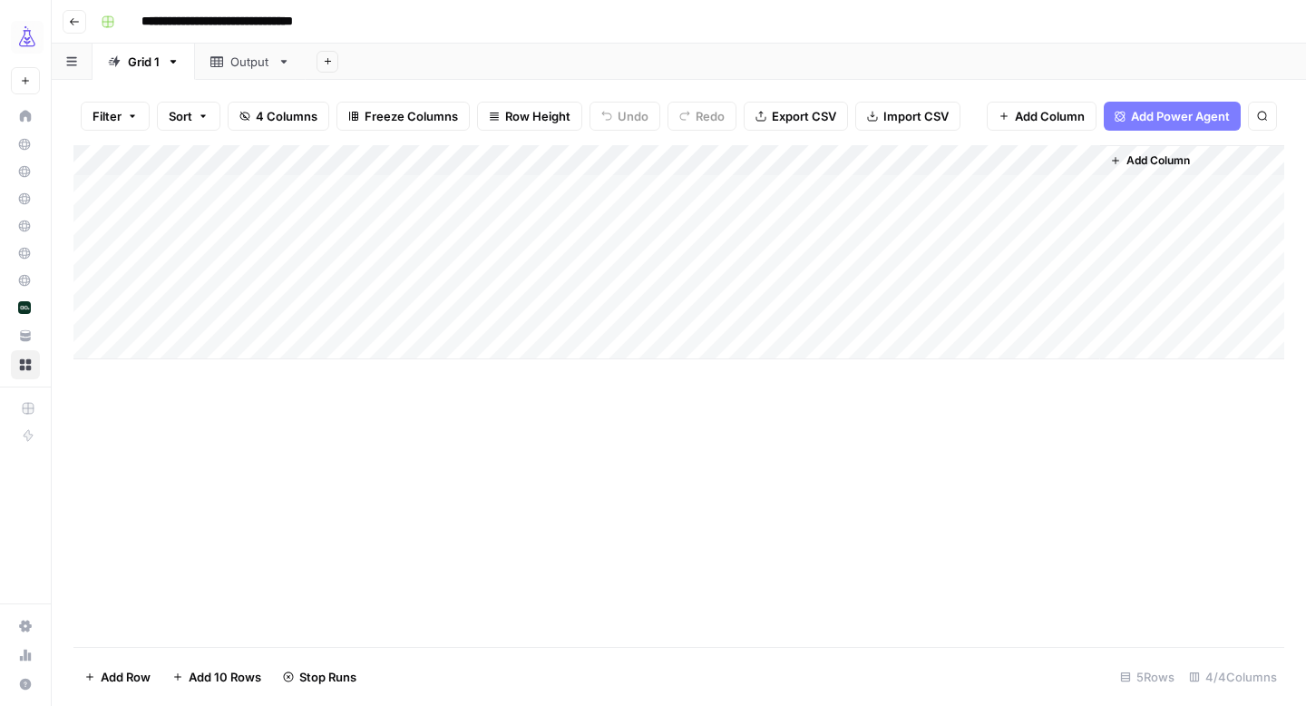
click at [701, 502] on div "Add Column" at bounding box center [678, 396] width 1211 height 502
click at [235, 53] on div "Output" at bounding box center [250, 62] width 40 height 18
click at [132, 57] on div "Grid 1" at bounding box center [144, 62] width 32 height 18
click at [608, 161] on div "Add Column" at bounding box center [678, 252] width 1211 height 214
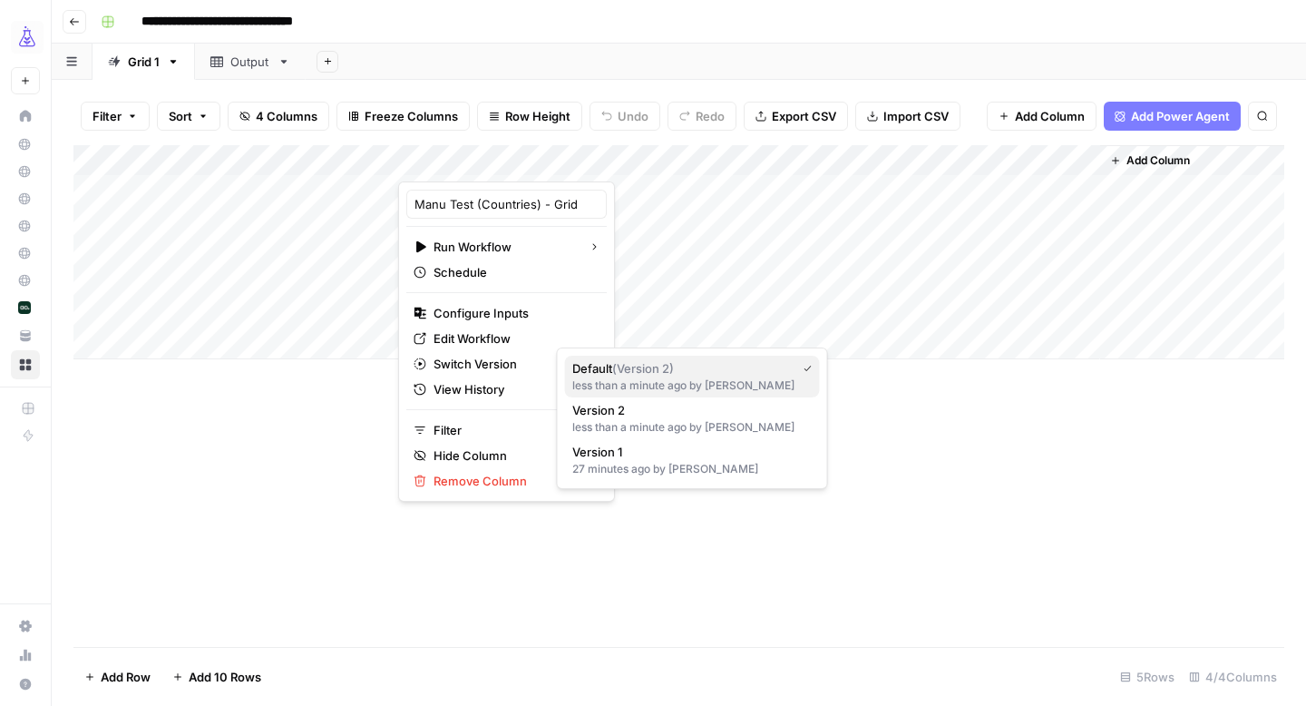
click at [659, 377] on div "less than a minute ago by [PERSON_NAME]" at bounding box center [692, 385] width 240 height 16
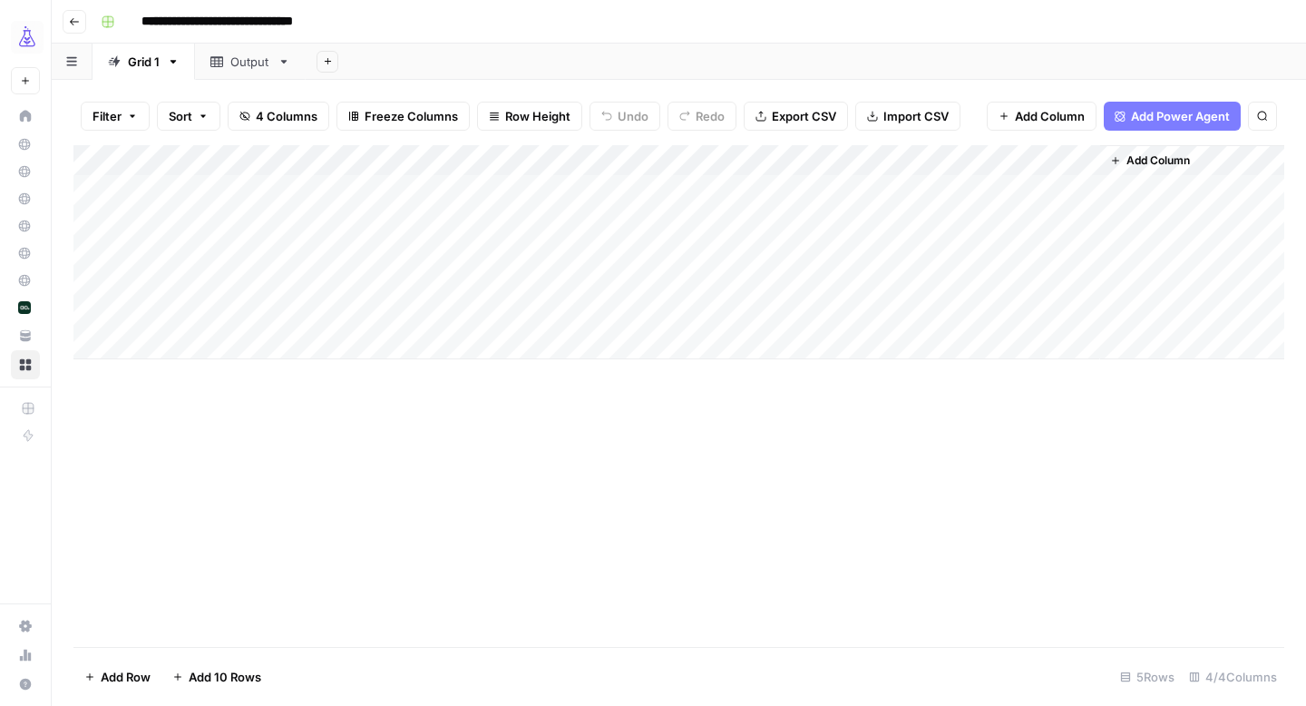
click at [708, 471] on div "Add Column" at bounding box center [678, 396] width 1211 height 502
click at [327, 25] on input "**********" at bounding box center [243, 21] width 220 height 29
click at [343, 22] on input "**********" at bounding box center [243, 21] width 220 height 29
type input "**********"
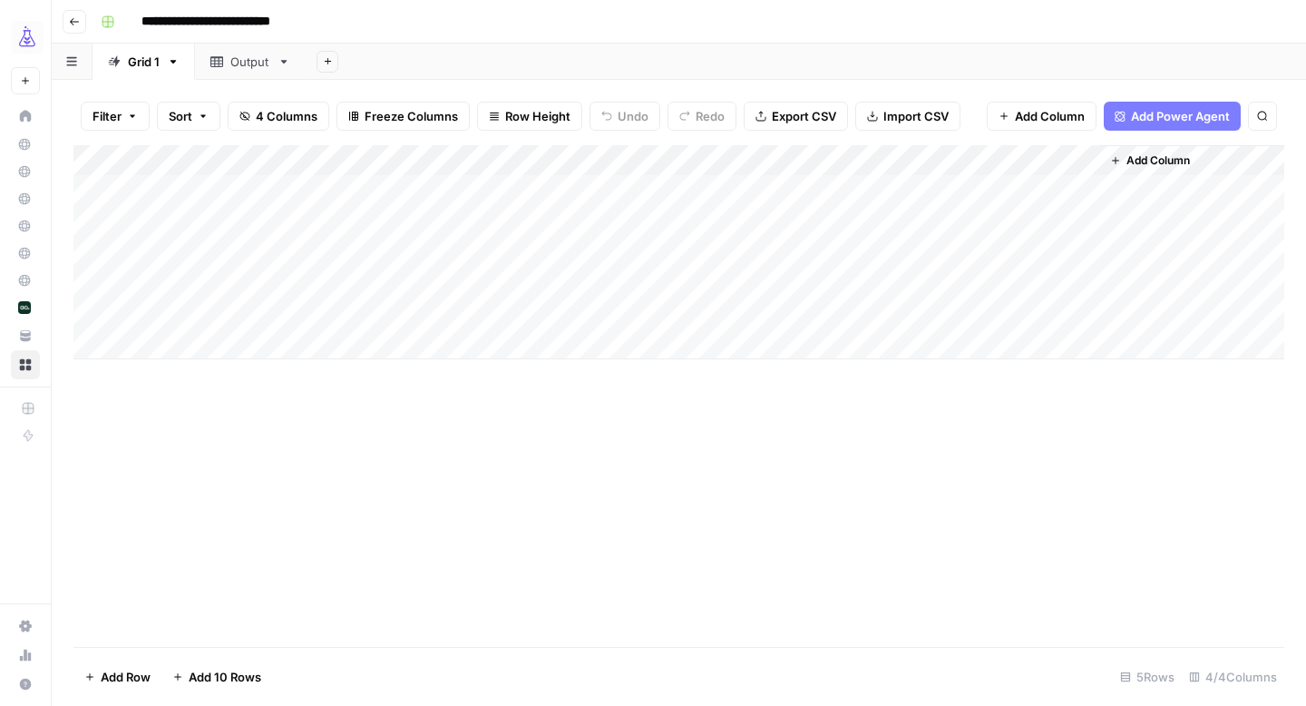
click at [763, 451] on div "Add Column" at bounding box center [678, 396] width 1211 height 502
click at [942, 444] on div "Add Column" at bounding box center [678, 396] width 1211 height 502
click at [249, 51] on link "Output" at bounding box center [250, 62] width 111 height 36
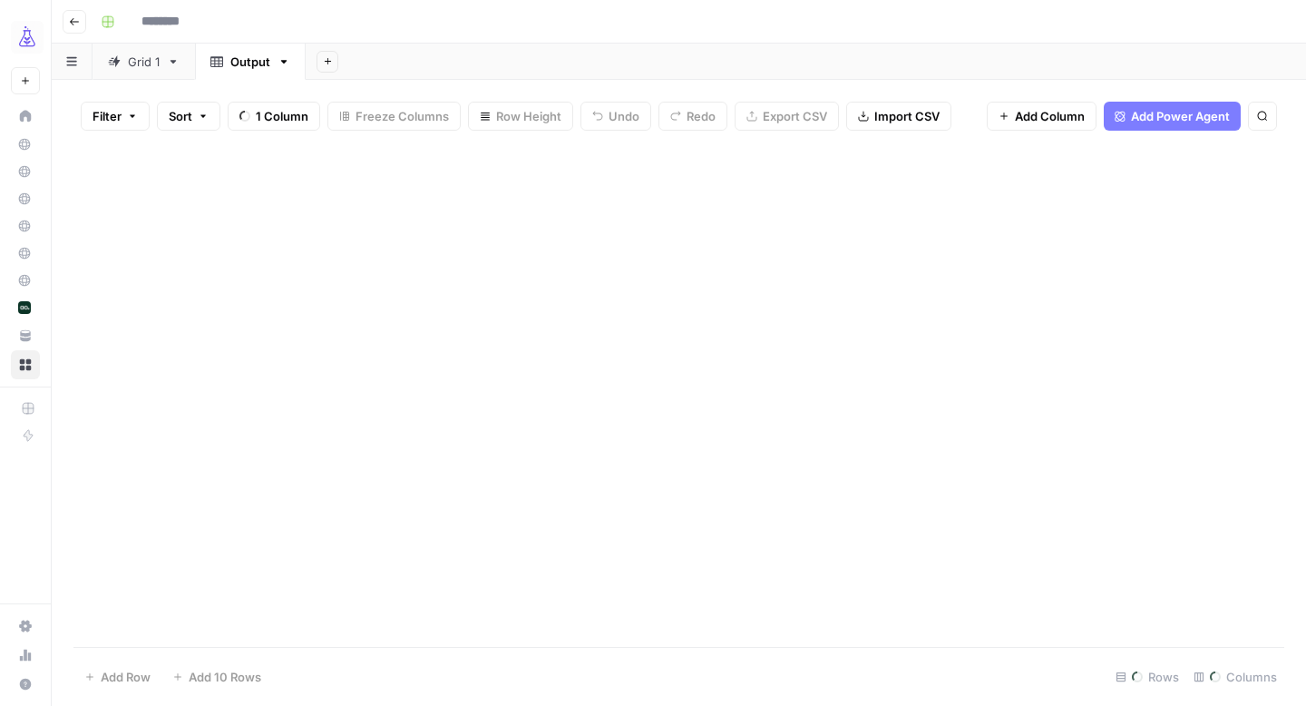
type input "**********"
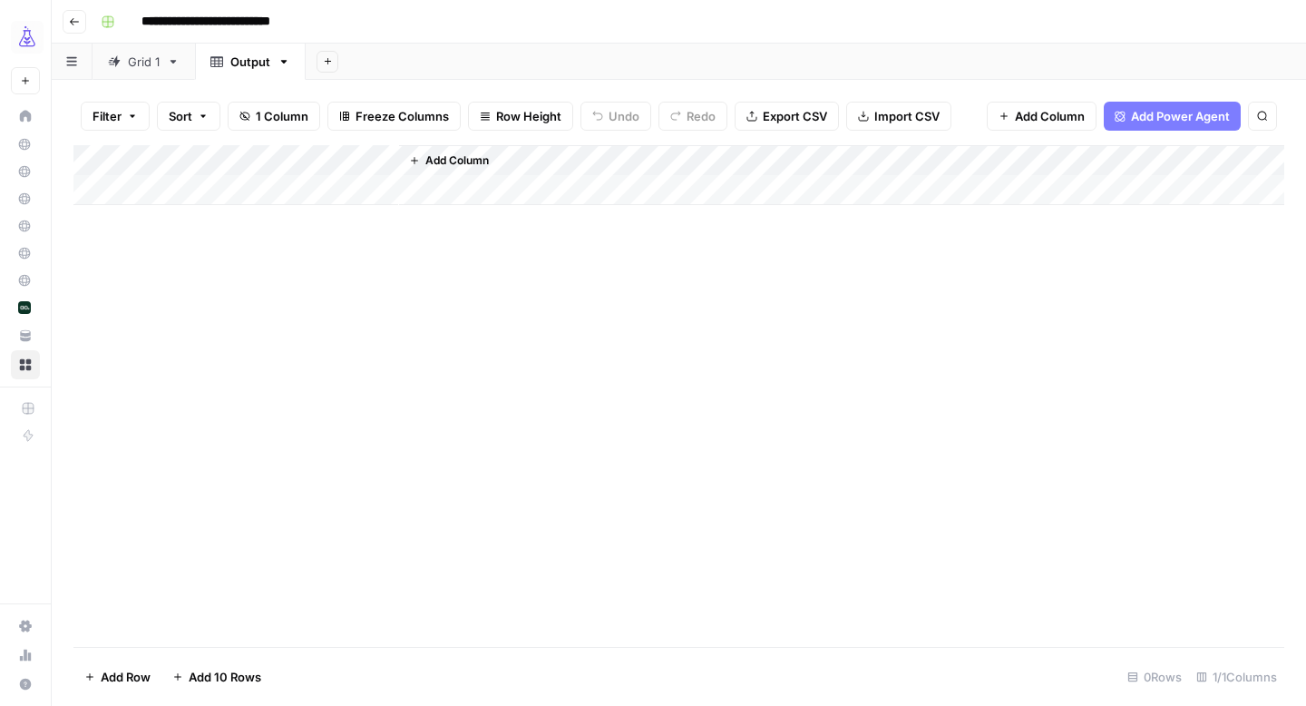
click at [135, 58] on div "Grid 1" at bounding box center [144, 62] width 32 height 18
click at [630, 161] on div "Add Column" at bounding box center [678, 252] width 1211 height 214
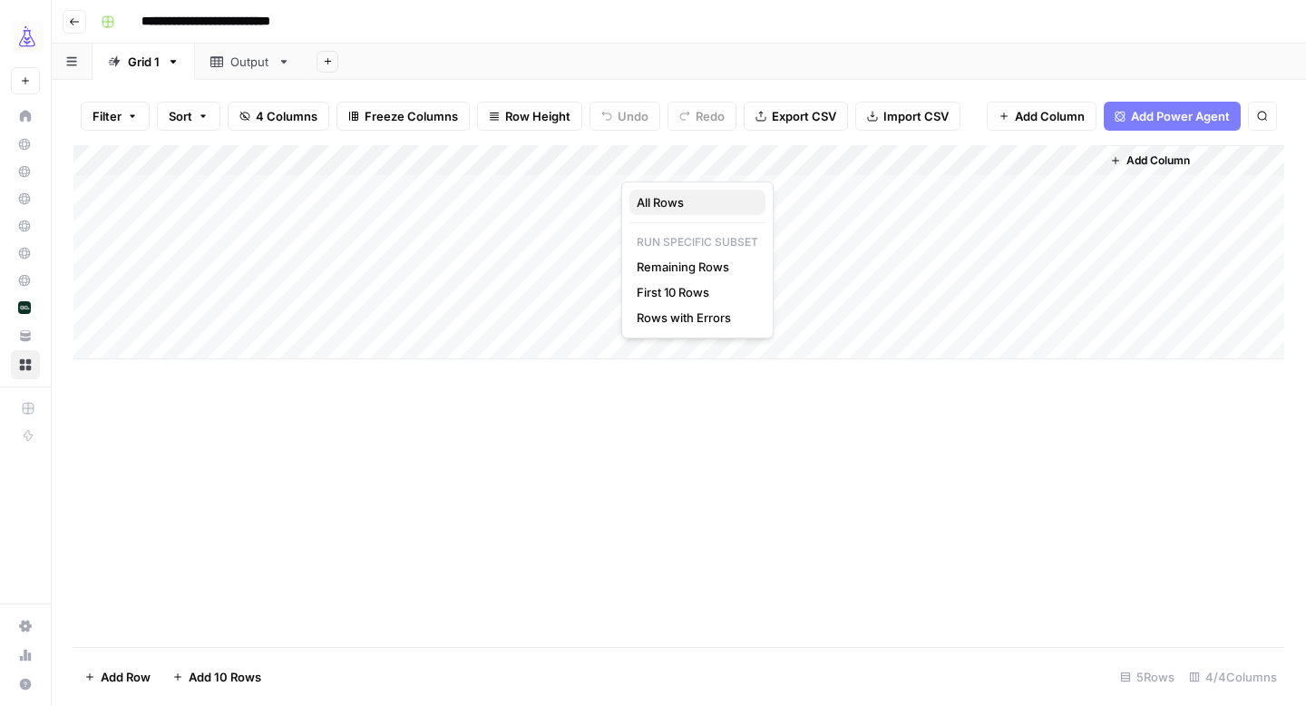
click at [686, 208] on span "All Rows" at bounding box center [694, 202] width 114 height 18
click at [259, 61] on div "Output" at bounding box center [250, 62] width 40 height 18
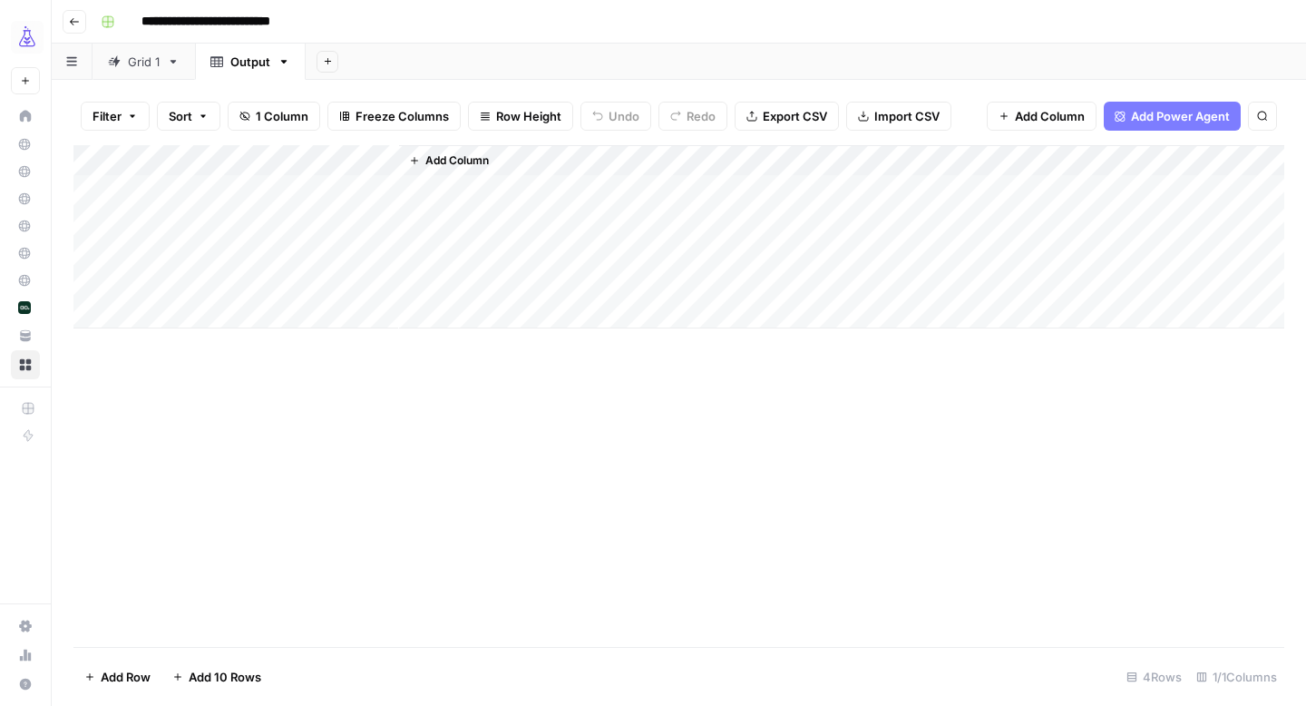
click at [140, 66] on div "Grid 1" at bounding box center [144, 62] width 32 height 18
click at [575, 283] on div "Add Column" at bounding box center [678, 252] width 1211 height 214
click at [604, 280] on div "Add Column" at bounding box center [678, 252] width 1211 height 214
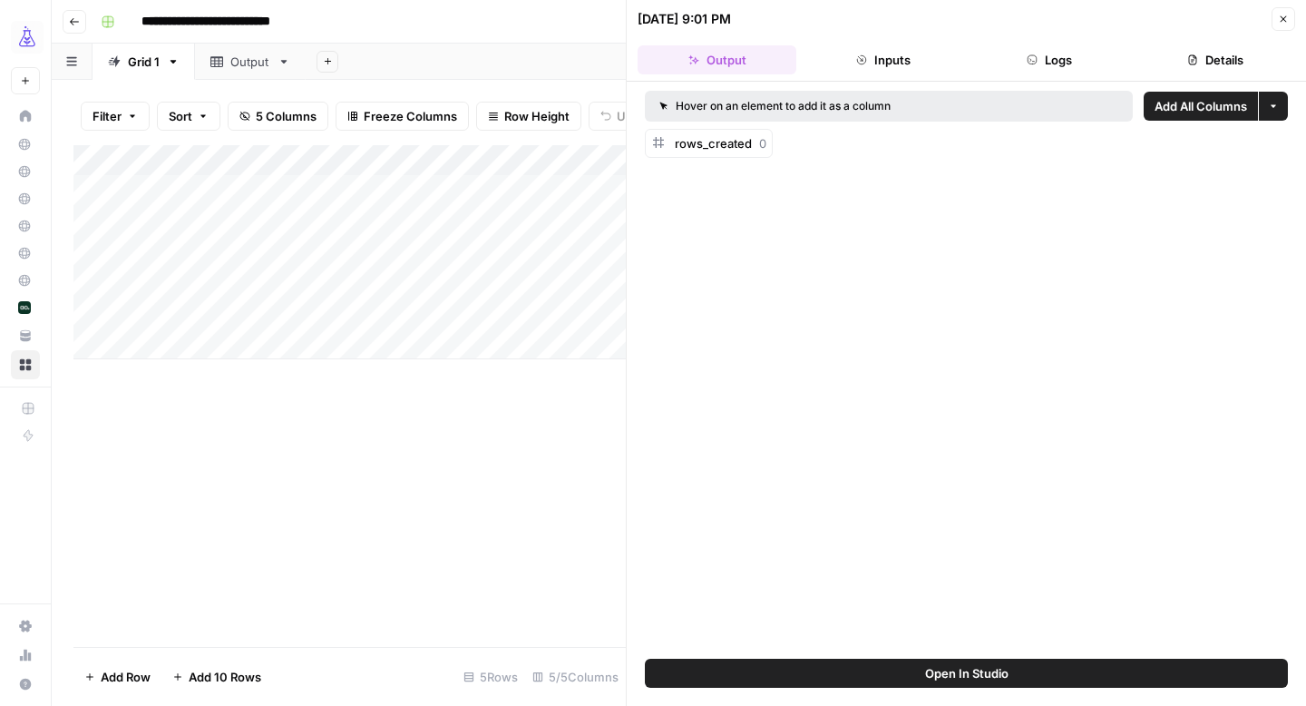
click at [1083, 65] on button "Logs" at bounding box center [1050, 59] width 159 height 29
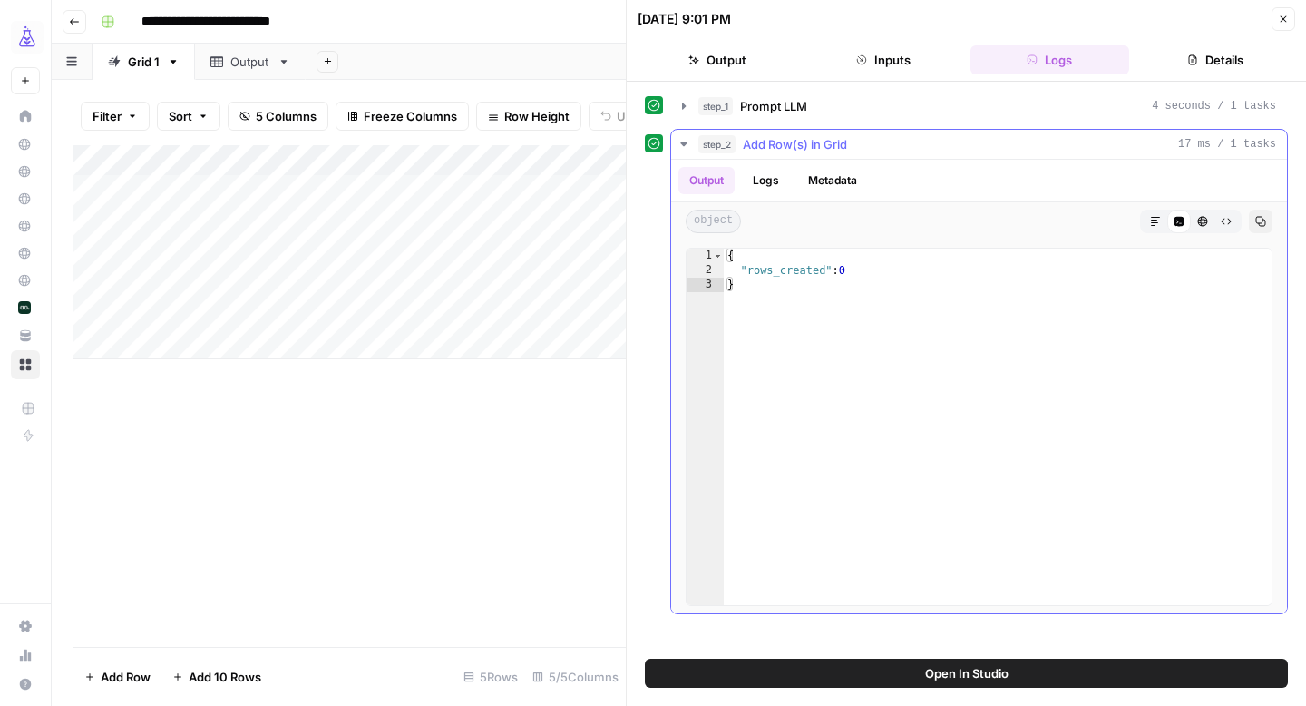
click at [772, 181] on button "Logs" at bounding box center [766, 180] width 48 height 27
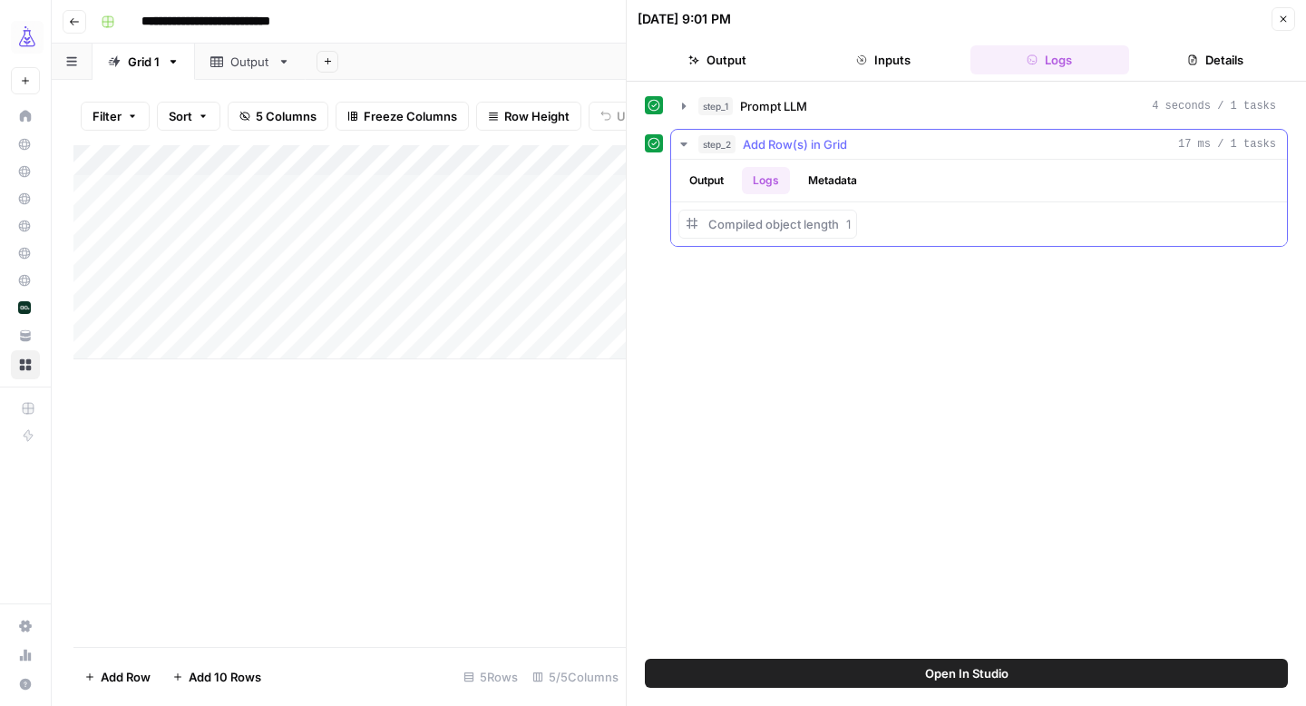
click at [832, 173] on button "Metadata" at bounding box center [832, 180] width 71 height 27
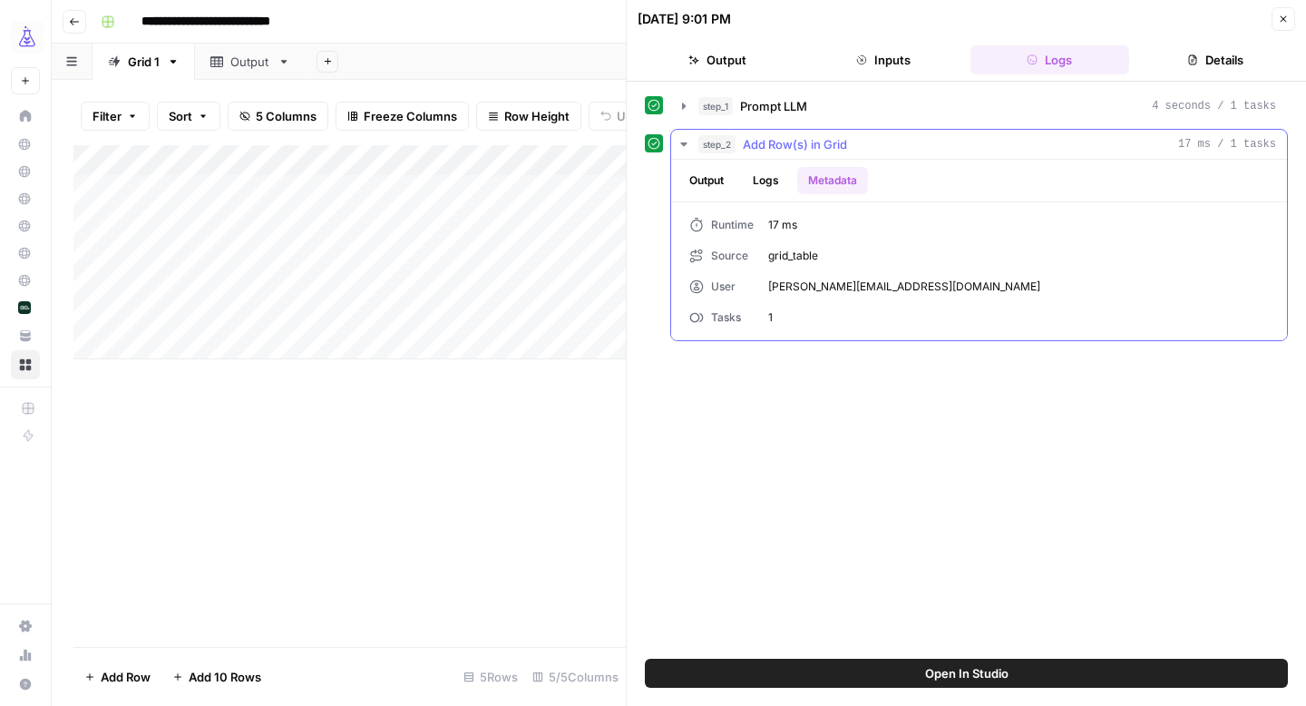
click at [697, 171] on button "Output" at bounding box center [707, 180] width 56 height 27
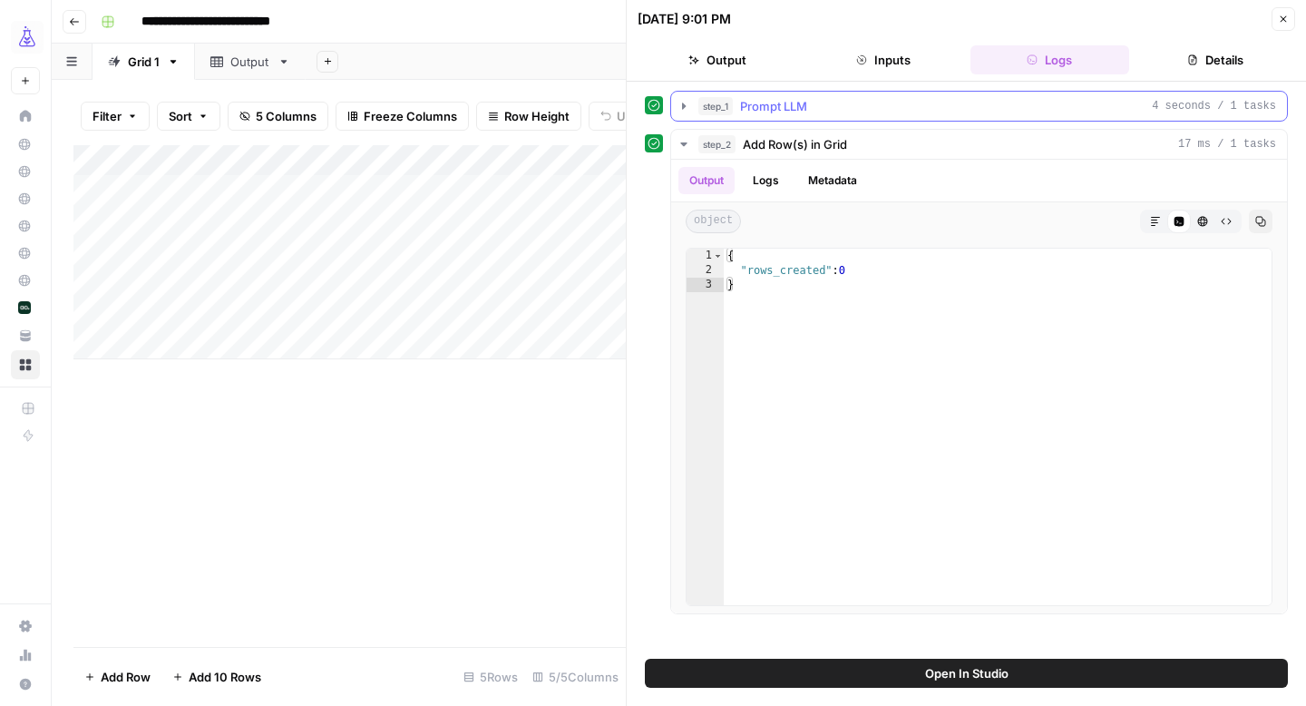
click at [688, 102] on icon "button" at bounding box center [684, 106] width 15 height 15
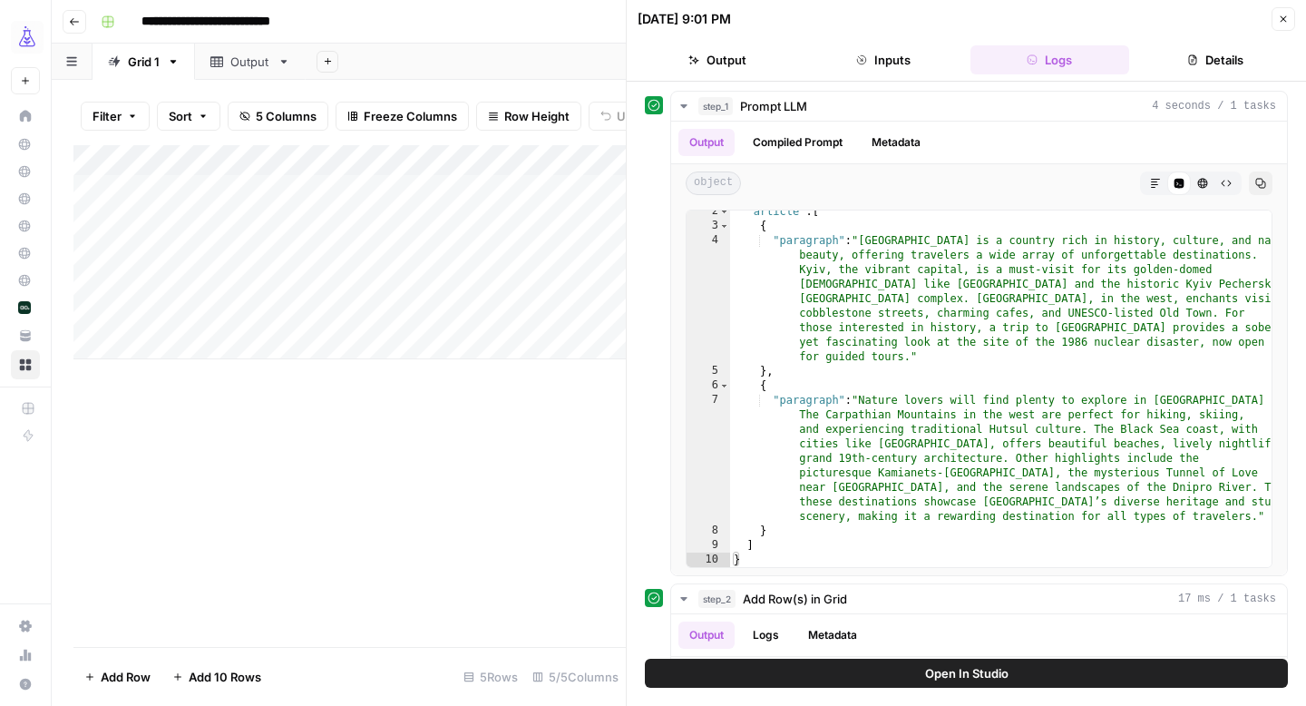
click at [856, 72] on button "Inputs" at bounding box center [883, 59] width 159 height 29
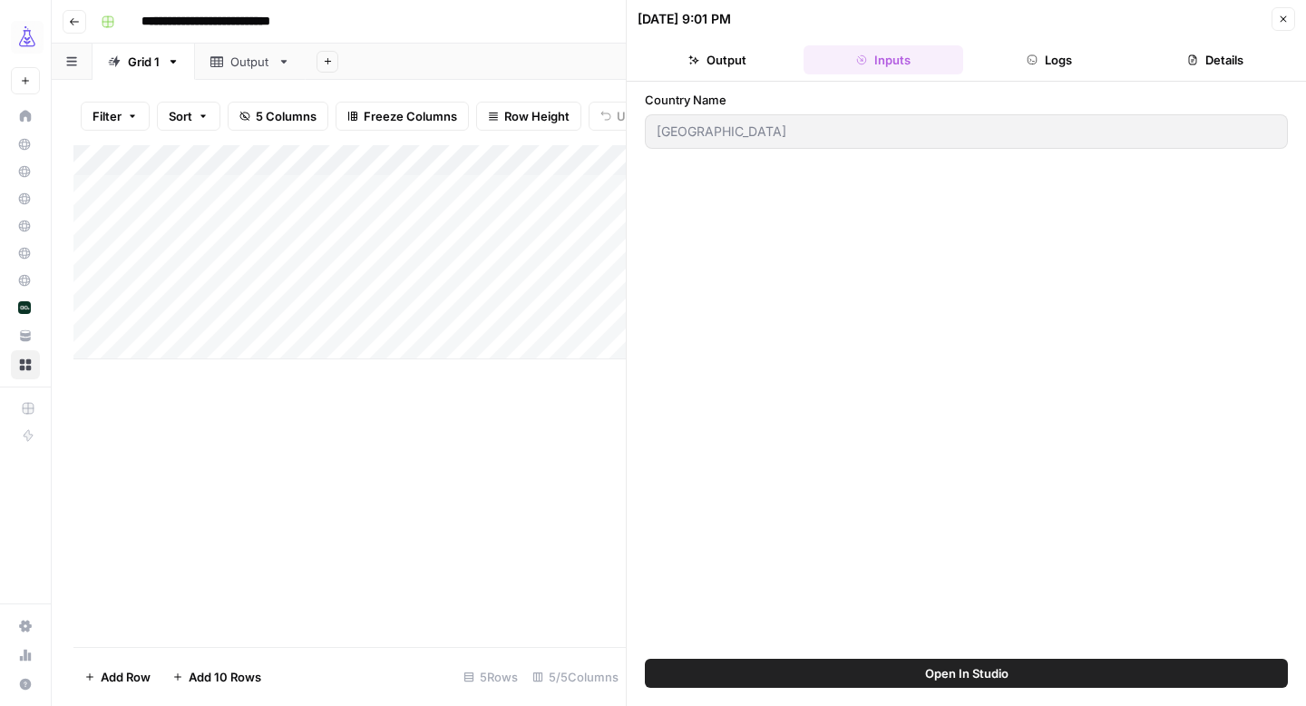
click at [758, 66] on button "Output" at bounding box center [717, 59] width 159 height 29
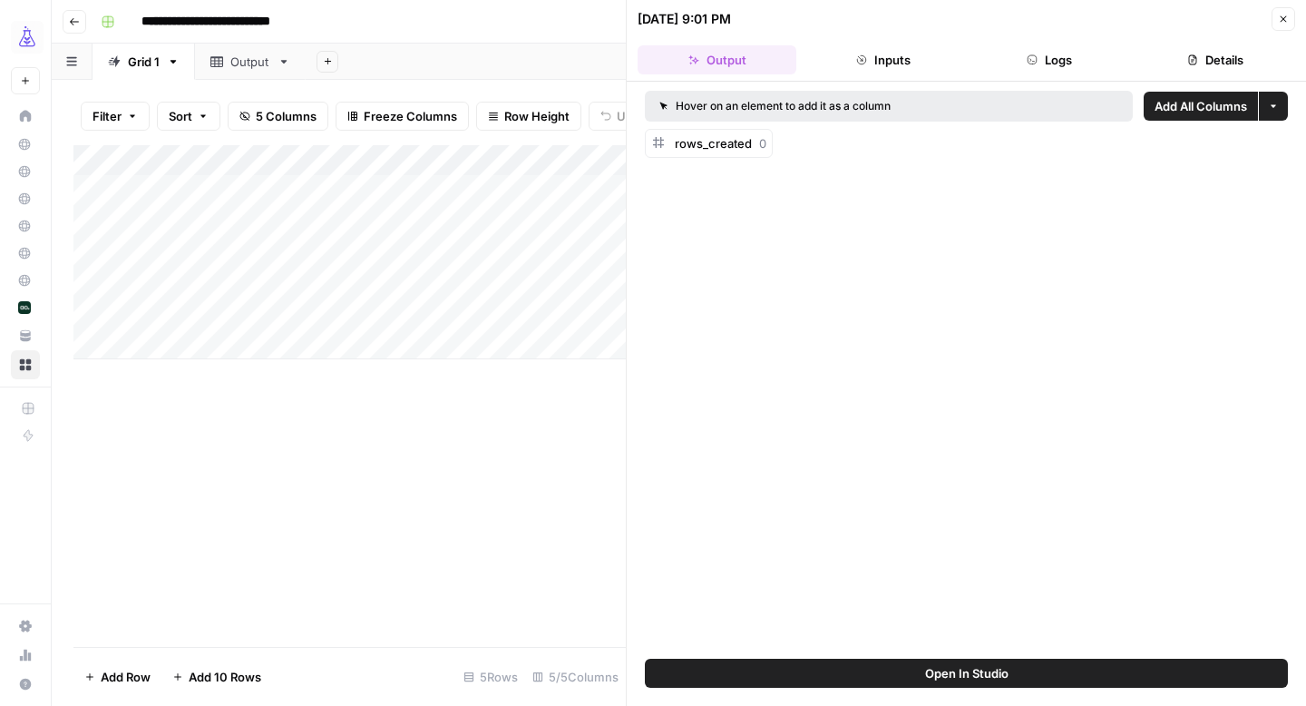
click at [1094, 673] on button "Open In Studio" at bounding box center [966, 673] width 643 height 29
click at [1292, 19] on button "Close" at bounding box center [1284, 19] width 24 height 24
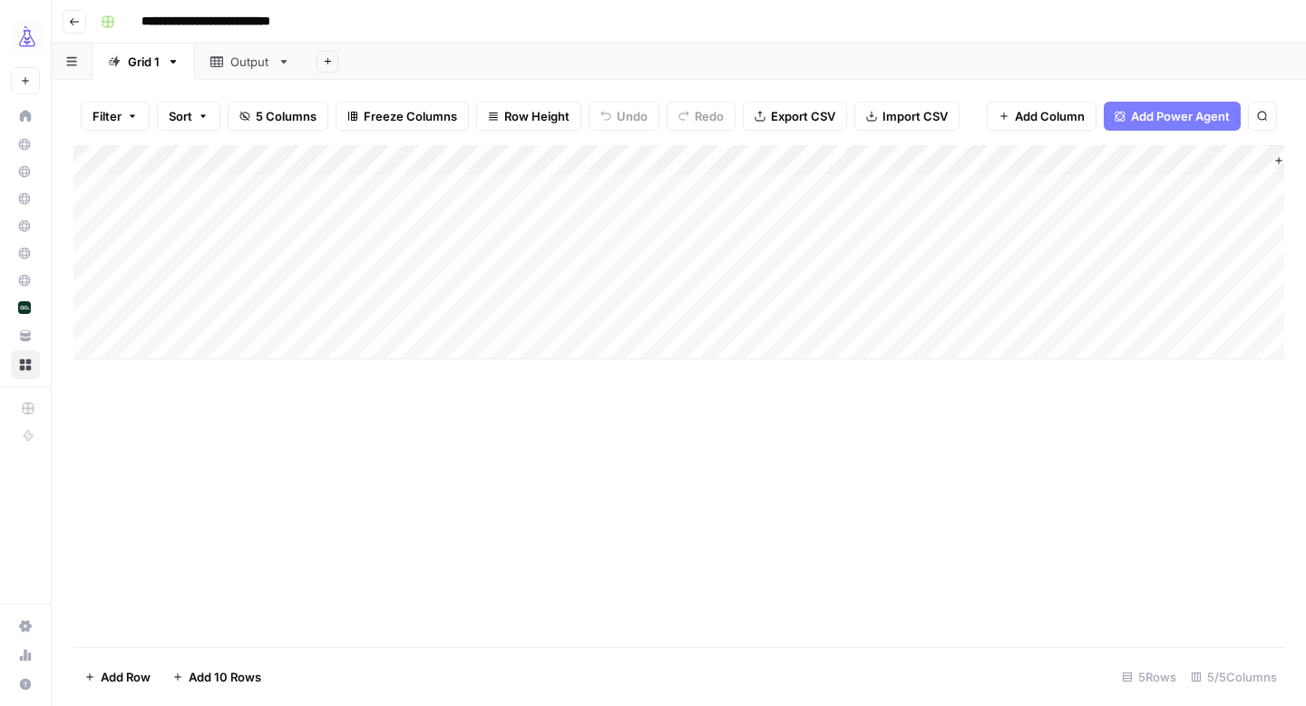
click at [240, 67] on div "Output" at bounding box center [250, 62] width 40 height 18
click at [108, 305] on div "Add Column" at bounding box center [678, 252] width 1211 height 214
click at [111, 287] on div "Add Column" at bounding box center [678, 252] width 1211 height 214
click at [112, 251] on div "Add Column" at bounding box center [678, 252] width 1211 height 214
click at [112, 227] on div "Add Column" at bounding box center [678, 252] width 1211 height 214
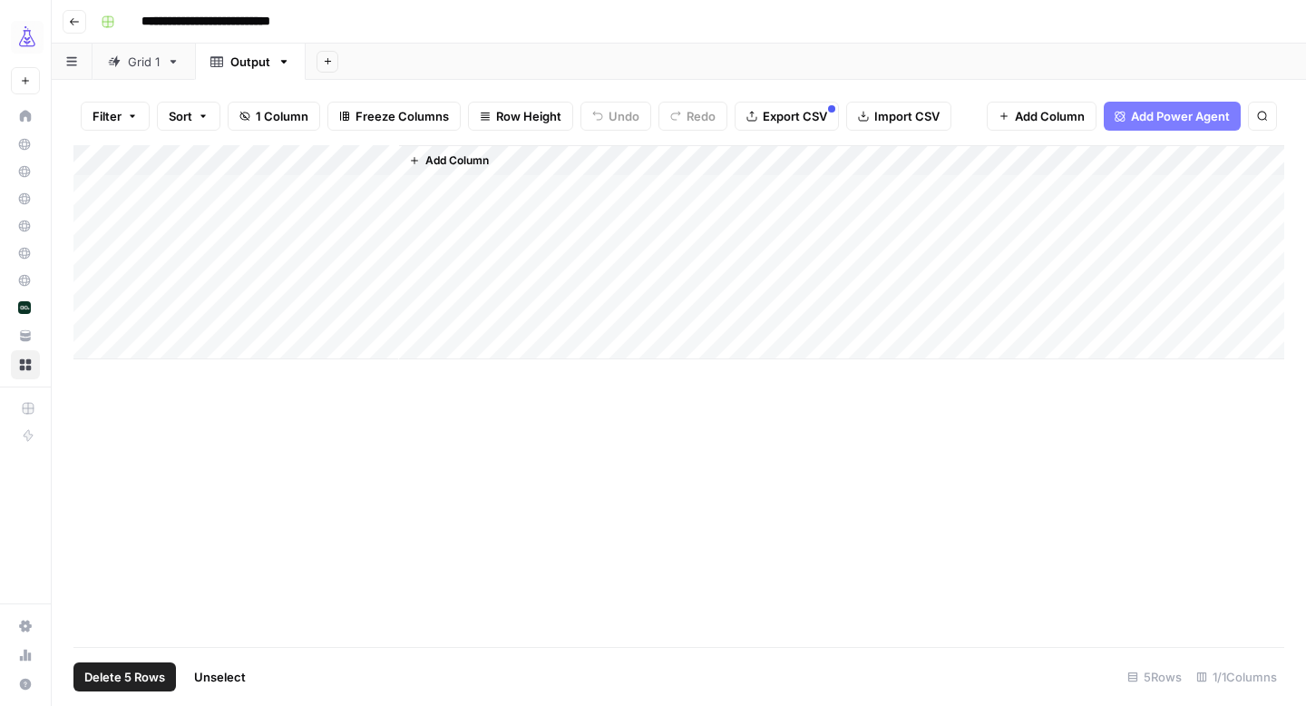
click at [103, 190] on div "Add Column" at bounding box center [678, 252] width 1211 height 214
click at [119, 668] on span "Delete 5 Rows" at bounding box center [124, 677] width 81 height 18
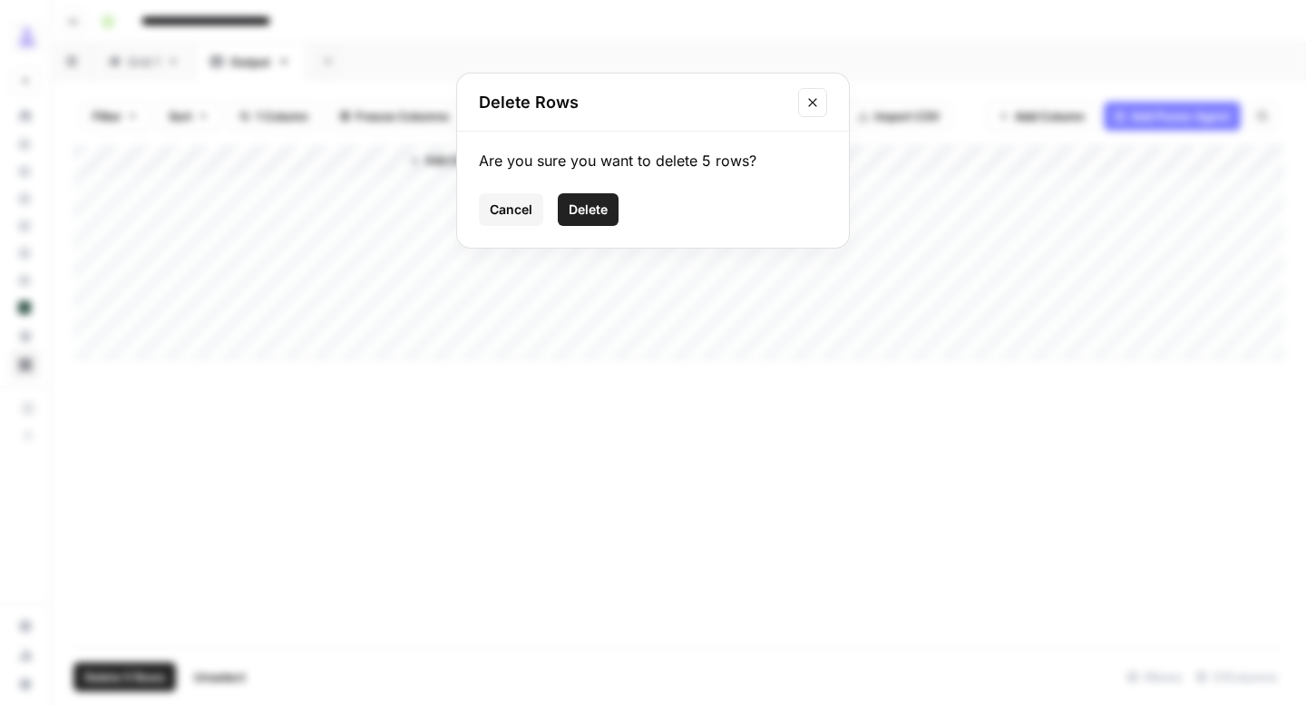
click at [577, 193] on button "Delete" at bounding box center [588, 209] width 61 height 33
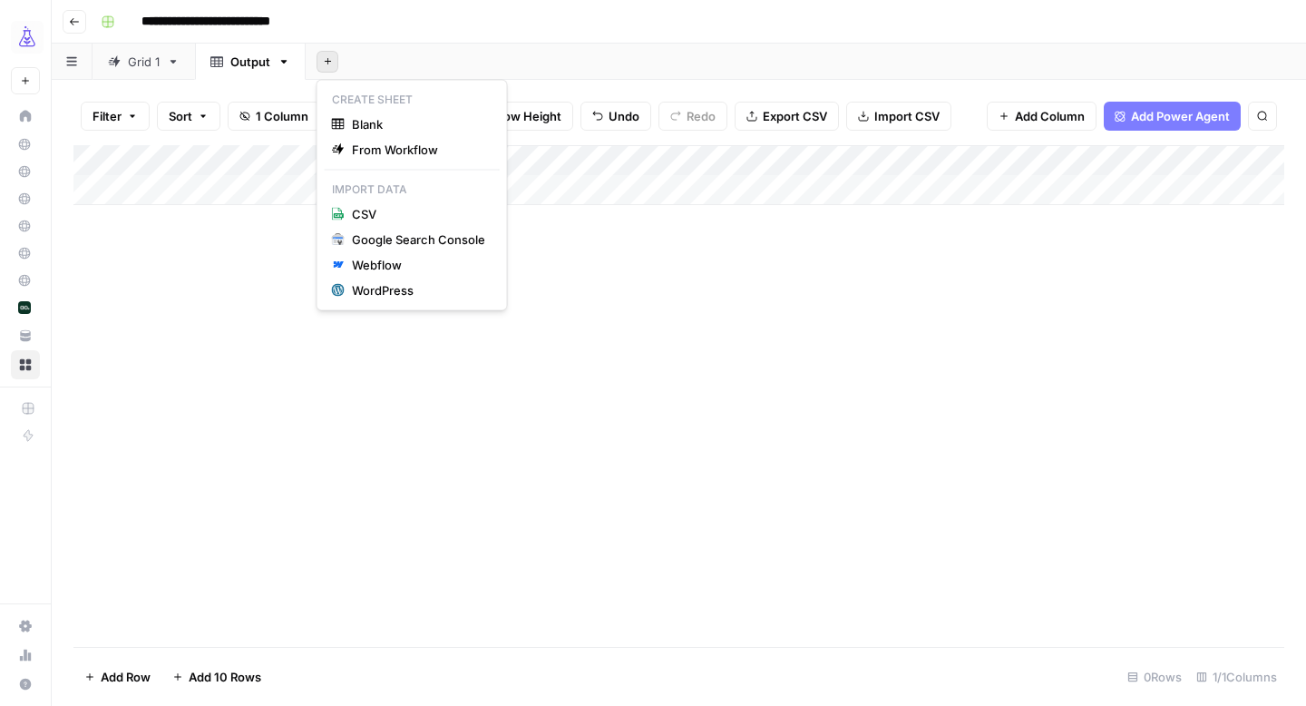
click at [330, 61] on icon "button" at bounding box center [328, 61] width 10 height 10
click at [406, 123] on span "Blank" at bounding box center [418, 124] width 133 height 18
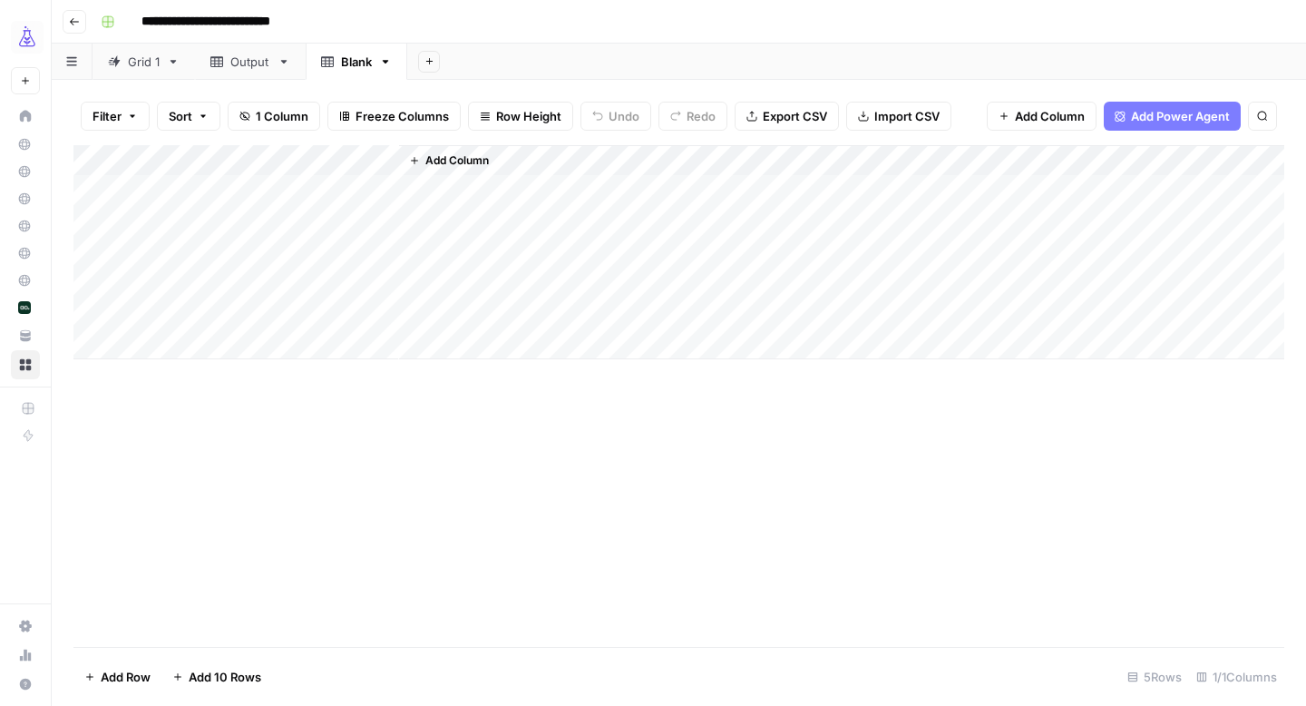
click at [362, 72] on link "Blank" at bounding box center [357, 62] width 102 height 36
type input "********"
type input "**********"
click at [240, 63] on div "Output" at bounding box center [250, 62] width 40 height 18
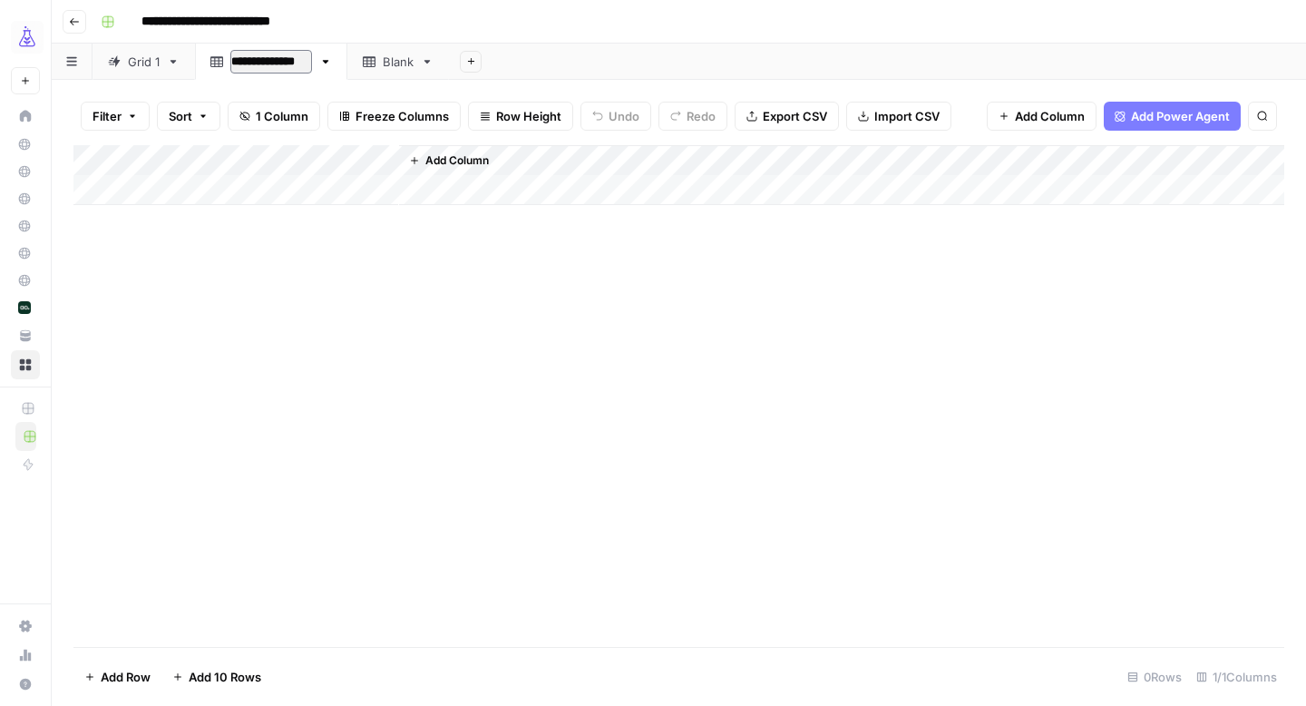
type input "**********"
click at [330, 349] on div "Add Column" at bounding box center [678, 396] width 1211 height 502
click at [146, 61] on div "Grid 1" at bounding box center [144, 62] width 32 height 18
click at [610, 161] on div "Add Column" at bounding box center [678, 252] width 1211 height 214
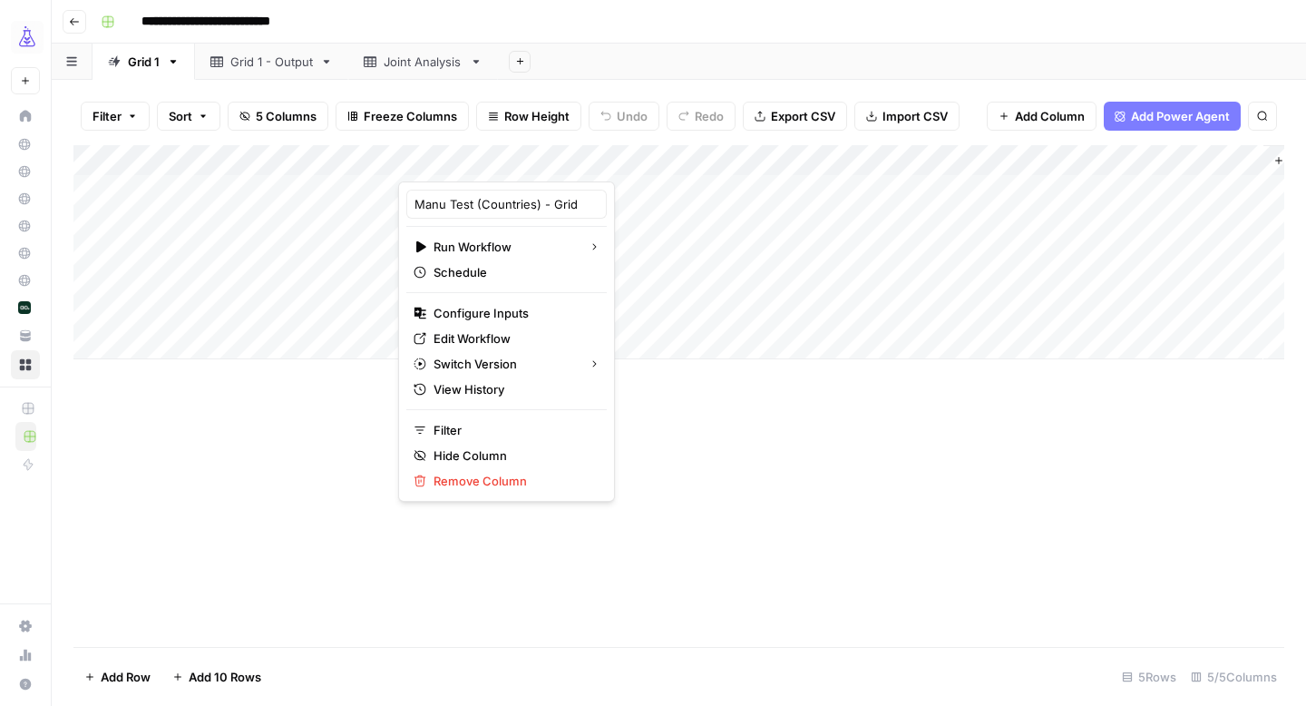
click at [1089, 558] on div "Add Column" at bounding box center [678, 396] width 1211 height 502
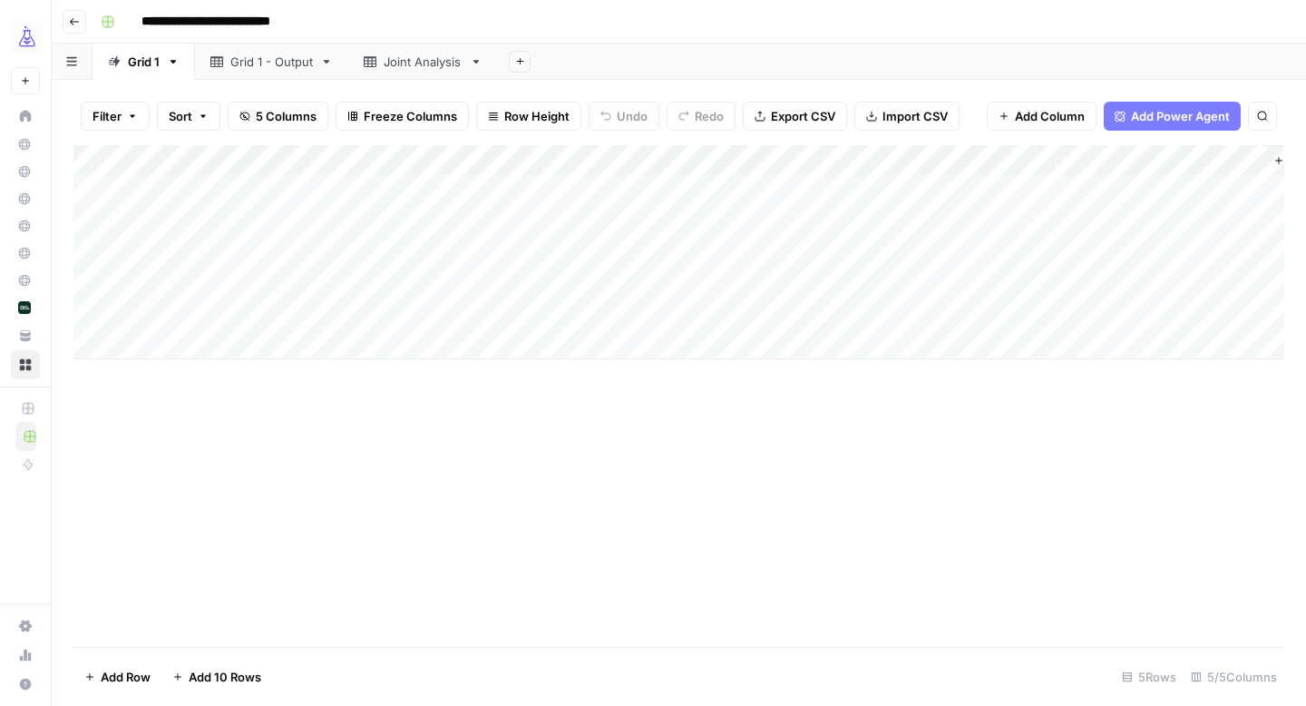
click at [425, 68] on div "Joint Analysis" at bounding box center [423, 62] width 79 height 18
click at [259, 159] on div "Add Column" at bounding box center [678, 252] width 1211 height 214
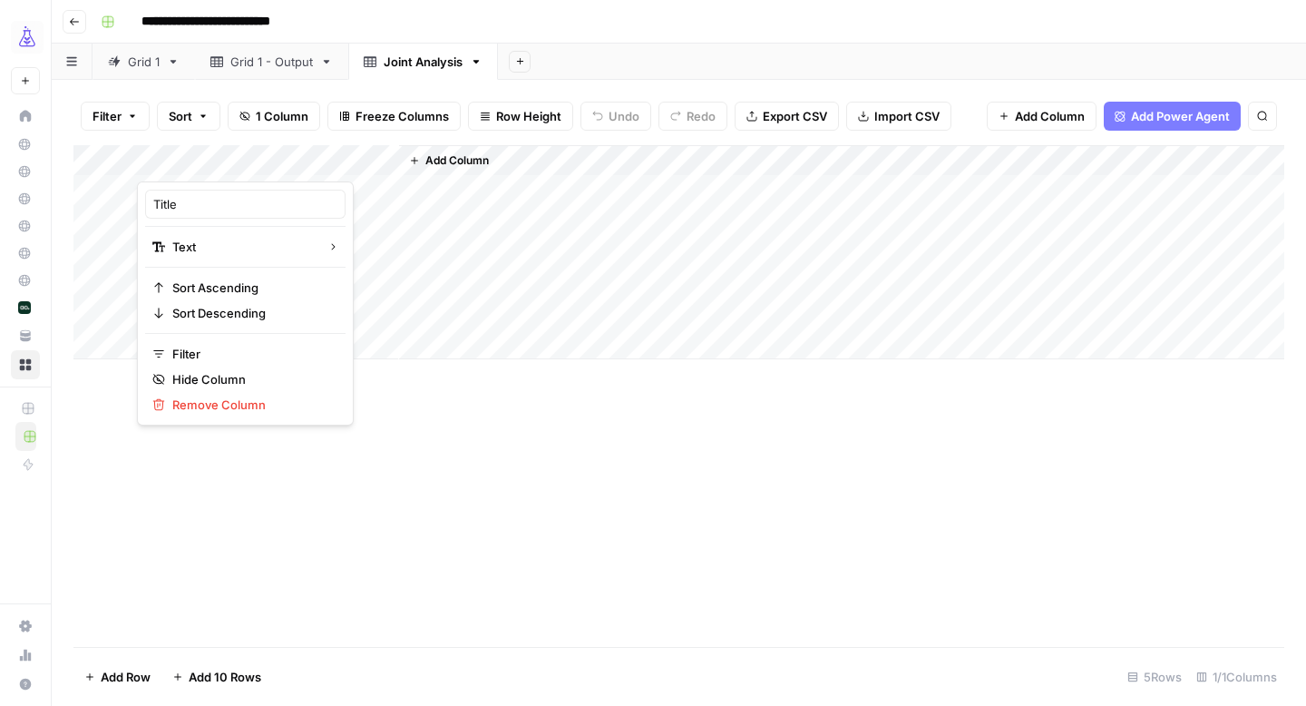
click at [259, 159] on div at bounding box center [268, 163] width 262 height 36
click at [250, 191] on div "Title" at bounding box center [245, 204] width 200 height 29
type input "Joint Analaysis Versions"
click at [299, 160] on div "Add Column" at bounding box center [678, 252] width 1211 height 214
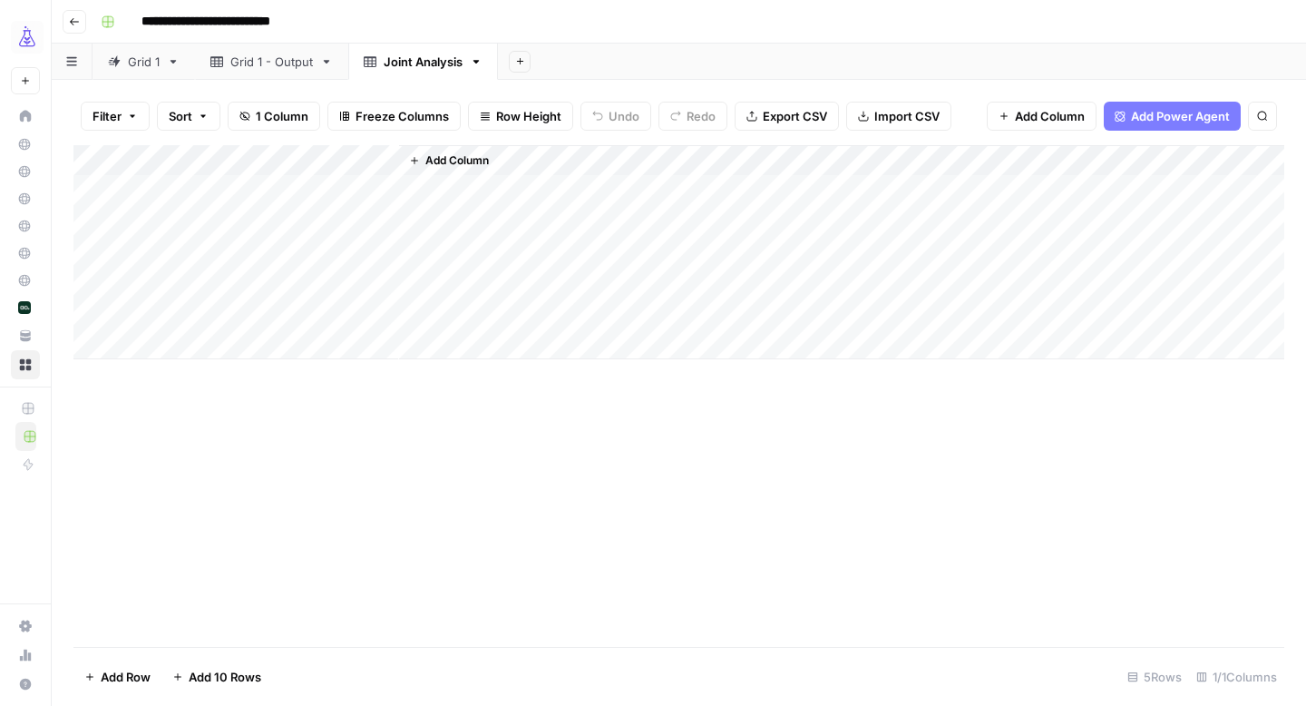
click at [713, 464] on div "Add Column" at bounding box center [678, 396] width 1211 height 502
click at [131, 62] on div "Grid 1" at bounding box center [144, 62] width 32 height 18
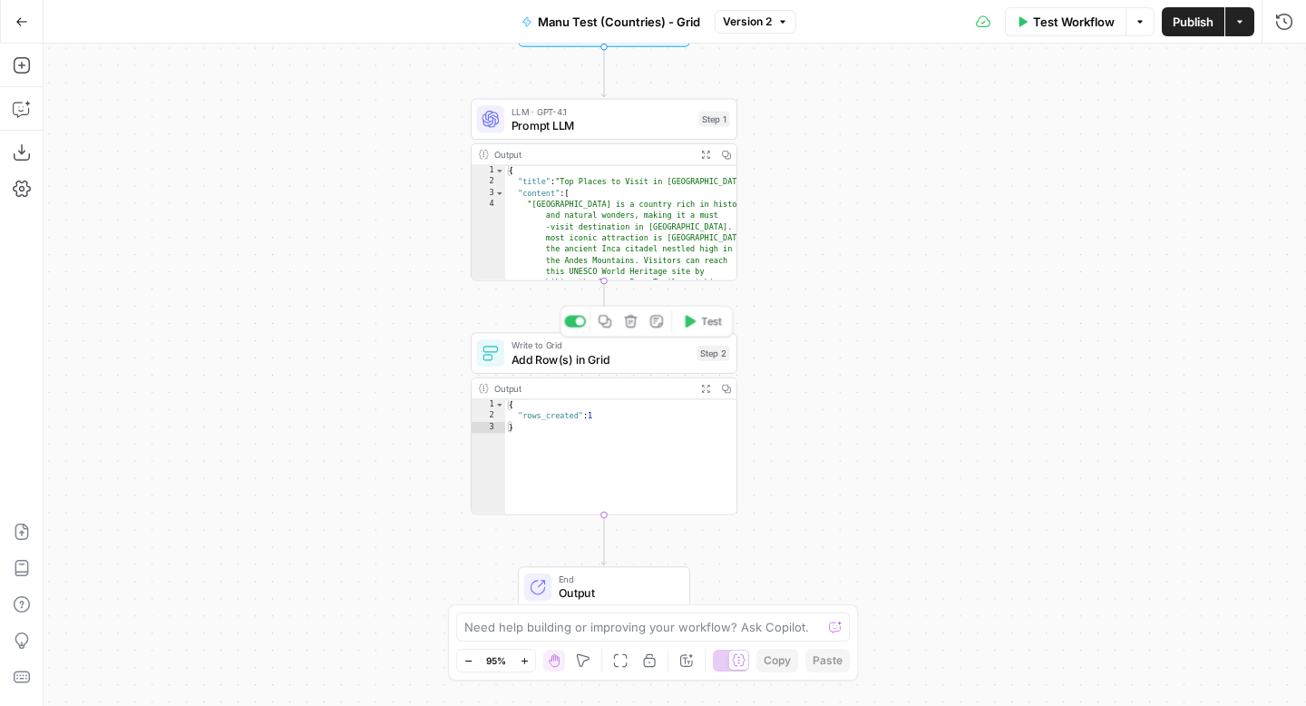
click at [635, 349] on span "Write to Grid" at bounding box center [601, 345] width 179 height 14
type input "Manu Test (Countries) - Grid"
type input "Grid 1 Output"
type input "Grid 1 - Output"
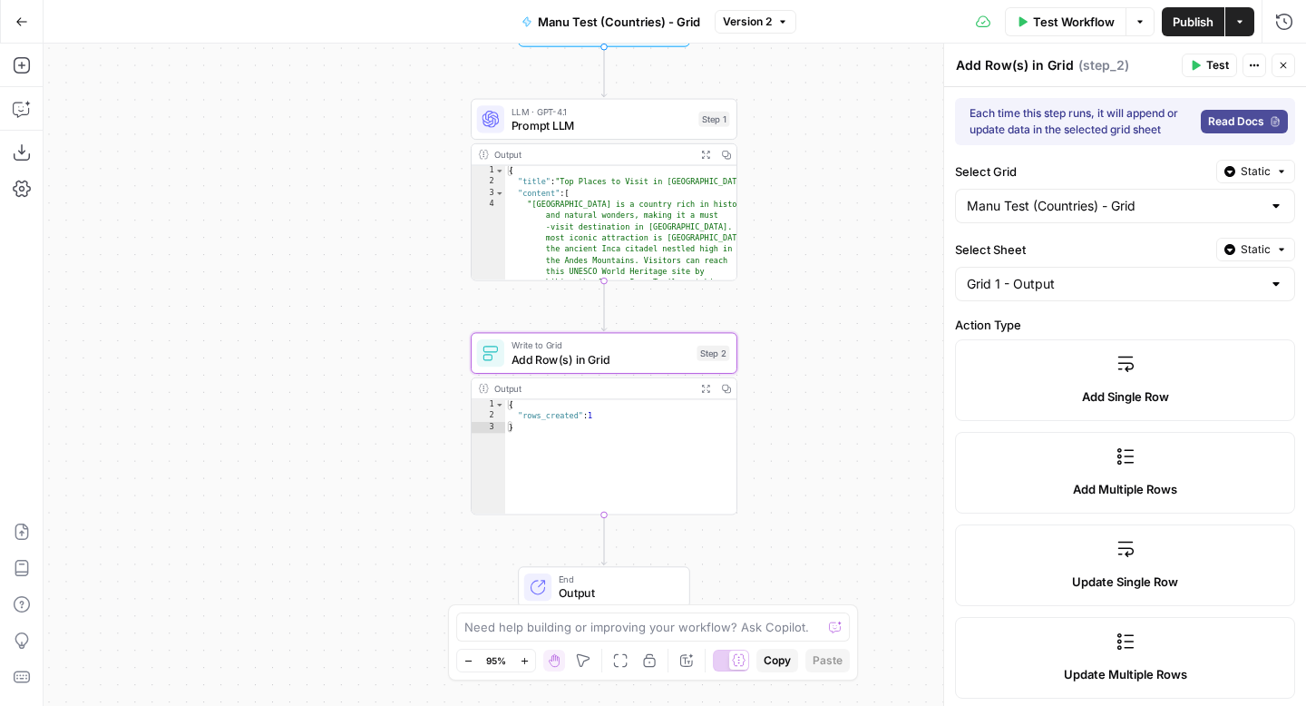
click at [1156, 294] on div "Grid 1 - Output" at bounding box center [1125, 284] width 340 height 34
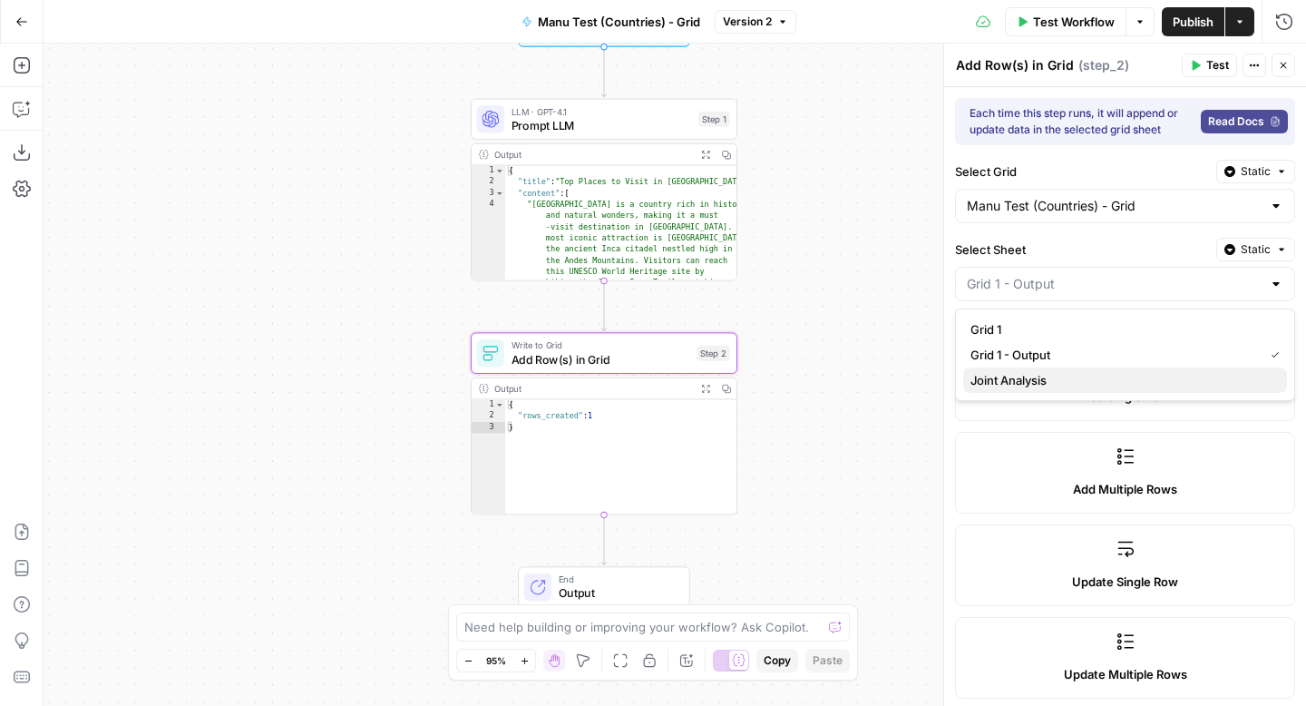
click at [1062, 378] on span "Joint Analysis" at bounding box center [1122, 380] width 302 height 18
type input "Joint Analysis"
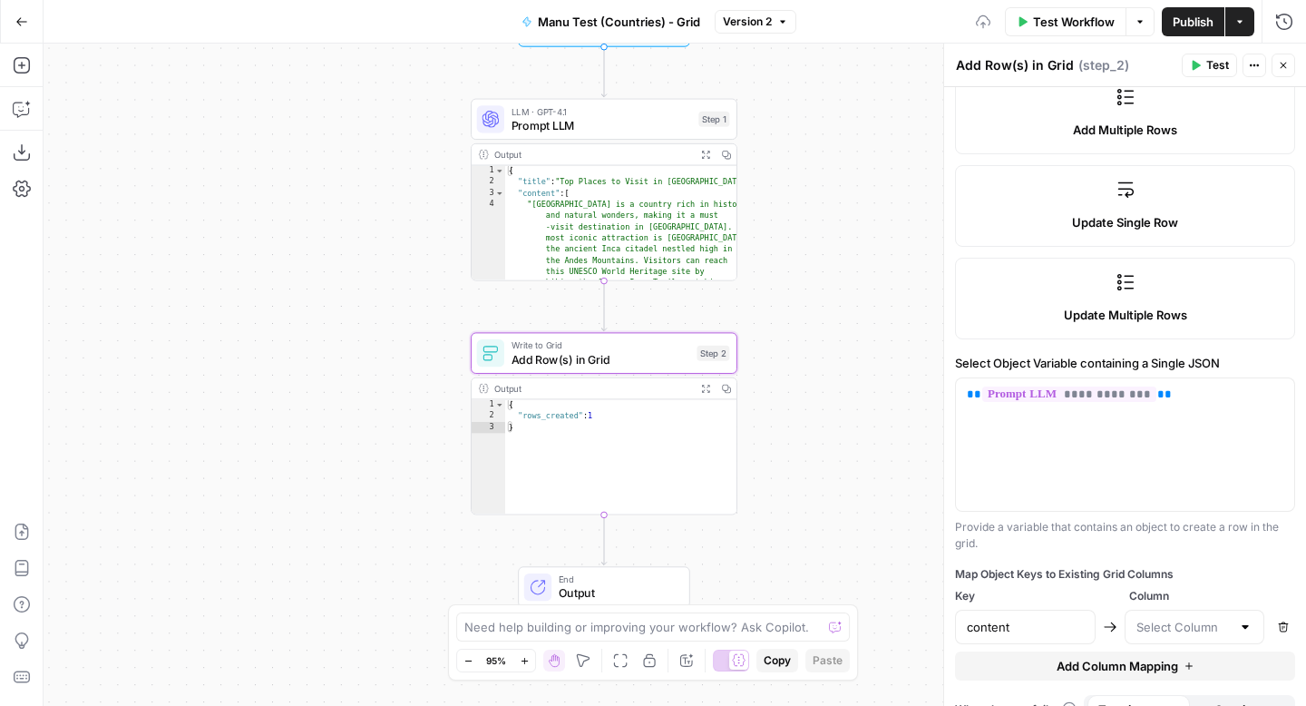
scroll to position [388, 0]
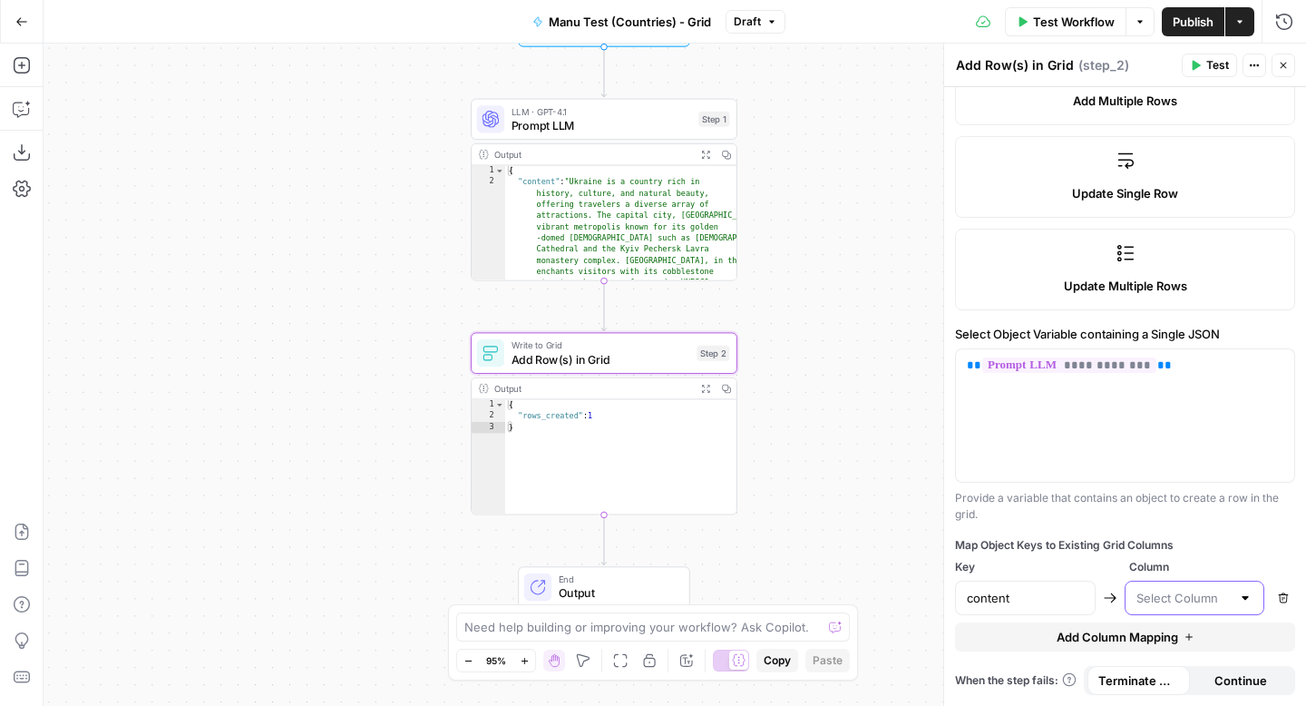
click at [1167, 598] on input "text" at bounding box center [1184, 598] width 95 height 18
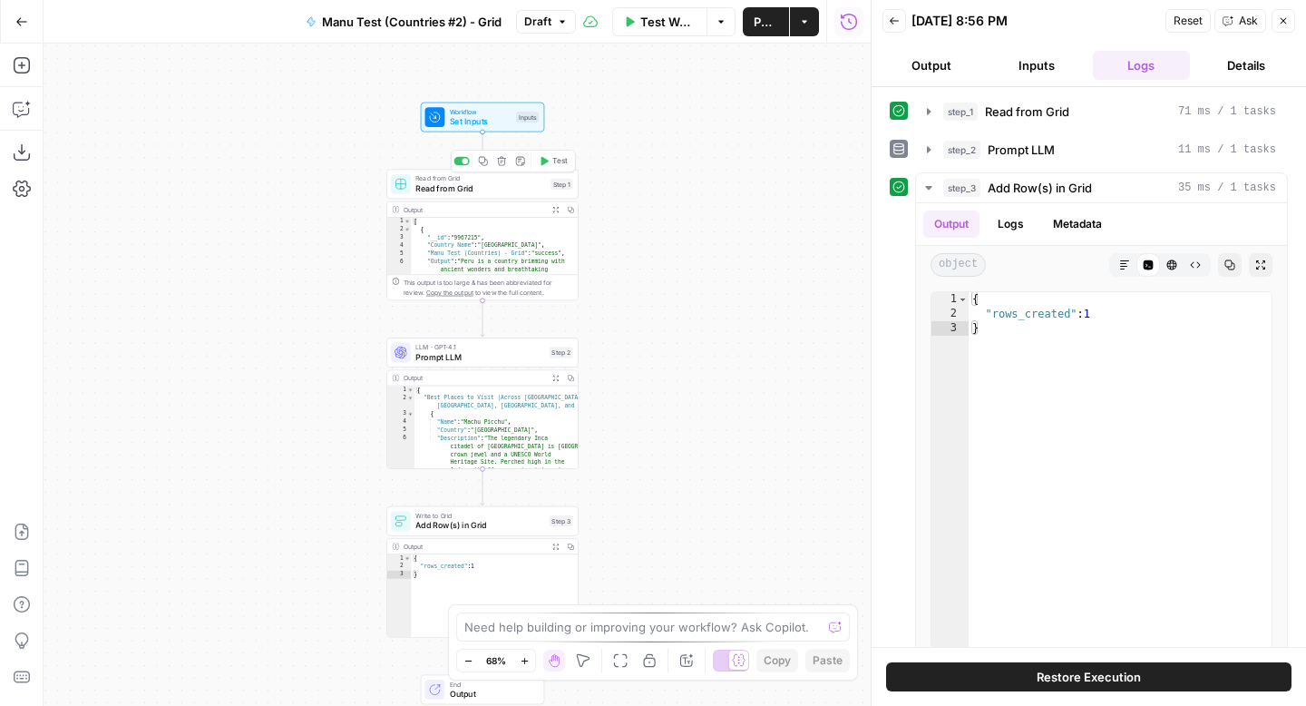
click at [503, 187] on span "Read from Grid" at bounding box center [480, 188] width 130 height 13
type input "Grid 1"
type input "Manu Test (Countries) - Grid"
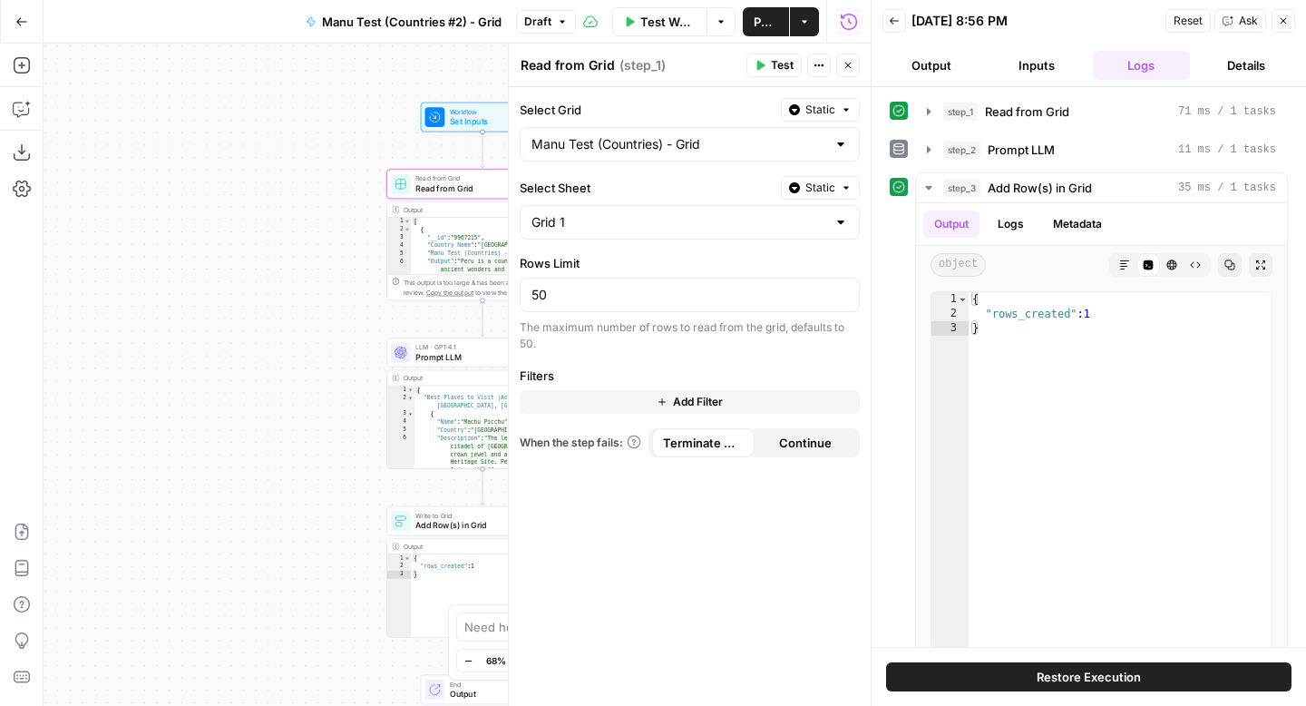
click at [1284, 21] on icon "button" at bounding box center [1283, 20] width 11 height 11
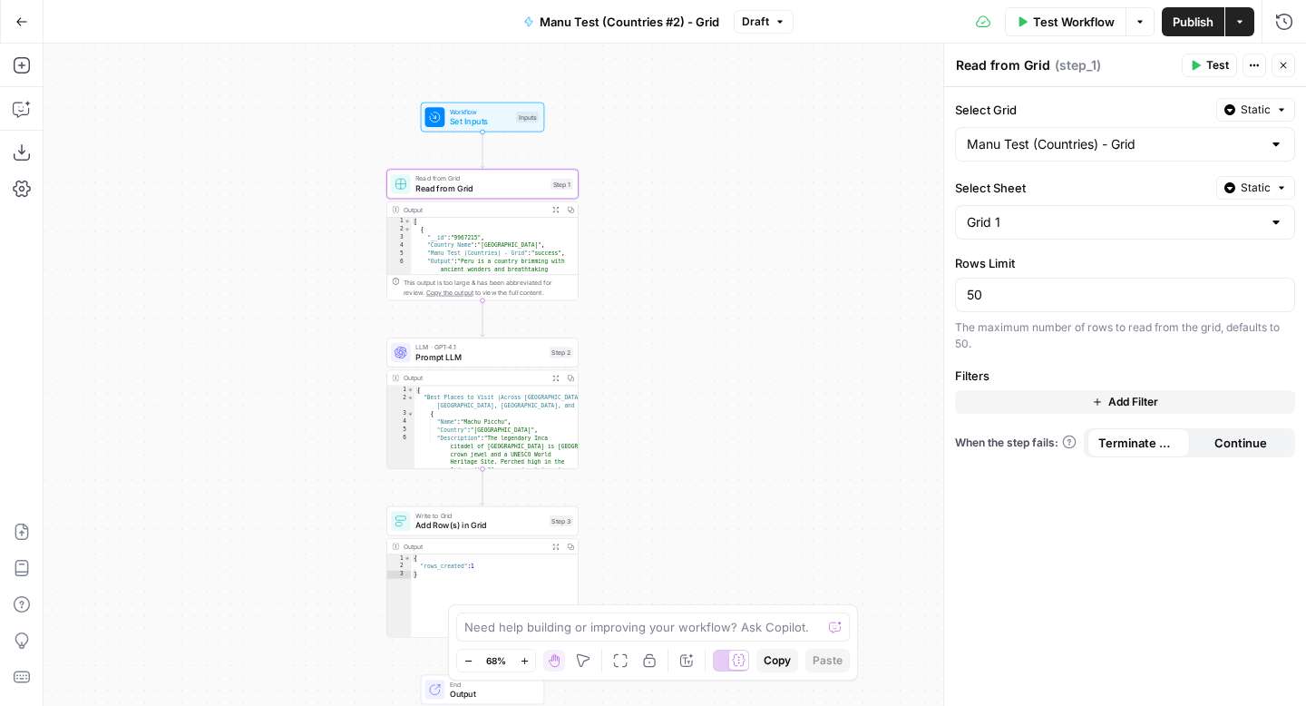
click at [1154, 392] on button "Add Filter" at bounding box center [1125, 402] width 340 height 24
click at [992, 377] on label "Filters" at bounding box center [1125, 375] width 340 height 18
click at [991, 404] on input "text" at bounding box center [994, 407] width 54 height 18
click at [1196, 523] on div "Select Grid Static Manu Test (Countries) - Grid Select Sheet Static Grid 1 Rows…" at bounding box center [1125, 396] width 362 height 619
click at [1281, 413] on button "Delete" at bounding box center [1284, 408] width 24 height 24
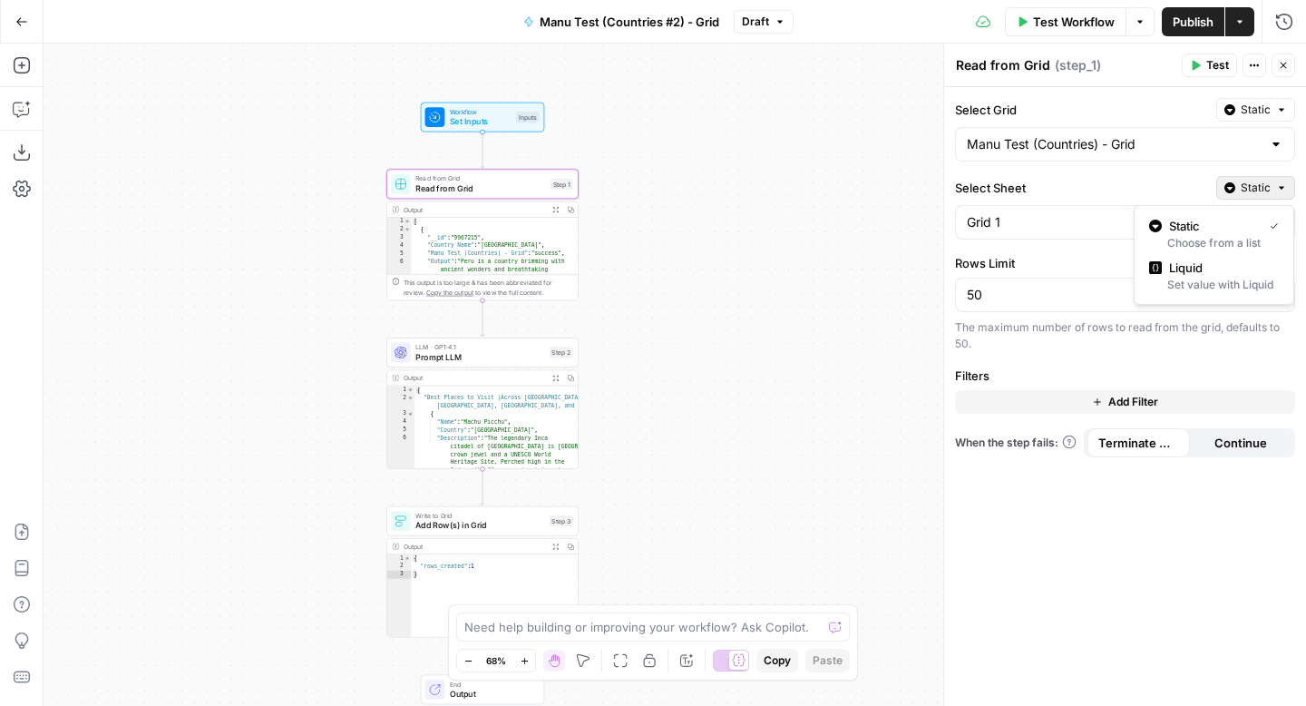
click at [1268, 193] on span "Static" at bounding box center [1256, 188] width 30 height 16
click at [1187, 551] on div "Select Grid Static Manu Test (Countries) - Grid Select Sheet Static Grid 1 Rows…" at bounding box center [1125, 396] width 362 height 619
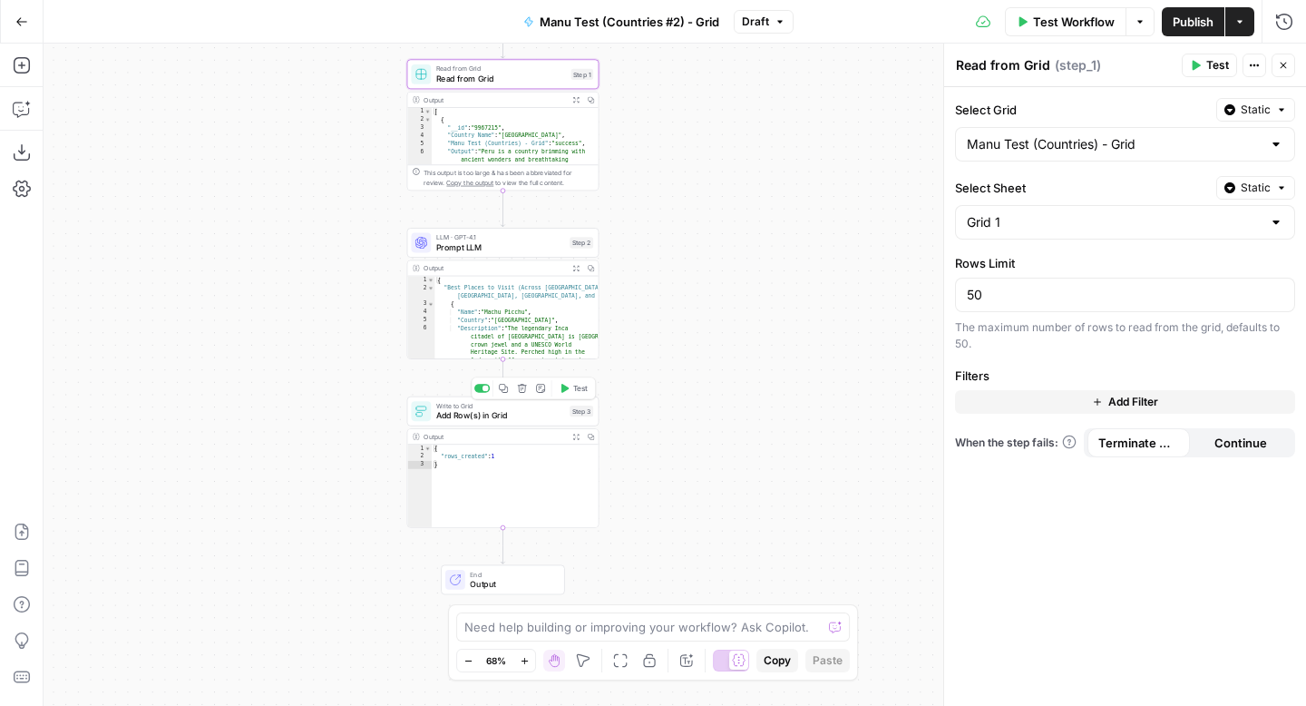
click at [517, 415] on span "Add Row(s) in Grid" at bounding box center [500, 415] width 129 height 13
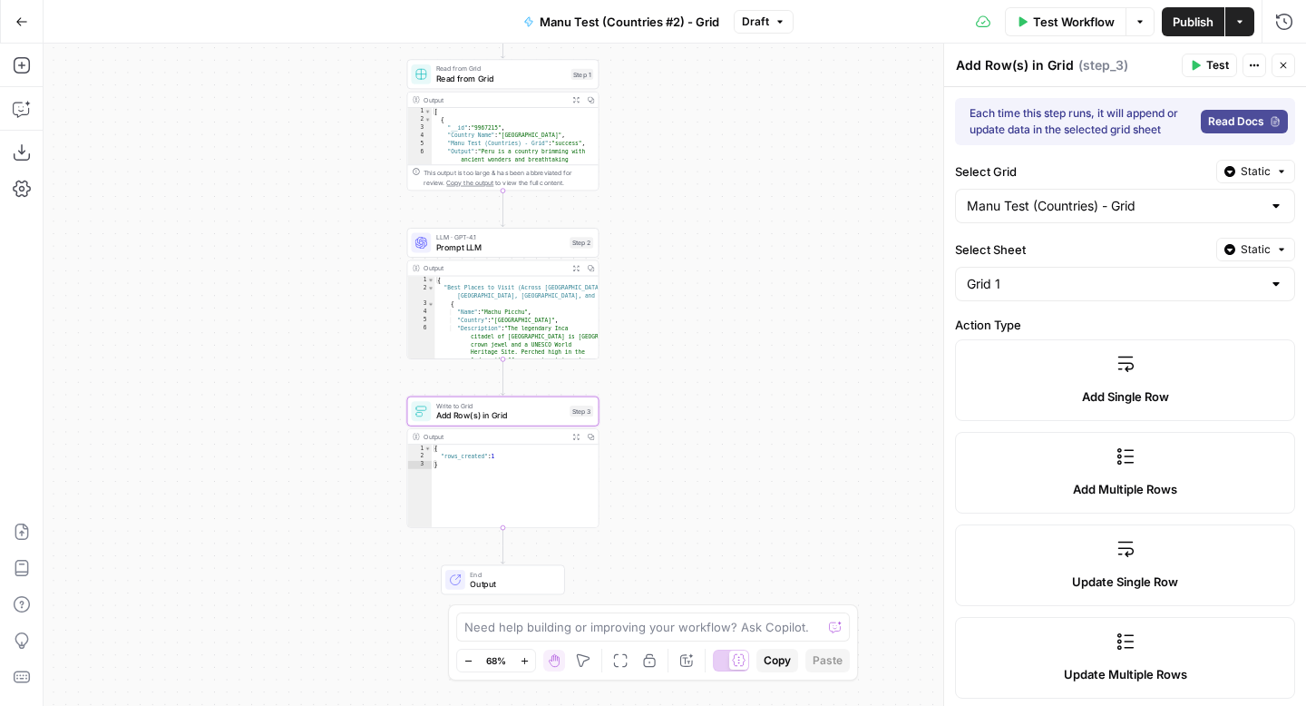
click at [1187, 16] on span "Publish" at bounding box center [1193, 22] width 41 height 18
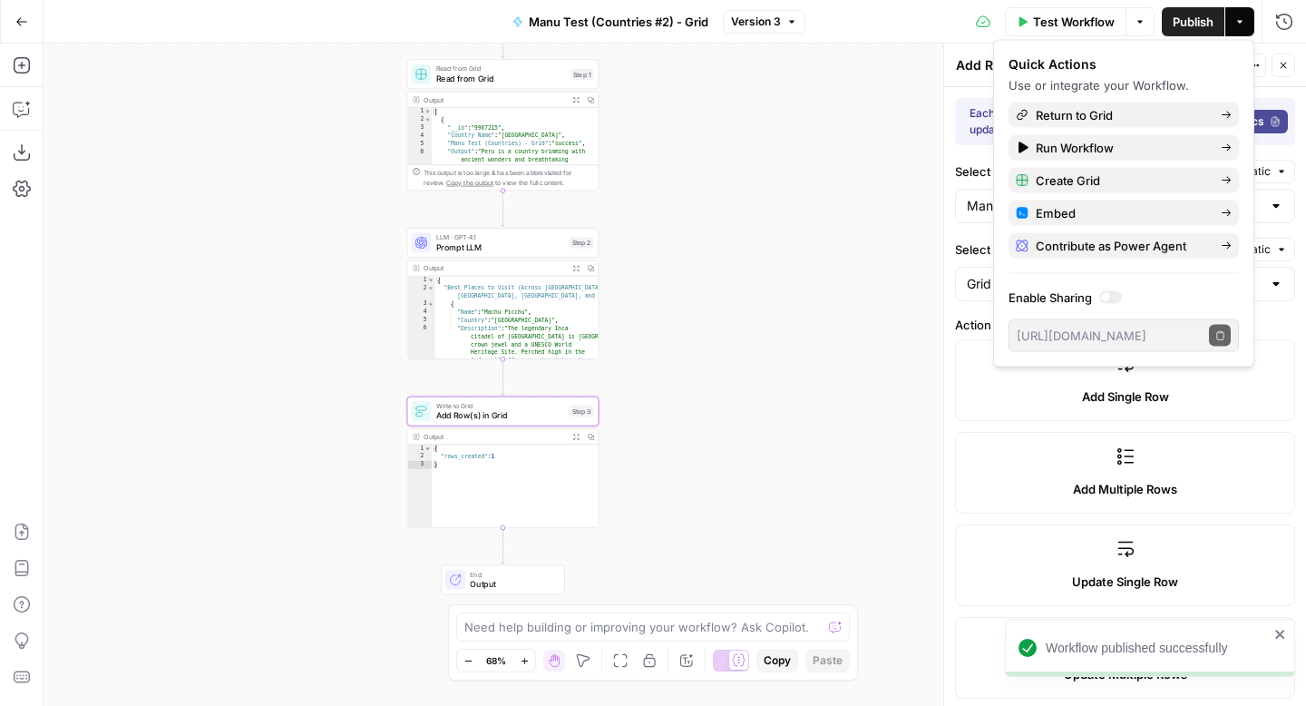
click at [797, 194] on div "Workflow Set Inputs Inputs Read from Grid Read from Grid Step 1 Output Expand O…" at bounding box center [675, 375] width 1263 height 662
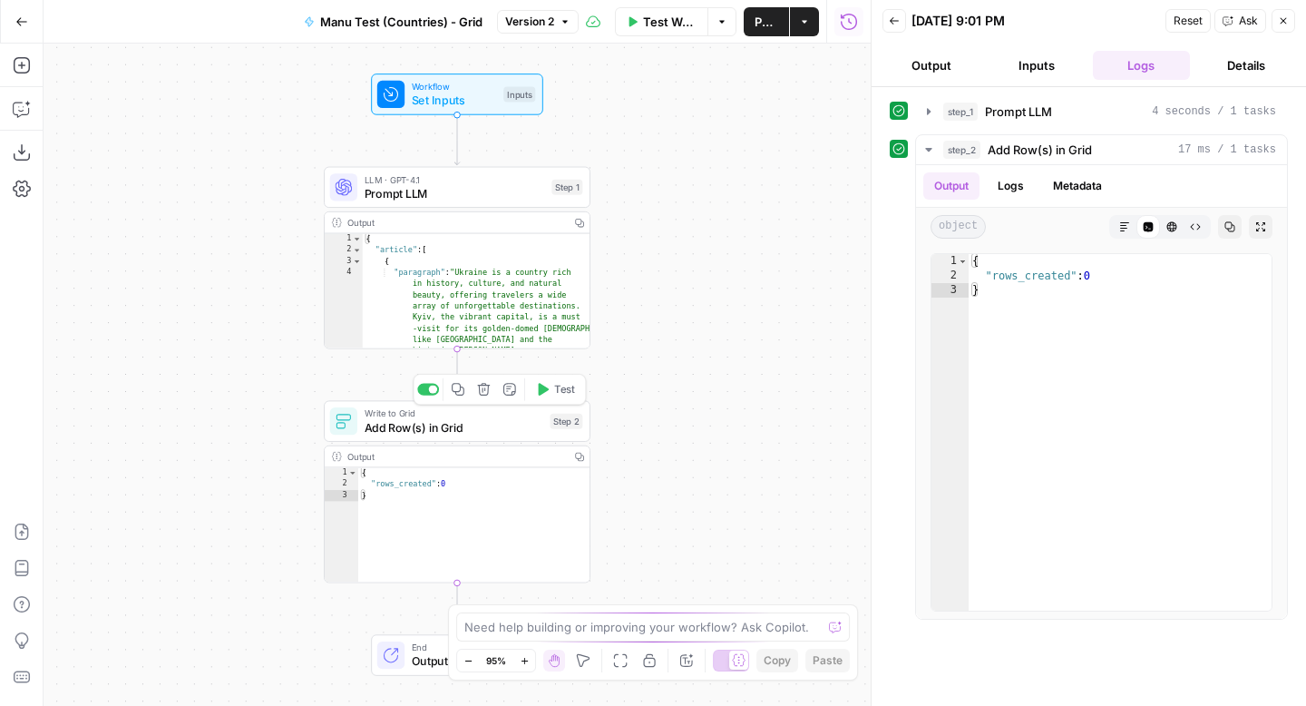
click at [481, 431] on span "Add Row(s) in Grid" at bounding box center [454, 426] width 179 height 17
type input "Manu Test (Countries) - Grid"
type input "Output"
type input "Grid 1 Output"
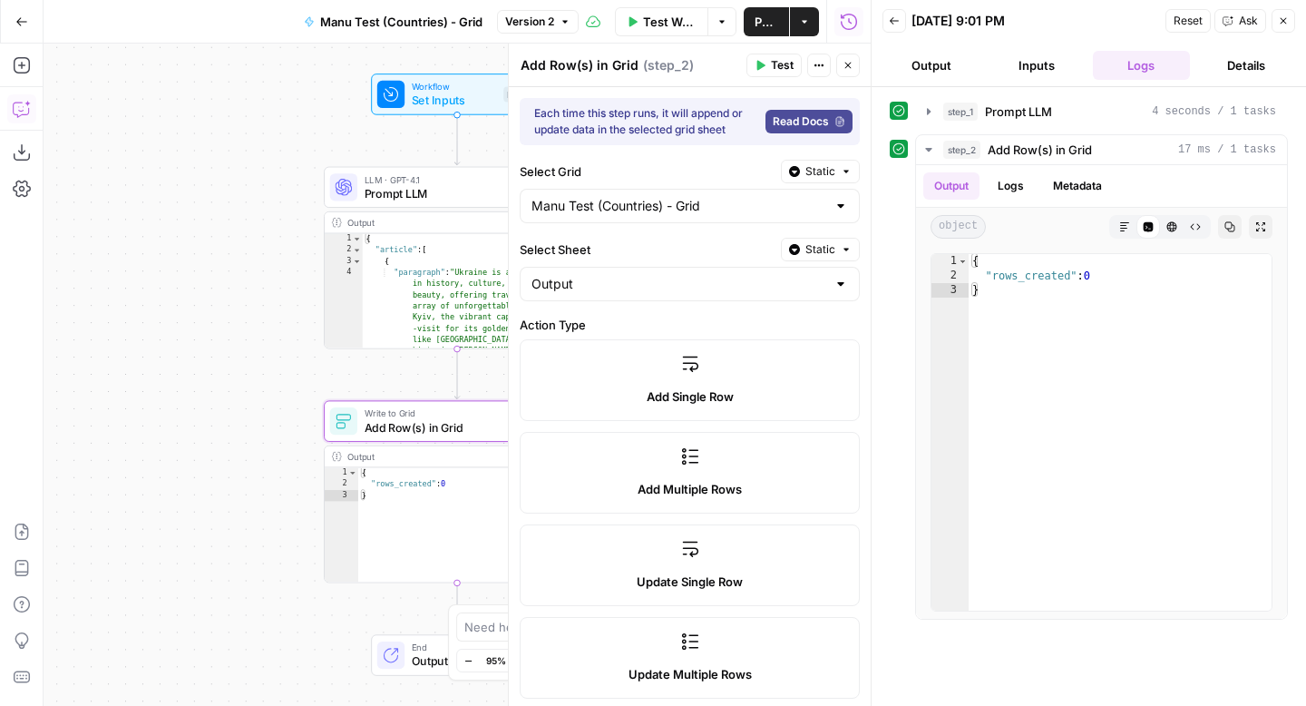
click at [29, 108] on icon "button" at bounding box center [22, 109] width 18 height 18
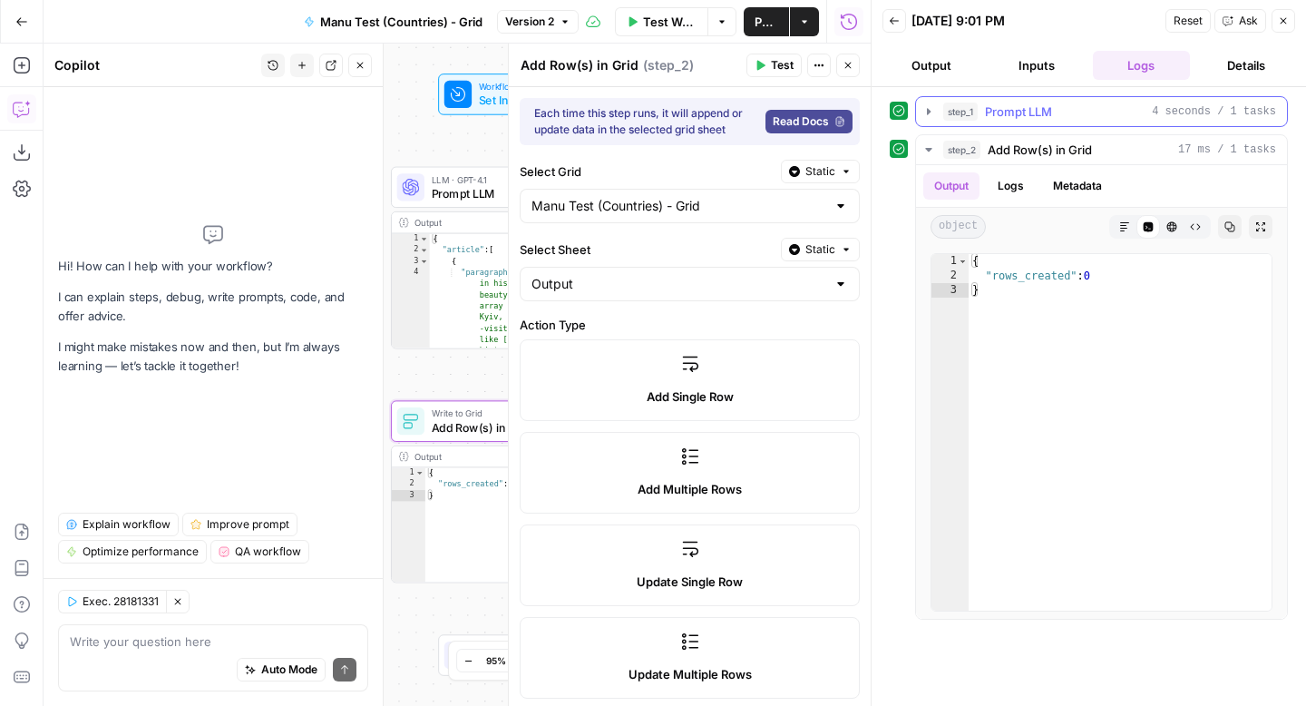
click at [934, 100] on button "step_1 Prompt LLM 4 seconds / 1 tasks" at bounding box center [1101, 111] width 371 height 29
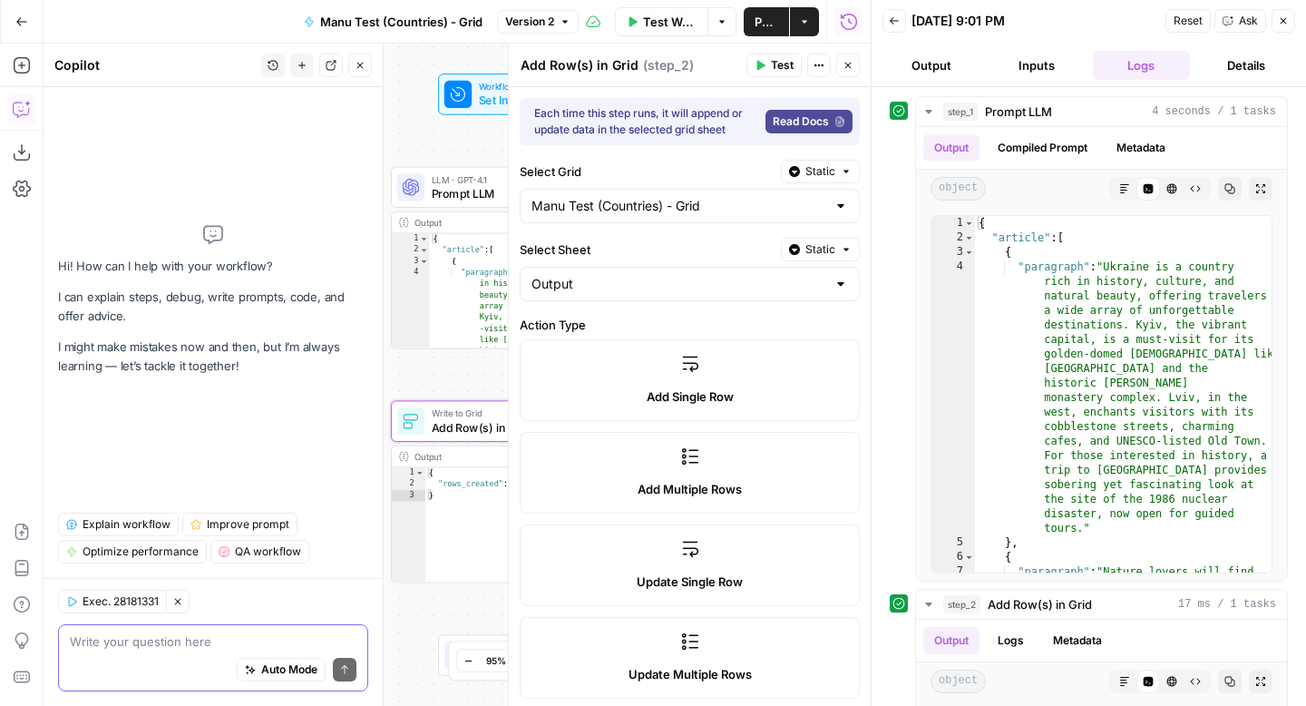
click at [245, 646] on textarea at bounding box center [213, 641] width 287 height 18
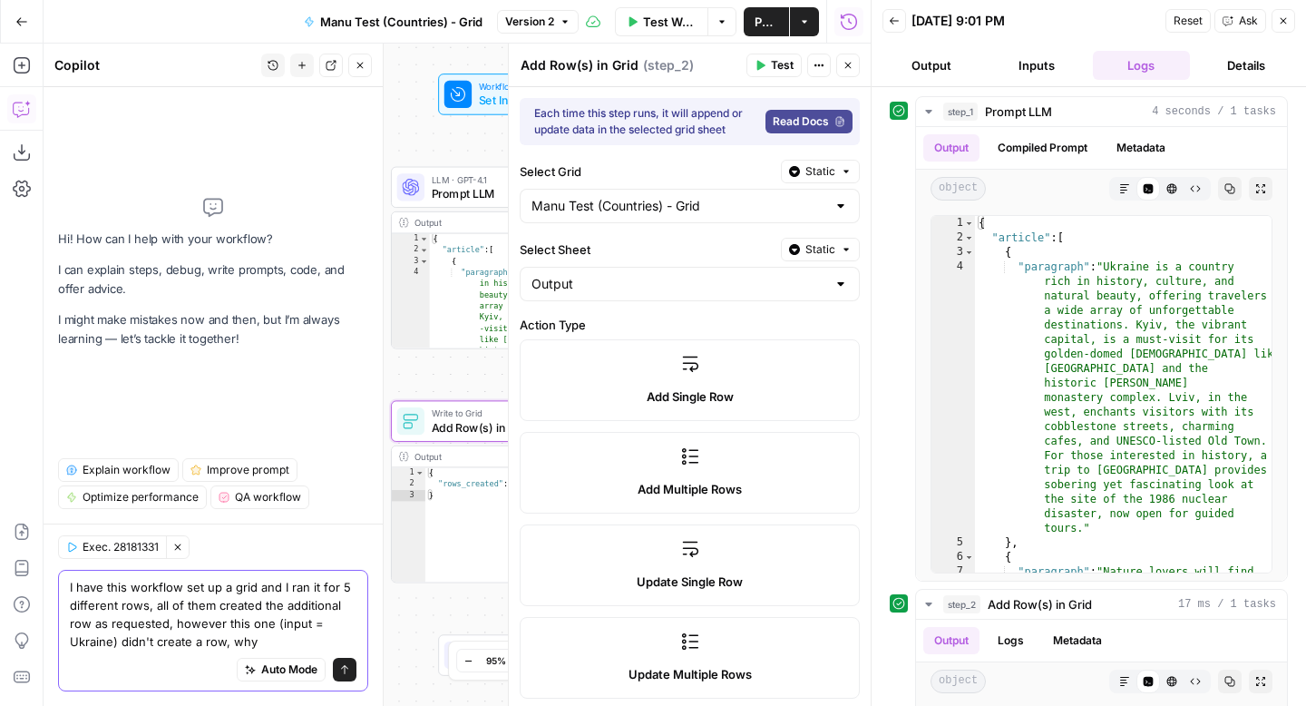
type textarea "I have this workflow set up a grid and I ran it for 5 different rows, all of th…"
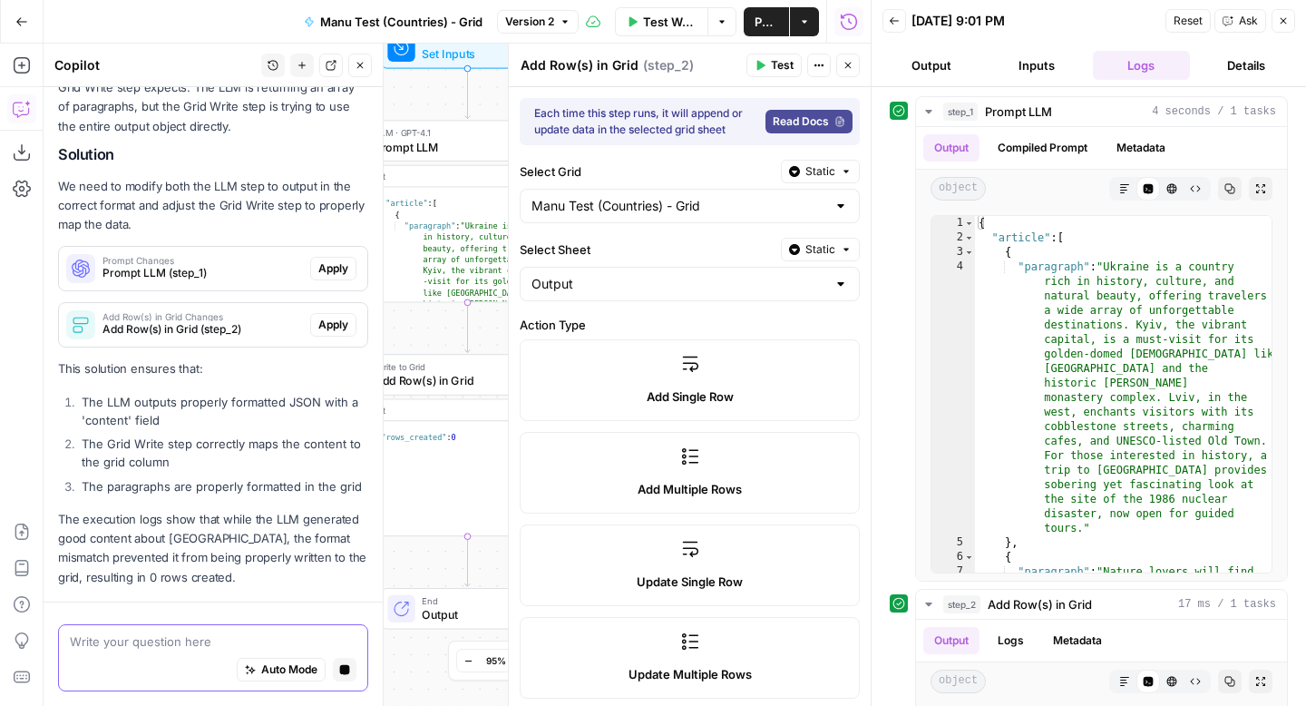
scroll to position [426, 0]
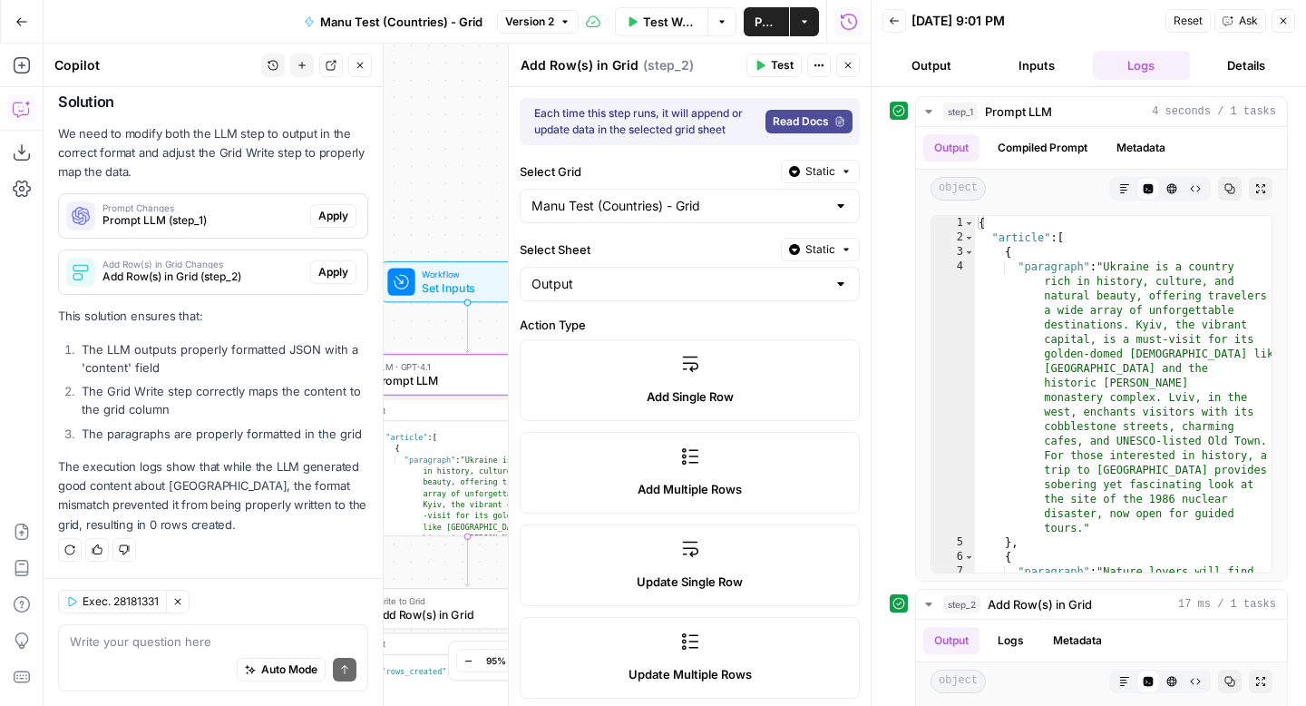
click at [288, 217] on span "Prompt LLM (step_1)" at bounding box center [203, 220] width 200 height 16
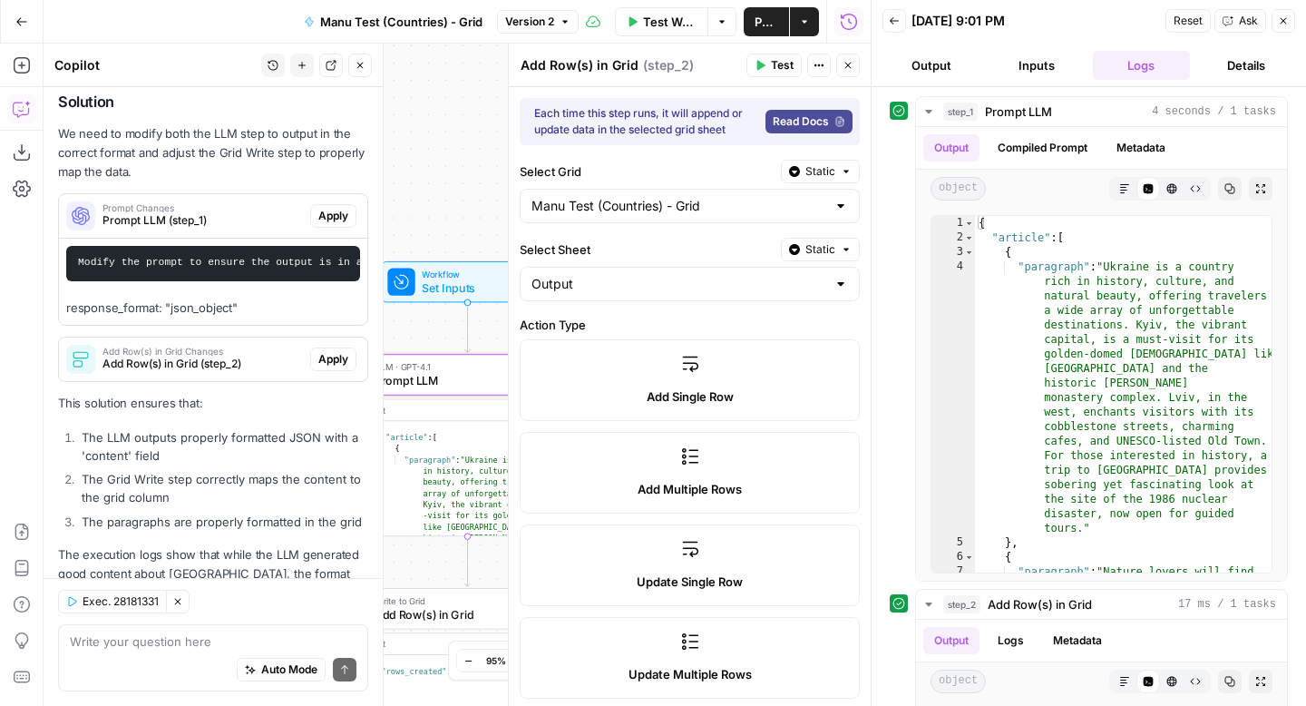
scroll to position [513, 0]
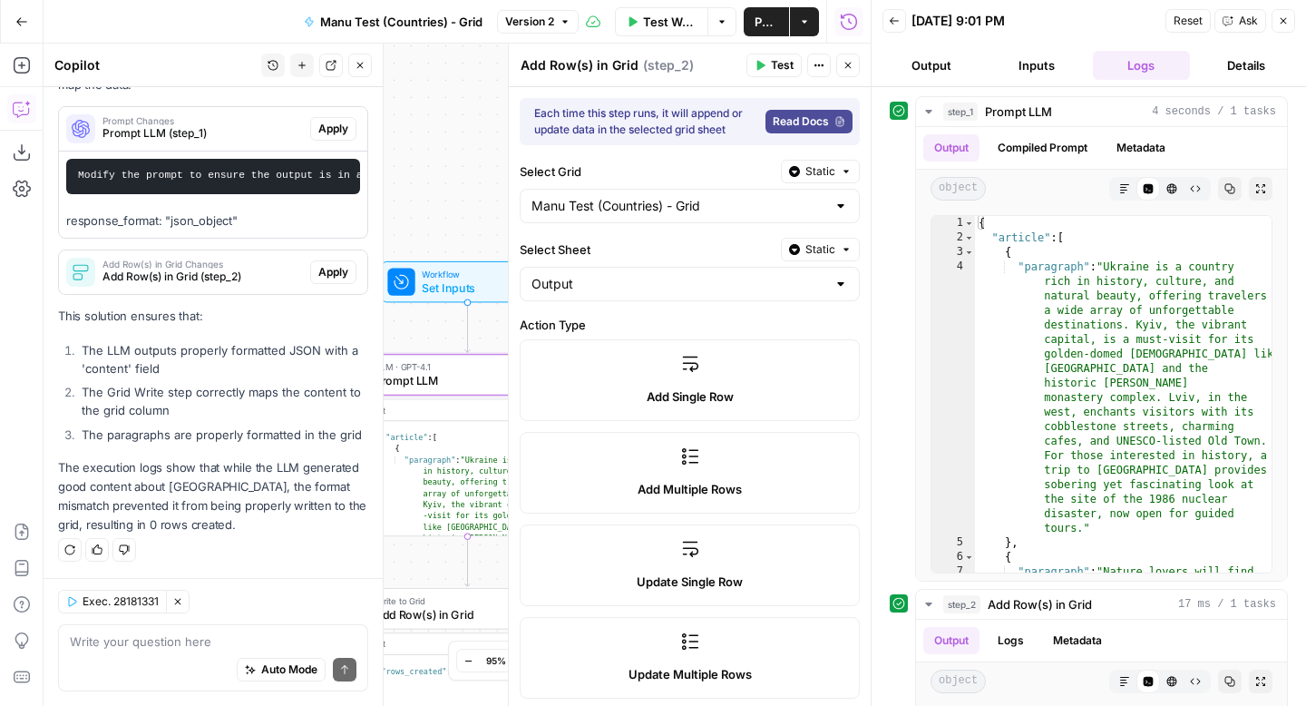
click at [342, 132] on span "Apply" at bounding box center [333, 129] width 30 height 16
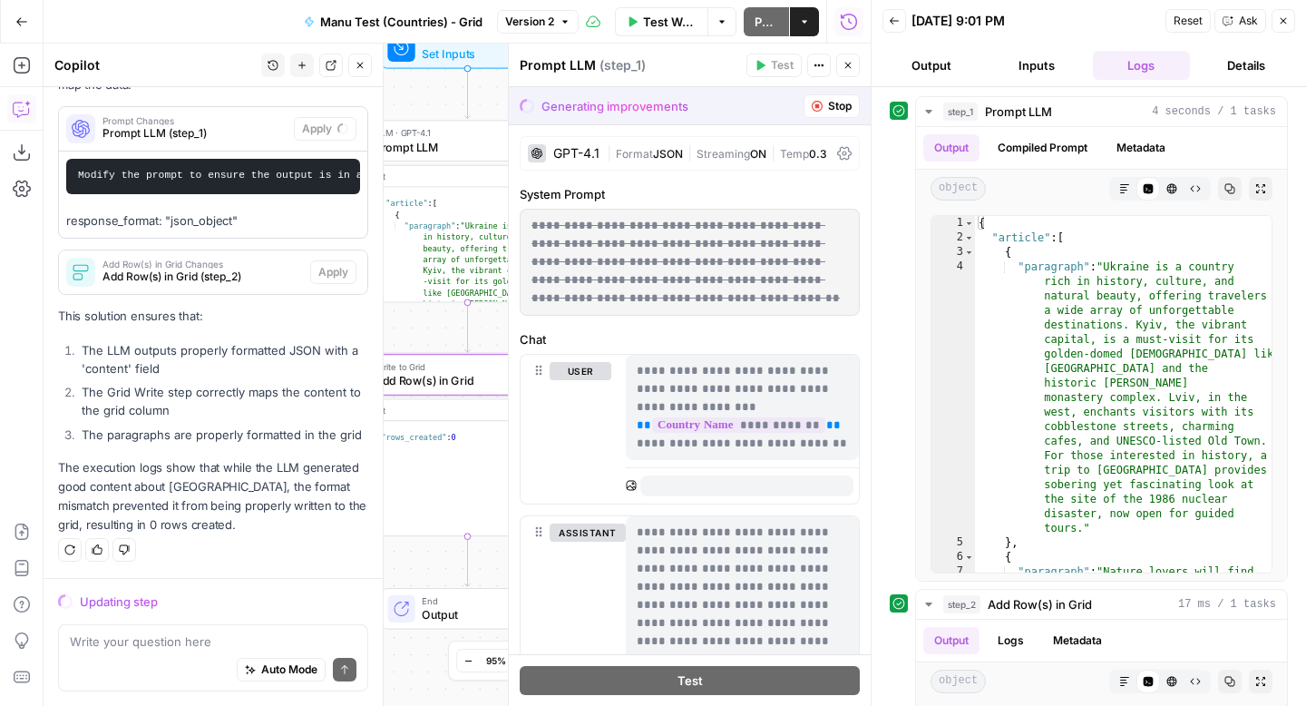
click at [259, 281] on span "Add Row(s) in Grid (step_2)" at bounding box center [203, 277] width 200 height 16
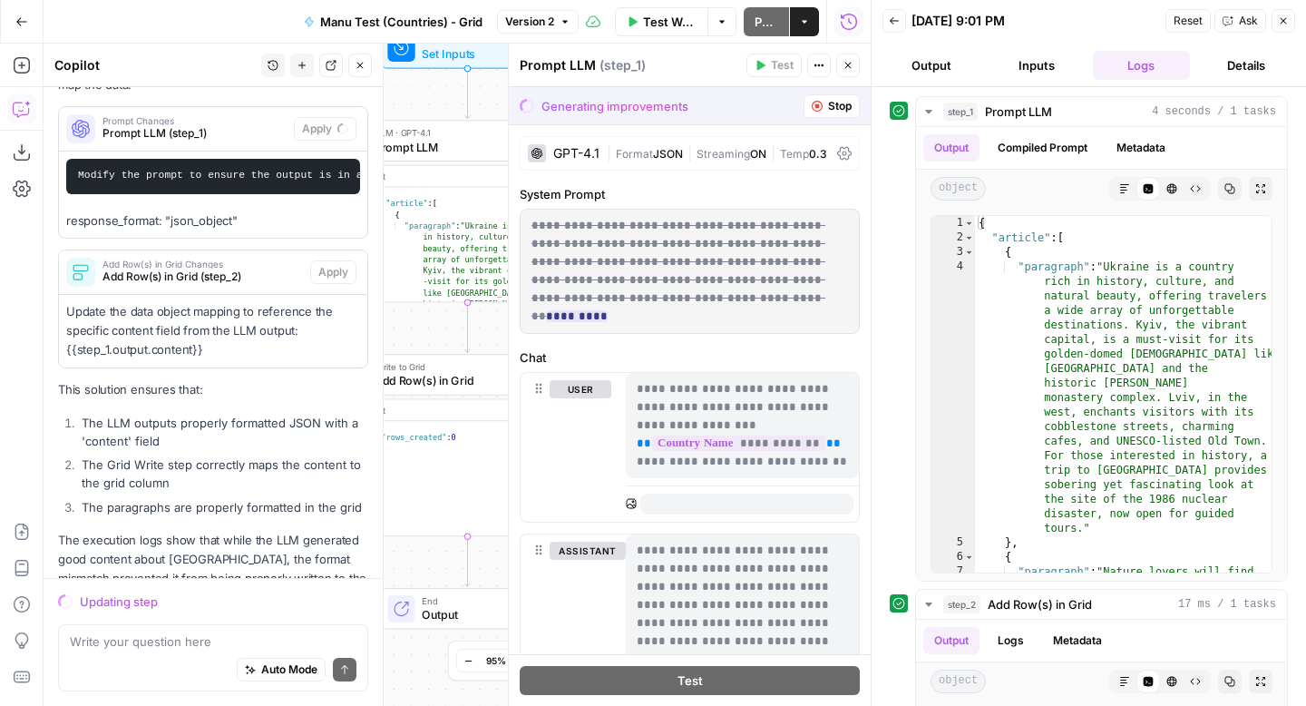
scroll to position [587, 0]
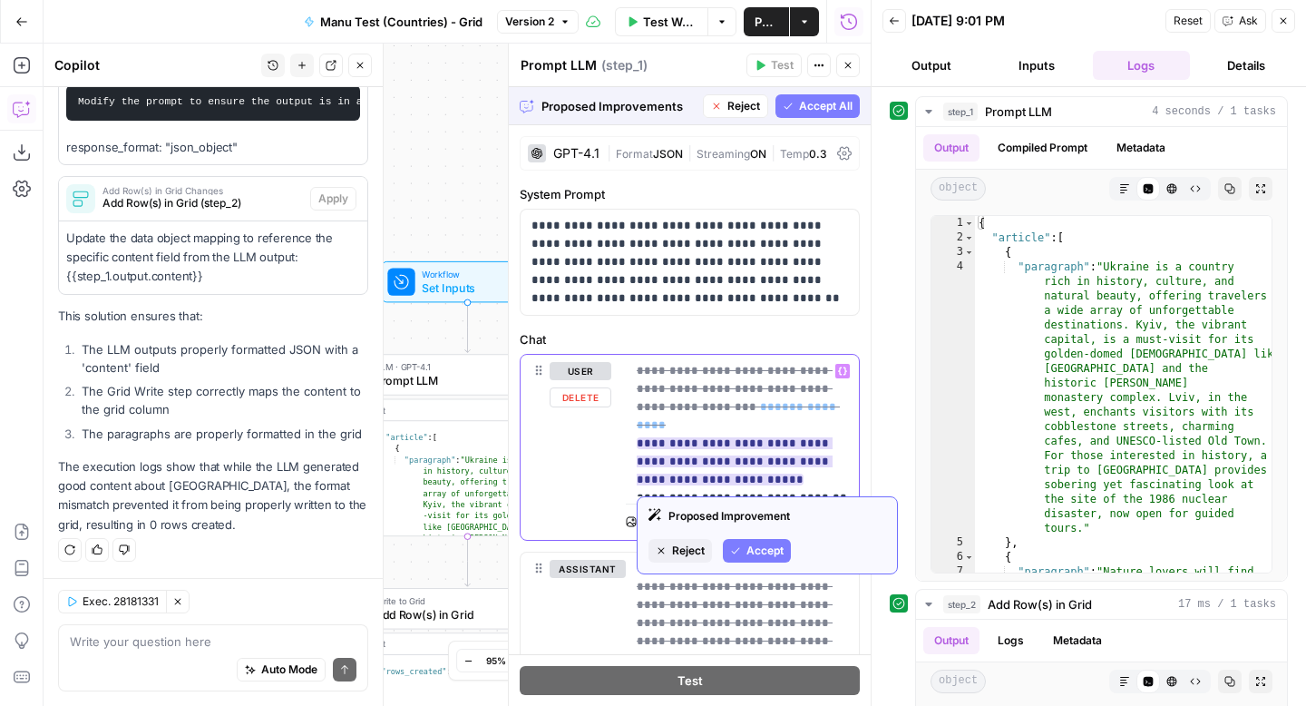
click at [676, 462] on ins "**********" at bounding box center [735, 461] width 196 height 48
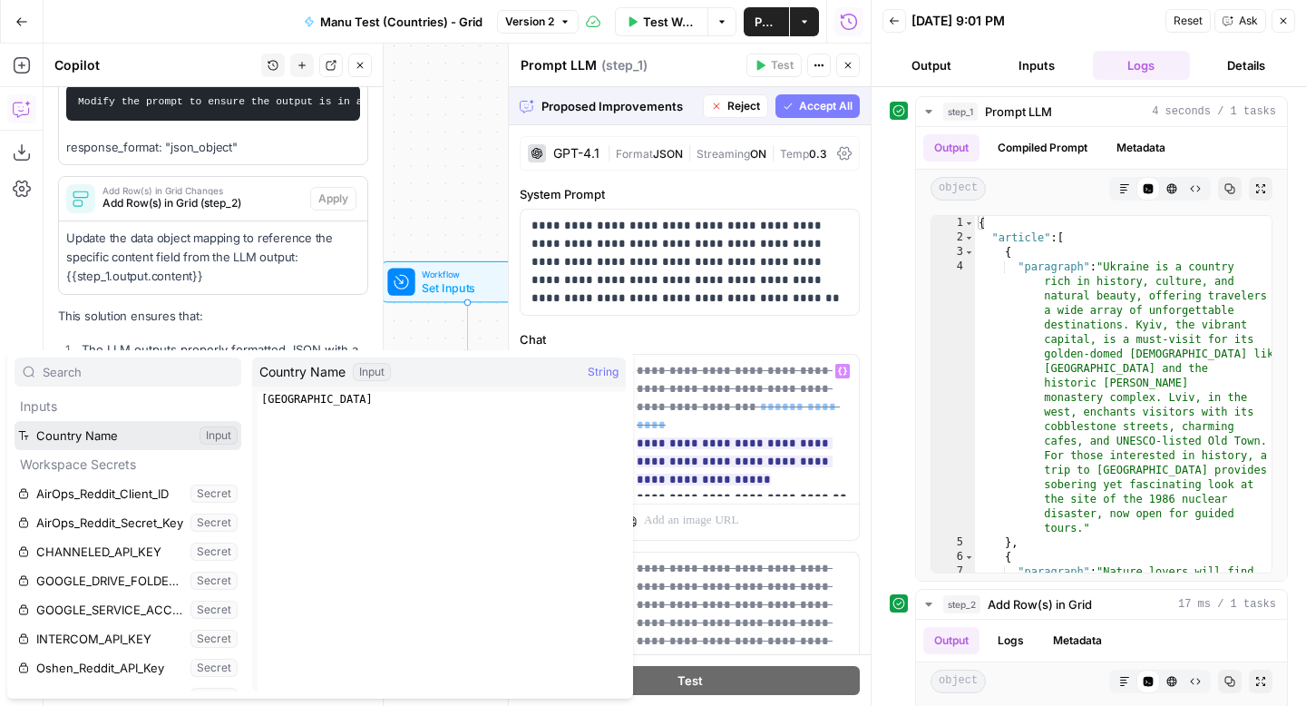
click at [85, 440] on button "Select variable Country Name" at bounding box center [128, 435] width 227 height 29
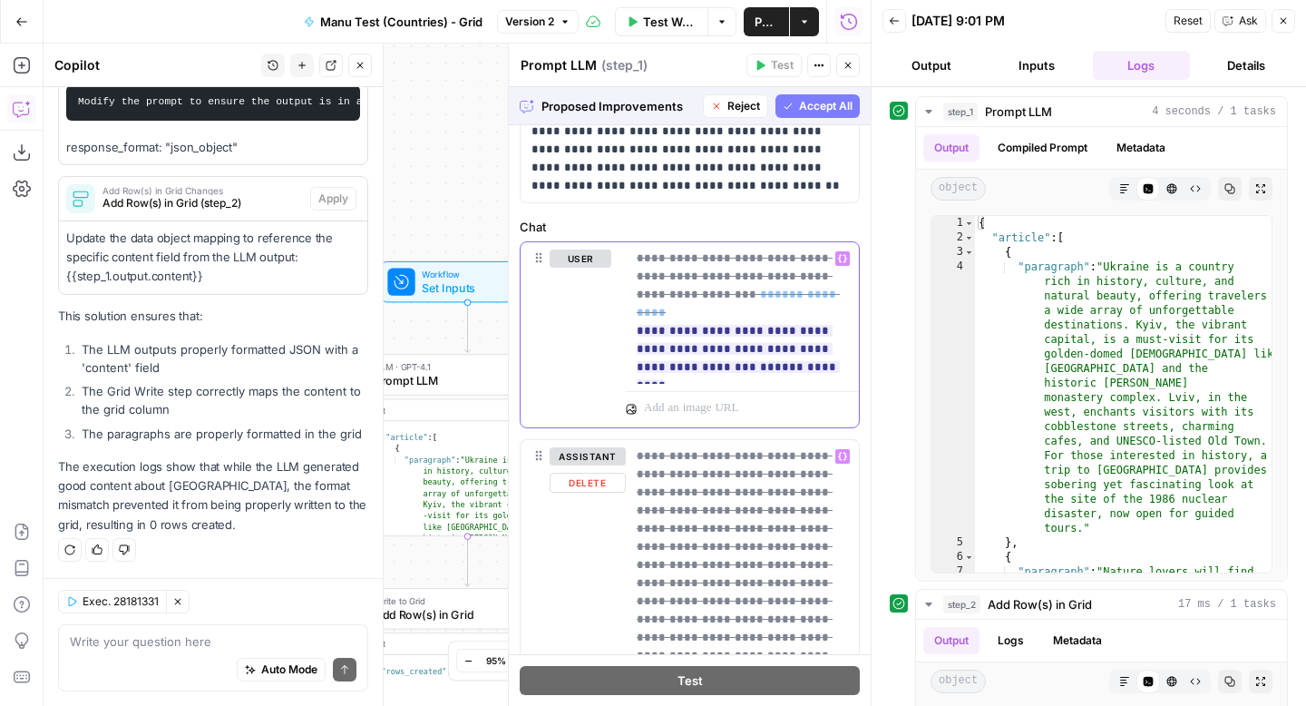
scroll to position [0, 0]
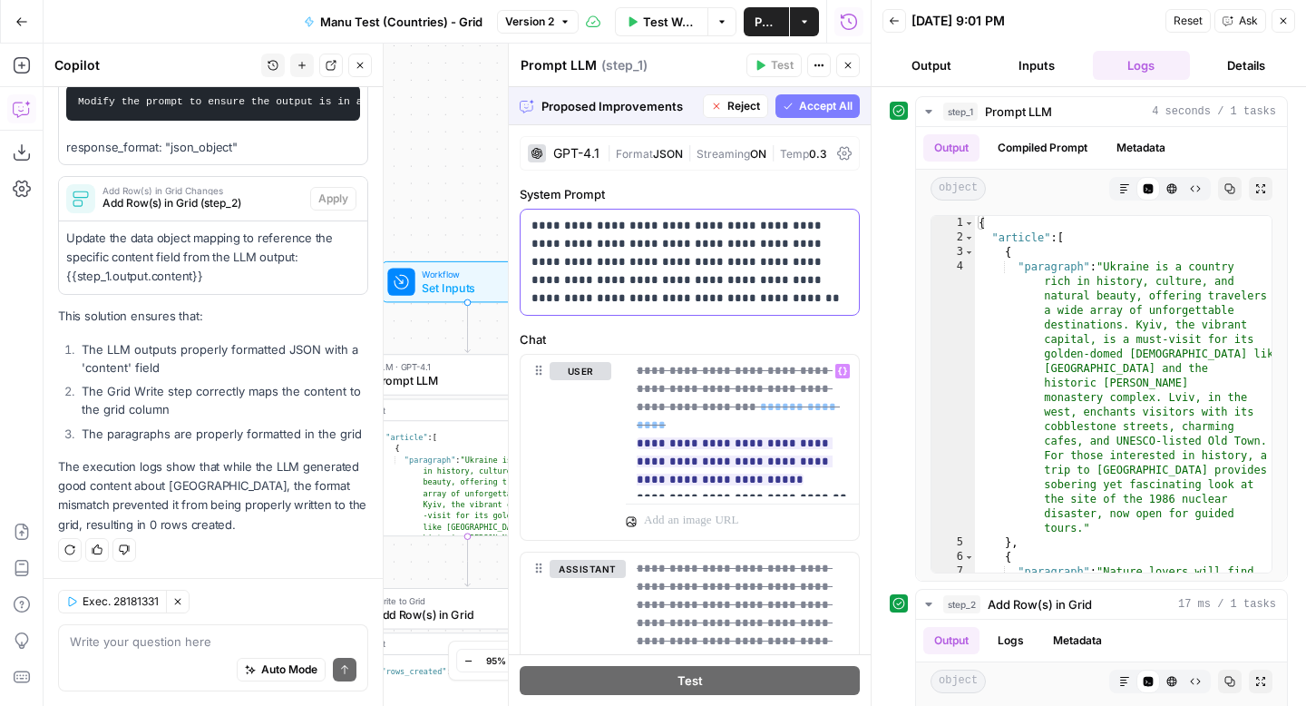
click at [718, 305] on p "**********" at bounding box center [690, 262] width 317 height 91
click at [837, 108] on span "Accept All" at bounding box center [826, 106] width 54 height 16
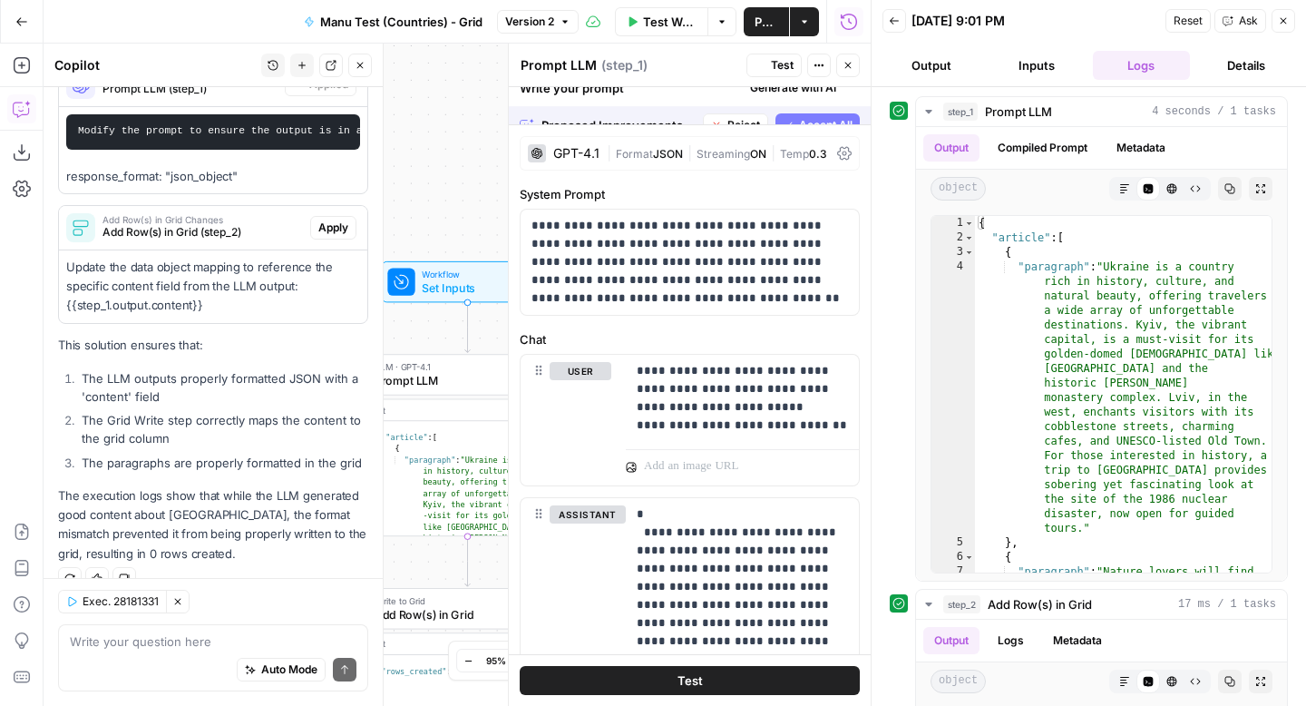
scroll to position [616, 0]
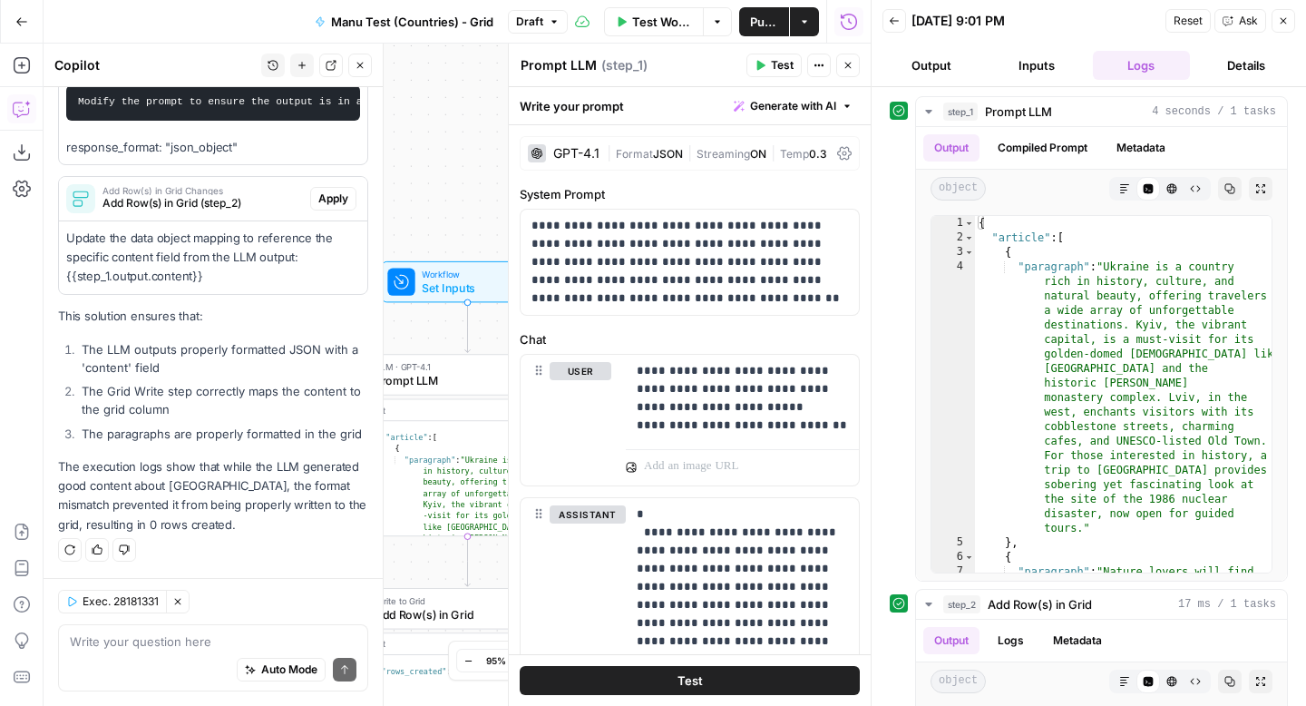
click at [767, 60] on button "Test" at bounding box center [774, 66] width 55 height 24
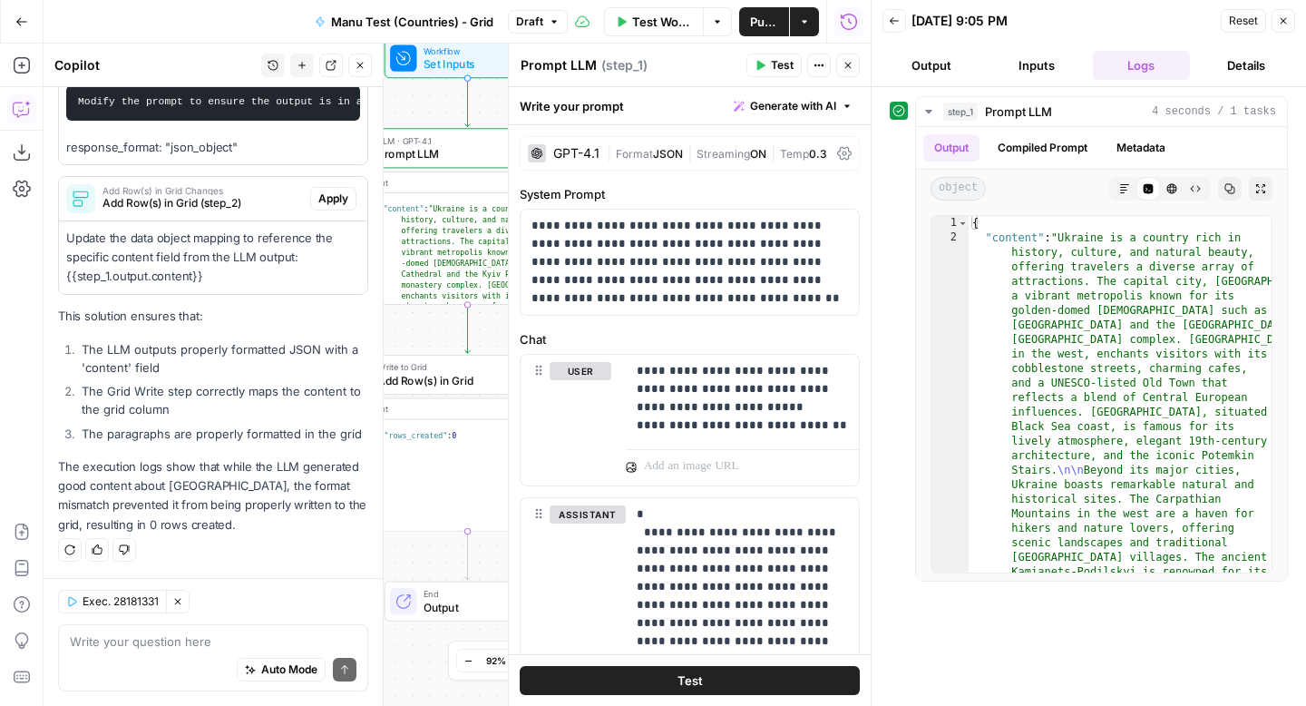
click at [457, 376] on span "Add Row(s) in Grid" at bounding box center [463, 380] width 173 height 16
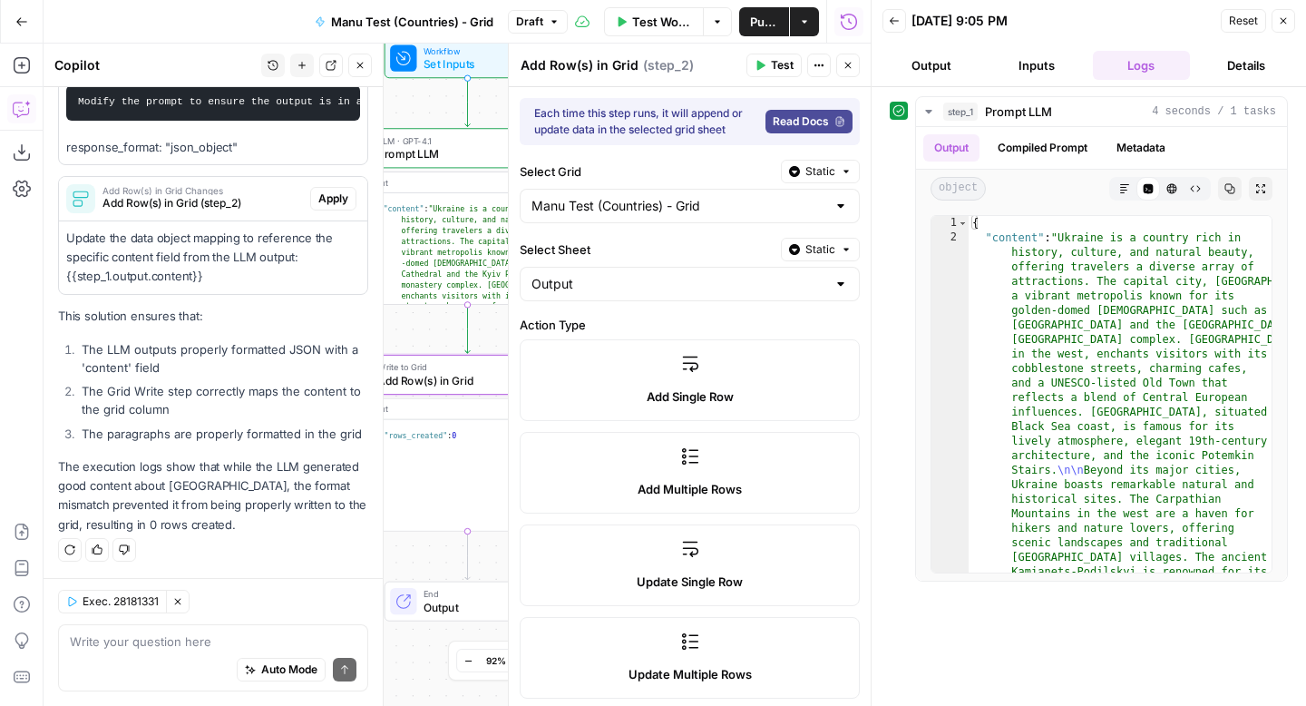
click at [771, 58] on span "Test" at bounding box center [782, 65] width 23 height 16
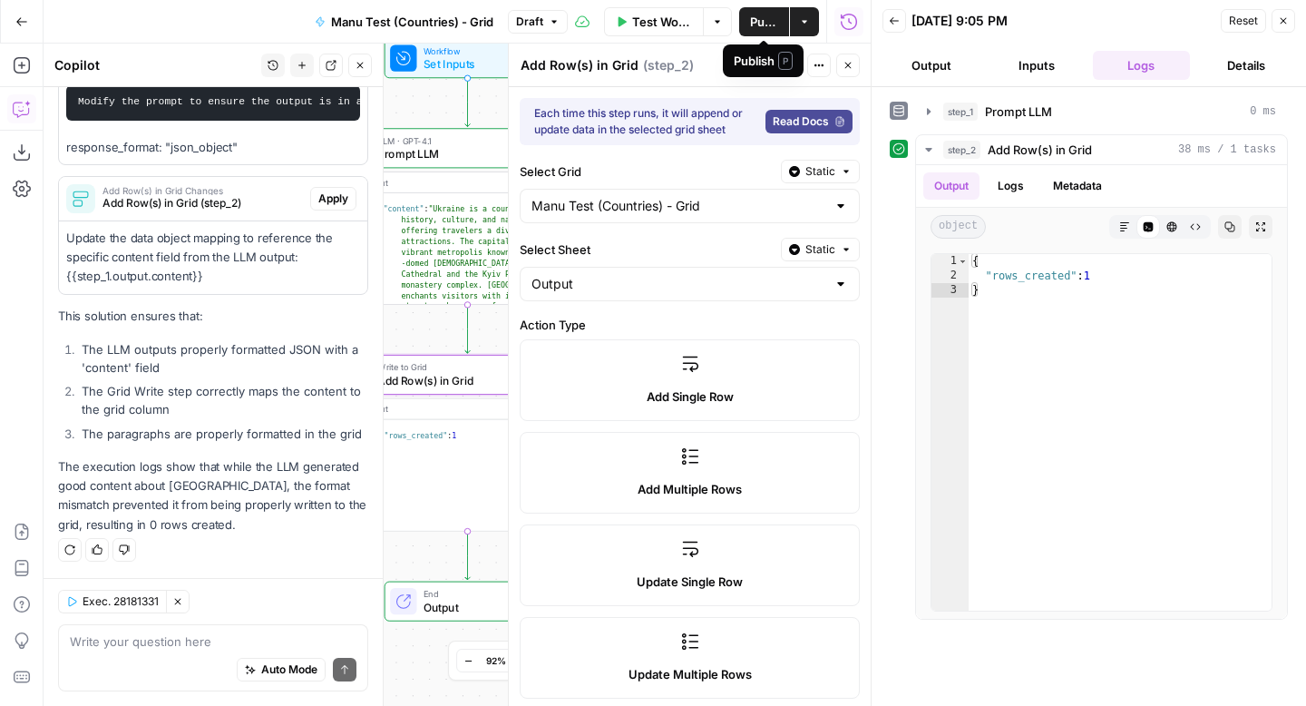
click at [756, 17] on span "Publish" at bounding box center [764, 22] width 28 height 18
click at [769, 14] on span "Publish" at bounding box center [767, 22] width 24 height 18
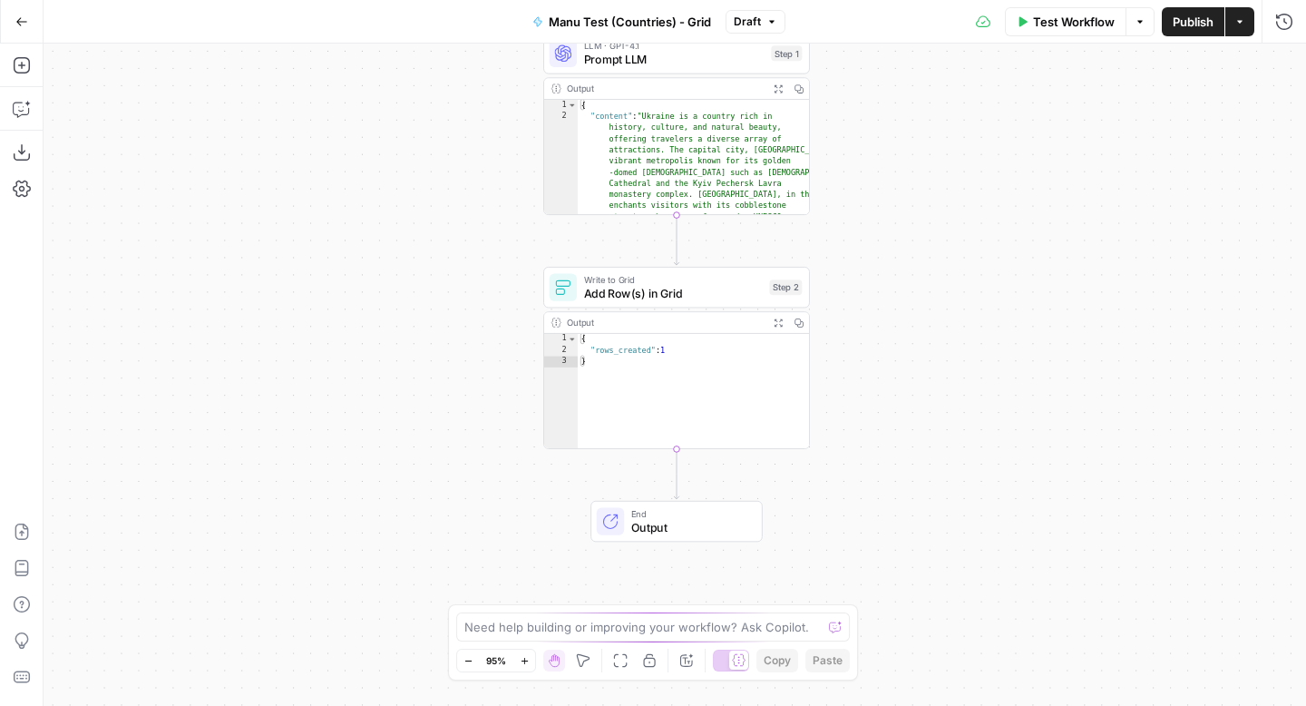
click at [724, 298] on span "Add Row(s) in Grid" at bounding box center [673, 293] width 179 height 17
type input "Joint Analysis"
type input "Manu Test (Countries) - Grid"
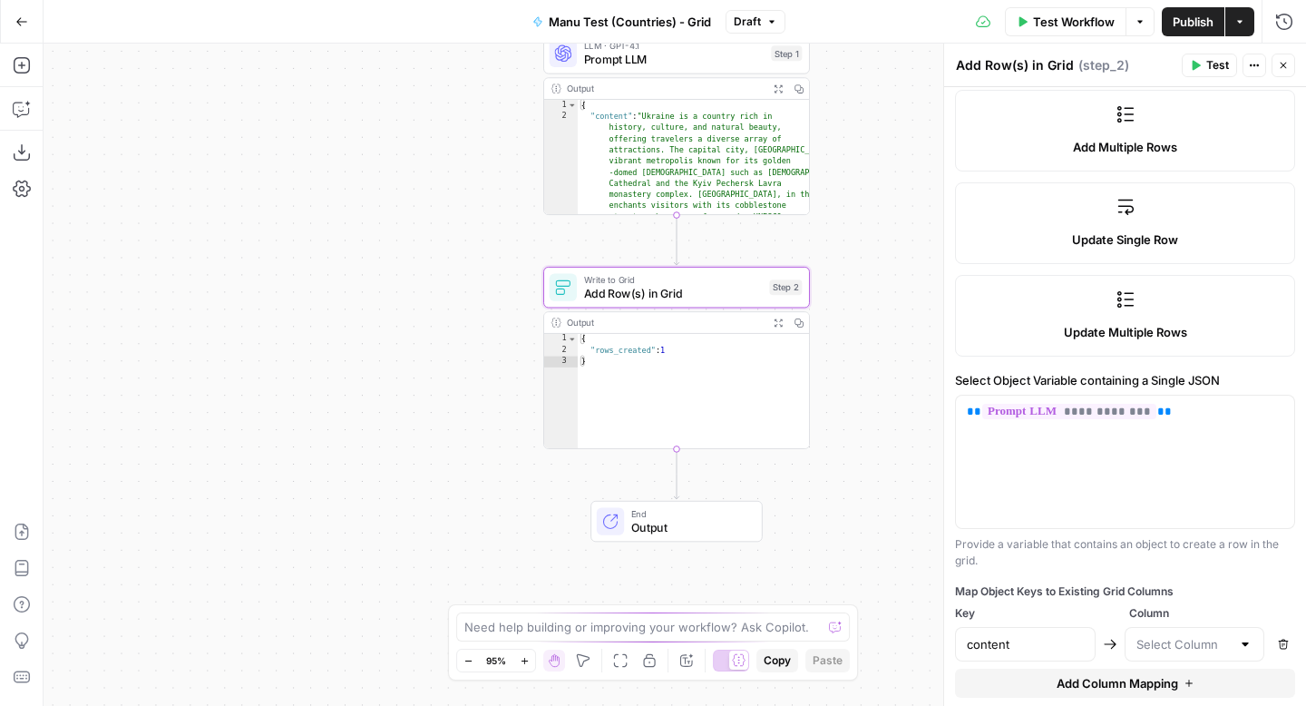
scroll to position [388, 0]
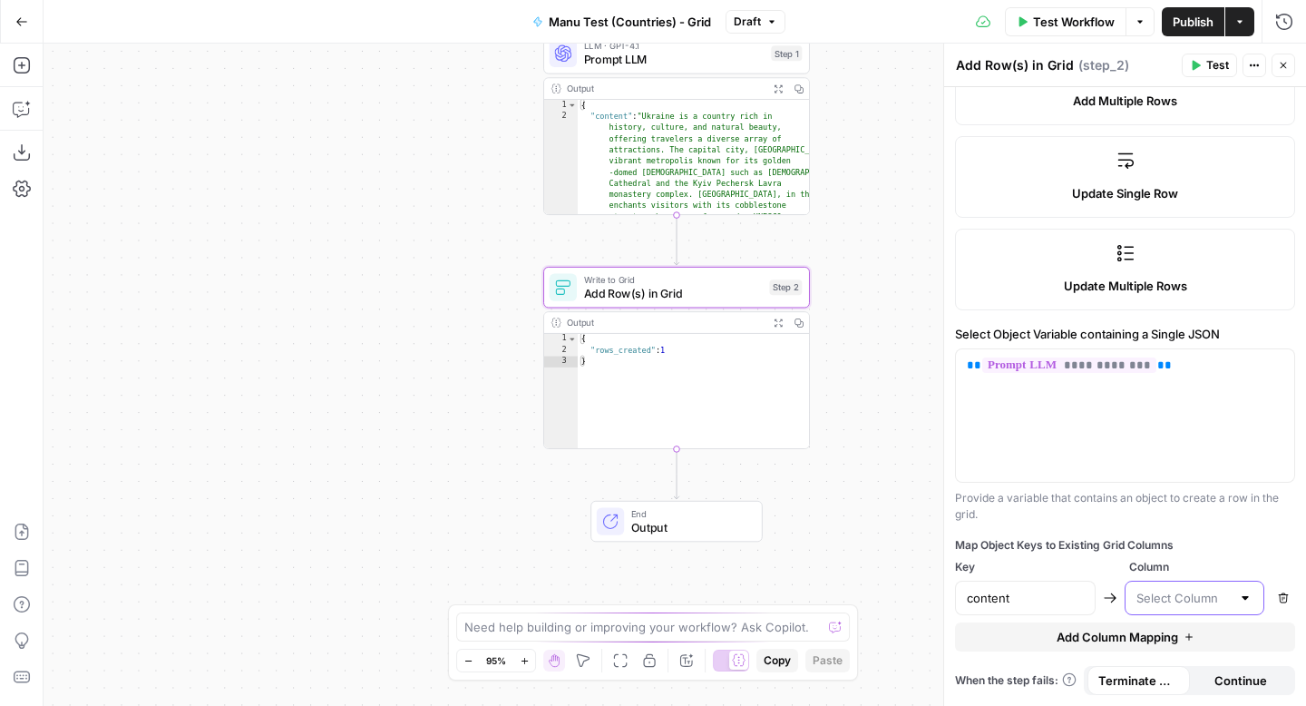
click at [1173, 596] on input "text" at bounding box center [1184, 598] width 95 height 18
click at [1175, 635] on span "Joint Analaysis Versions" at bounding box center [1191, 643] width 103 height 18
type input "Joint Analaysis Versions"
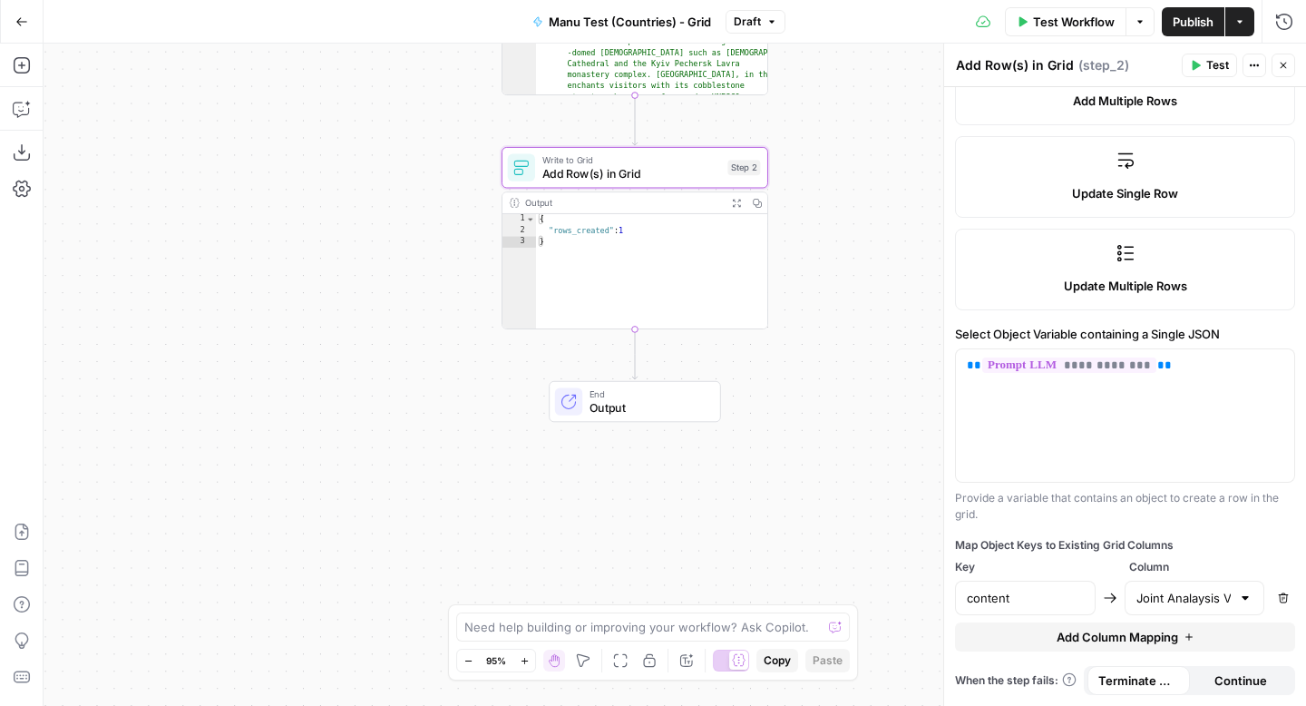
click at [1066, 588] on div "content" at bounding box center [1025, 598] width 141 height 34
click at [1173, 603] on input "text" at bounding box center [1184, 598] width 95 height 18
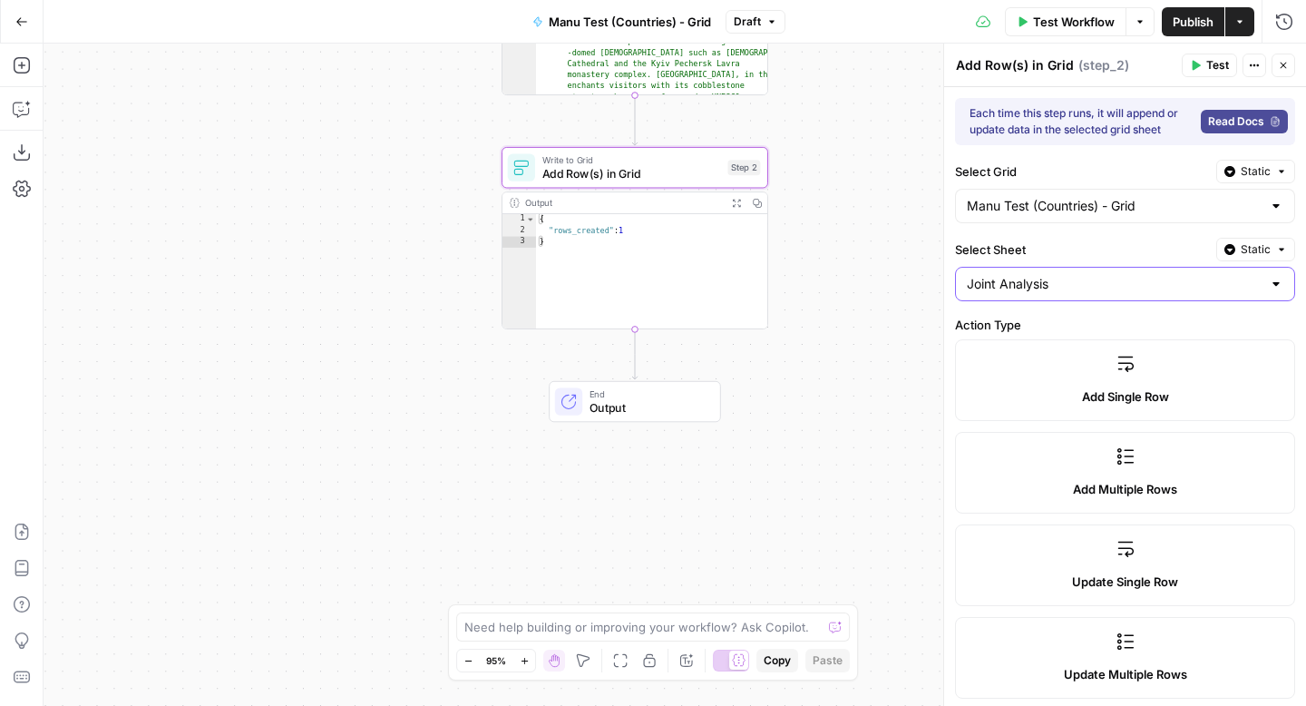
type input "Joint Analaysis Versions"
click at [1118, 286] on input "Select Sheet" at bounding box center [1114, 284] width 295 height 18
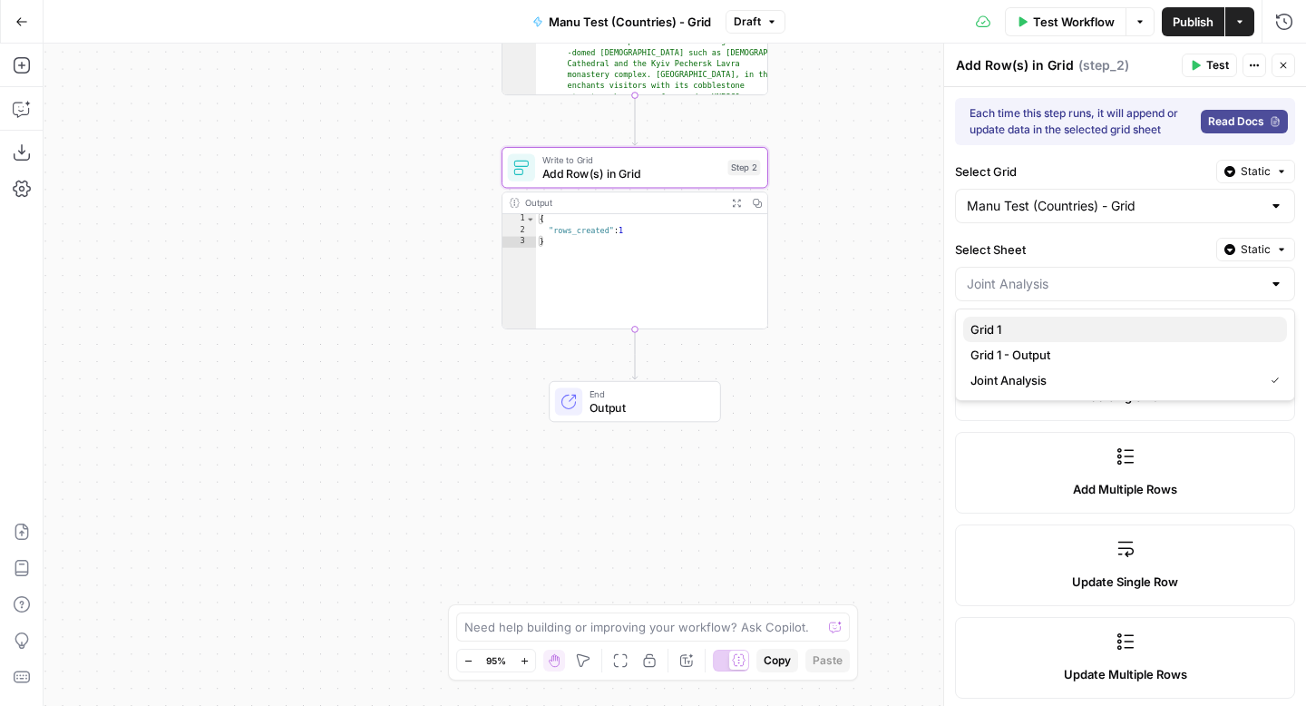
click at [1046, 328] on span "Grid 1" at bounding box center [1122, 329] width 302 height 18
type input "Grid 1"
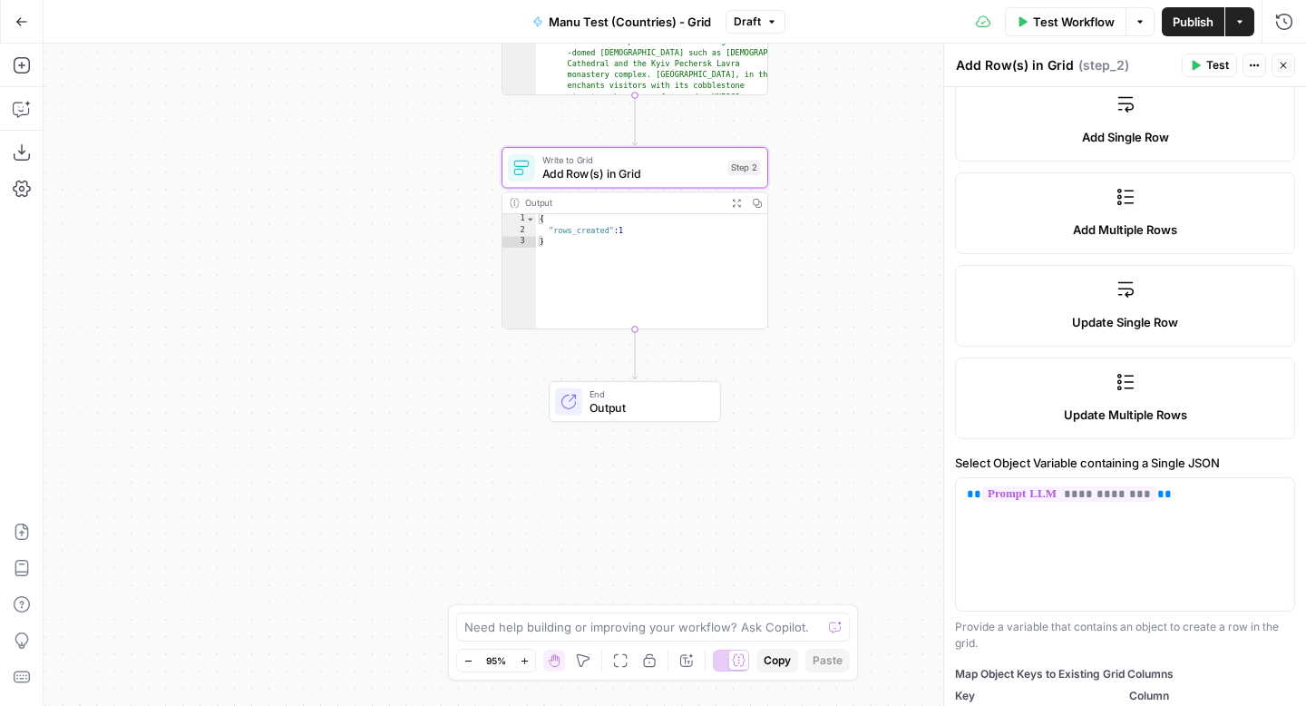
scroll to position [388, 0]
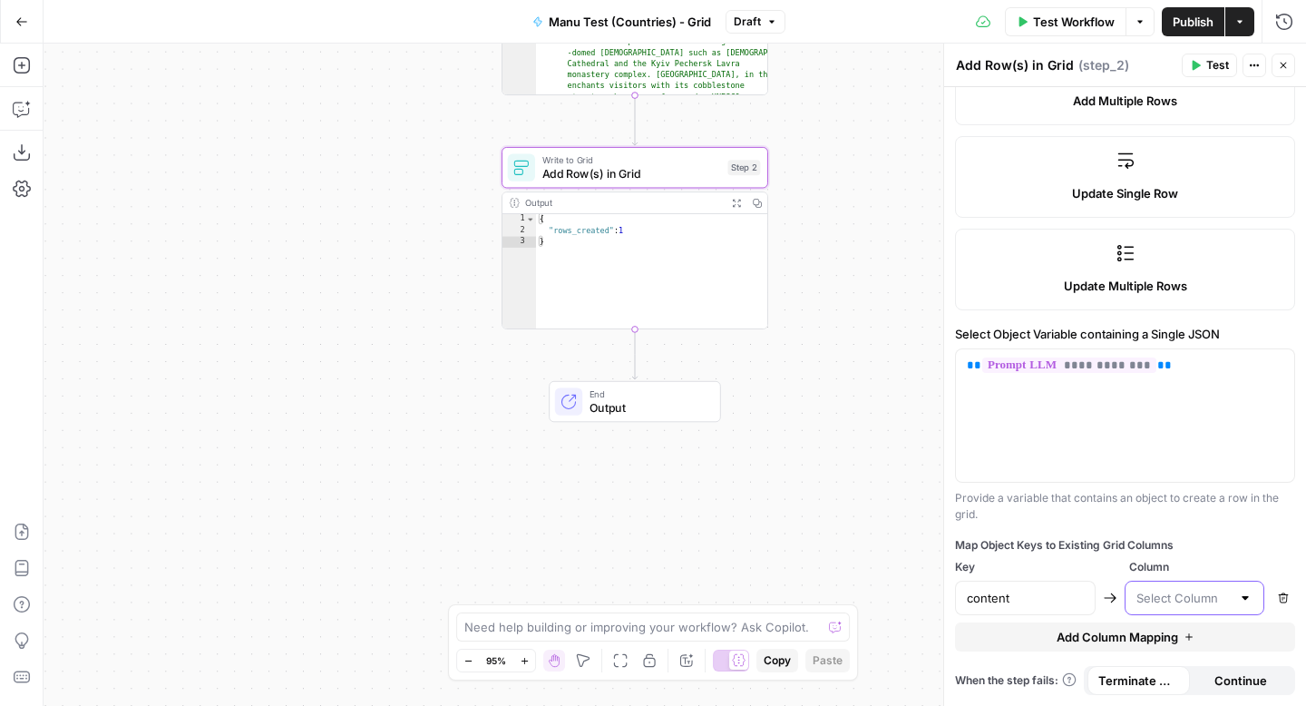
click at [1172, 594] on input "text" at bounding box center [1184, 598] width 95 height 18
click at [1176, 642] on span "Country Name" at bounding box center [1191, 643] width 103 height 18
type input "Country Name"
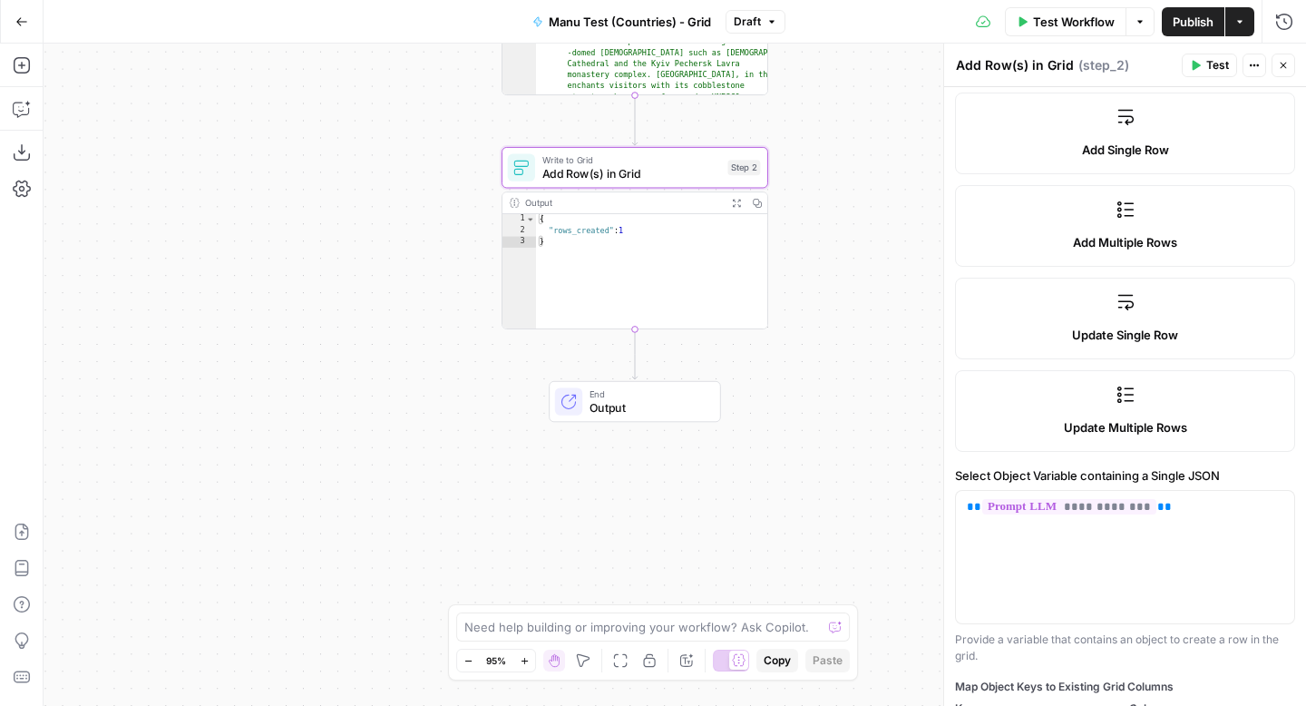
scroll to position [0, 0]
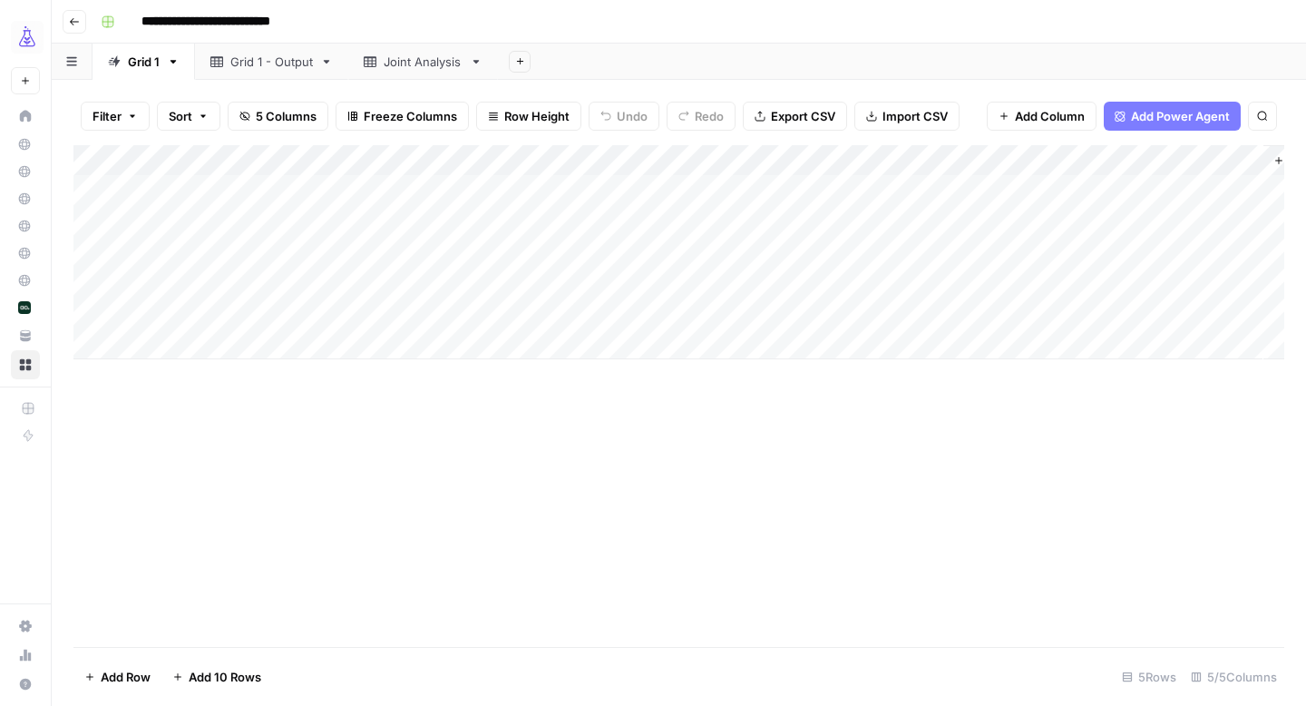
click at [631, 157] on div "Add Column" at bounding box center [678, 252] width 1211 height 214
click at [669, 207] on span "All Rows" at bounding box center [694, 202] width 114 height 18
click at [874, 570] on div "Add Column" at bounding box center [678, 396] width 1211 height 502
click at [279, 73] on link "Grid 1 - Output" at bounding box center [271, 62] width 153 height 36
click at [140, 68] on div "Grid 1" at bounding box center [144, 62] width 32 height 18
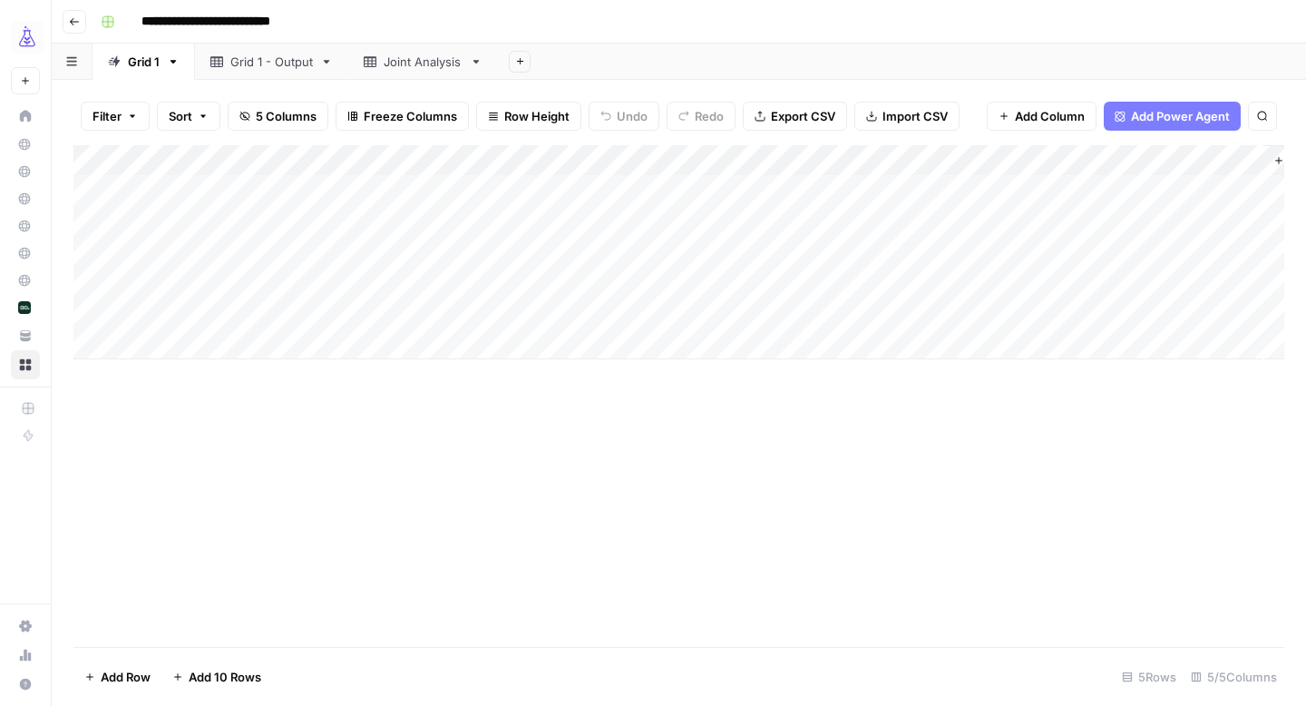
click at [1246, 161] on div "Add Column" at bounding box center [678, 252] width 1211 height 214
click at [1228, 206] on span "All Rows" at bounding box center [1227, 202] width 114 height 18
click at [425, 66] on div "Joint Analysis" at bounding box center [423, 62] width 79 height 18
click at [104, 316] on div "Add Column" at bounding box center [678, 252] width 1211 height 214
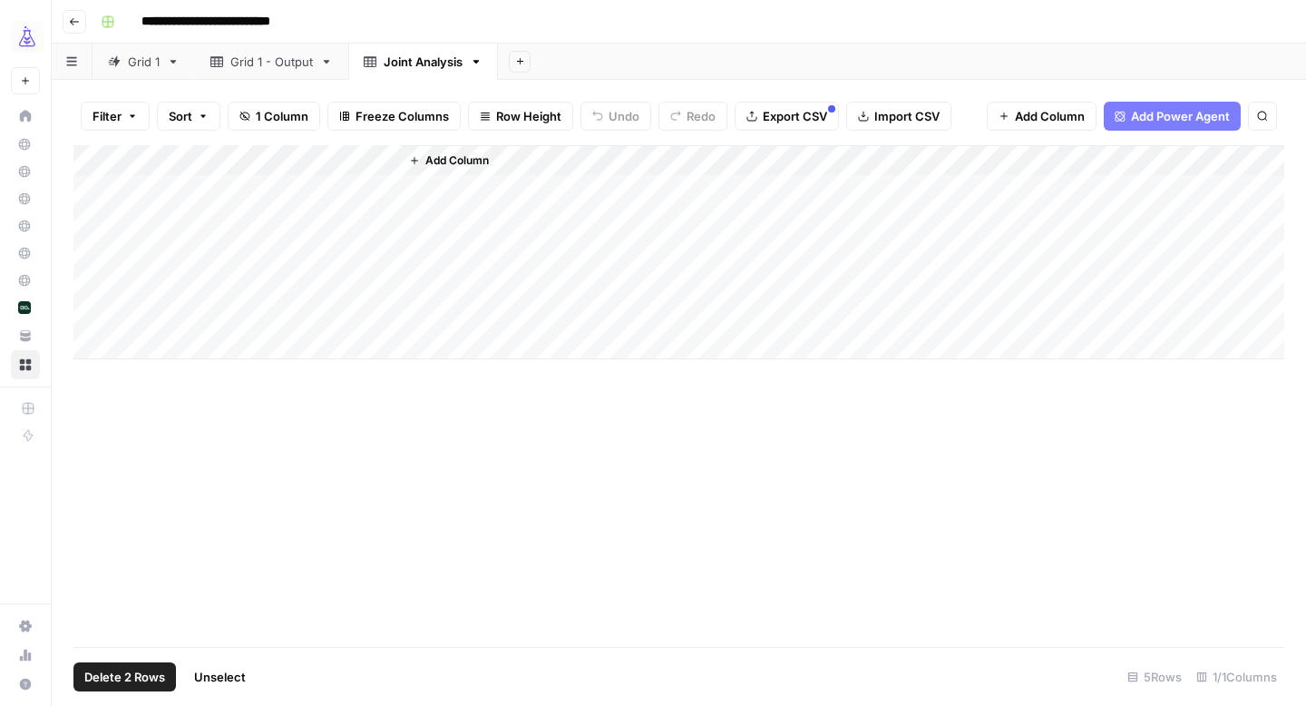
click at [111, 291] on div "Add Column" at bounding box center [678, 252] width 1211 height 214
click at [111, 252] on div "Add Column" at bounding box center [678, 252] width 1211 height 214
click at [108, 216] on div "Add Column" at bounding box center [678, 252] width 1211 height 214
click at [106, 186] on div "Add Column" at bounding box center [678, 252] width 1211 height 214
click at [126, 674] on span "Delete 5 Rows" at bounding box center [124, 677] width 81 height 18
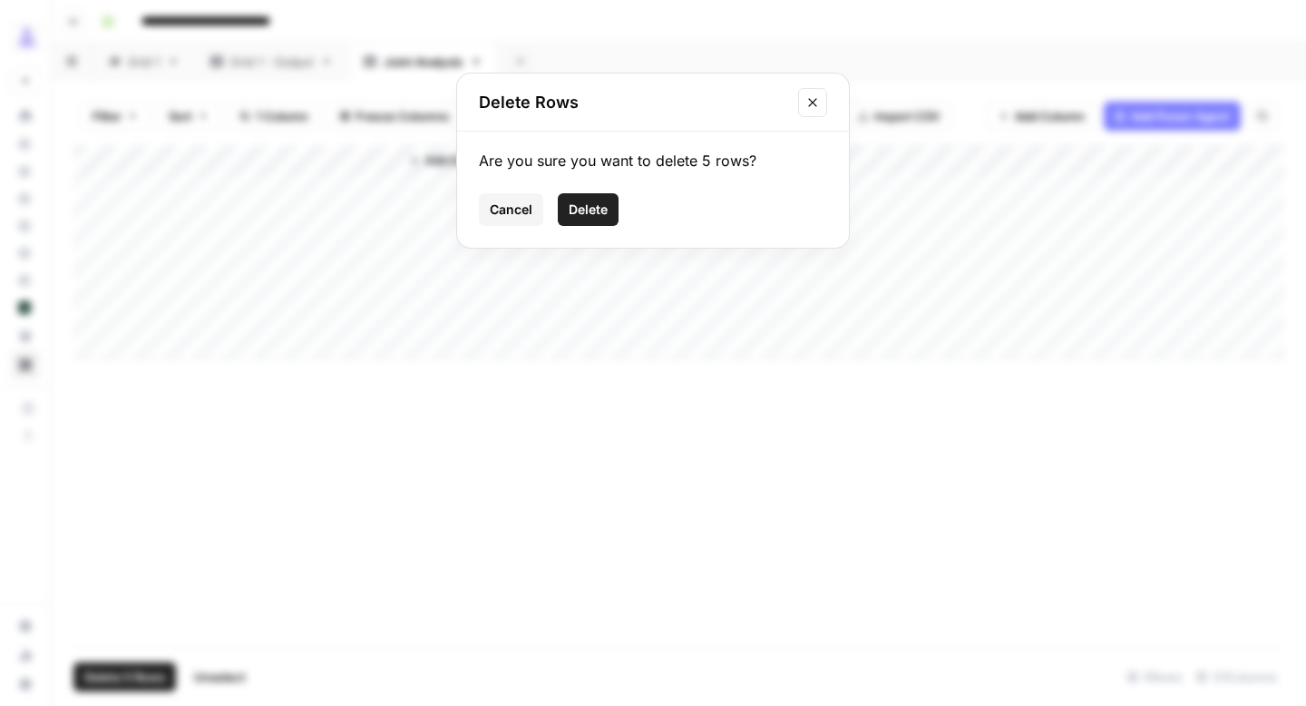
click at [583, 217] on span "Delete" at bounding box center [588, 209] width 39 height 18
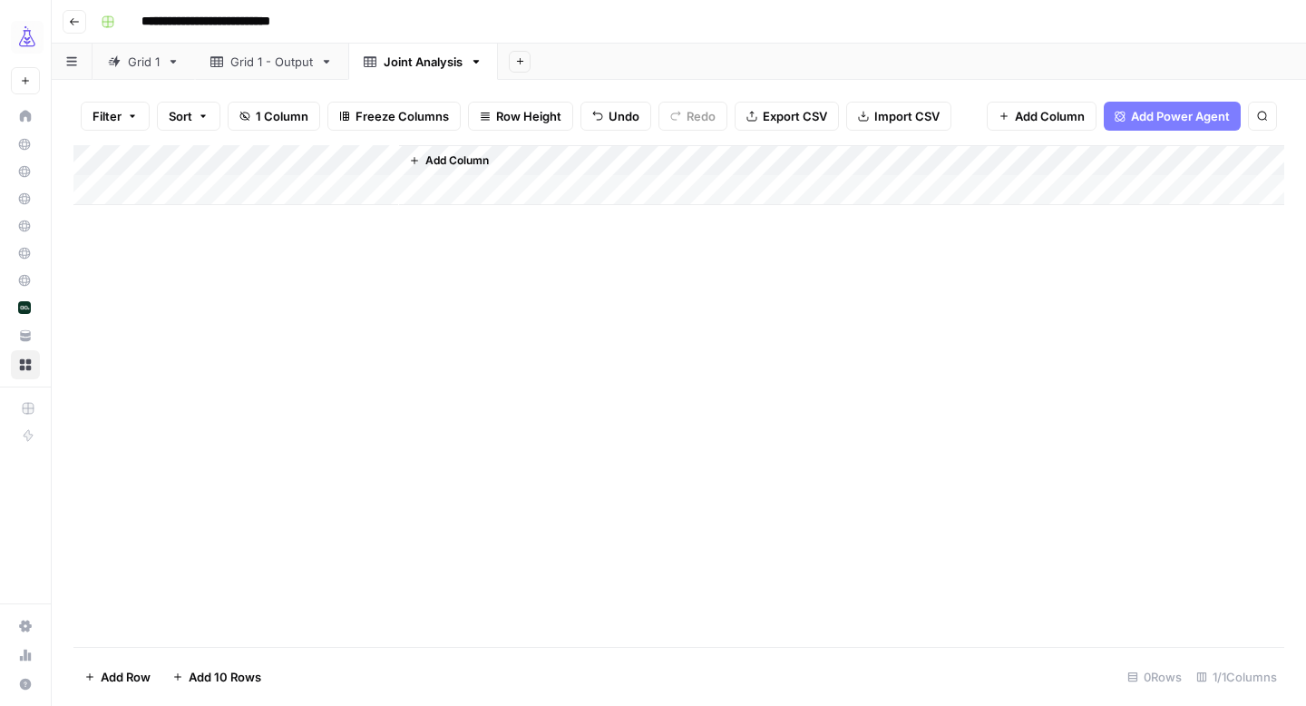
click at [247, 76] on link "Grid 1 - Output" at bounding box center [271, 62] width 153 height 36
click at [131, 62] on div "Grid 1" at bounding box center [144, 62] width 32 height 18
click at [212, 155] on div "Add Column" at bounding box center [678, 252] width 1211 height 214
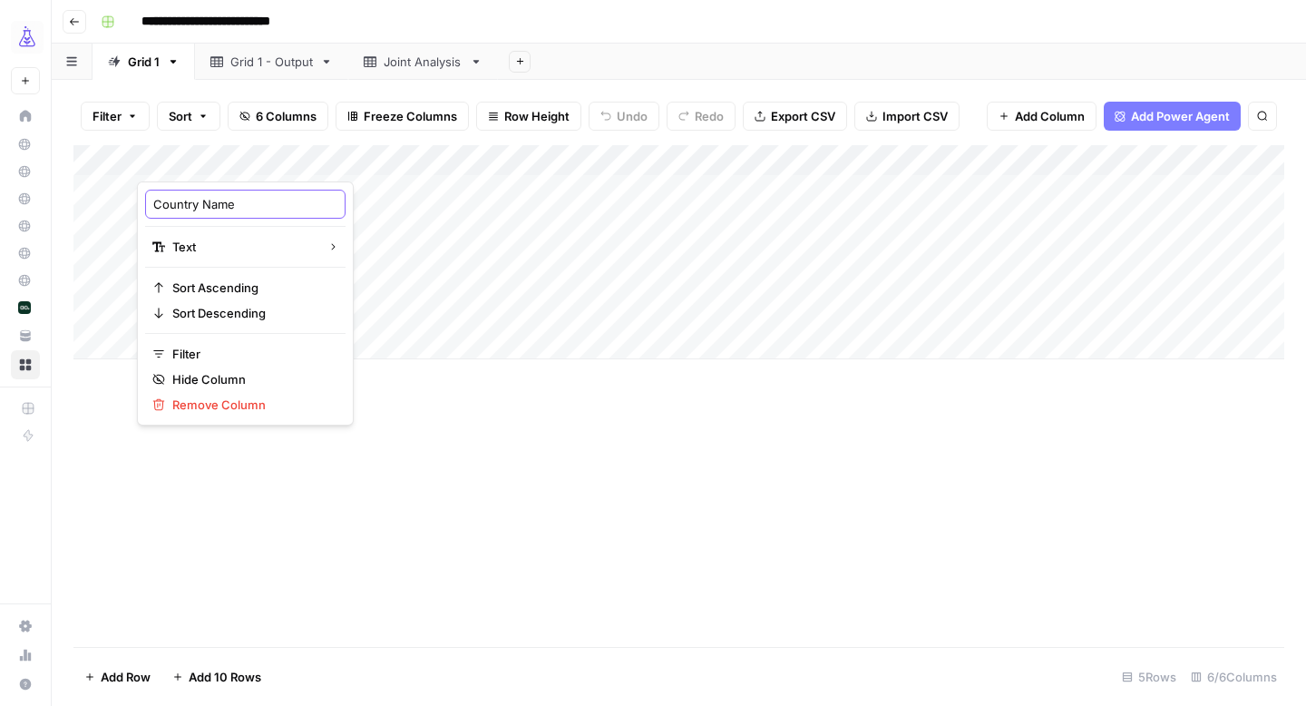
click at [250, 212] on input "Country Name" at bounding box center [245, 204] width 184 height 18
type input "Input"
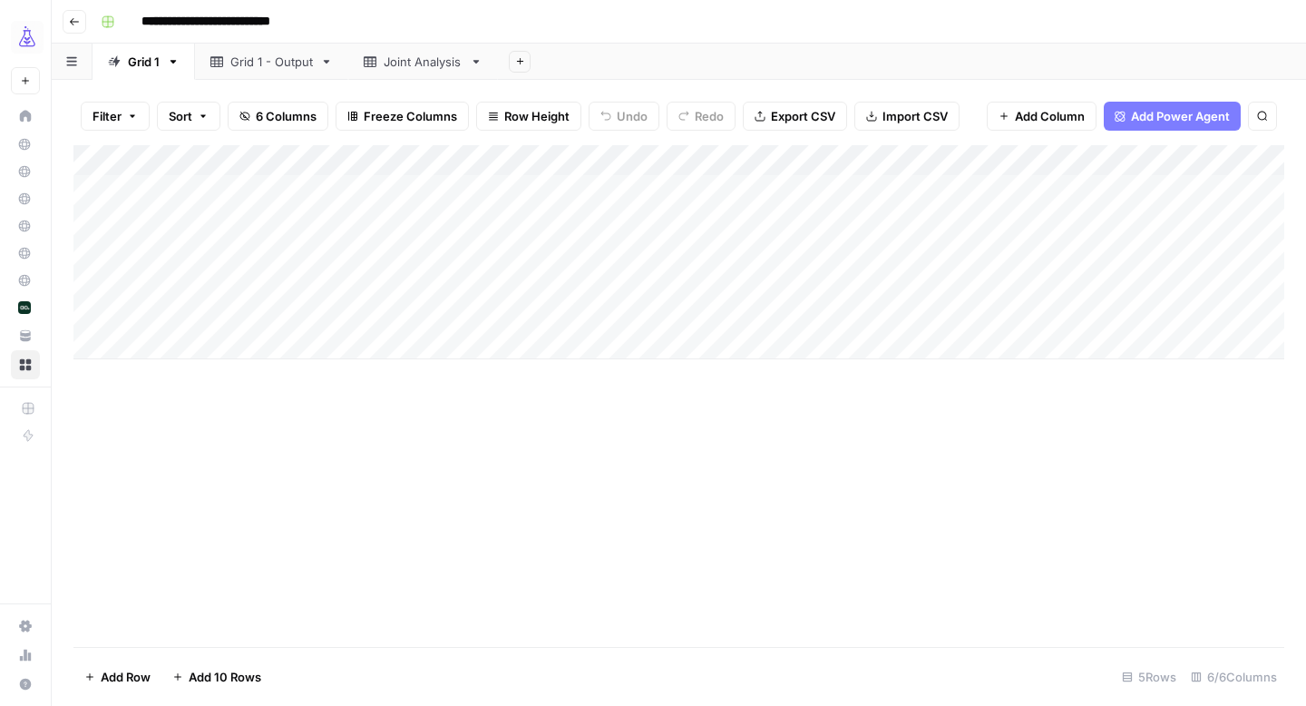
click at [461, 459] on div "Add Column" at bounding box center [678, 396] width 1211 height 502
click at [478, 62] on icon at bounding box center [477, 62] width 6 height 4
click at [478, 62] on icon "button" at bounding box center [477, 62] width 6 height 4
click at [509, 163] on span "Delete Sheet" at bounding box center [550, 162] width 87 height 18
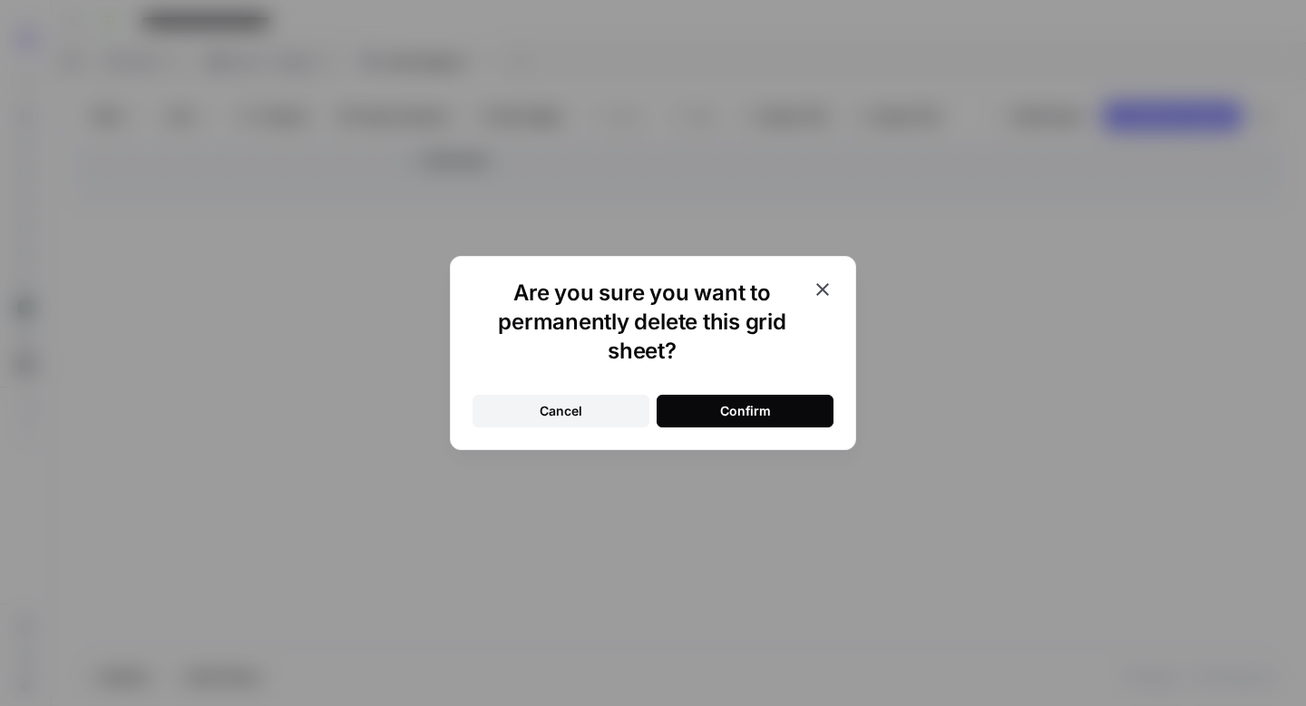
click at [772, 415] on button "Confirm" at bounding box center [745, 411] width 177 height 33
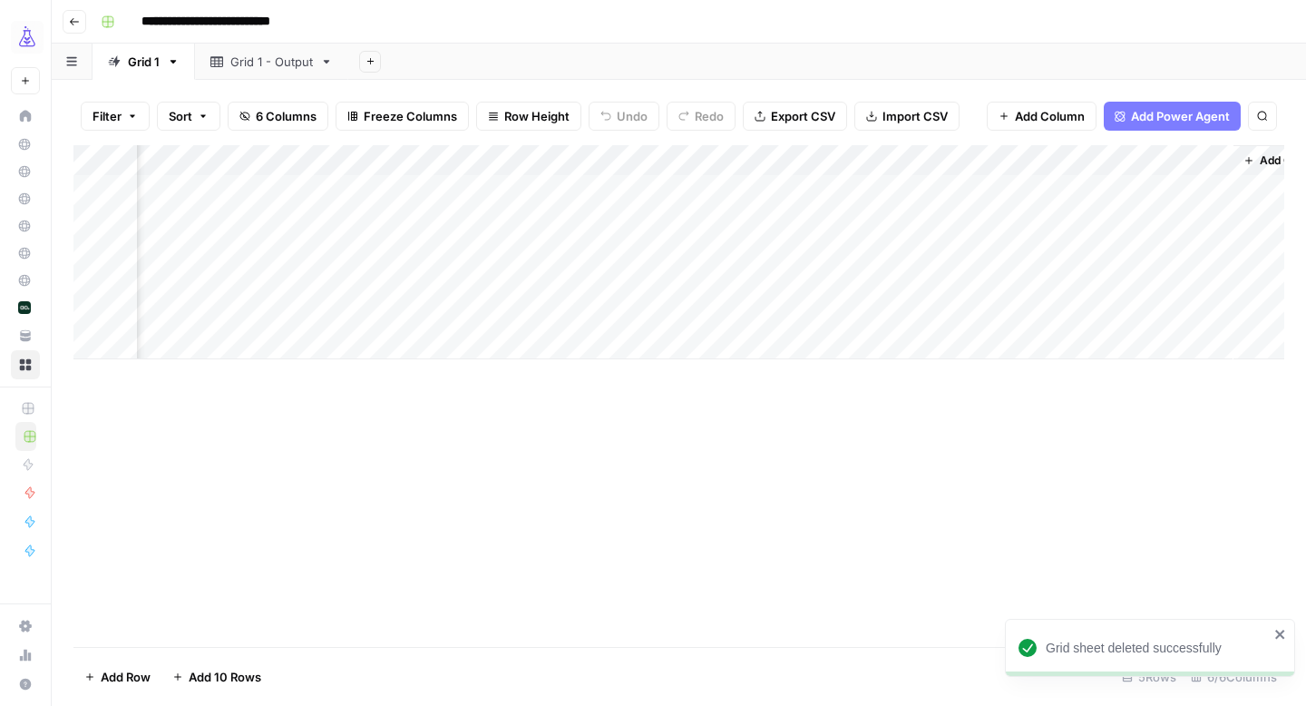
scroll to position [0, 243]
click at [1003, 156] on div "Add Column" at bounding box center [678, 252] width 1211 height 214
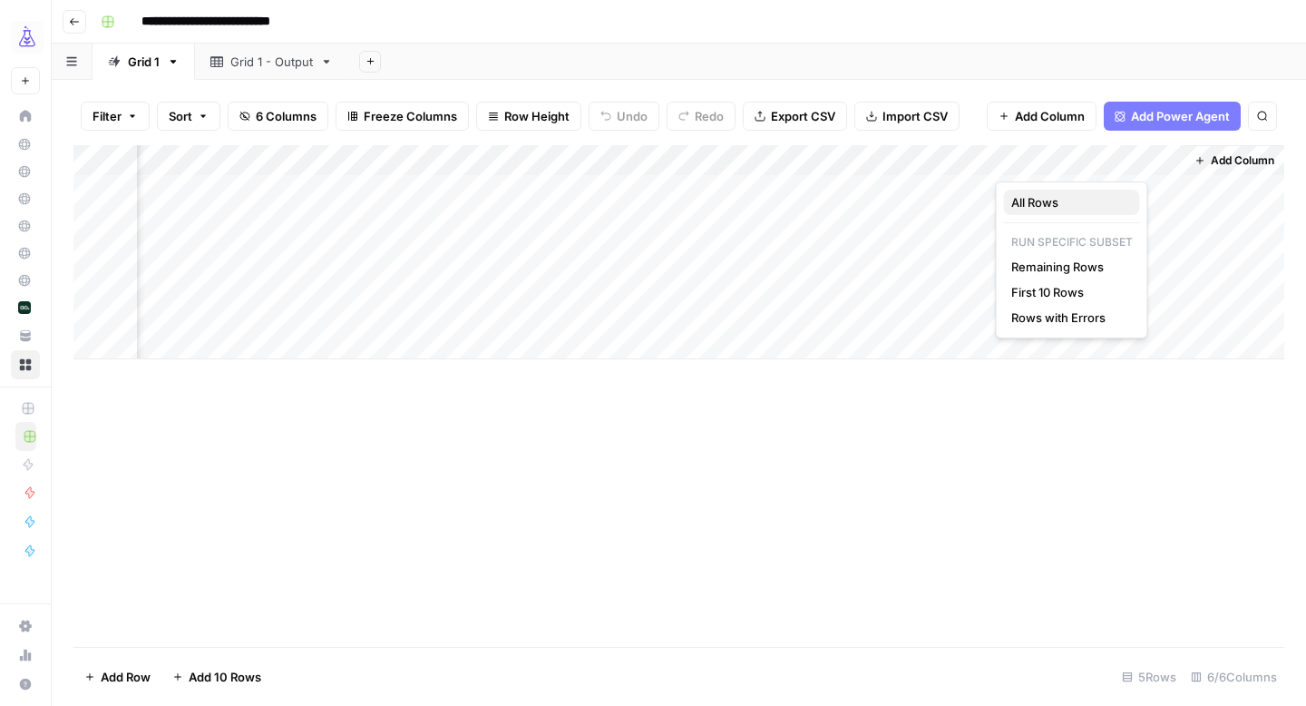
click at [1033, 201] on span "All Rows" at bounding box center [1068, 202] width 114 height 18
click at [974, 184] on div "Add Column" at bounding box center [678, 252] width 1211 height 214
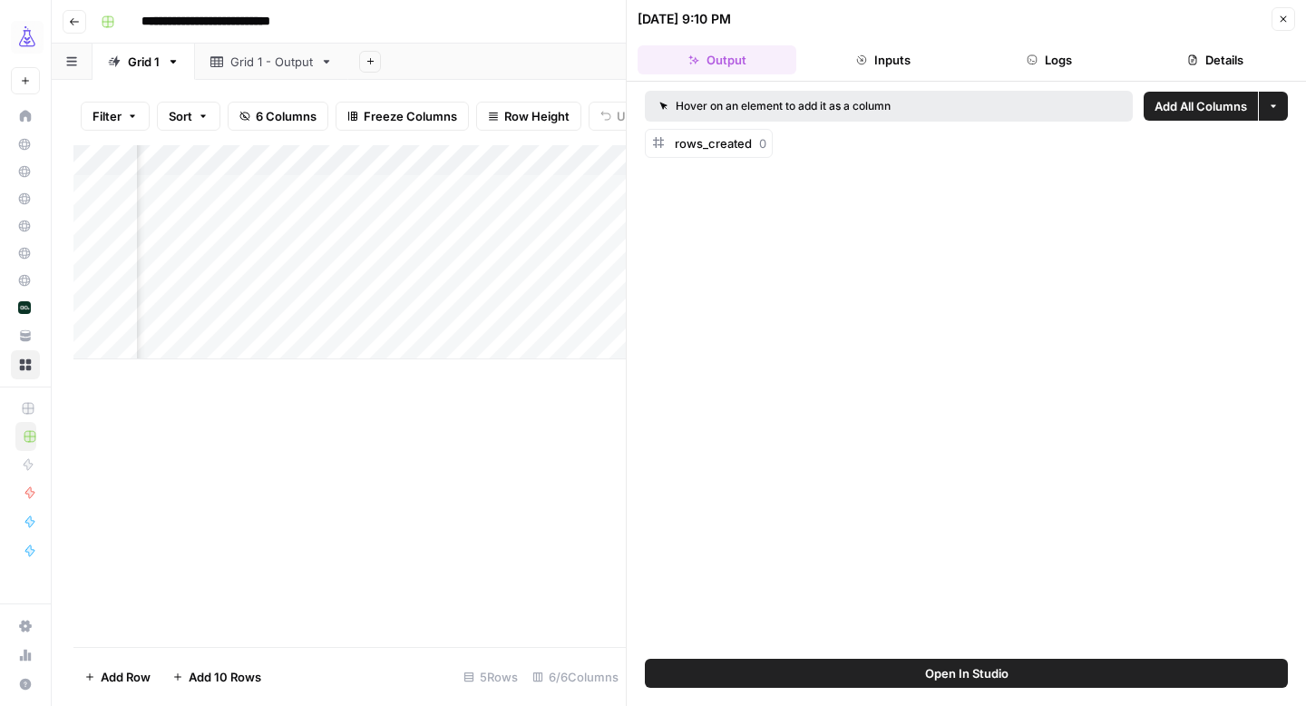
click at [1050, 667] on button "Open In Studio" at bounding box center [966, 673] width 643 height 29
click at [509, 513] on div "Add Column" at bounding box center [349, 396] width 552 height 502
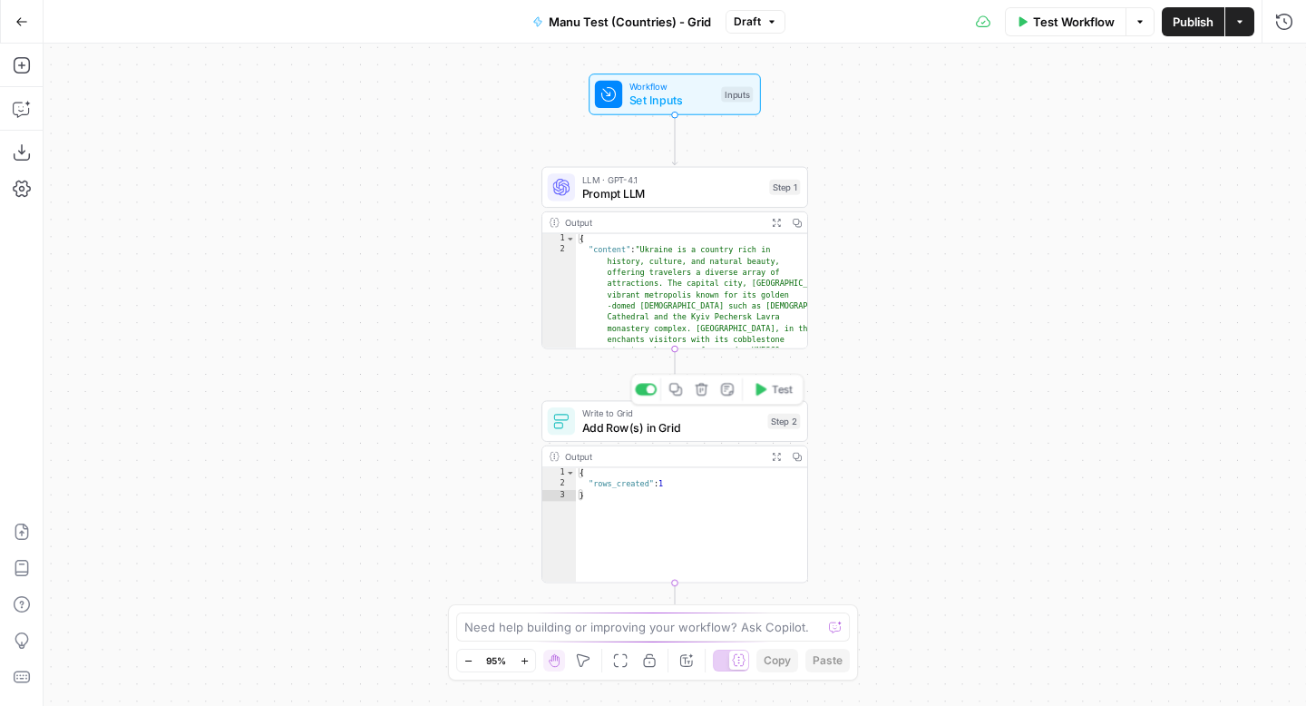
click at [708, 421] on span "Add Row(s) in Grid" at bounding box center [671, 426] width 179 height 17
type input "Grid 1"
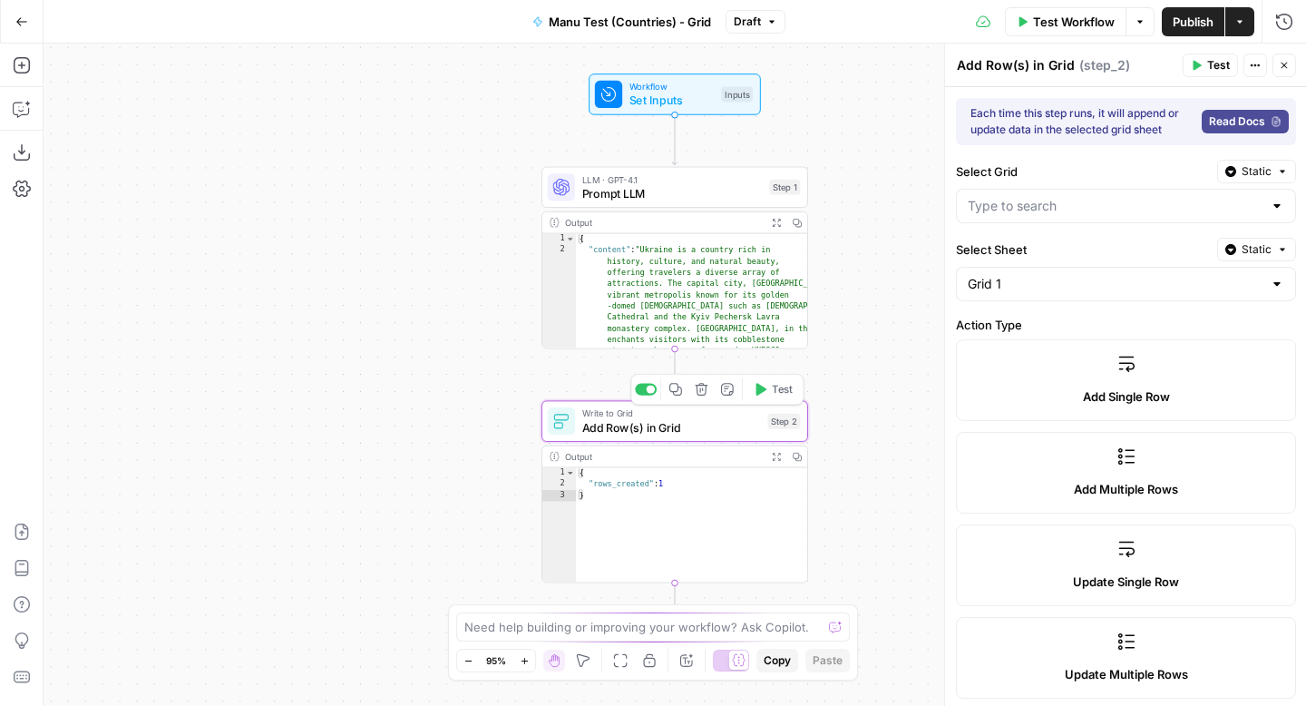
type input "Manu Test (Countries) - Grid"
type input "Input"
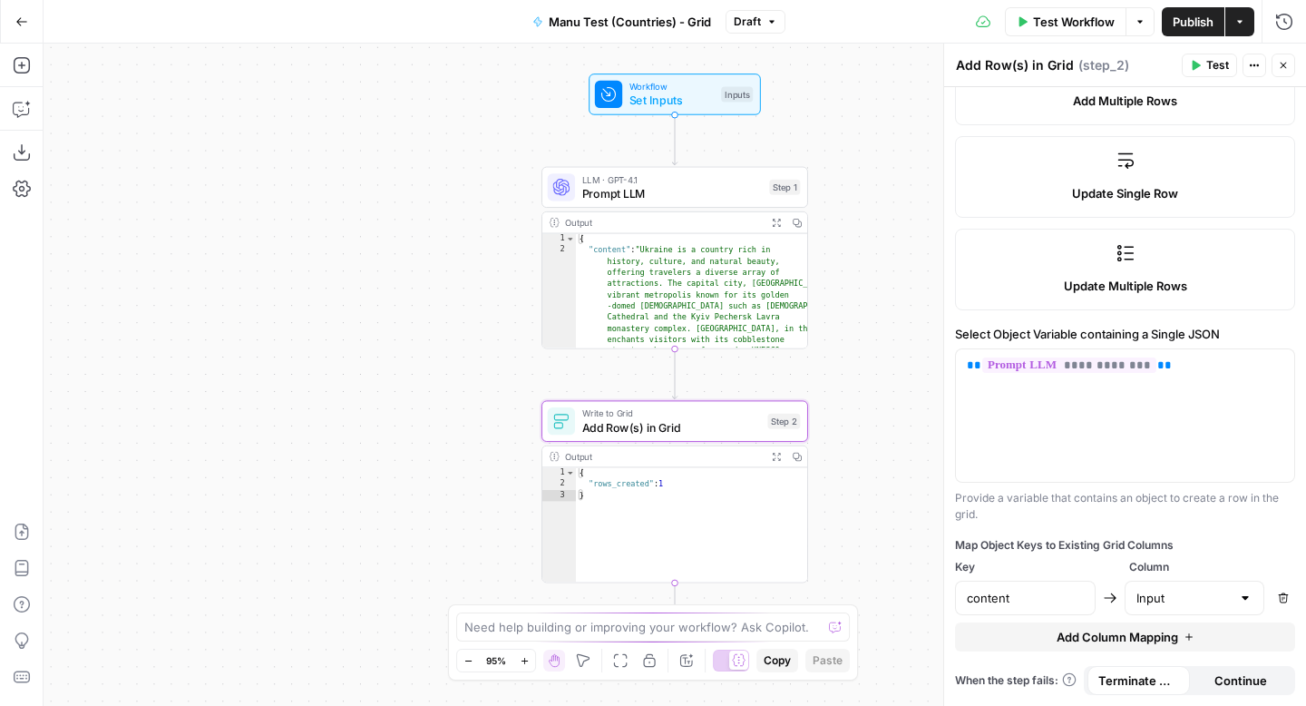
click at [1173, 571] on span "Column" at bounding box center [1212, 567] width 167 height 16
click at [1173, 593] on input "text" at bounding box center [1184, 598] width 95 height 18
type input "Input"
click at [1183, 545] on div "Map Object Keys to Existing Grid Columns" at bounding box center [1125, 545] width 340 height 16
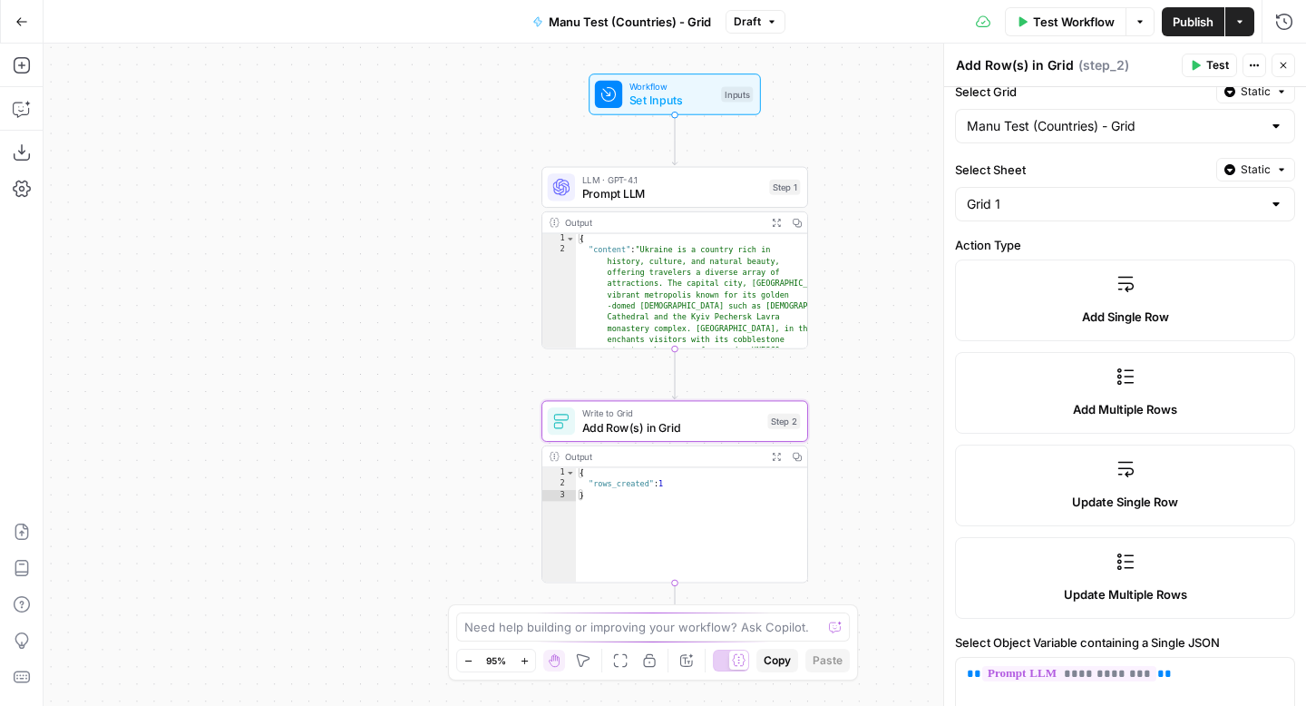
scroll to position [0, 0]
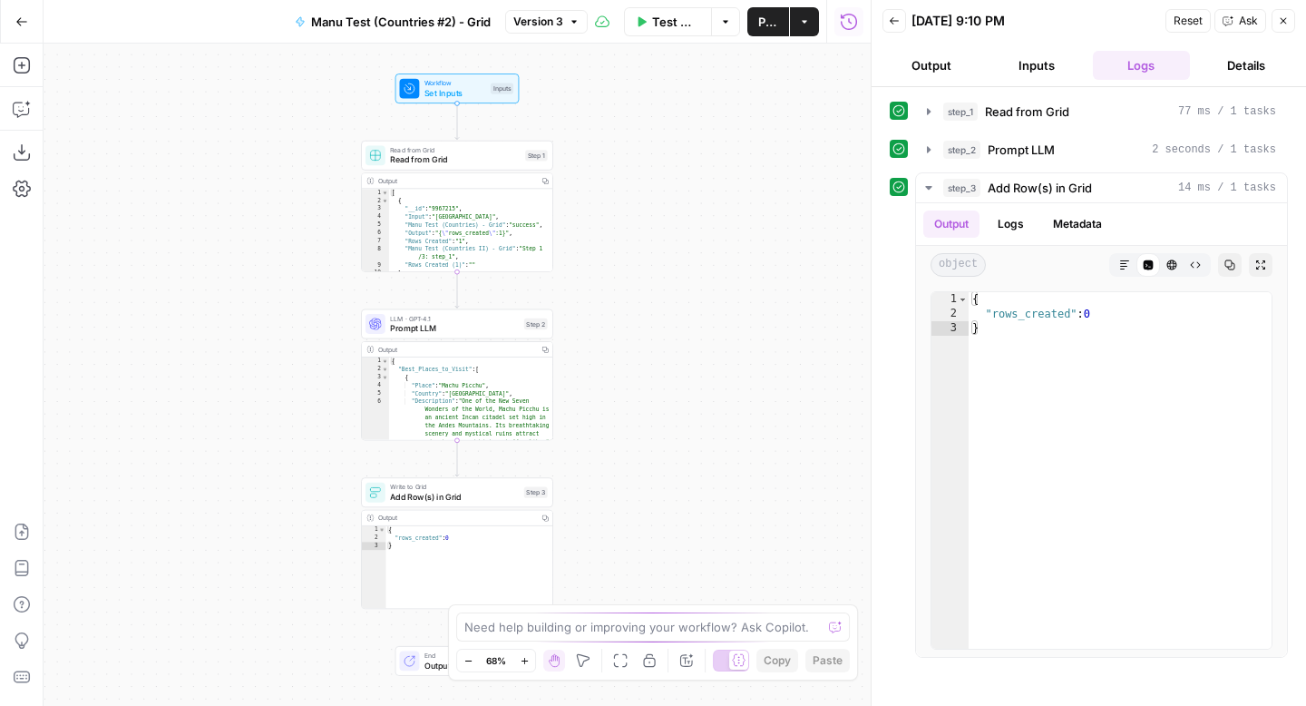
click at [462, 493] on span "Add Row(s) in Grid" at bounding box center [454, 497] width 129 height 13
type input "Grid 1"
type input "Manu Test (Countries) - Grid"
type input "Input"
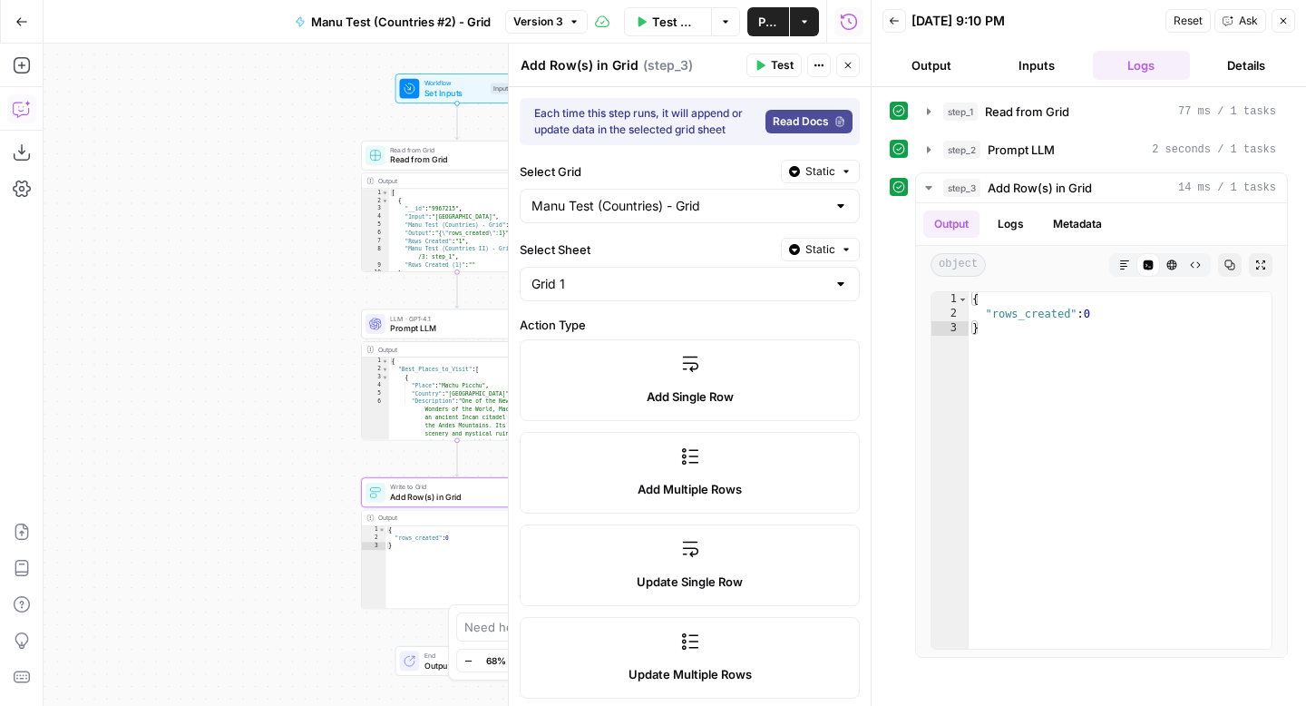
click at [34, 109] on button "Copilot" at bounding box center [21, 108] width 29 height 29
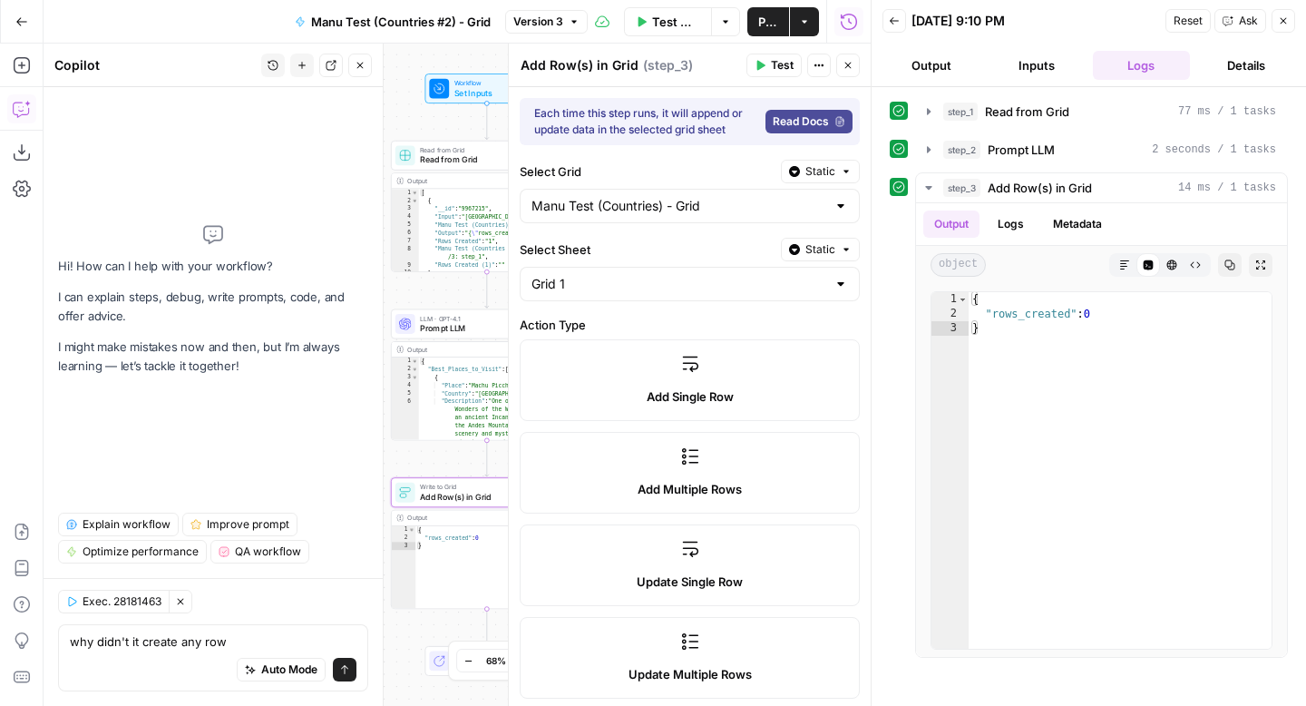
type textarea "why didn't it create any rows"
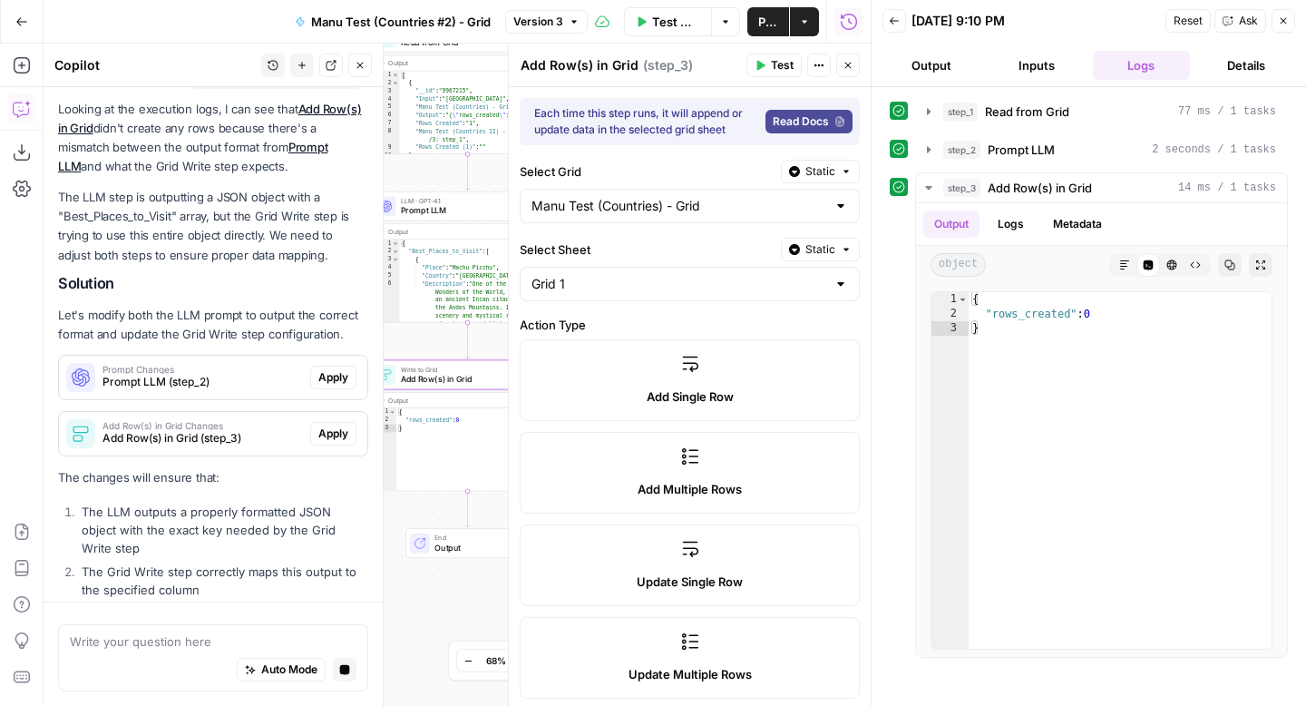
scroll to position [196, 0]
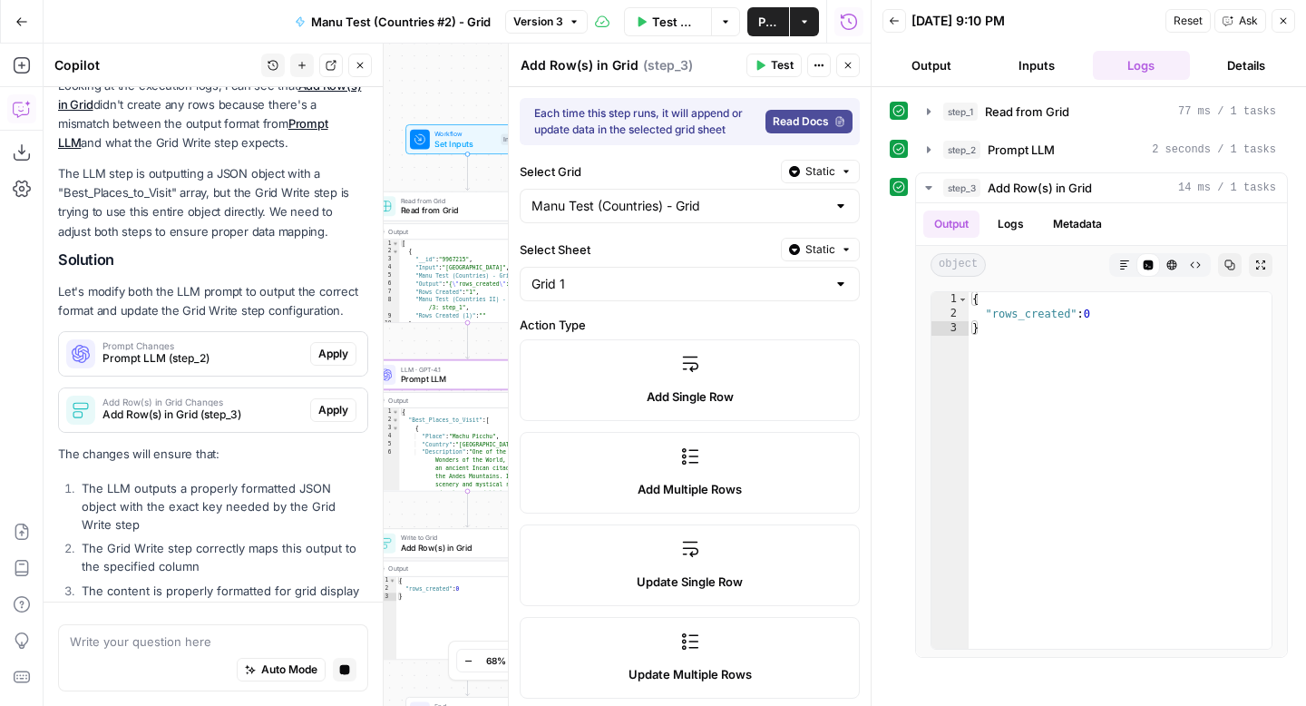
click at [339, 402] on span "Apply" at bounding box center [333, 410] width 30 height 16
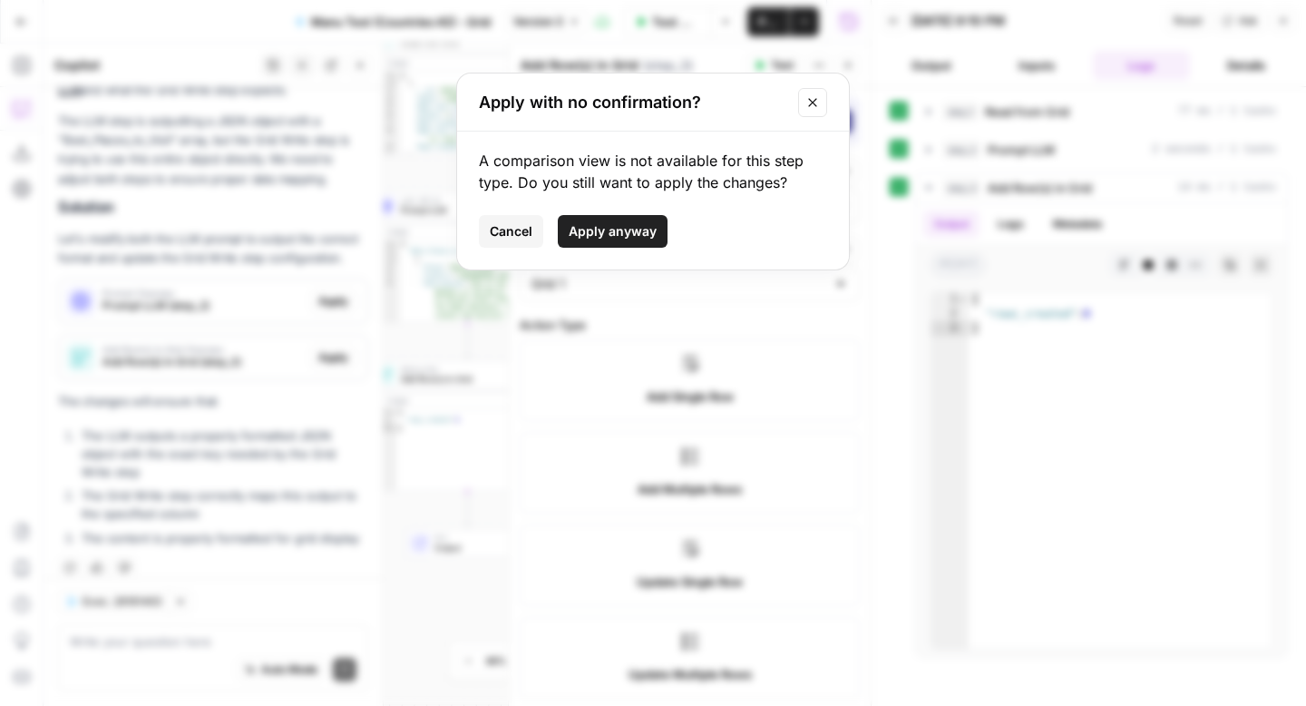
click at [590, 230] on span "Apply anyway" at bounding box center [613, 231] width 88 height 18
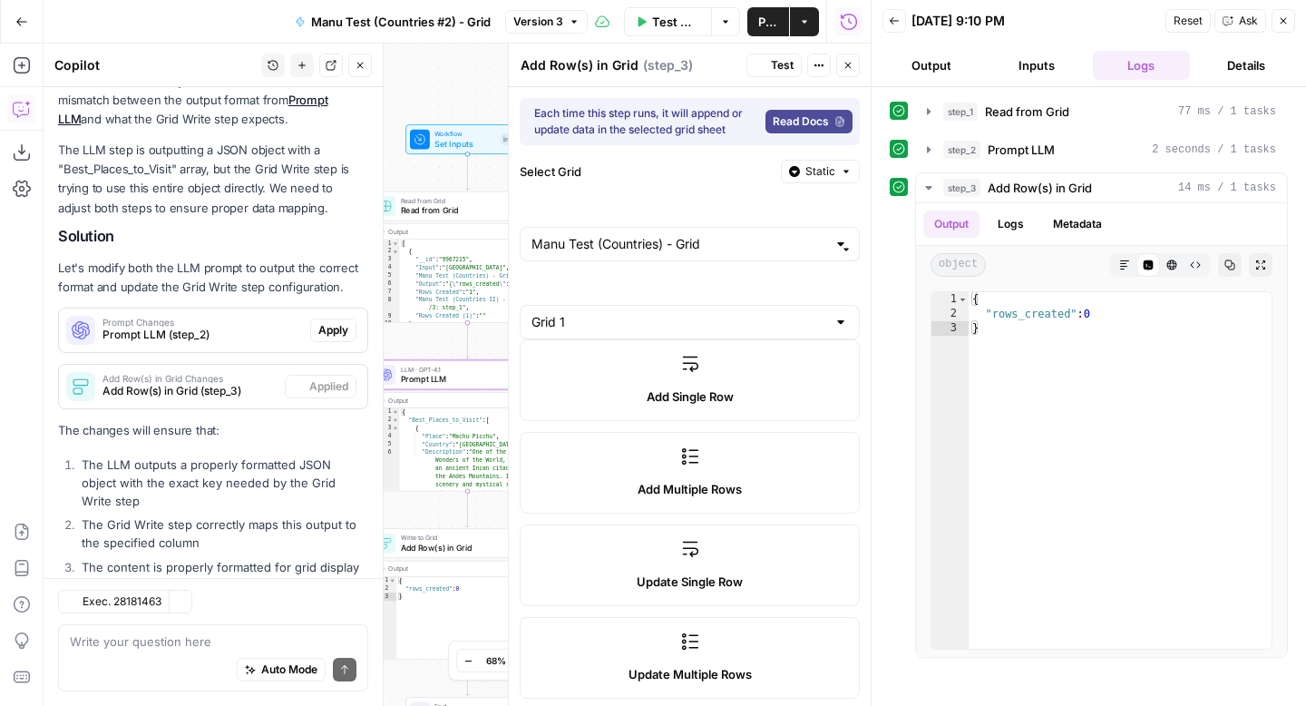
type input "best_places"
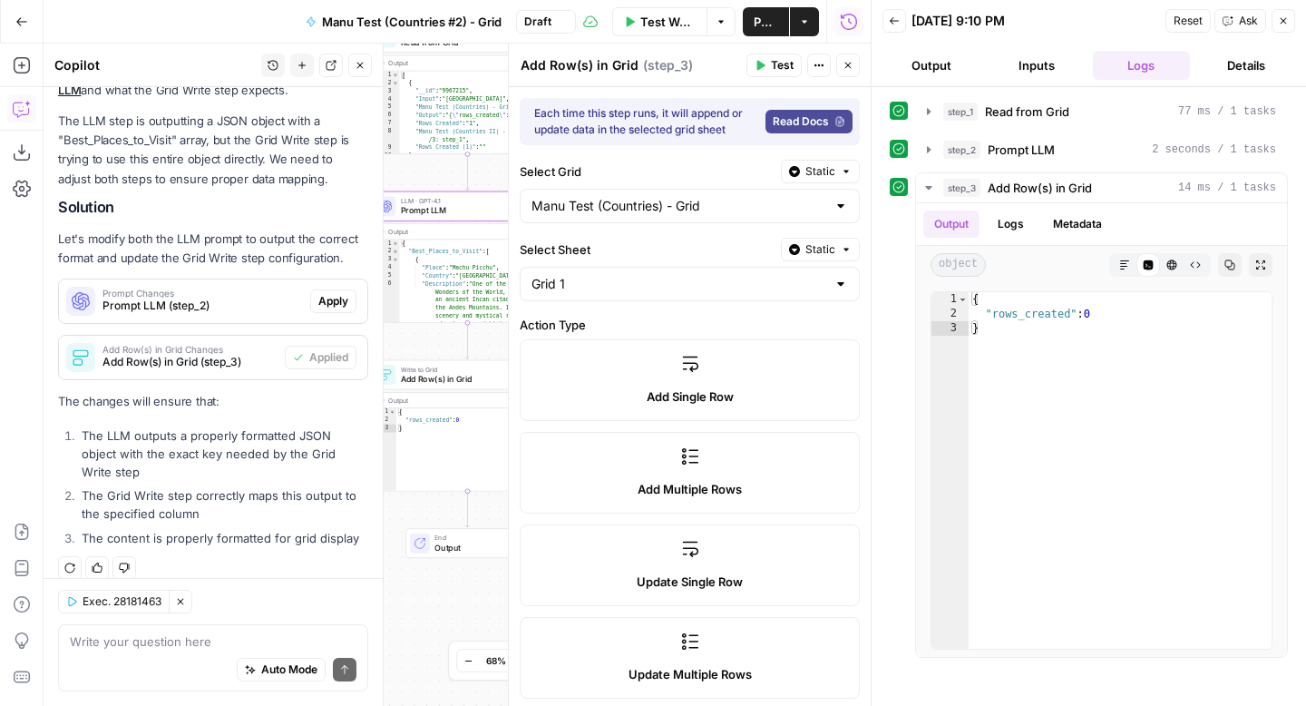
click at [338, 301] on span "Apply" at bounding box center [333, 301] width 30 height 16
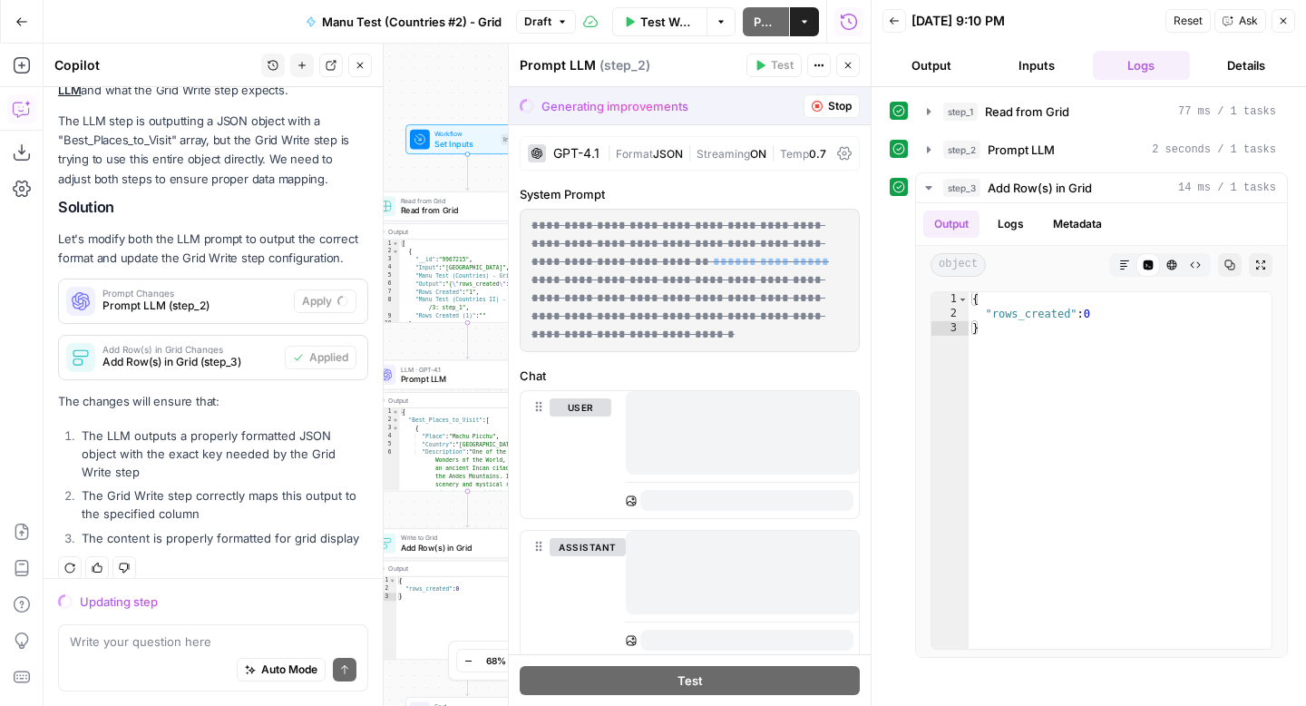
scroll to position [57, 0]
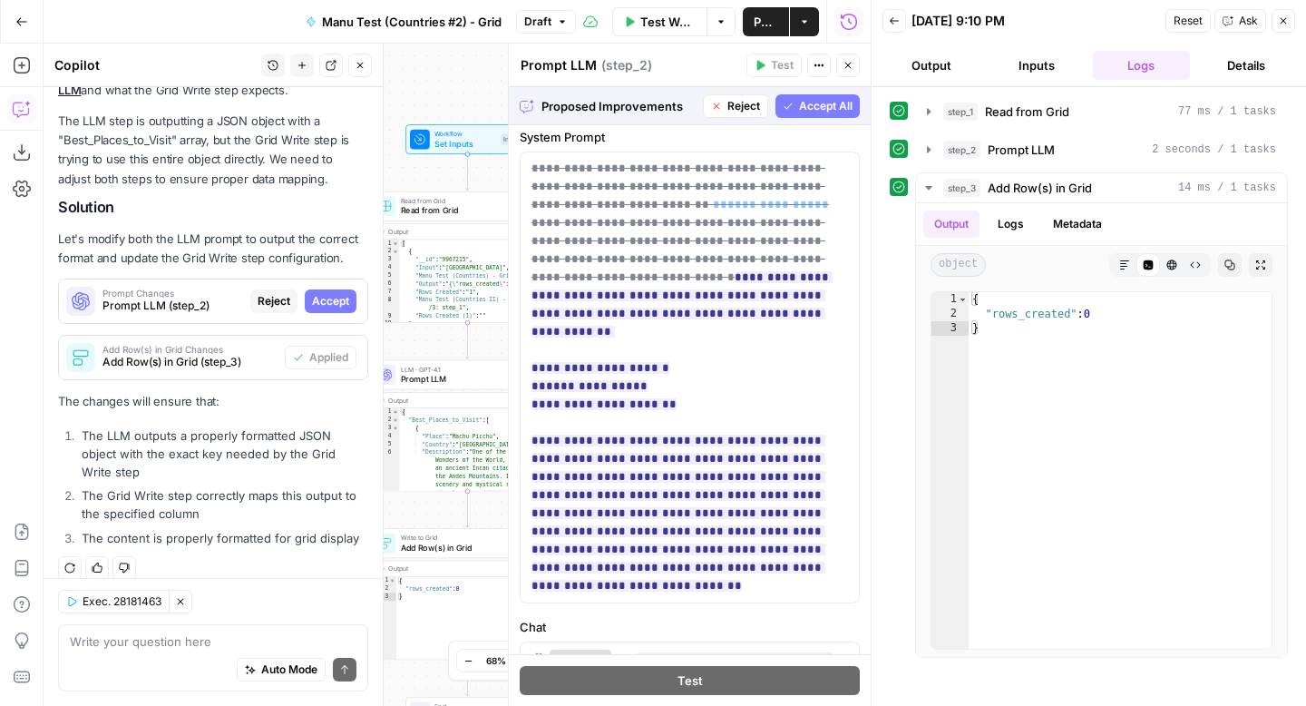
click at [850, 108] on span "Accept All" at bounding box center [826, 106] width 54 height 16
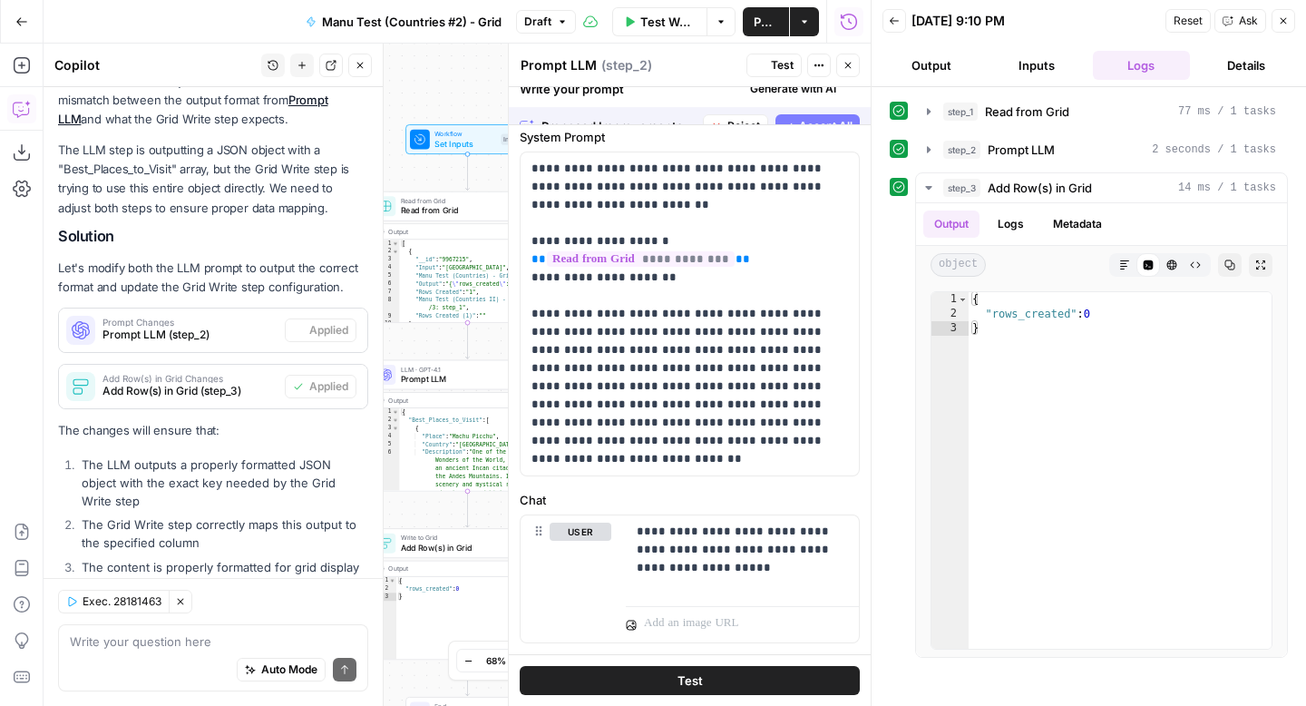
scroll to position [0, 0]
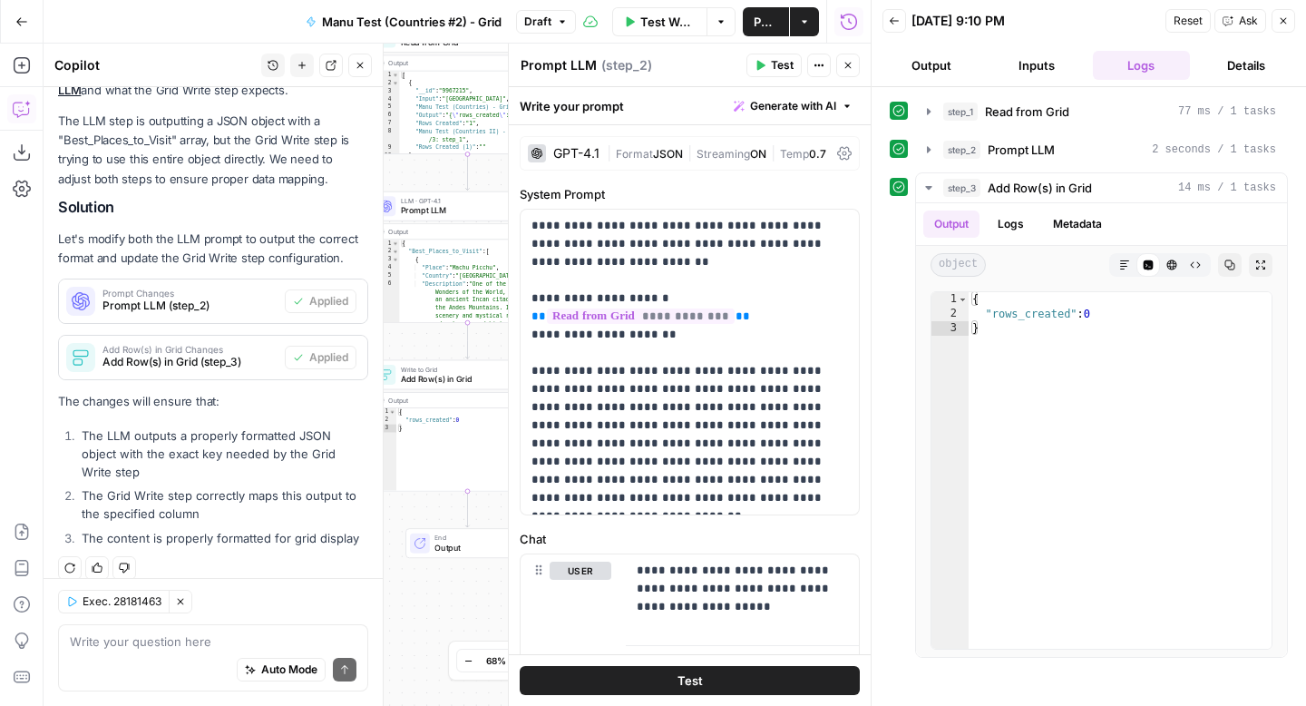
click at [762, 20] on span "Publish" at bounding box center [766, 22] width 24 height 18
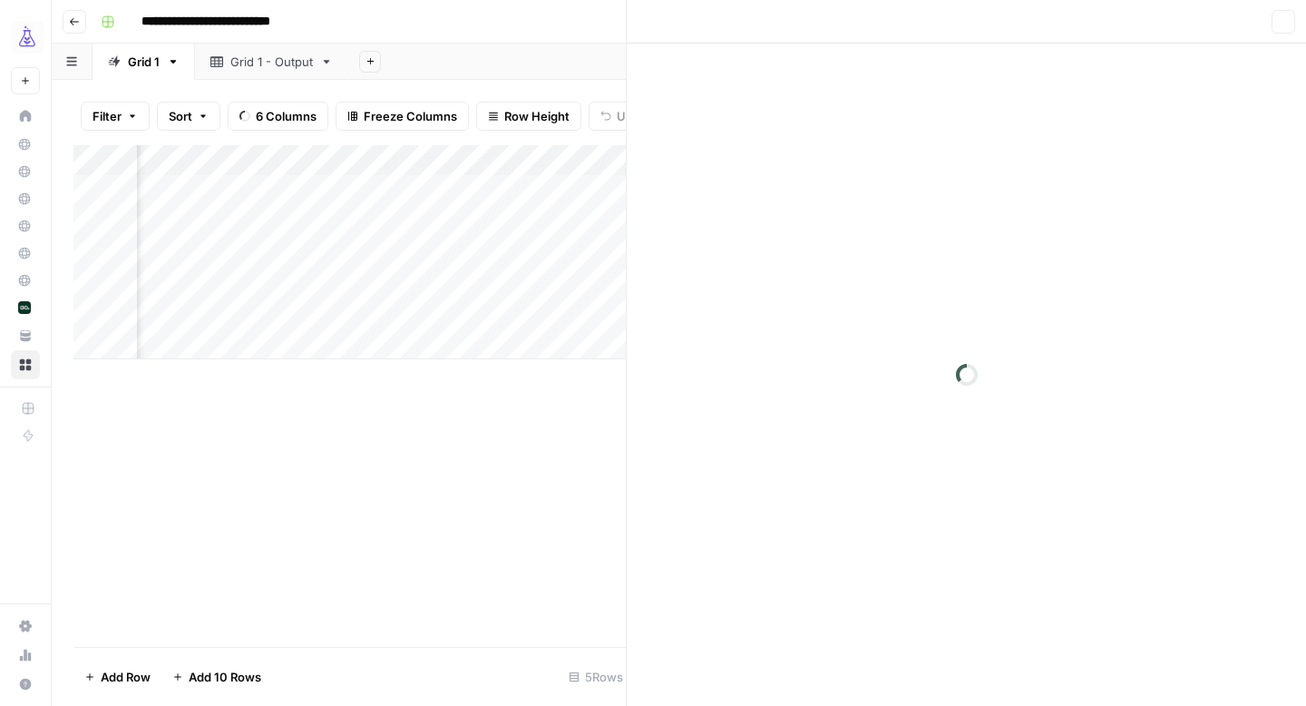
scroll to position [0, 290]
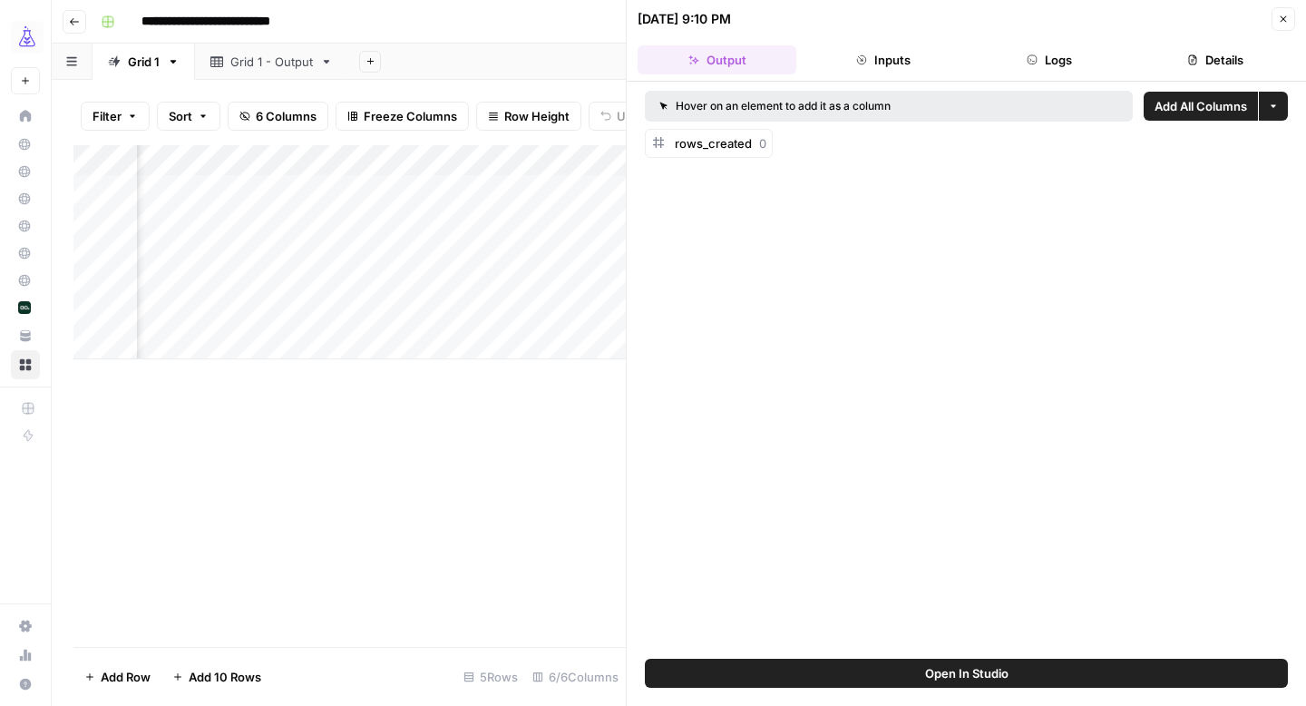
click at [1289, 7] on button "Close" at bounding box center [1284, 19] width 24 height 24
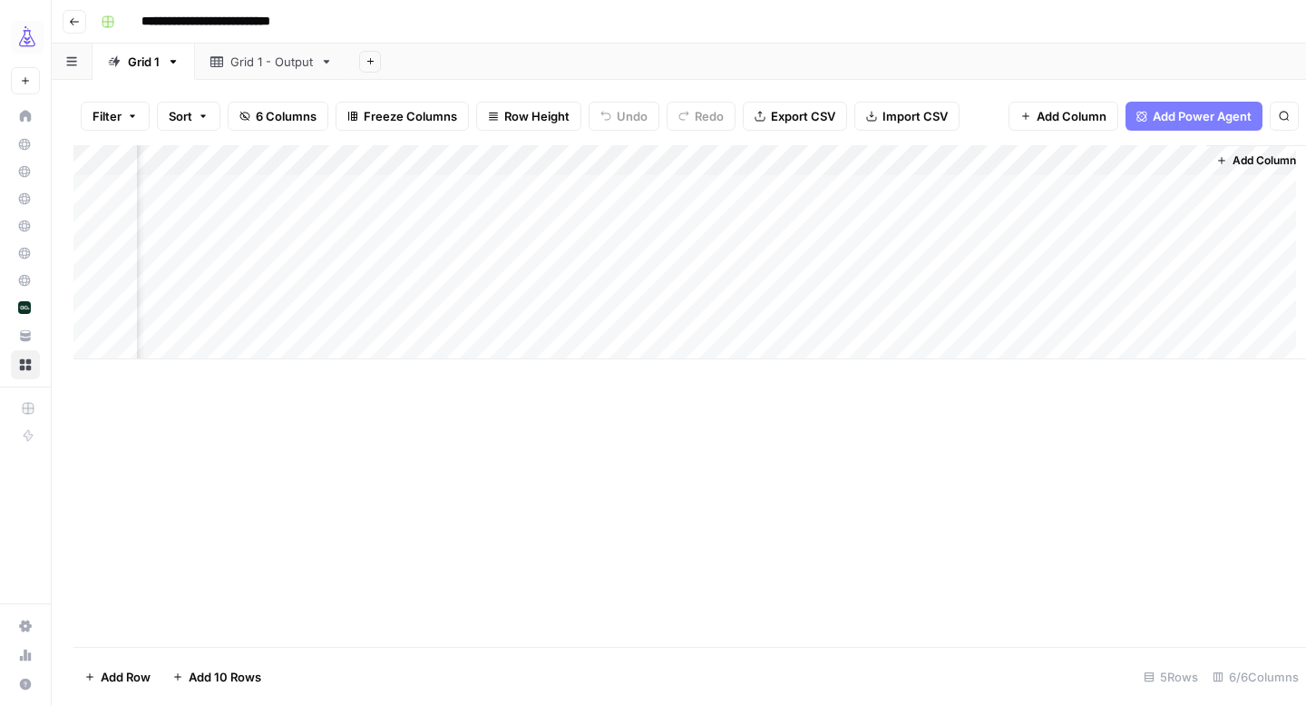
scroll to position [0, 221]
click at [1030, 161] on div "Add Column" at bounding box center [678, 252] width 1211 height 214
click at [1050, 198] on span "All Rows" at bounding box center [1090, 202] width 114 height 18
click at [1005, 159] on div "Add Column" at bounding box center [678, 252] width 1211 height 214
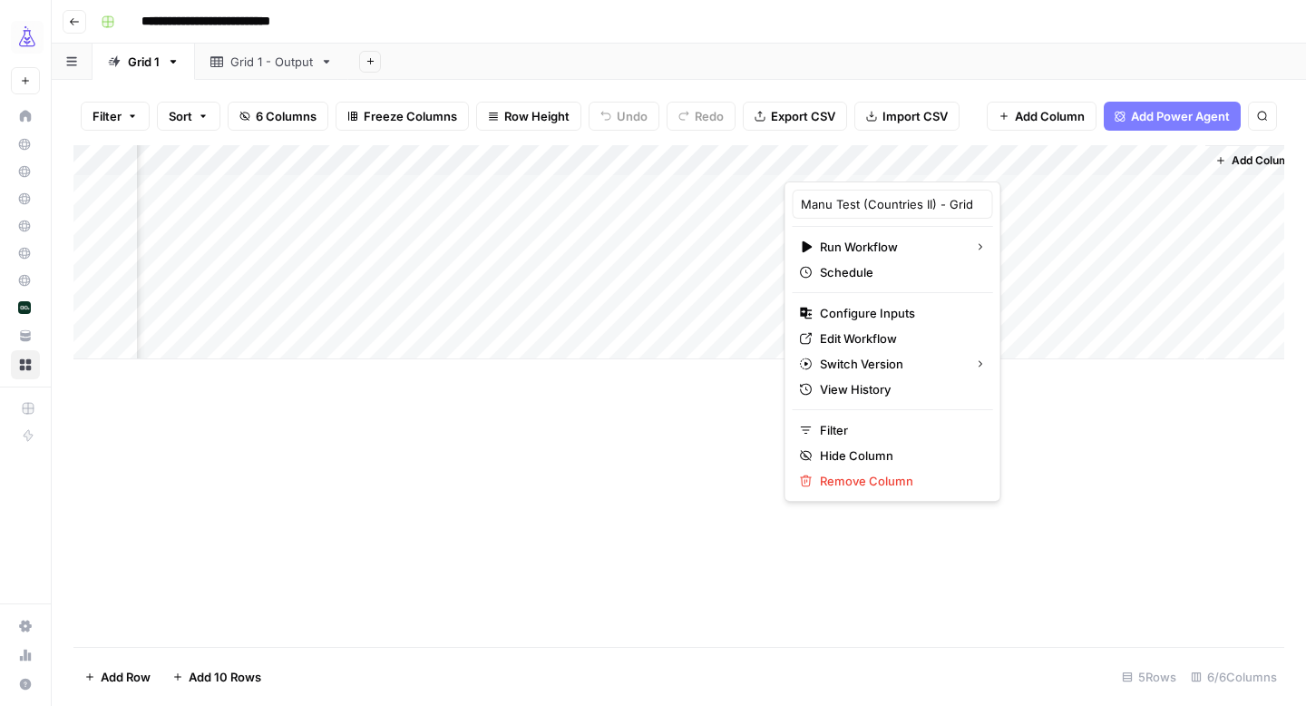
click at [695, 458] on div "Add Column" at bounding box center [678, 396] width 1211 height 502
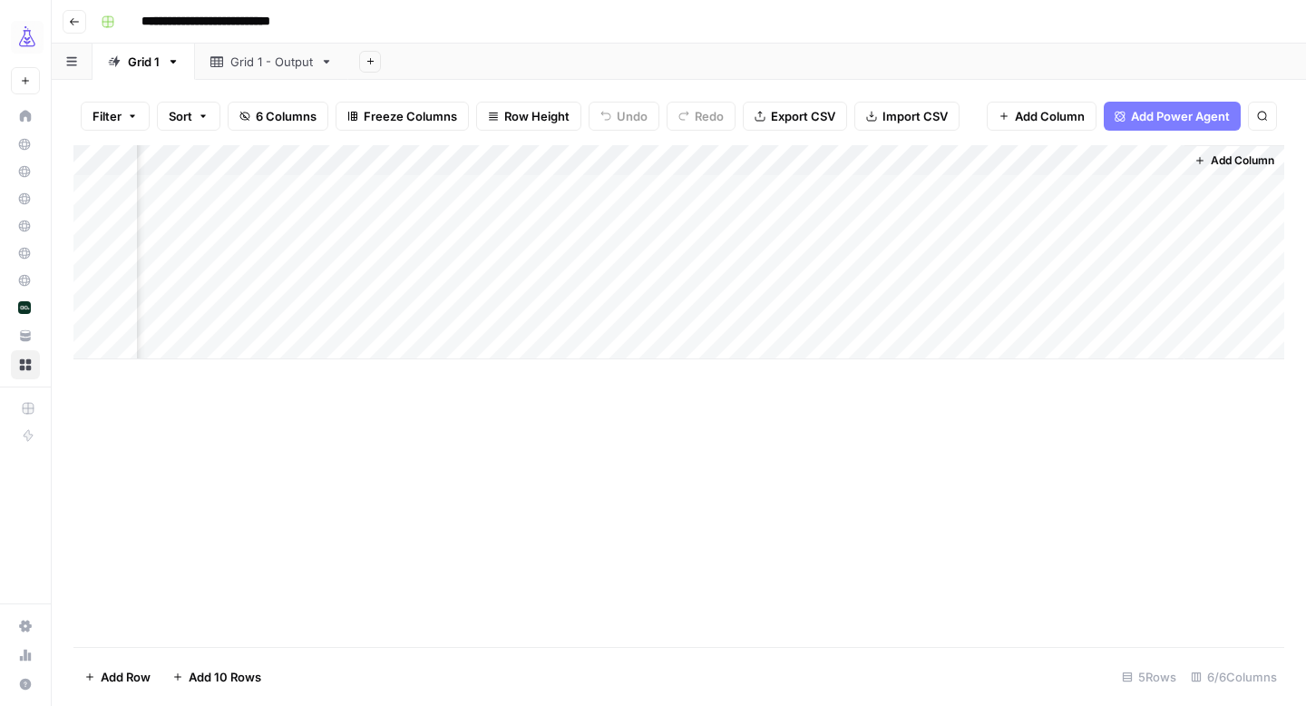
scroll to position [0, 0]
click at [312, 58] on div "Grid 1 - Output" at bounding box center [271, 62] width 83 height 18
click at [145, 65] on div "Grid 1" at bounding box center [144, 62] width 32 height 18
click at [256, 54] on div "Grid 1 - Output" at bounding box center [271, 62] width 83 height 18
click at [157, 63] on div "Grid 1" at bounding box center [144, 62] width 32 height 18
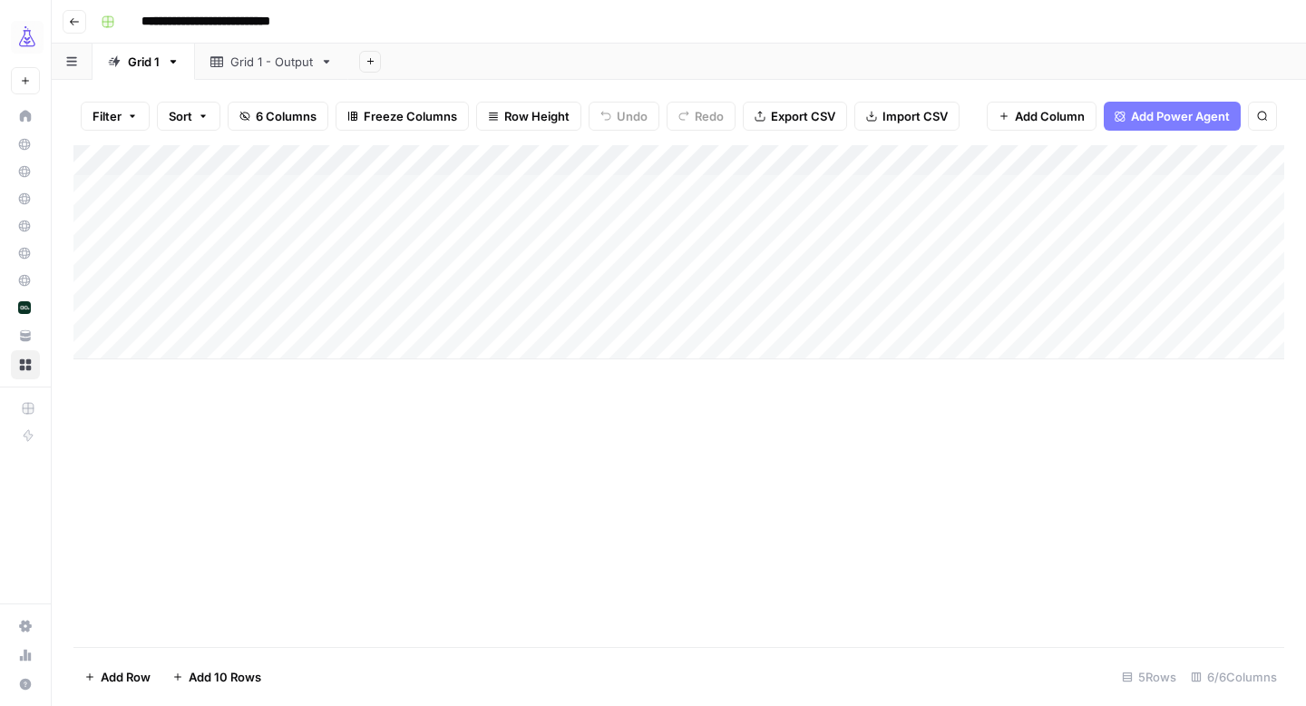
click at [228, 64] on div "Grid 1 - Output" at bounding box center [261, 62] width 103 height 18
click at [141, 62] on div "Grid 1" at bounding box center [144, 62] width 32 height 18
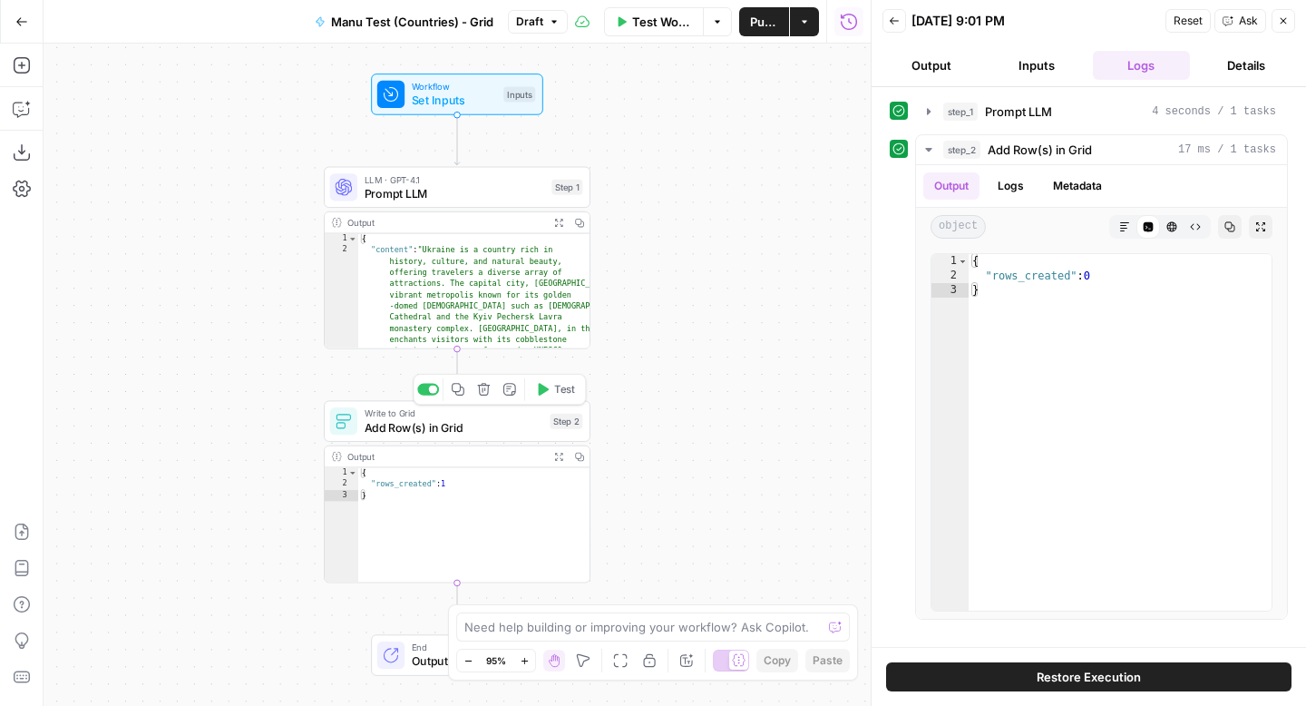
click at [476, 428] on span "Add Row(s) in Grid" at bounding box center [454, 426] width 179 height 17
type input "Grid 1"
type input "Manu Test (Countries) - Grid"
type input "Input"
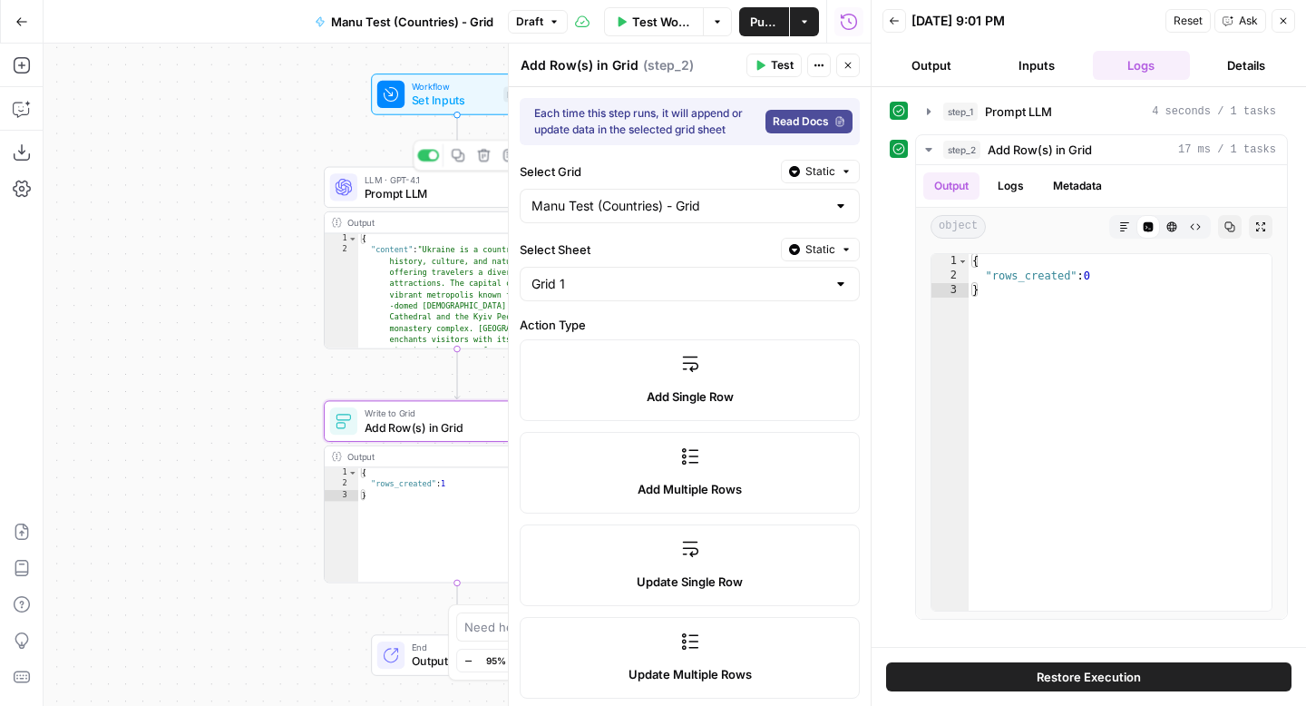
click at [448, 197] on span "Prompt LLM" at bounding box center [455, 192] width 181 height 17
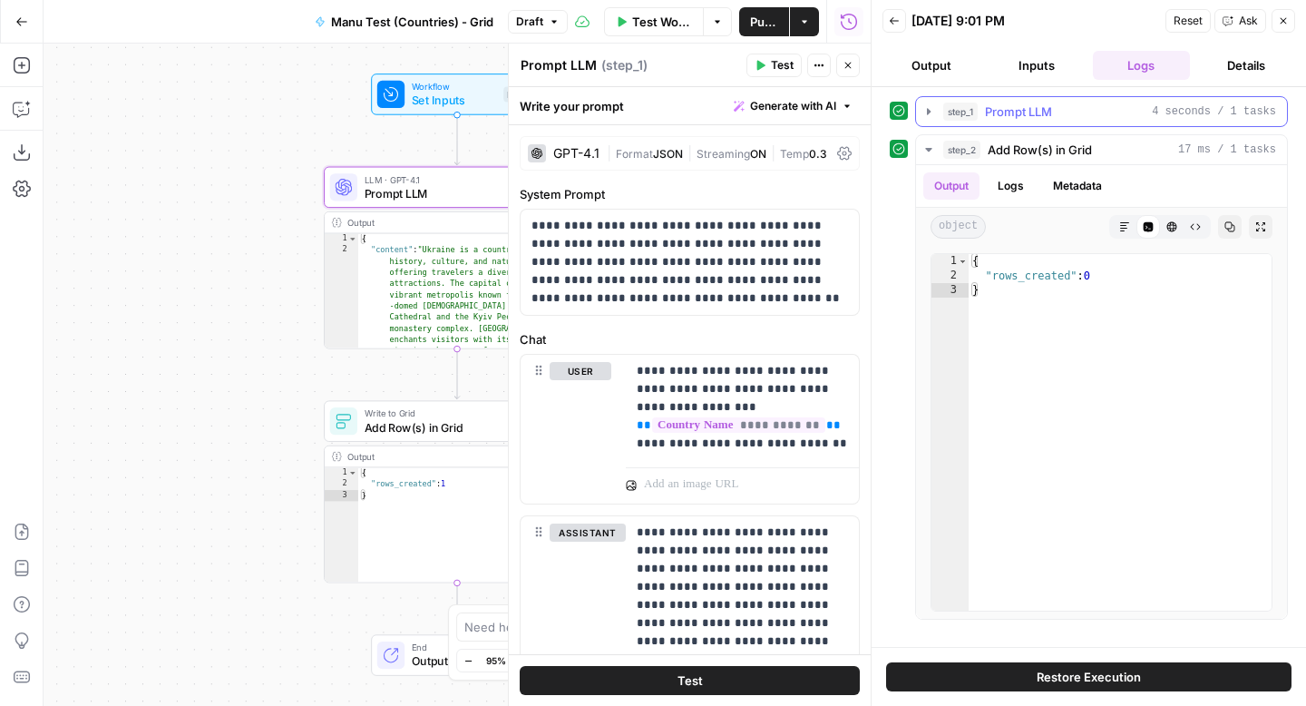
click at [928, 108] on icon "button" at bounding box center [929, 111] width 15 height 15
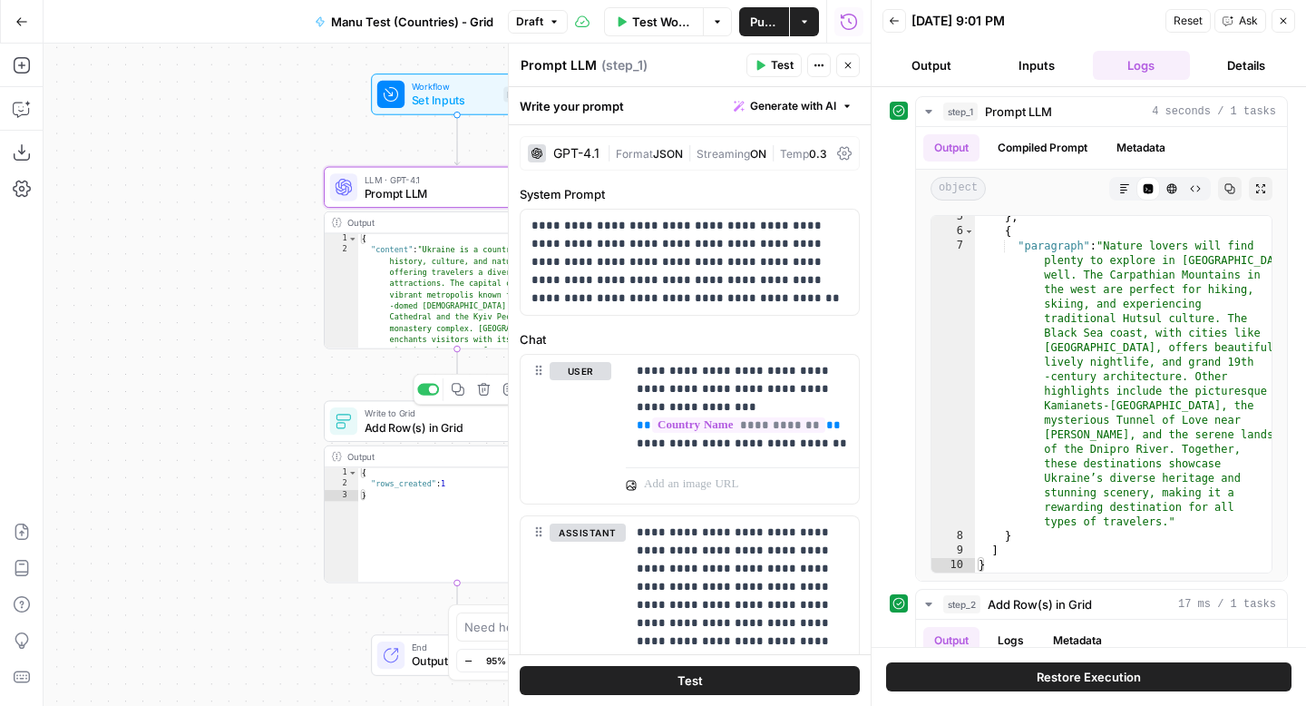
click at [445, 425] on span "Add Row(s) in Grid" at bounding box center [454, 426] width 179 height 17
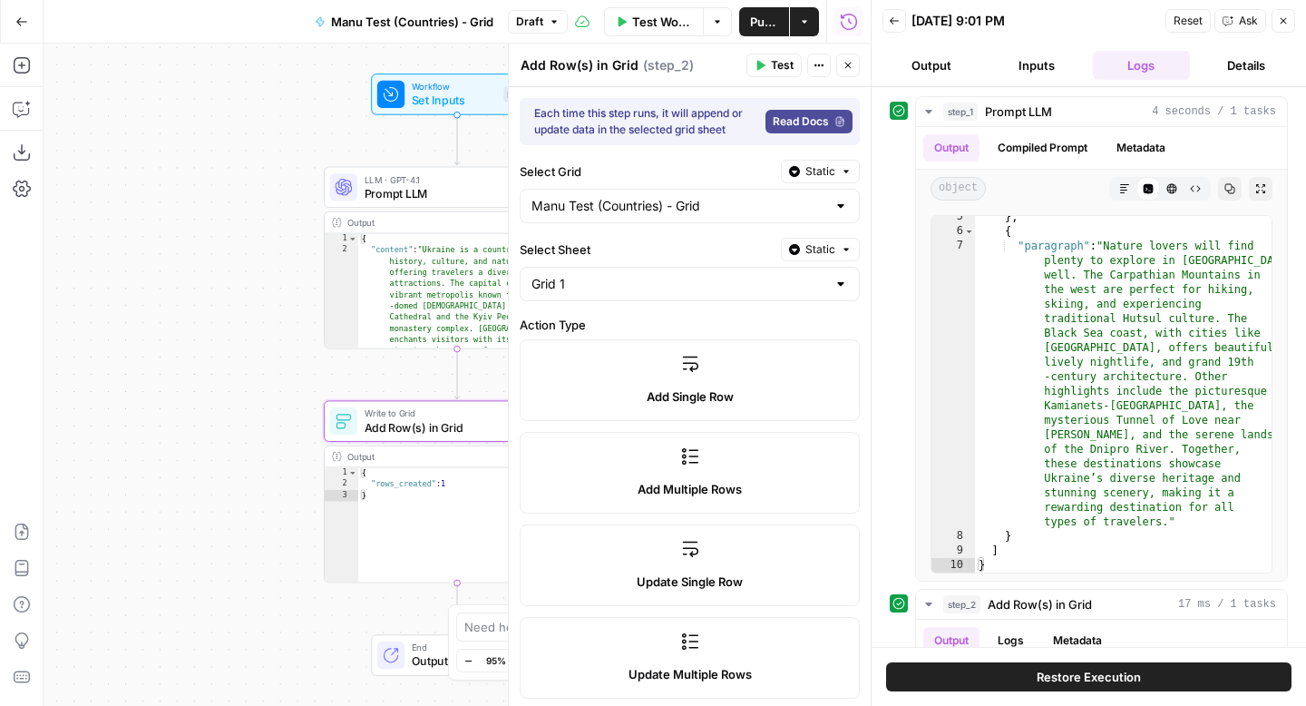
scroll to position [388, 0]
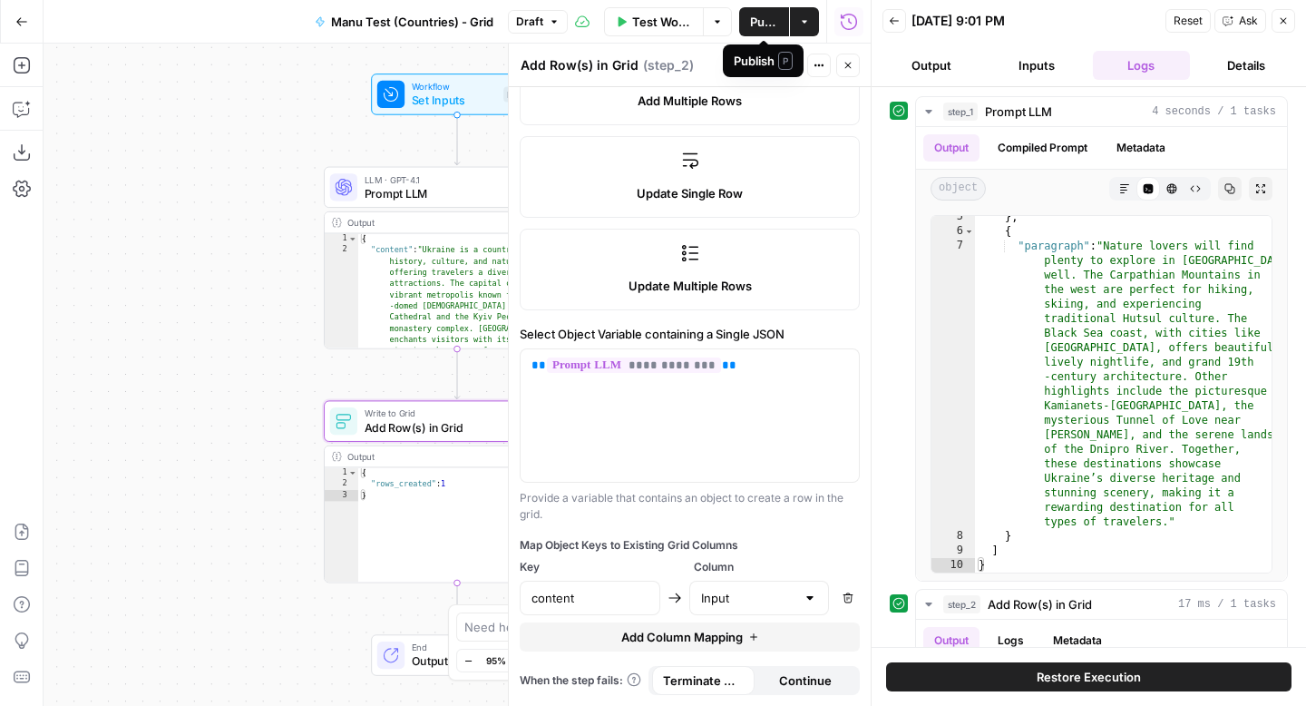
click at [761, 20] on span "Publish" at bounding box center [764, 22] width 28 height 18
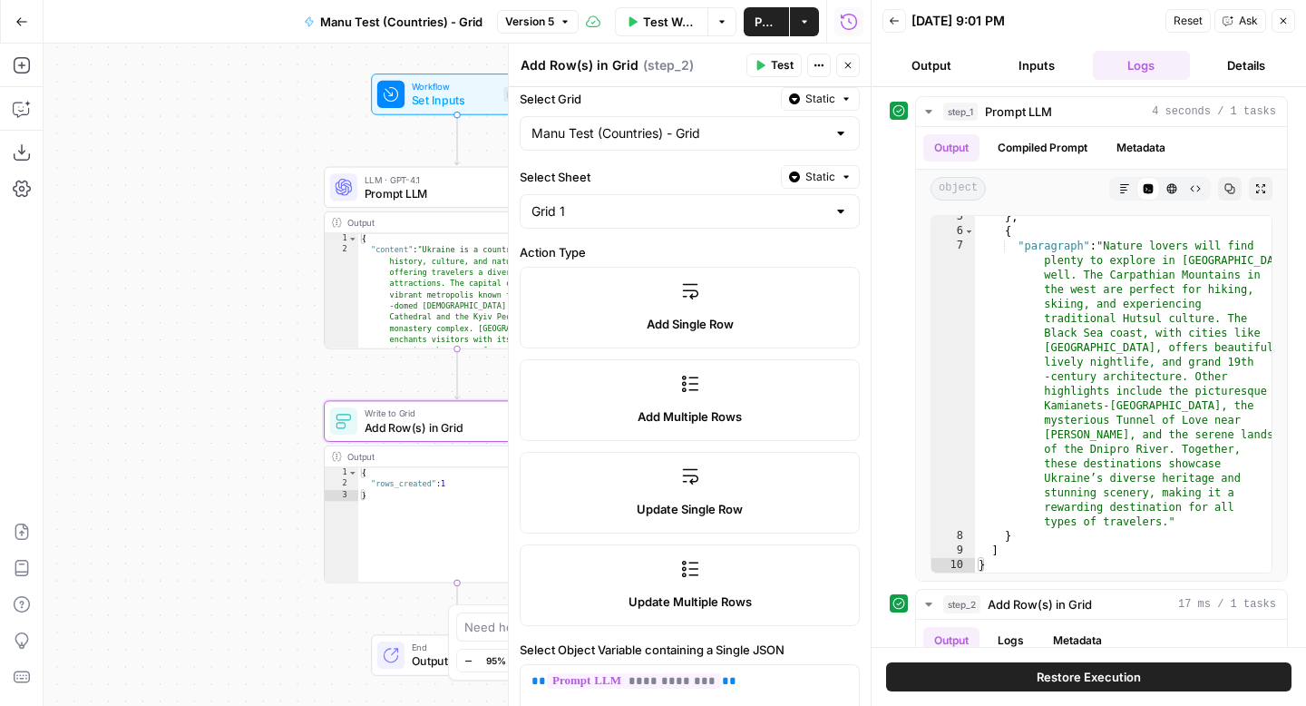
scroll to position [0, 0]
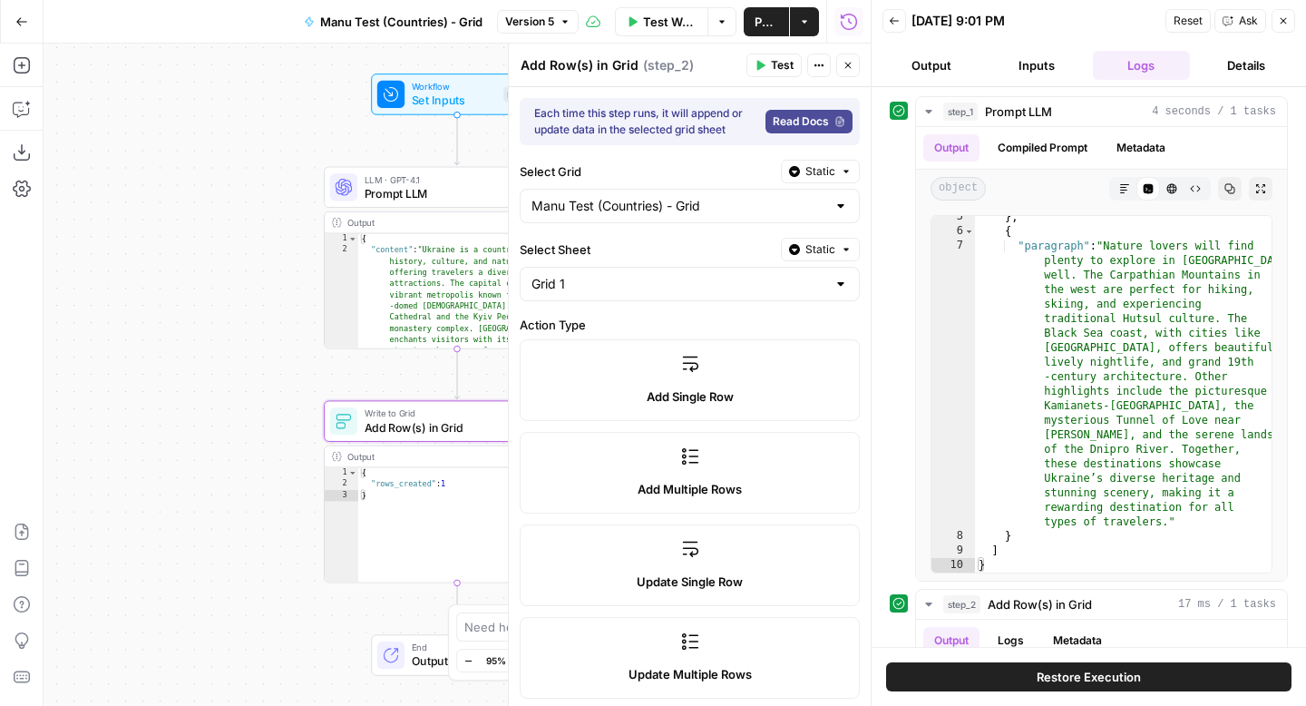
click at [650, 302] on div "**********" at bounding box center [690, 590] width 362 height 1007
click at [659, 275] on input "Select Sheet" at bounding box center [679, 284] width 295 height 18
click at [630, 353] on span "Grid 1 - Output" at bounding box center [686, 355] width 302 height 18
type input "Grid 1 - Output"
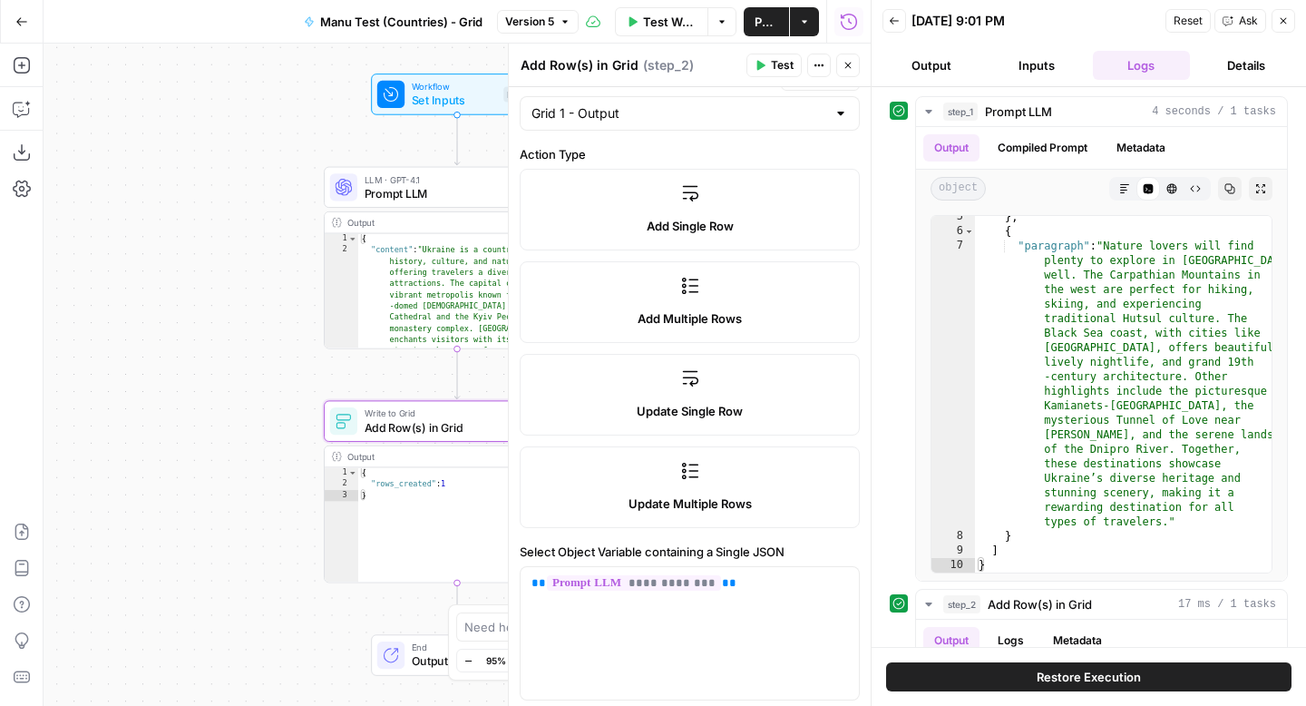
scroll to position [388, 0]
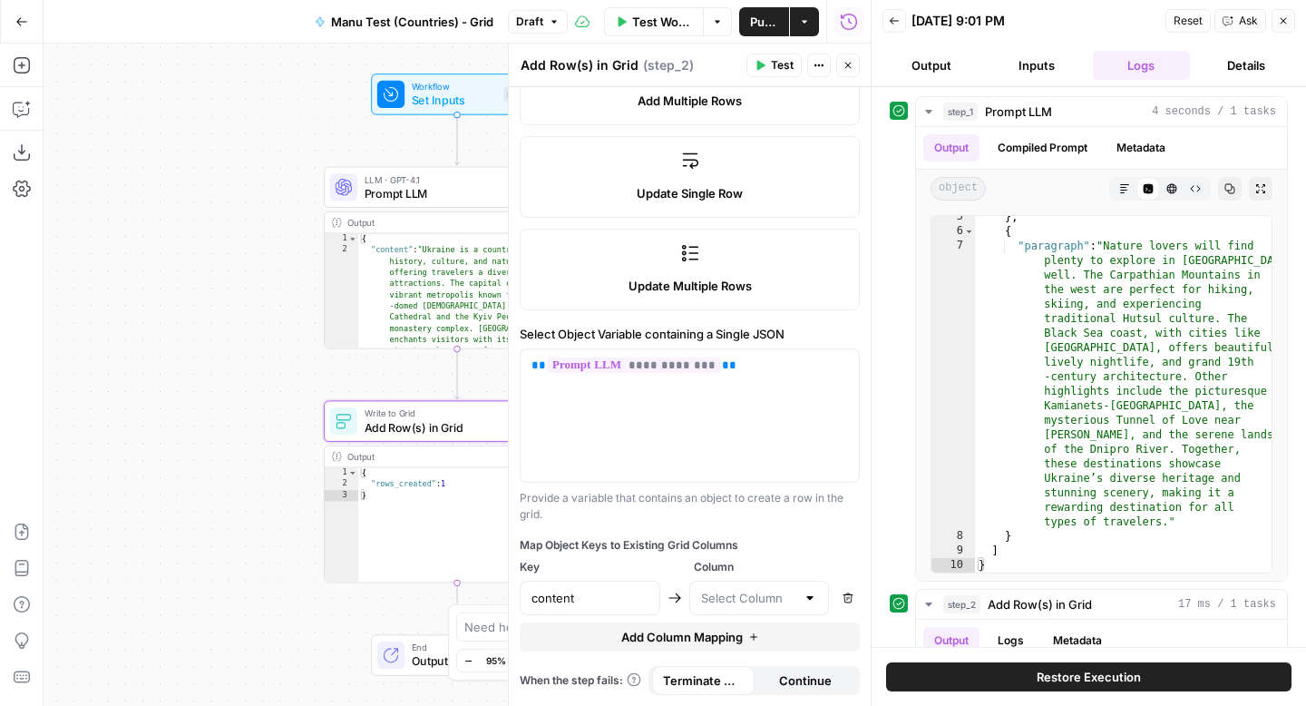
click at [744, 584] on div at bounding box center [759, 598] width 141 height 34
click at [741, 644] on span "Grid 1 Output" at bounding box center [756, 643] width 103 height 18
type input "Grid 1 Output"
click at [758, 29] on span "Publish" at bounding box center [764, 22] width 28 height 18
click at [1288, 13] on button "Close" at bounding box center [1284, 21] width 24 height 24
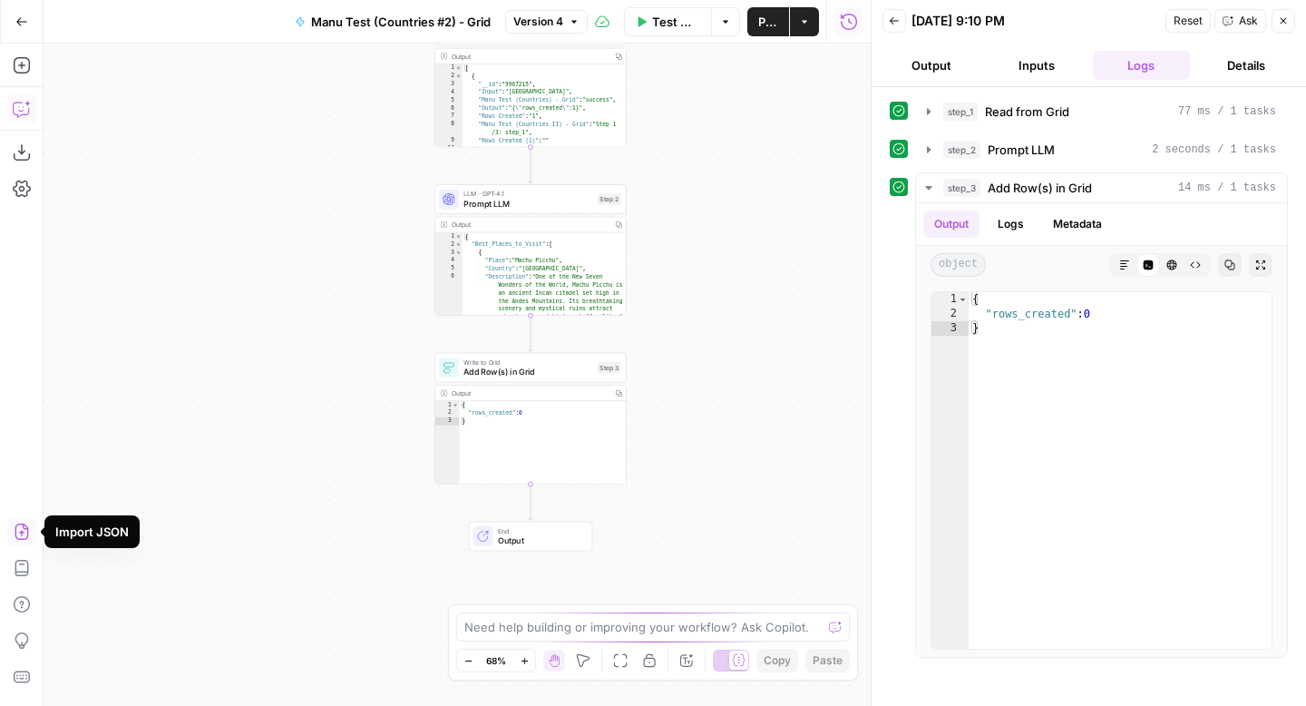
click at [14, 112] on icon "button" at bounding box center [22, 109] width 18 height 18
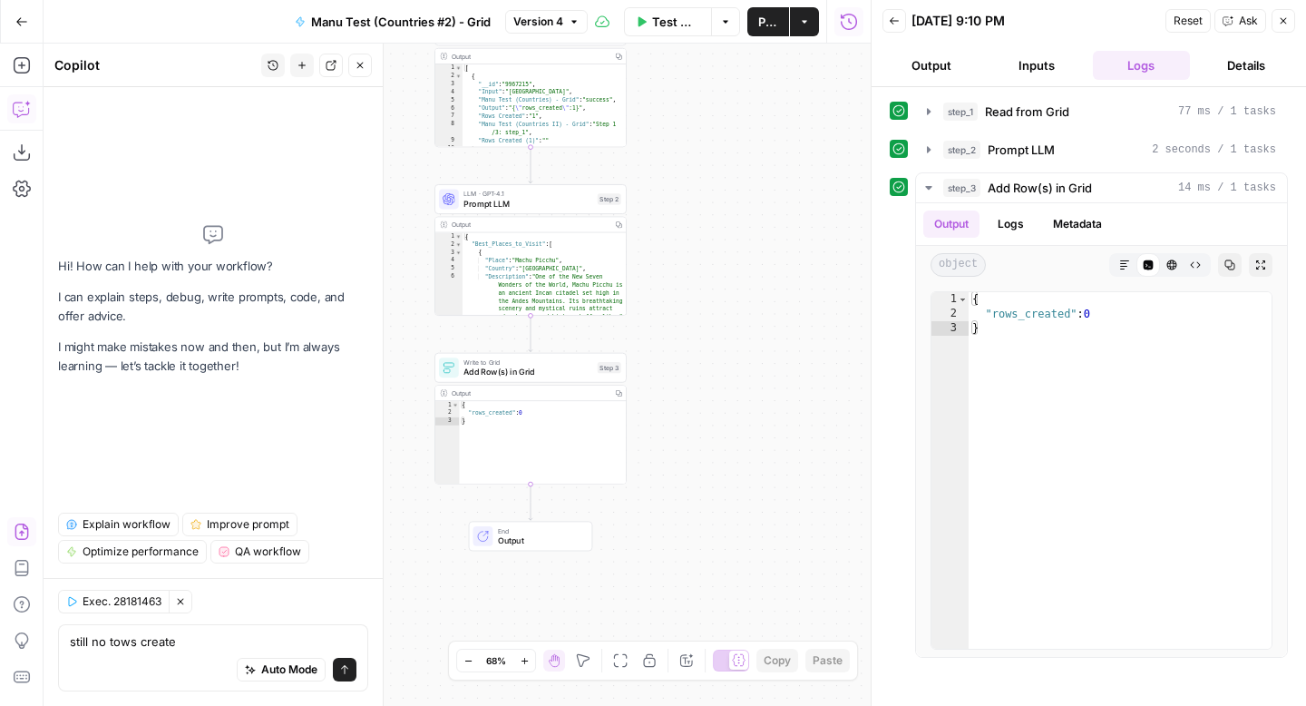
type textarea "still no tows created"
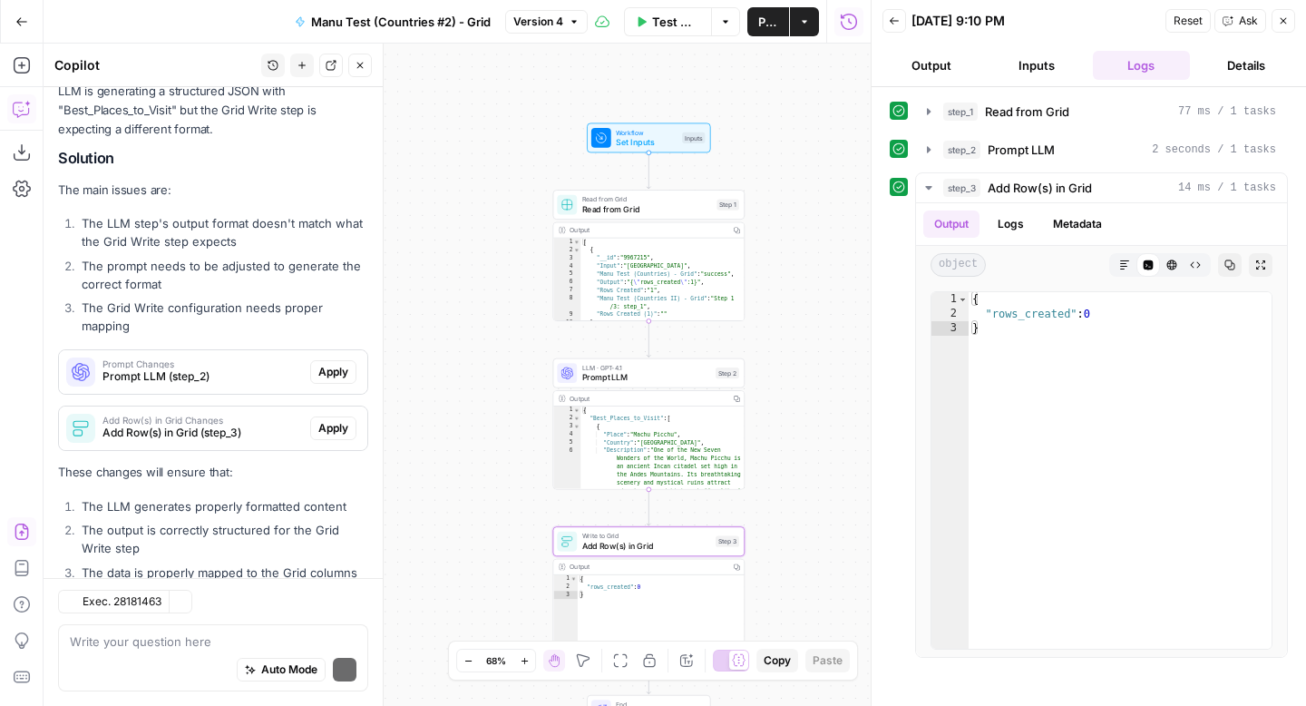
scroll to position [501, 0]
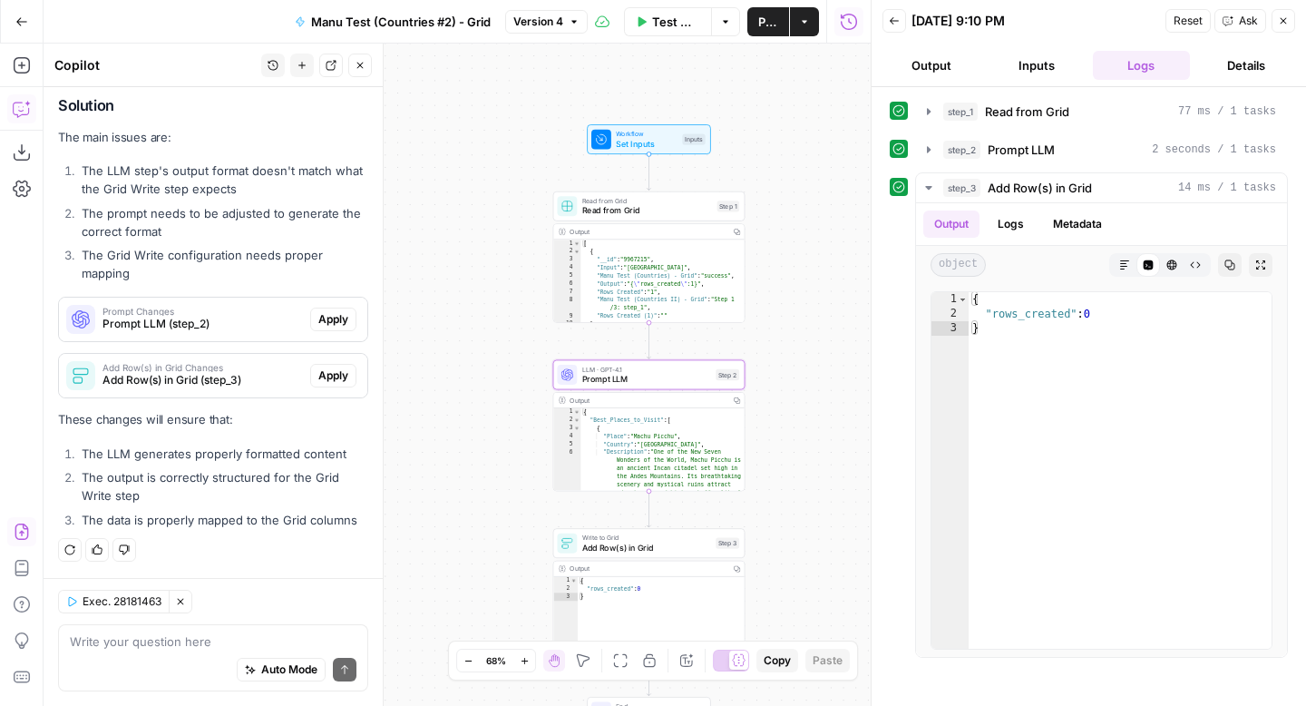
click at [345, 317] on span "Apply" at bounding box center [333, 319] width 30 height 16
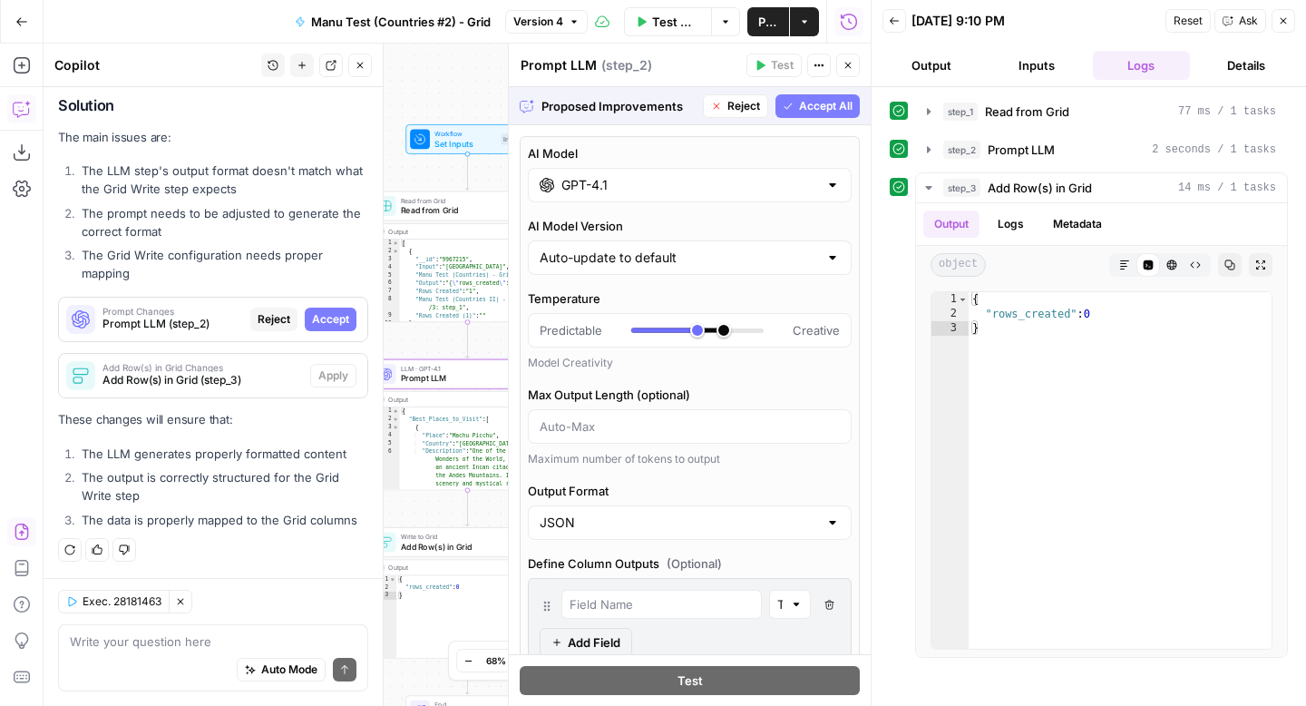
click at [345, 324] on span "Accept" at bounding box center [330, 319] width 37 height 16
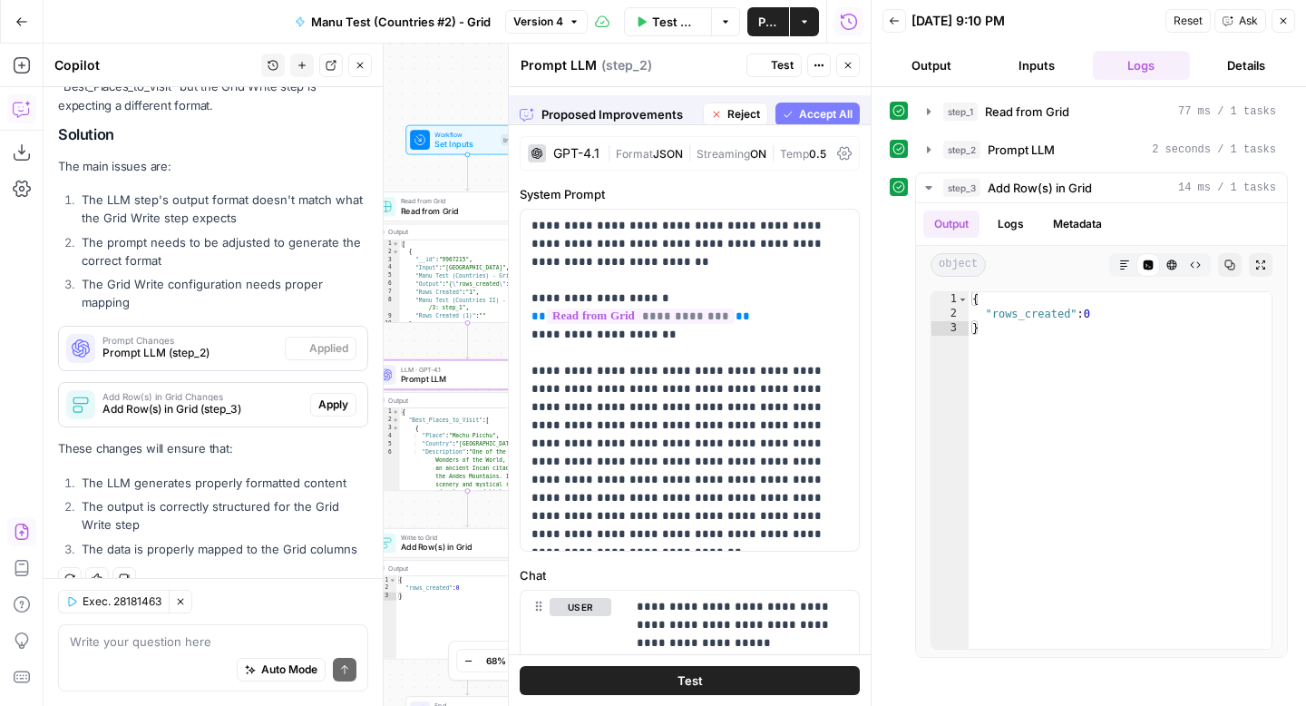
scroll to position [530, 0]
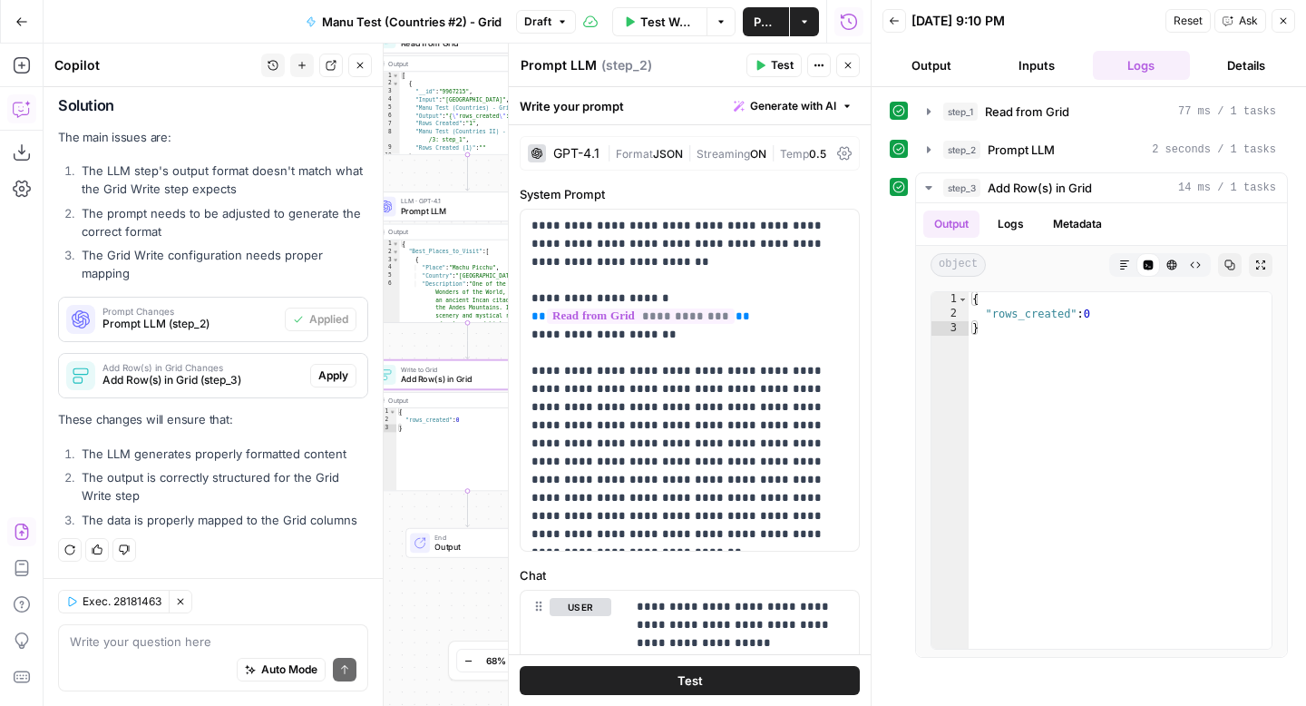
click at [337, 371] on span "Apply" at bounding box center [333, 375] width 30 height 16
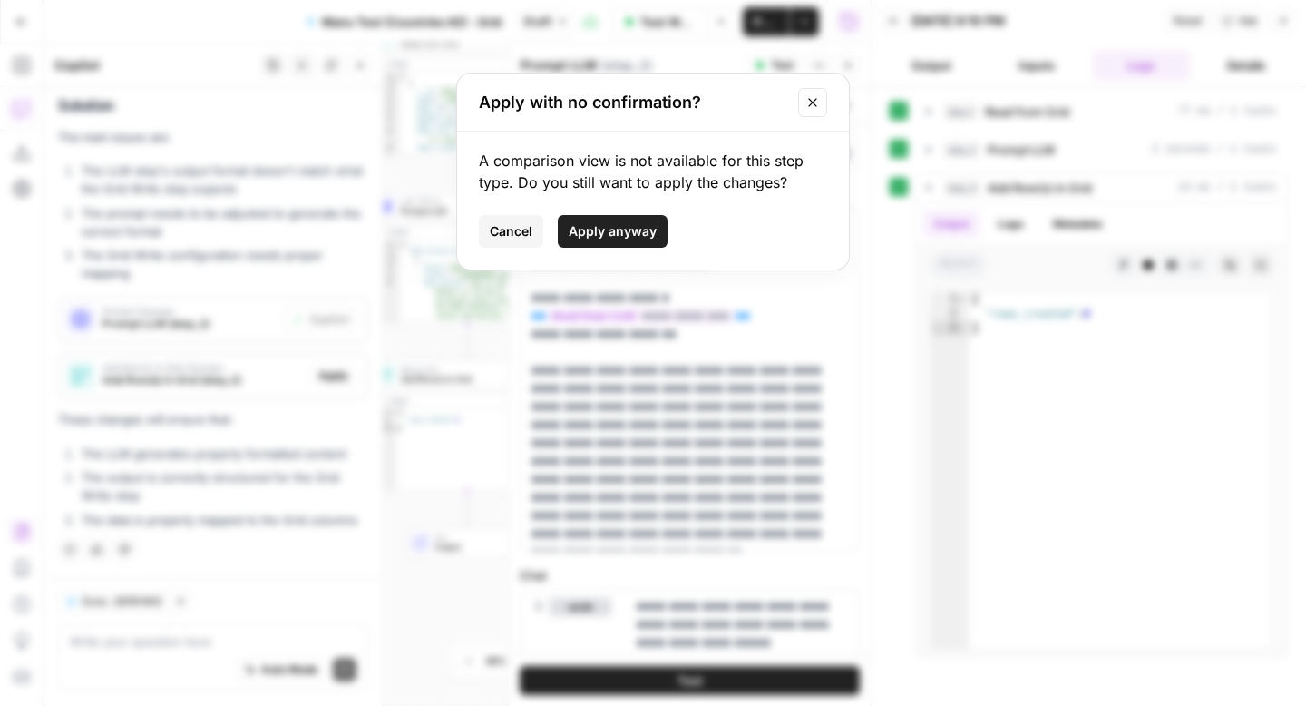
click at [817, 104] on icon "Close modal" at bounding box center [813, 102] width 15 height 15
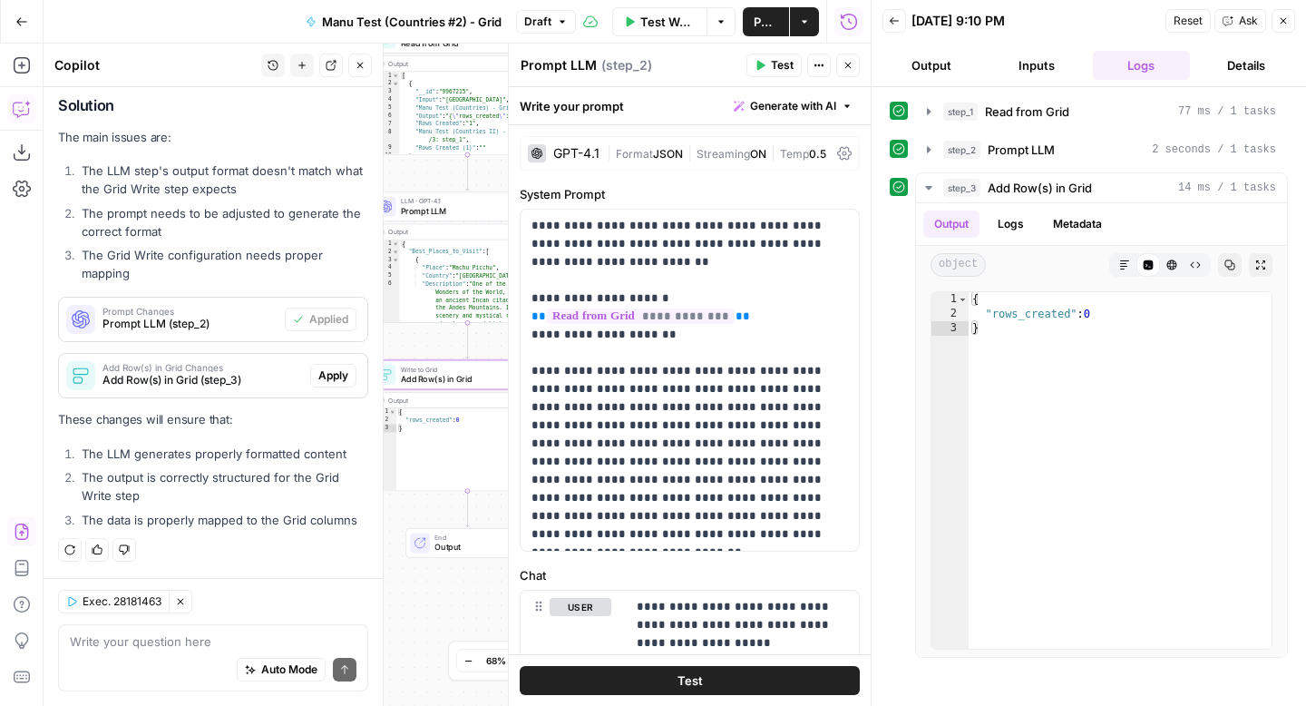
click at [343, 375] on span "Apply" at bounding box center [333, 375] width 30 height 16
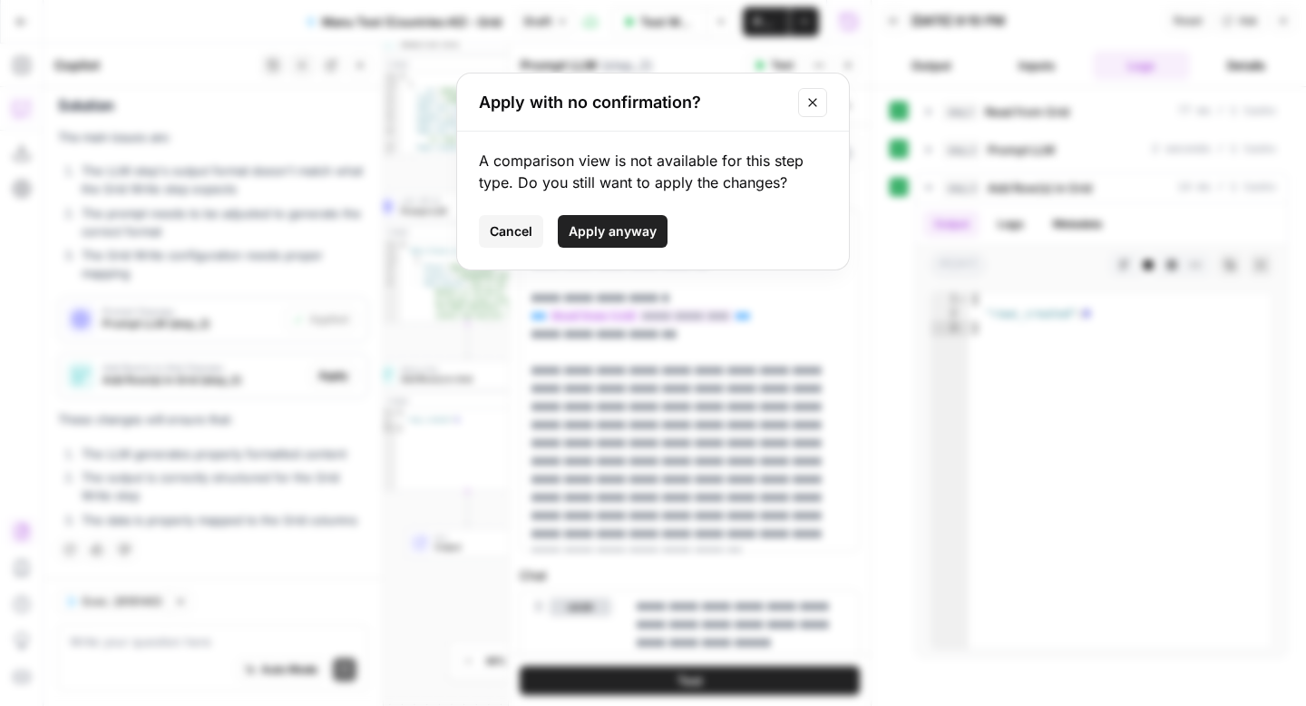
click at [631, 231] on span "Apply anyway" at bounding box center [613, 231] width 88 height 18
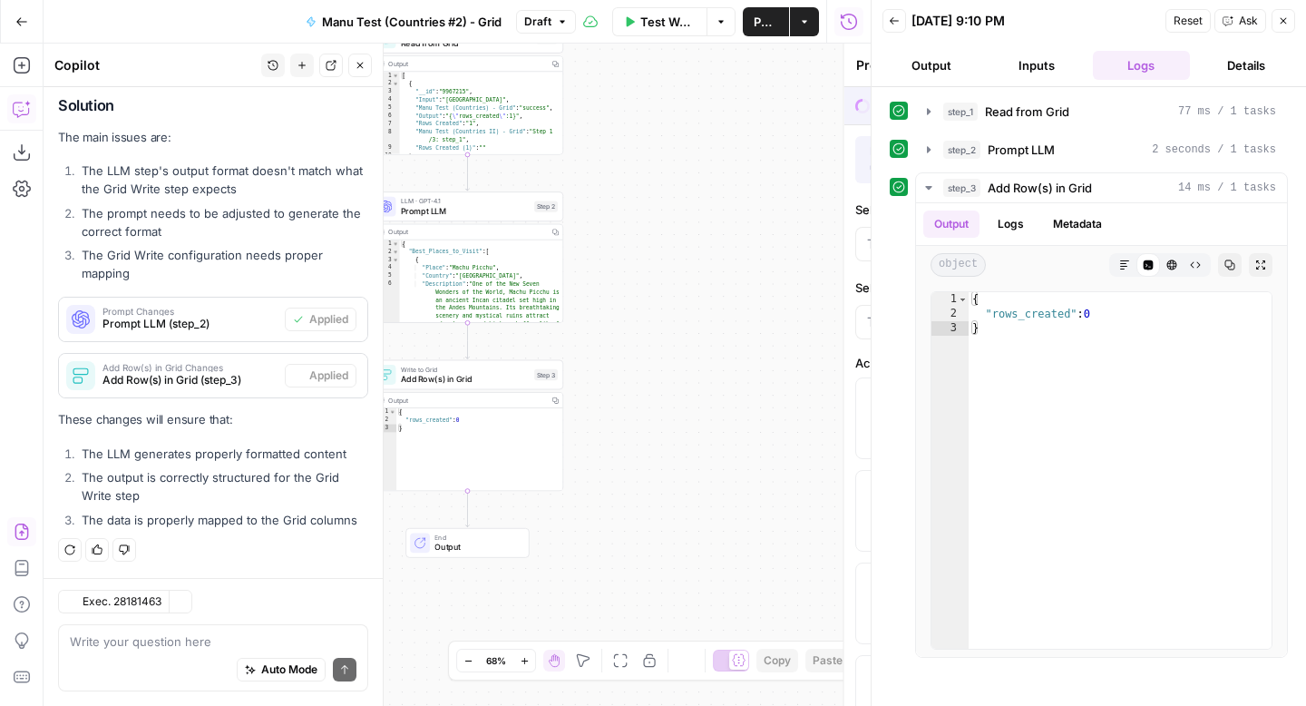
type textarea "Add Row(s) in Grid"
type input "Grid 1"
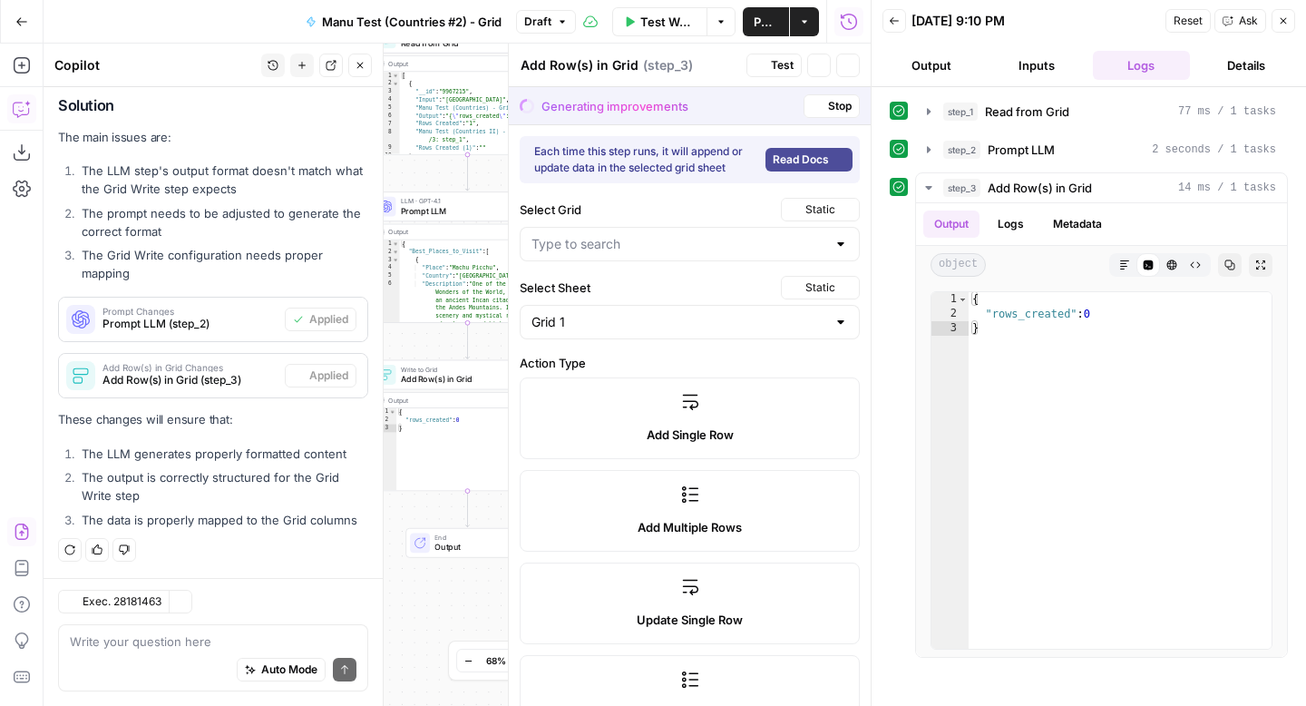
type input "Manu Test (Countries) - Grid"
type input "Input"
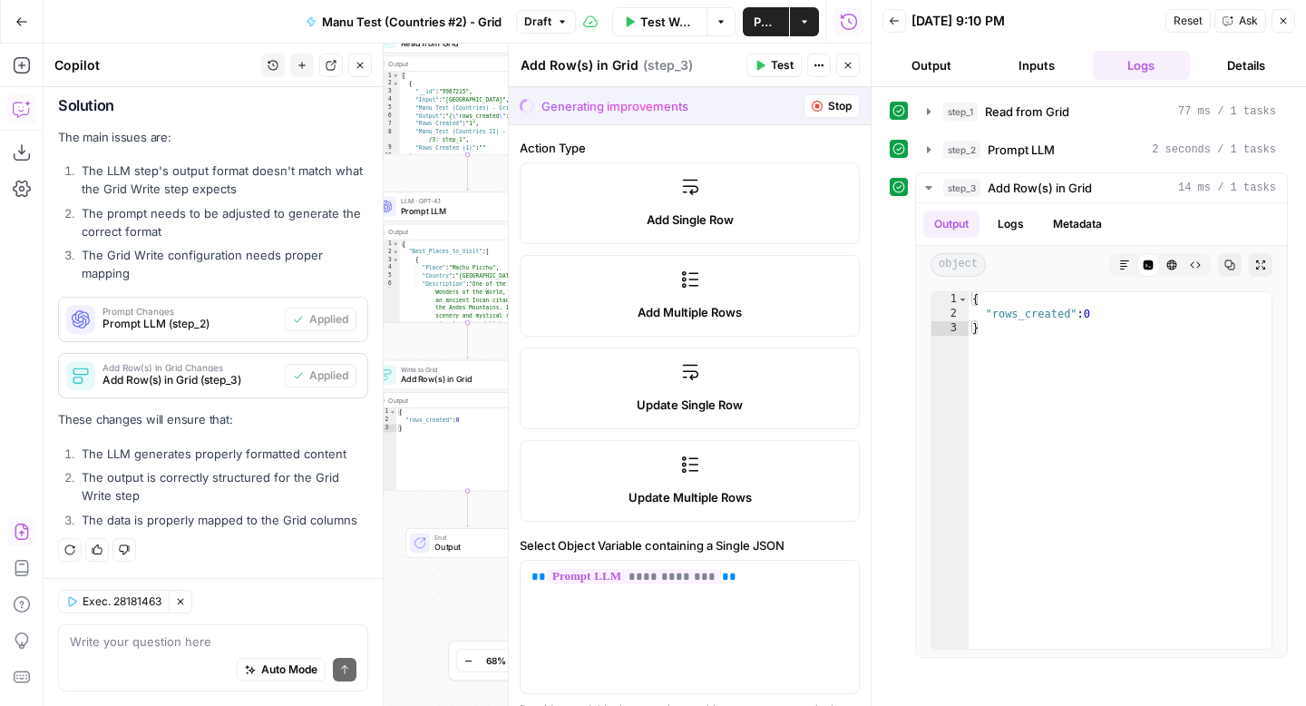
scroll to position [426, 0]
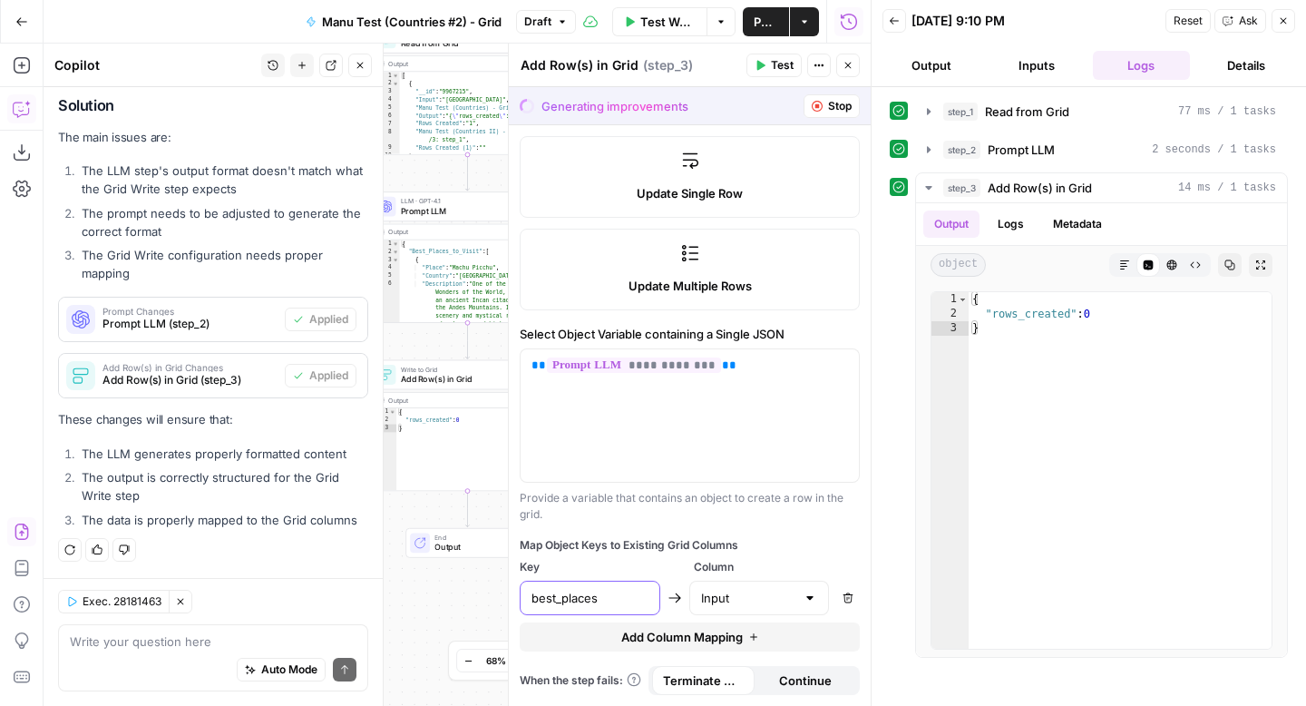
click at [634, 596] on input "best_places" at bounding box center [590, 598] width 117 height 18
click at [737, 598] on input "text" at bounding box center [748, 598] width 95 height 18
type input "Input"
click at [798, 552] on div "Map Object Keys to Existing Grid Columns" at bounding box center [690, 545] width 340 height 16
click at [773, 68] on span "Test" at bounding box center [782, 65] width 23 height 16
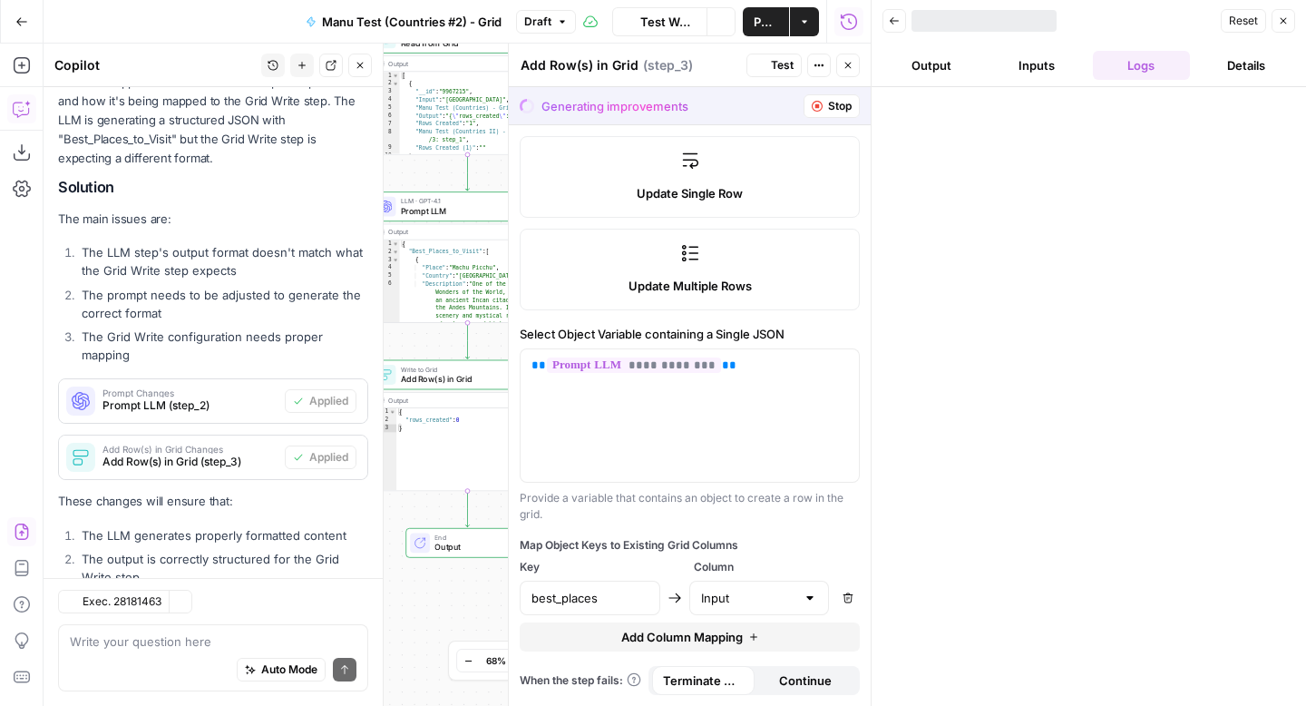
scroll to position [530, 0]
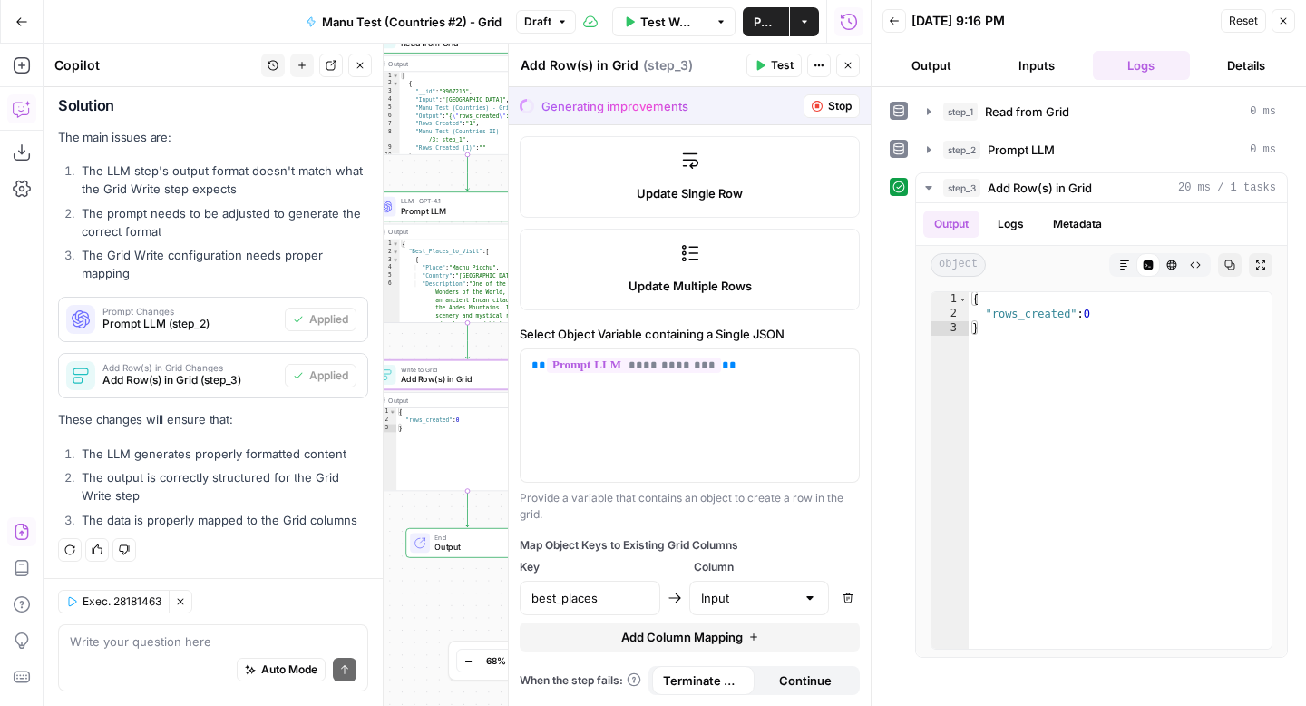
click at [258, 368] on span "Add Row(s) in Grid Changes" at bounding box center [190, 367] width 175 height 9
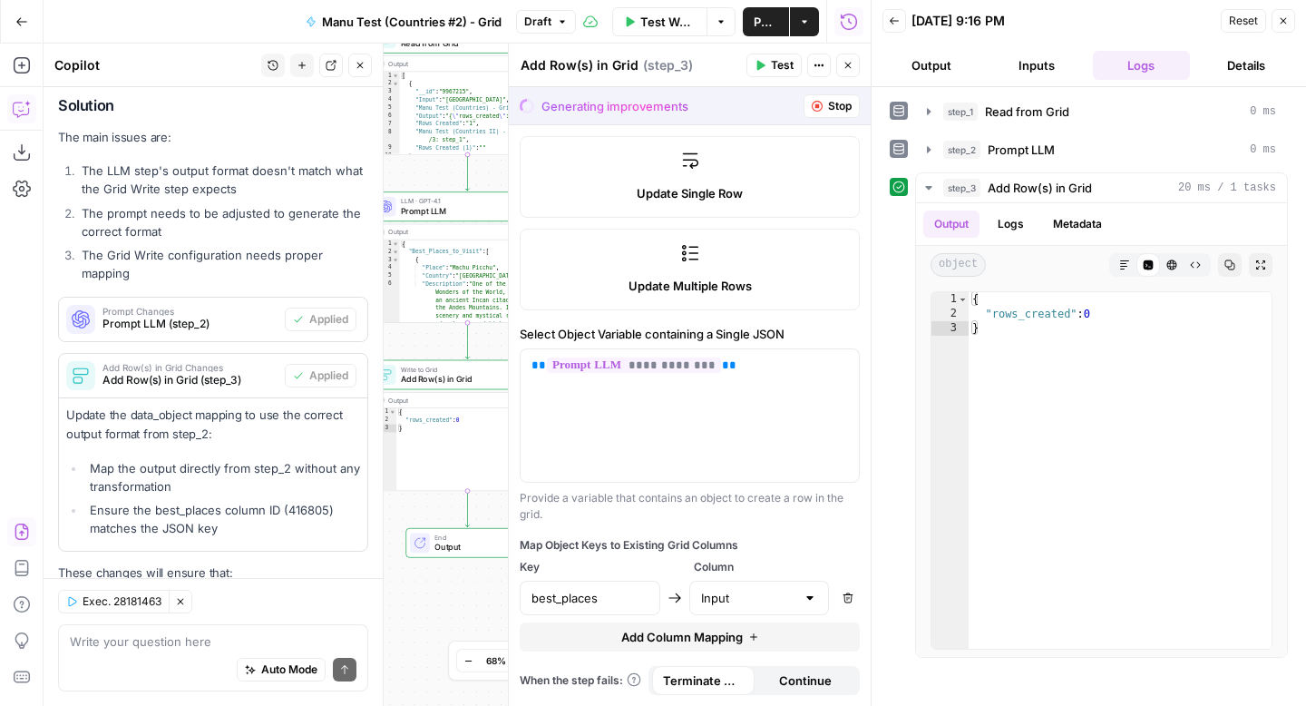
scroll to position [683, 0]
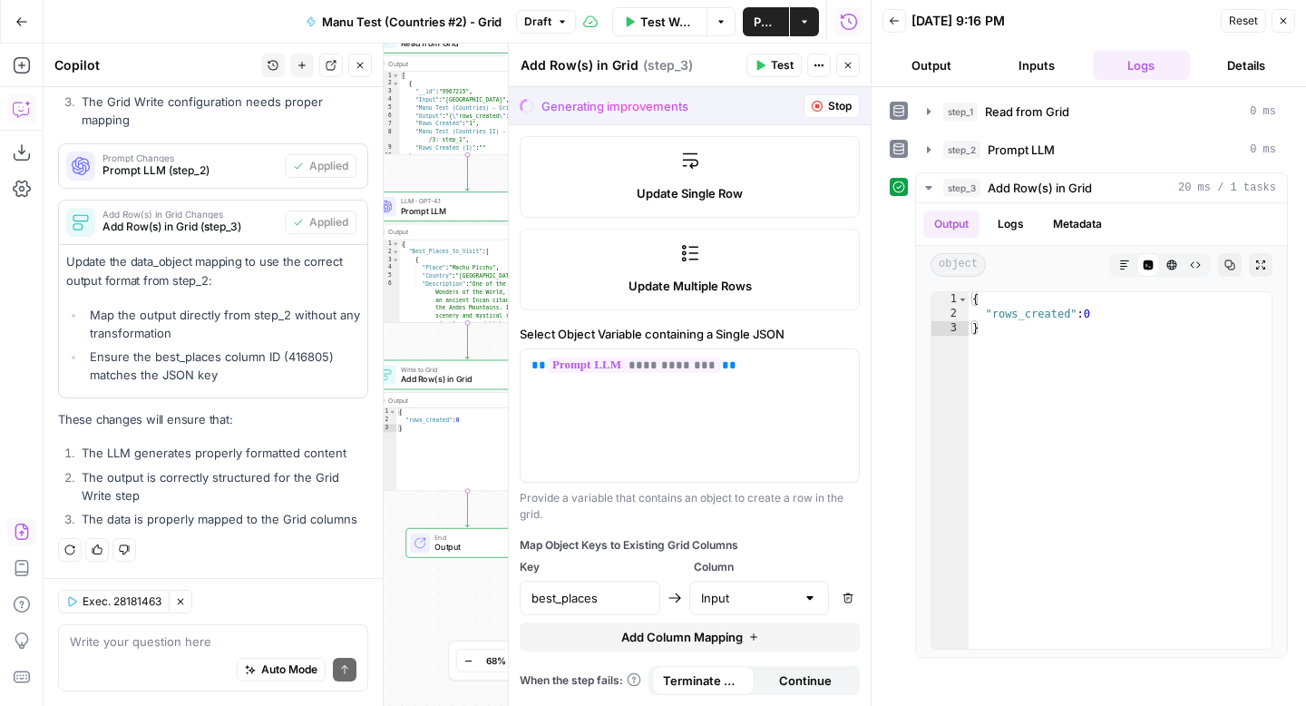
click at [182, 604] on icon "button" at bounding box center [180, 601] width 11 height 11
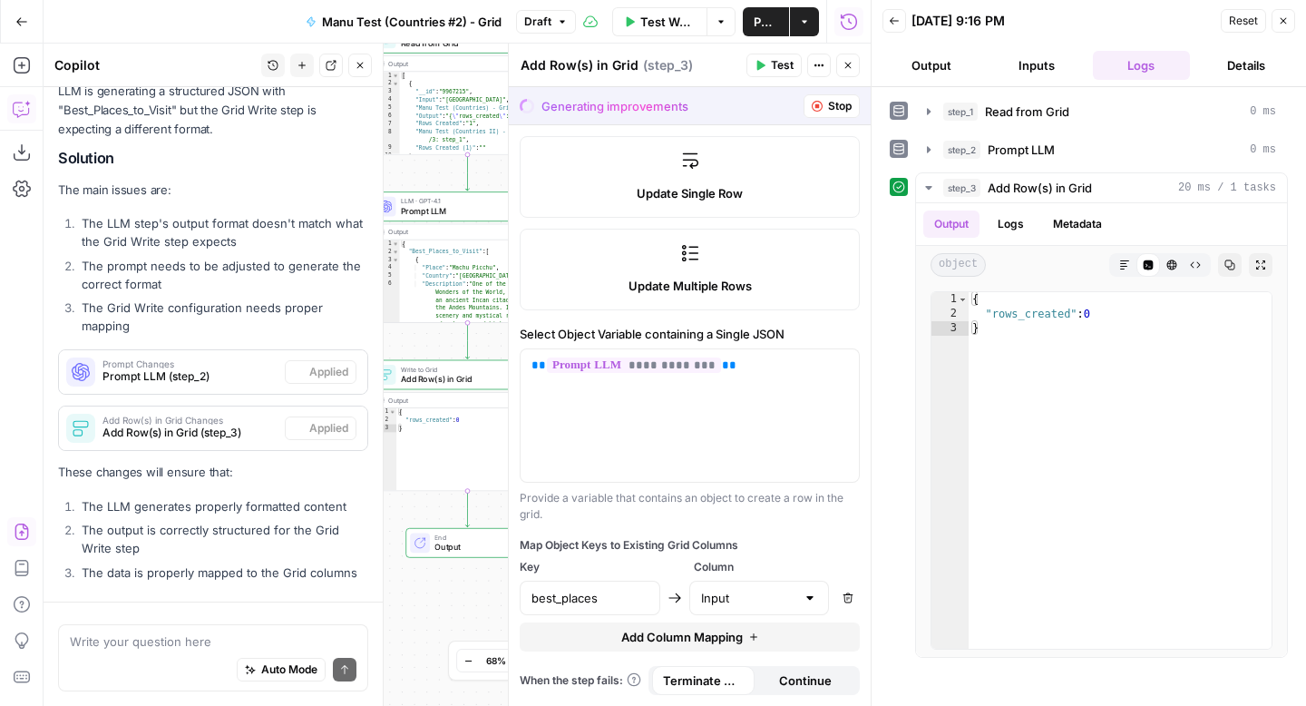
scroll to position [530, 0]
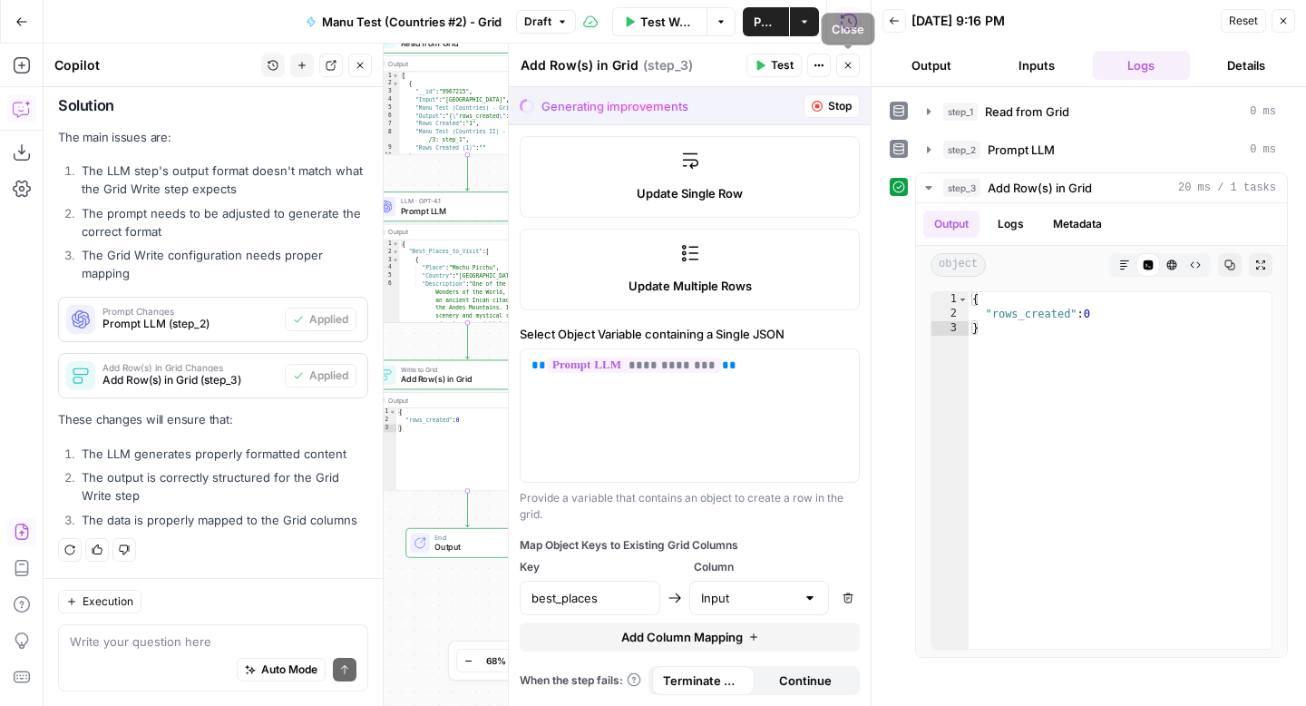
click at [852, 62] on icon "button" at bounding box center [848, 65] width 11 height 11
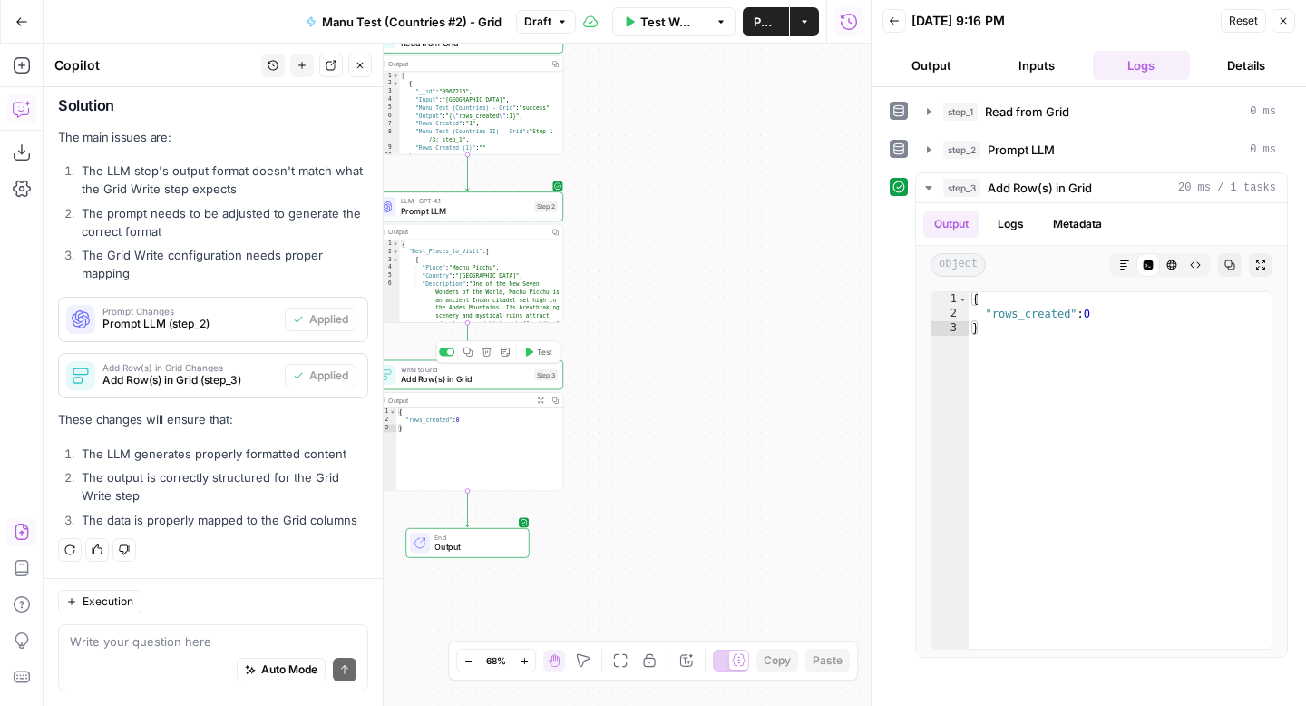
click at [498, 386] on div "Write to Grid Add Row(s) in Grid Step 3 Copy step Delete step Add Note Test" at bounding box center [467, 375] width 191 height 30
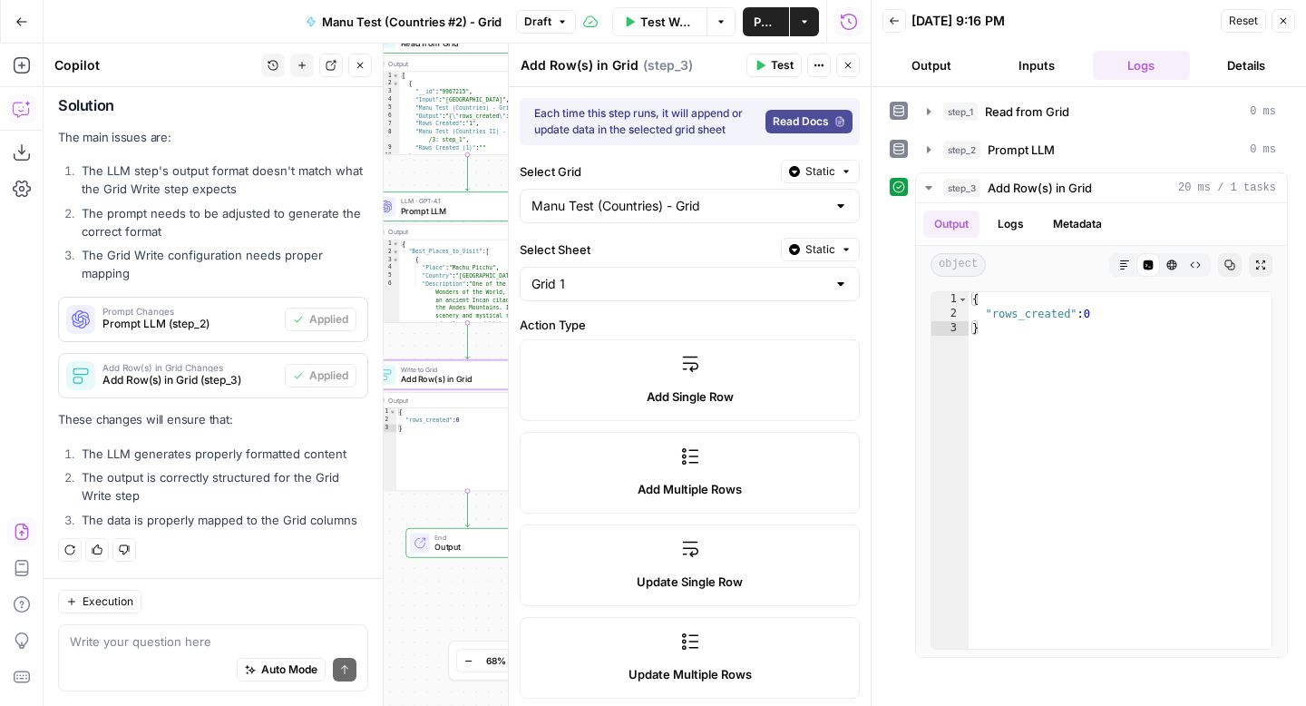
scroll to position [1, 0]
click at [771, 69] on span "Test" at bounding box center [782, 65] width 23 height 16
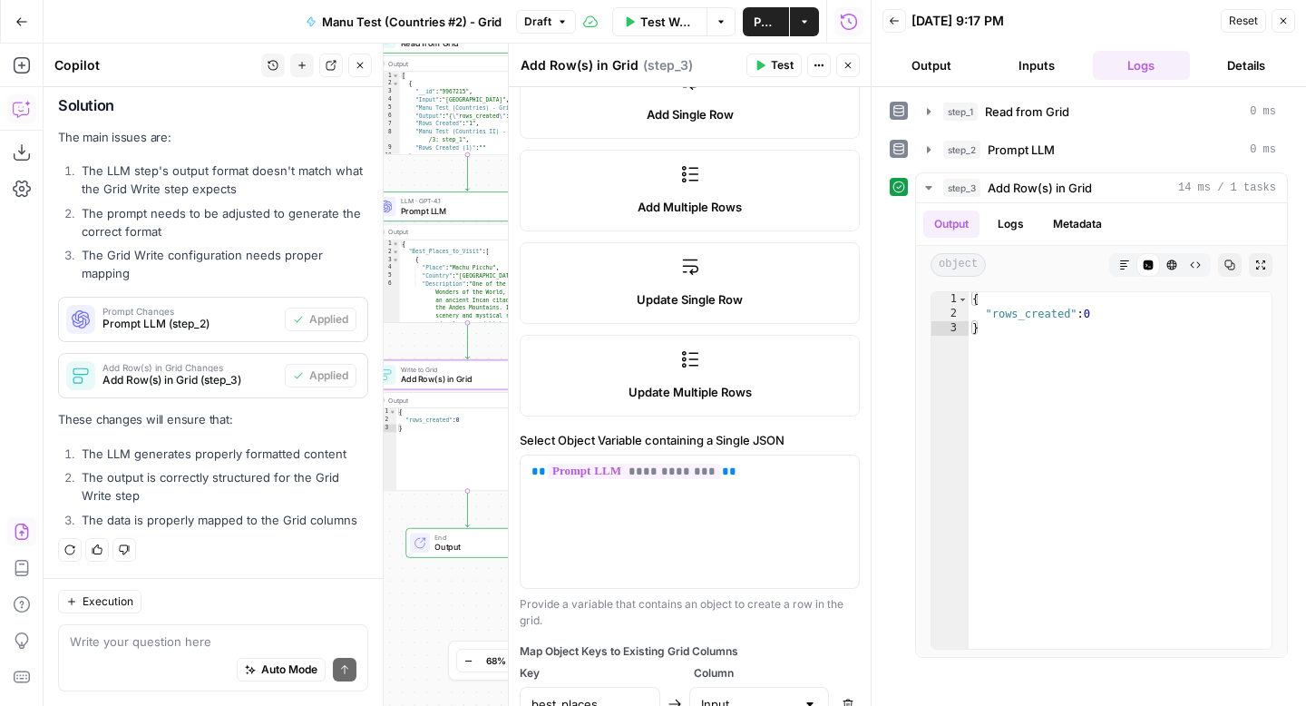
scroll to position [388, 0]
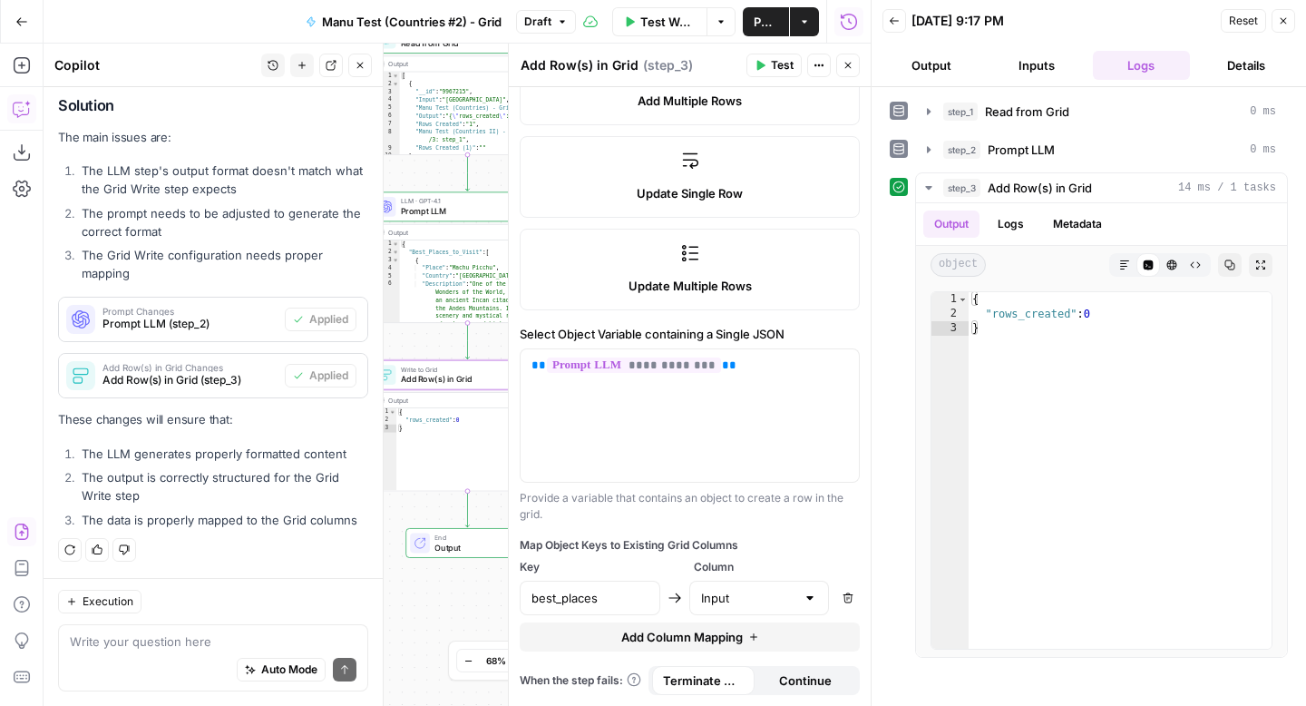
click at [213, 376] on span "Add Row(s) in Grid (step_3)" at bounding box center [190, 380] width 175 height 16
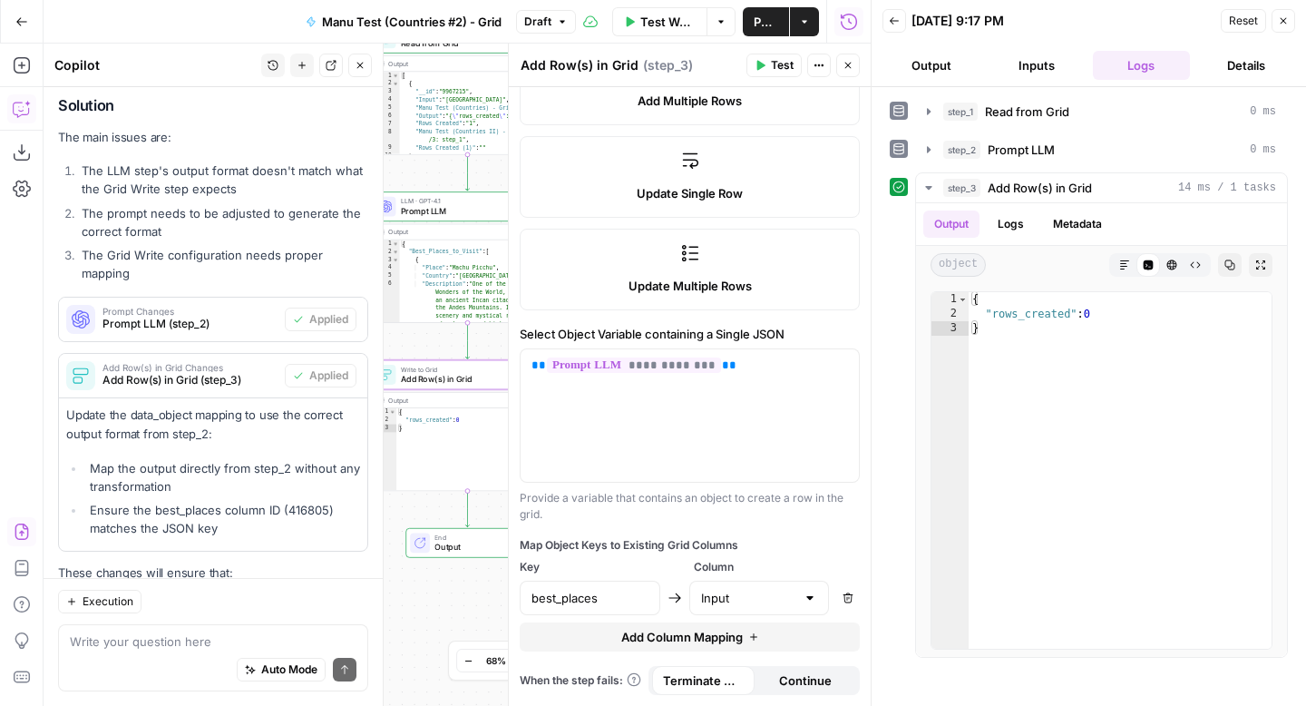
scroll to position [683, 0]
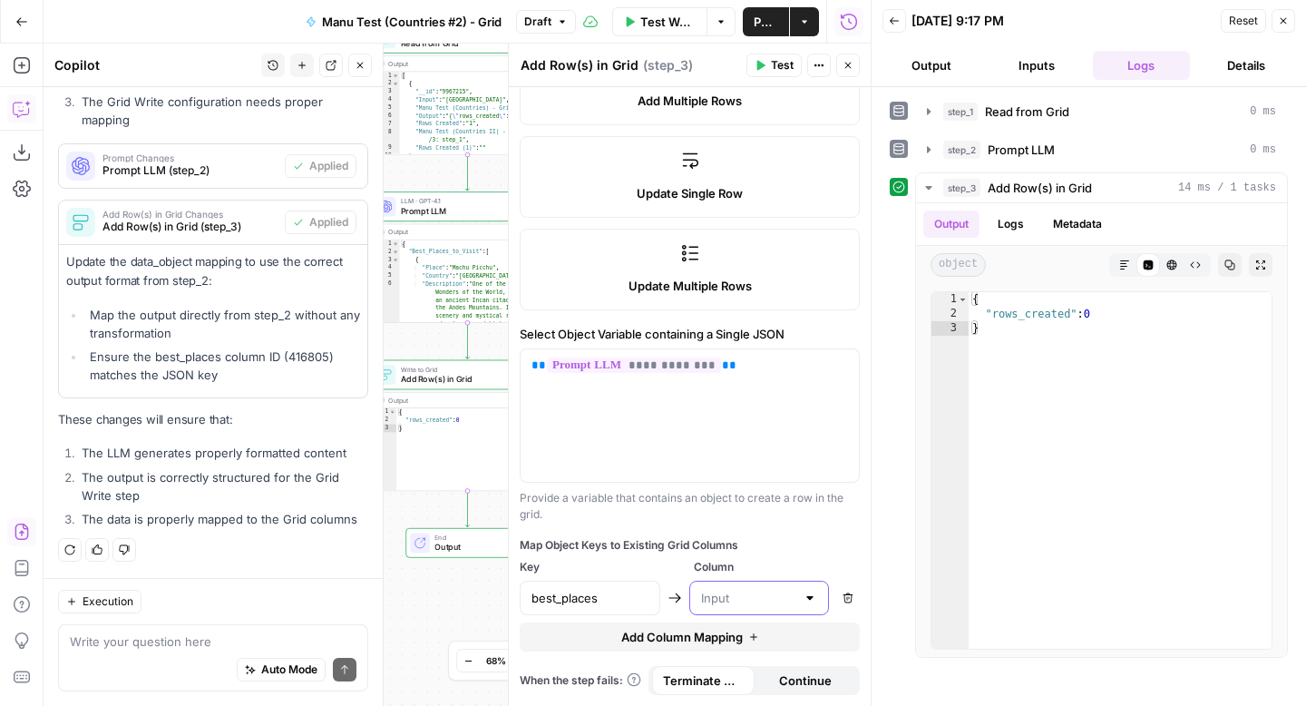
click at [726, 591] on input "text" at bounding box center [748, 598] width 95 height 18
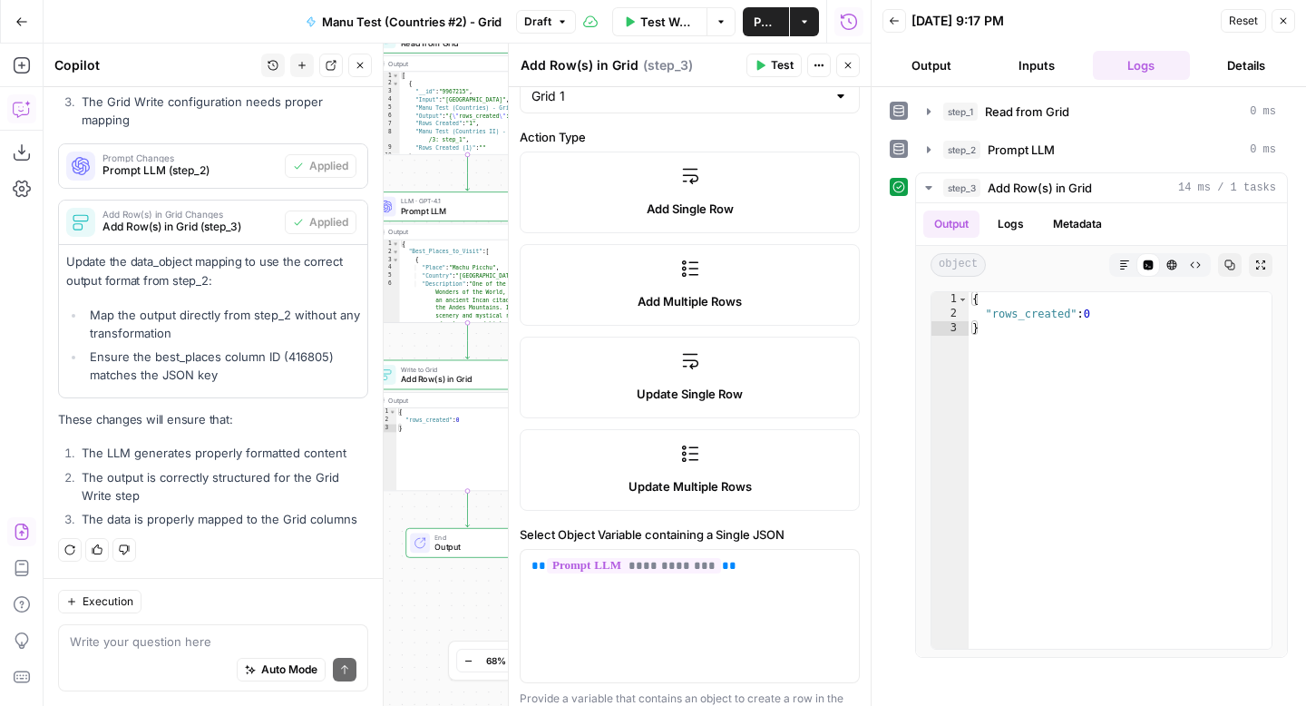
scroll to position [0, 0]
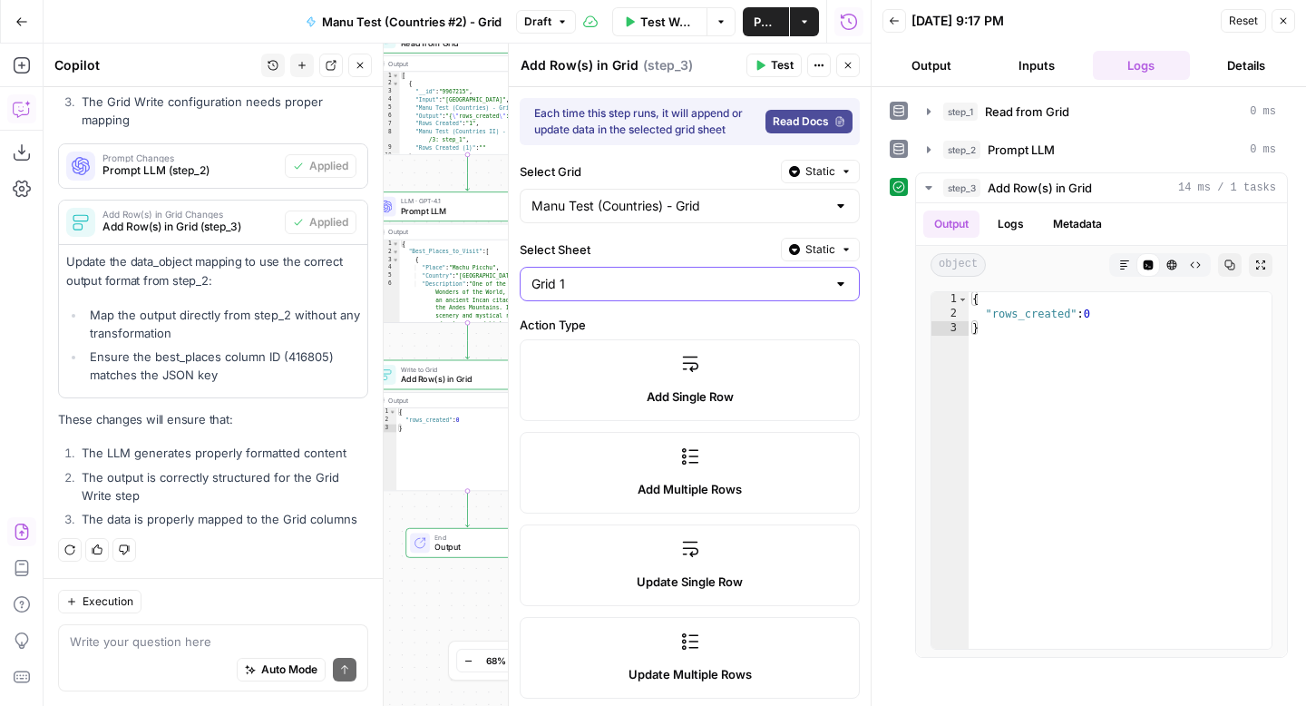
type input "Input"
click at [649, 284] on input "Select Sheet" at bounding box center [679, 284] width 295 height 18
type input "Grid 1"
click at [680, 206] on input "Select Grid" at bounding box center [679, 206] width 295 height 18
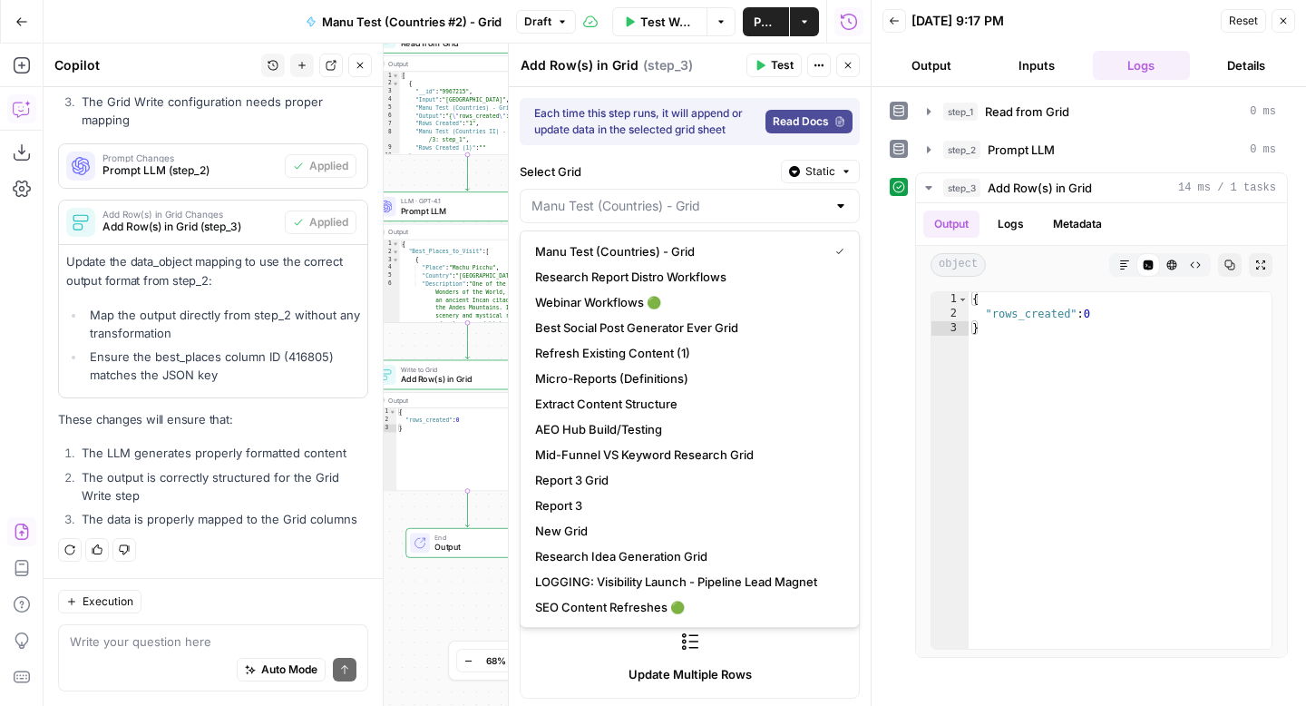
type input "Manu Test (Countries) - Grid"
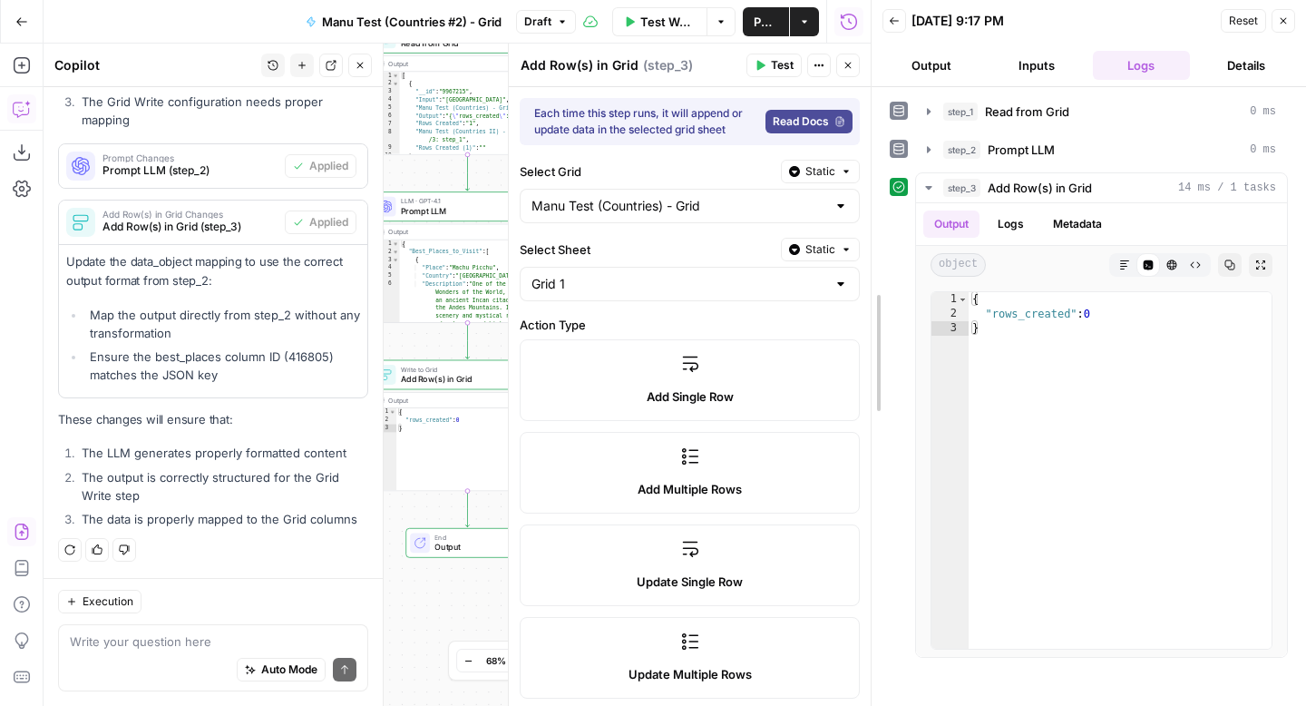
click at [868, 202] on div at bounding box center [872, 353] width 18 height 706
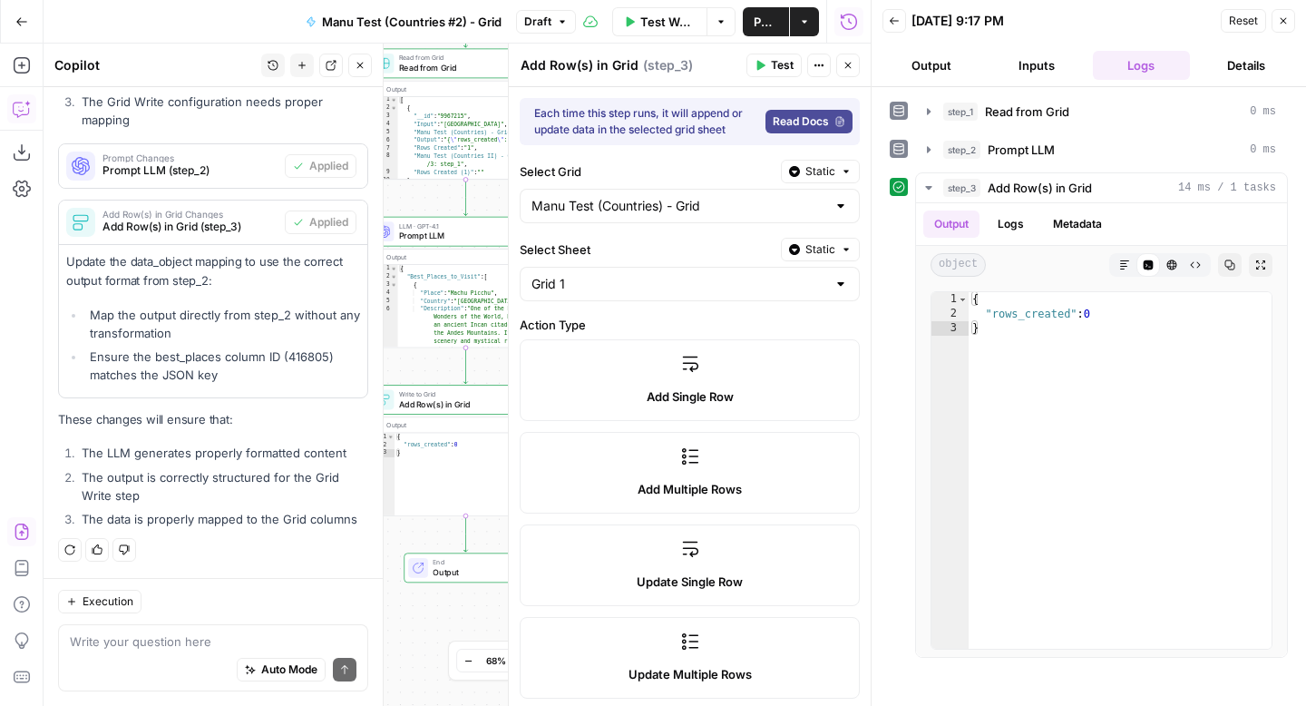
click at [472, 68] on span "Read from Grid" at bounding box center [464, 68] width 130 height 13
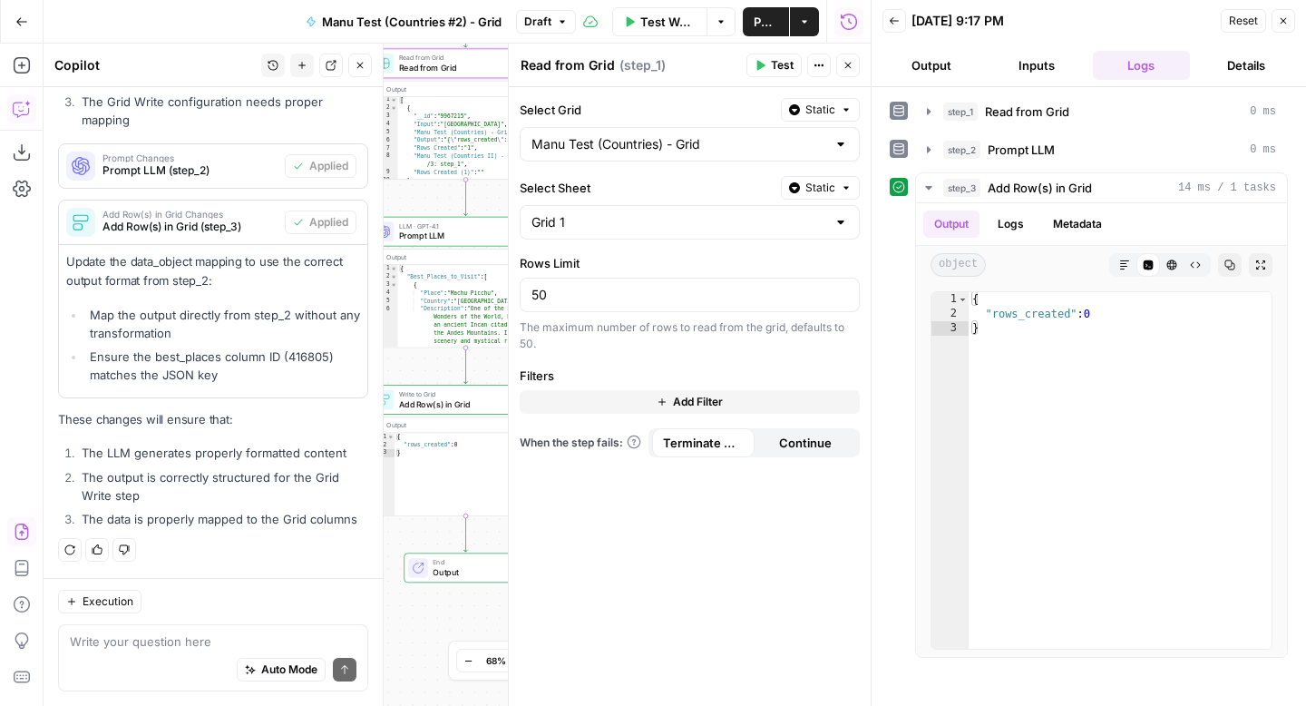
click at [719, 233] on div "Grid 1" at bounding box center [690, 222] width 340 height 34
click at [658, 288] on span "Grid 1 - Output" at bounding box center [686, 293] width 302 height 18
type input "Grid 1 - Output"
click at [788, 63] on span "Test" at bounding box center [782, 65] width 23 height 16
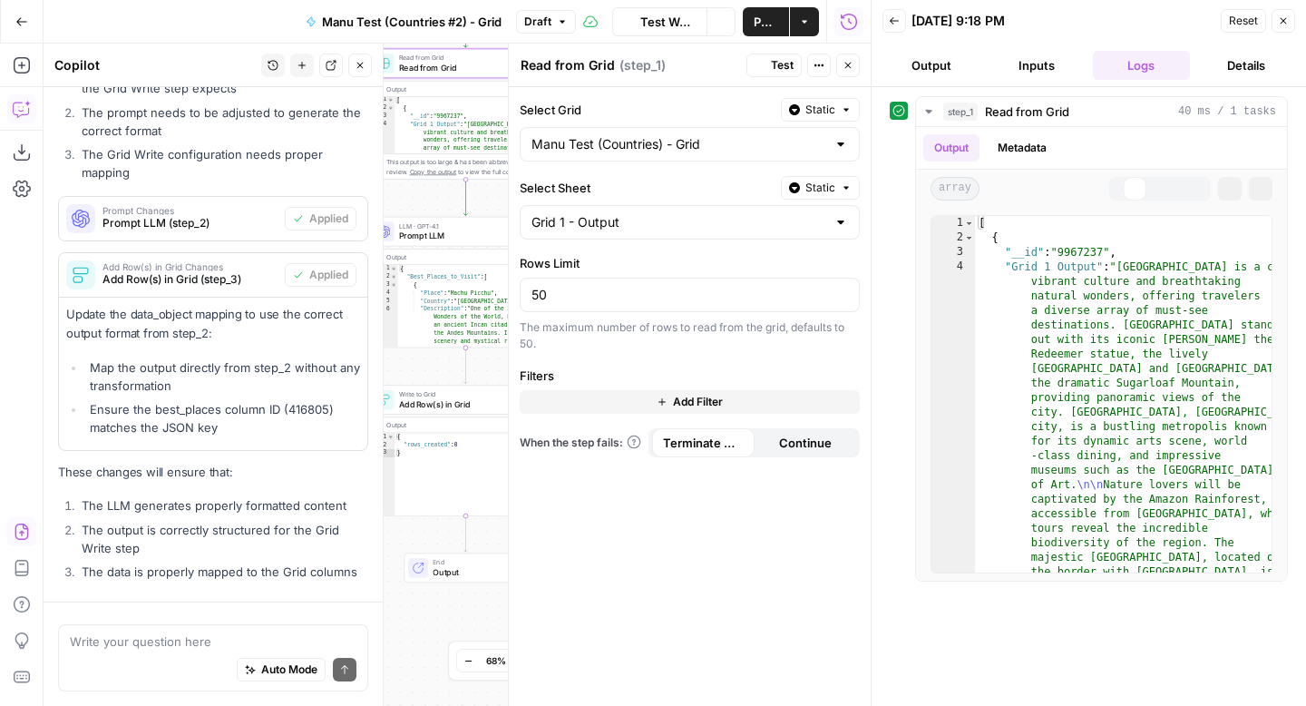
scroll to position [530, 0]
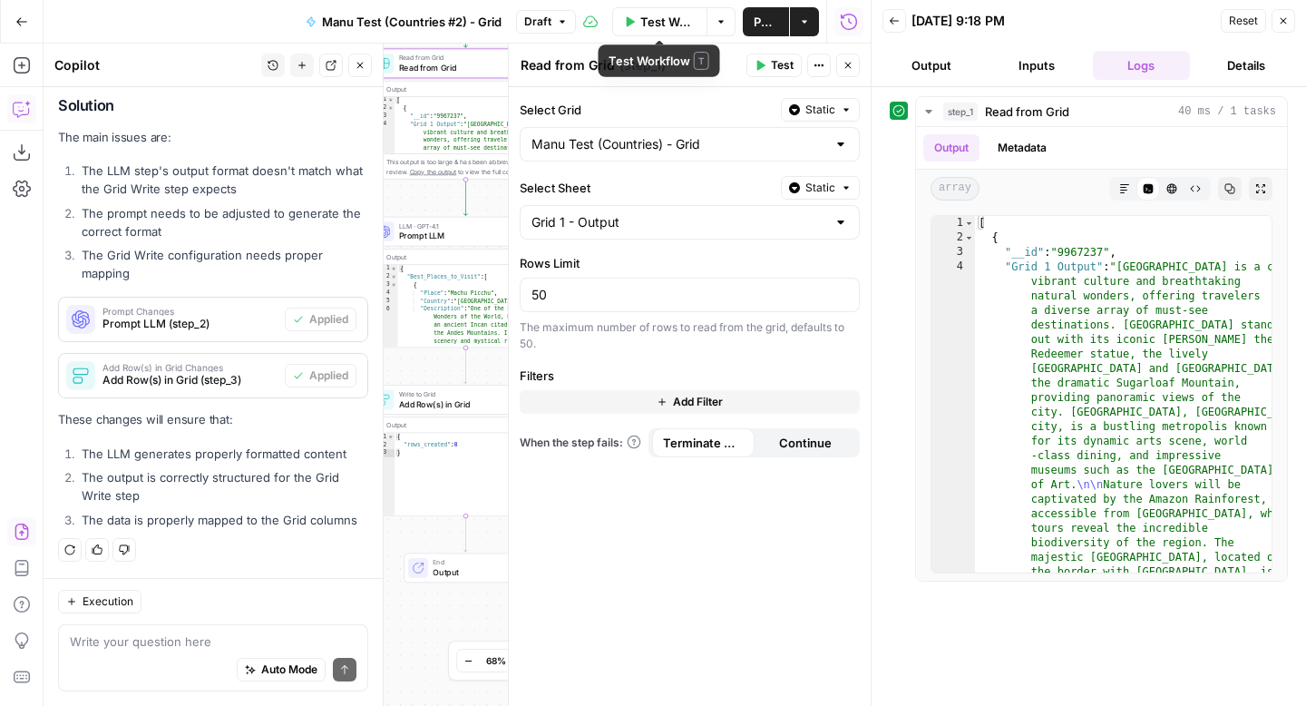
click at [668, 20] on span "Test Workflow" at bounding box center [667, 22] width 55 height 18
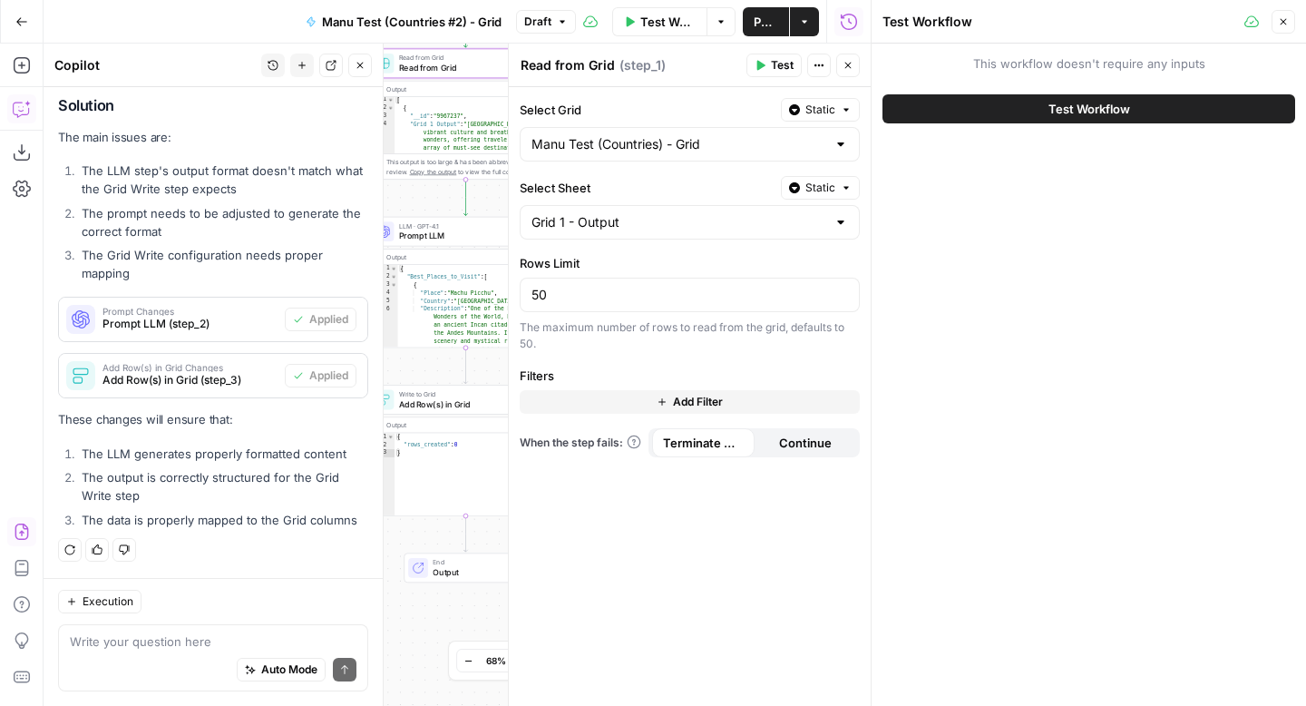
click at [1050, 120] on button "Test Workflow" at bounding box center [1089, 108] width 413 height 29
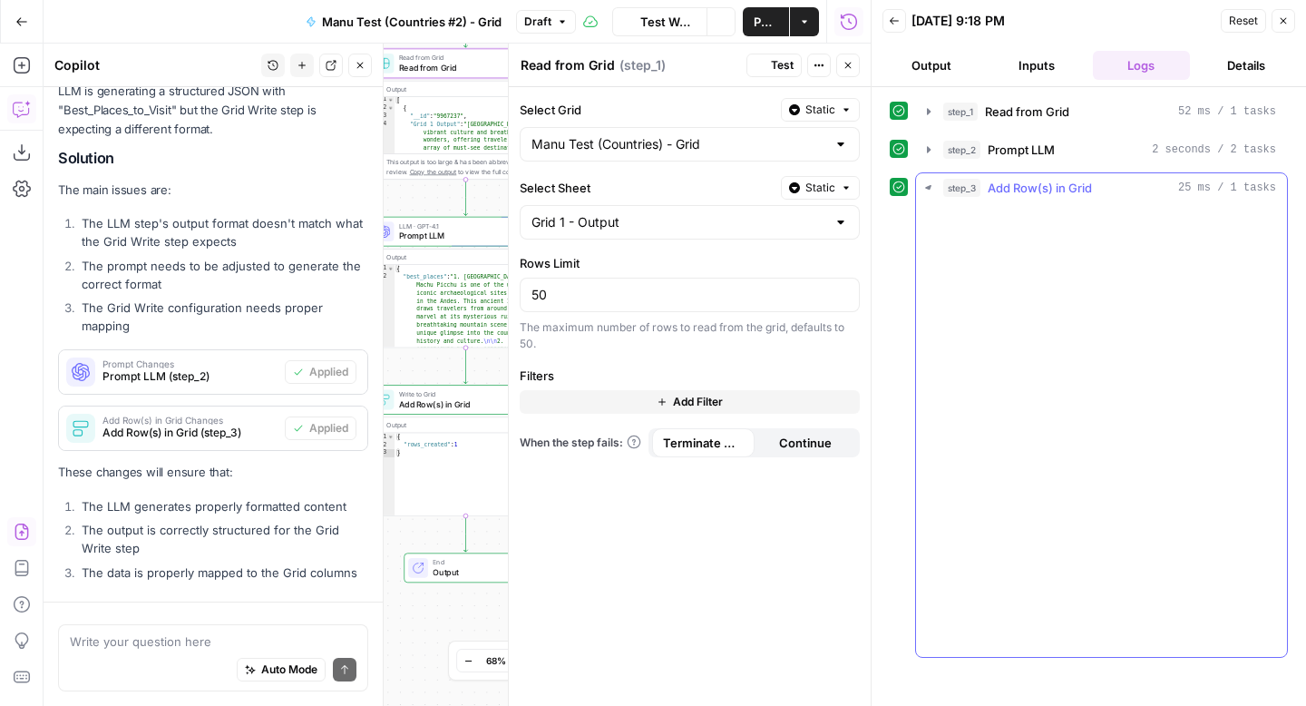
scroll to position [530, 0]
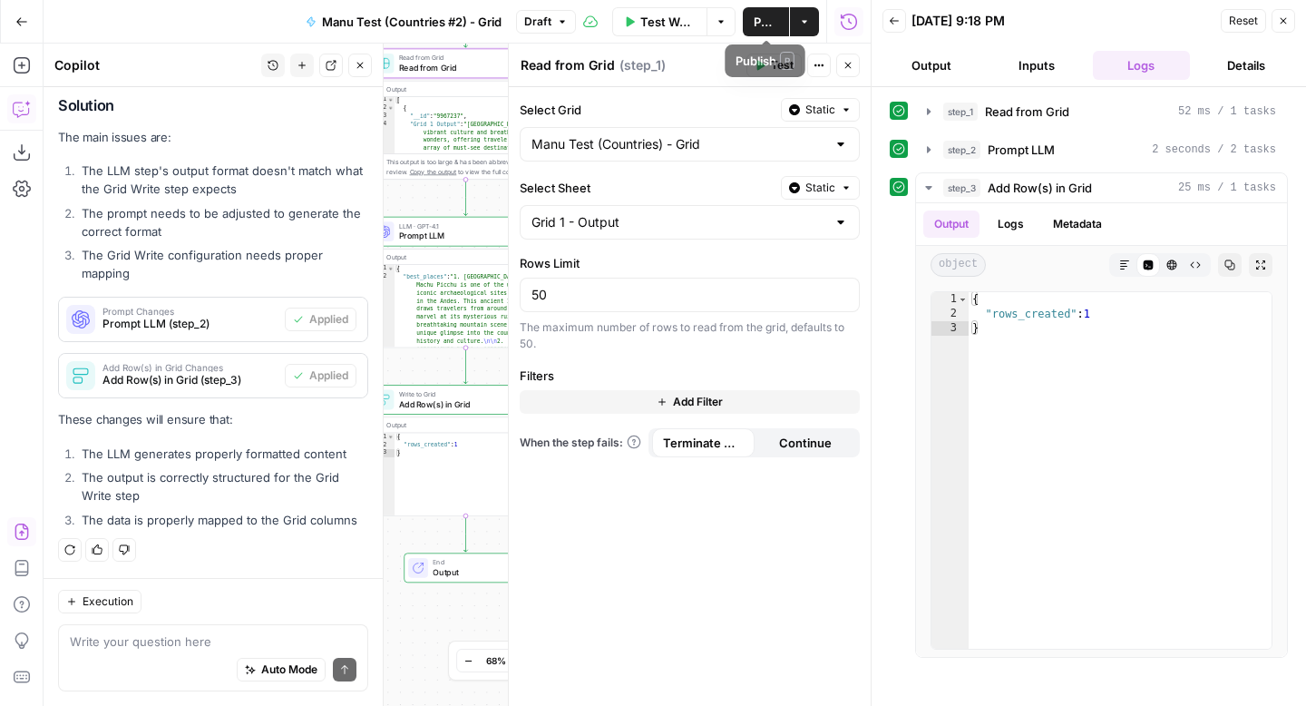
click at [759, 15] on span "Publish" at bounding box center [766, 22] width 24 height 18
click at [849, 64] on icon "button" at bounding box center [848, 65] width 11 height 11
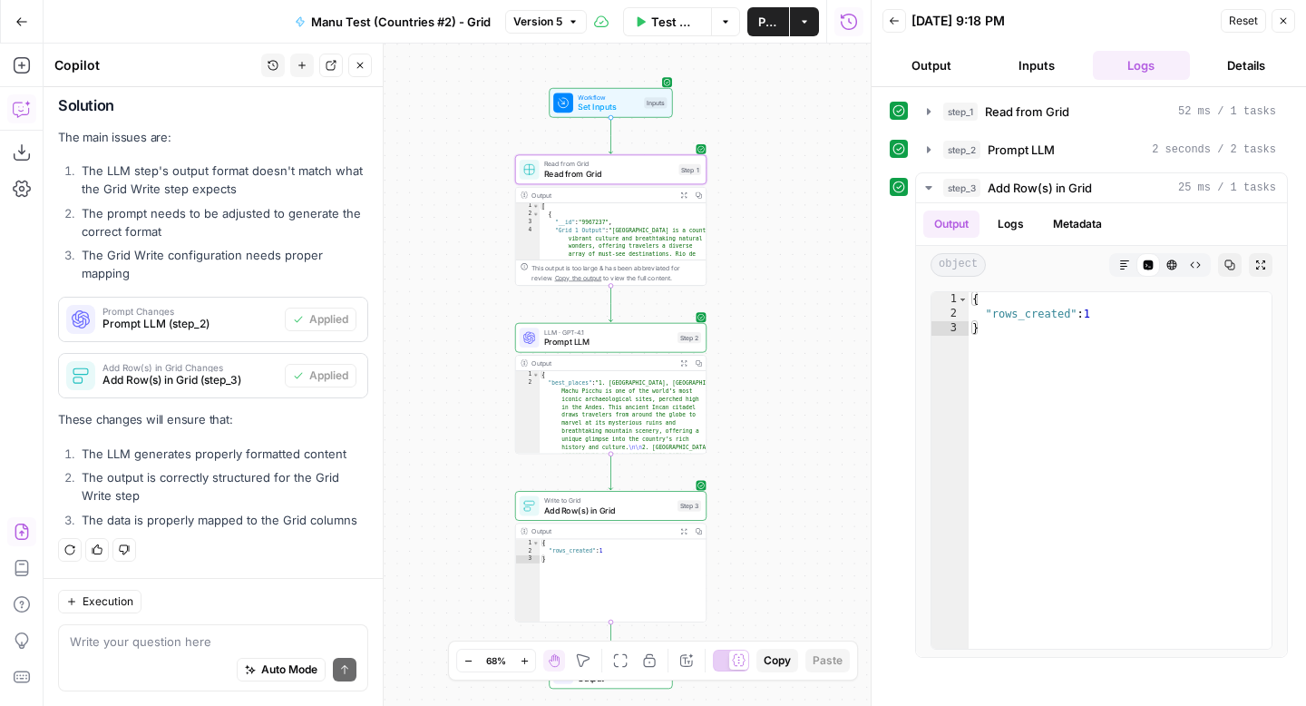
drag, startPoint x: 682, startPoint y: 186, endPoint x: 825, endPoint y: 272, distance: 167.2
click at [825, 272] on div "Workflow Set Inputs Inputs Read from Grid Read from Grid Step 1 Output Expand O…" at bounding box center [457, 375] width 827 height 662
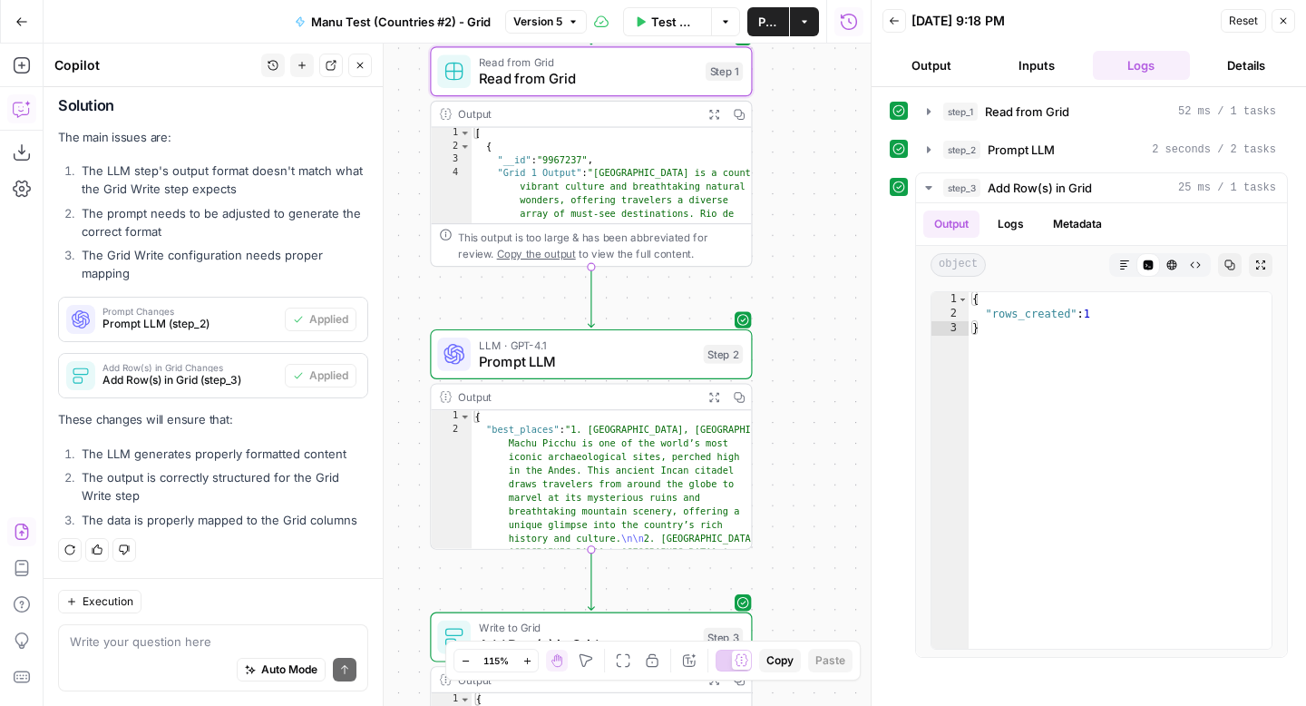
drag, startPoint x: 778, startPoint y: 263, endPoint x: 910, endPoint y: 271, distance: 131.8
click at [910, 271] on body "AirOps Growth New Home AirOps Insights Opportunities New Brand Kit Insights Opp…" at bounding box center [653, 353] width 1306 height 706
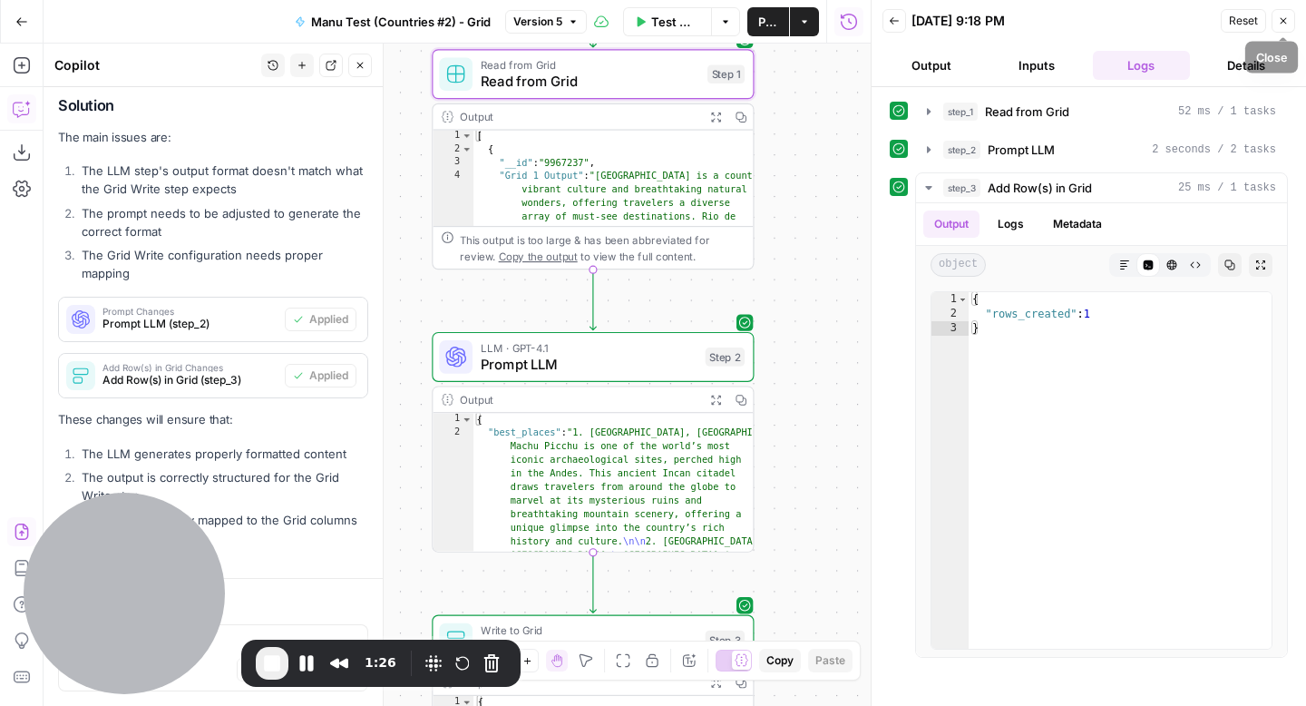
click at [1290, 20] on button "Close" at bounding box center [1284, 21] width 24 height 24
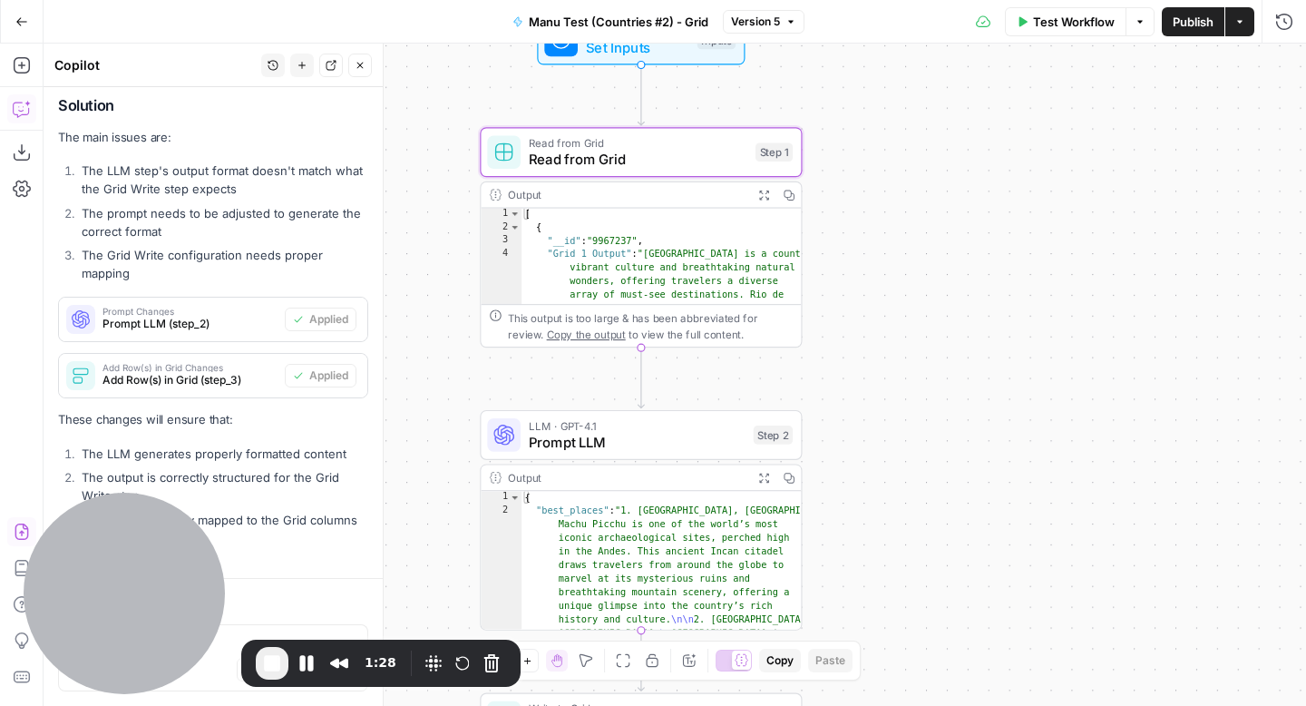
drag, startPoint x: 864, startPoint y: 171, endPoint x: 911, endPoint y: 251, distance: 93.5
click at [911, 251] on div "Workflow Set Inputs Inputs Read from Grid Read from Grid Step 1 Output Expand O…" at bounding box center [675, 375] width 1263 height 662
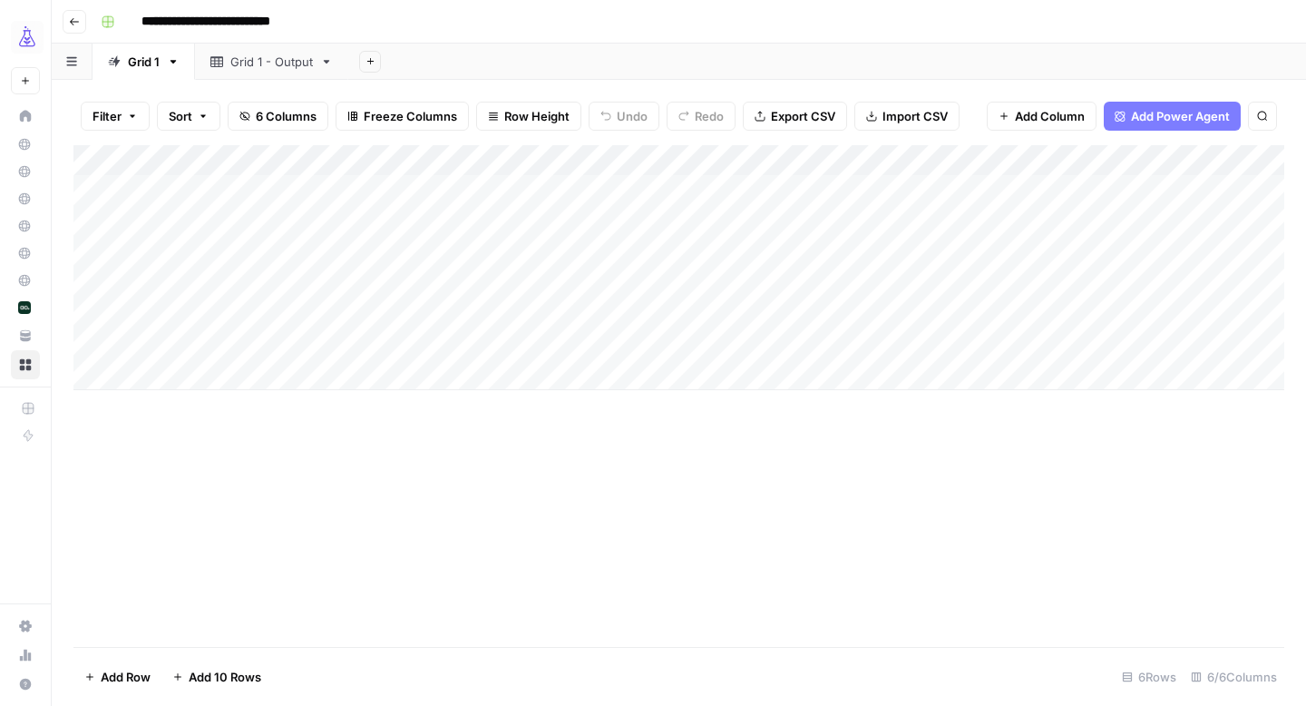
click at [337, 347] on div "Add Column" at bounding box center [678, 267] width 1211 height 245
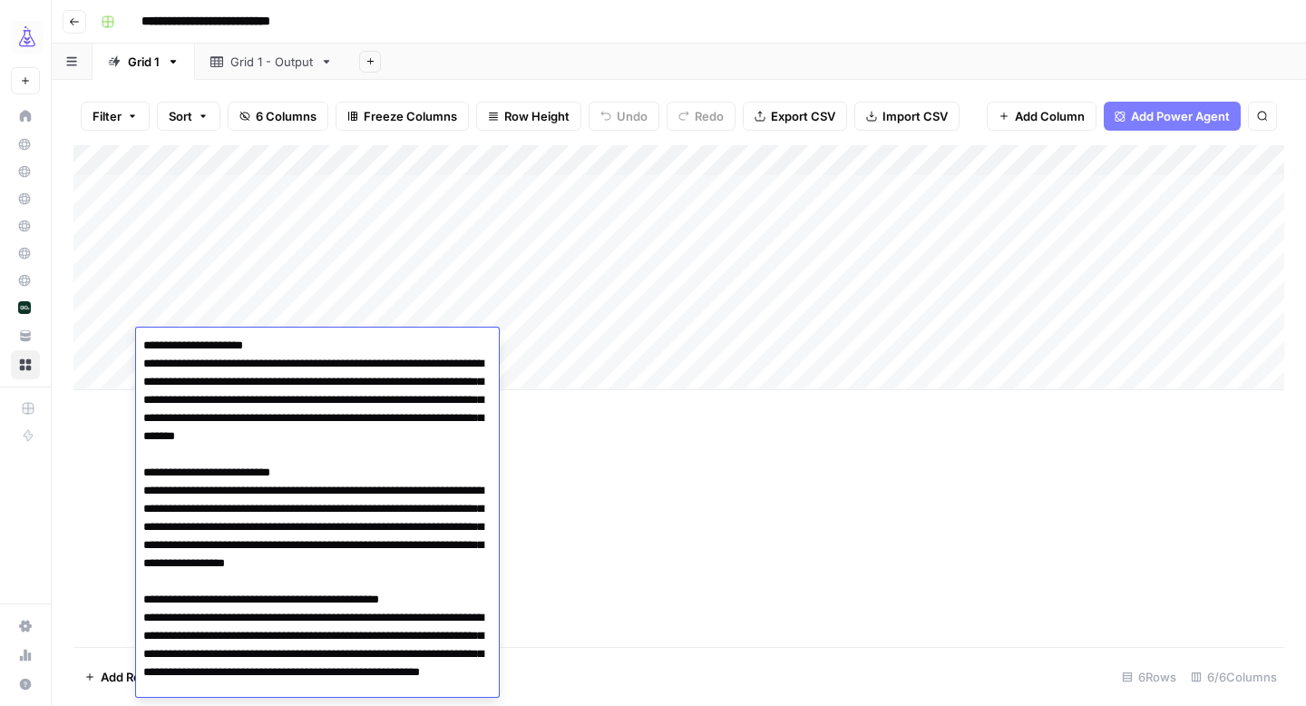
click at [337, 347] on textarea "**********" at bounding box center [317, 536] width 363 height 406
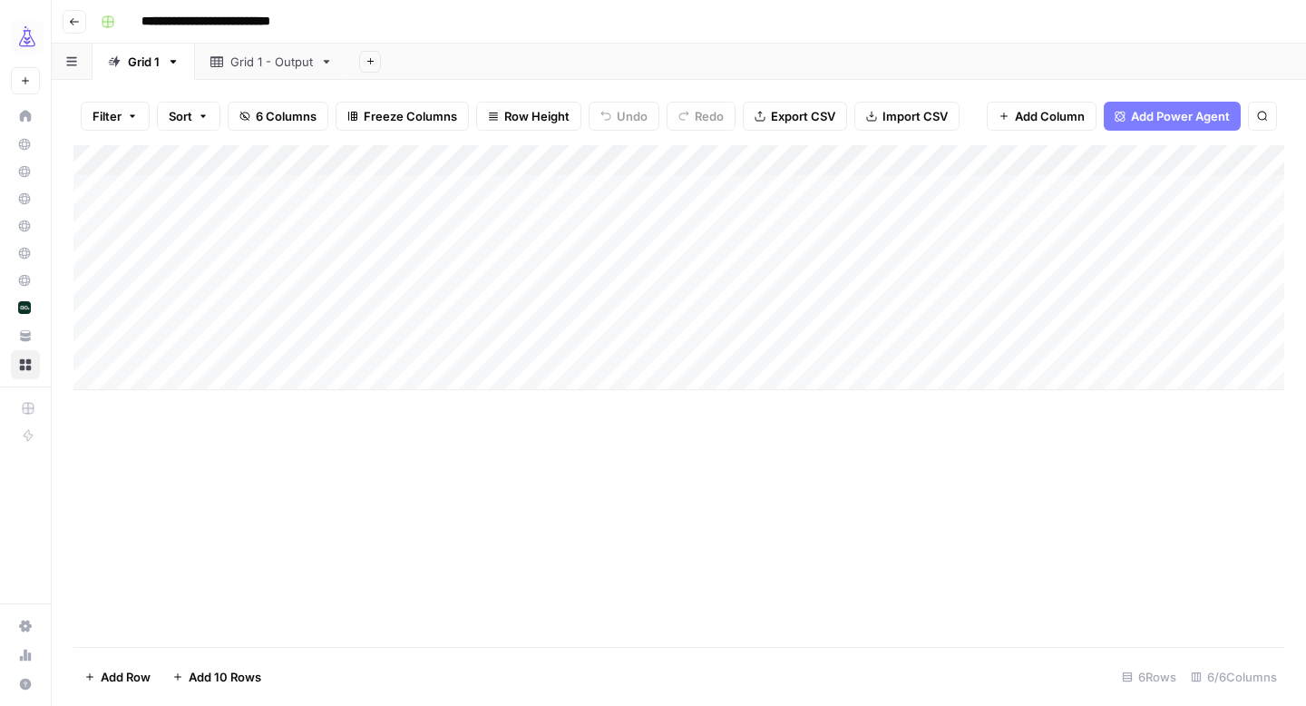
click at [562, 454] on div "Add Column" at bounding box center [678, 396] width 1211 height 502
click at [268, 59] on div "Grid 1 - Output" at bounding box center [271, 62] width 83 height 18
click at [148, 58] on div "Grid 1" at bounding box center [144, 62] width 32 height 18
click at [975, 346] on div "Add Column" at bounding box center [678, 267] width 1211 height 245
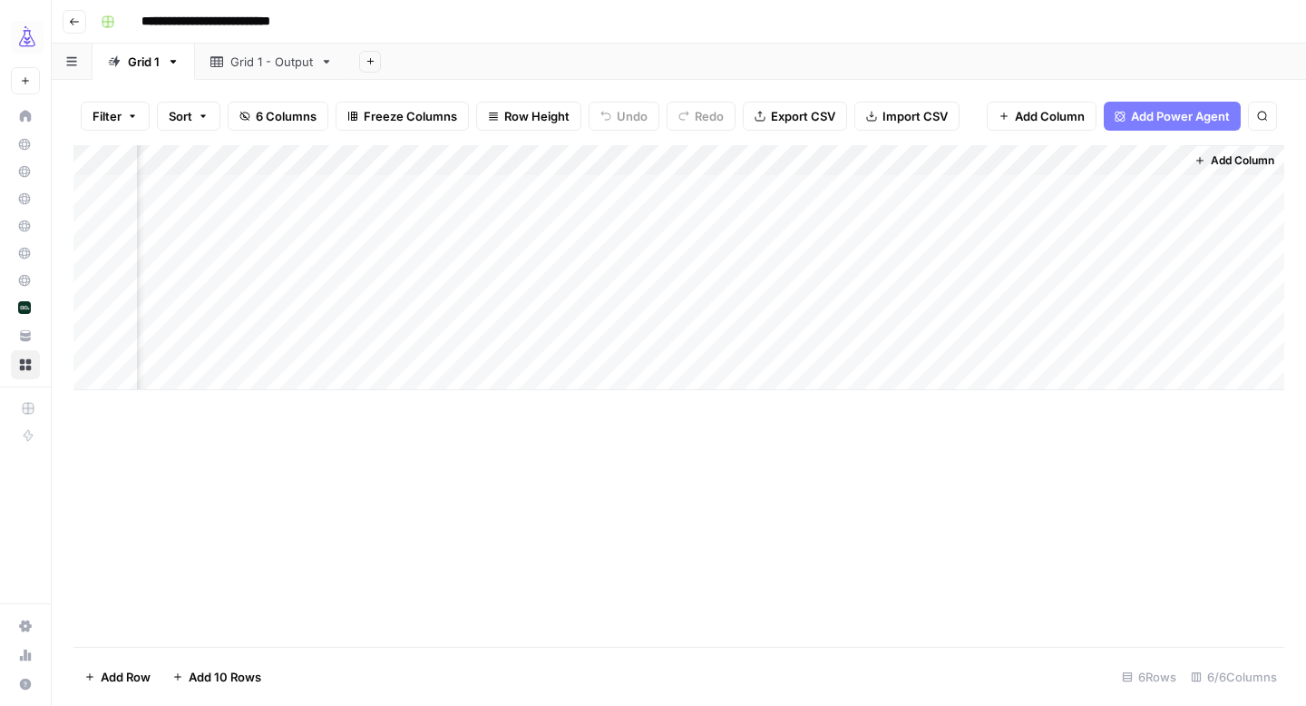
click at [269, 57] on div "Grid 1 - Output" at bounding box center [271, 62] width 83 height 18
click at [134, 63] on div "Grid 1" at bounding box center [144, 62] width 32 height 18
click at [318, 378] on div "Add Column" at bounding box center [678, 283] width 1211 height 276
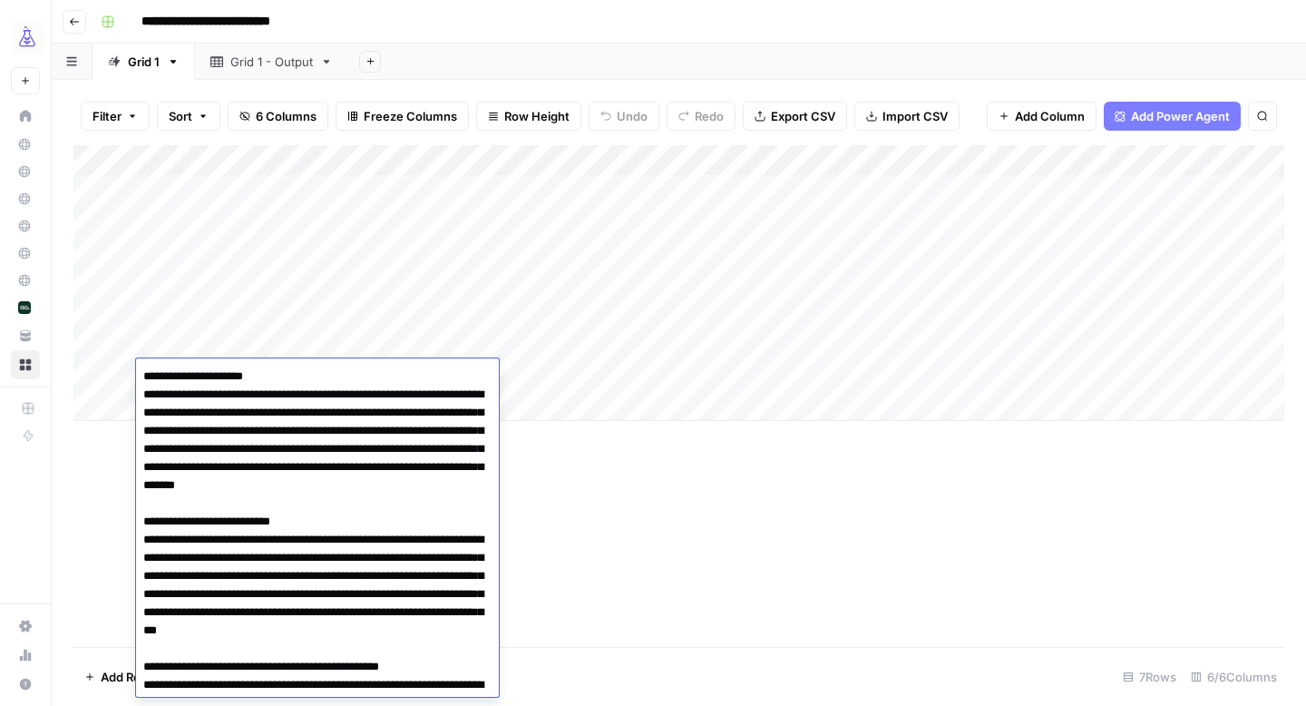
scroll to position [128, 0]
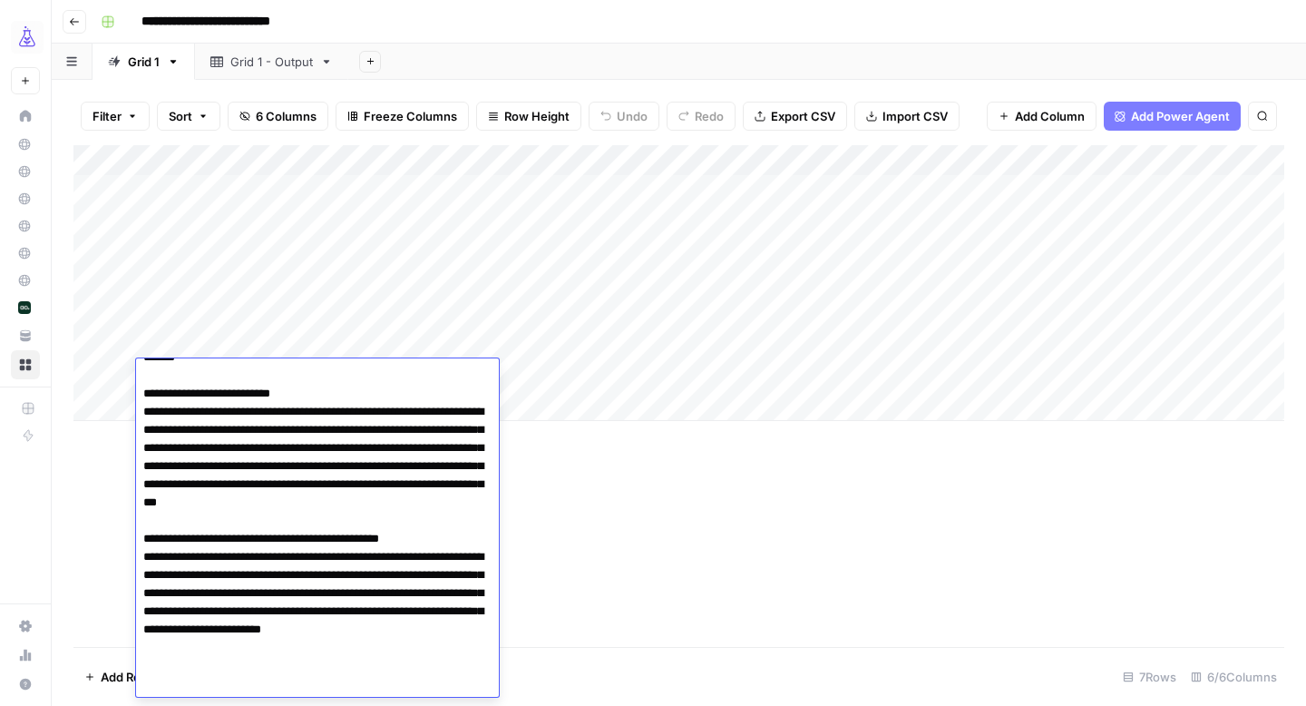
click at [318, 378] on textarea at bounding box center [317, 466] width 363 height 461
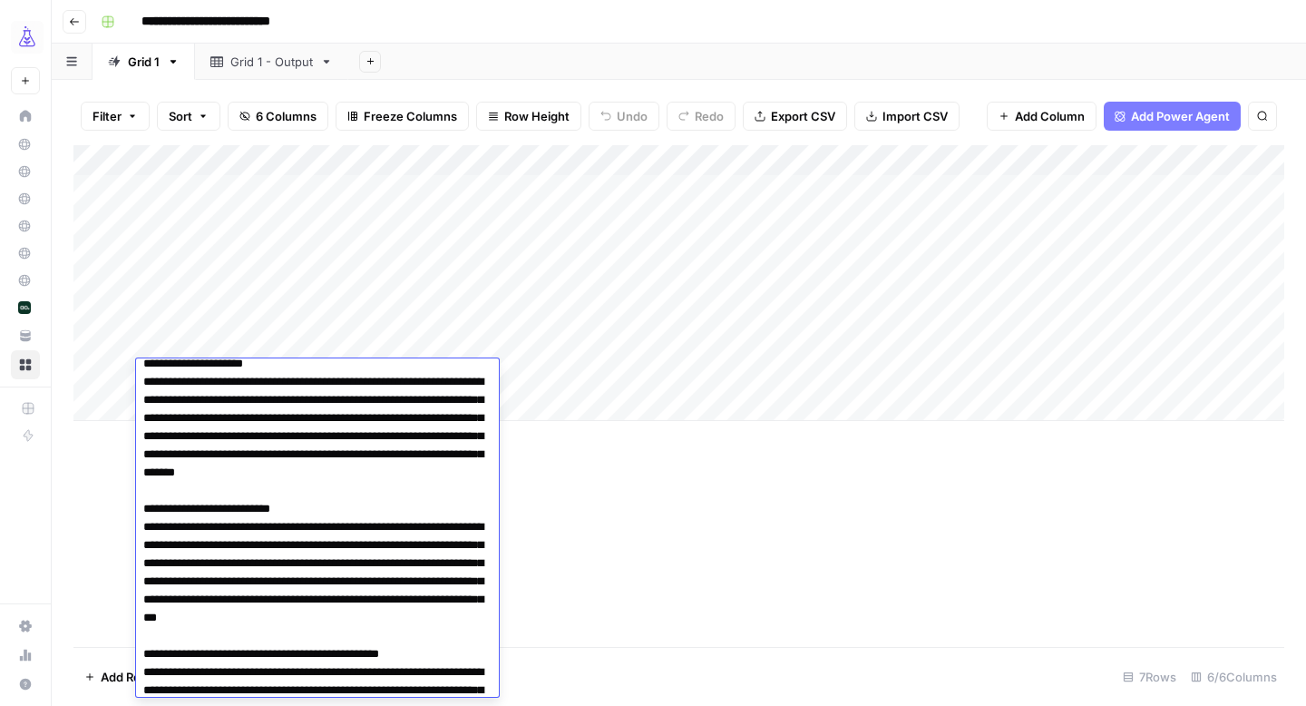
scroll to position [0, 0]
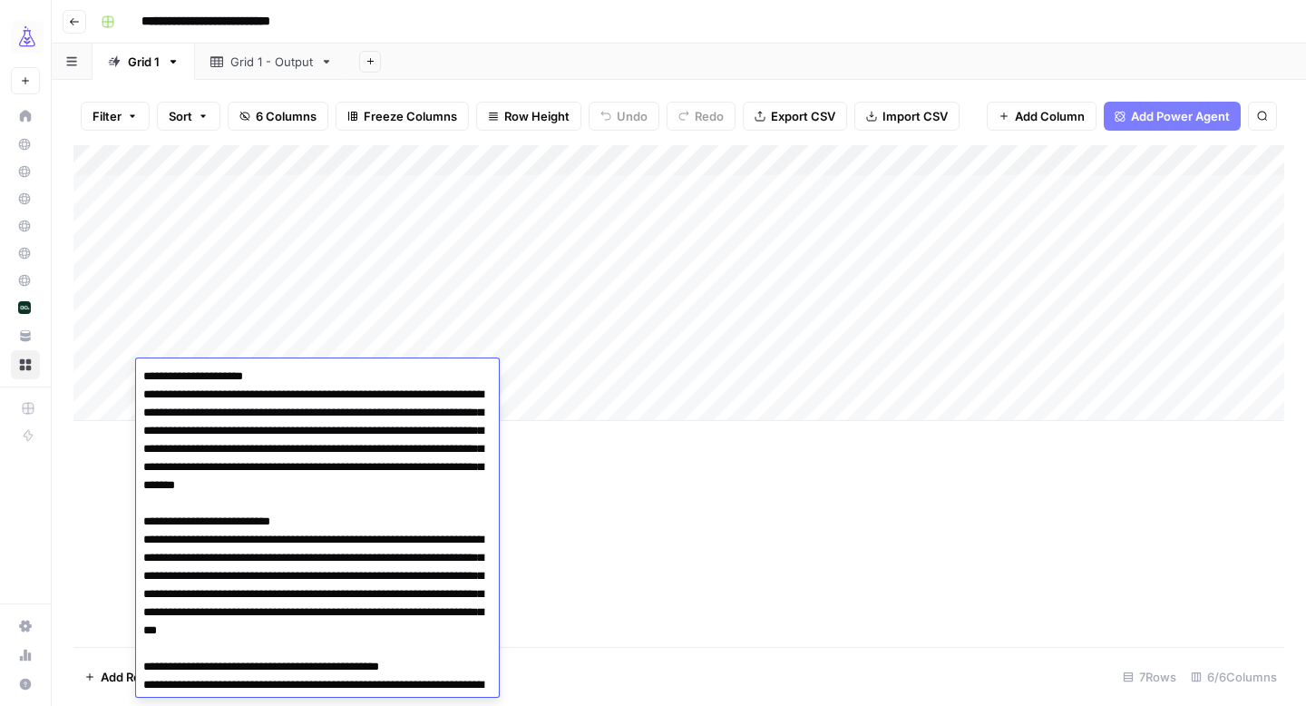
click at [657, 494] on div "Add Column" at bounding box center [678, 396] width 1211 height 502
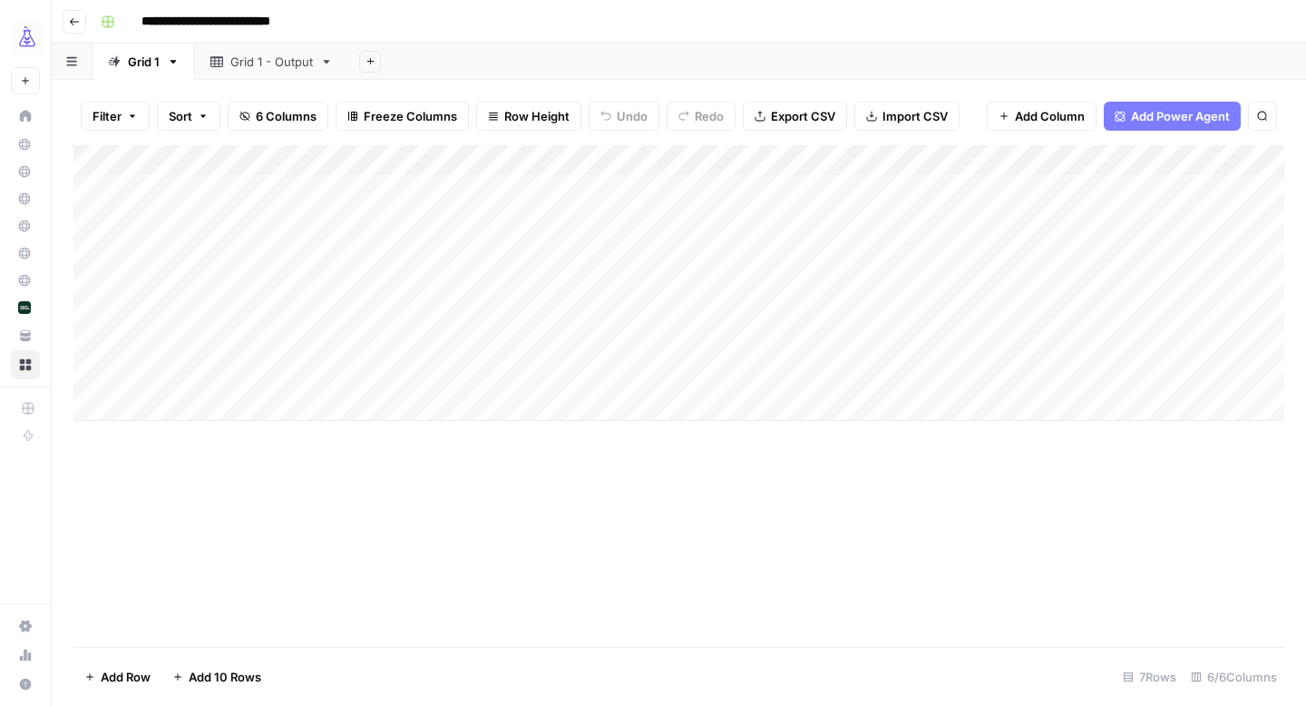
click at [92, 375] on div "Add Column" at bounding box center [678, 283] width 1211 height 276
click at [103, 343] on div "Add Column" at bounding box center [678, 283] width 1211 height 276
click at [155, 662] on button "Delete 2 Rows" at bounding box center [124, 676] width 103 height 29
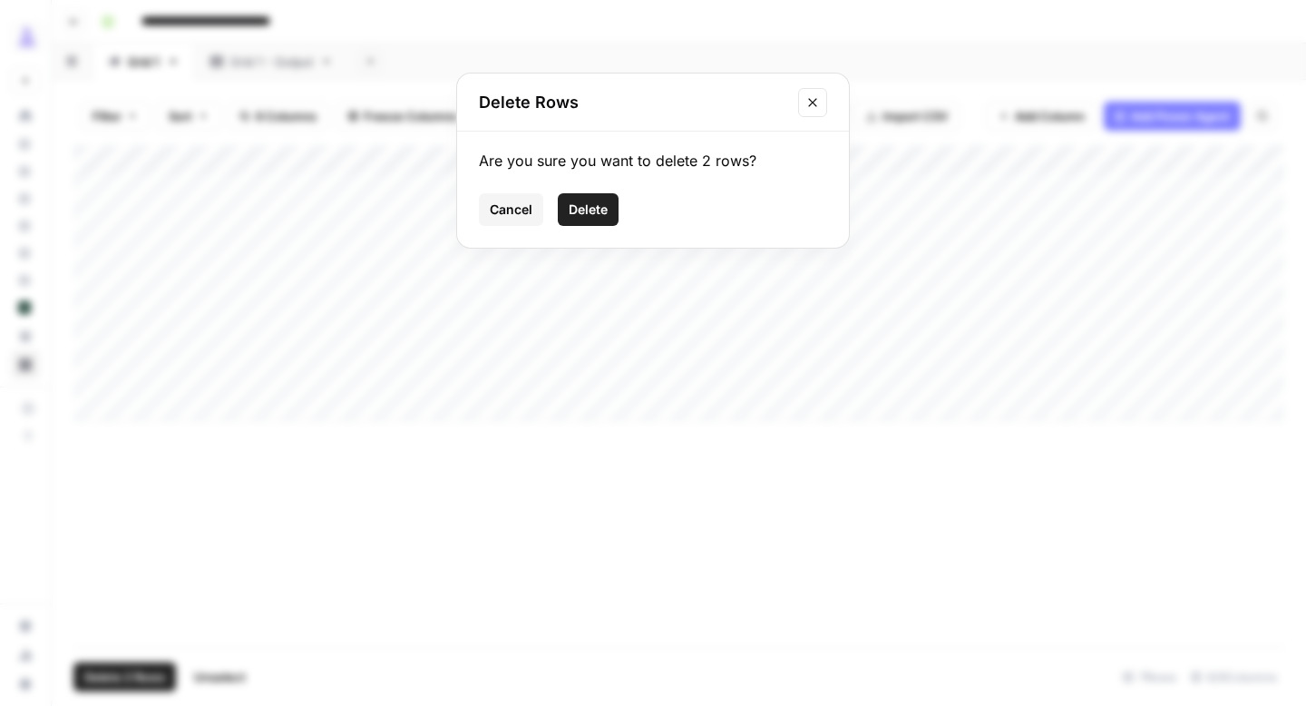
click at [582, 196] on button "Delete" at bounding box center [588, 209] width 61 height 33
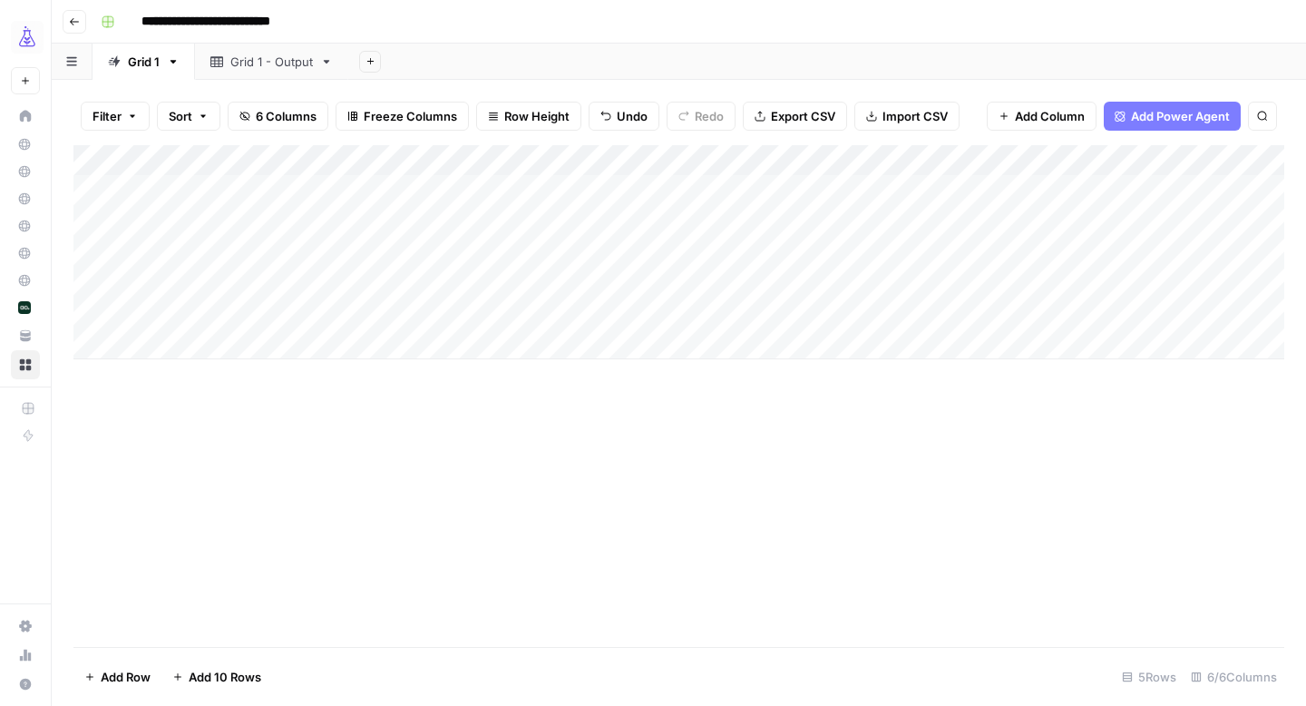
click at [278, 58] on div "Grid 1 - Output" at bounding box center [271, 62] width 83 height 18
click at [140, 68] on div "Grid 1" at bounding box center [144, 62] width 32 height 18
click at [258, 56] on div "Grid 1 - Output" at bounding box center [271, 62] width 83 height 18
click at [105, 186] on div "Add Column" at bounding box center [678, 252] width 1211 height 214
click at [103, 225] on div "Add Column" at bounding box center [678, 252] width 1211 height 214
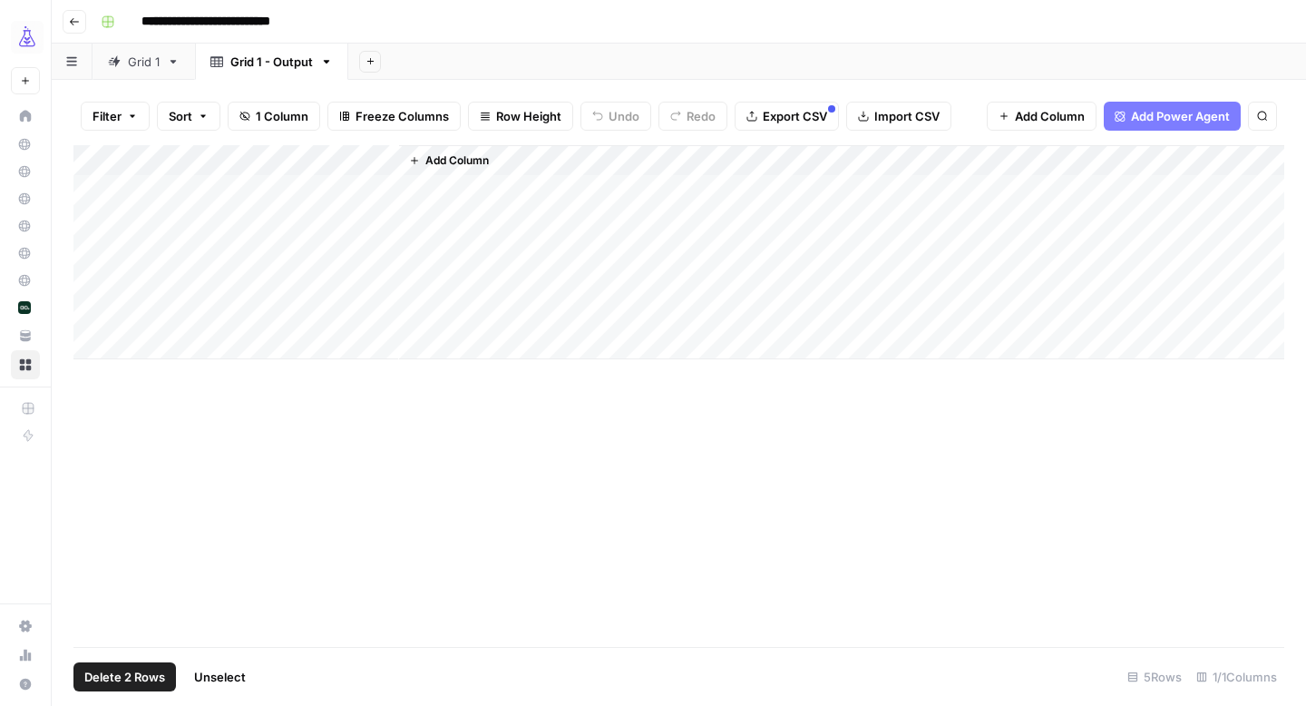
click at [102, 248] on div "Add Column" at bounding box center [678, 252] width 1211 height 214
click at [102, 281] on div "Add Column" at bounding box center [678, 252] width 1211 height 214
click at [104, 302] on div "Add Column" at bounding box center [678, 252] width 1211 height 214
click at [105, 314] on div "Add Column" at bounding box center [678, 252] width 1211 height 214
click at [136, 686] on button "Delete 5 Rows" at bounding box center [124, 676] width 103 height 29
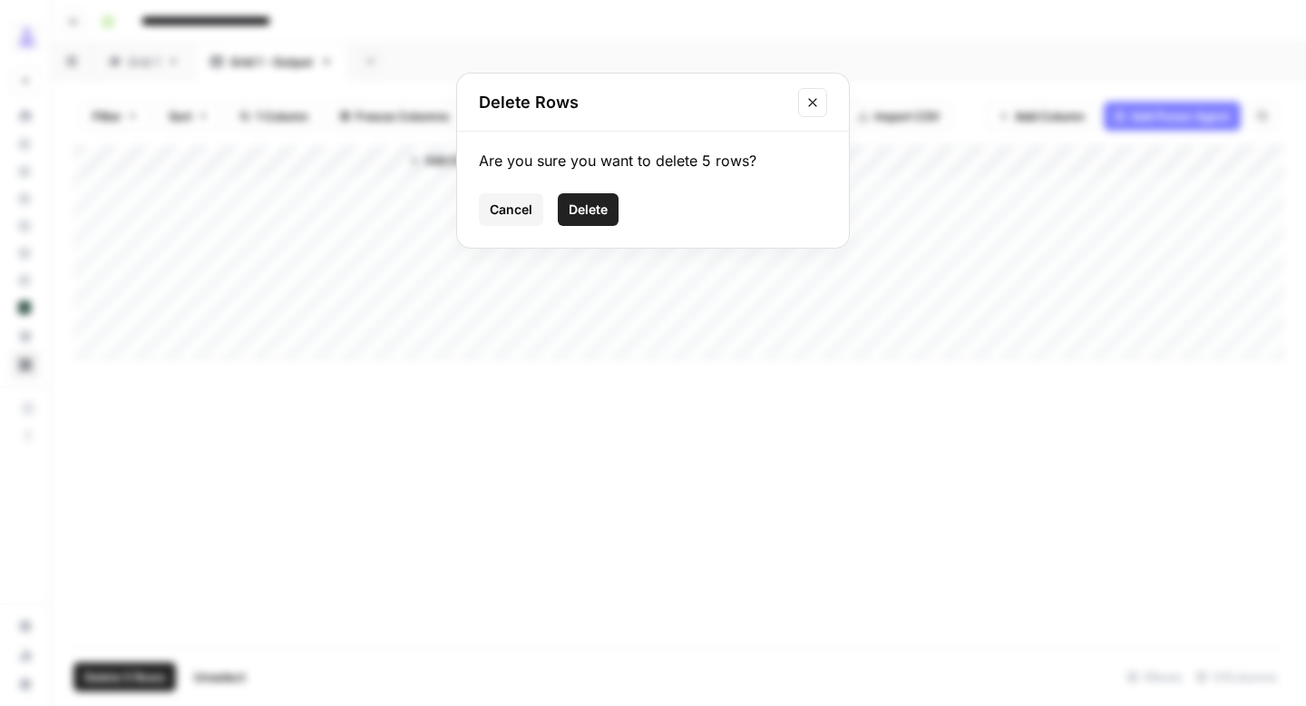
click at [586, 212] on span "Delete" at bounding box center [588, 209] width 39 height 18
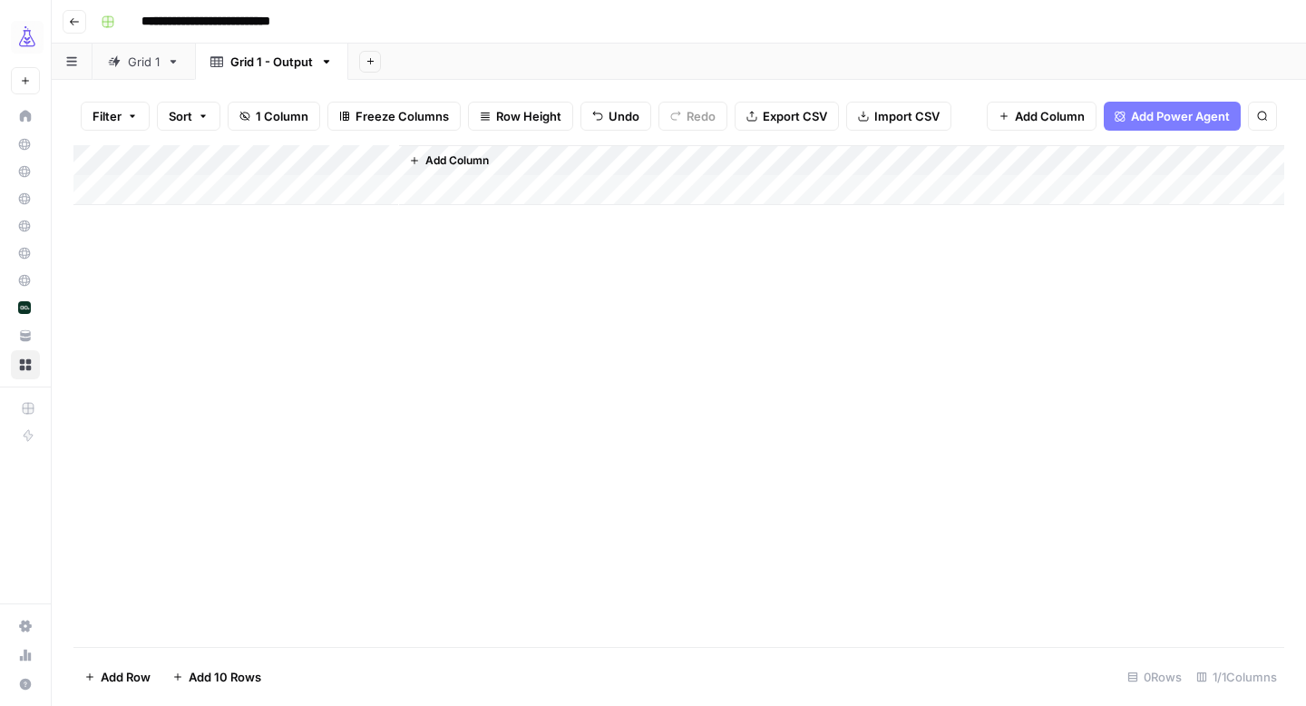
click at [134, 63] on div "Grid 1" at bounding box center [144, 62] width 32 height 18
click at [631, 161] on div "Add Column" at bounding box center [678, 252] width 1211 height 214
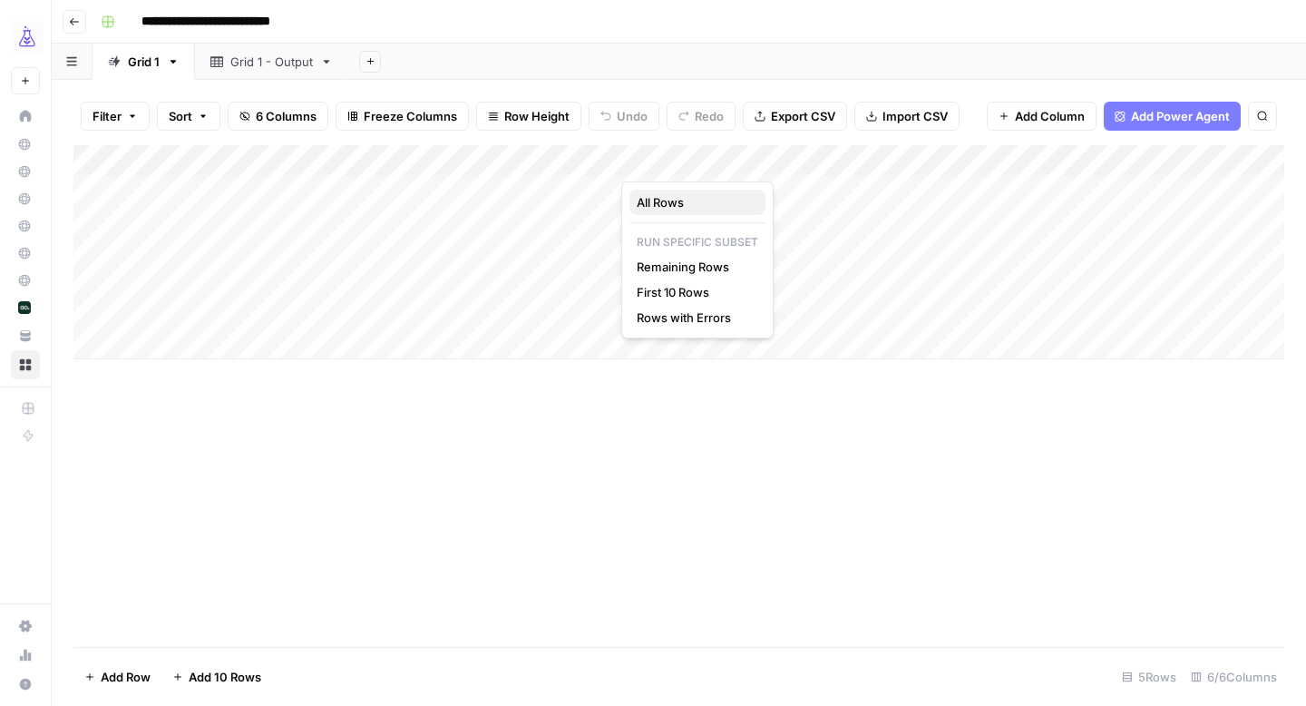
click at [650, 200] on span "All Rows" at bounding box center [694, 202] width 114 height 18
click at [264, 59] on div "Grid 1 - Output" at bounding box center [271, 62] width 83 height 18
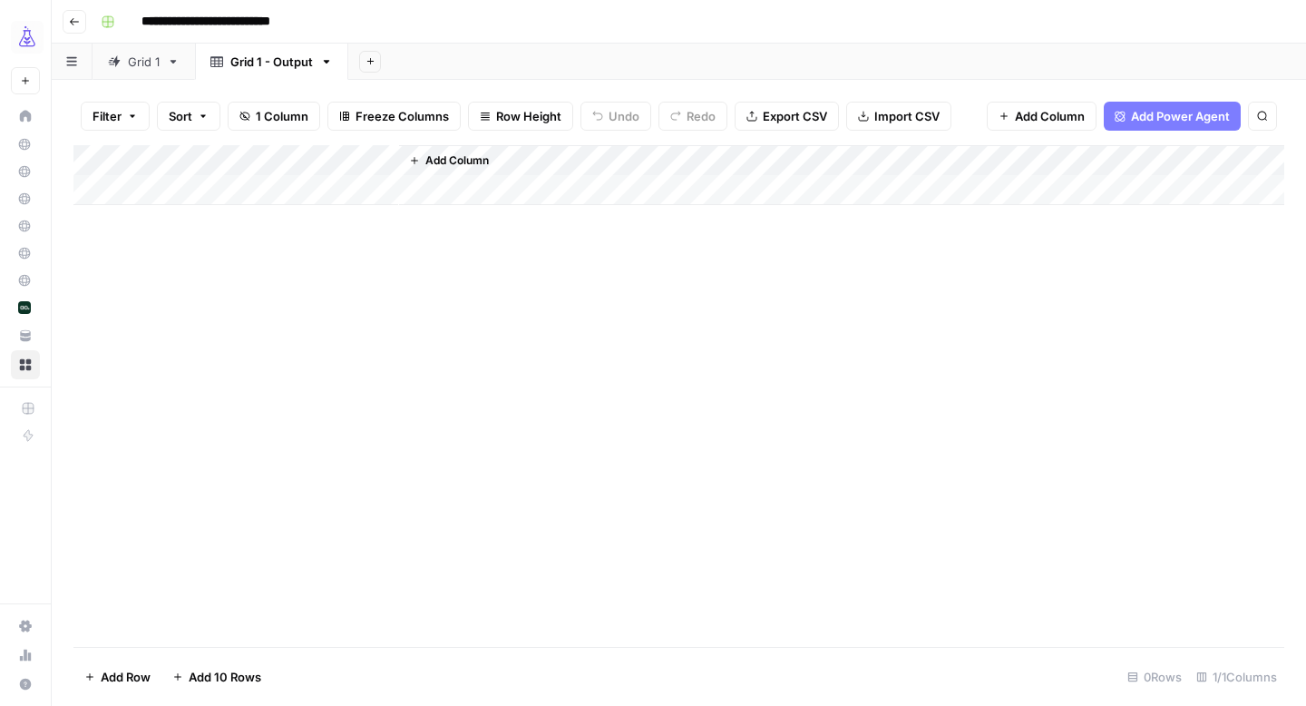
click at [142, 72] on link "Grid 1" at bounding box center [144, 62] width 103 height 36
click at [99, 342] on div "Add Column" at bounding box center [678, 298] width 1211 height 307
click at [96, 372] on div "Add Column" at bounding box center [678, 298] width 1211 height 307
click at [93, 406] on div "Add Column" at bounding box center [678, 298] width 1211 height 307
click at [133, 679] on span "Delete 3 Rows" at bounding box center [124, 677] width 81 height 18
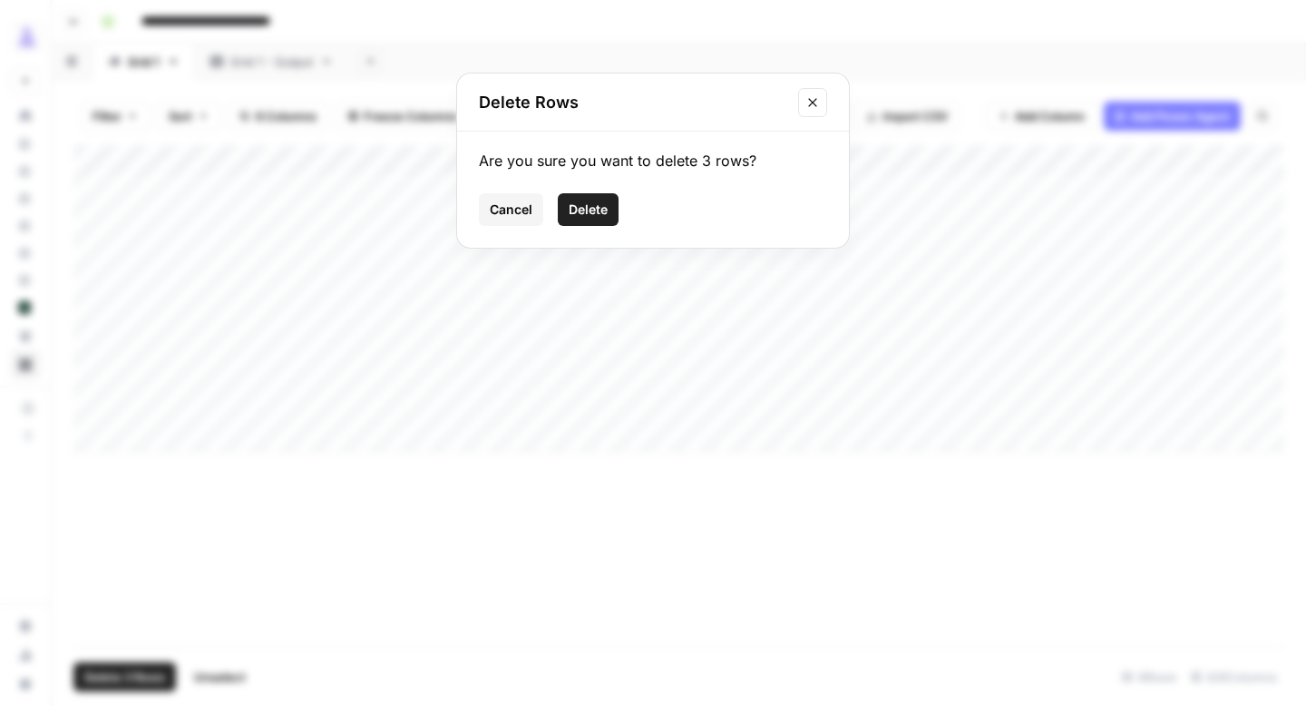
click at [582, 203] on span "Delete" at bounding box center [588, 209] width 39 height 18
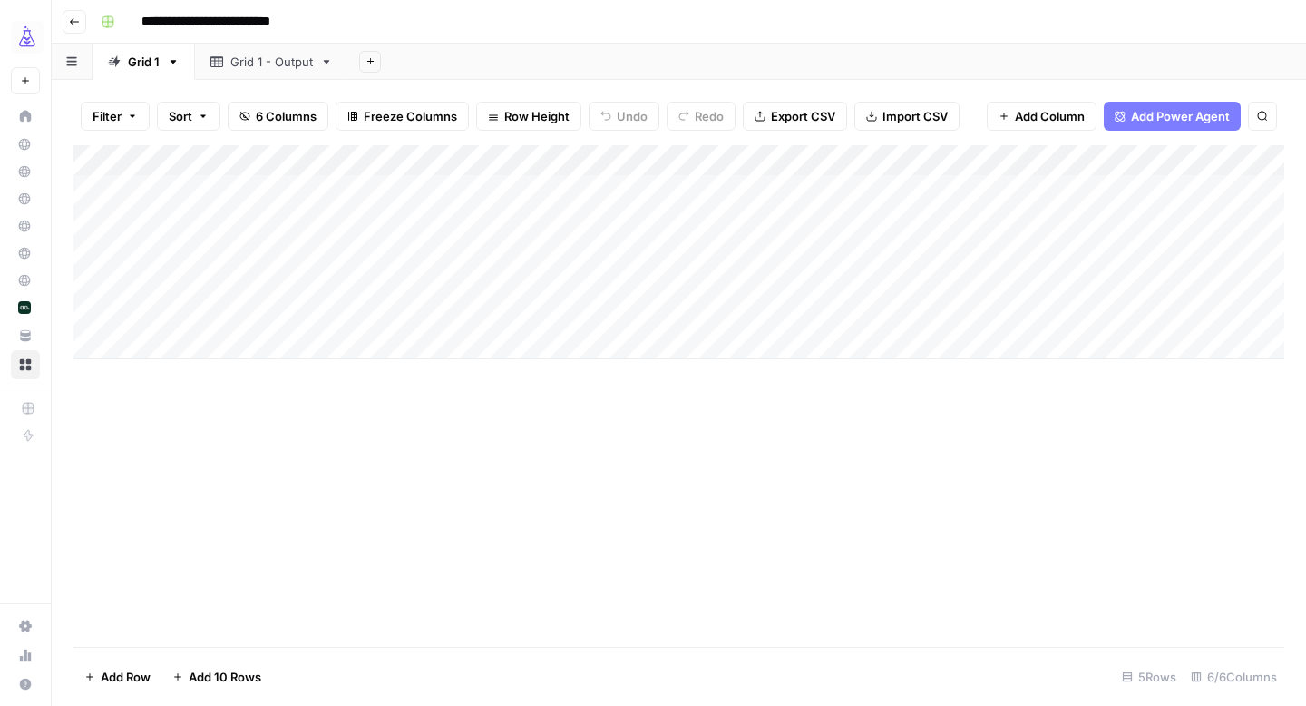
click at [287, 63] on div "Grid 1 - Output" at bounding box center [271, 62] width 83 height 18
click at [149, 58] on div "Grid 1" at bounding box center [144, 62] width 32 height 18
click at [628, 155] on div "Add Column" at bounding box center [678, 252] width 1211 height 214
click at [643, 191] on button "All Rows" at bounding box center [698, 202] width 136 height 25
click at [1243, 190] on div "Add Column" at bounding box center [678, 252] width 1211 height 214
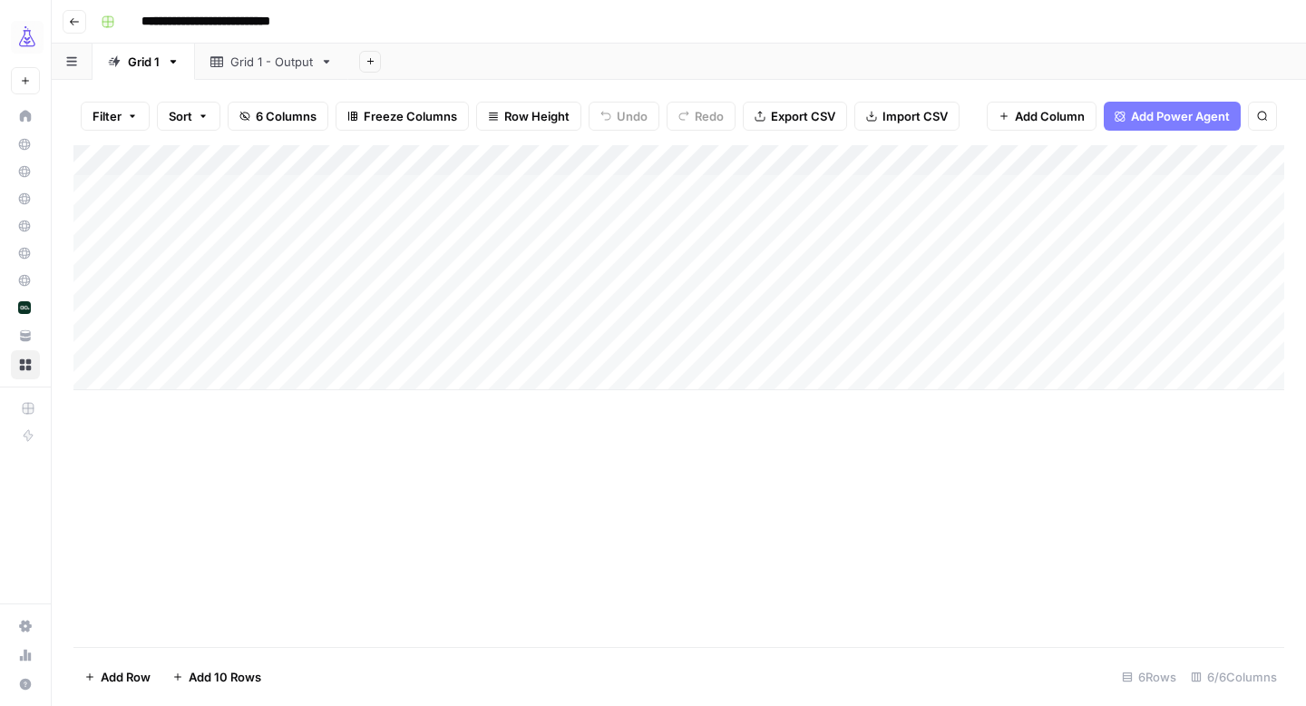
click at [282, 342] on div "Add Column" at bounding box center [678, 267] width 1211 height 245
click at [282, 342] on body "**********" at bounding box center [653, 353] width 1306 height 706
click at [644, 493] on div "Add Column" at bounding box center [678, 396] width 1211 height 502
click at [100, 337] on div "Add Column" at bounding box center [678, 267] width 1211 height 245
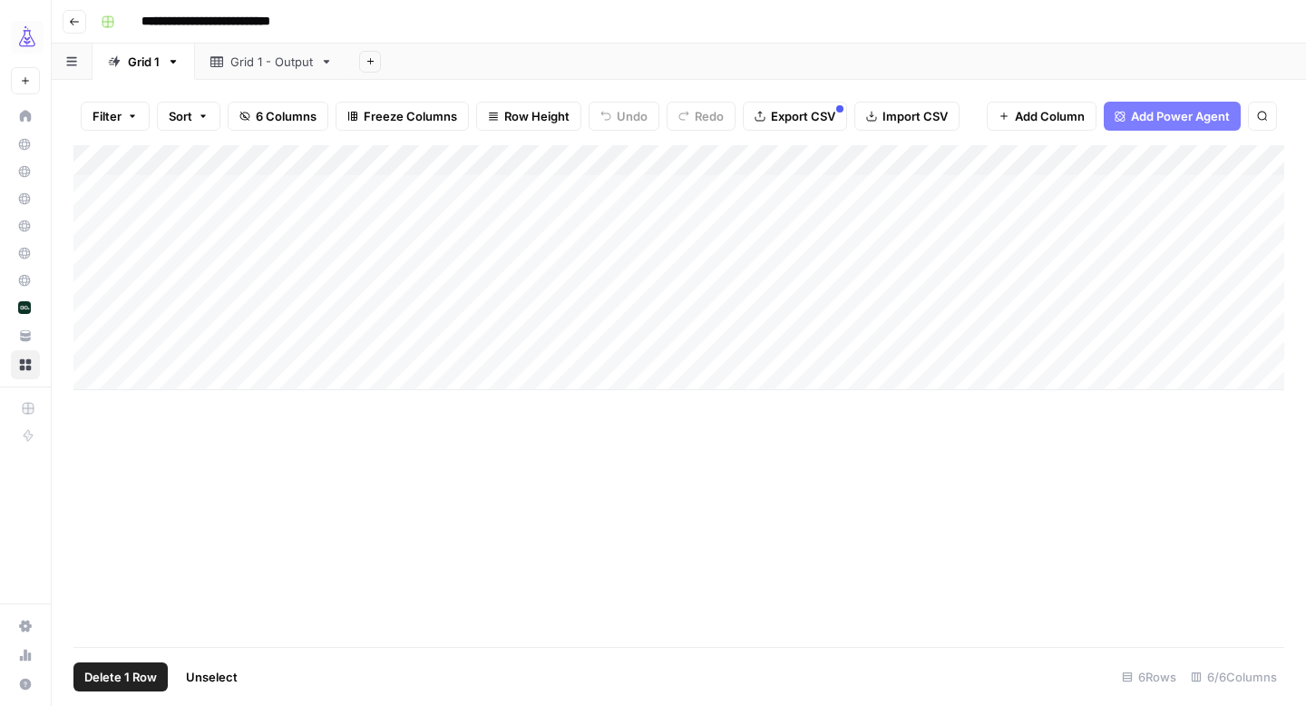
click at [142, 681] on span "Delete 1 Row" at bounding box center [120, 677] width 73 height 18
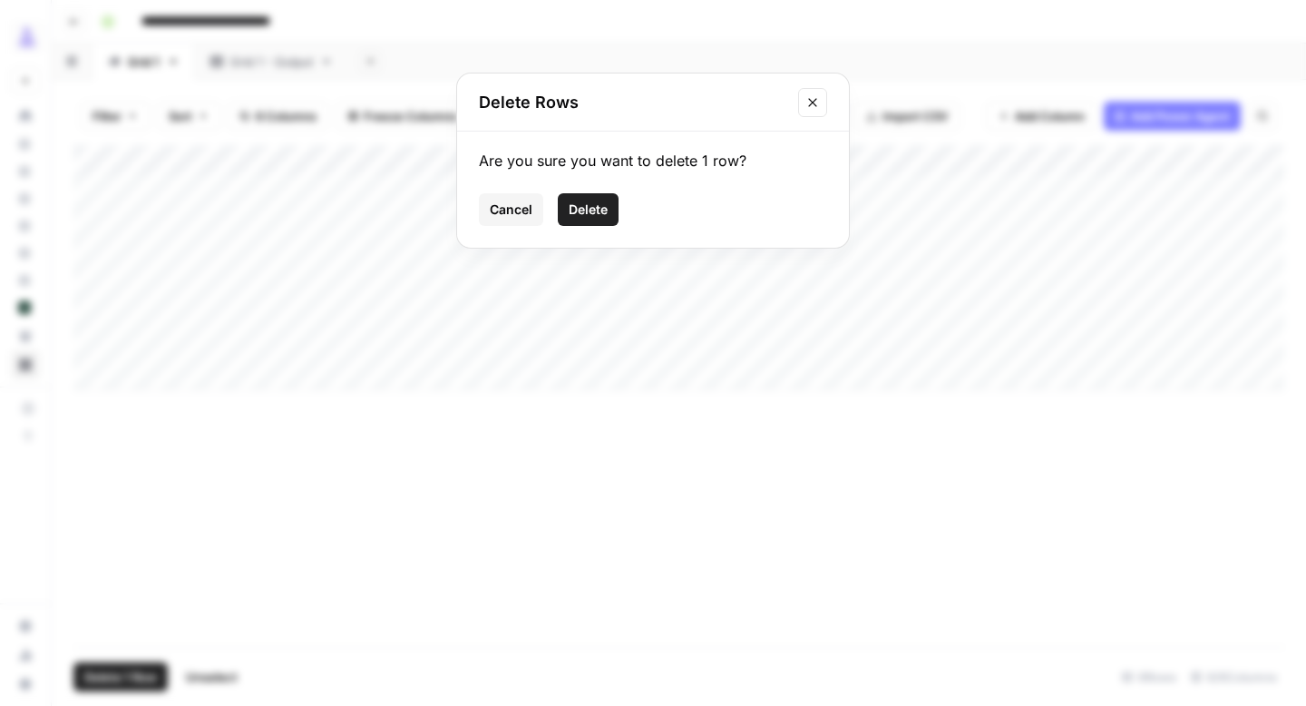
click at [571, 215] on span "Delete" at bounding box center [588, 209] width 39 height 18
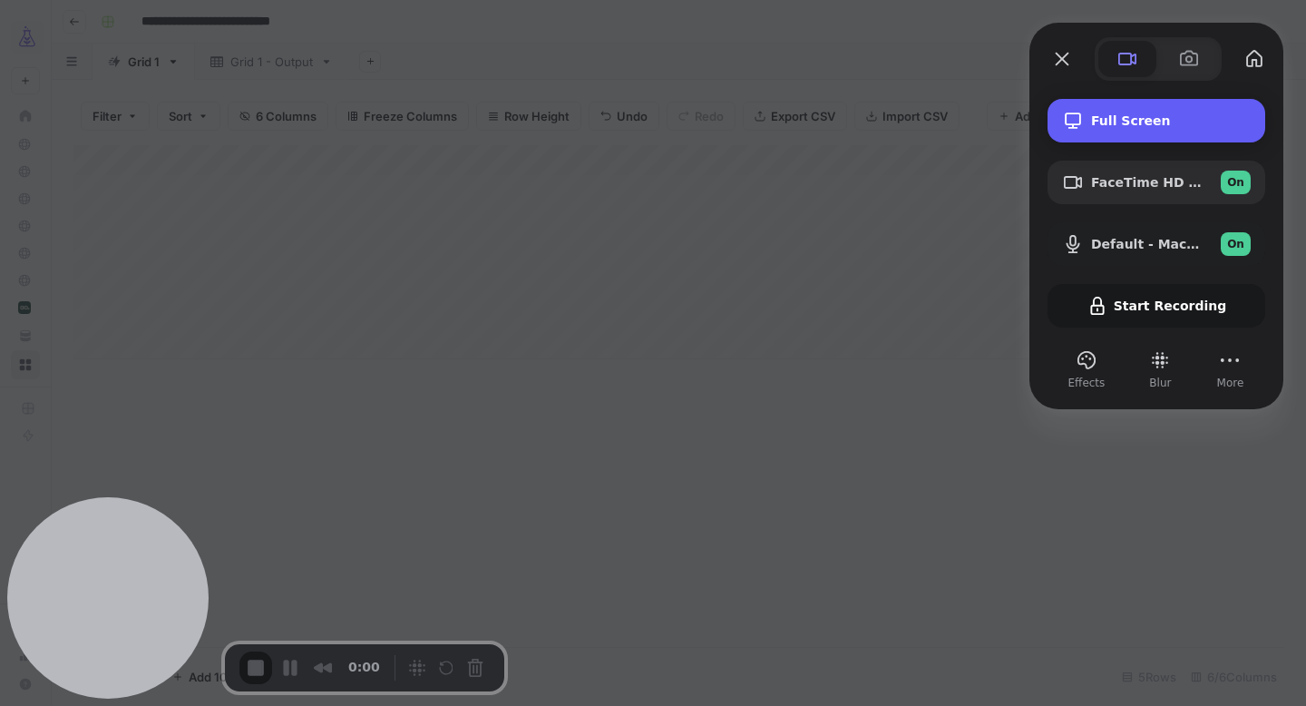
click at [1145, 128] on span "Full Screen" at bounding box center [1171, 120] width 160 height 15
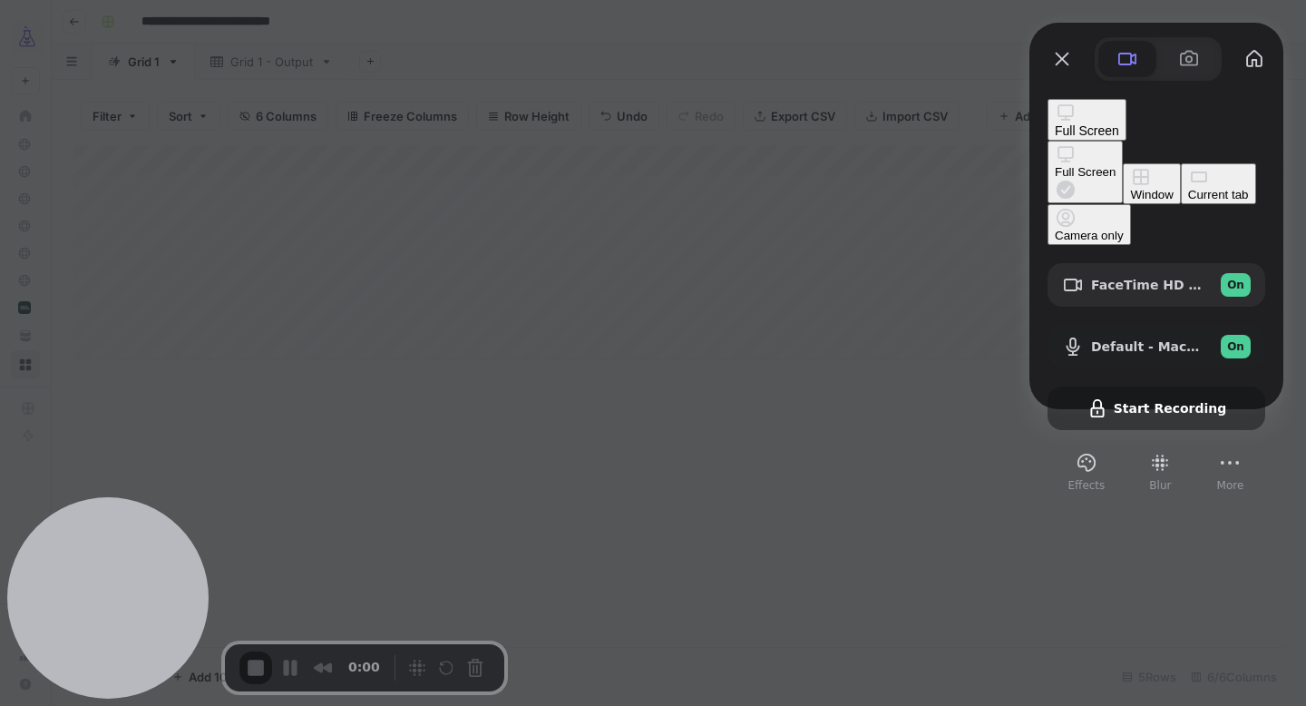
click at [1119, 111] on div "Full Screen" at bounding box center [1087, 120] width 64 height 36
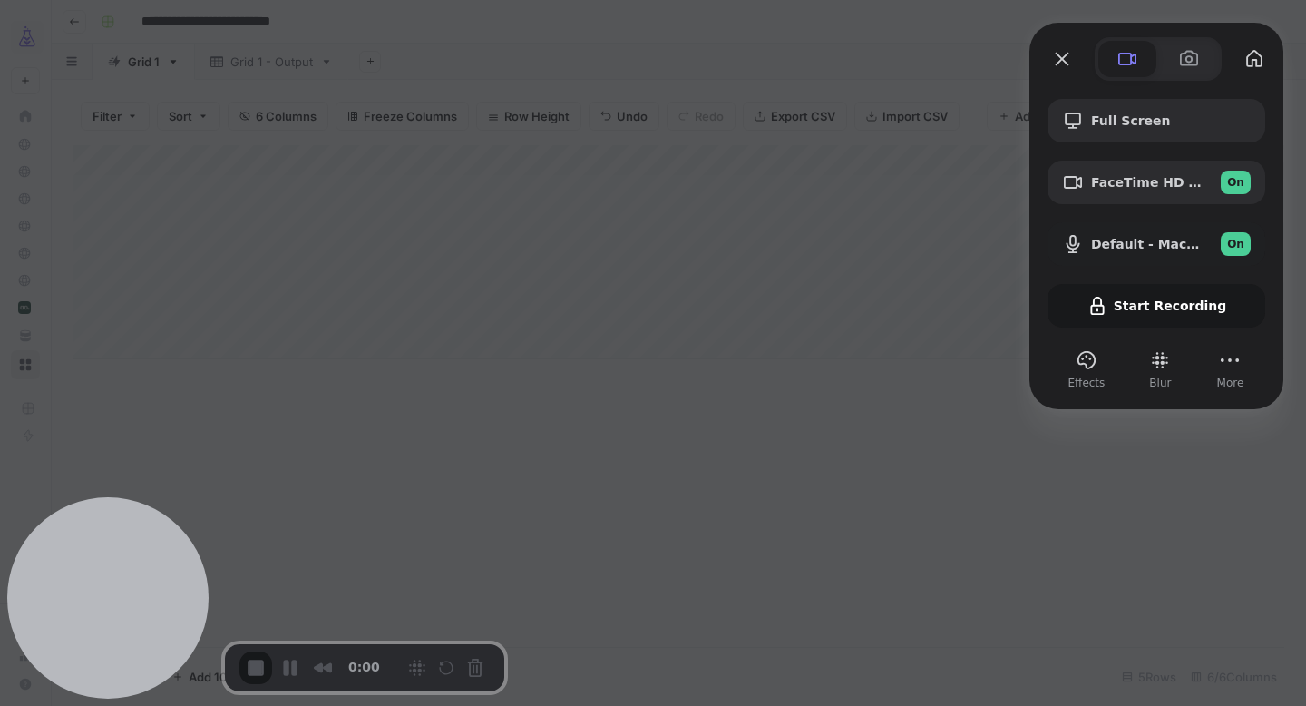
click at [1114, 309] on div "Full Screen FaceTime HD Camera (1C1C:B782) On Default - MacBook Air Microphone …" at bounding box center [1157, 213] width 218 height 229
click at [1162, 314] on div "Full Screen FaceTime HD Camera (1C1C:B782) On Default - MacBook Air Microphone …" at bounding box center [1157, 213] width 218 height 229
click at [1128, 310] on div "Full Screen FaceTime HD Camera (1C1C:B782) On Default - MacBook Air Microphone …" at bounding box center [1157, 213] width 218 height 229
click at [1194, 58] on span at bounding box center [1189, 59] width 22 height 22
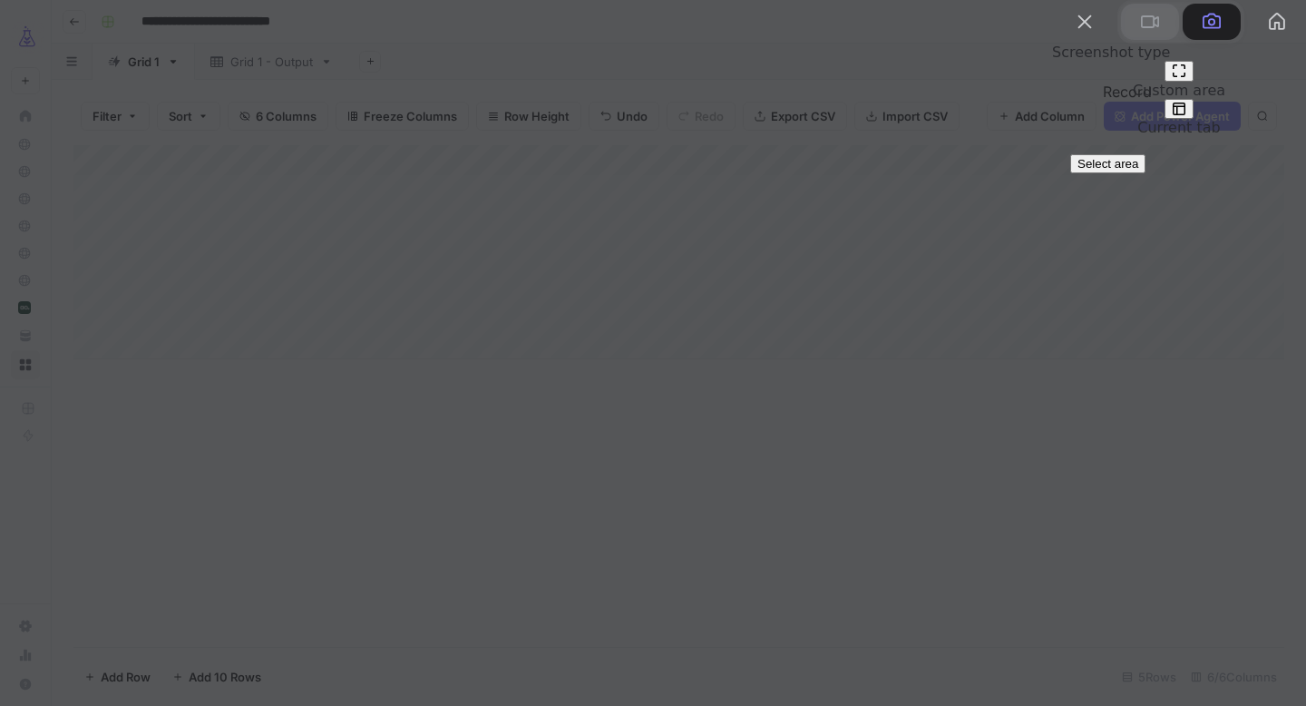
click at [1145, 40] on button at bounding box center [1150, 22] width 58 height 36
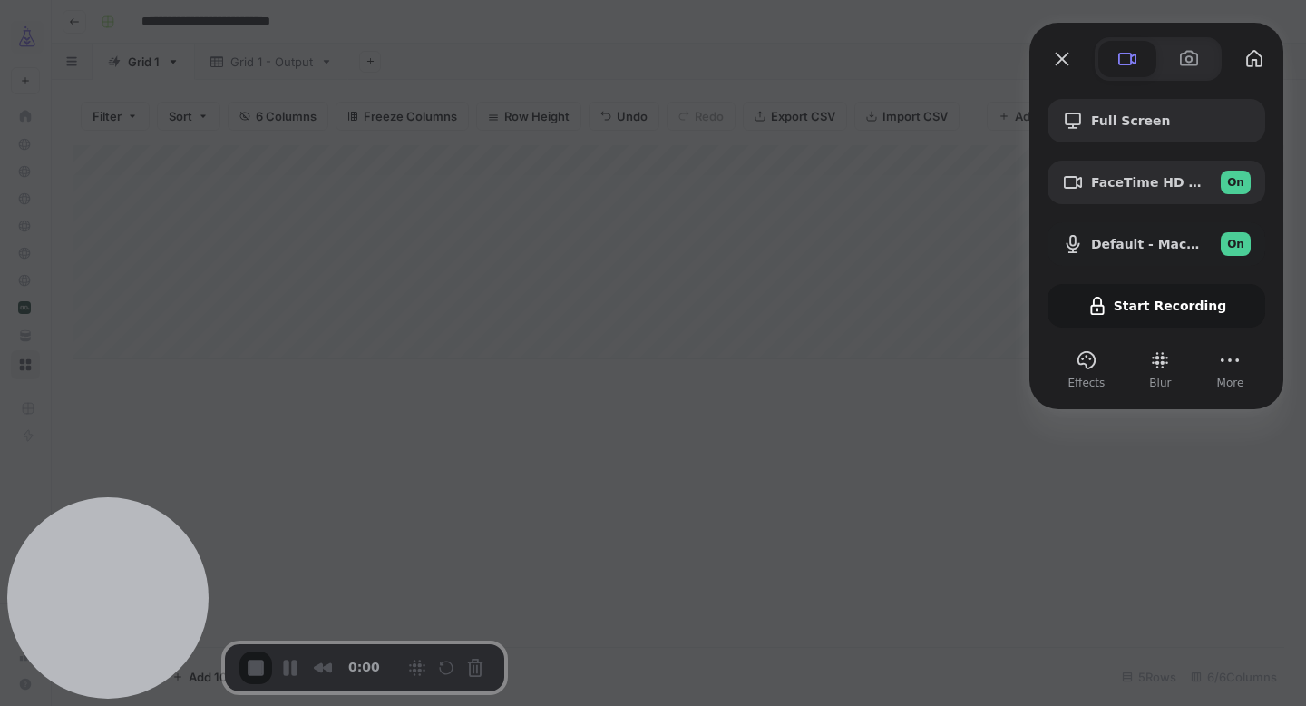
click at [1138, 322] on div "Full Screen FaceTime HD Camera (1C1C:B782) On Default - MacBook Air Microphone …" at bounding box center [1157, 213] width 218 height 229
click at [1058, 54] on button "Close" at bounding box center [1062, 58] width 29 height 29
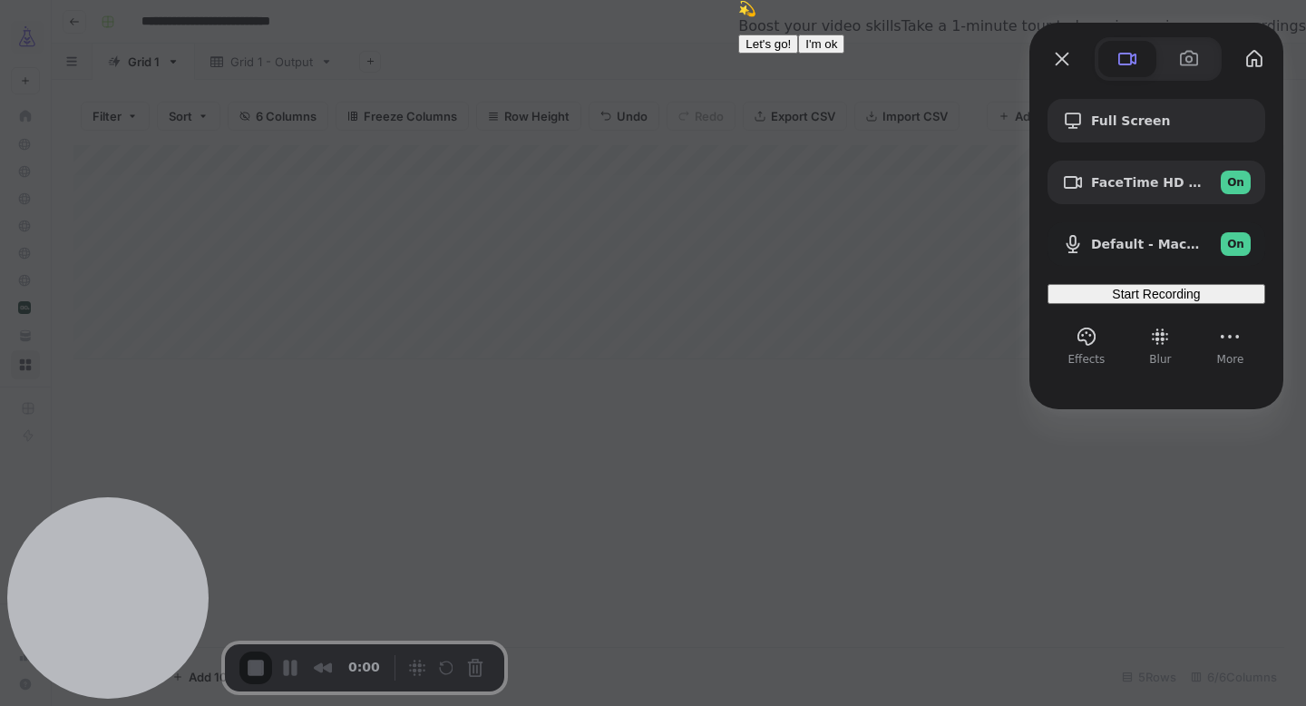
click at [845, 54] on button "I'm ok" at bounding box center [821, 43] width 46 height 19
click at [1193, 301] on div "Start Recording" at bounding box center [1156, 294] width 203 height 15
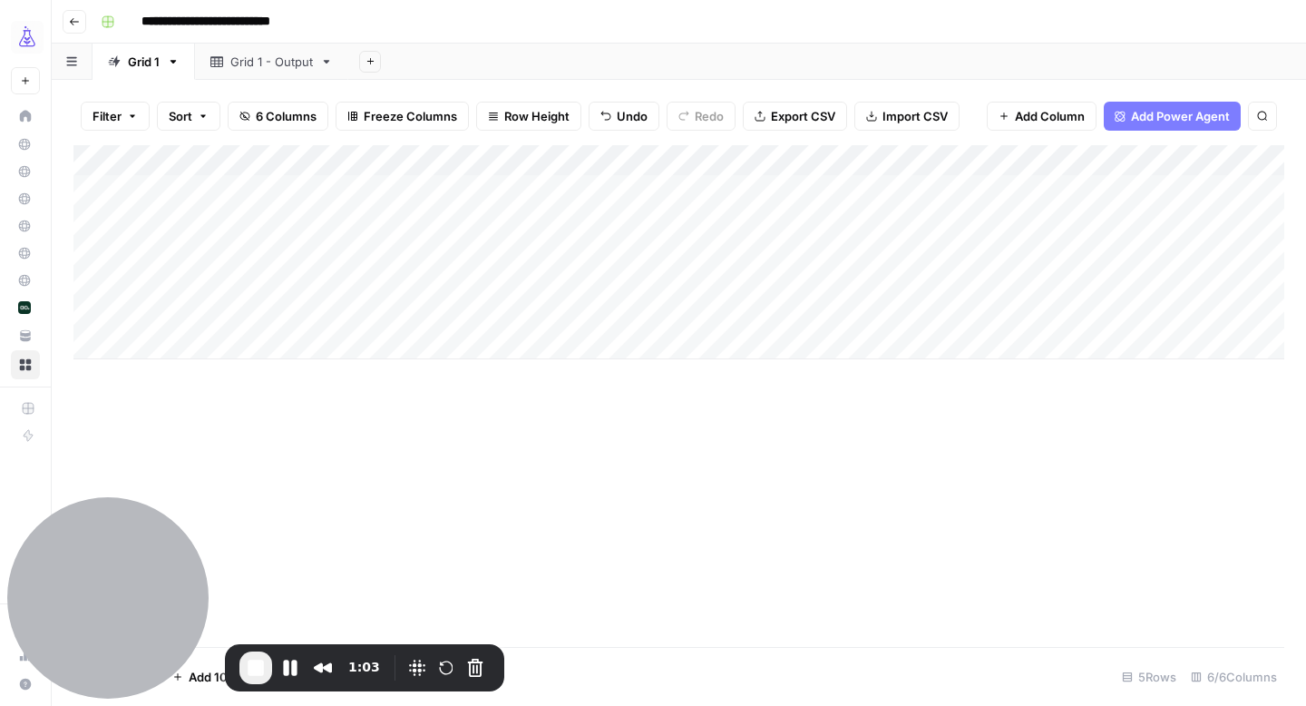
click at [259, 74] on link "Grid 1 - Output" at bounding box center [271, 62] width 153 height 36
click at [105, 191] on div "Add Column" at bounding box center [678, 236] width 1211 height 183
click at [106, 225] on div "Add Column" at bounding box center [678, 236] width 1211 height 183
click at [105, 252] on div "Add Column" at bounding box center [678, 236] width 1211 height 183
click at [103, 279] on div "Add Column" at bounding box center [678, 236] width 1211 height 183
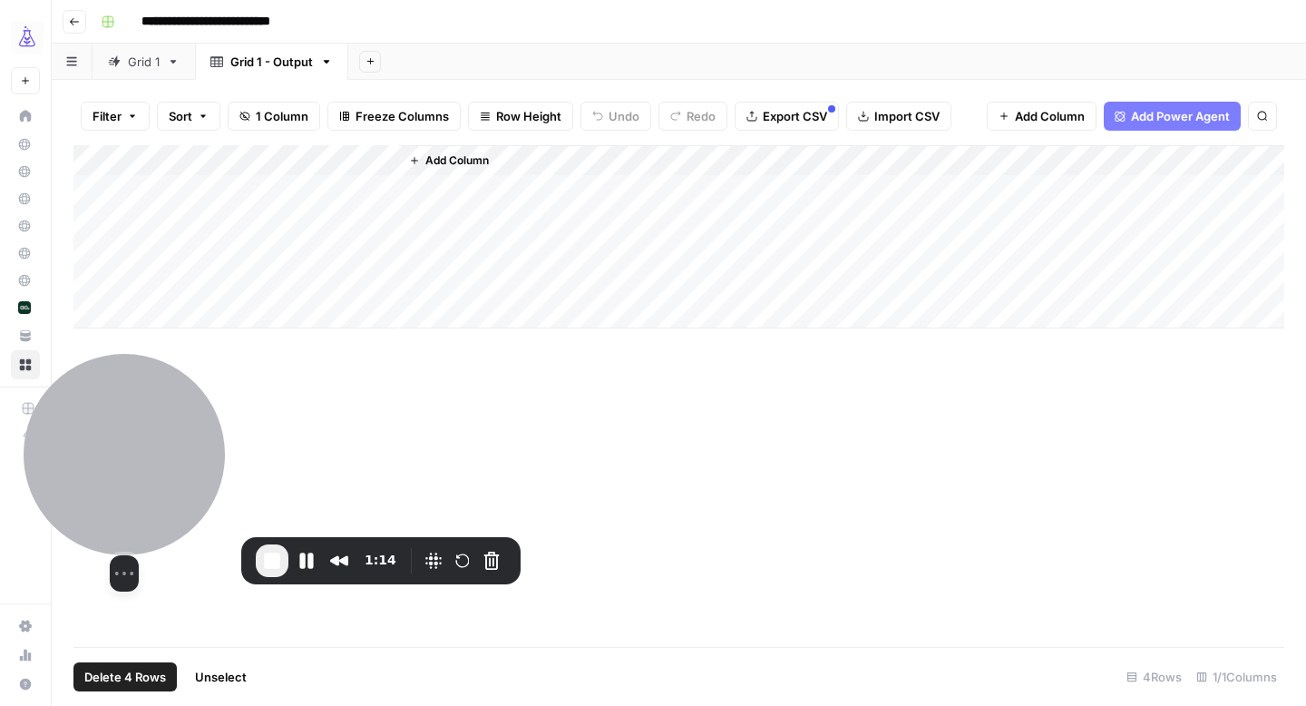
drag, startPoint x: 172, startPoint y: 633, endPoint x: 189, endPoint y: 526, distance: 108.3
click at [189, 526] on div at bounding box center [124, 454] width 201 height 201
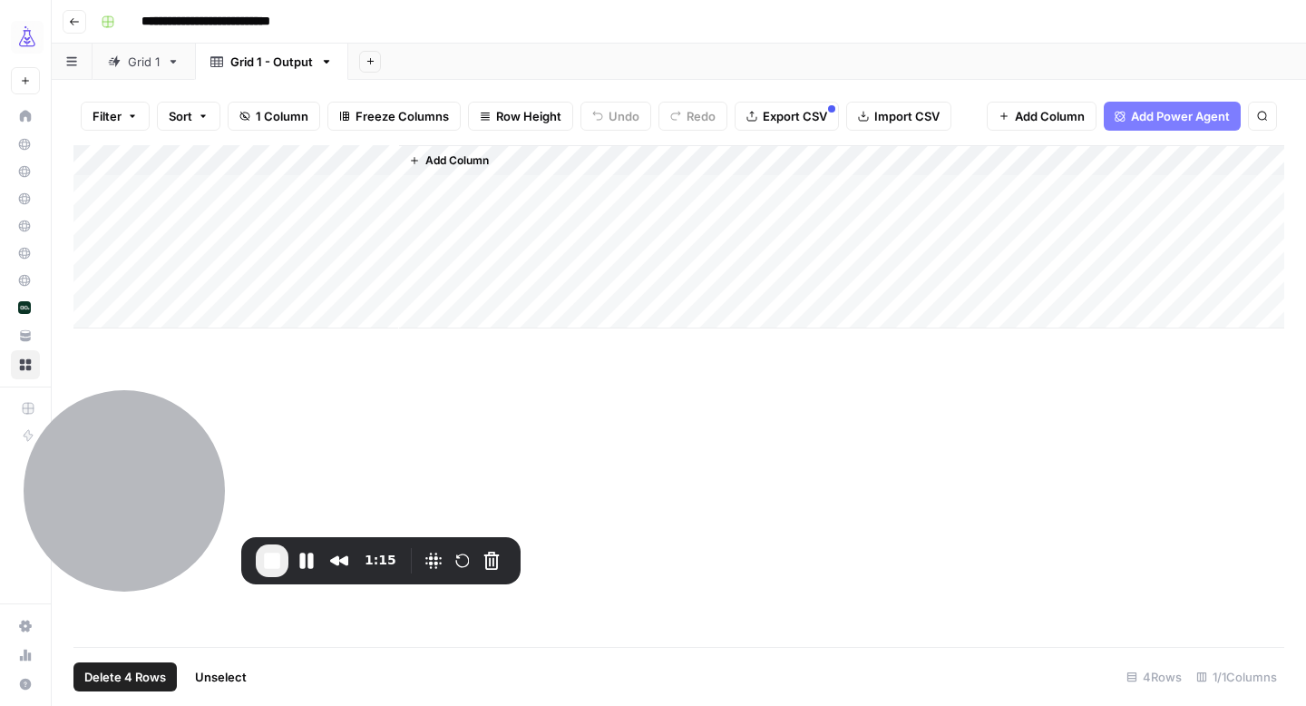
click at [161, 680] on span "Delete 4 Rows" at bounding box center [125, 677] width 82 height 18
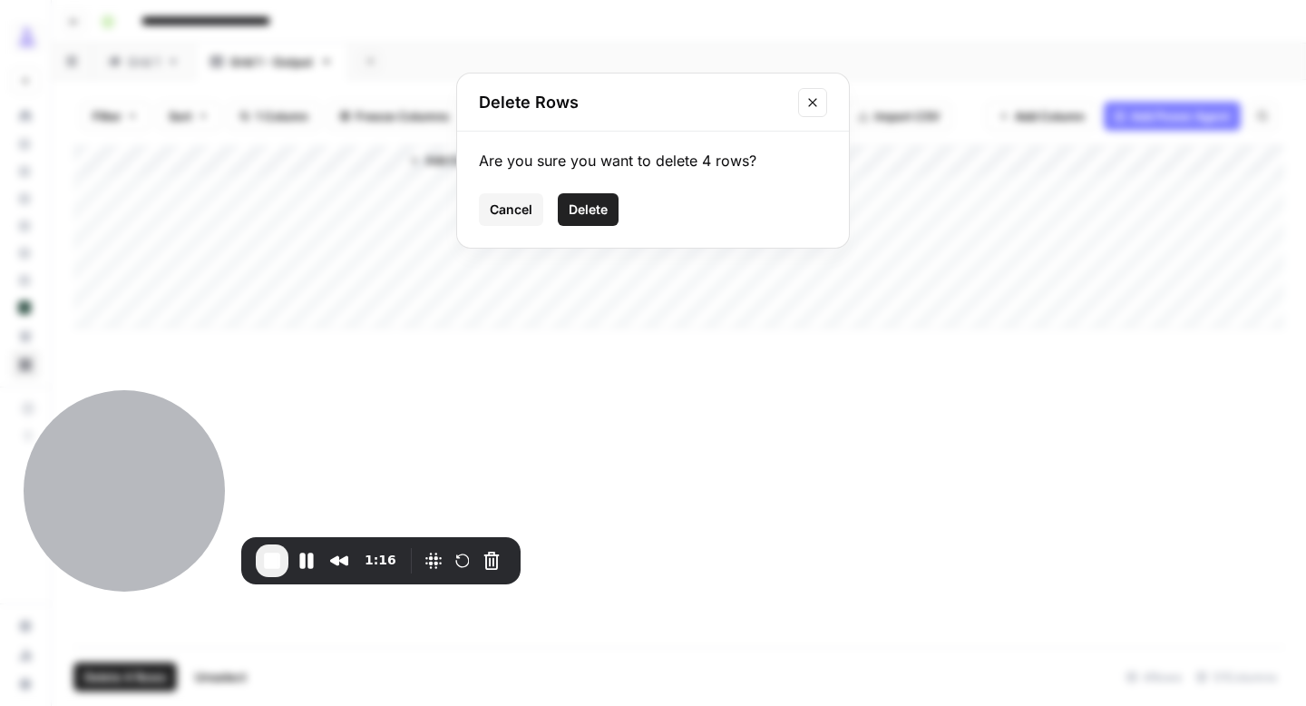
click at [609, 213] on button "Delete" at bounding box center [588, 209] width 61 height 33
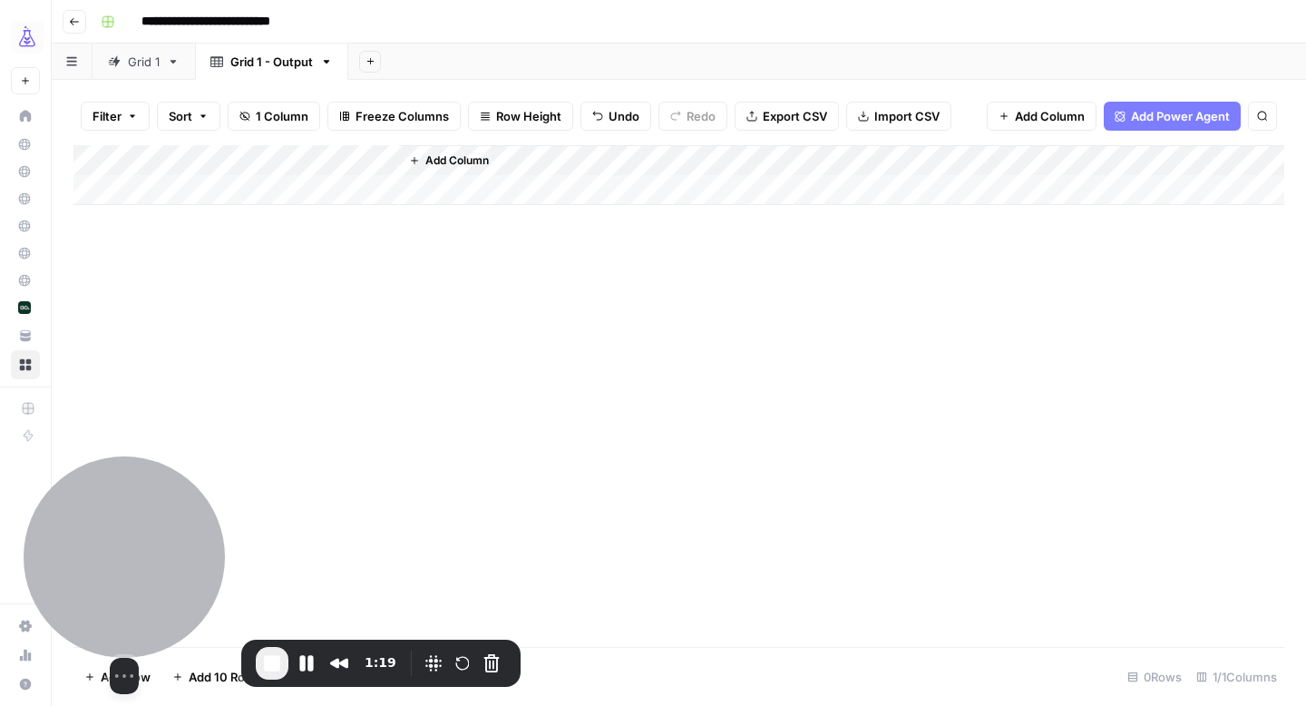
drag, startPoint x: 143, startPoint y: 480, endPoint x: 143, endPoint y: 582, distance: 102.5
click at [143, 582] on div at bounding box center [124, 556] width 201 height 201
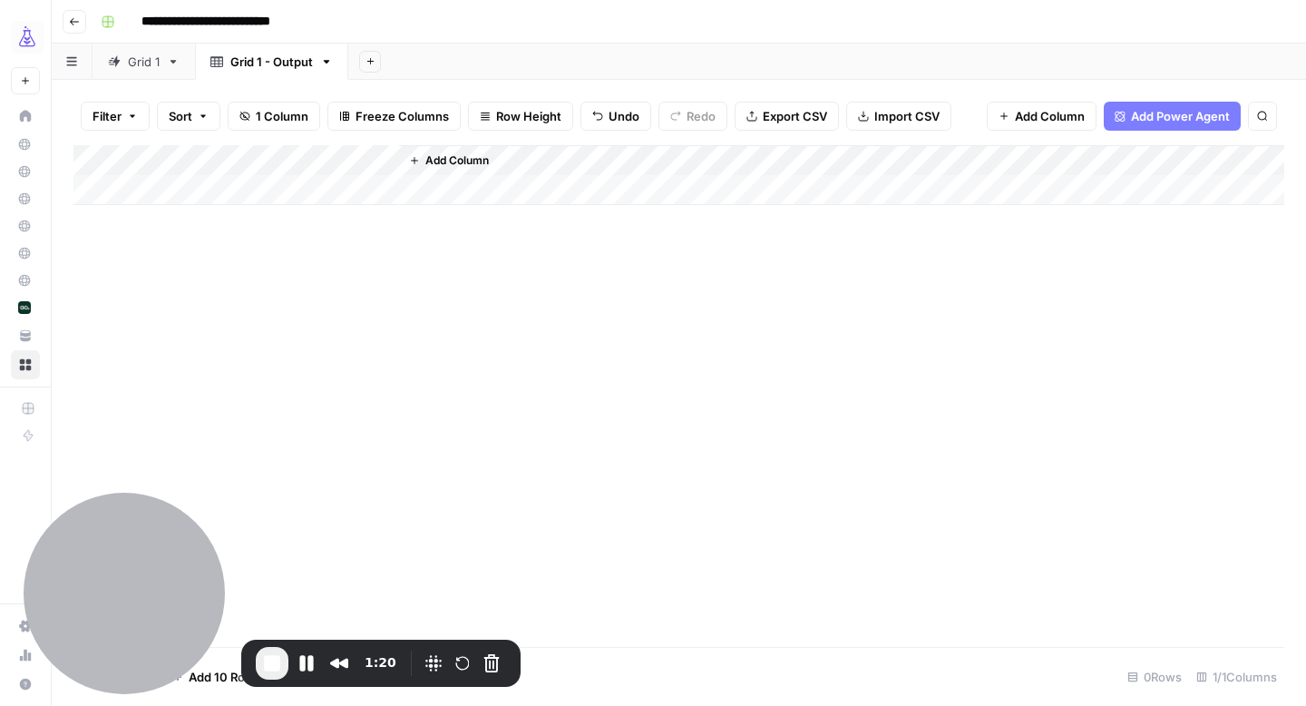
click at [151, 63] on div "Grid 1" at bounding box center [144, 62] width 32 height 18
click at [227, 67] on div "Grid 1 - Output" at bounding box center [261, 62] width 103 height 18
click at [142, 64] on div "Grid 1" at bounding box center [144, 62] width 32 height 18
click at [261, 70] on div "Grid 1 - Output" at bounding box center [271, 62] width 83 height 18
click at [147, 63] on div "Grid 1" at bounding box center [144, 62] width 32 height 18
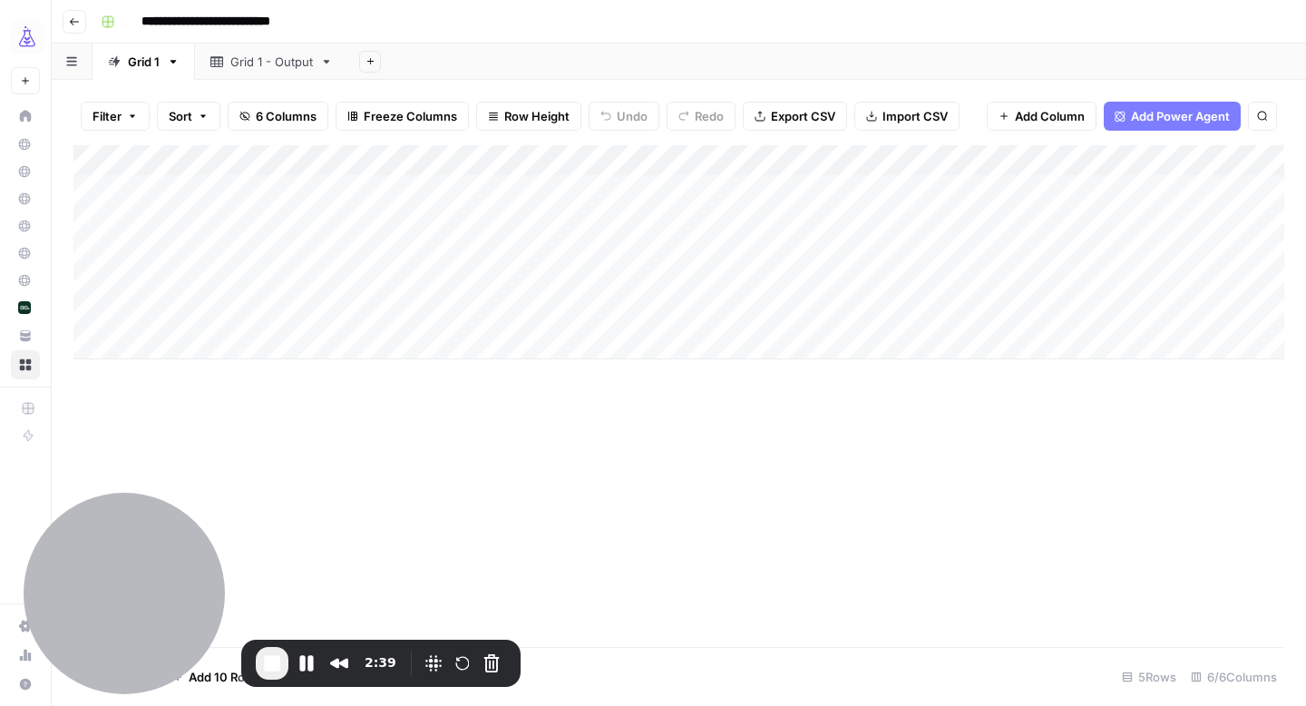
click at [630, 157] on div "Add Column" at bounding box center [678, 252] width 1211 height 214
click at [674, 205] on span "All Rows" at bounding box center [694, 202] width 114 height 18
click at [268, 65] on div "Grid 1 - Output" at bounding box center [271, 62] width 83 height 18
click at [151, 67] on div "Grid 1" at bounding box center [144, 62] width 32 height 18
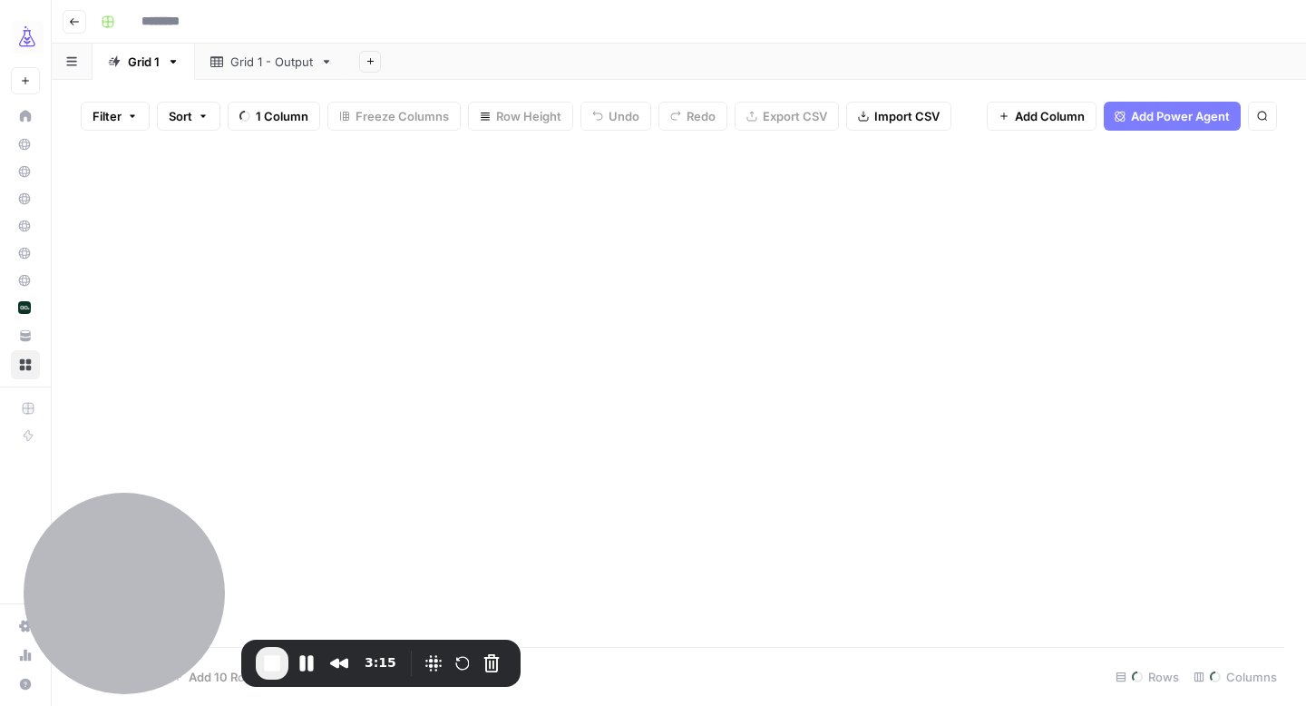
type input "**********"
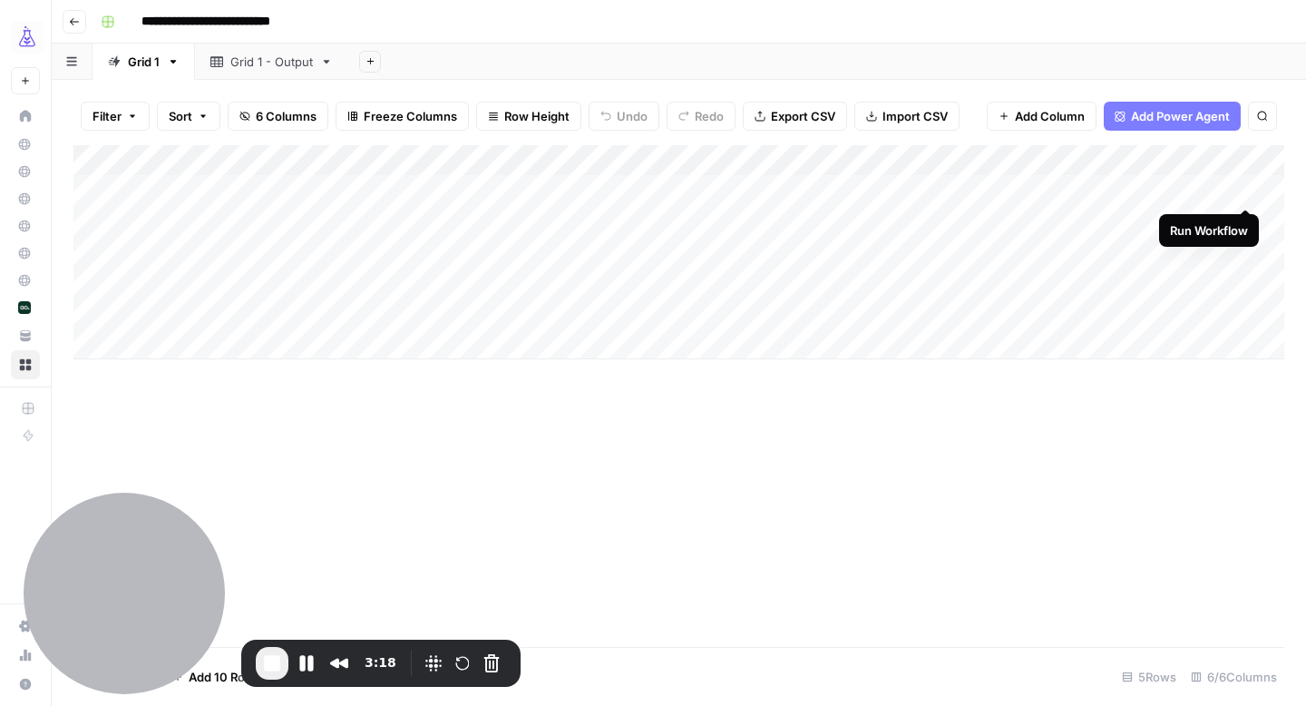
click at [1250, 188] on div "Add Column" at bounding box center [678, 252] width 1211 height 214
click at [291, 60] on div "Grid 1 - Output" at bounding box center [271, 62] width 83 height 18
click at [145, 64] on div "Grid 1" at bounding box center [144, 62] width 32 height 18
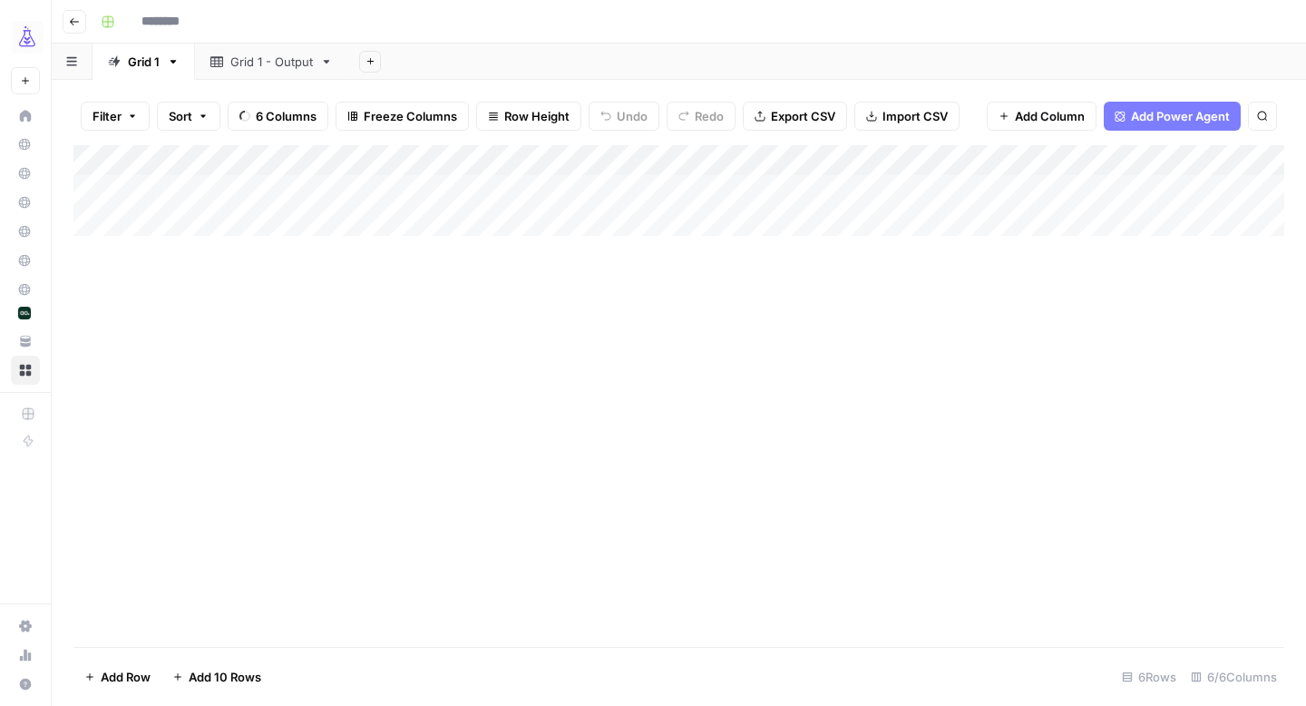
type input "**********"
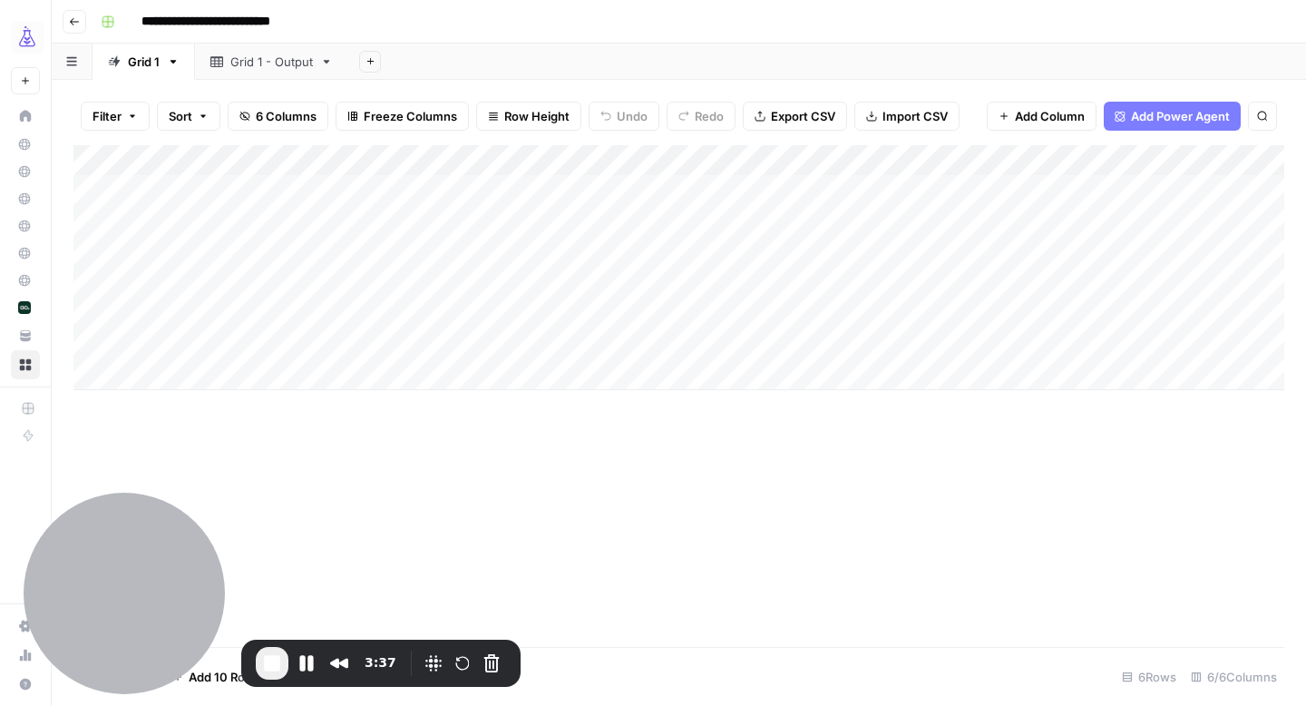
click at [304, 340] on div "Add Column" at bounding box center [678, 267] width 1211 height 245
click at [333, 345] on div "Add Column" at bounding box center [678, 267] width 1211 height 245
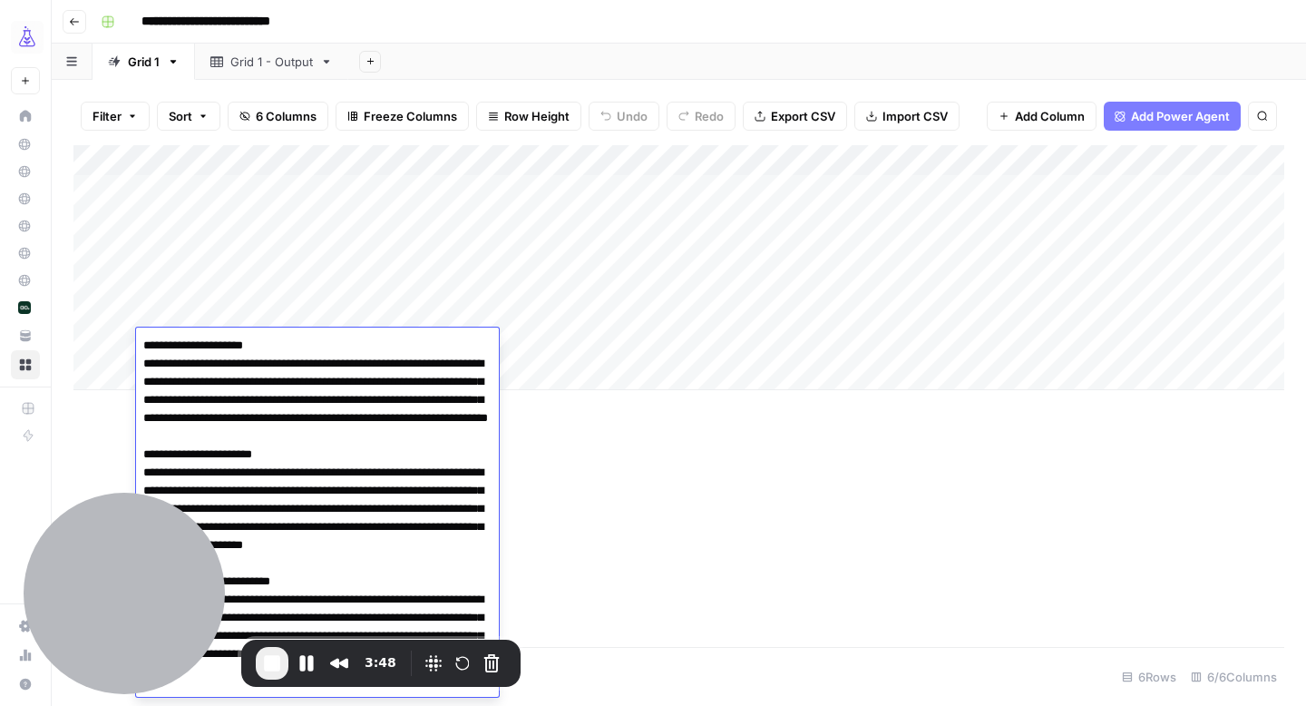
click at [254, 344] on textarea "**********" at bounding box center [317, 536] width 363 height 406
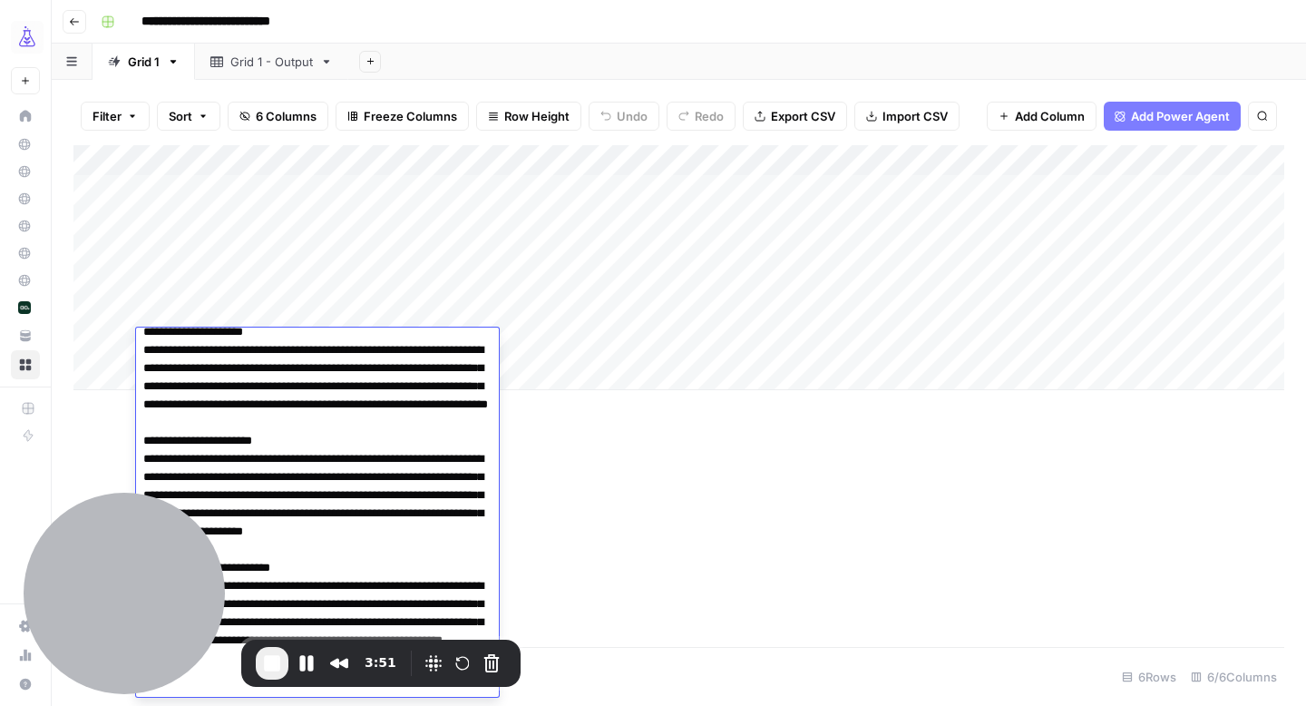
scroll to position [43, 0]
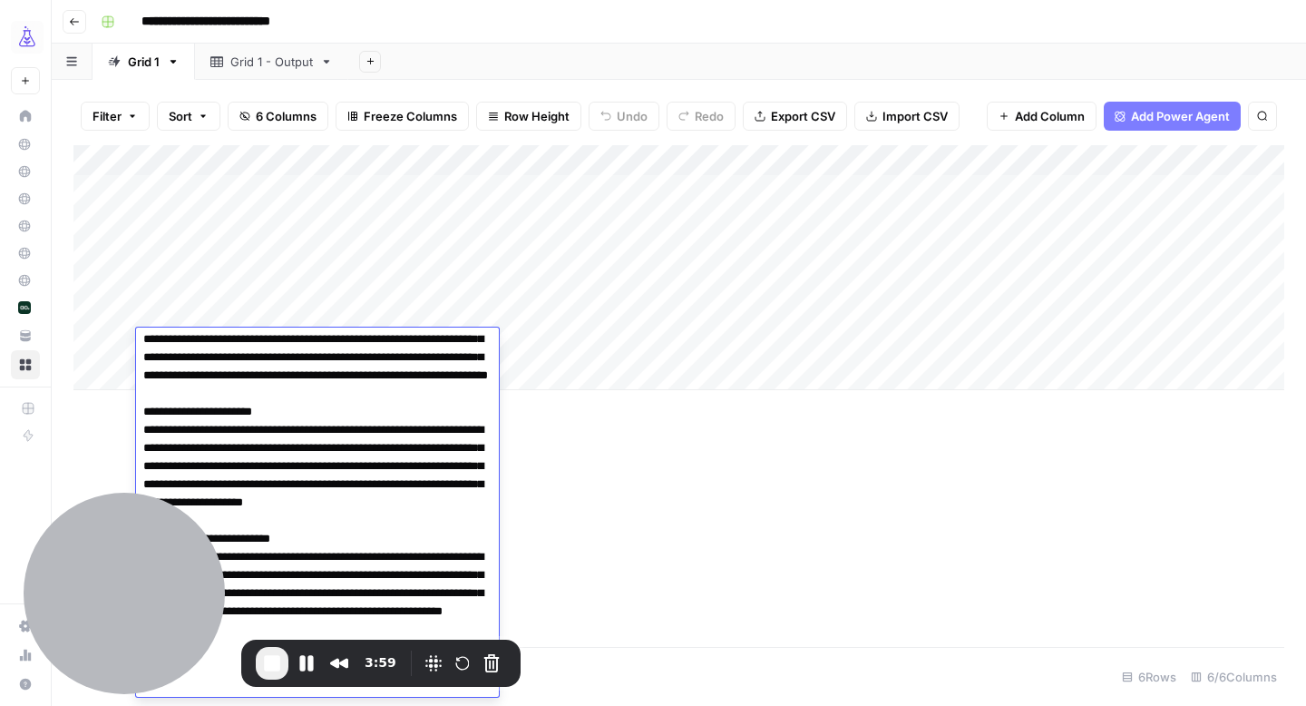
click at [610, 468] on div "Add Column" at bounding box center [678, 396] width 1211 height 502
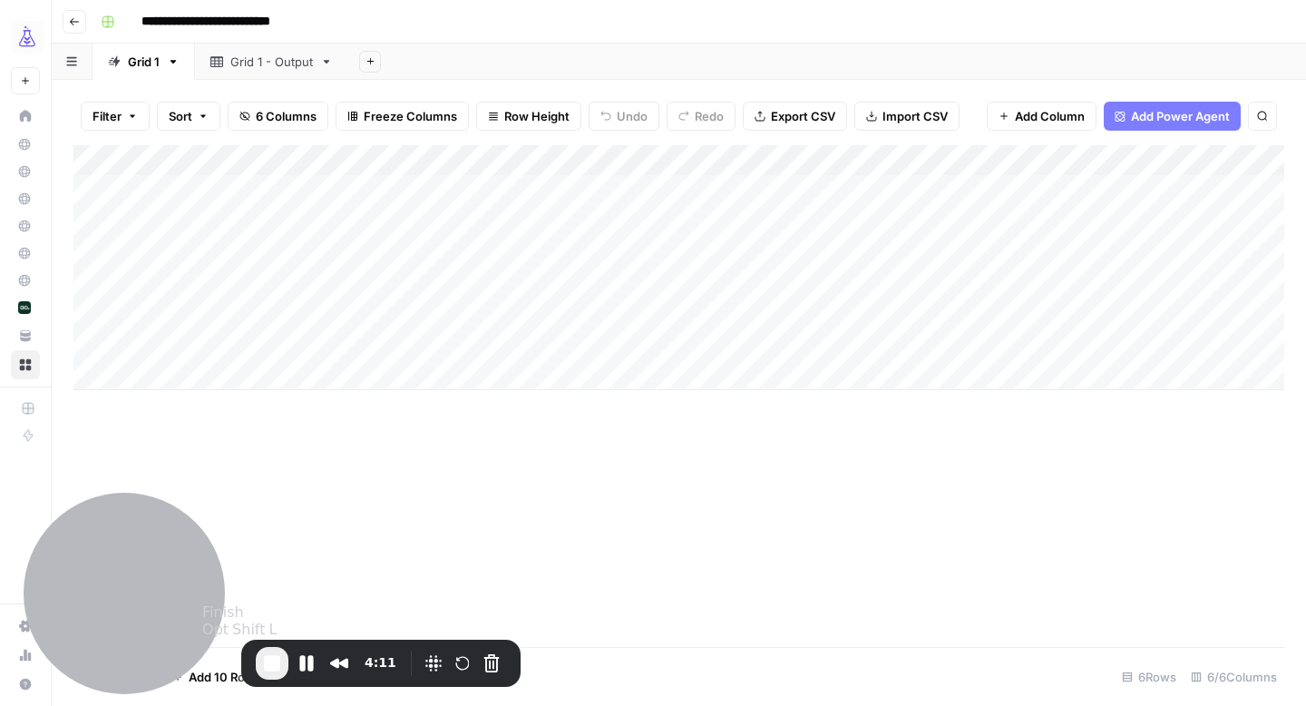
click at [271, 666] on span "End Recording" at bounding box center [272, 663] width 22 height 22
